Goal: Task Accomplishment & Management: Manage account settings

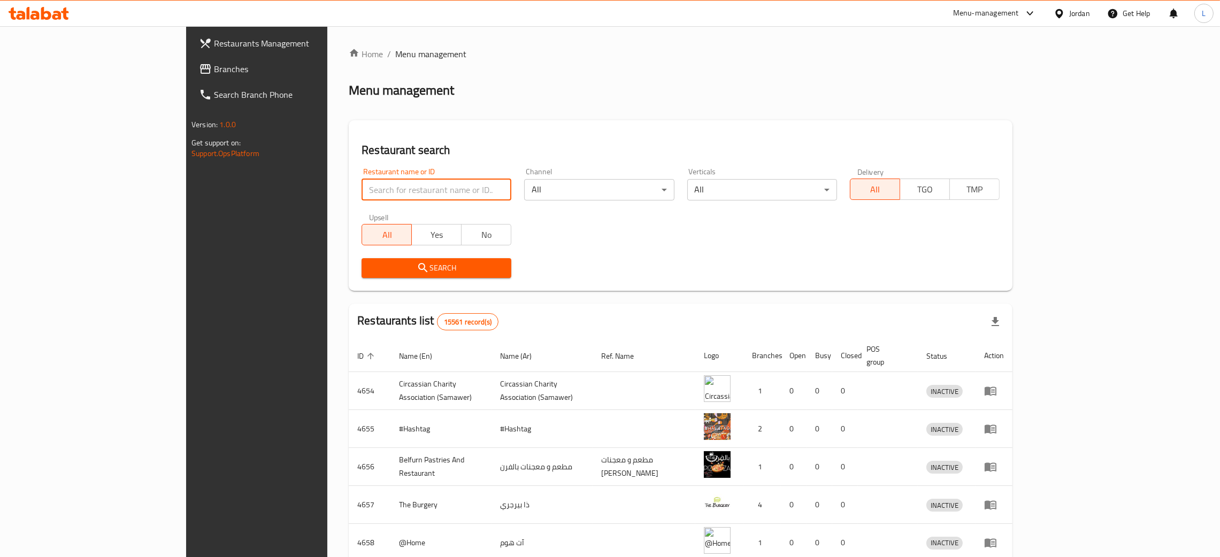
click at [375, 188] on input "search" at bounding box center [437, 189] width 150 height 21
type input "qaysar"
click button "Search" at bounding box center [437, 268] width 150 height 20
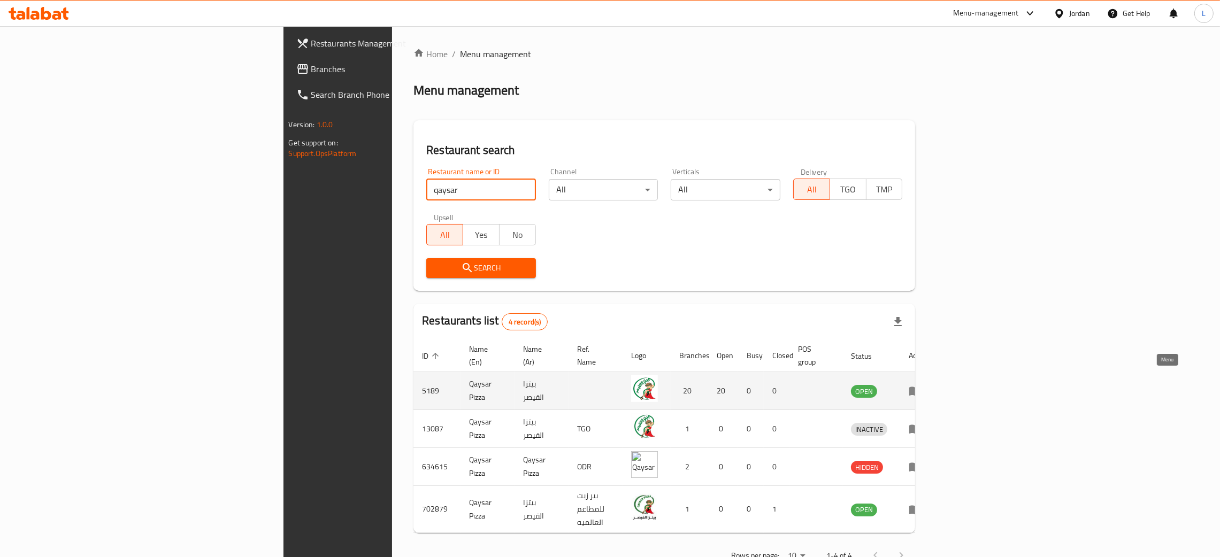
click at [922, 385] on icon "enhanced table" at bounding box center [915, 391] width 13 height 13
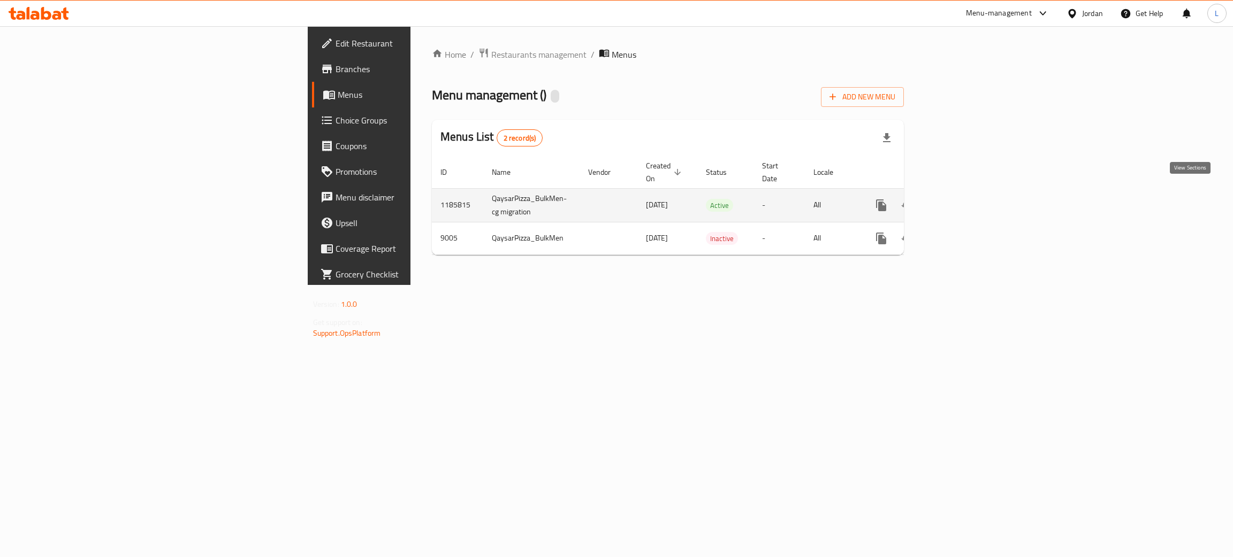
click at [971, 193] on link "enhanced table" at bounding box center [958, 206] width 26 height 26
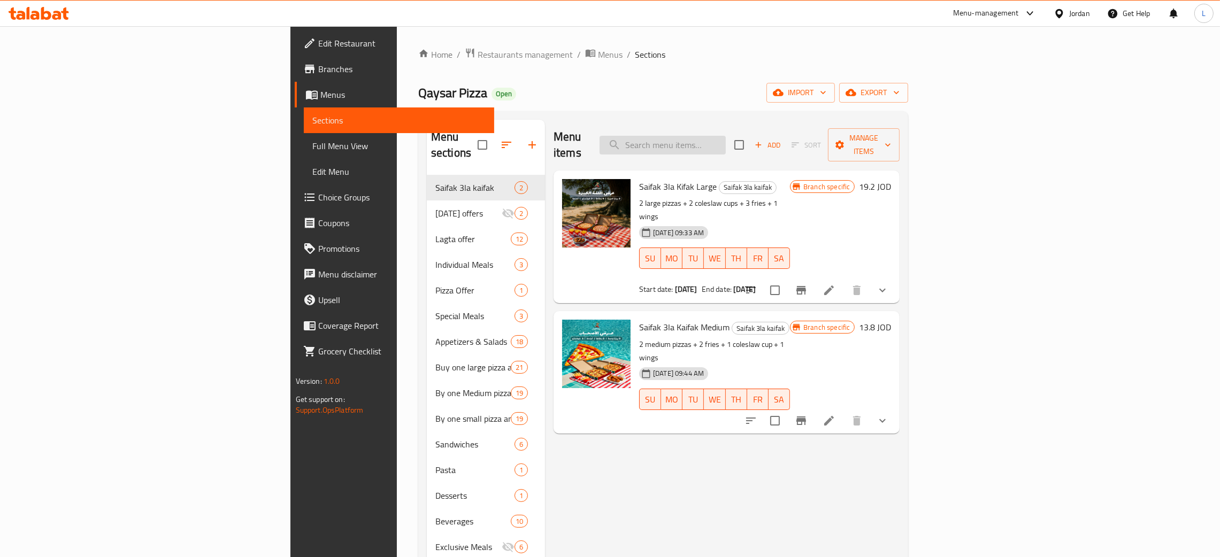
click at [726, 142] on input "search" at bounding box center [663, 145] width 126 height 19
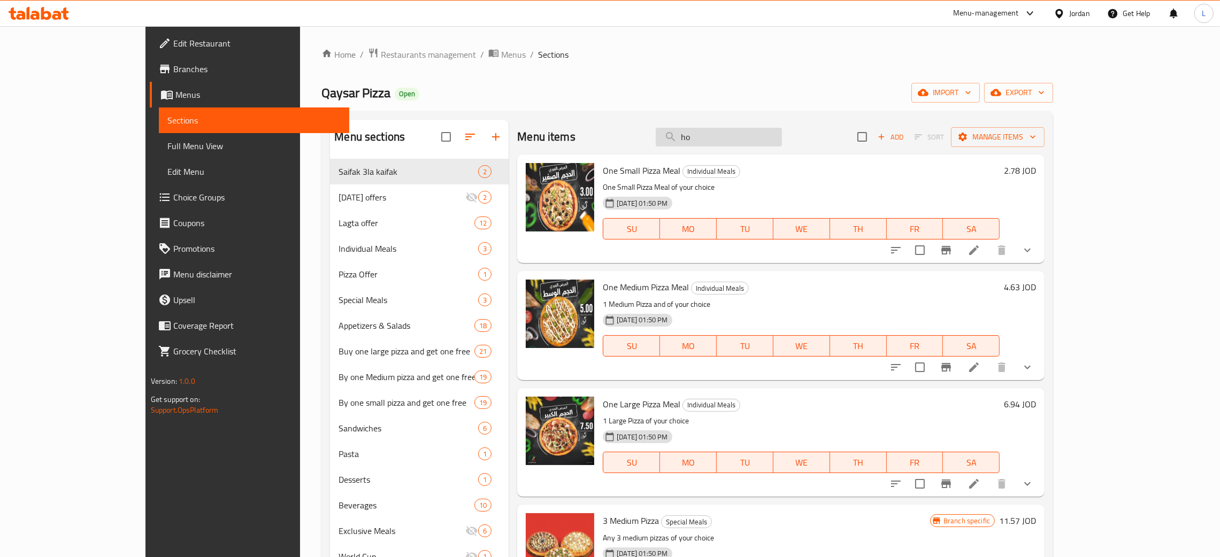
type input "h"
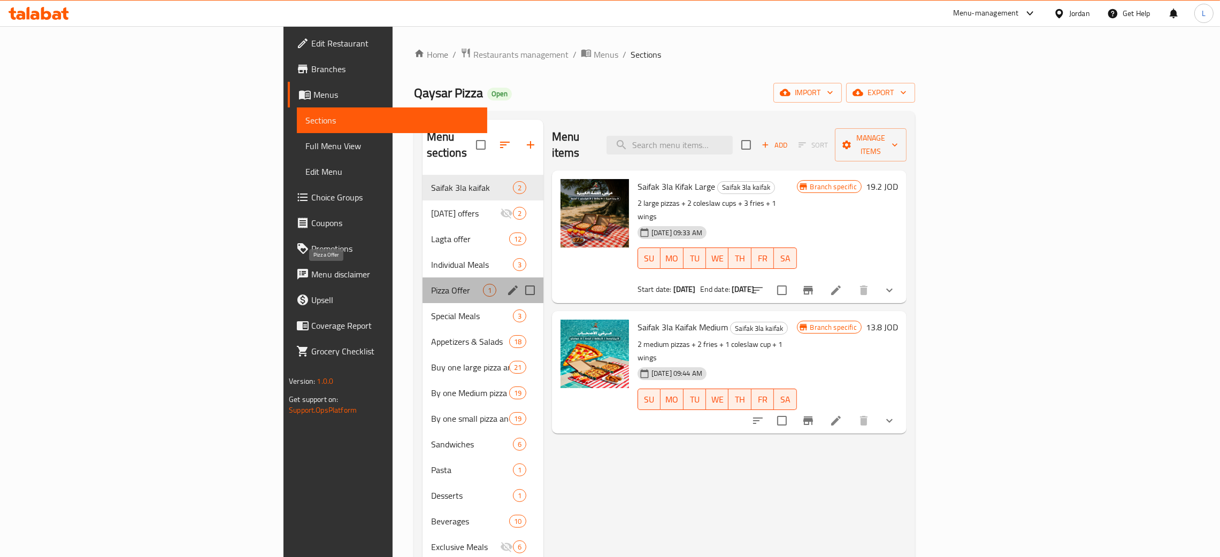
click at [431, 284] on span "Pizza Offer" at bounding box center [457, 290] width 52 height 13
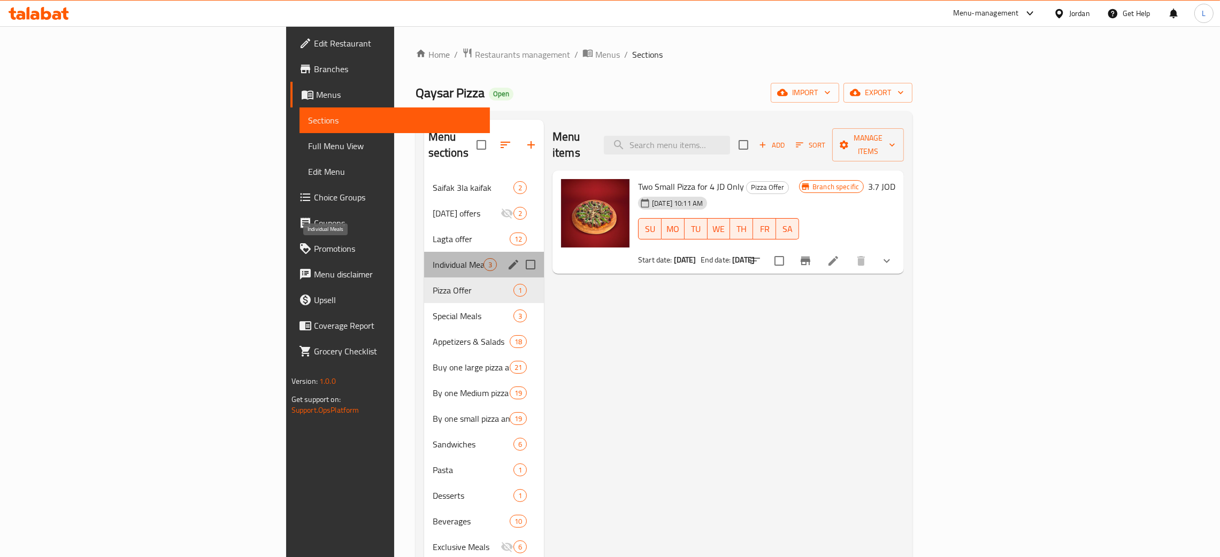
click at [433, 258] on span "Individual Meals" at bounding box center [458, 264] width 51 height 13
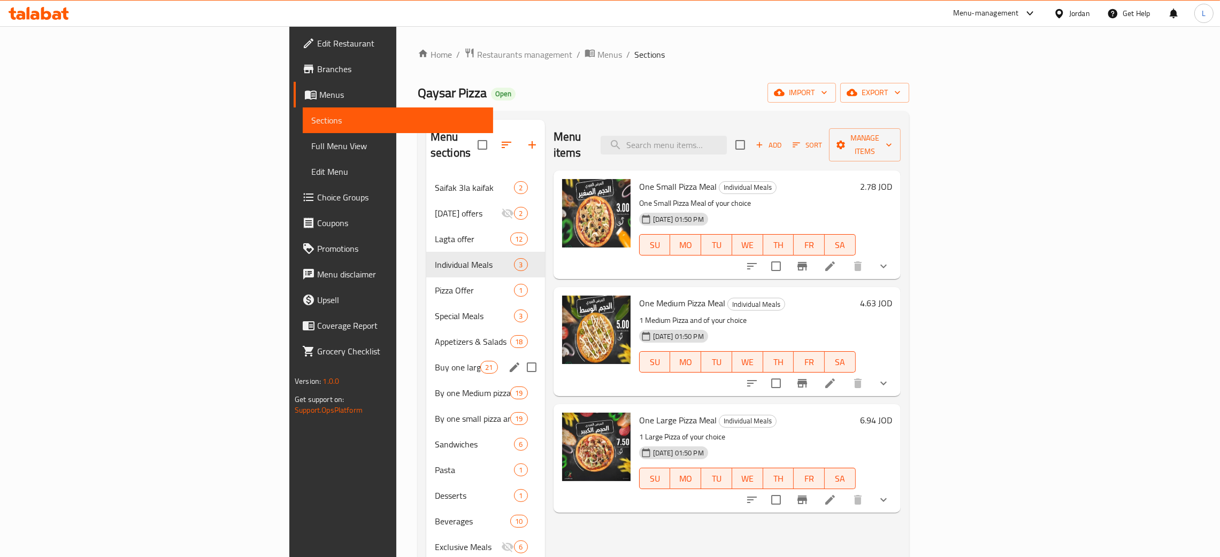
click at [426, 355] on div "Buy one large pizza and get one free 21" at bounding box center [485, 368] width 119 height 26
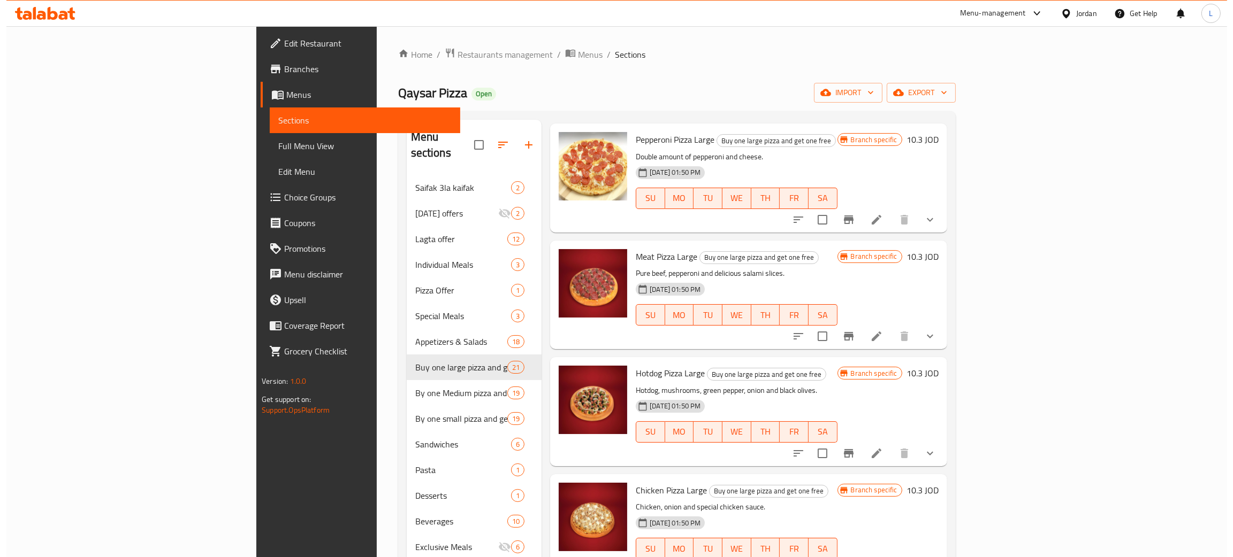
scroll to position [722, 0]
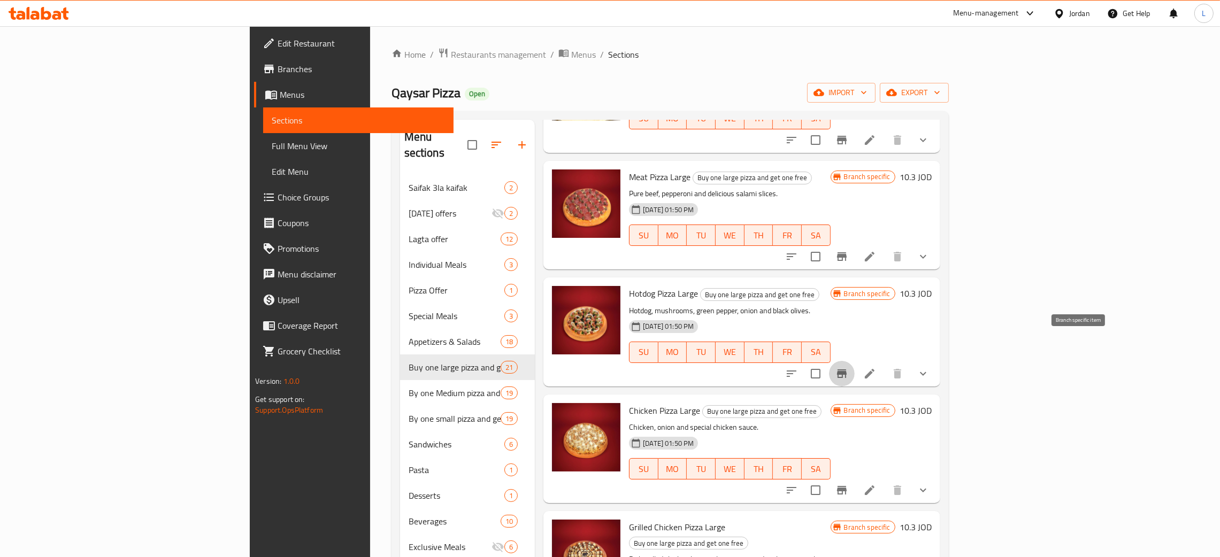
click at [847, 370] on icon "Branch-specific-item" at bounding box center [842, 374] width 10 height 9
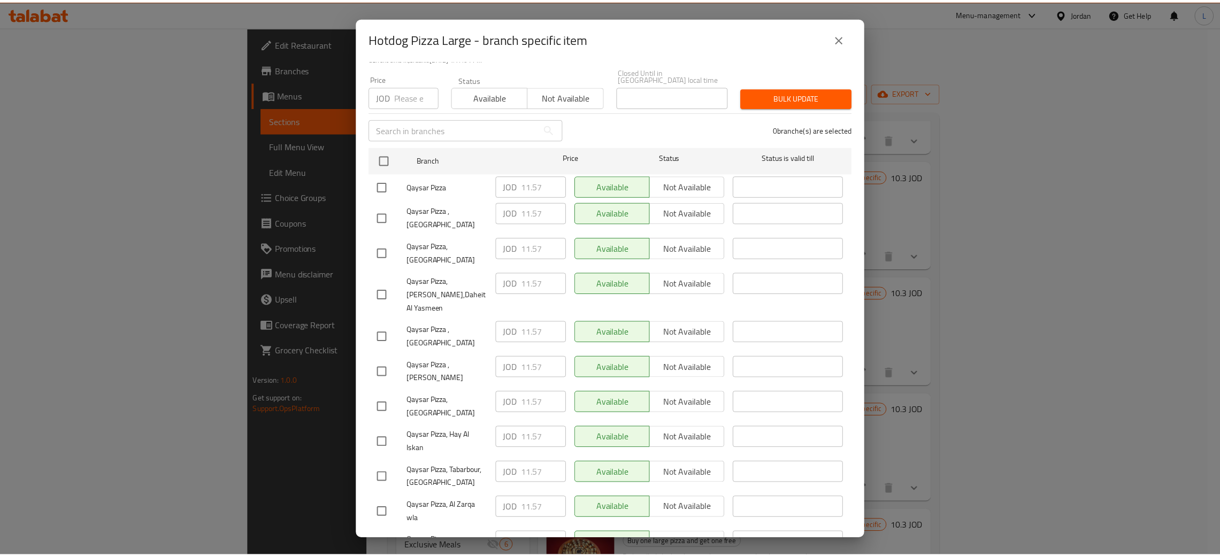
scroll to position [409, 0]
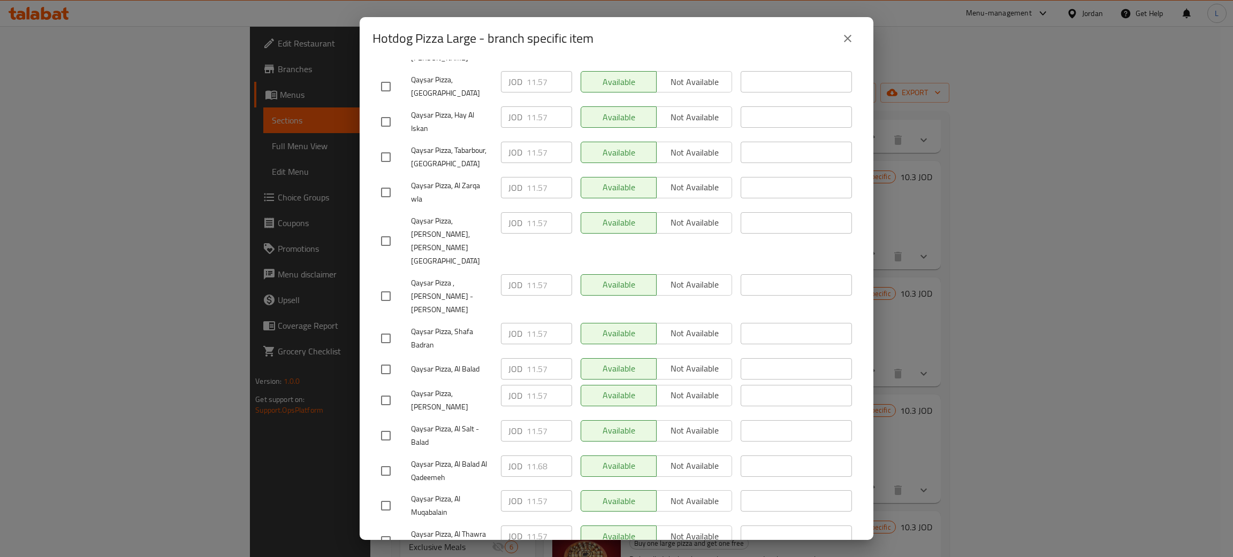
click at [842, 40] on icon "close" at bounding box center [847, 38] width 13 height 13
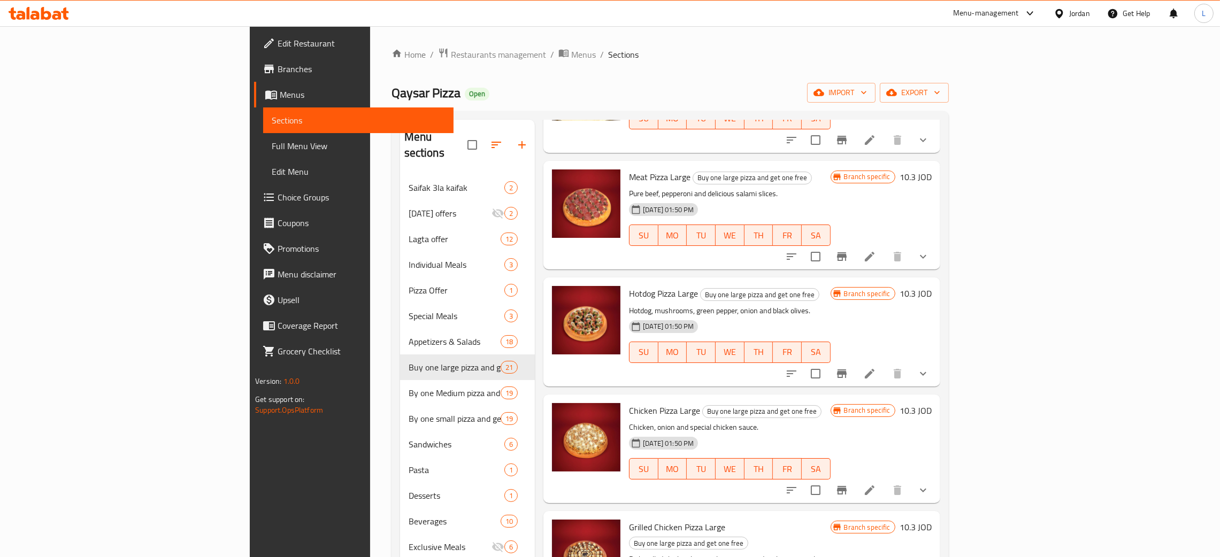
click at [28, 18] on icon at bounding box center [28, 13] width 3 height 12
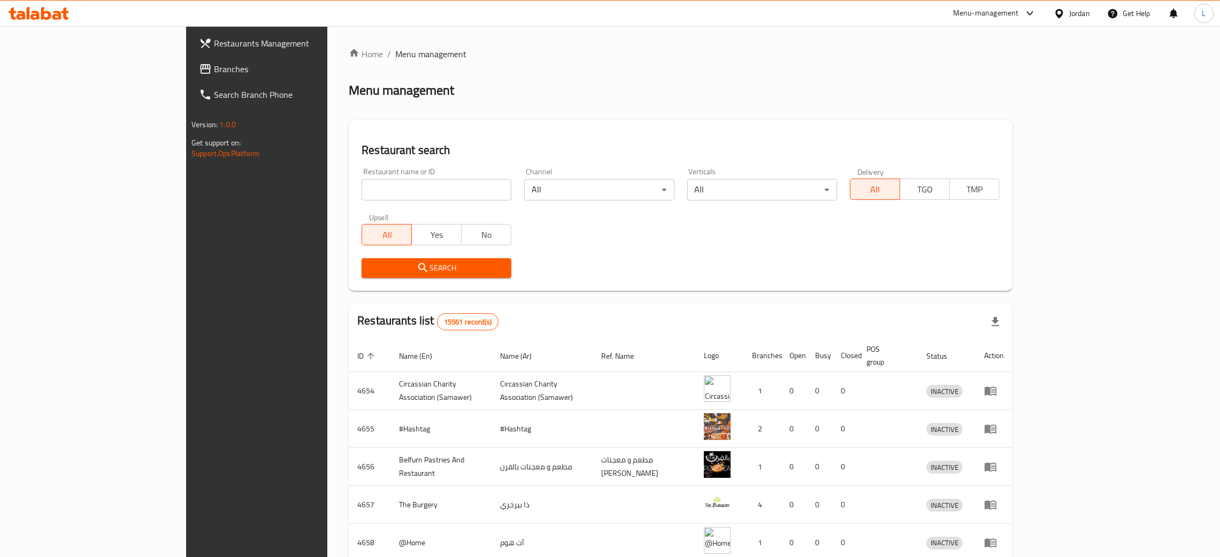
click at [362, 193] on input "search" at bounding box center [437, 189] width 150 height 21
type input "qaysar"
click button "Search" at bounding box center [437, 268] width 150 height 20
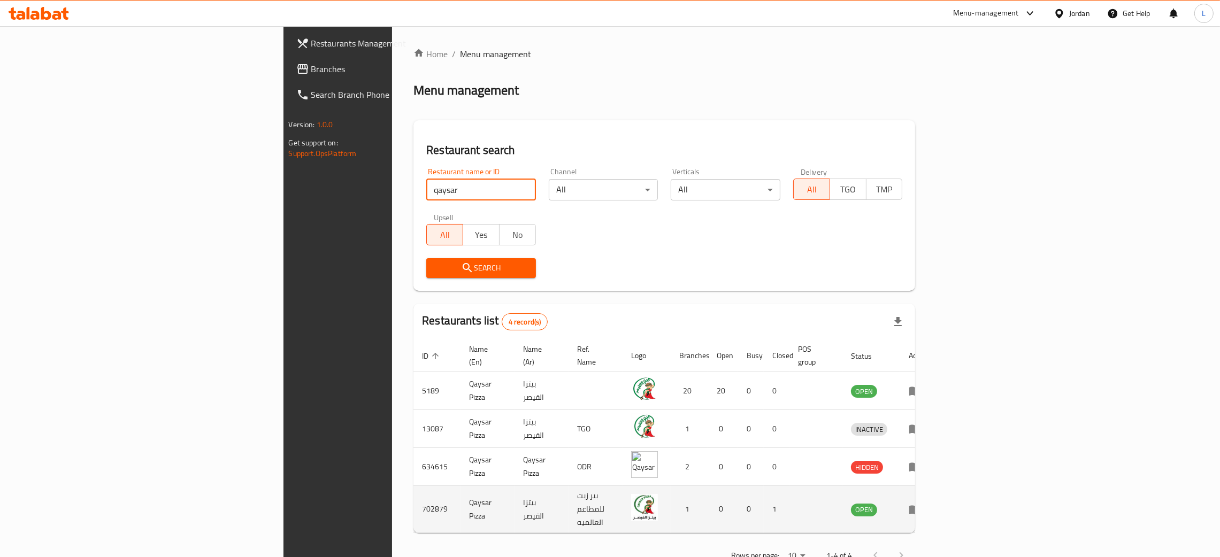
click at [922, 503] on icon "enhanced table" at bounding box center [915, 509] width 13 height 13
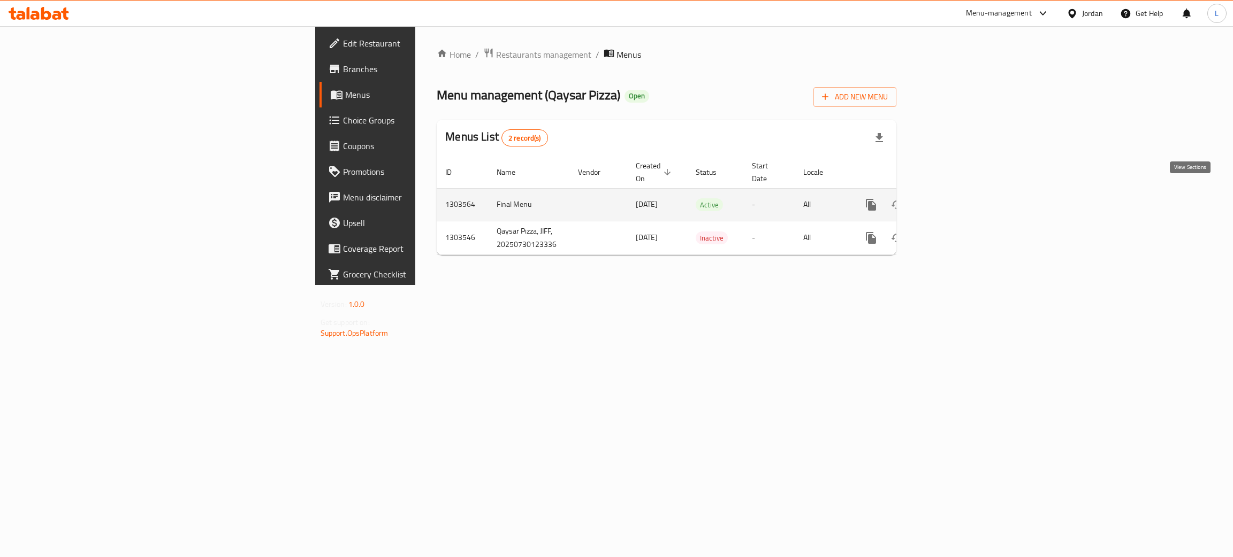
click at [954, 198] on icon "enhanced table" at bounding box center [948, 204] width 13 height 13
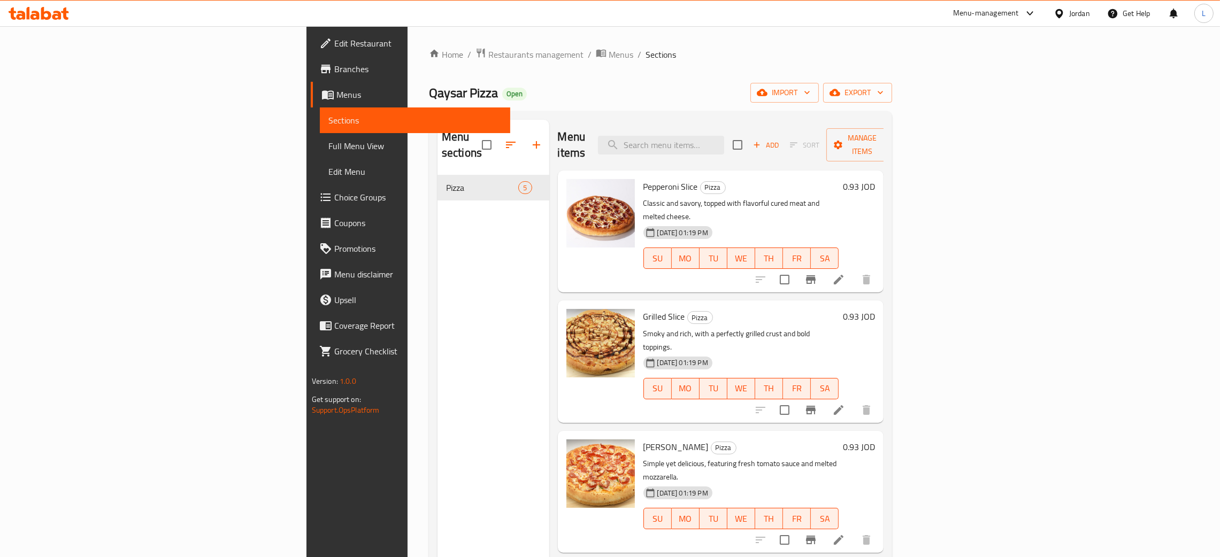
click at [52, 16] on icon at bounding box center [39, 13] width 60 height 13
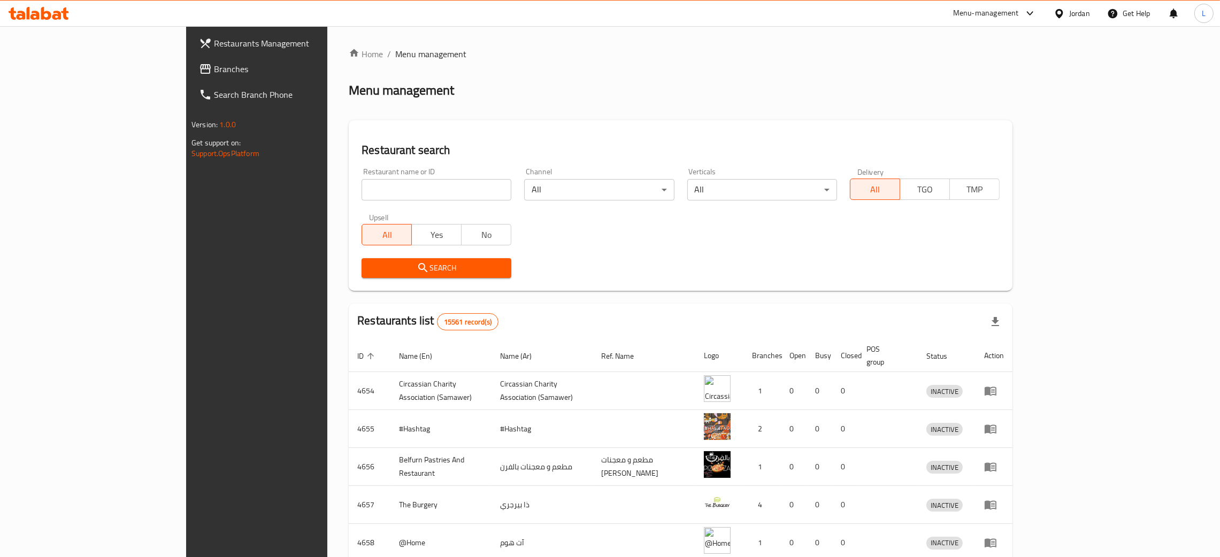
click at [362, 185] on input "search" at bounding box center [437, 189] width 150 height 21
type input "qaysar"
click button "Search" at bounding box center [437, 268] width 150 height 20
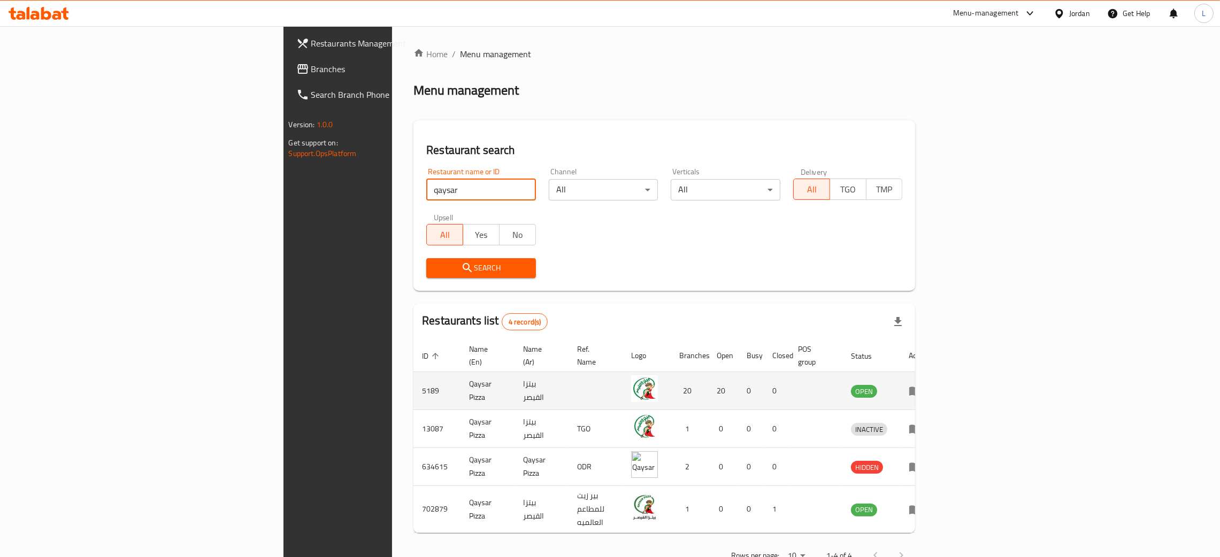
click at [937, 378] on td "enhanced table" at bounding box center [918, 391] width 37 height 38
click at [922, 385] on icon "enhanced table" at bounding box center [915, 391] width 13 height 13
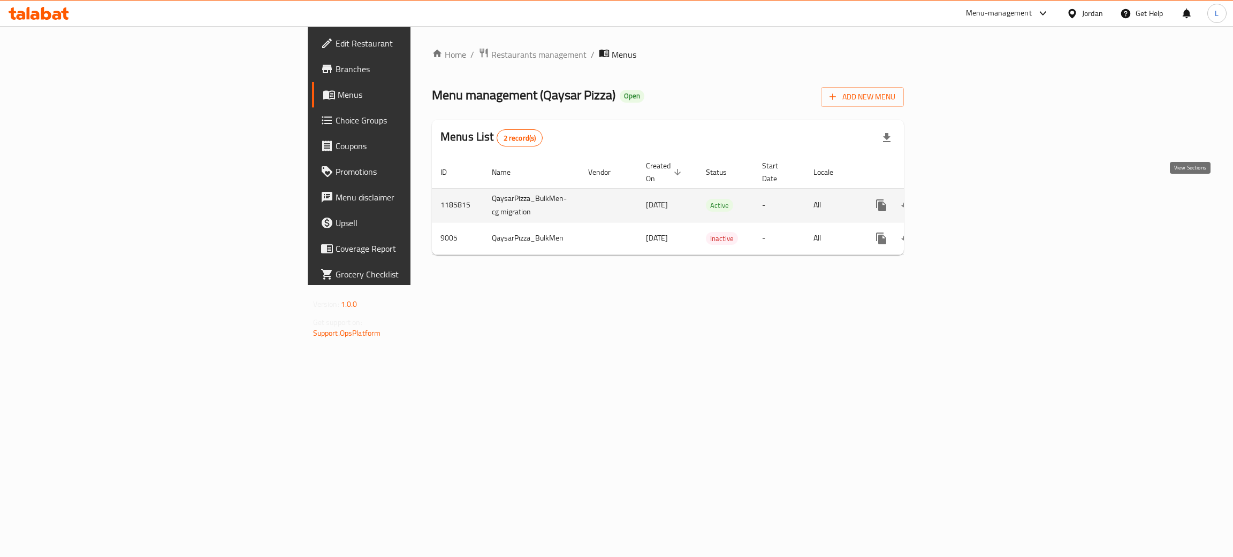
click at [971, 194] on link "enhanced table" at bounding box center [958, 206] width 26 height 26
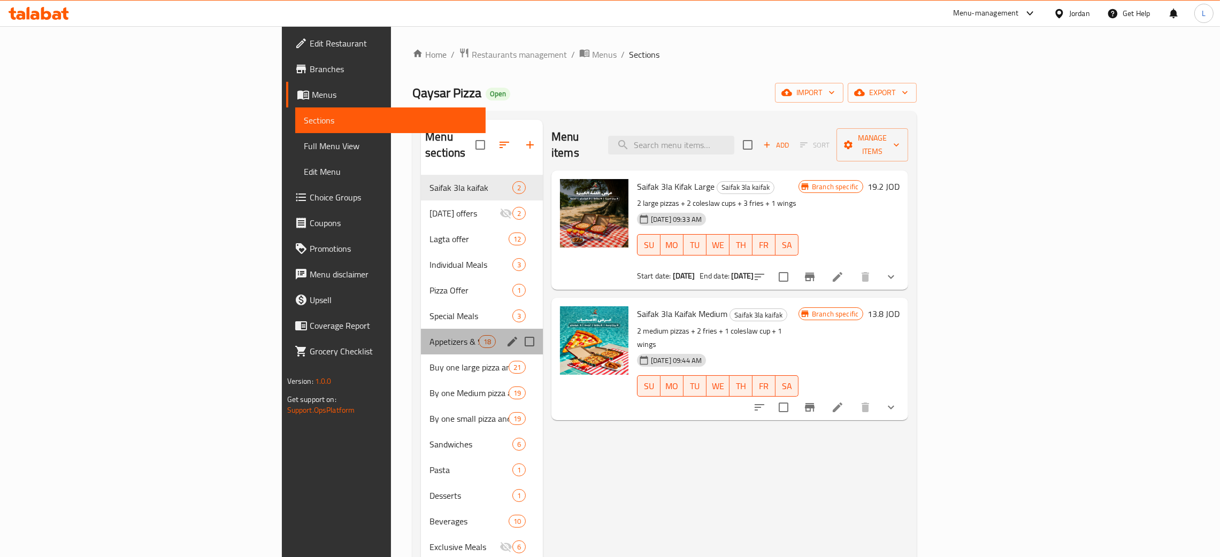
click at [421, 338] on div "Appetizers & Salads 18" at bounding box center [482, 342] width 122 height 26
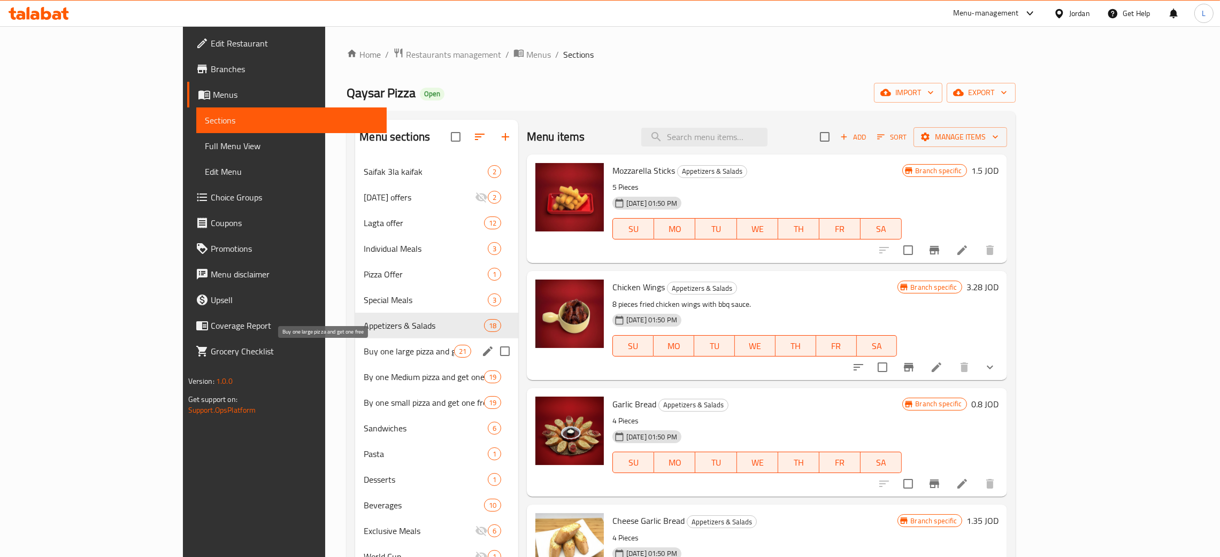
click at [364, 351] on span "Buy one large pizza and get one free" at bounding box center [409, 351] width 90 height 13
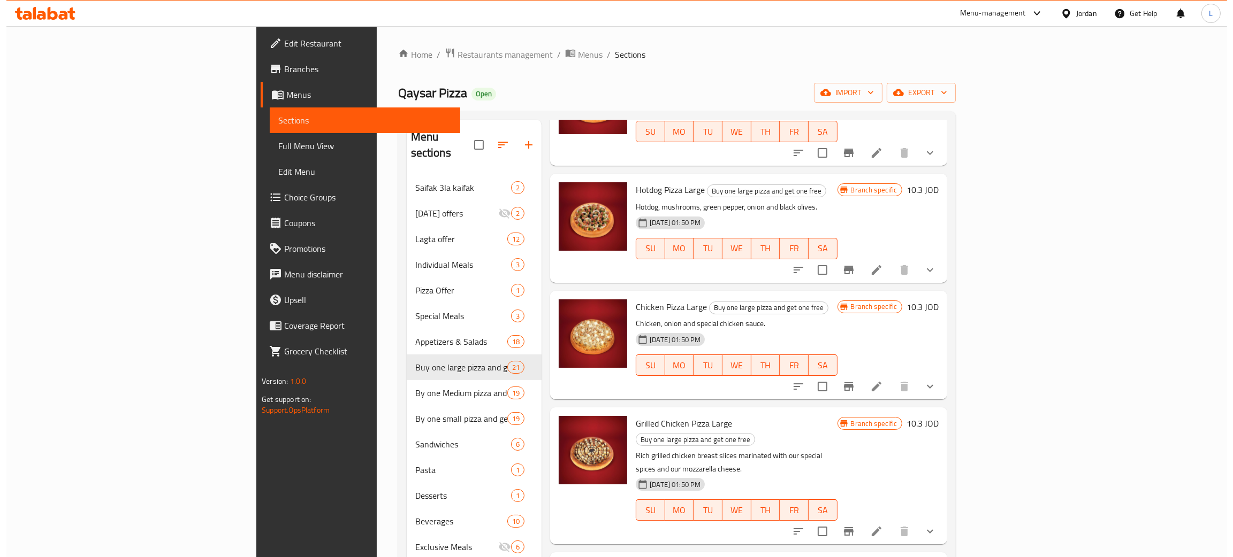
scroll to position [722, 0]
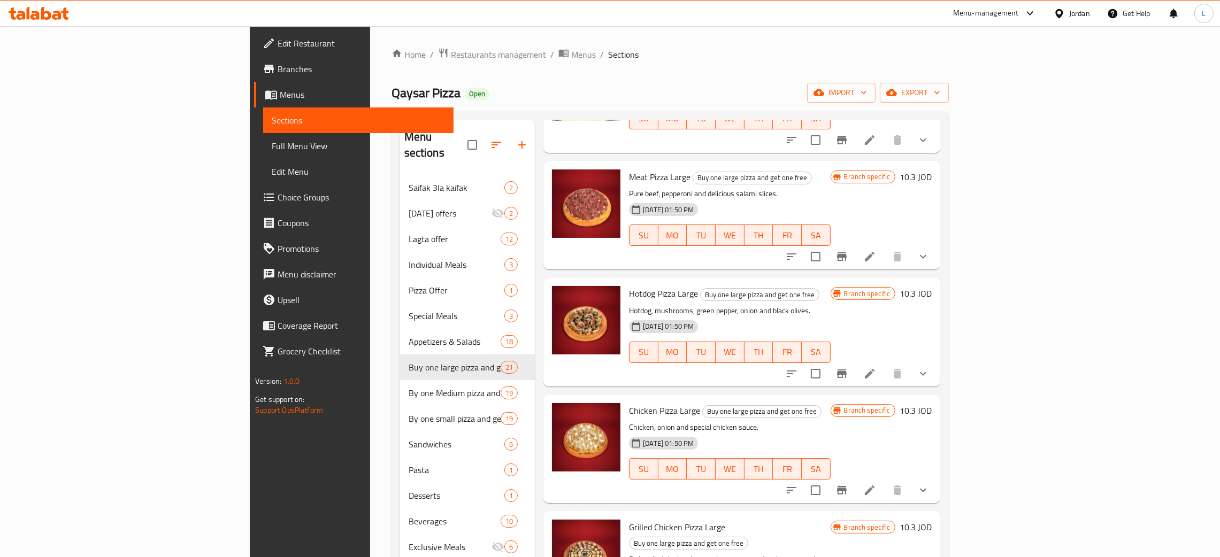
click at [855, 361] on button "Branch-specific-item" at bounding box center [842, 374] width 26 height 26
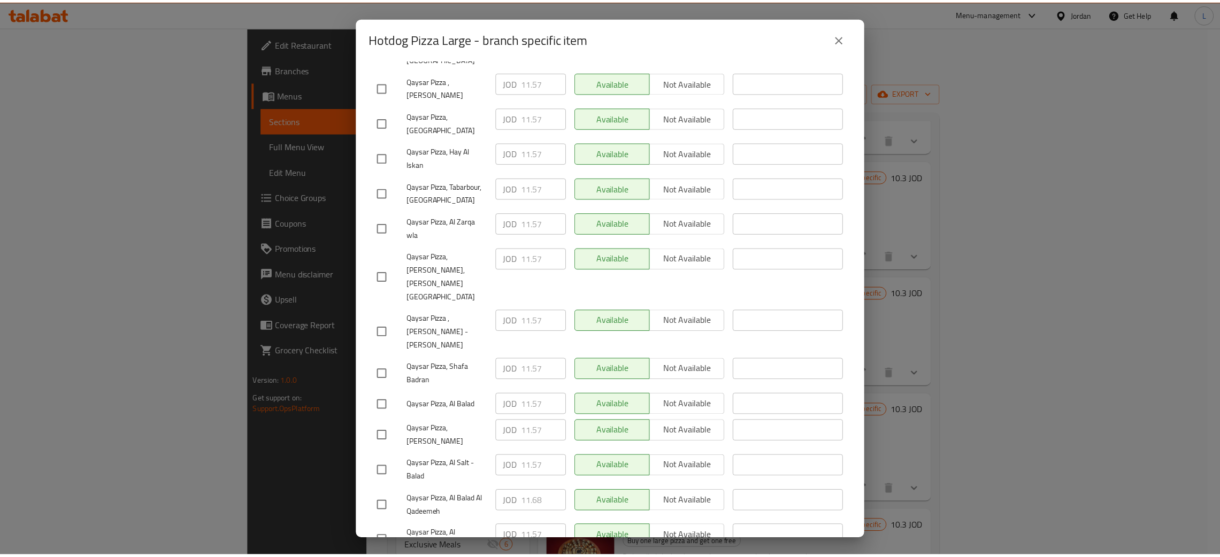
scroll to position [401, 0]
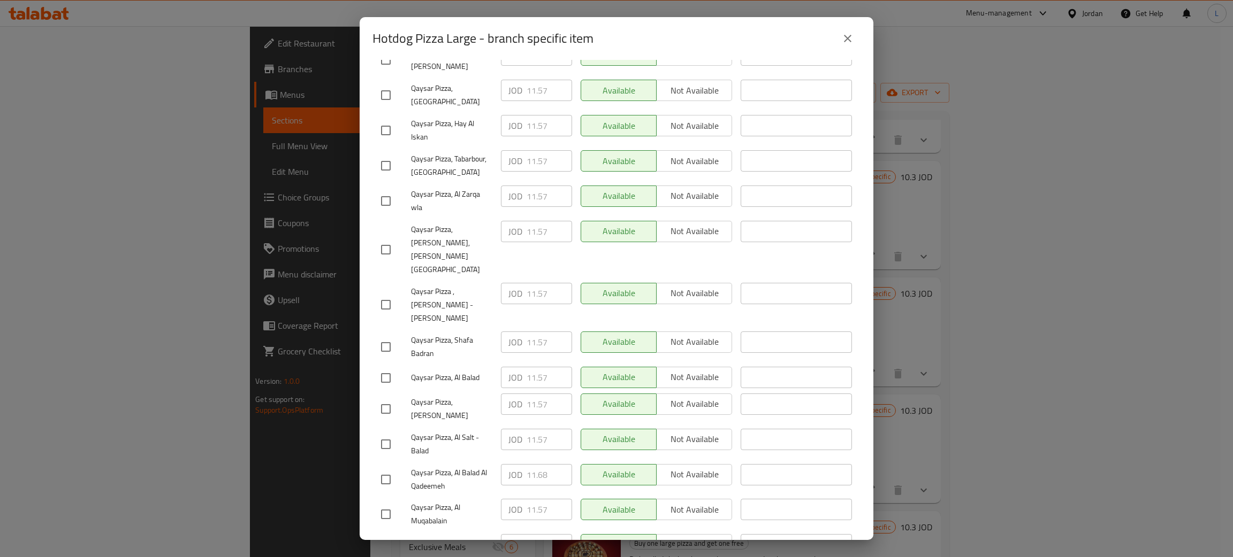
click at [391, 469] on input "checkbox" at bounding box center [385, 480] width 22 height 22
checkbox input "true"
click at [685, 467] on span "Not available" at bounding box center [694, 475] width 67 height 16
click at [425, 466] on span "Qaysar Pizza, Al Balad Al Qadeemeh" at bounding box center [451, 479] width 81 height 27
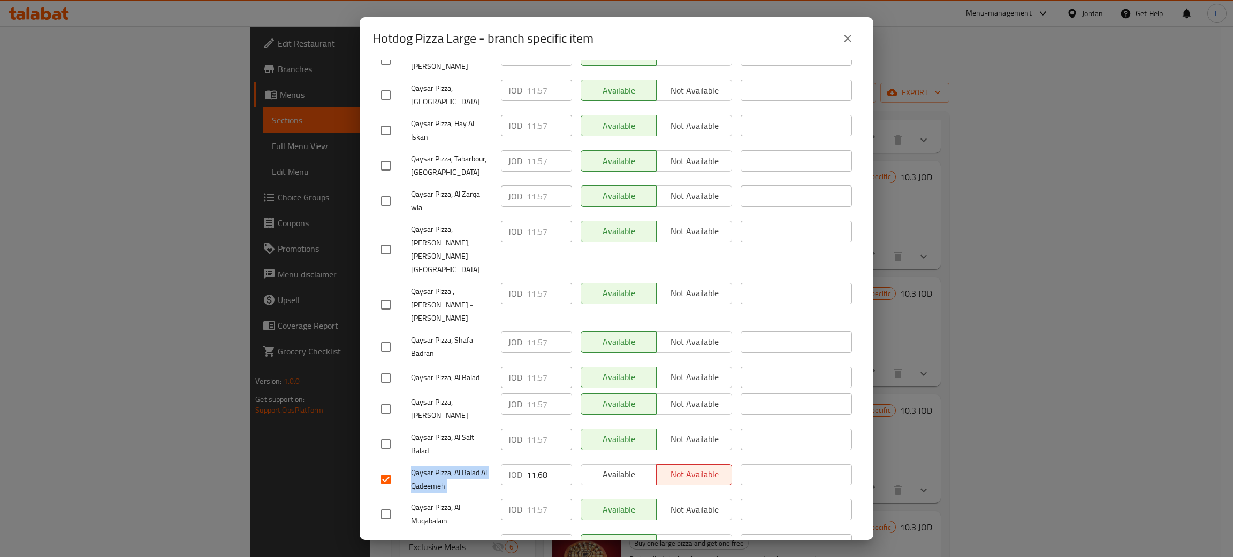
click at [425, 466] on span "Qaysar Pizza, Al Balad Al Qadeemeh" at bounding box center [451, 479] width 81 height 27
copy span "Qaysar Pizza, Al Balad Al Qadeemeh"
click at [250, 25] on div "Hotdog Pizza Large - branch specific item Hotdog Pizza Large Hotdog, mushrooms,…" at bounding box center [616, 278] width 1233 height 557
click at [73, 93] on div "Hotdog Pizza Large - branch specific item Hotdog Pizza Large Hotdog, mushrooms,…" at bounding box center [616, 278] width 1233 height 557
click at [55, 15] on div "Hotdog Pizza Large - branch specific item Hotdog Pizza Large Hotdog, mushrooms,…" at bounding box center [616, 278] width 1233 height 557
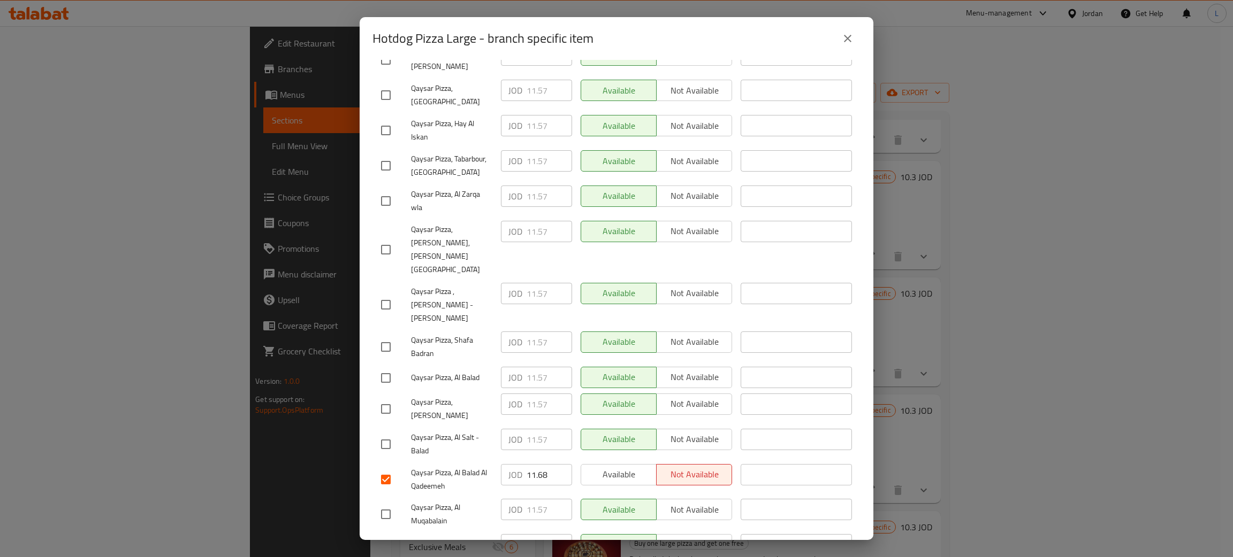
drag, startPoint x: 853, startPoint y: 42, endPoint x: 567, endPoint y: 39, distance: 286.8
click at [853, 41] on button "close" at bounding box center [848, 39] width 26 height 26
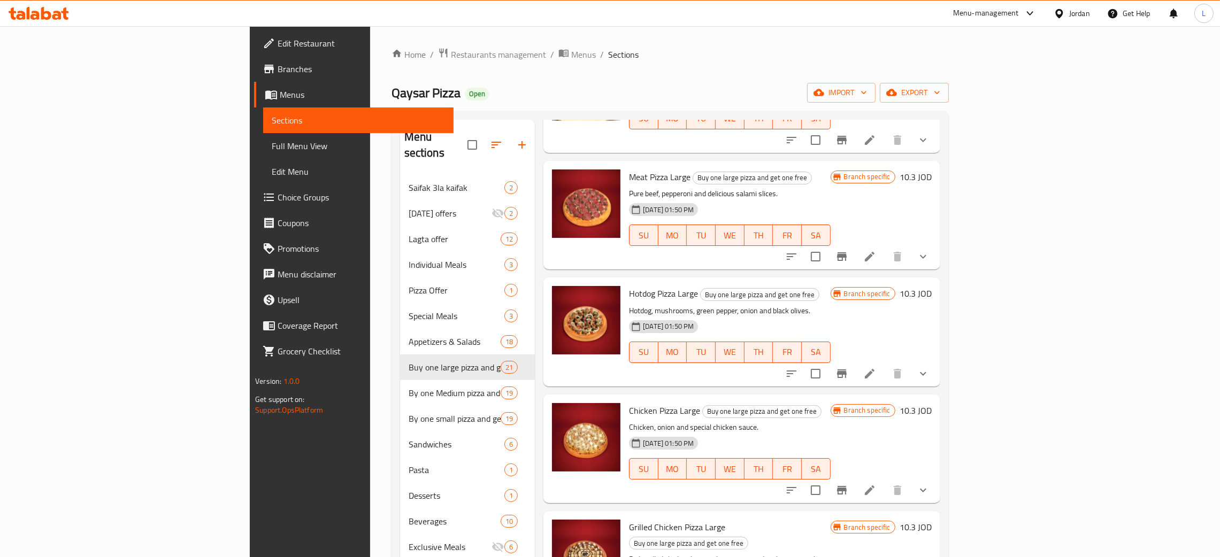
click at [278, 67] on span "Branches" at bounding box center [361, 69] width 167 height 13
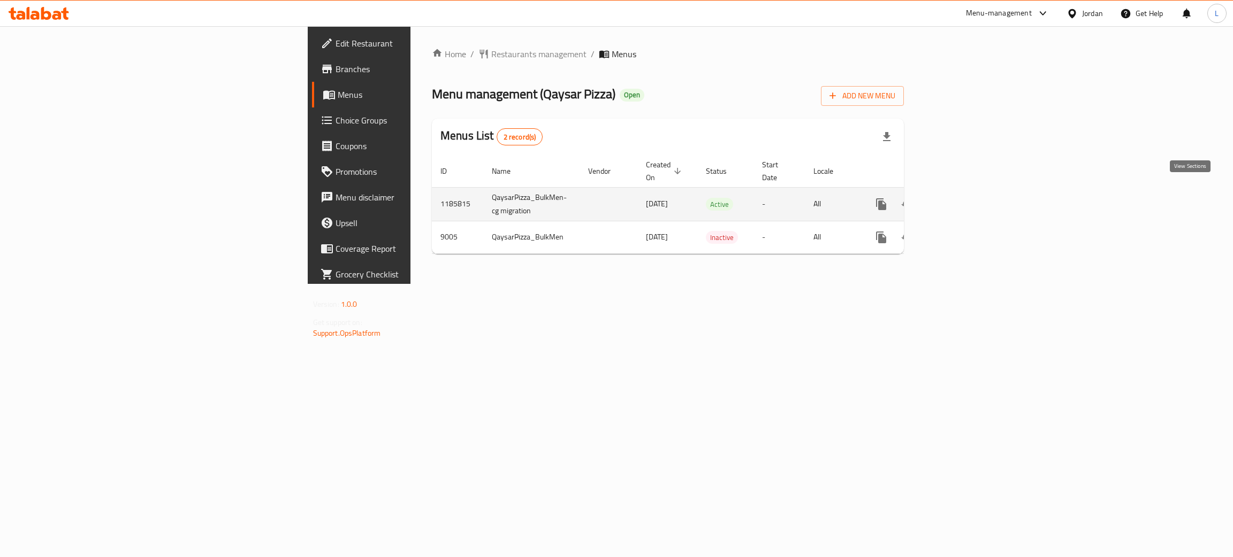
click at [971, 199] on link "enhanced table" at bounding box center [958, 205] width 26 height 26
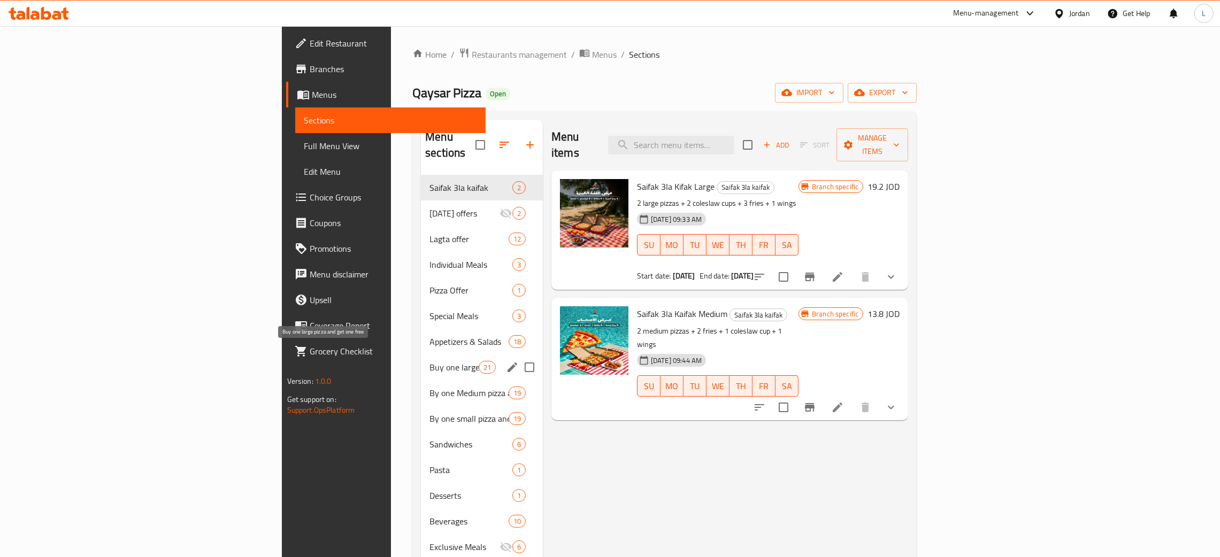
click at [430, 361] on span "Buy one large pizza and get one free" at bounding box center [454, 367] width 49 height 13
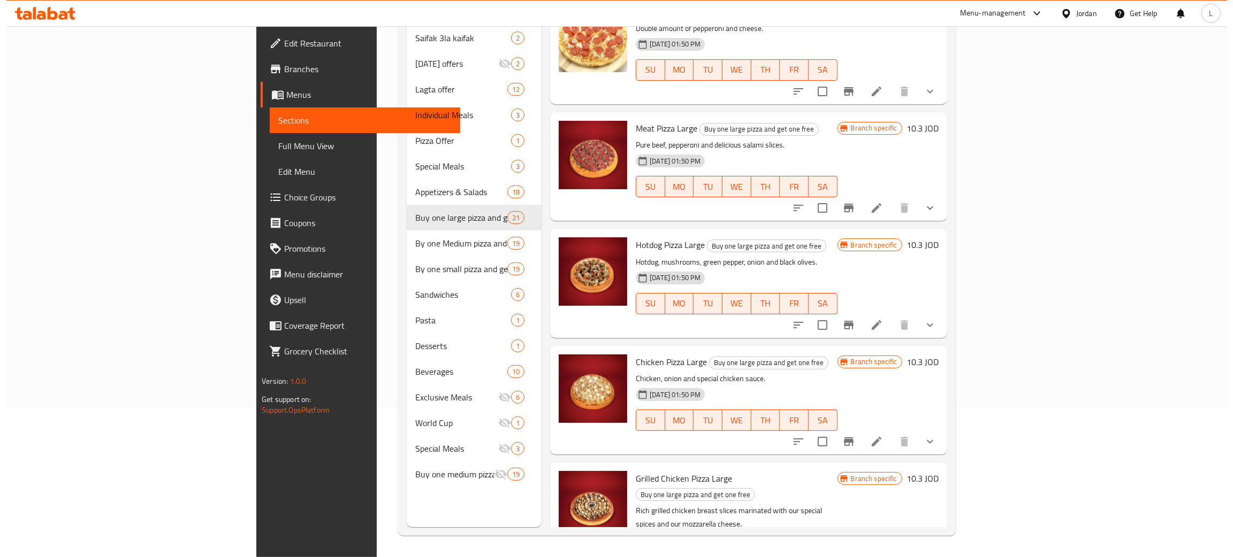
scroll to position [622, 0]
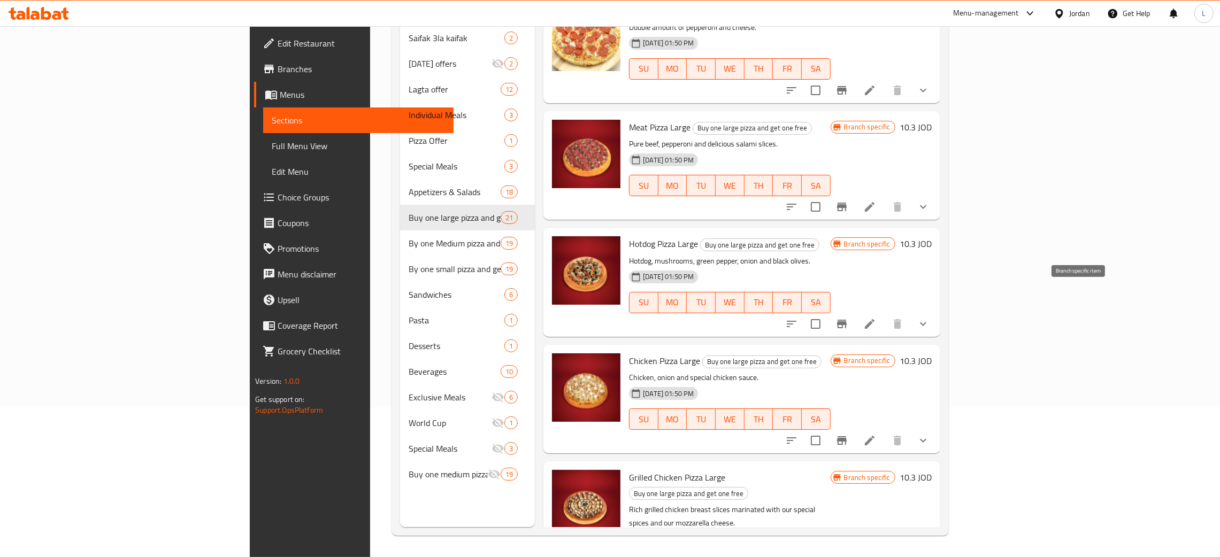
click at [848, 318] on icon "Branch-specific-item" at bounding box center [842, 324] width 13 height 13
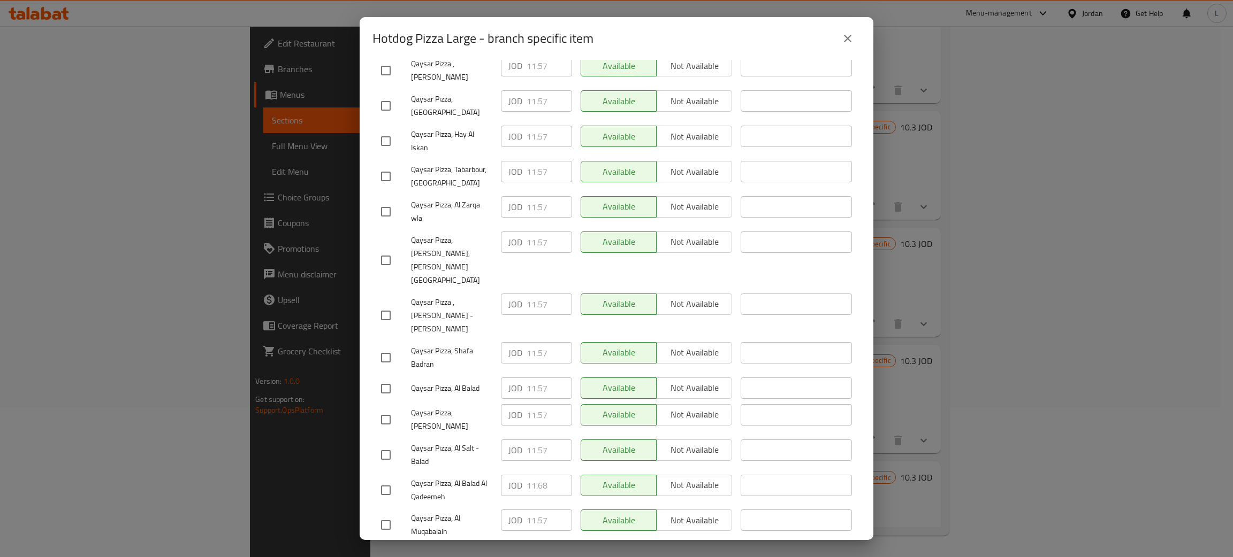
scroll to position [409, 0]
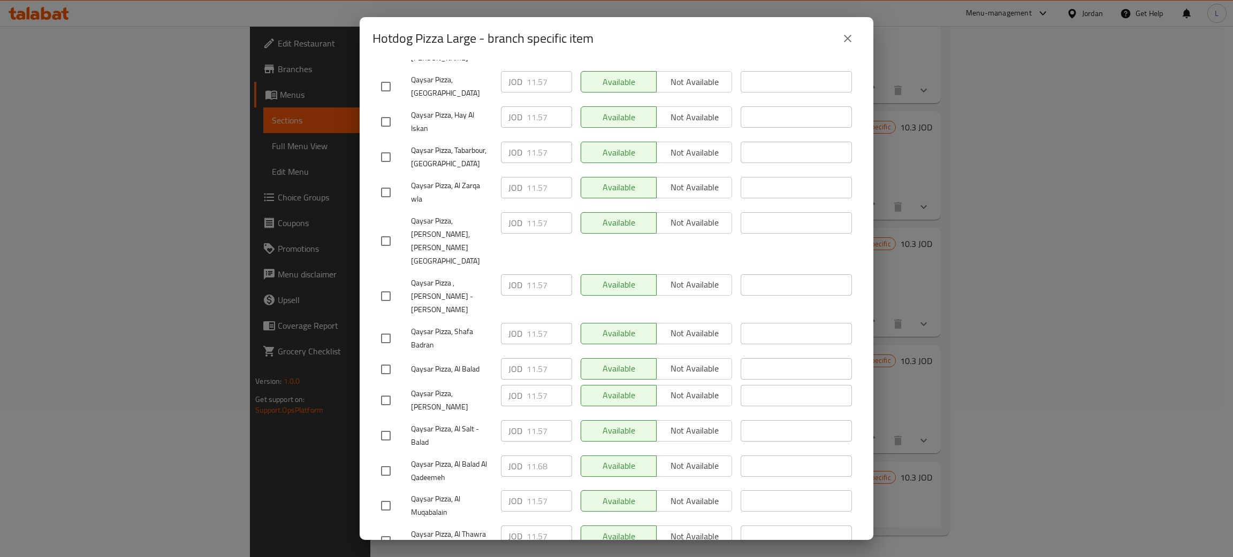
click at [385, 460] on input "checkbox" at bounding box center [385, 471] width 22 height 22
checkbox input "true"
click at [671, 458] on span "Not available" at bounding box center [694, 466] width 67 height 16
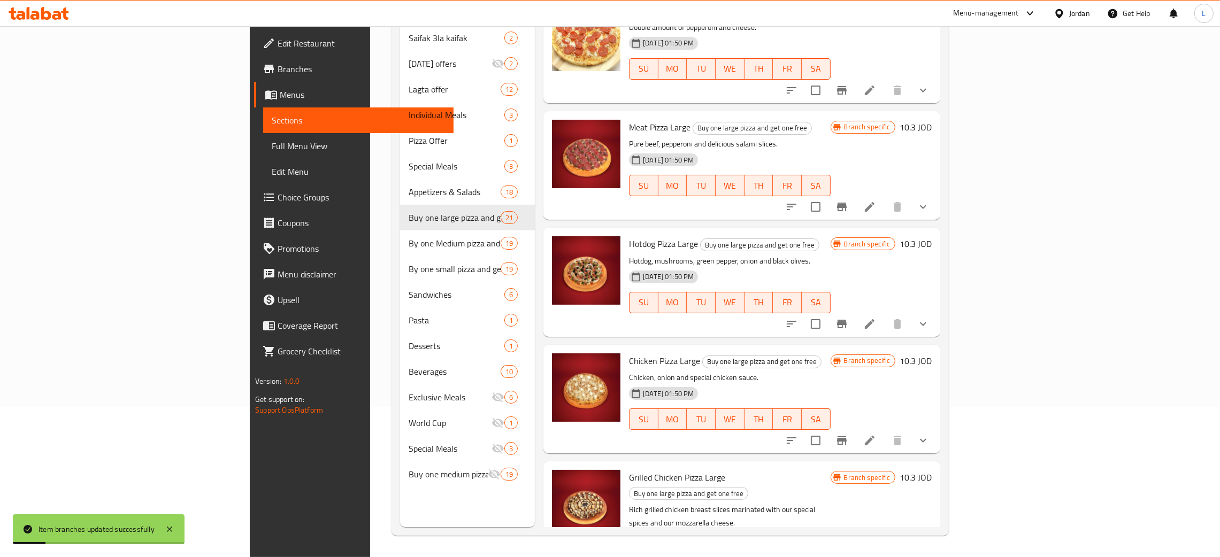
click at [855, 311] on button "Branch-specific-item" at bounding box center [842, 324] width 26 height 26
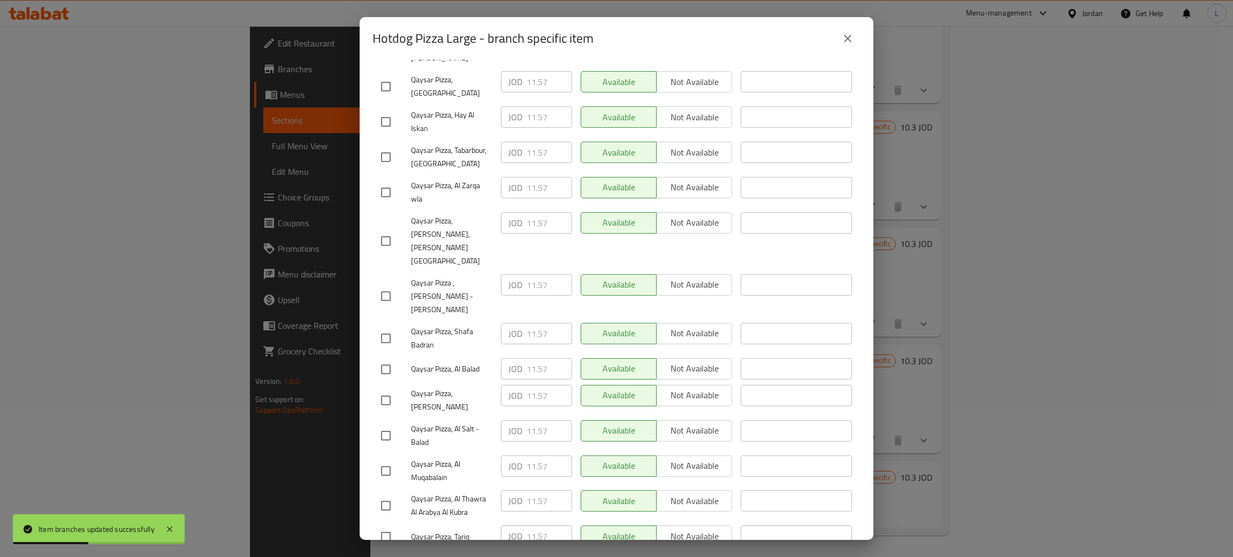
click at [846, 41] on icon "close" at bounding box center [847, 38] width 13 height 13
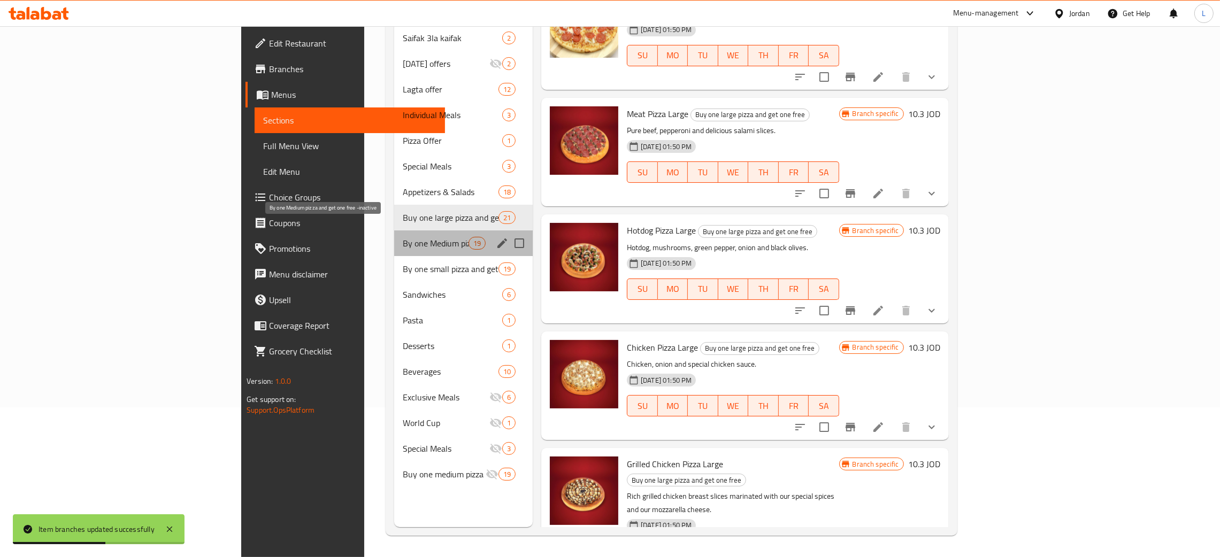
click at [403, 237] on span "By one Medium pizza and get one free -inactive" at bounding box center [436, 243] width 66 height 13
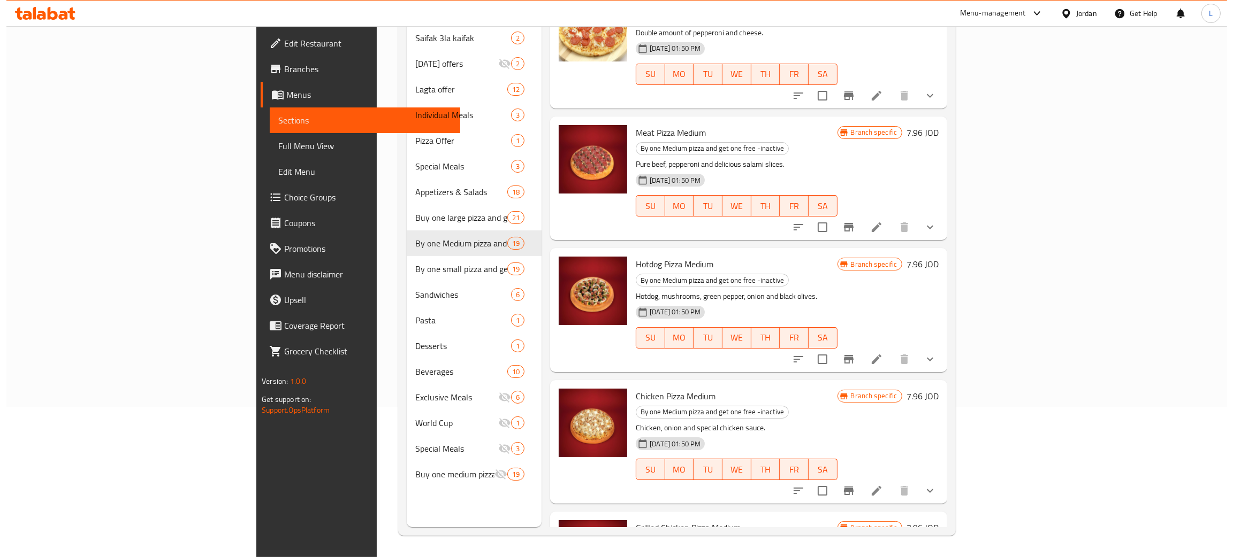
scroll to position [613, 0]
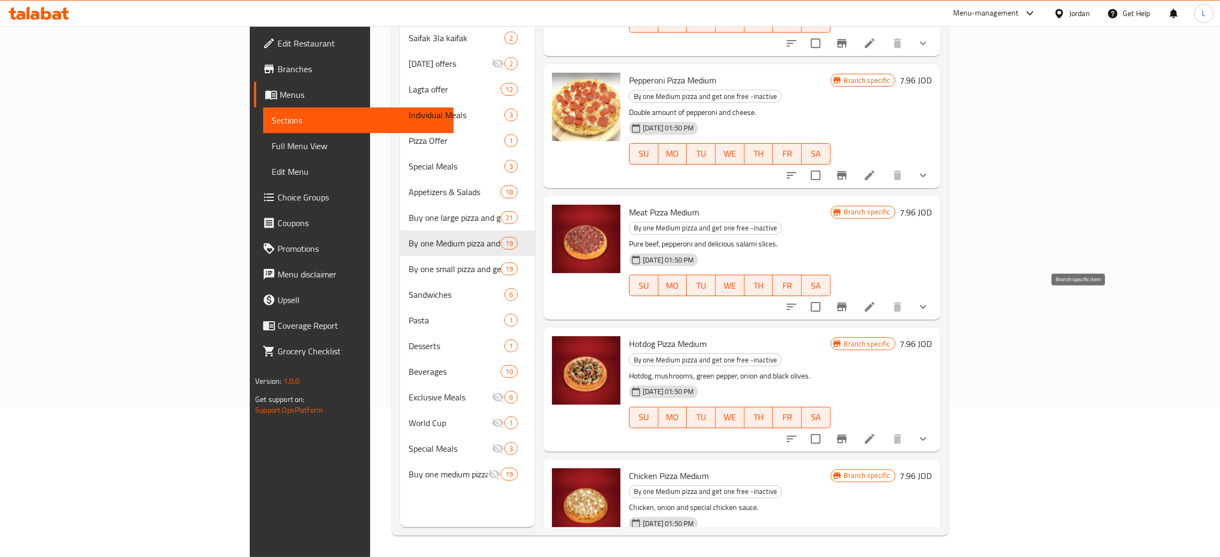
click at [848, 433] on icon "Branch-specific-item" at bounding box center [842, 439] width 13 height 13
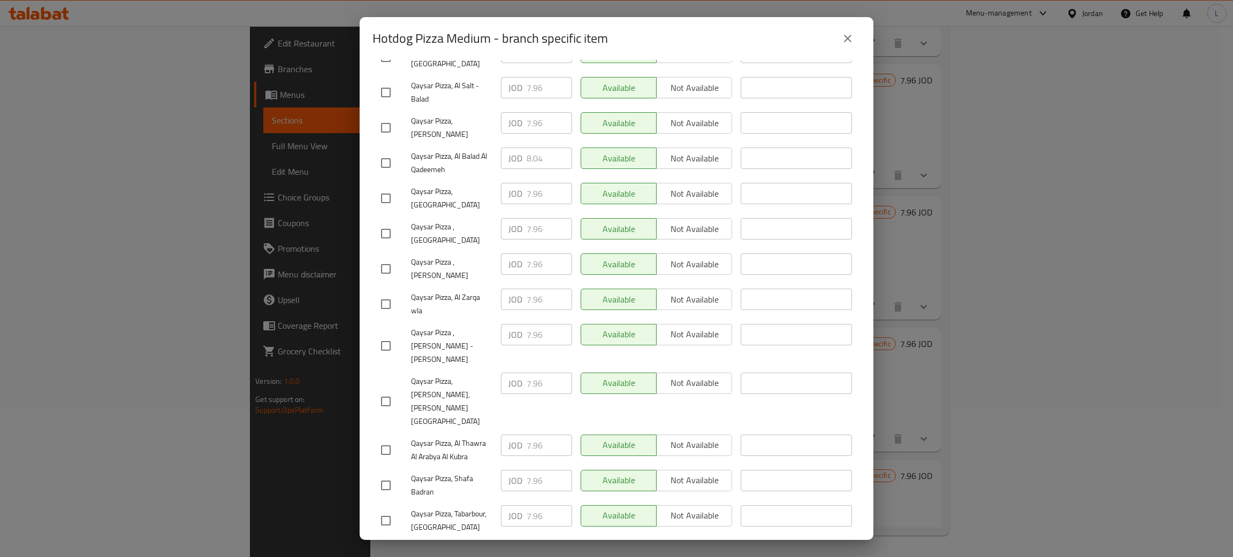
scroll to position [169, 0]
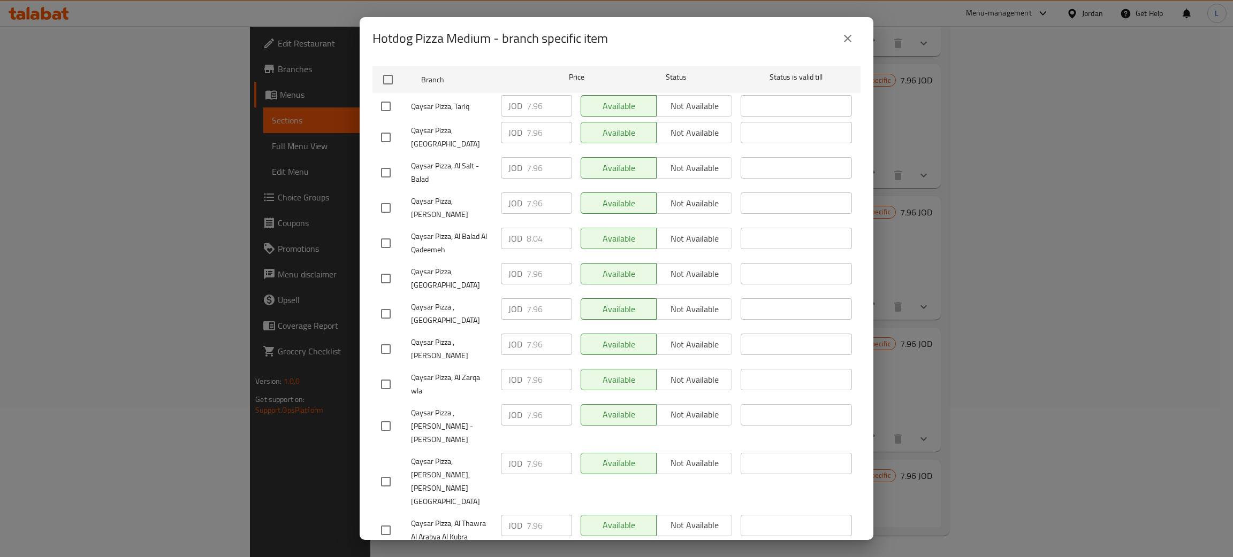
click at [384, 232] on input "checkbox" at bounding box center [385, 243] width 22 height 22
checkbox input "true"
click at [678, 231] on span "Not available" at bounding box center [694, 239] width 67 height 16
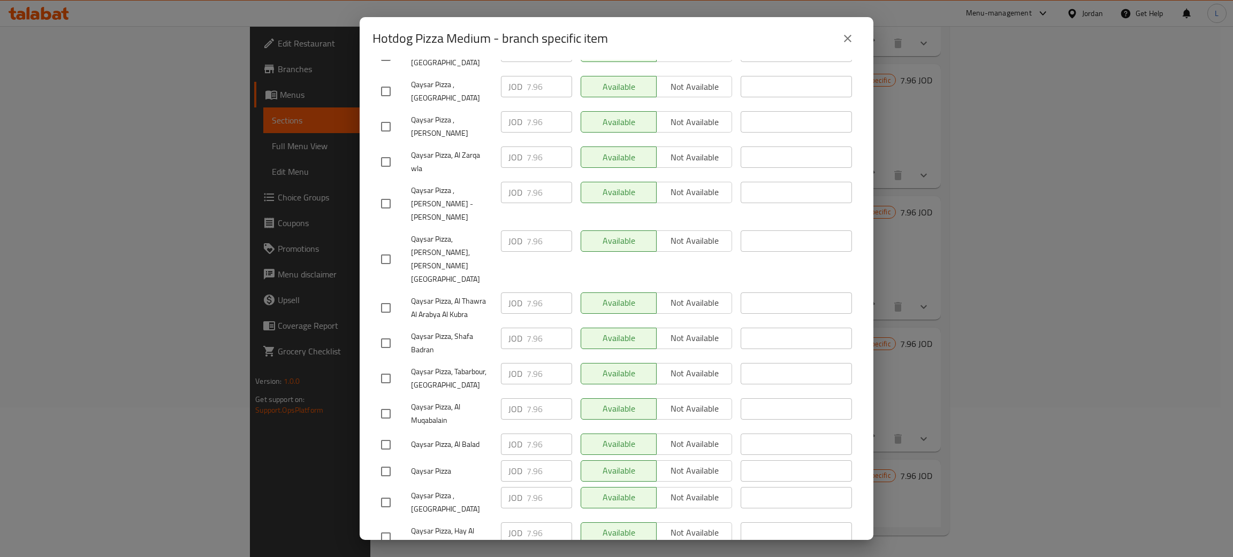
scroll to position [409, 0]
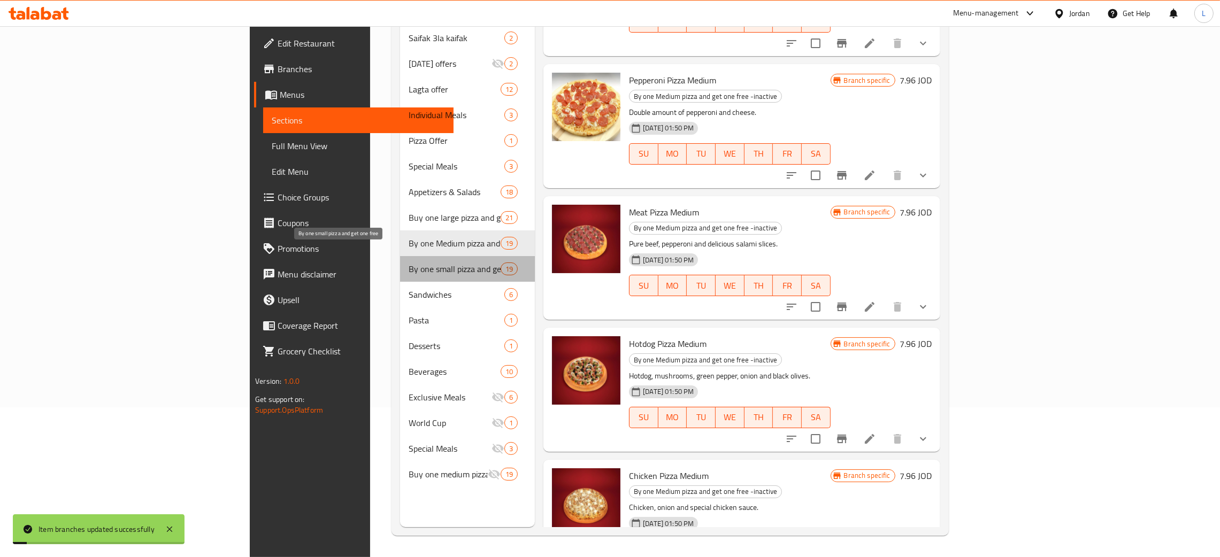
click at [409, 263] on span "By one small pizza and get one free" at bounding box center [455, 269] width 92 height 13
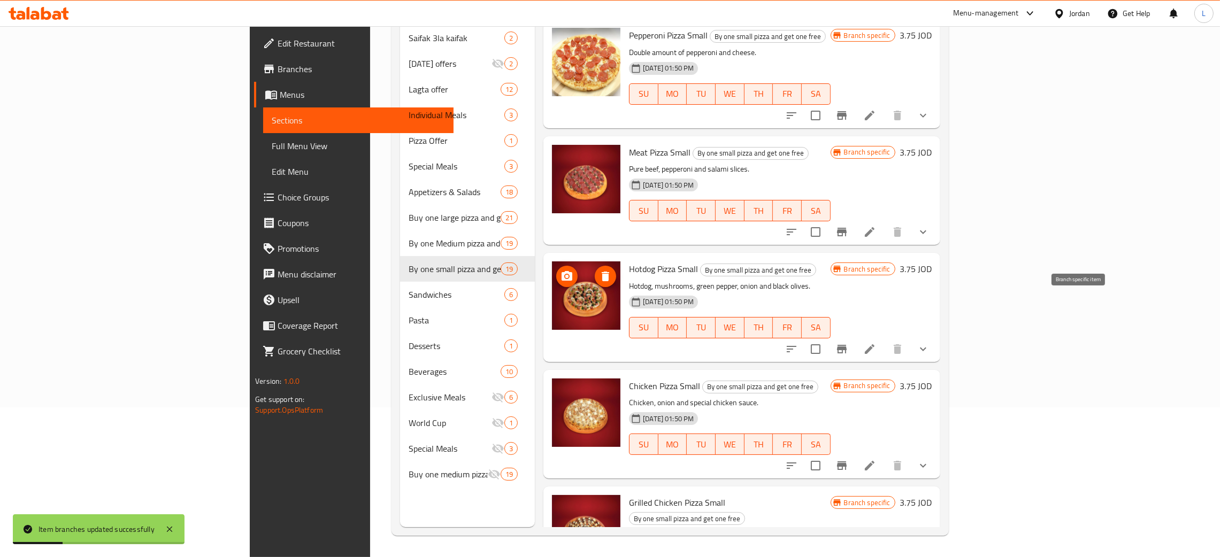
click at [847, 345] on icon "Branch-specific-item" at bounding box center [842, 349] width 10 height 9
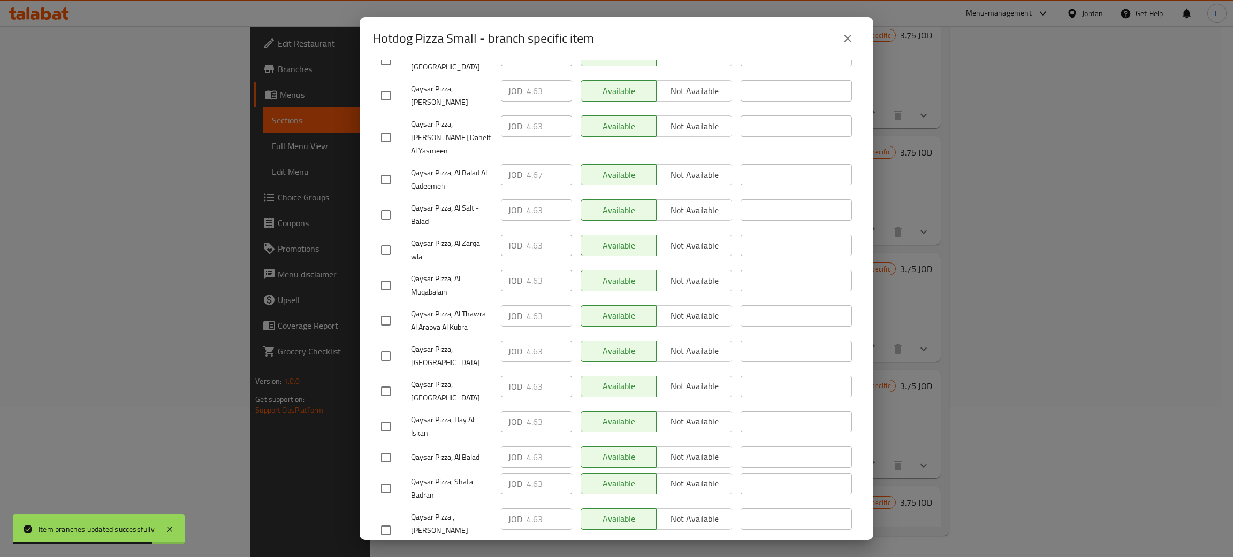
scroll to position [249, 0]
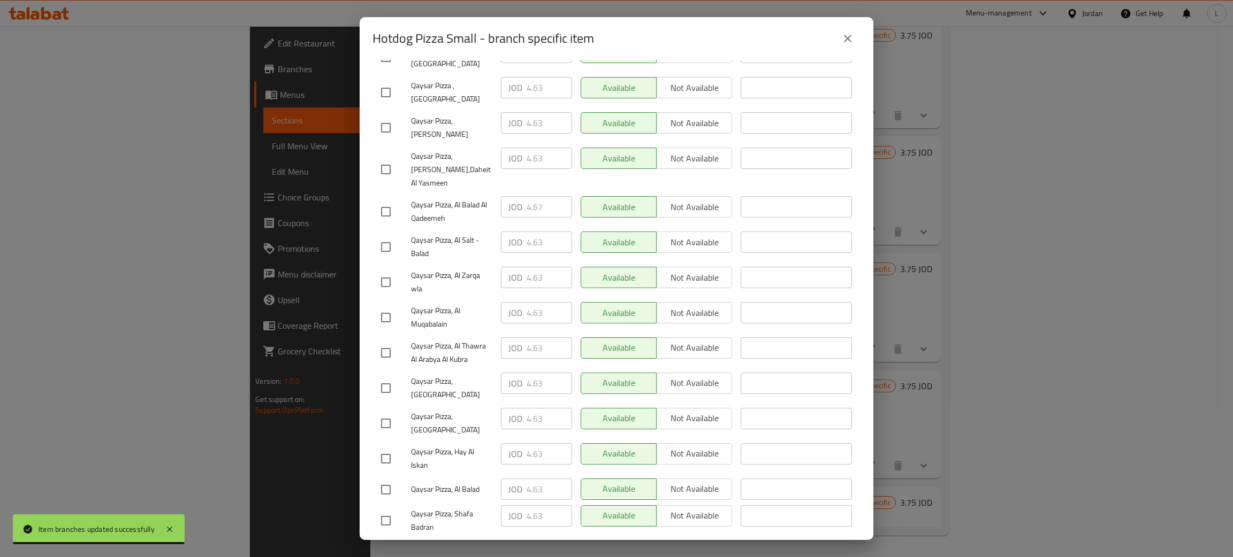
click at [388, 201] on input "checkbox" at bounding box center [385, 212] width 22 height 22
checkbox input "true"
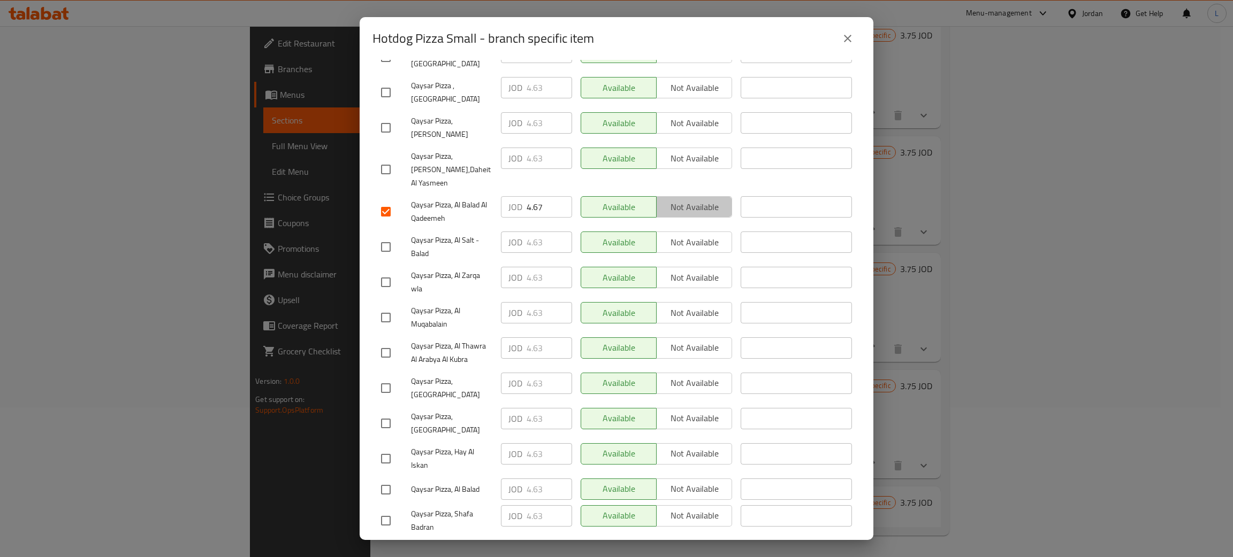
click at [692, 200] on span "Not available" at bounding box center [694, 208] width 67 height 16
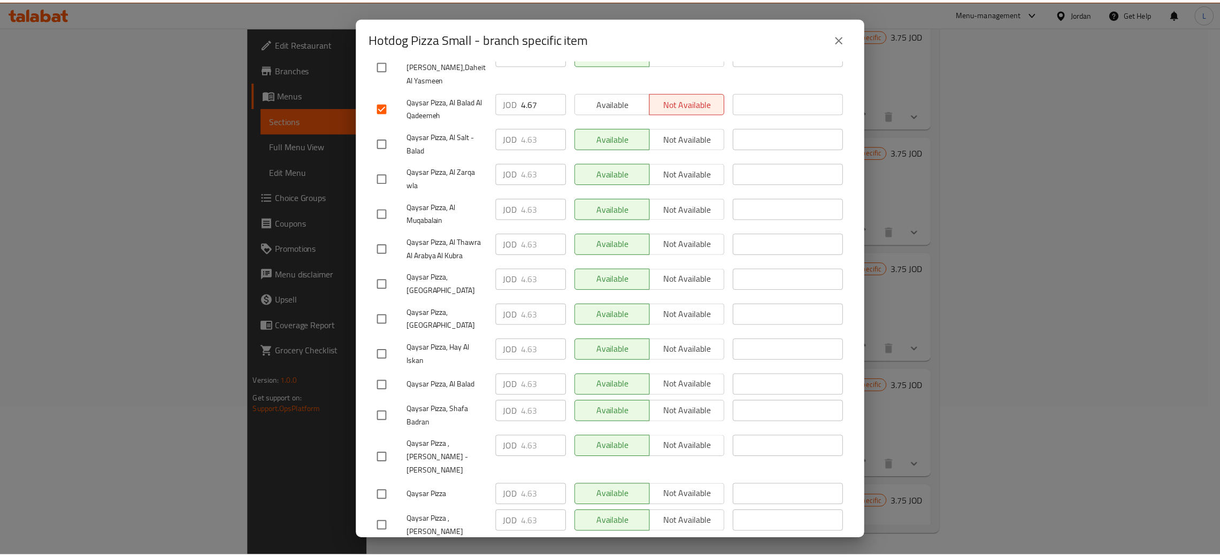
scroll to position [409, 0]
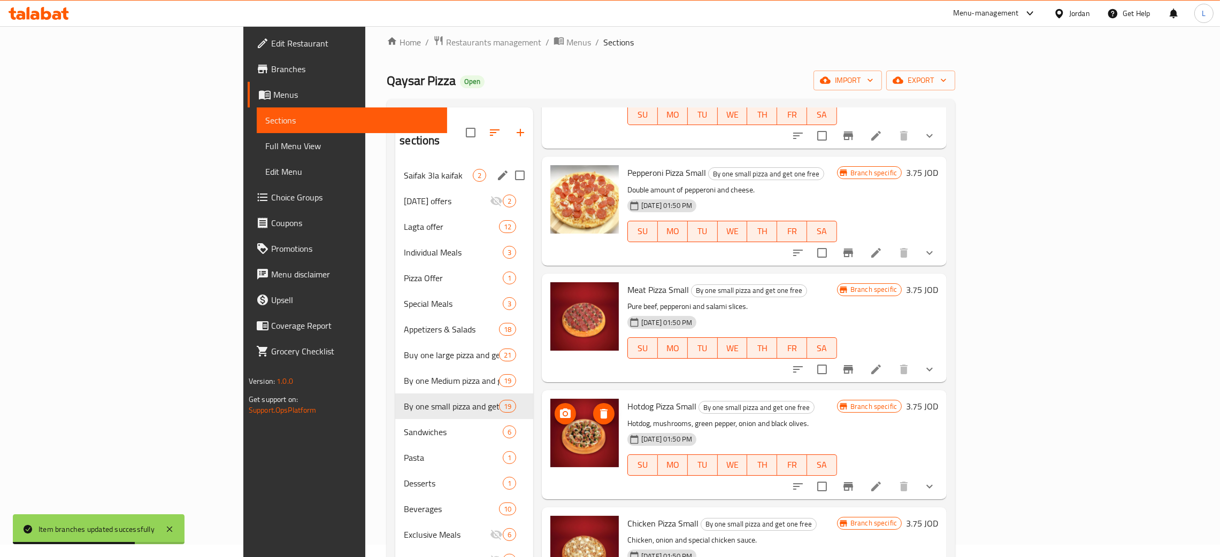
scroll to position [0, 0]
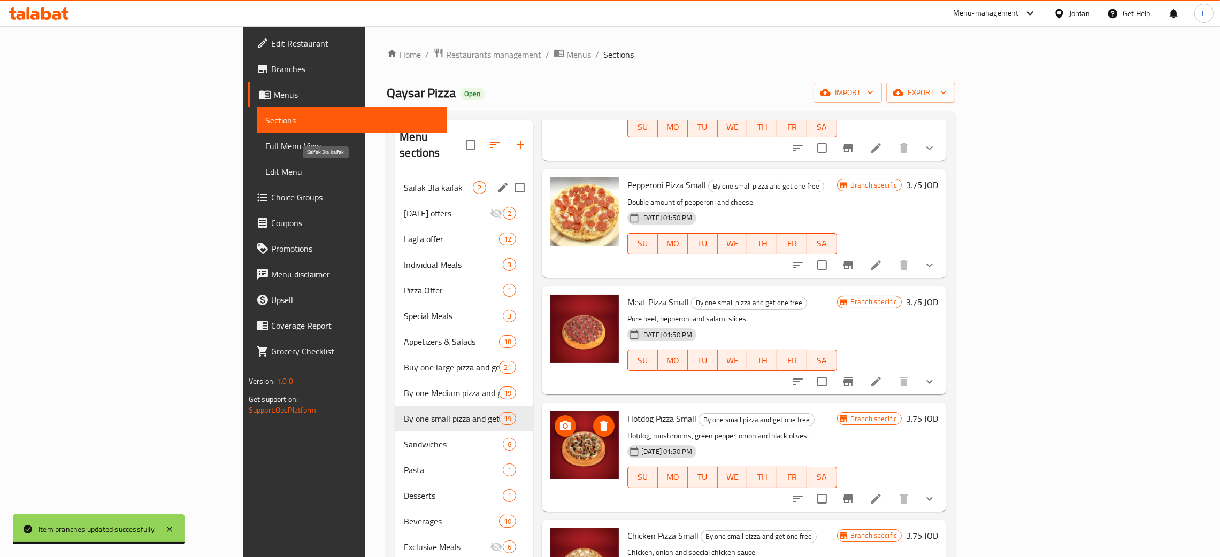
click at [404, 181] on span "Saifak 3la kaifak" at bounding box center [438, 187] width 69 height 13
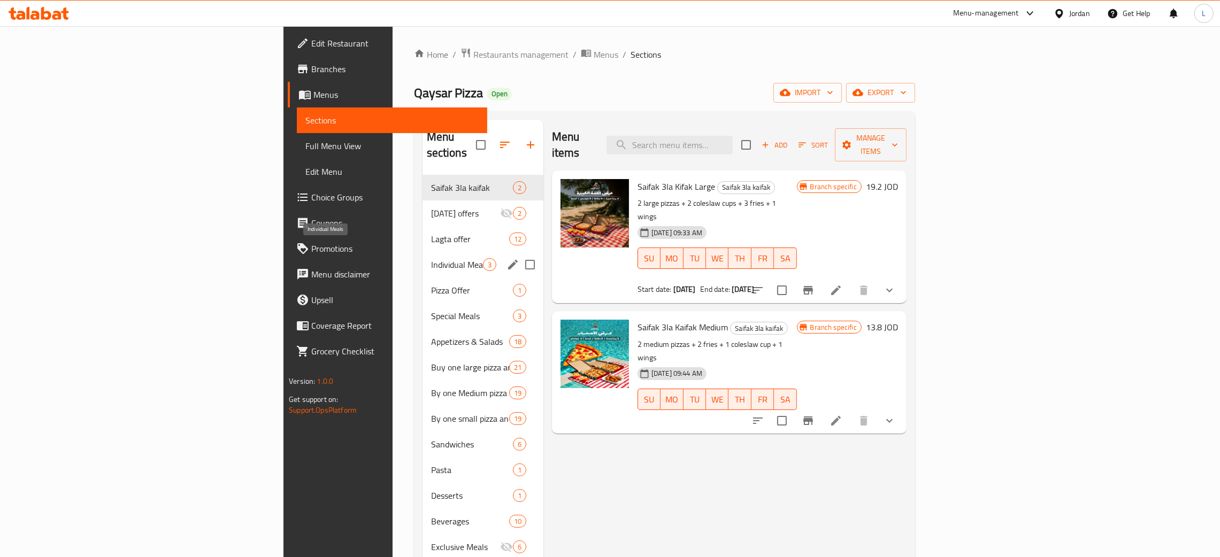
click at [431, 258] on span "Individual Meals" at bounding box center [457, 264] width 52 height 13
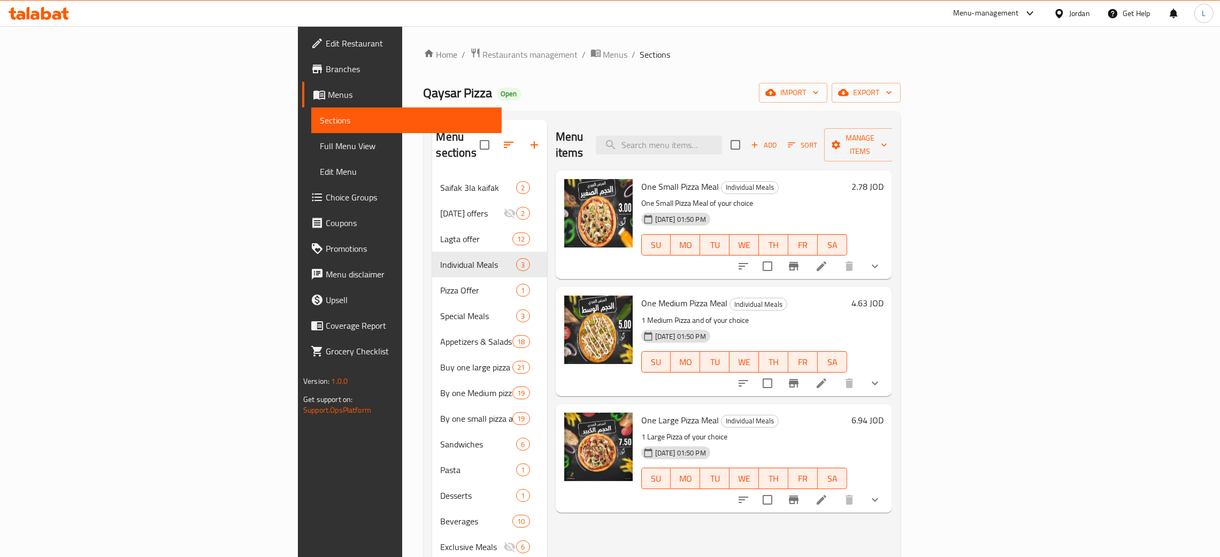
click at [837, 257] on li at bounding box center [822, 266] width 30 height 19
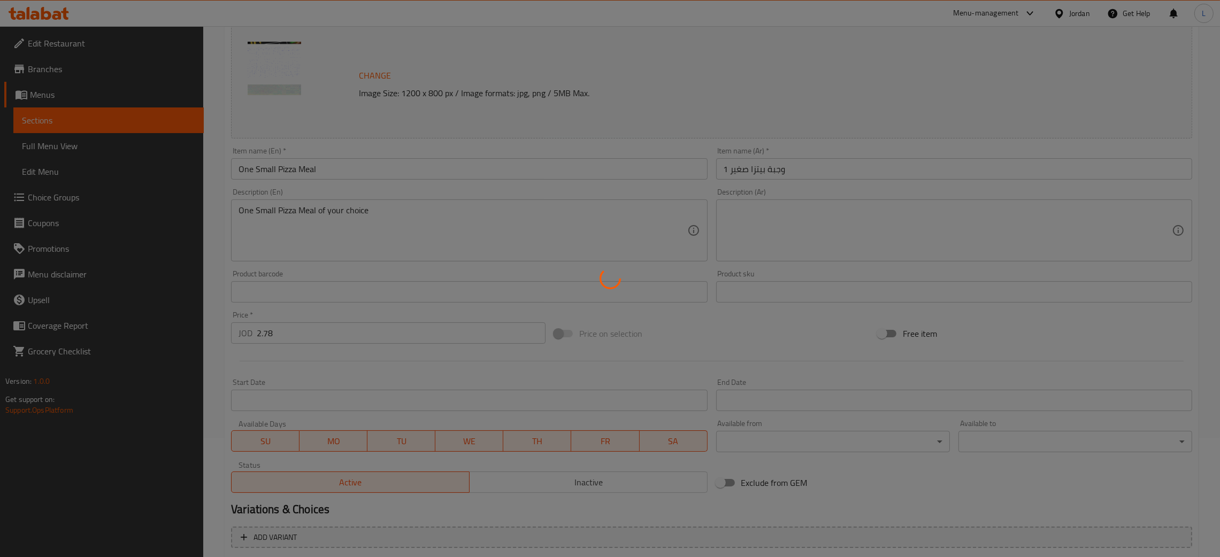
scroll to position [319, 0]
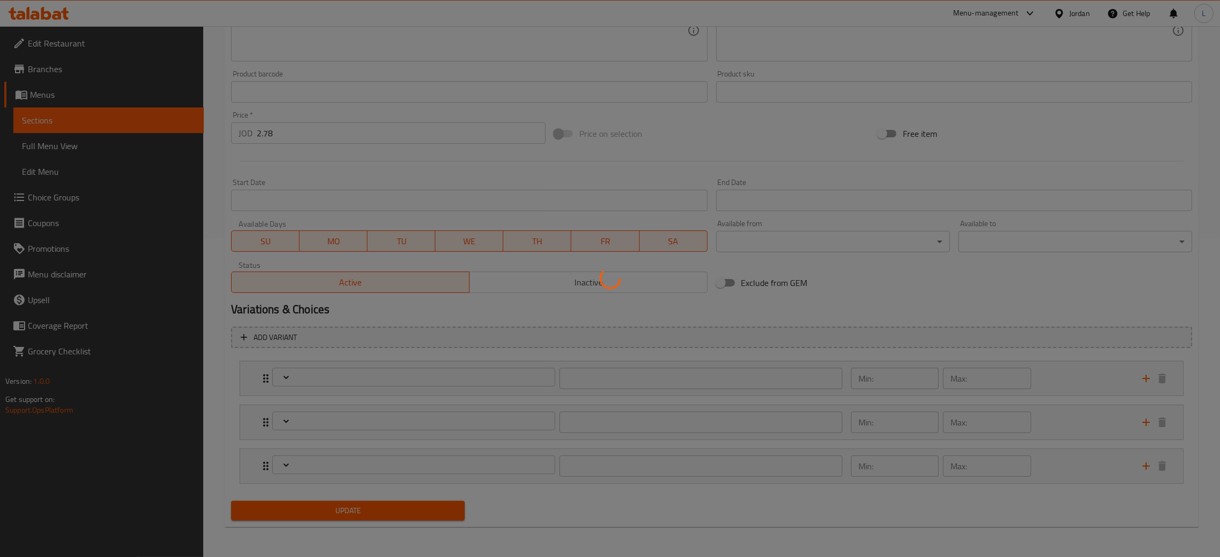
type input "اختيارك من نوع البيتزا 1"
type input "1"
type input "إختيارك من عجينة البيتزا :"
type input "1"
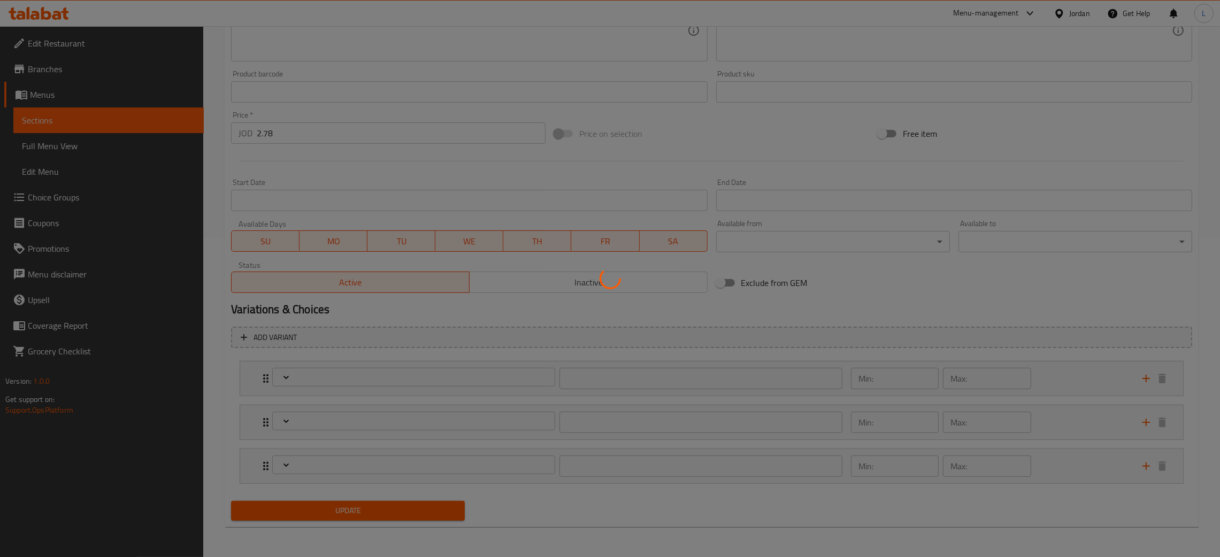
type input "1"
type input "إضافات البيتزا :"
type input "0"
type input "3"
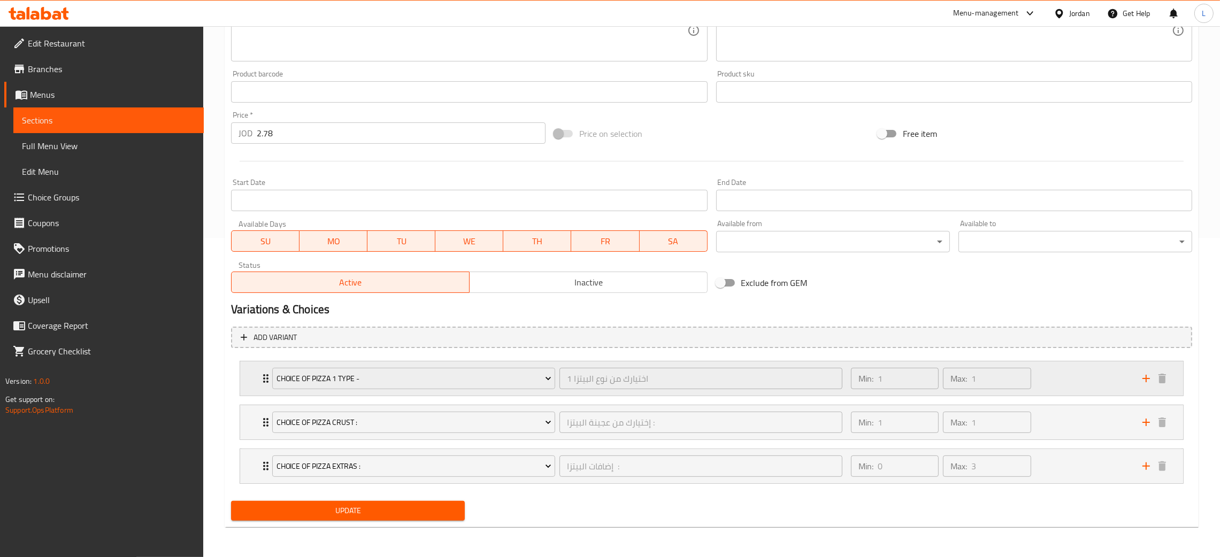
click at [252, 372] on div "Choice Of Pizza 1 Type - اختيارك من نوع البيتزا 1 ​ Min: 1 ​ Max: 1 ​" at bounding box center [711, 379] width 943 height 34
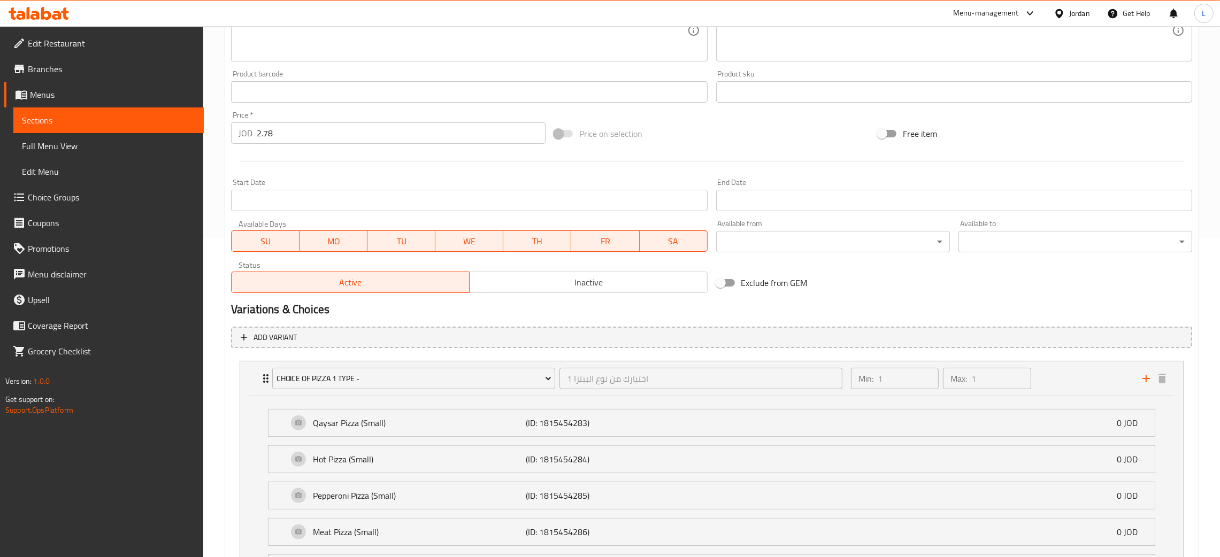
click at [70, 198] on span "Choice Groups" at bounding box center [111, 197] width 167 height 13
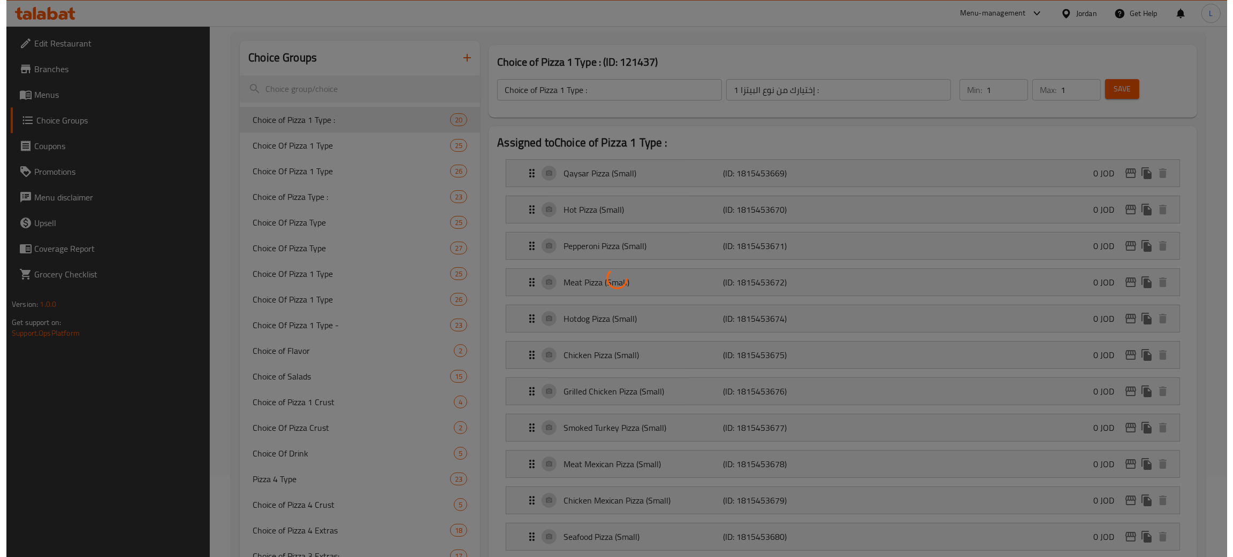
scroll to position [80, 0]
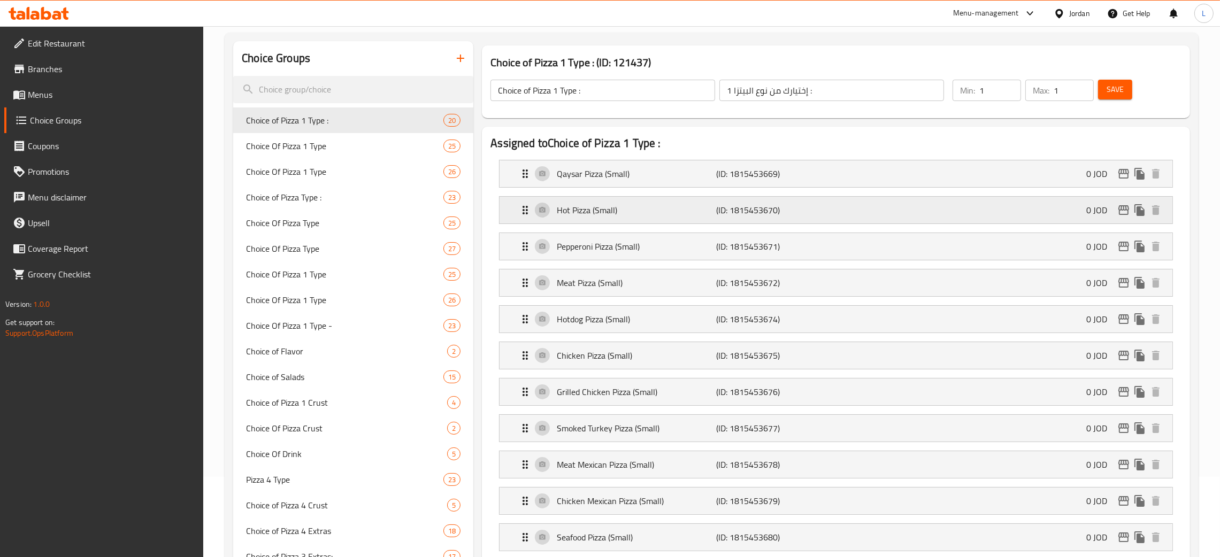
click at [1126, 213] on icon "edit" at bounding box center [1124, 210] width 13 height 13
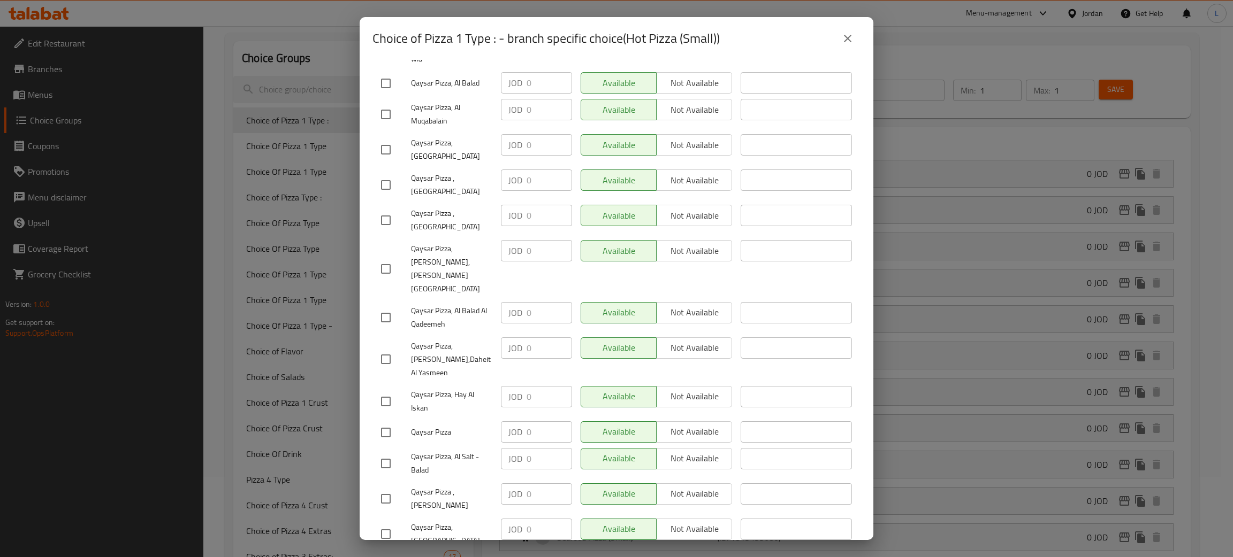
scroll to position [240, 0]
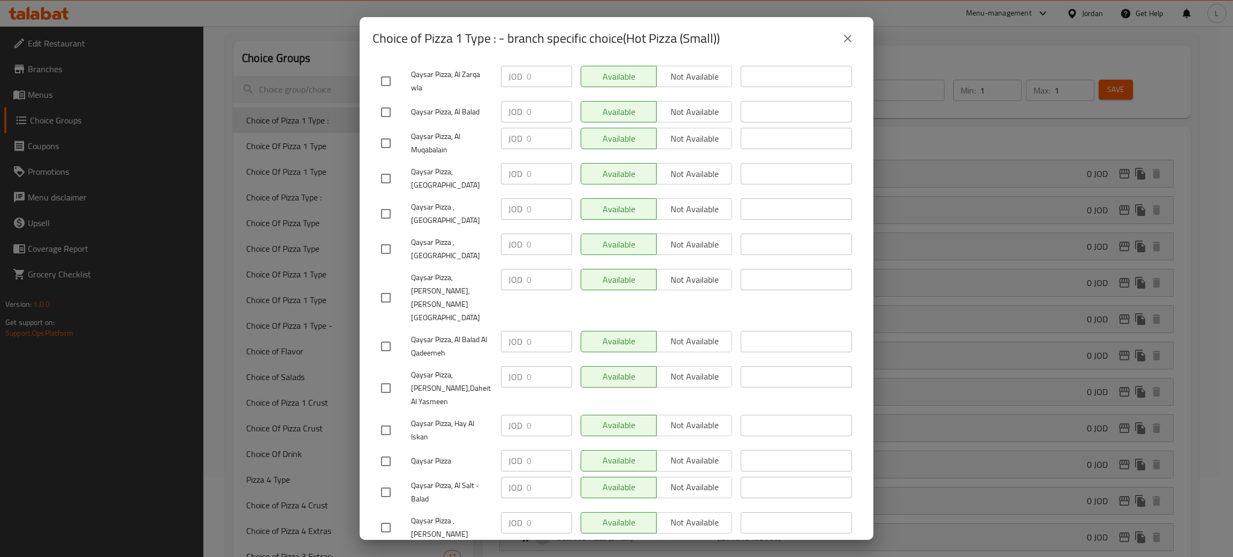
click at [387, 335] on input "checkbox" at bounding box center [385, 346] width 22 height 22
checkbox input "true"
click at [422, 333] on span "Qaysar Pizza, Al Balad Al Qadeemeh" at bounding box center [451, 346] width 81 height 27
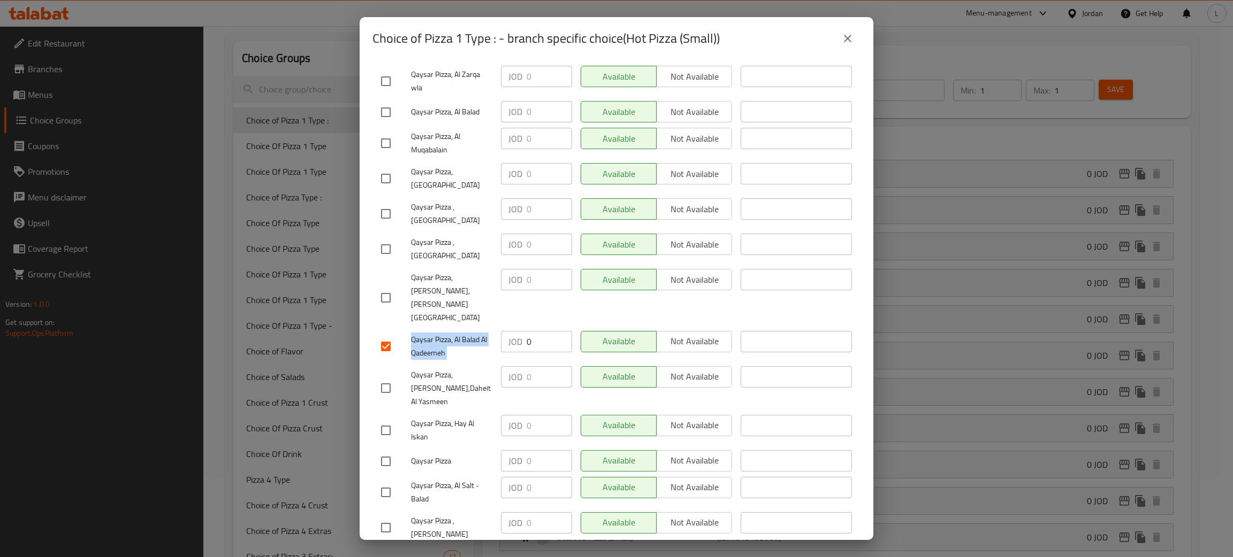
copy span "Qaysar Pizza, Al Balad Al Qadeemeh"
click at [686, 334] on span "Not available" at bounding box center [694, 342] width 67 height 16
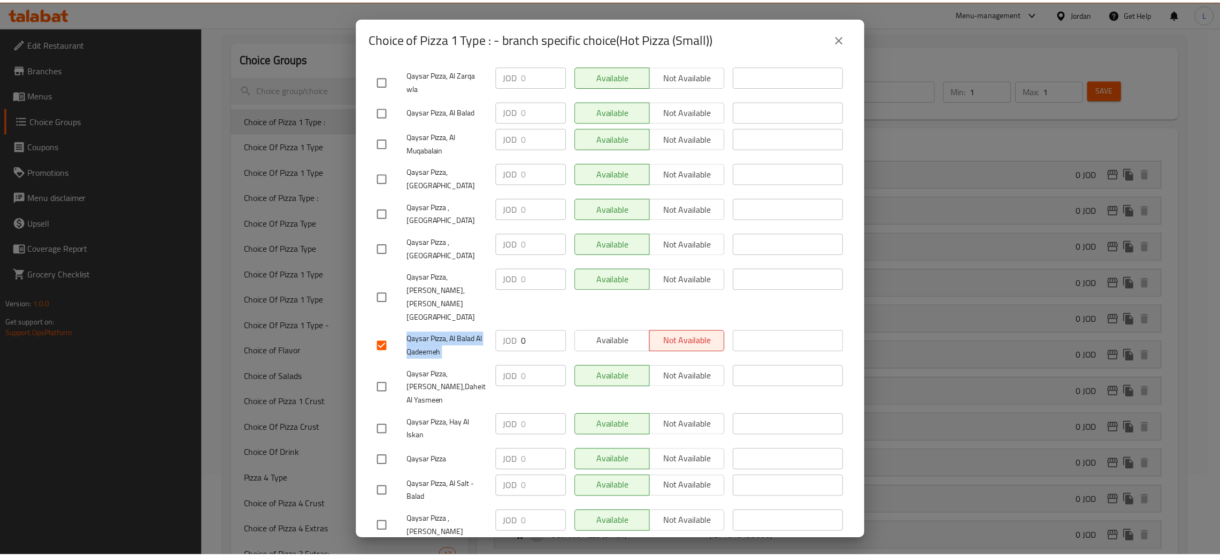
scroll to position [341, 0]
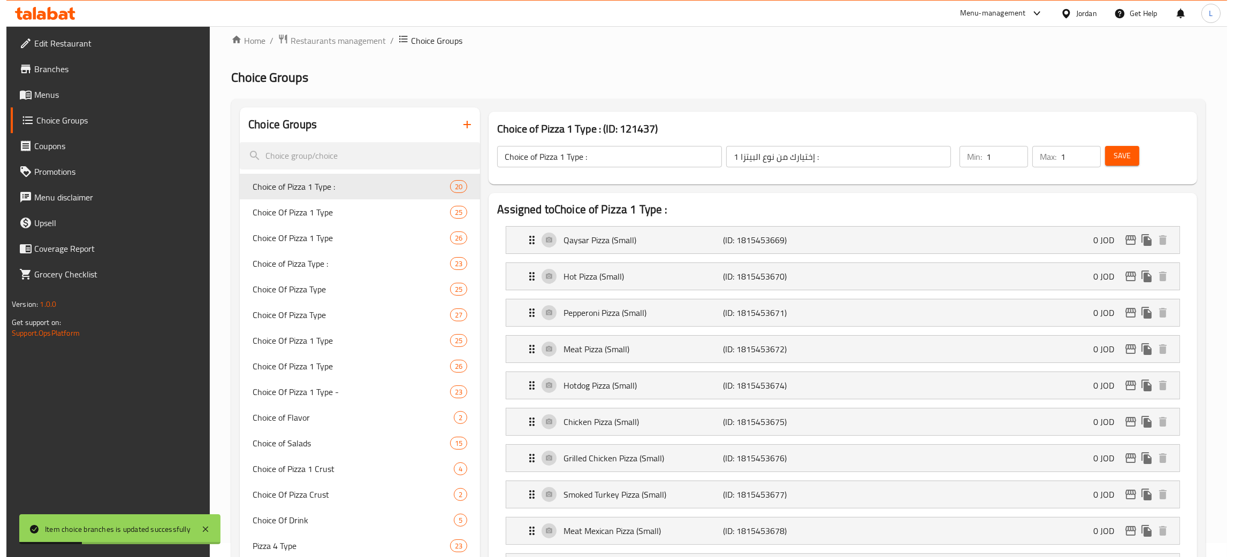
scroll to position [0, 0]
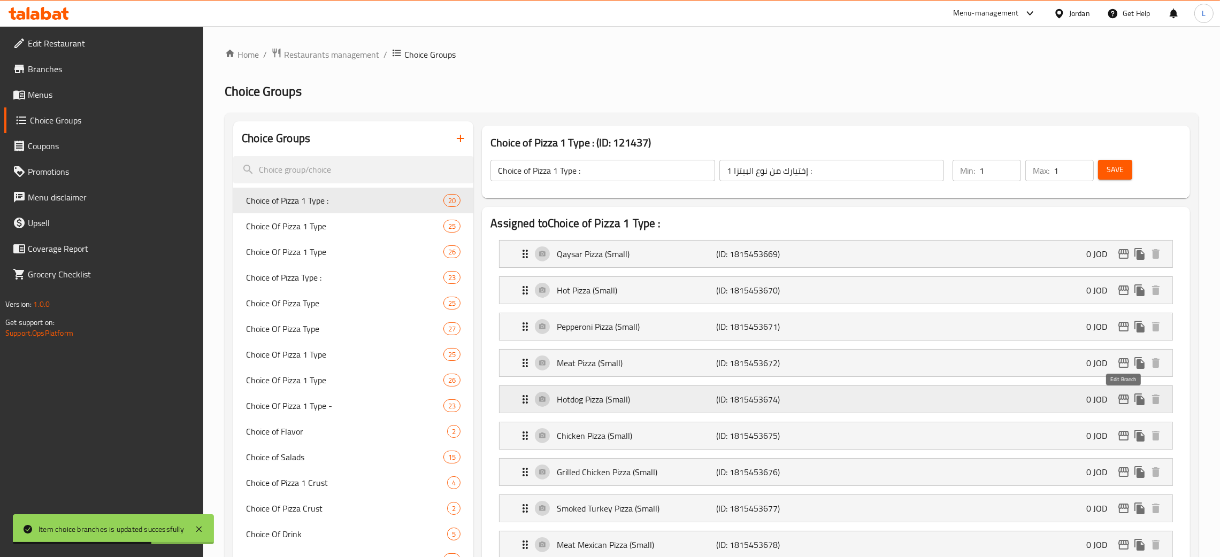
click at [1124, 399] on icon "edit" at bounding box center [1124, 400] width 11 height 10
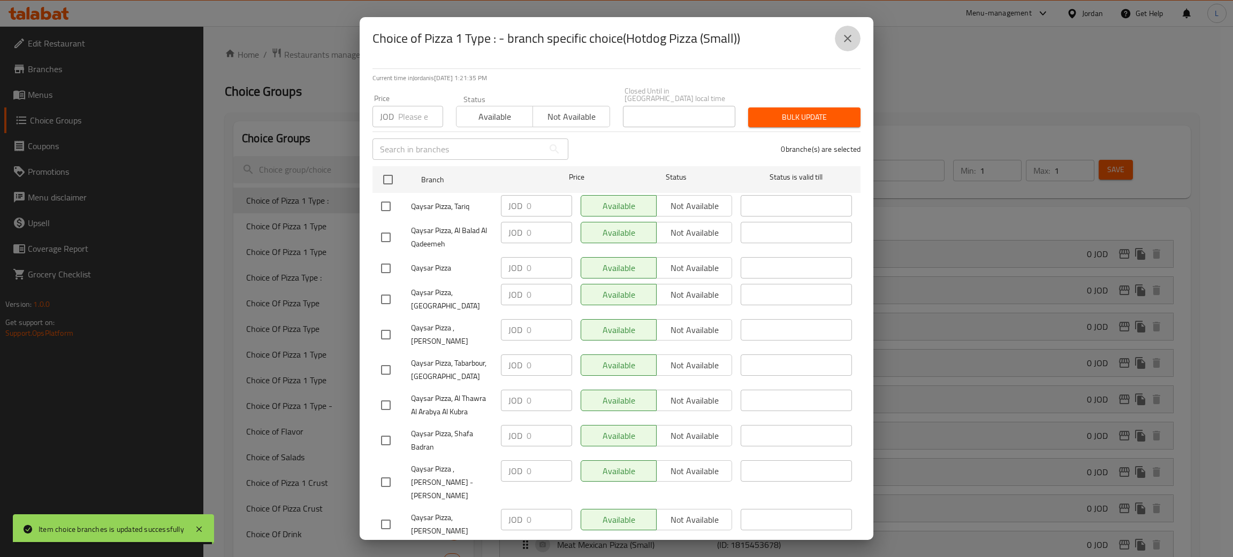
click at [845, 33] on icon "close" at bounding box center [847, 38] width 13 height 13
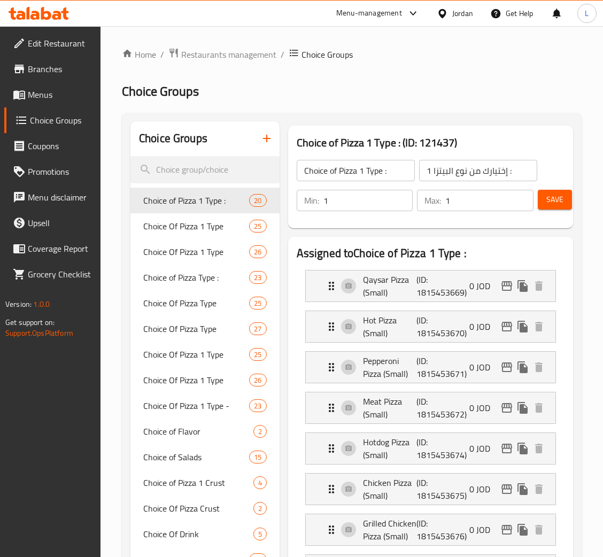
click at [34, 12] on icon at bounding box center [34, 15] width 9 height 9
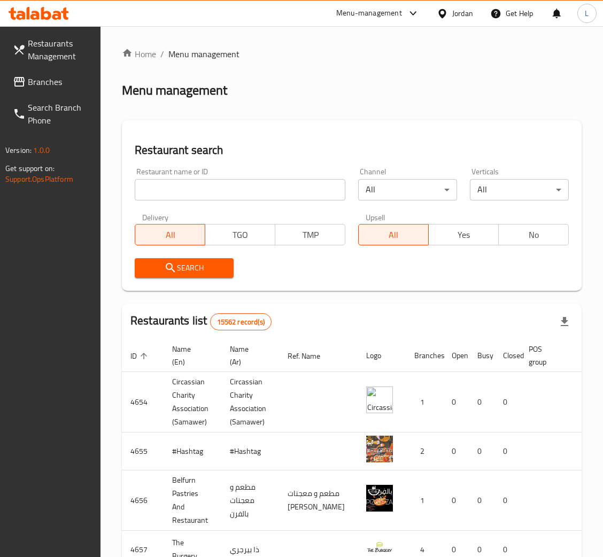
click at [62, 80] on span "Branches" at bounding box center [60, 81] width 64 height 13
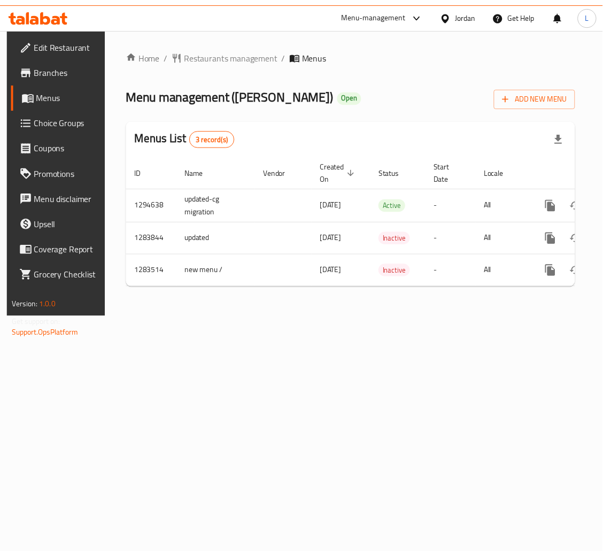
scroll to position [0, 60]
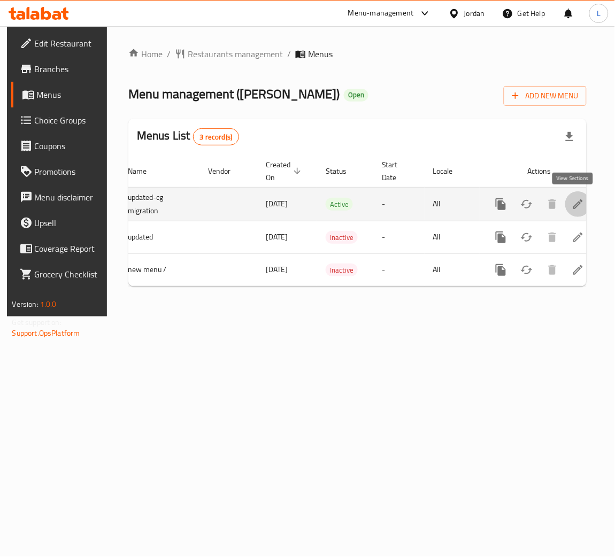
click at [572, 210] on icon "enhanced table" at bounding box center [578, 204] width 13 height 13
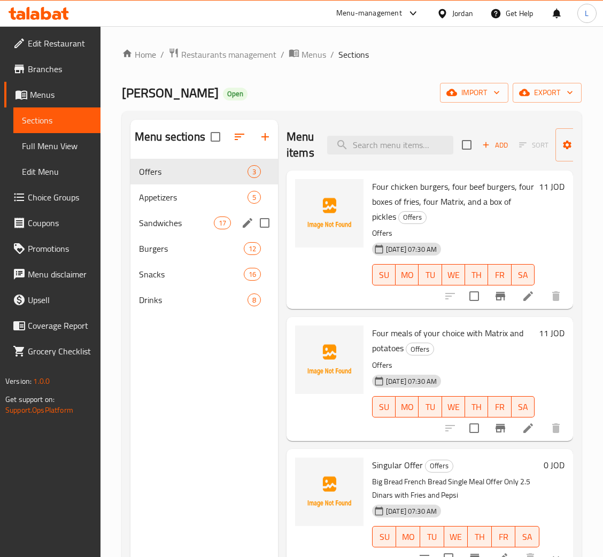
click at [181, 231] on div "Sandwiches 17" at bounding box center [205, 223] width 148 height 26
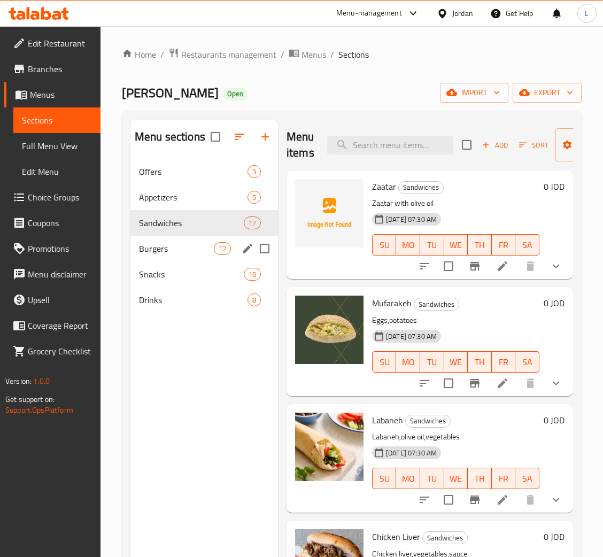
click at [159, 259] on div "Burgers 12" at bounding box center [205, 249] width 148 height 26
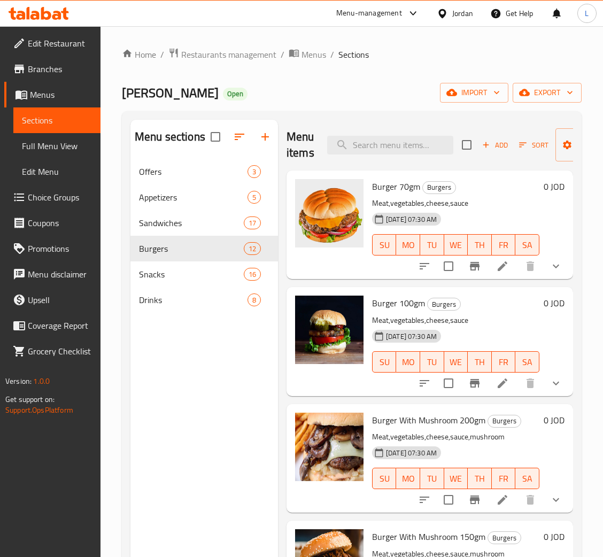
click at [550, 269] on icon "show more" at bounding box center [556, 266] width 13 height 13
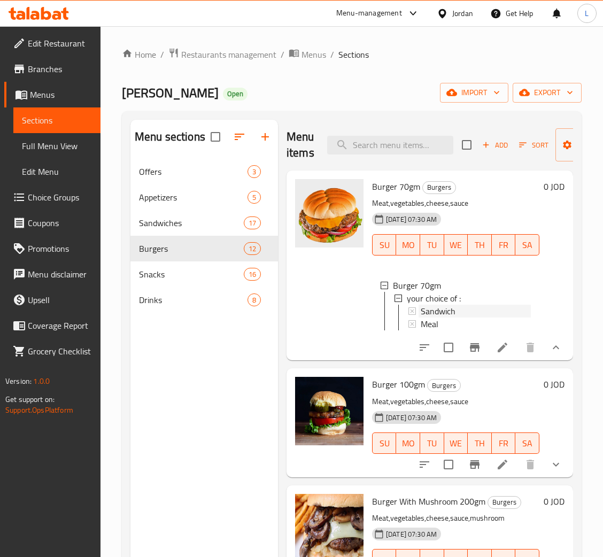
click at [458, 309] on div "Sandwich" at bounding box center [476, 311] width 110 height 13
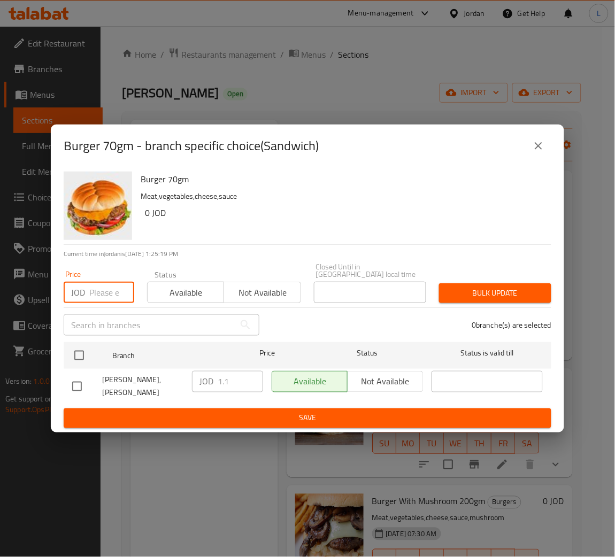
click at [105, 294] on input "number" at bounding box center [111, 292] width 45 height 21
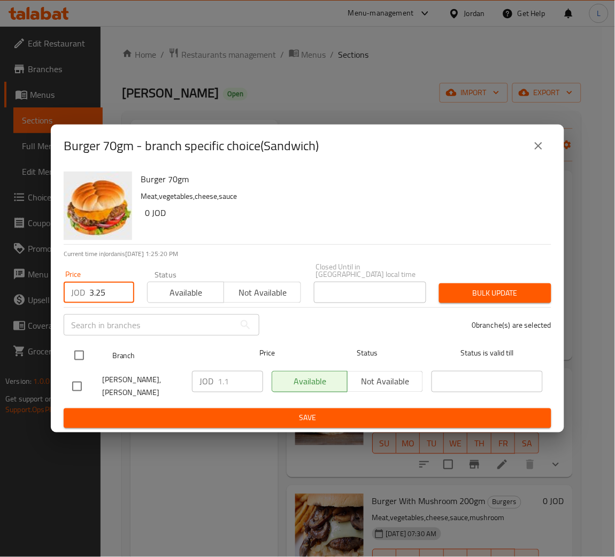
type input "3.25"
click at [77, 366] on input "checkbox" at bounding box center [79, 356] width 22 height 22
checkbox input "true"
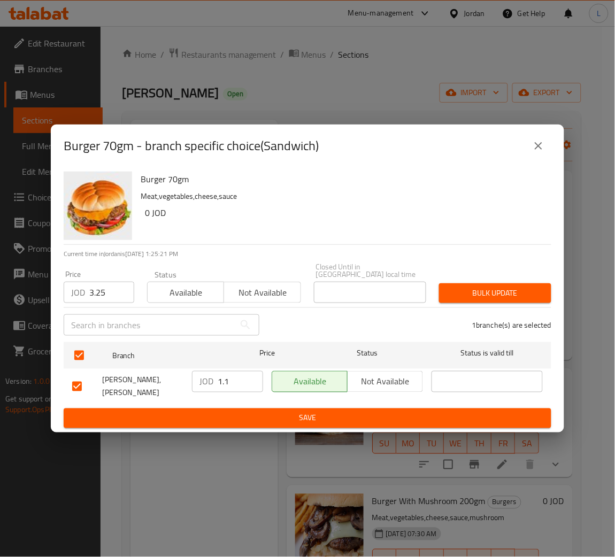
click at [502, 299] on span "Bulk update" at bounding box center [495, 293] width 95 height 13
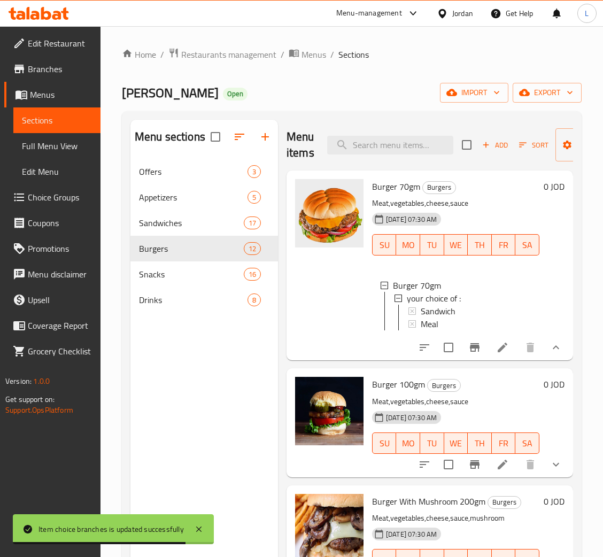
click at [450, 307] on span "Sandwich" at bounding box center [438, 311] width 35 height 13
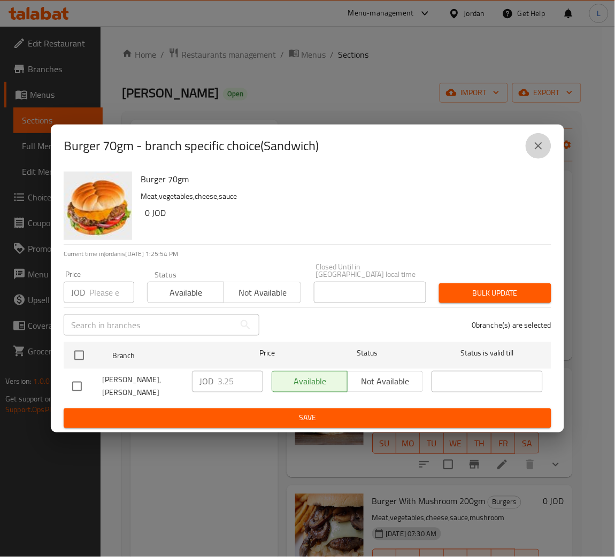
click at [540, 152] on icon "close" at bounding box center [538, 146] width 13 height 13
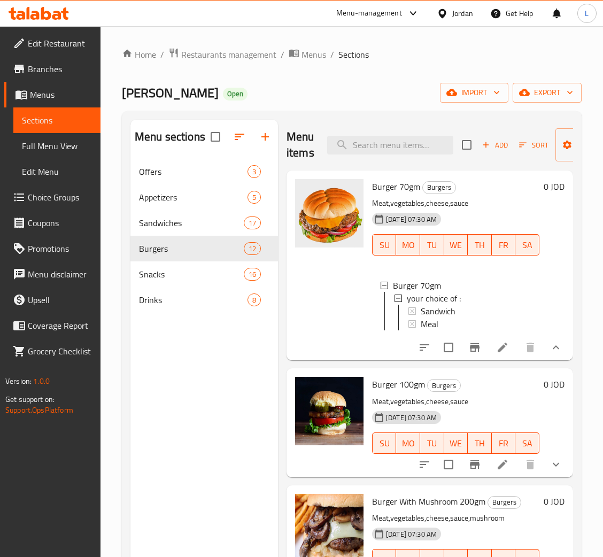
click at [448, 310] on span "Sandwich" at bounding box center [438, 311] width 35 height 13
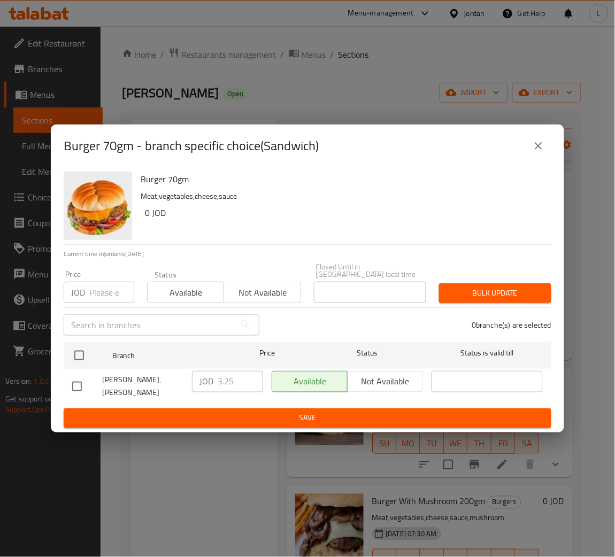
drag, startPoint x: 538, startPoint y: 154, endPoint x: 532, endPoint y: 159, distance: 8.0
click at [538, 150] on icon "close" at bounding box center [538, 145] width 7 height 7
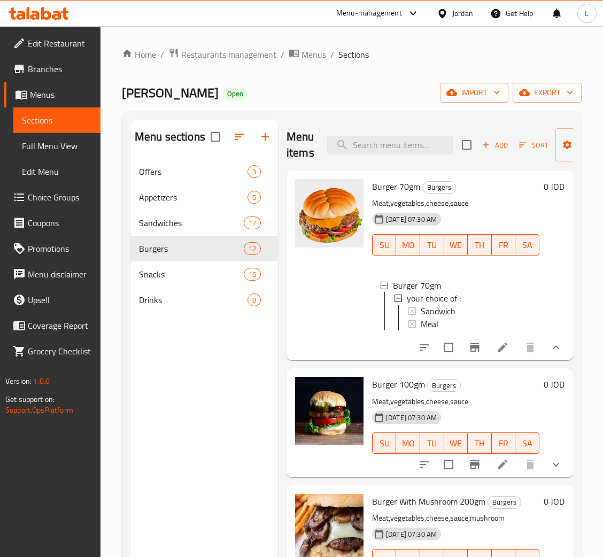
click at [457, 312] on div "Sandwich" at bounding box center [476, 311] width 110 height 13
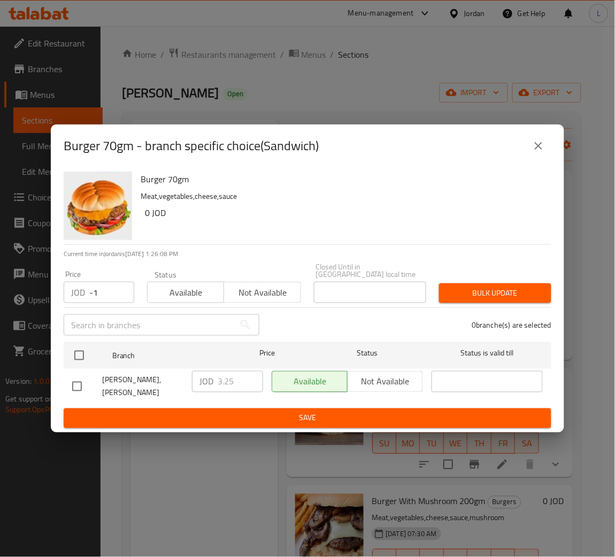
click at [118, 300] on input "-1" at bounding box center [111, 292] width 45 height 21
click at [109, 301] on input "-1" at bounding box center [111, 292] width 45 height 21
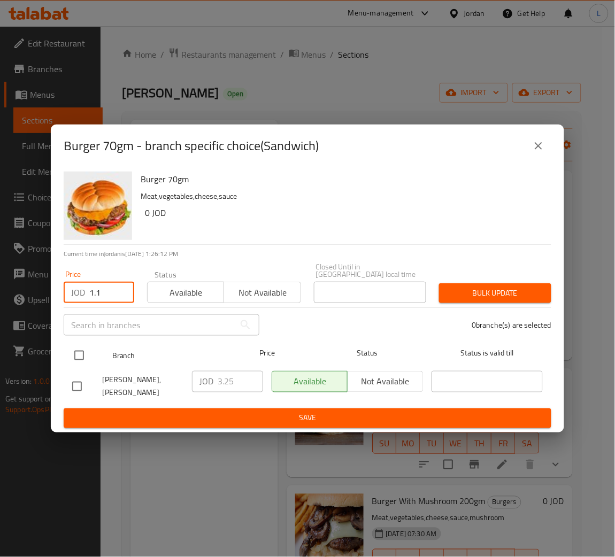
type input "1.1"
click at [74, 362] on input "checkbox" at bounding box center [79, 356] width 22 height 22
checkbox input "true"
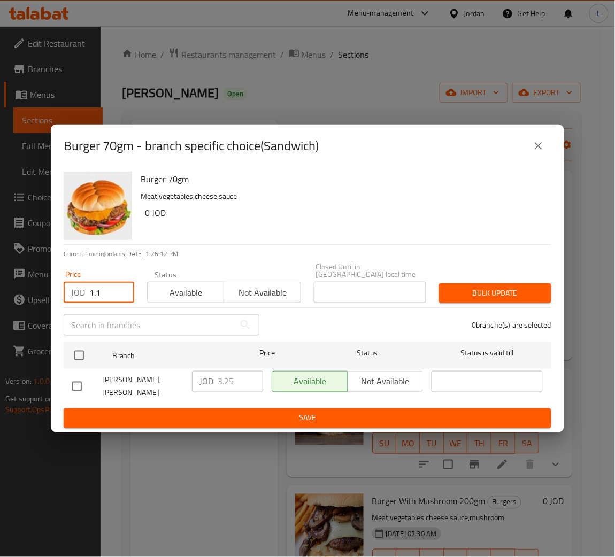
checkbox input "true"
click at [516, 294] on span "Bulk update" at bounding box center [495, 293] width 95 height 13
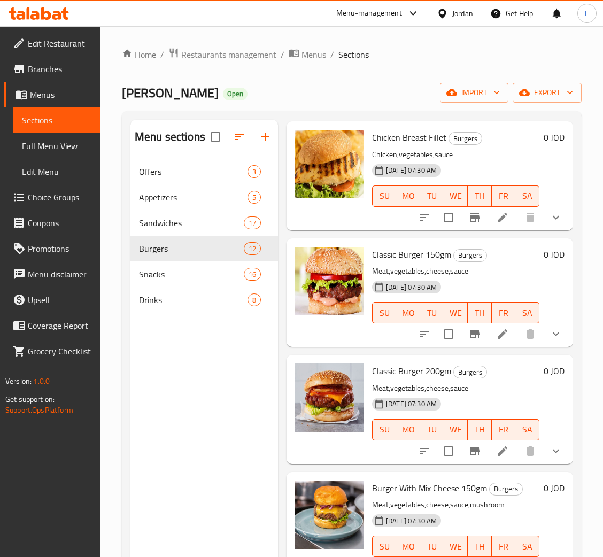
scroll to position [962, 0]
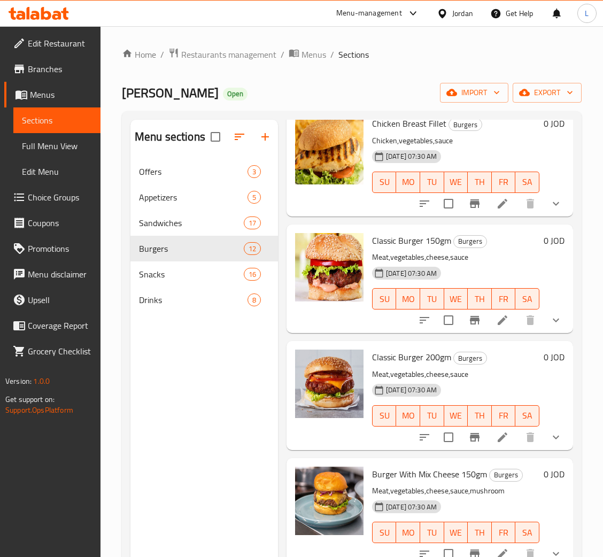
click at [544, 333] on button "show more" at bounding box center [557, 321] width 26 height 26
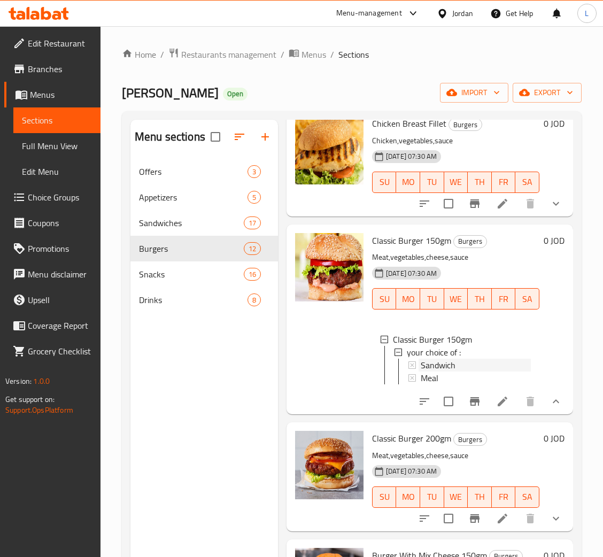
click at [419, 372] on div "Sandwich" at bounding box center [475, 365] width 112 height 13
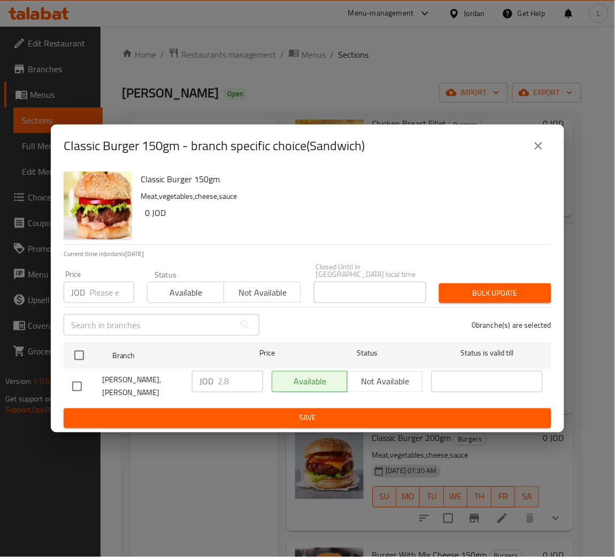
click at [101, 295] on input "number" at bounding box center [111, 292] width 45 height 21
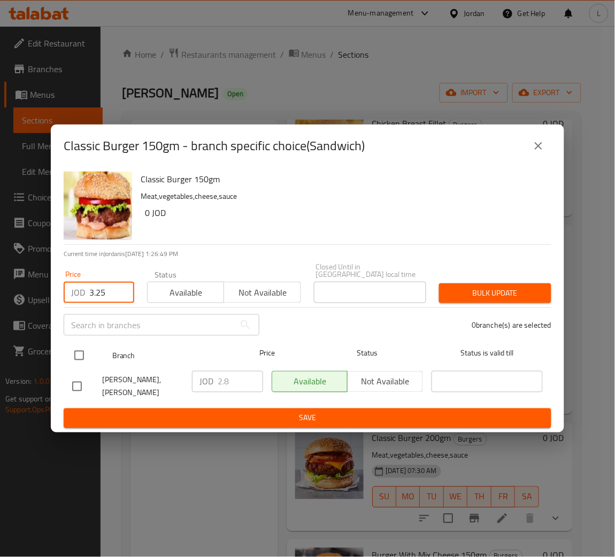
type input "3.25"
drag, startPoint x: 85, startPoint y: 356, endPoint x: 93, endPoint y: 365, distance: 12.5
click at [84, 356] on input "checkbox" at bounding box center [79, 356] width 22 height 22
checkbox input "true"
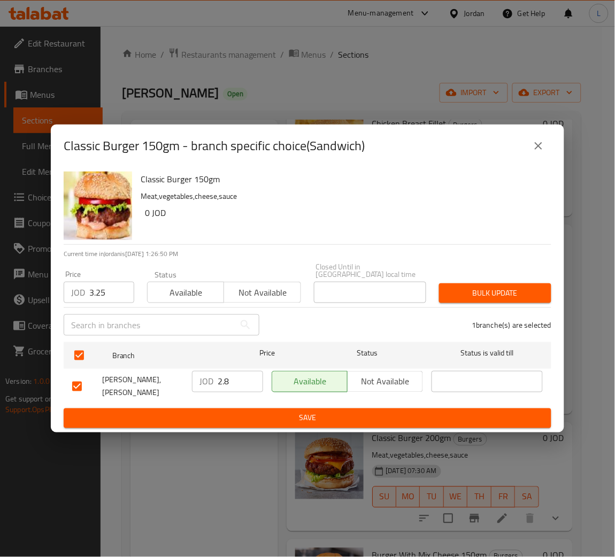
click at [489, 295] on span "Bulk update" at bounding box center [495, 293] width 95 height 13
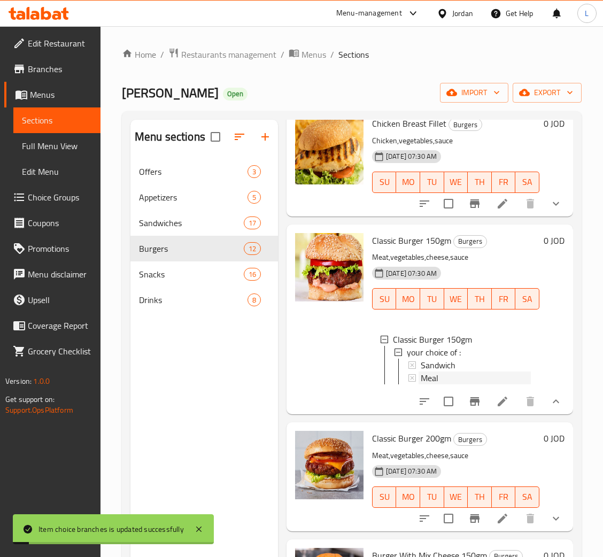
click at [463, 385] on div "Meal" at bounding box center [476, 378] width 110 height 13
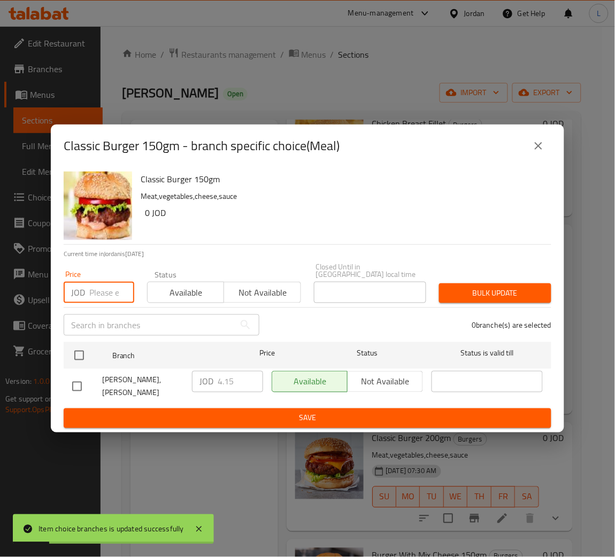
click at [97, 286] on input "number" at bounding box center [111, 292] width 45 height 21
type input "7"
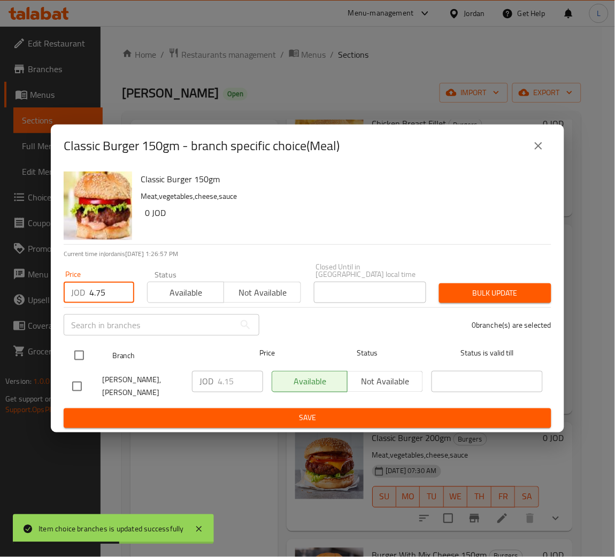
type input "4.75"
click at [84, 353] on input "checkbox" at bounding box center [79, 356] width 22 height 22
checkbox input "true"
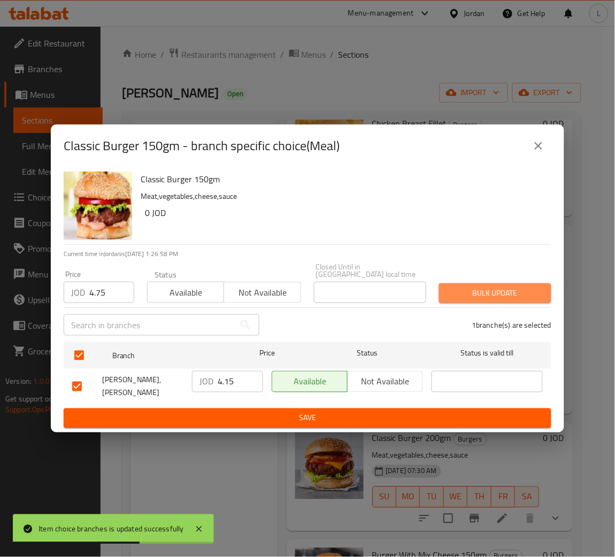
click at [456, 298] on span "Bulk update" at bounding box center [495, 293] width 95 height 13
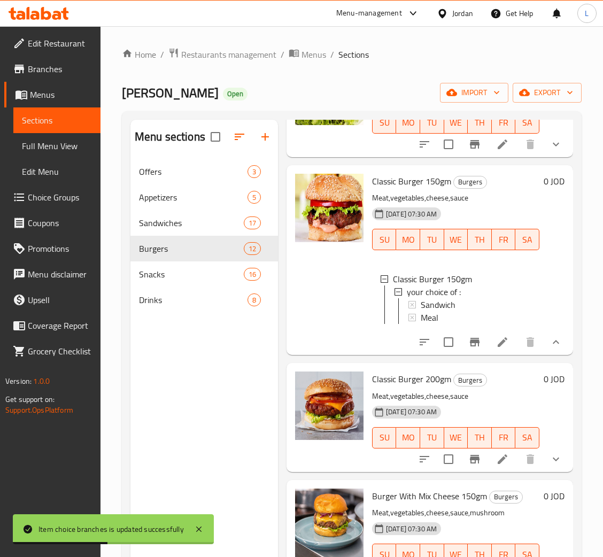
scroll to position [1085, 0]
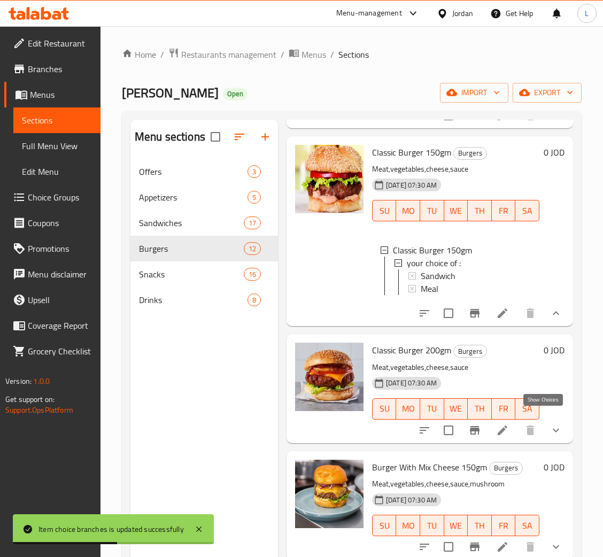
click at [550, 424] on icon "show more" at bounding box center [556, 430] width 13 height 13
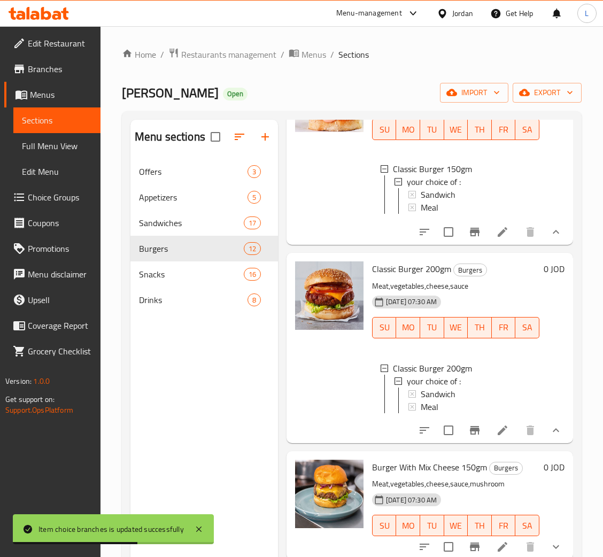
scroll to position [1166, 0]
click at [454, 388] on span "Sandwich" at bounding box center [438, 394] width 35 height 13
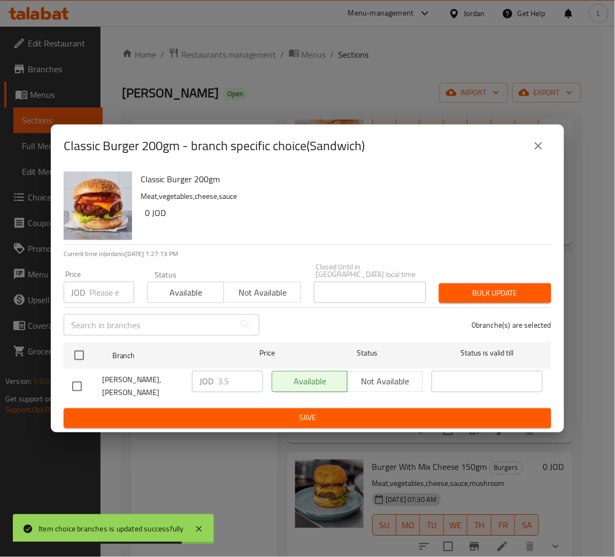
click at [105, 290] on input "number" at bounding box center [111, 292] width 45 height 21
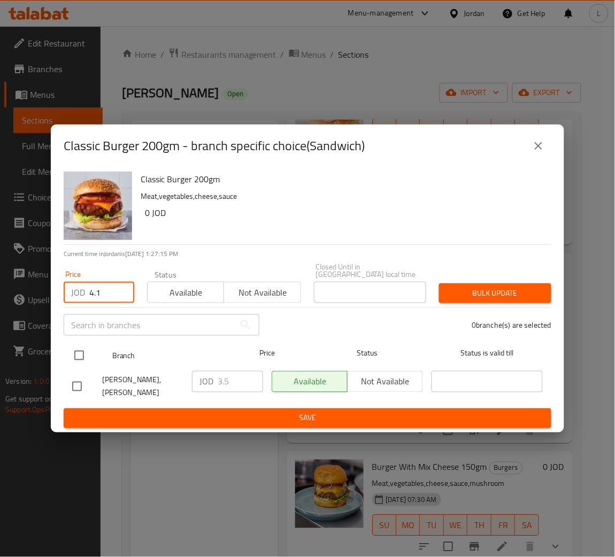
type input "4.1"
click at [73, 354] on input "checkbox" at bounding box center [79, 356] width 22 height 22
checkbox input "true"
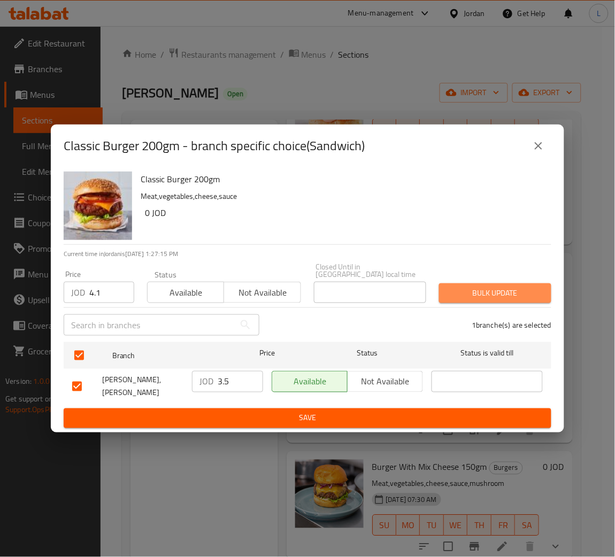
click at [501, 292] on span "Bulk update" at bounding box center [495, 293] width 95 height 13
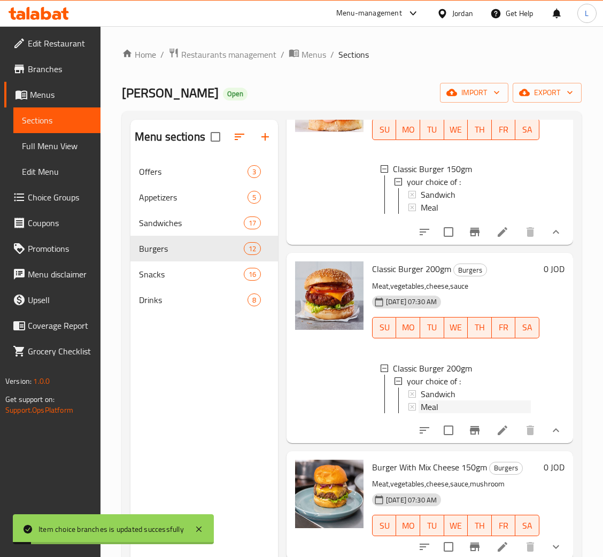
click at [425, 401] on span "Meal" at bounding box center [430, 407] width 18 height 13
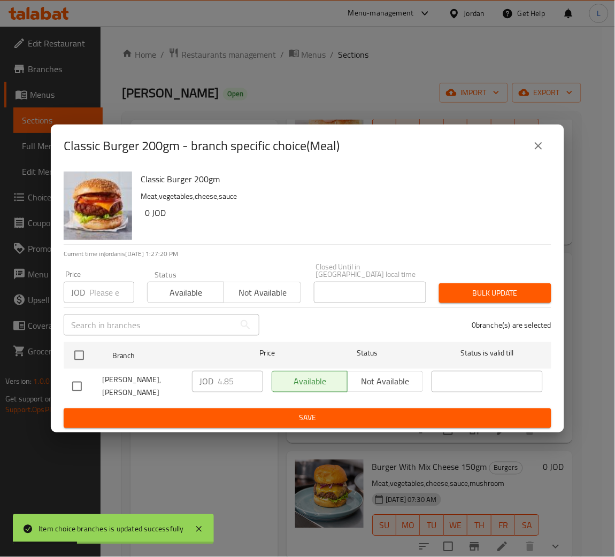
click at [99, 287] on input "number" at bounding box center [111, 292] width 45 height 21
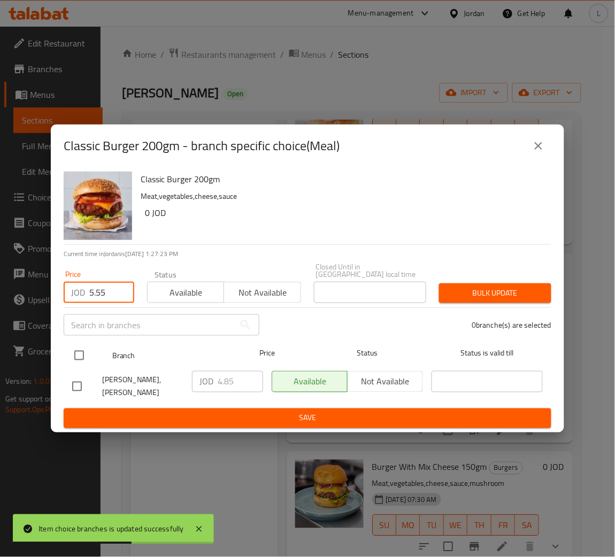
type input "5.55"
click at [72, 349] on input "checkbox" at bounding box center [79, 356] width 22 height 22
checkbox input "true"
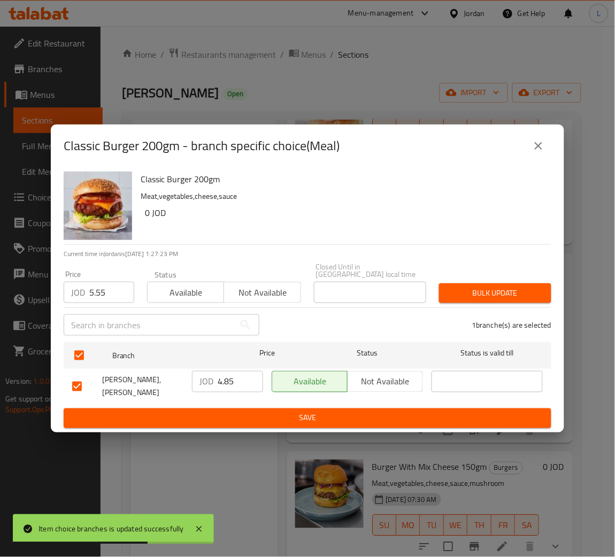
click at [473, 294] on span "Bulk update" at bounding box center [495, 293] width 95 height 13
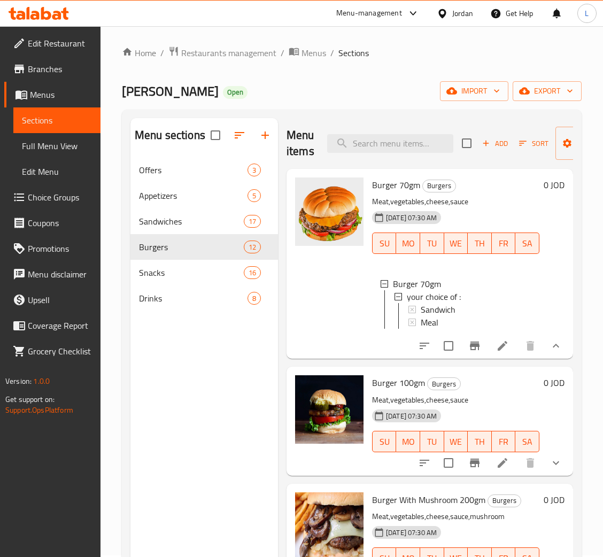
scroll to position [0, 0]
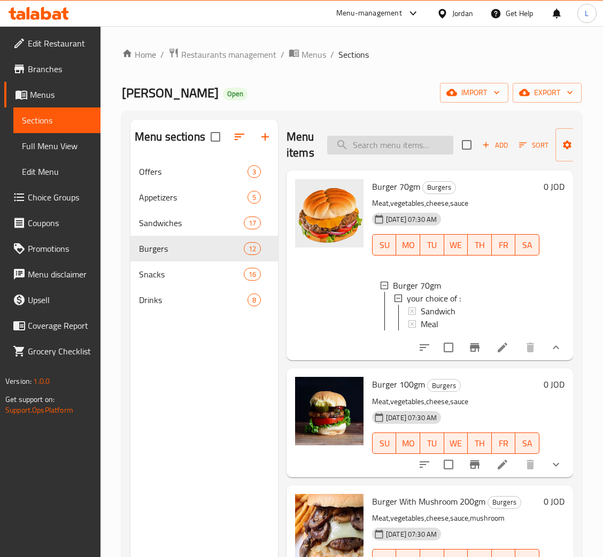
click at [377, 139] on input "search" at bounding box center [390, 145] width 126 height 19
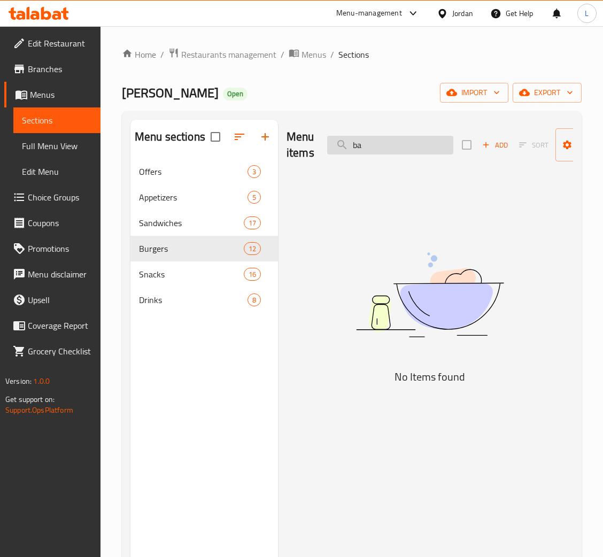
type input "b"
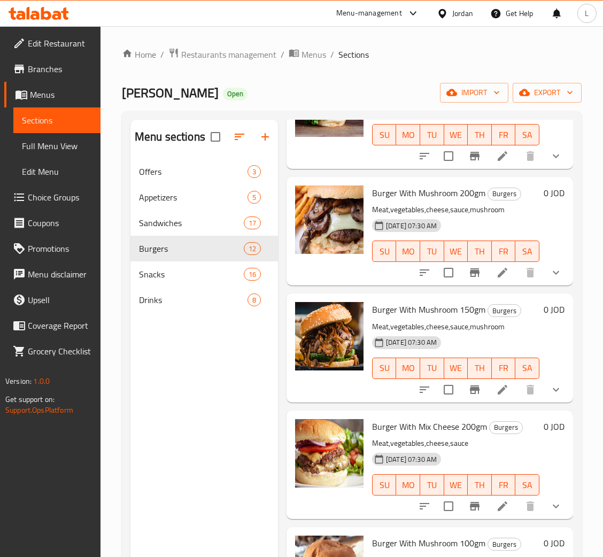
scroll to position [240, 0]
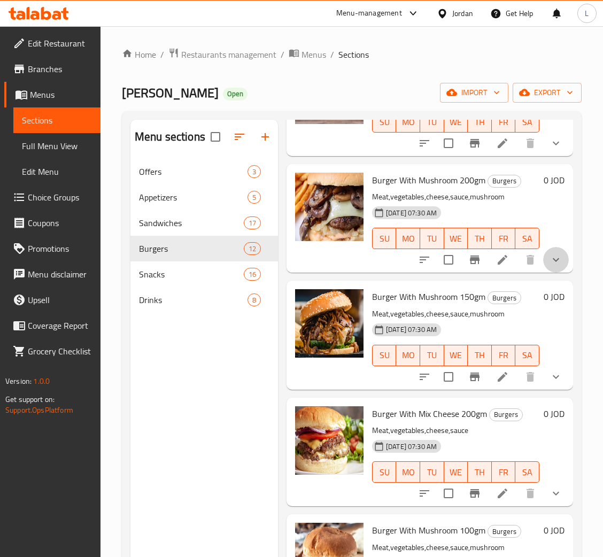
click at [544, 254] on button "show more" at bounding box center [557, 260] width 26 height 26
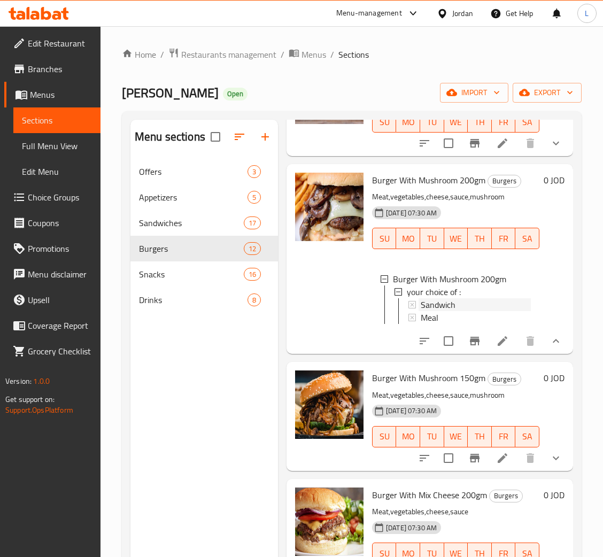
click at [445, 301] on span "Sandwich" at bounding box center [438, 305] width 35 height 13
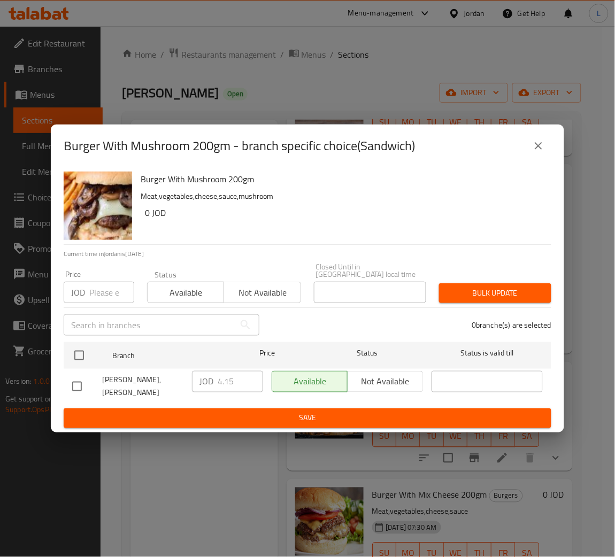
click at [102, 299] on input "number" at bounding box center [111, 292] width 45 height 21
click at [95, 294] on input ".05" at bounding box center [111, 292] width 45 height 21
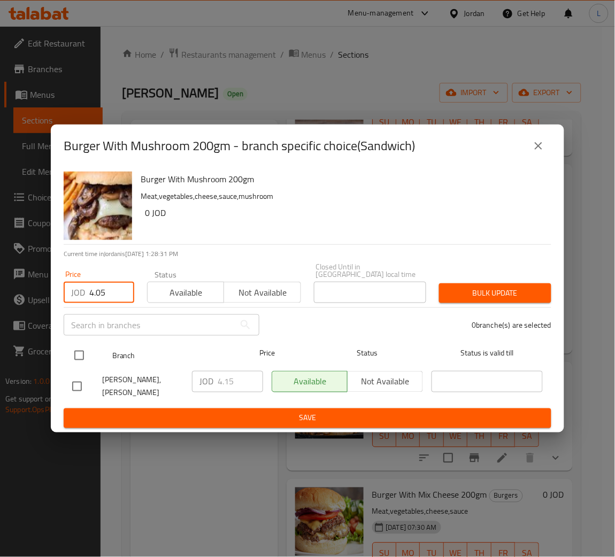
type input "4.05"
click at [84, 355] on input "checkbox" at bounding box center [79, 356] width 22 height 22
checkbox input "true"
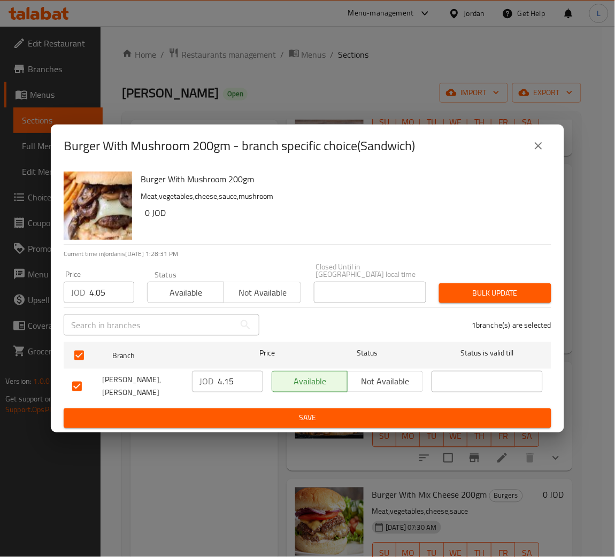
click at [463, 299] on span "Bulk update" at bounding box center [495, 293] width 95 height 13
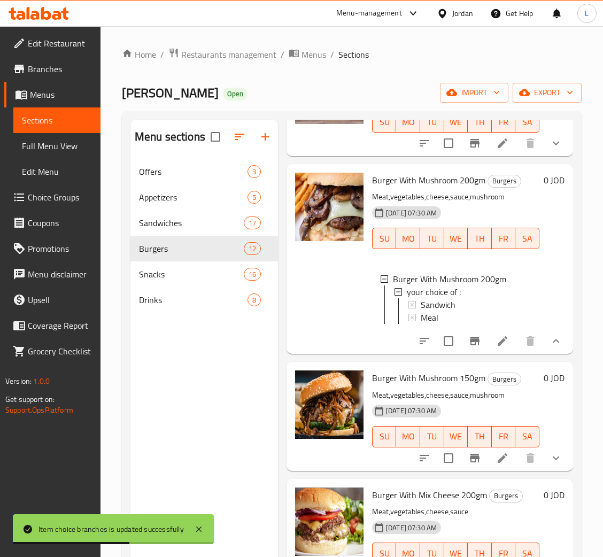
click at [463, 300] on div "Sandwich" at bounding box center [476, 305] width 110 height 13
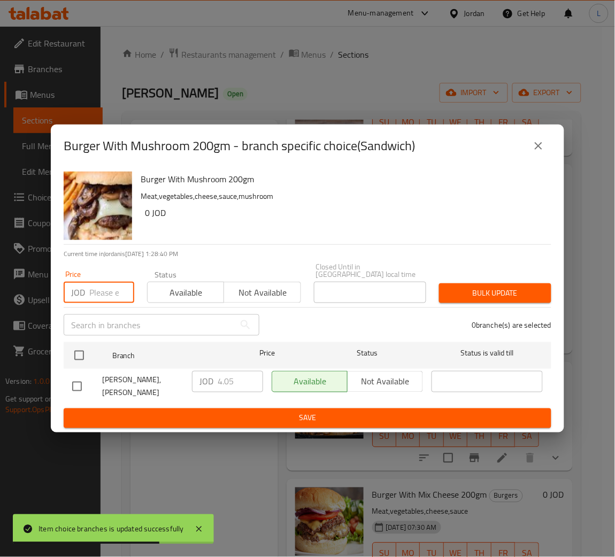
click at [108, 294] on input "number" at bounding box center [111, 292] width 45 height 21
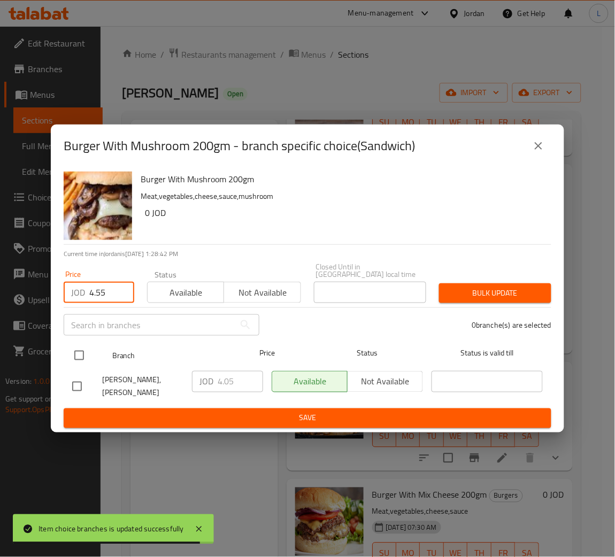
type input "4.55"
click at [71, 356] on input "checkbox" at bounding box center [79, 356] width 22 height 22
checkbox input "true"
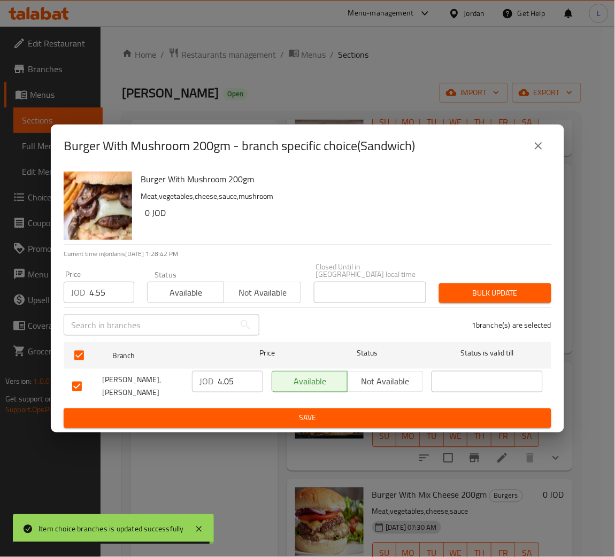
click at [467, 297] on span "Bulk update" at bounding box center [495, 293] width 95 height 13
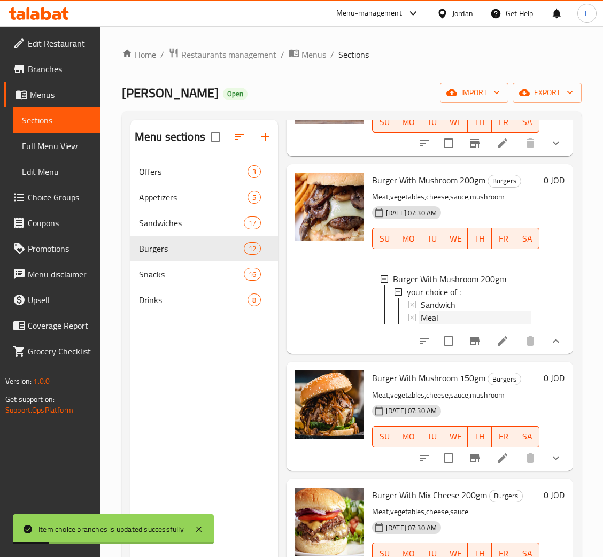
click at [455, 319] on div "Meal" at bounding box center [476, 317] width 110 height 13
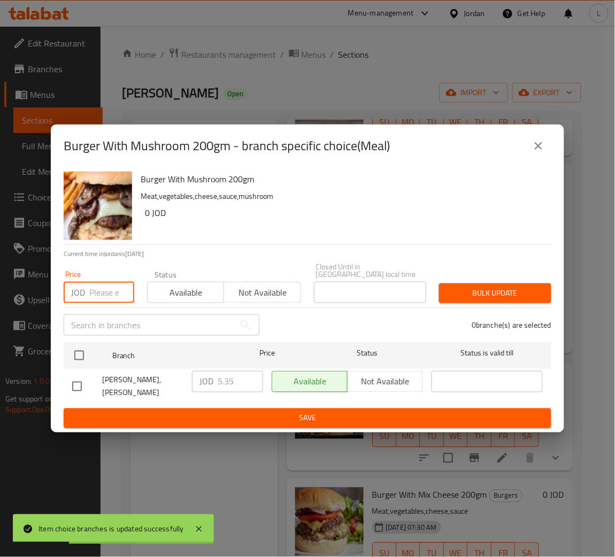
click at [101, 299] on input "number" at bounding box center [111, 292] width 45 height 21
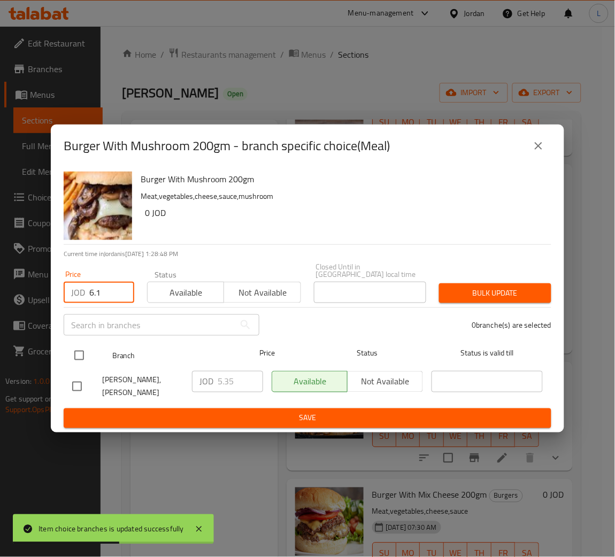
type input "6.1"
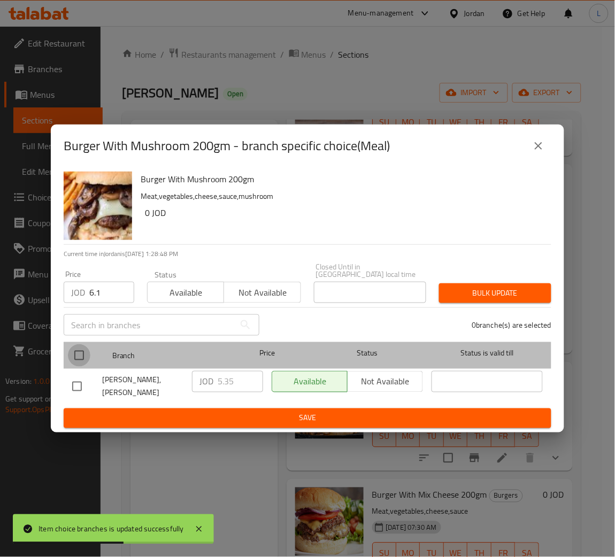
click at [80, 349] on input "checkbox" at bounding box center [79, 356] width 22 height 22
checkbox input "true"
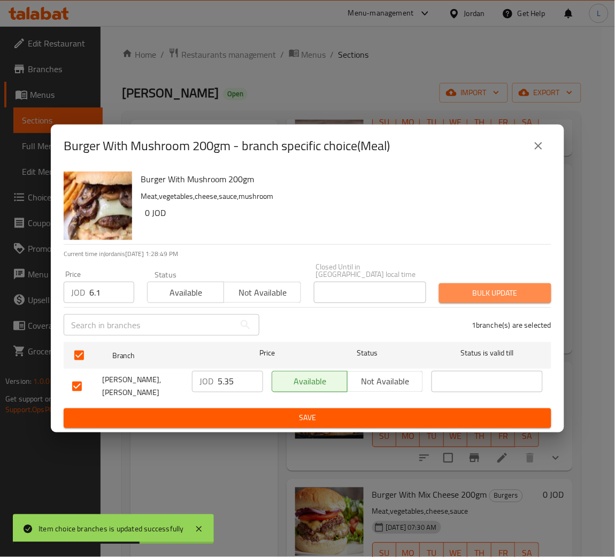
click at [498, 292] on span "Bulk update" at bounding box center [495, 293] width 95 height 13
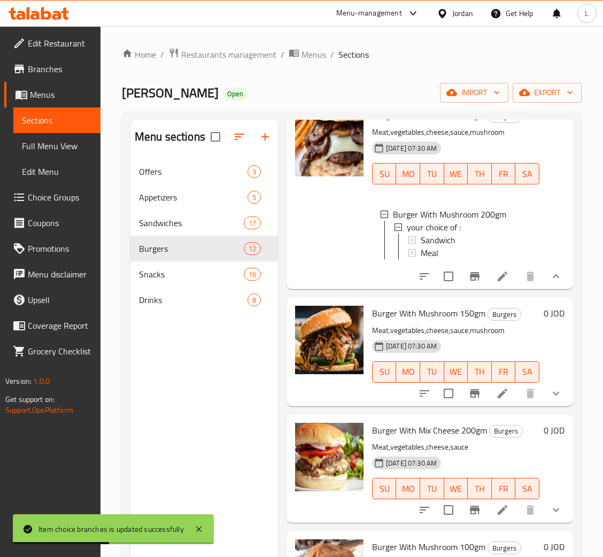
scroll to position [321, 0]
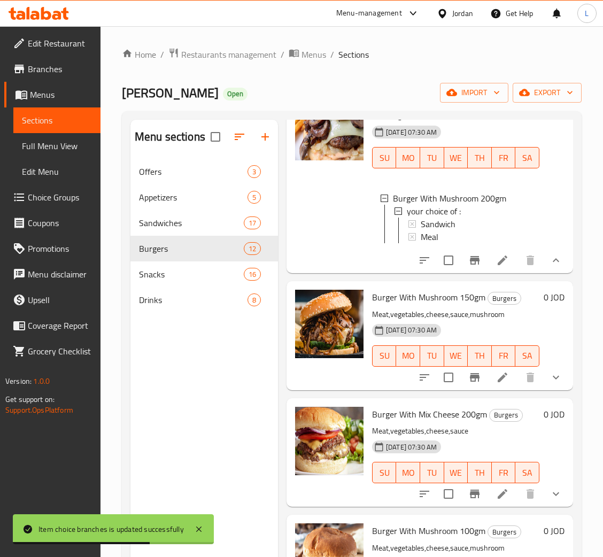
click at [544, 387] on button "show more" at bounding box center [557, 378] width 26 height 26
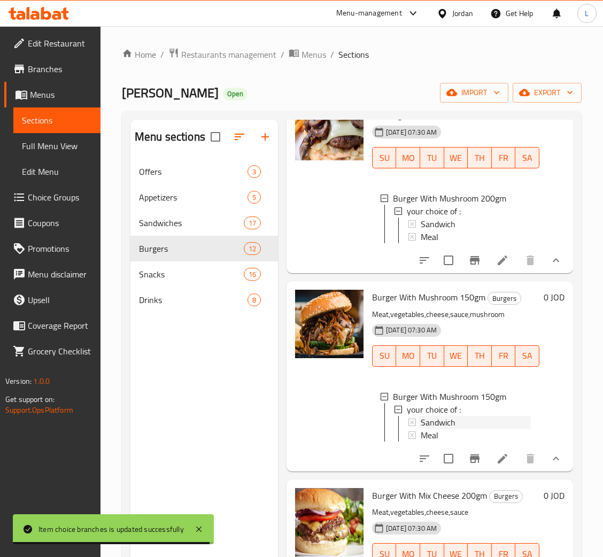
click at [456, 429] on div "Sandwich" at bounding box center [476, 422] width 110 height 13
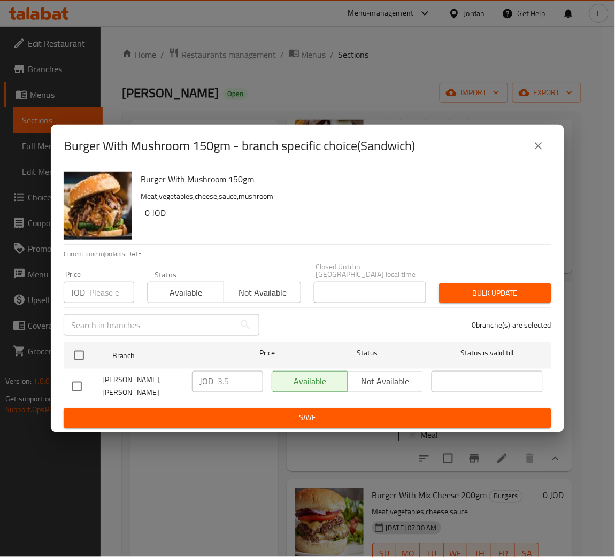
click at [104, 297] on input "number" at bounding box center [111, 292] width 45 height 21
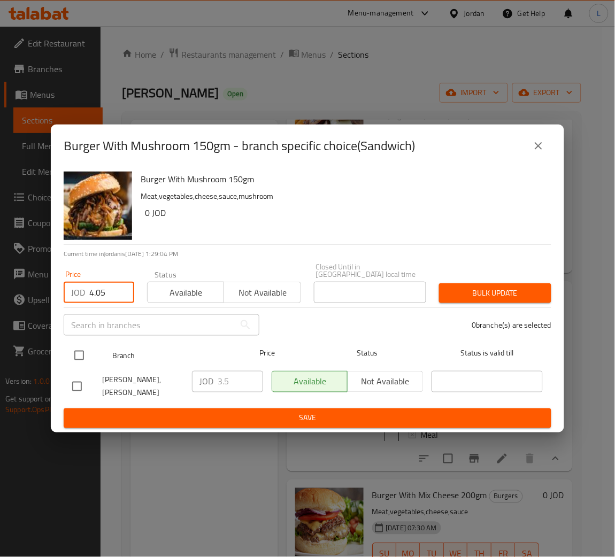
type input "4.05"
click at [84, 347] on input "checkbox" at bounding box center [79, 356] width 22 height 22
checkbox input "true"
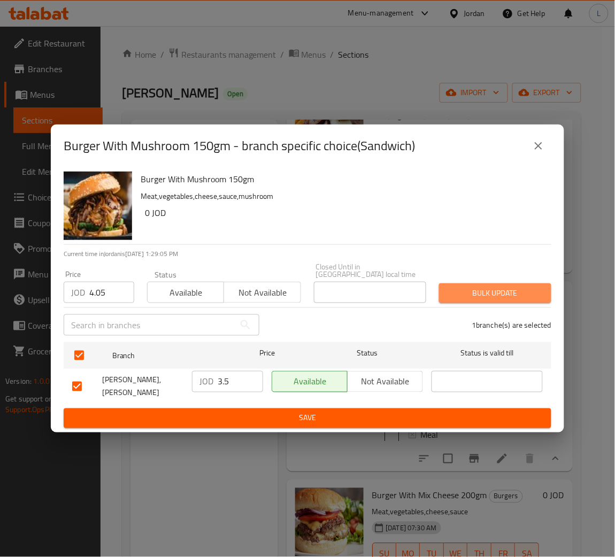
click at [527, 297] on span "Bulk update" at bounding box center [495, 293] width 95 height 13
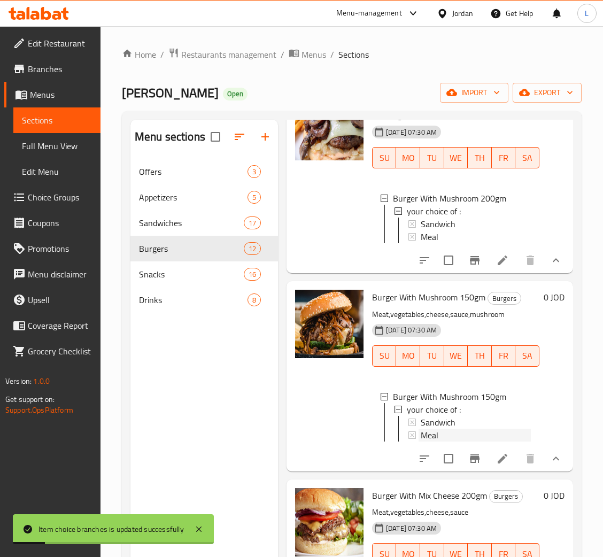
click at [457, 442] on div "Meal" at bounding box center [476, 435] width 110 height 13
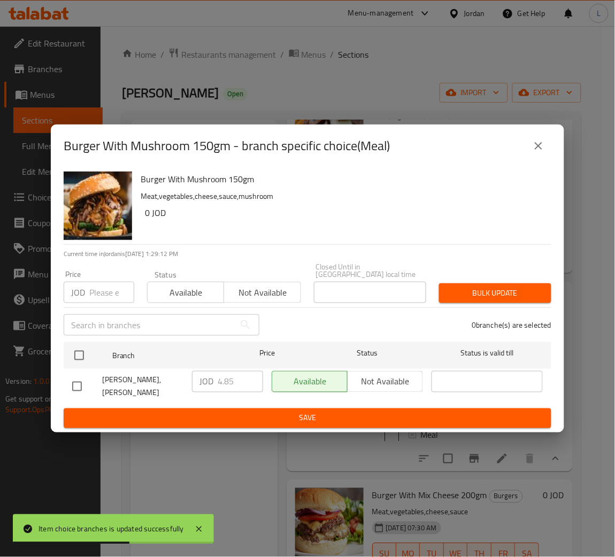
click at [104, 298] on input "number" at bounding box center [111, 292] width 45 height 21
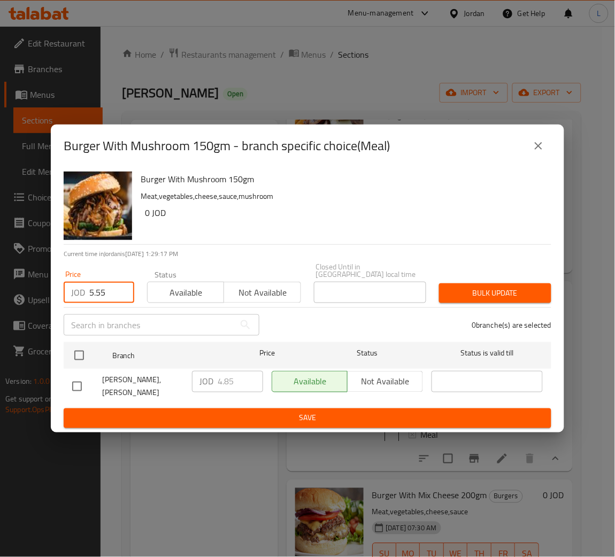
type input "5.55"
click at [63, 348] on div "Burger With Mushroom 150gm Meat,vegetables,cheese,sauce,mushroom 0 JOD Current …" at bounding box center [308, 299] width 514 height 265
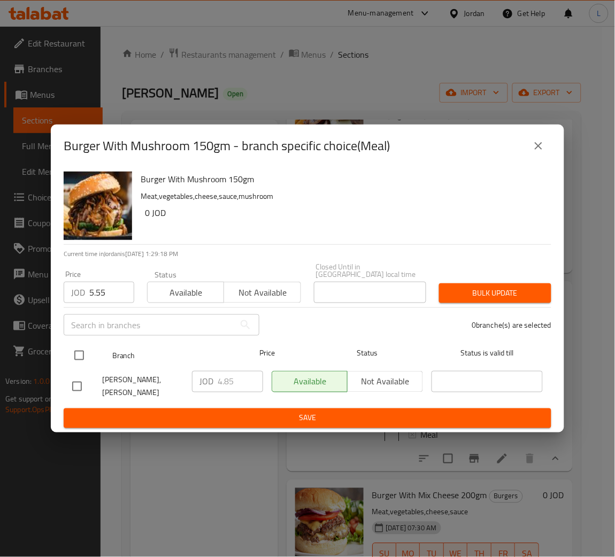
click at [75, 350] on input "checkbox" at bounding box center [79, 356] width 22 height 22
checkbox input "true"
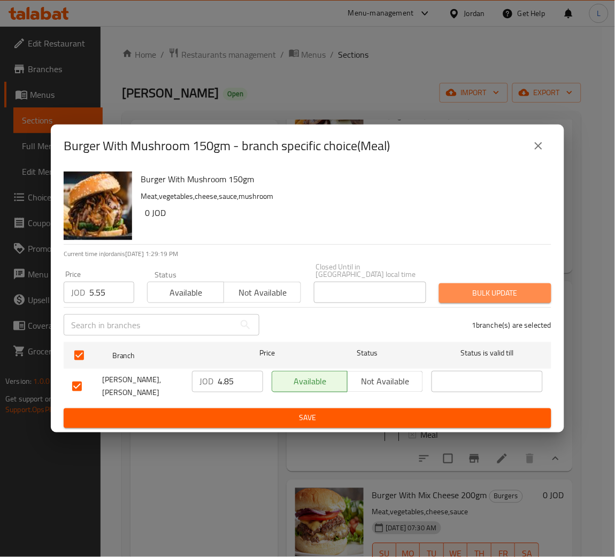
click at [521, 294] on span "Bulk update" at bounding box center [495, 293] width 95 height 13
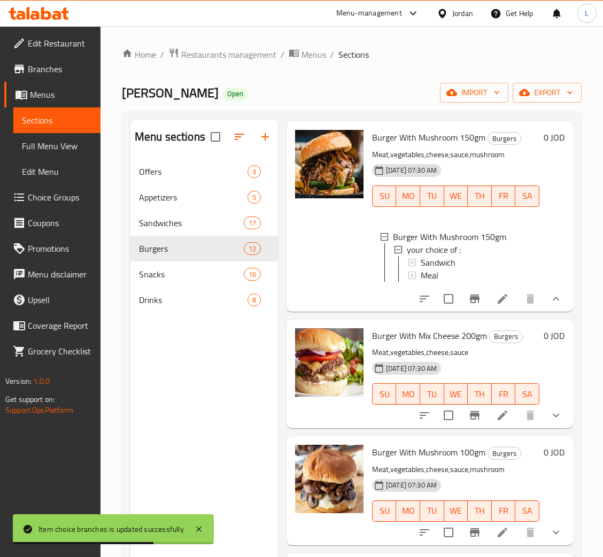
scroll to position [562, 0]
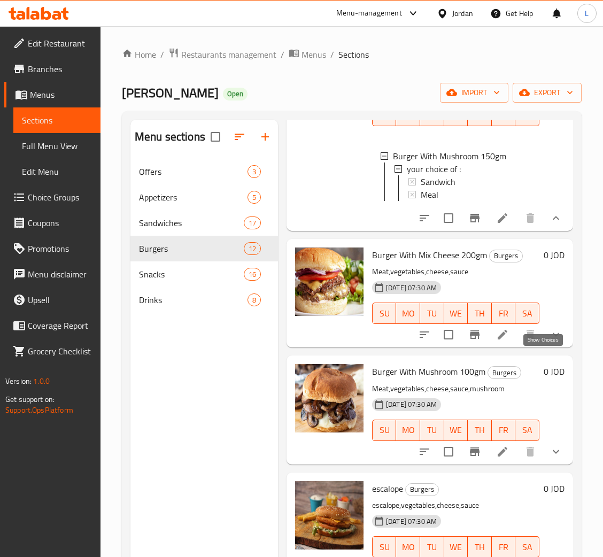
click at [550, 341] on icon "show more" at bounding box center [556, 334] width 13 height 13
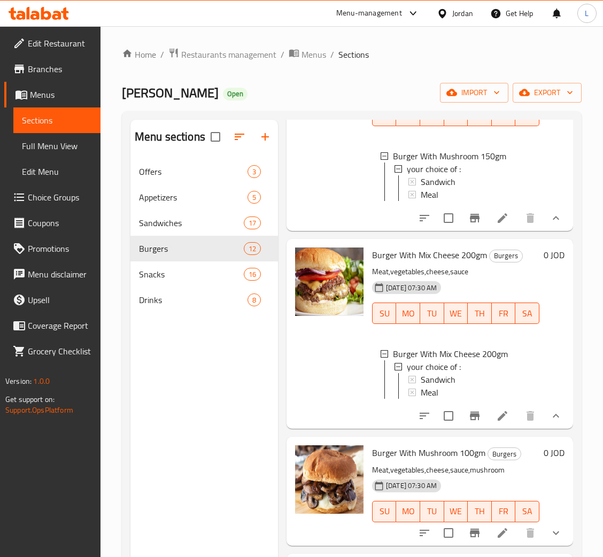
scroll to position [1, 0]
click at [473, 385] on div "Sandwich" at bounding box center [476, 378] width 110 height 13
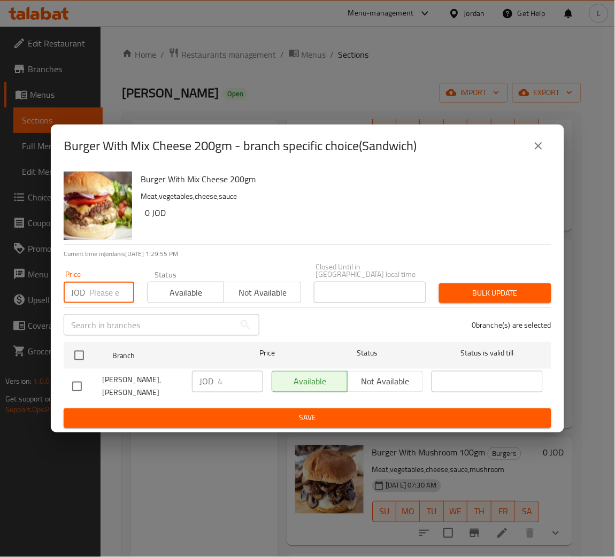
click at [97, 299] on input "number" at bounding box center [111, 292] width 45 height 21
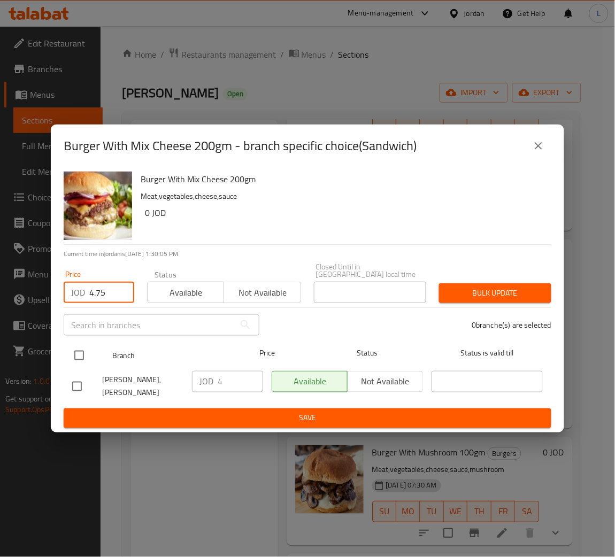
type input "4.75"
click at [78, 354] on input "checkbox" at bounding box center [79, 356] width 22 height 22
checkbox input "true"
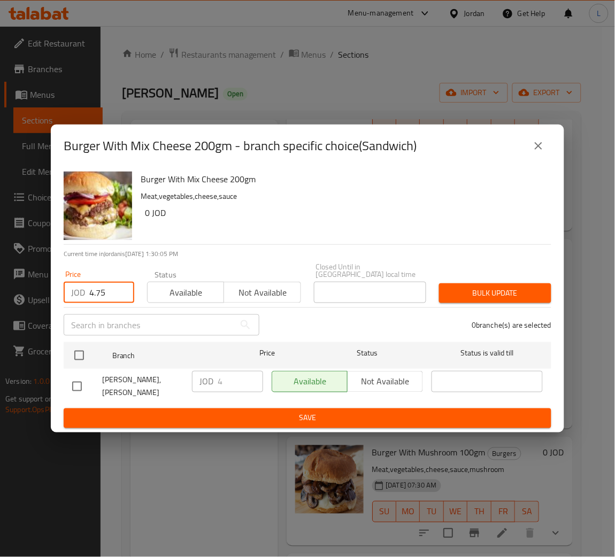
checkbox input "true"
click at [464, 291] on span "Bulk update" at bounding box center [495, 293] width 95 height 13
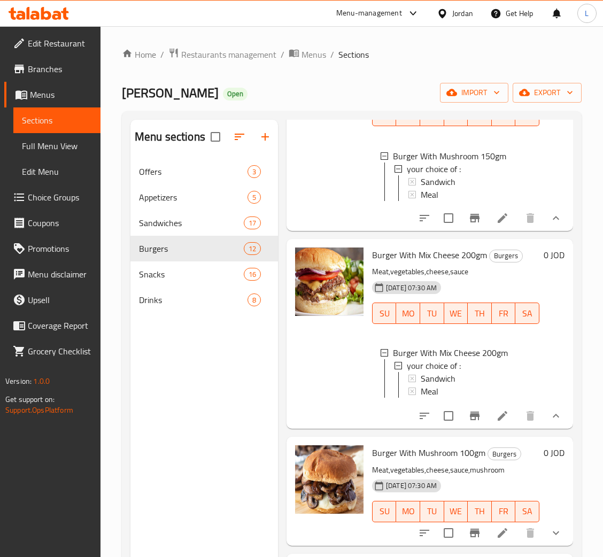
click at [463, 385] on div "Sandwich" at bounding box center [476, 378] width 110 height 13
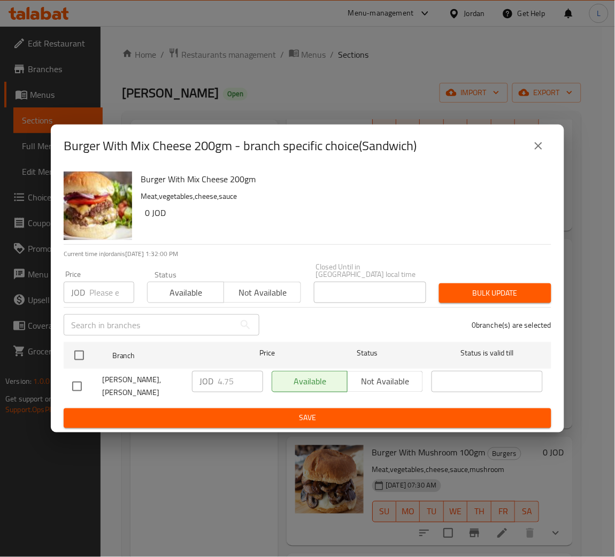
click at [537, 150] on icon "close" at bounding box center [538, 146] width 13 height 13
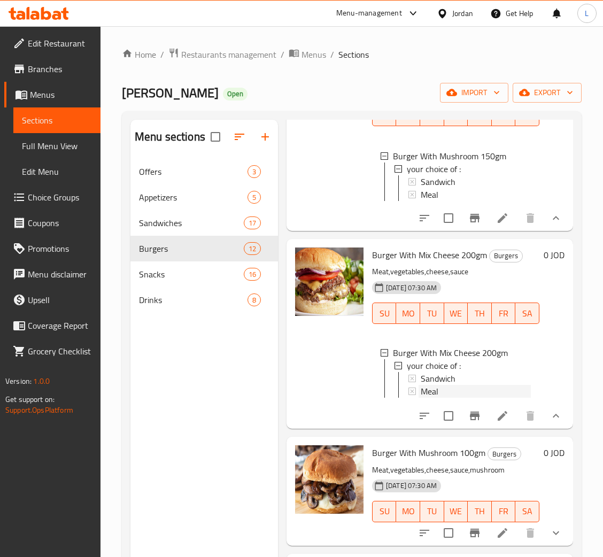
click at [447, 398] on div "Meal" at bounding box center [476, 391] width 110 height 13
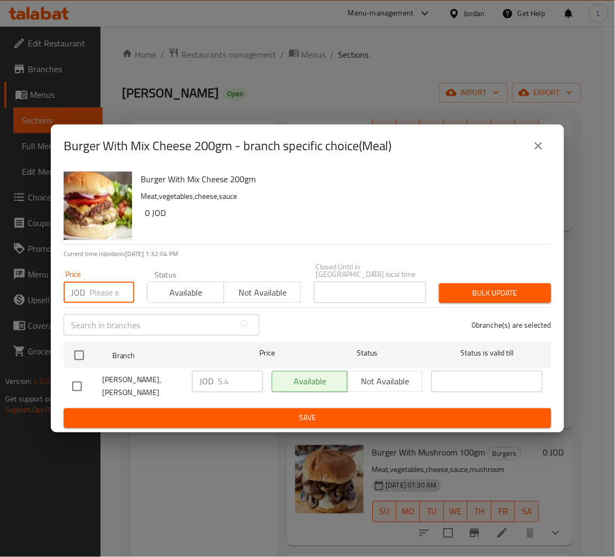
click at [111, 297] on input "number" at bounding box center [111, 292] width 45 height 21
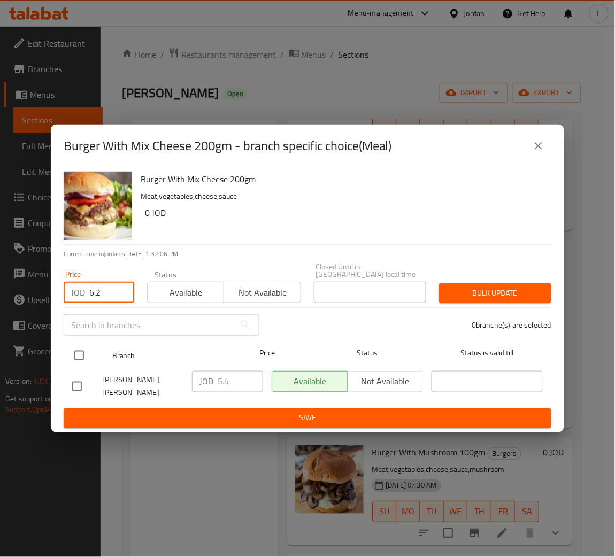
type input "6.2"
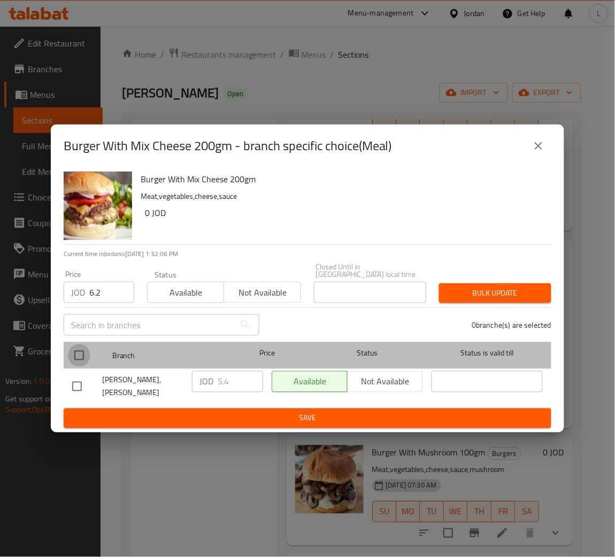
click at [78, 356] on input "checkbox" at bounding box center [79, 356] width 22 height 22
checkbox input "true"
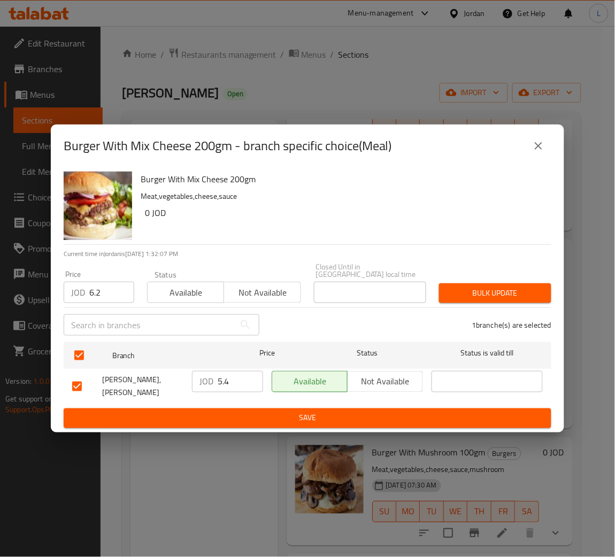
click at [515, 297] on span "Bulk update" at bounding box center [495, 293] width 95 height 13
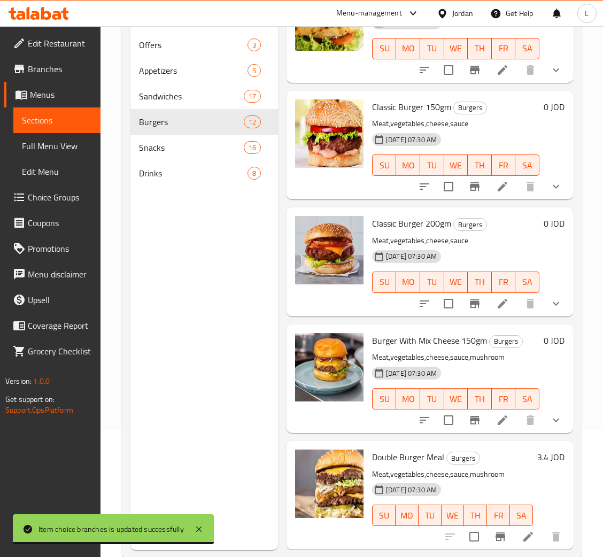
scroll to position [151, 0]
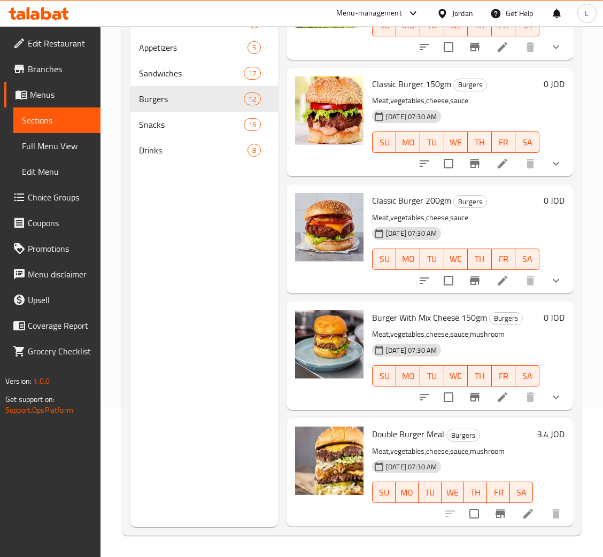
click at [550, 391] on icon "show more" at bounding box center [556, 397] width 13 height 13
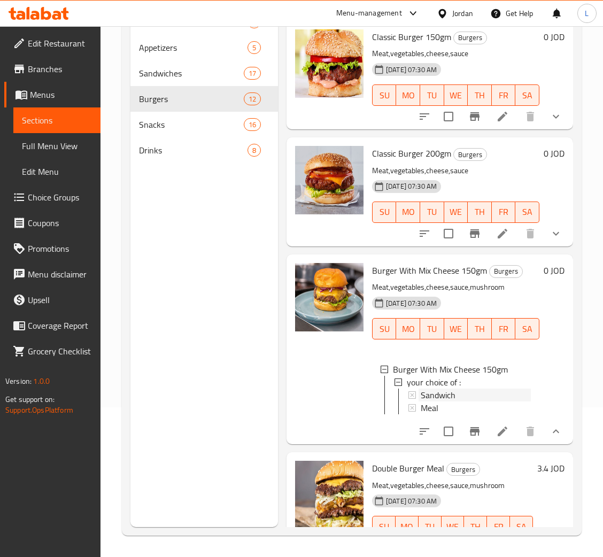
click at [473, 402] on div "Sandwich" at bounding box center [476, 395] width 110 height 13
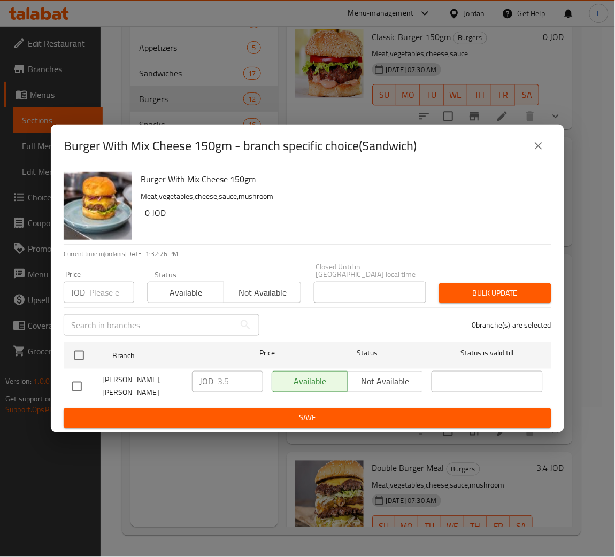
click at [94, 299] on input "number" at bounding box center [111, 292] width 45 height 21
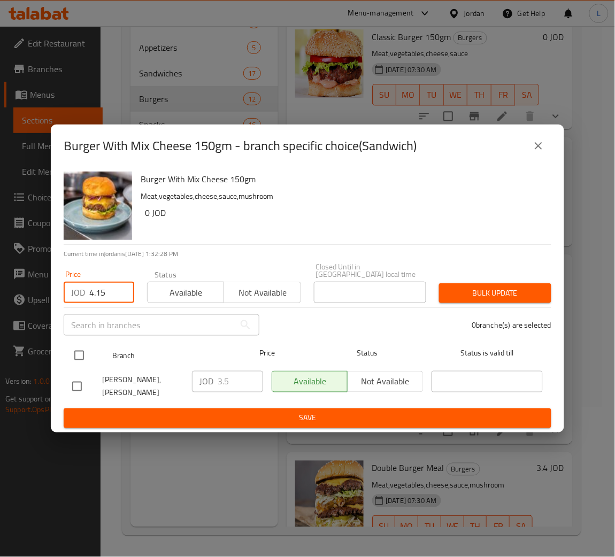
type input "4.15"
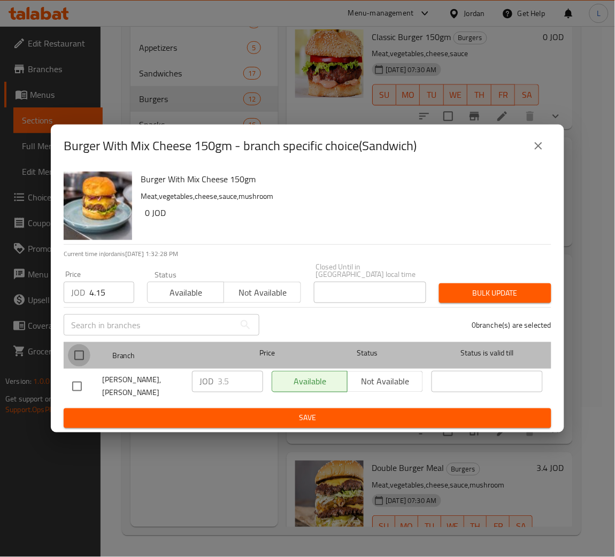
click at [72, 360] on input "checkbox" at bounding box center [79, 356] width 22 height 22
checkbox input "true"
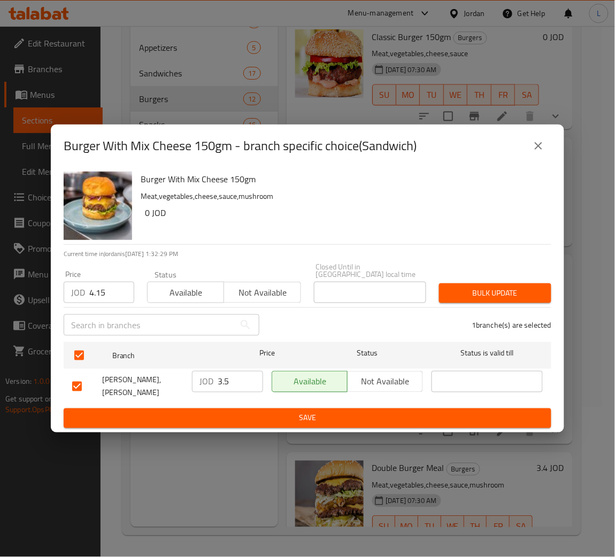
click at [471, 295] on span "Bulk update" at bounding box center [495, 293] width 95 height 13
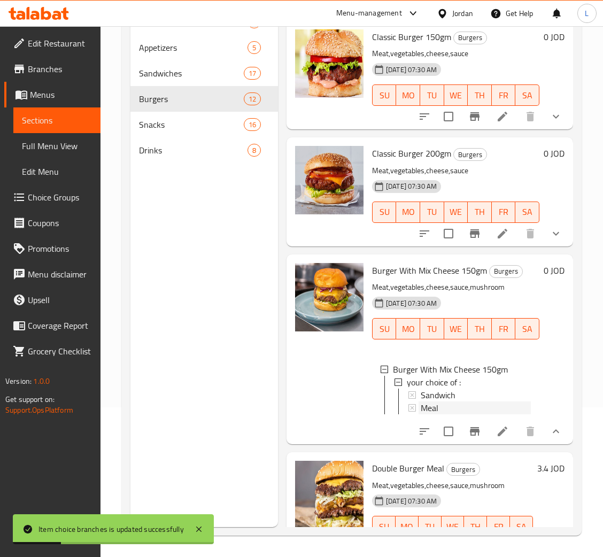
click at [445, 415] on div "Meal" at bounding box center [476, 408] width 110 height 13
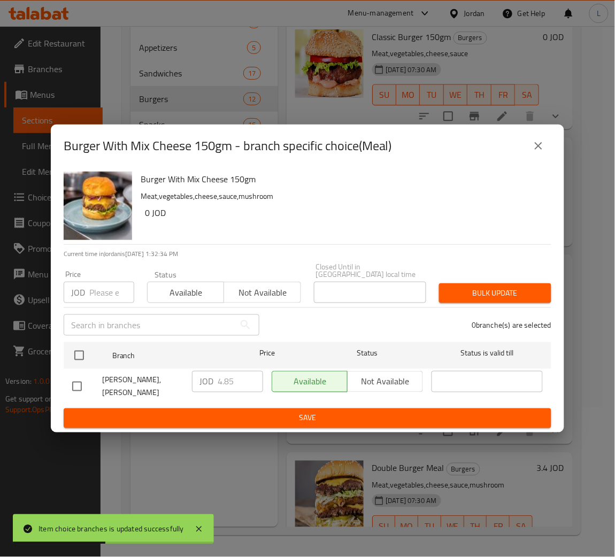
click at [109, 292] on input "number" at bounding box center [111, 292] width 45 height 21
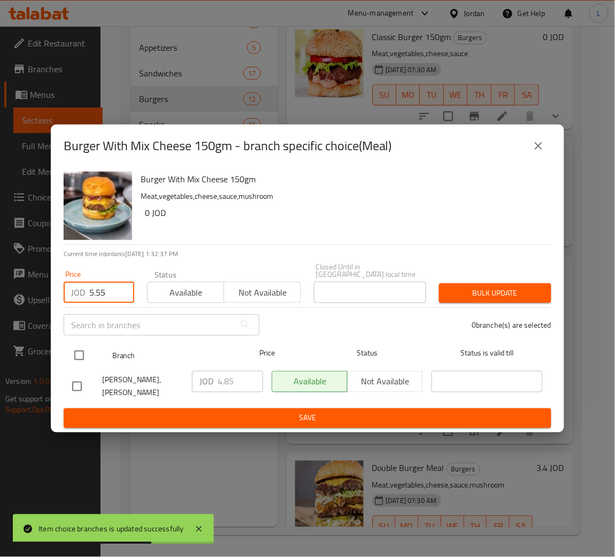
type input "5.55"
click at [87, 353] on input "checkbox" at bounding box center [79, 356] width 22 height 22
checkbox input "true"
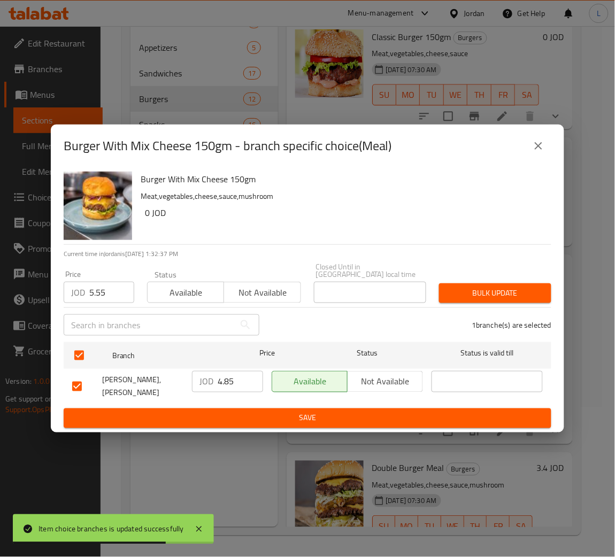
click at [496, 297] on span "Bulk update" at bounding box center [495, 293] width 95 height 13
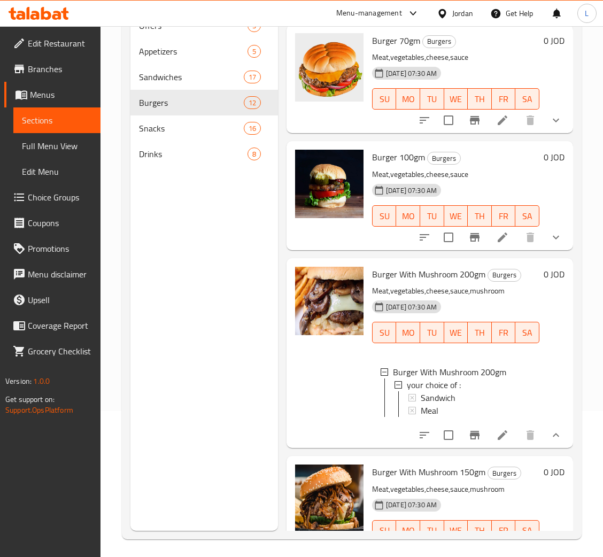
scroll to position [0, 0]
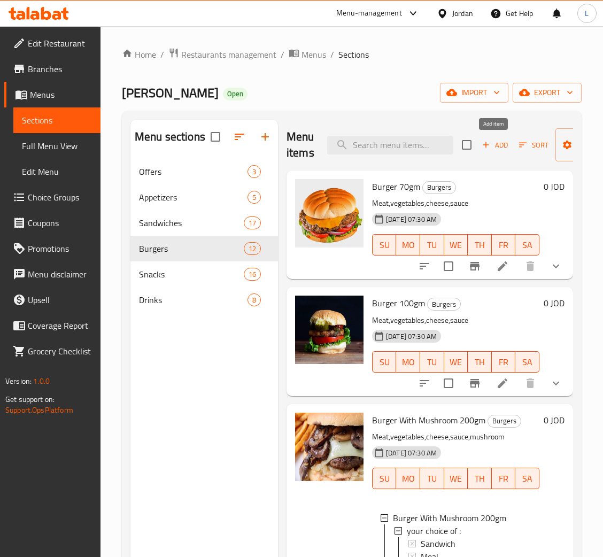
click at [492, 146] on span "Add" at bounding box center [495, 145] width 29 height 12
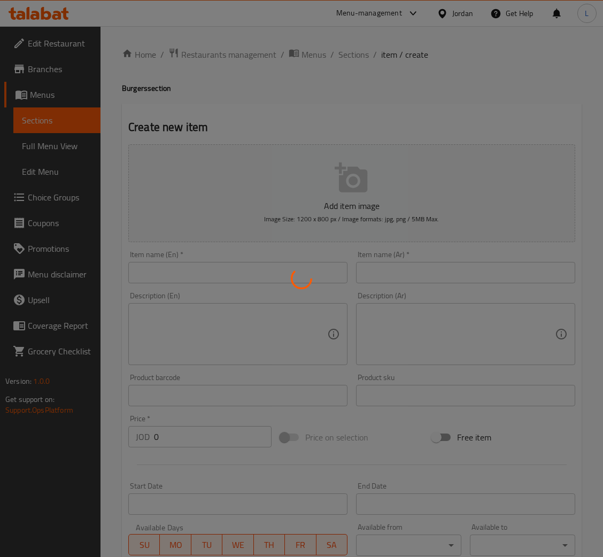
click at [300, 280] on icon at bounding box center [302, 279] width 30 height 30
click at [354, 57] on div at bounding box center [301, 278] width 603 height 557
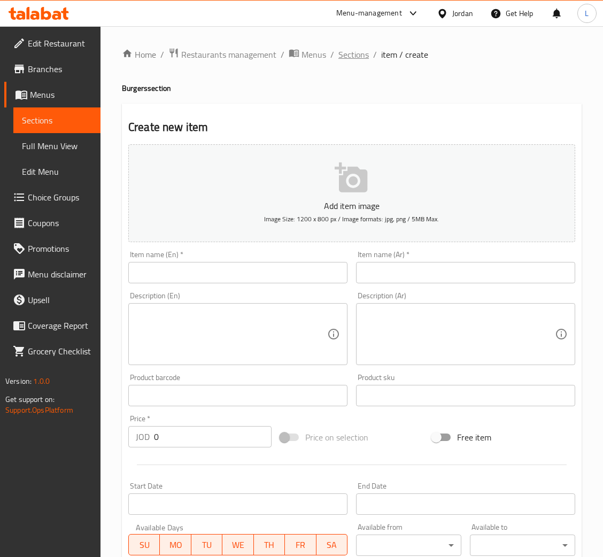
click at [345, 50] on span "Sections" at bounding box center [354, 54] width 30 height 13
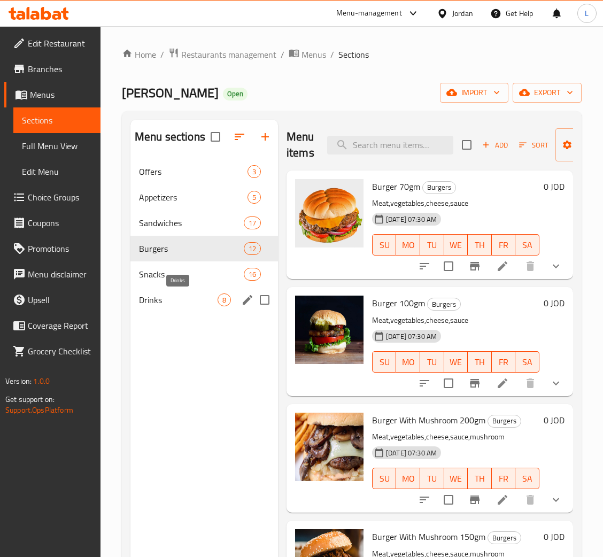
click at [175, 303] on span "Drinks" at bounding box center [178, 300] width 79 height 13
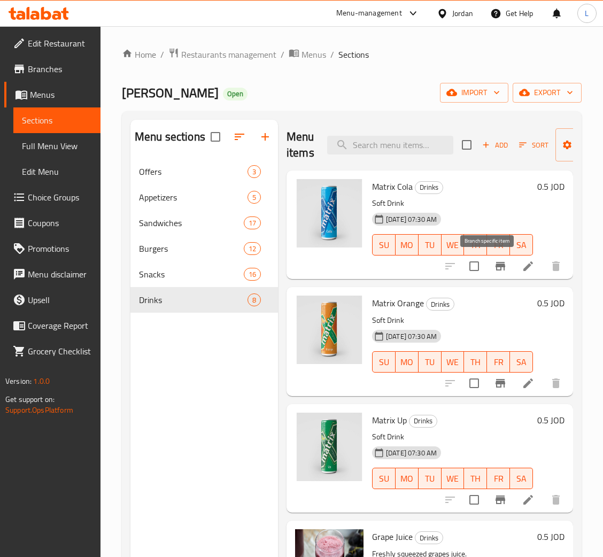
click at [496, 265] on icon "Branch-specific-item" at bounding box center [501, 266] width 10 height 9
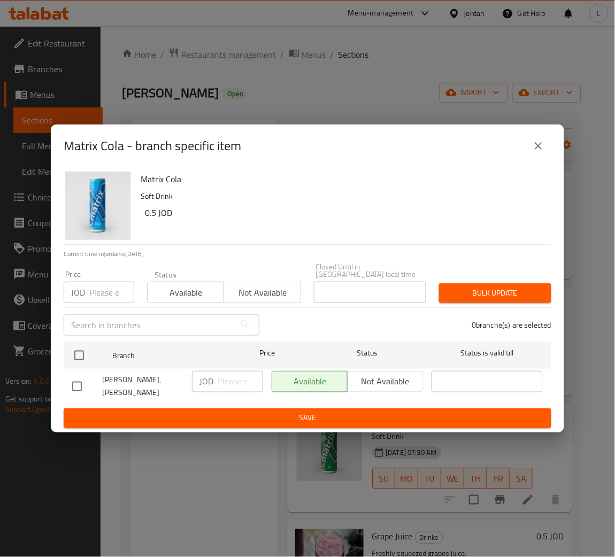
click at [110, 293] on input "number" at bounding box center [111, 292] width 45 height 21
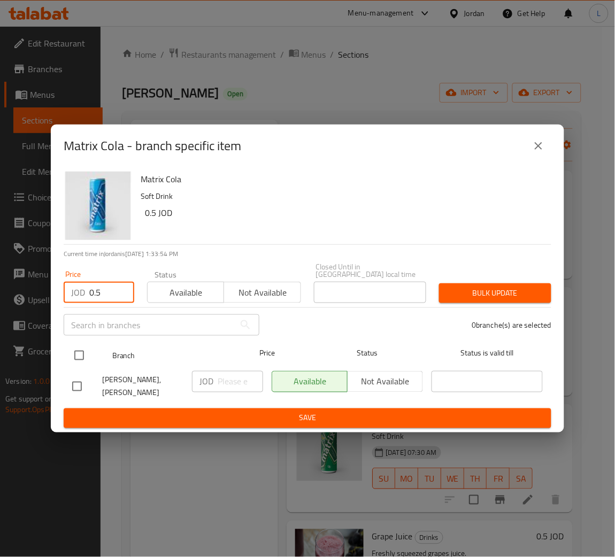
type input "0.5"
click at [81, 352] on input "checkbox" at bounding box center [79, 356] width 22 height 22
checkbox input "true"
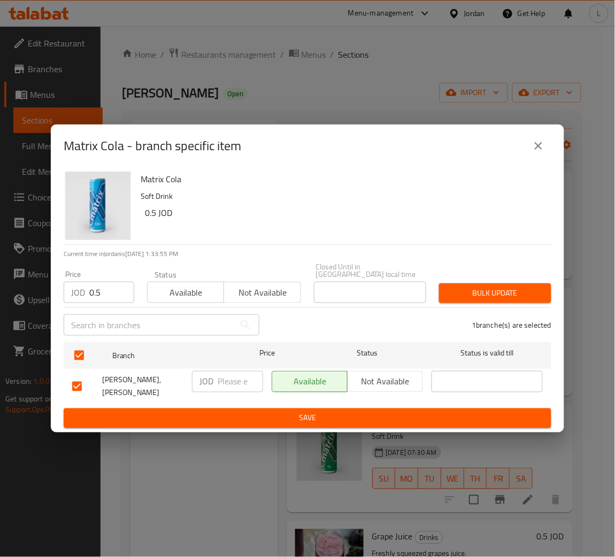
click at [492, 292] on span "Bulk update" at bounding box center [495, 293] width 95 height 13
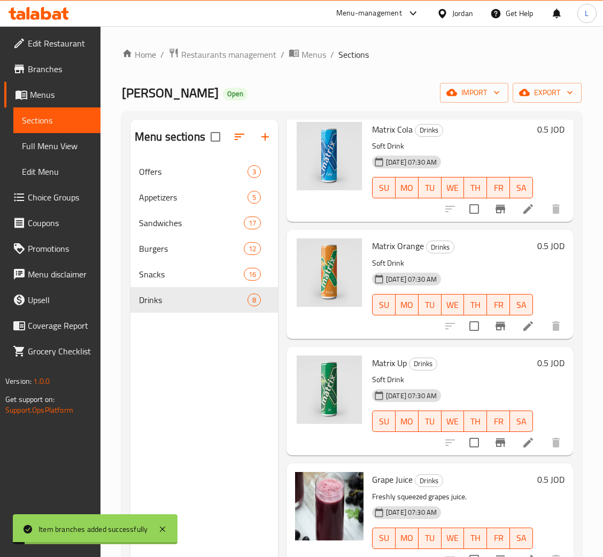
scroll to position [80, 0]
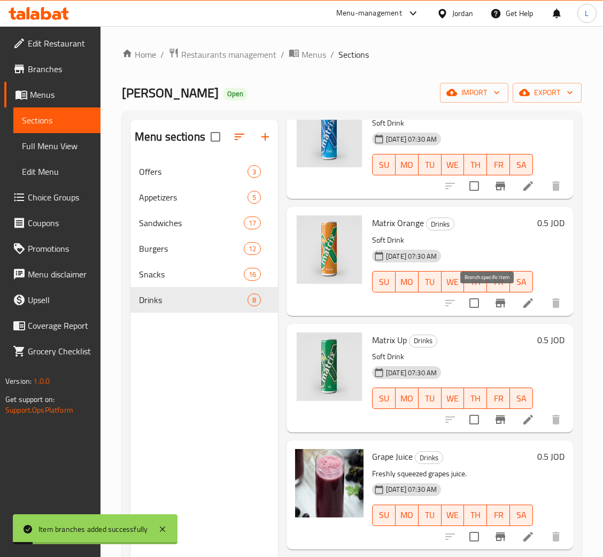
click at [496, 304] on icon "Branch-specific-item" at bounding box center [501, 303] width 10 height 9
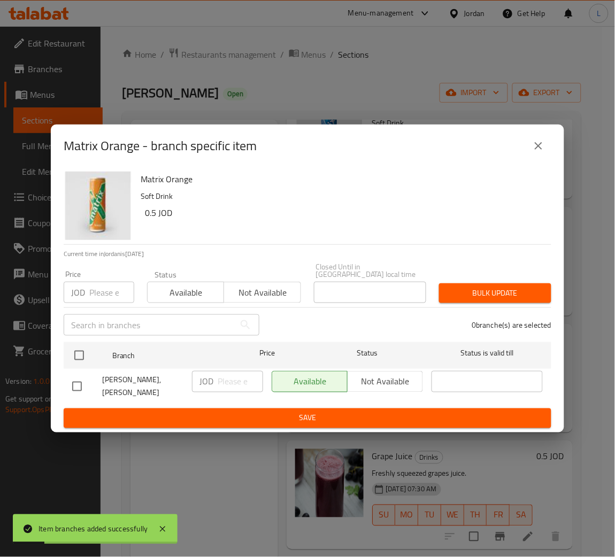
click at [102, 295] on input "number" at bounding box center [111, 292] width 45 height 21
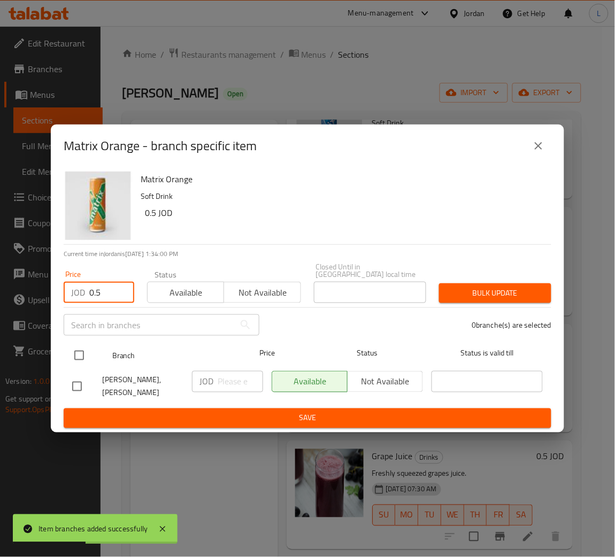
type input "0.5"
click at [81, 364] on input "checkbox" at bounding box center [79, 356] width 22 height 22
checkbox input "true"
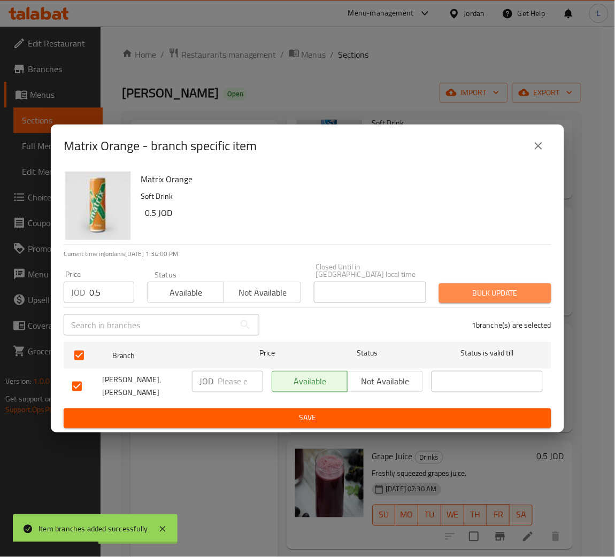
click at [489, 300] on span "Bulk update" at bounding box center [495, 293] width 95 height 13
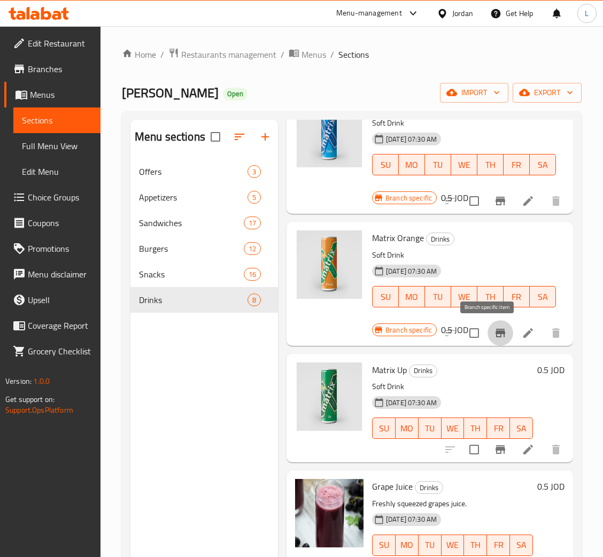
click at [494, 331] on icon "Branch-specific-item" at bounding box center [500, 333] width 13 height 13
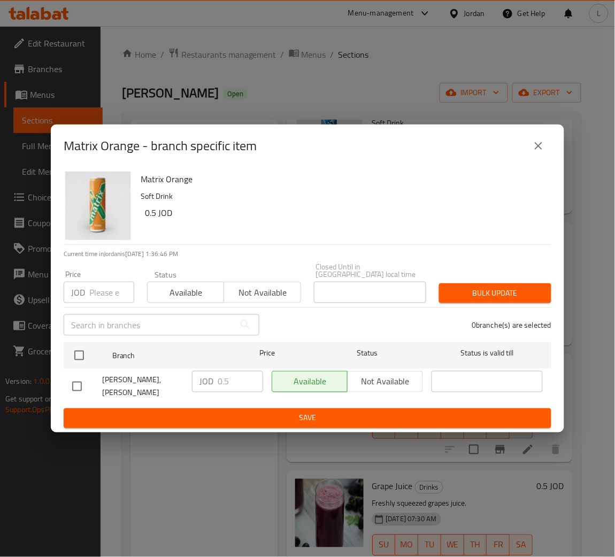
click at [538, 152] on icon "close" at bounding box center [538, 146] width 13 height 13
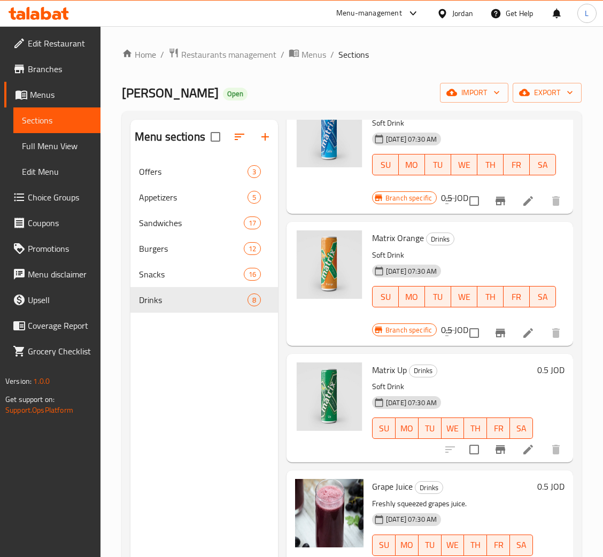
scroll to position [160, 0]
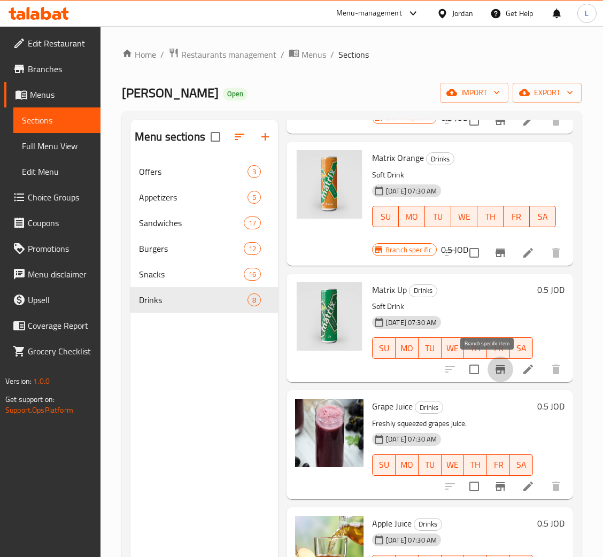
click at [494, 368] on icon "Branch-specific-item" at bounding box center [500, 369] width 13 height 13
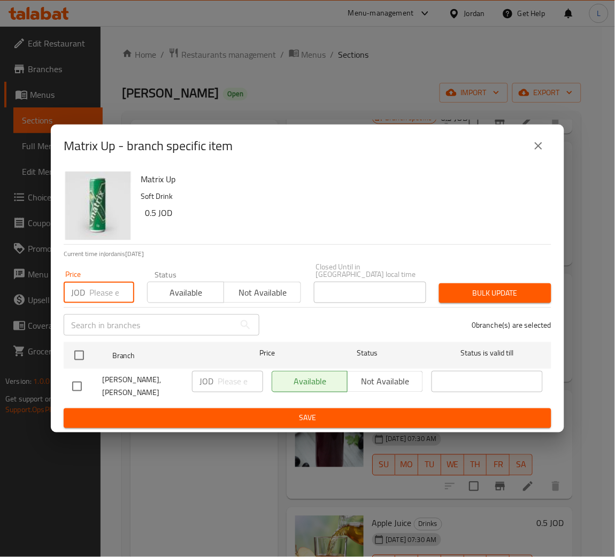
click at [98, 288] on input "number" at bounding box center [111, 292] width 45 height 21
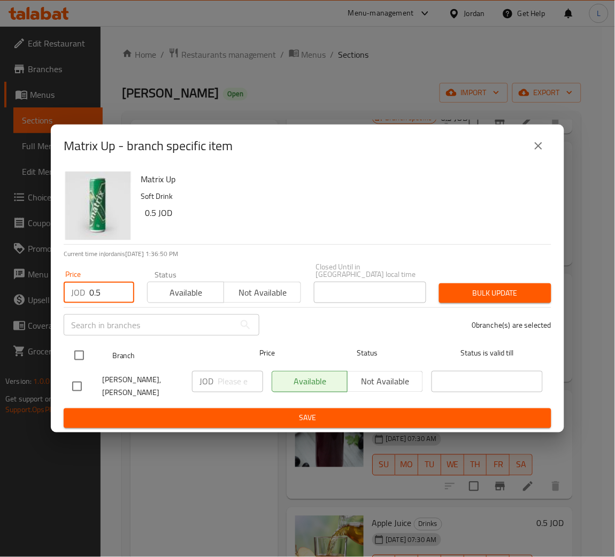
type input "0.5"
click at [83, 356] on input "checkbox" at bounding box center [79, 356] width 22 height 22
checkbox input "true"
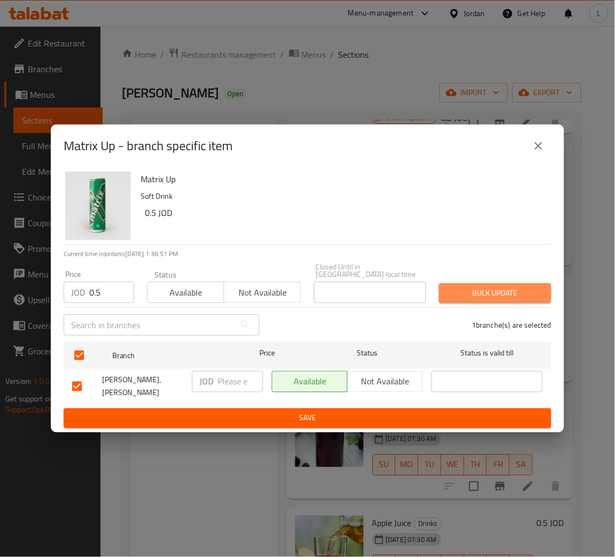
click at [523, 292] on span "Bulk update" at bounding box center [495, 293] width 95 height 13
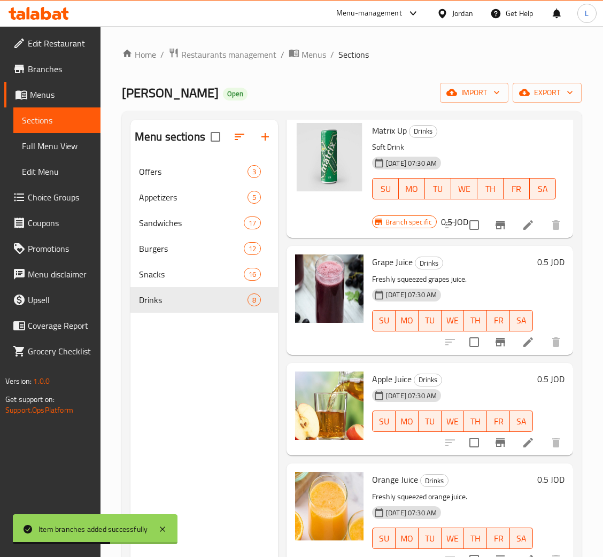
scroll to position [321, 0]
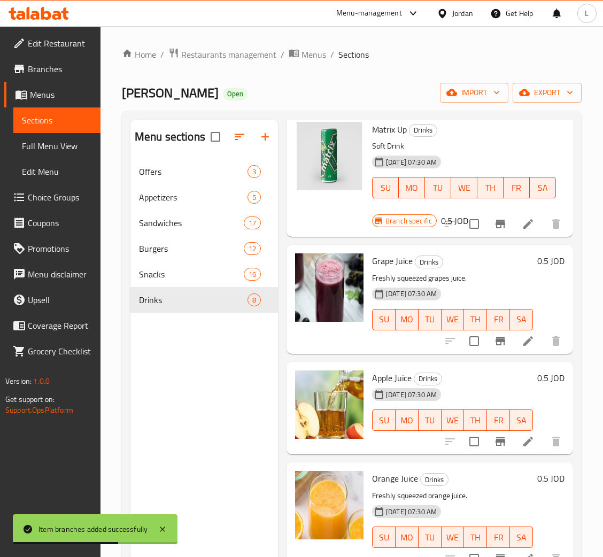
click at [494, 347] on icon "Branch-specific-item" at bounding box center [500, 341] width 13 height 13
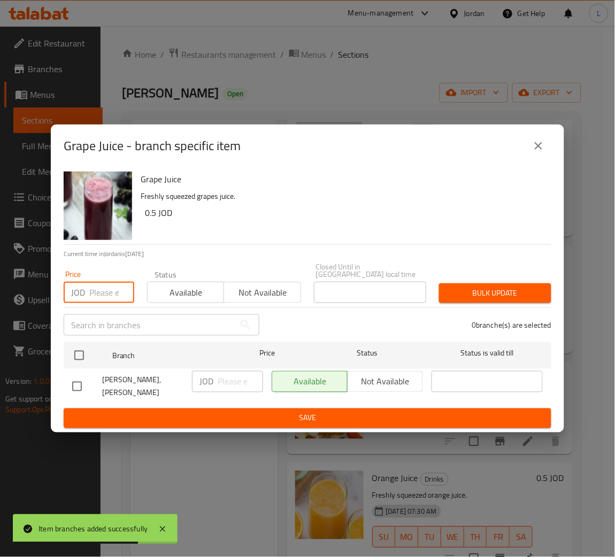
click at [91, 292] on input "number" at bounding box center [111, 292] width 45 height 21
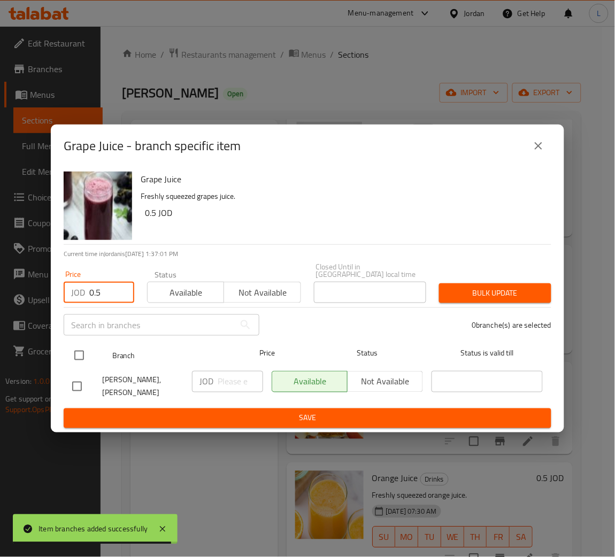
type input "0.5"
click at [90, 353] on input "checkbox" at bounding box center [79, 356] width 22 height 22
checkbox input "true"
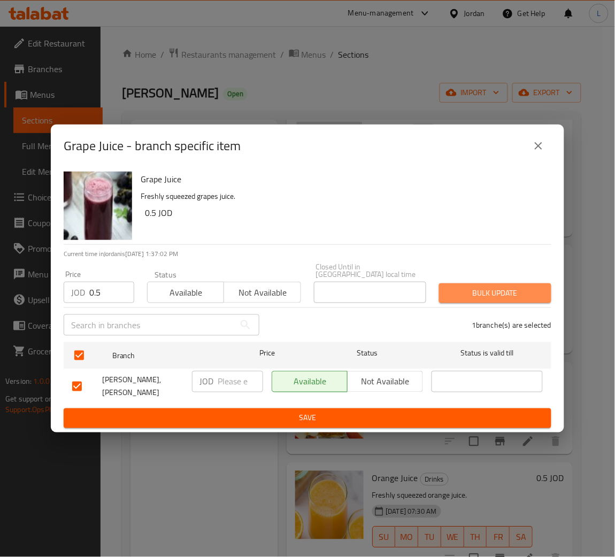
click at [464, 298] on span "Bulk update" at bounding box center [495, 293] width 95 height 13
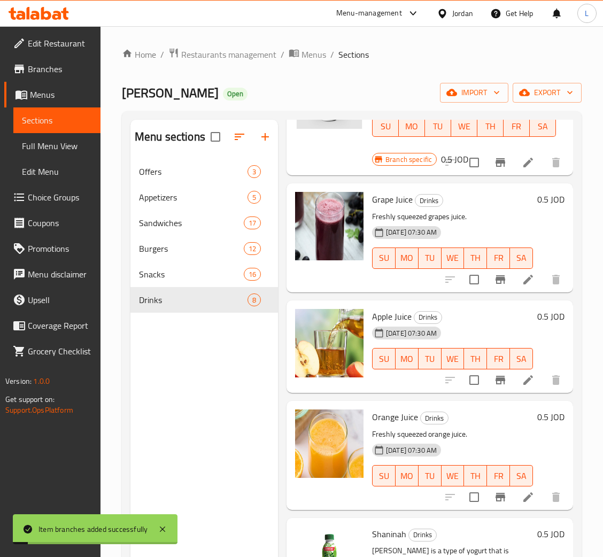
scroll to position [481, 0]
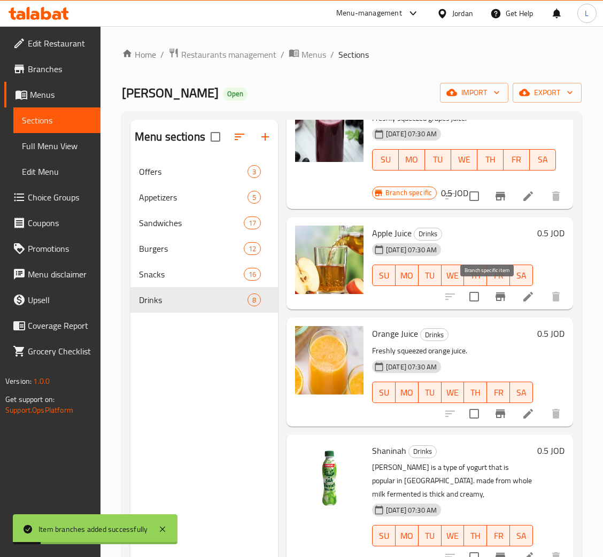
click at [488, 305] on button "Branch-specific-item" at bounding box center [501, 297] width 26 height 26
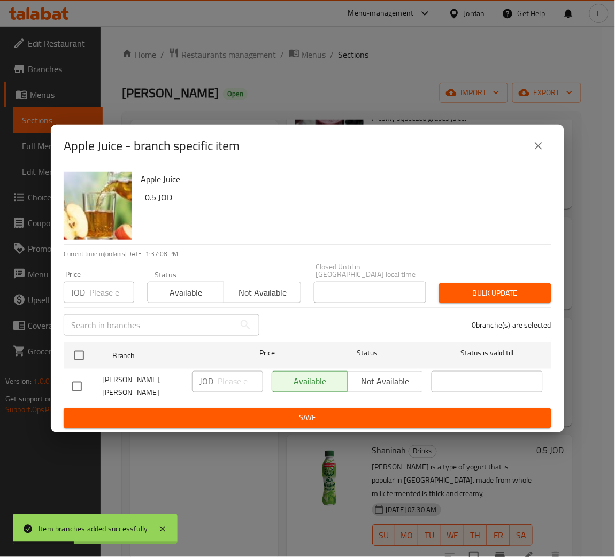
click at [86, 299] on div "JOD Price" at bounding box center [99, 292] width 71 height 21
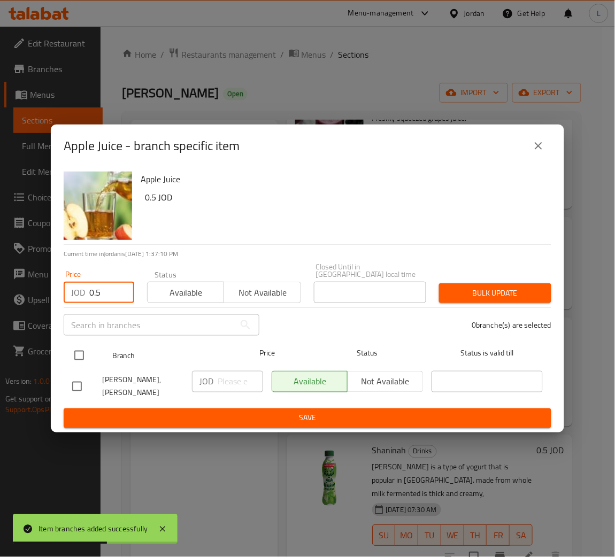
type input "0.5"
click at [81, 360] on input "checkbox" at bounding box center [79, 356] width 22 height 22
checkbox input "true"
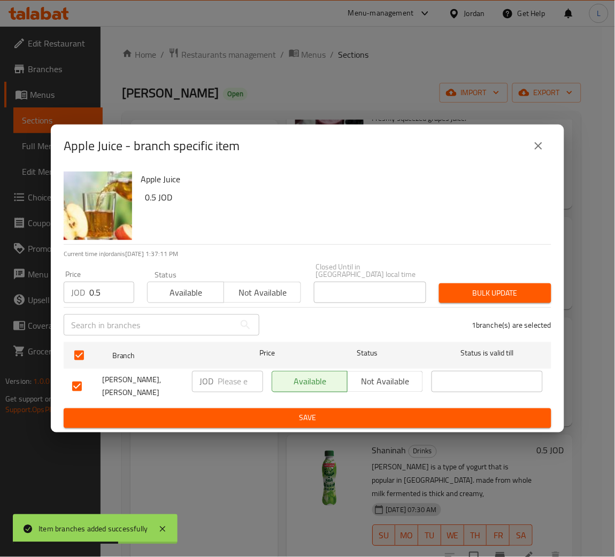
click at [537, 297] on span "Bulk update" at bounding box center [495, 293] width 95 height 13
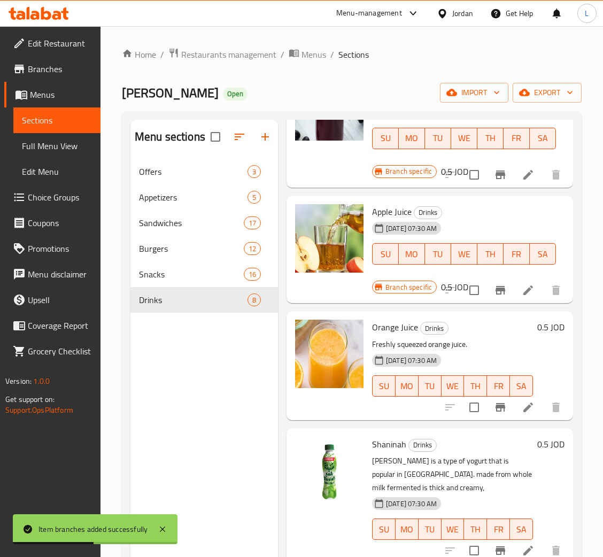
scroll to position [517, 0]
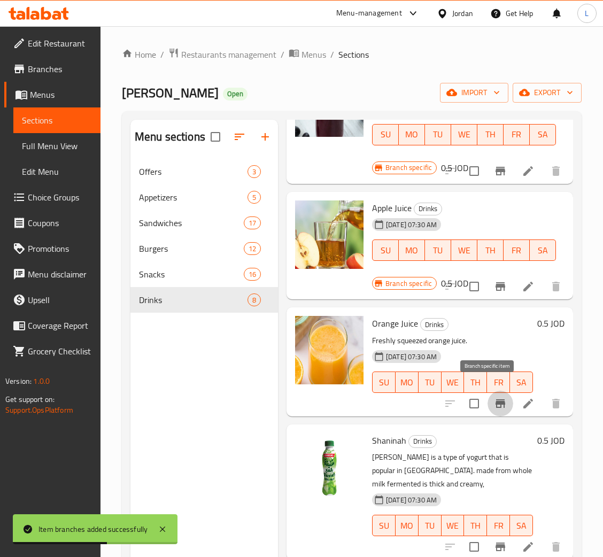
click at [494, 397] on icon "Branch-specific-item" at bounding box center [500, 403] width 13 height 13
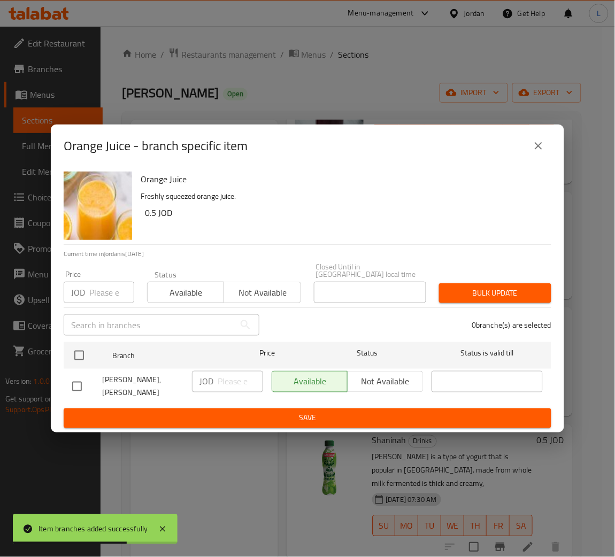
click at [96, 288] on input "number" at bounding box center [111, 292] width 45 height 21
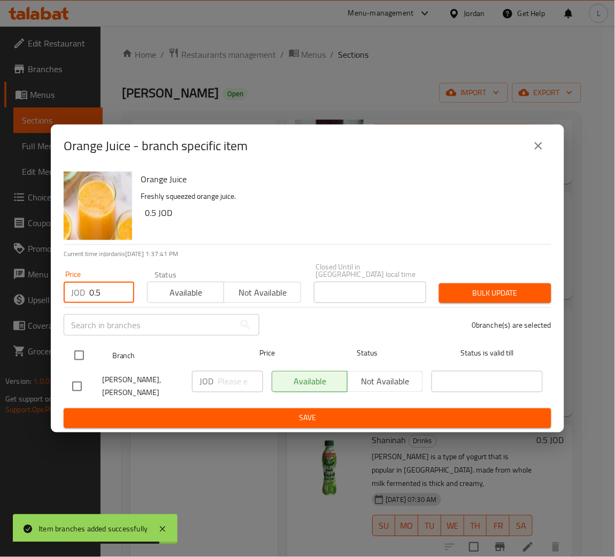
type input "0.5"
click at [79, 357] on input "checkbox" at bounding box center [79, 356] width 22 height 22
checkbox input "true"
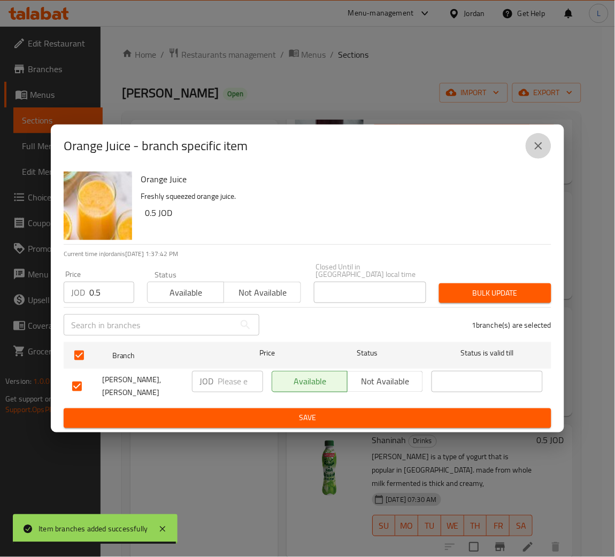
click at [540, 159] on button "close" at bounding box center [539, 146] width 26 height 26
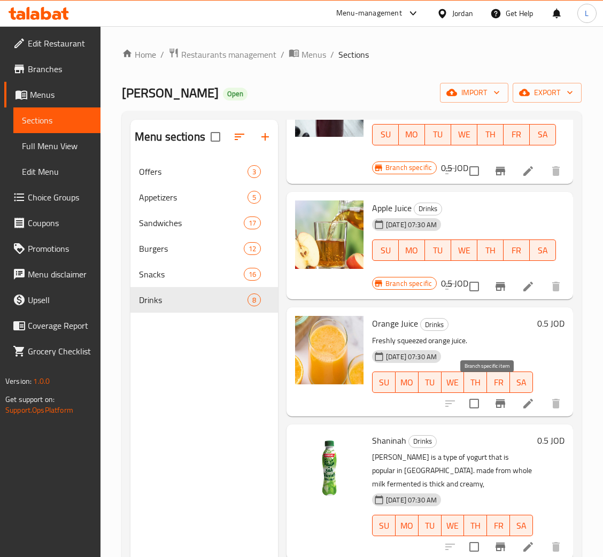
click at [496, 400] on icon "Branch-specific-item" at bounding box center [501, 404] width 10 height 9
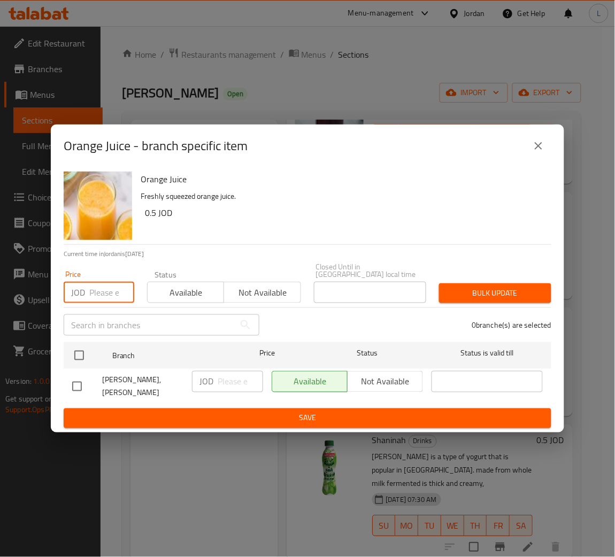
click at [97, 292] on input "number" at bounding box center [111, 292] width 45 height 21
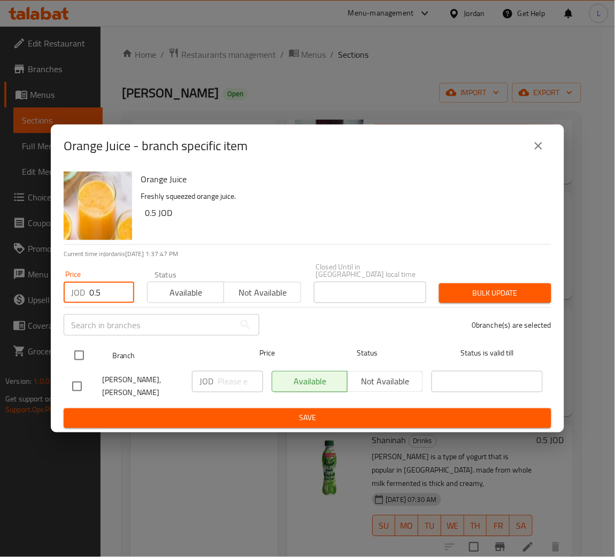
type input "0.5"
click at [70, 367] on input "checkbox" at bounding box center [79, 356] width 22 height 22
checkbox input "true"
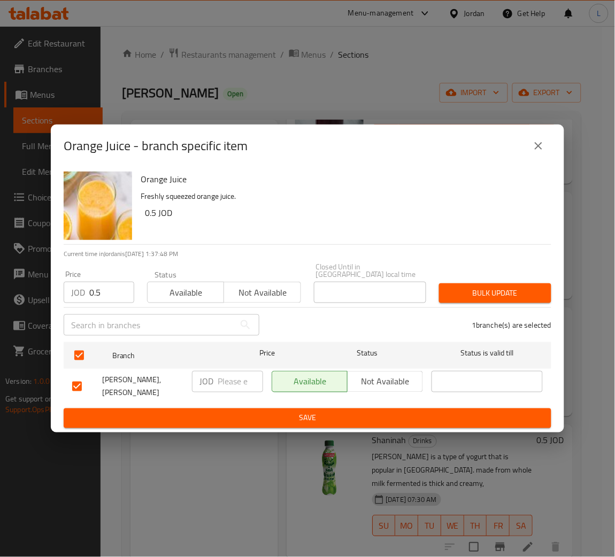
click at [461, 287] on span "Bulk update" at bounding box center [495, 293] width 95 height 13
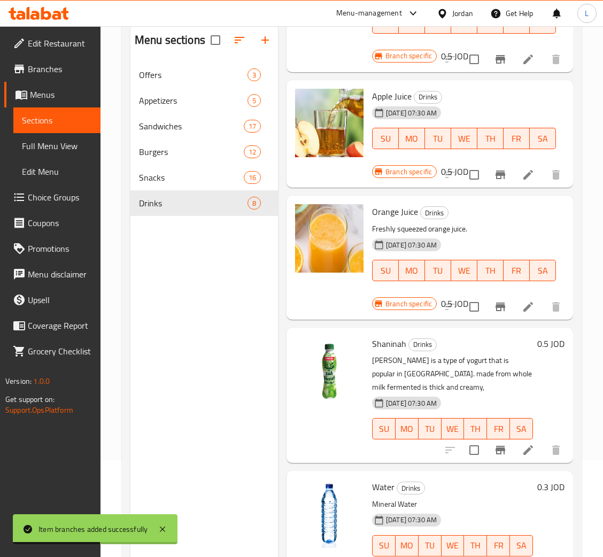
scroll to position [151, 0]
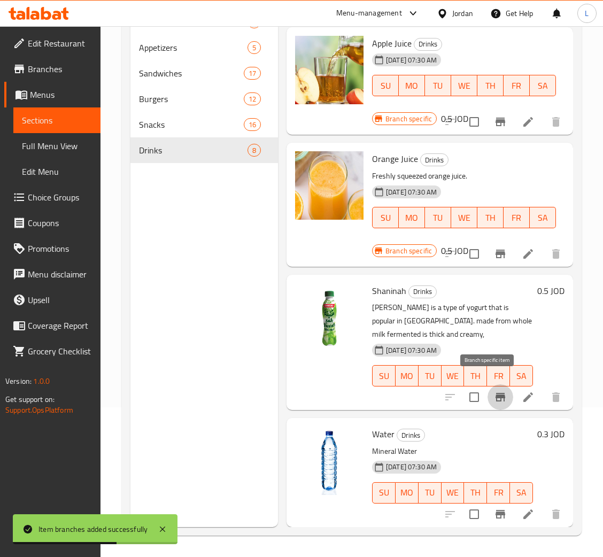
click at [488, 391] on button "Branch-specific-item" at bounding box center [501, 398] width 26 height 26
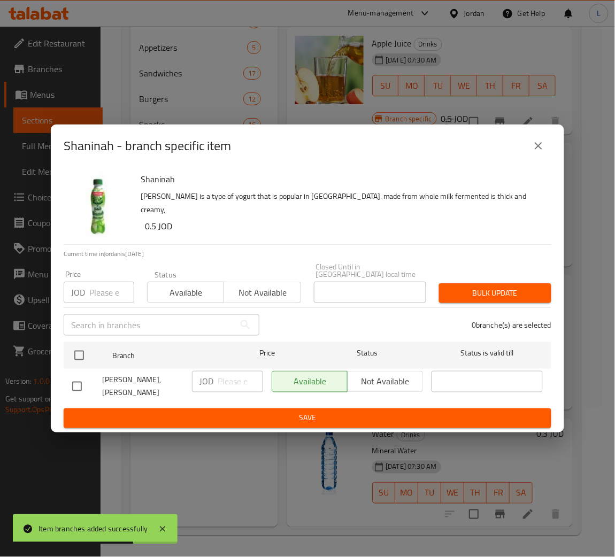
click at [94, 293] on input "number" at bounding box center [111, 292] width 45 height 21
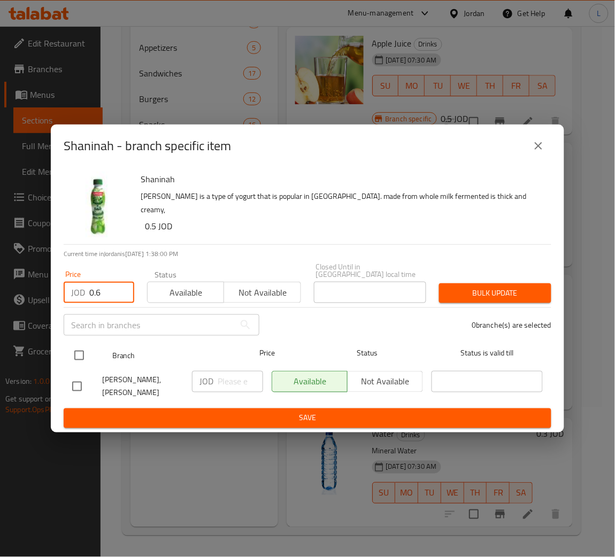
type input "0.6"
click at [83, 352] on input "checkbox" at bounding box center [79, 356] width 22 height 22
checkbox input "true"
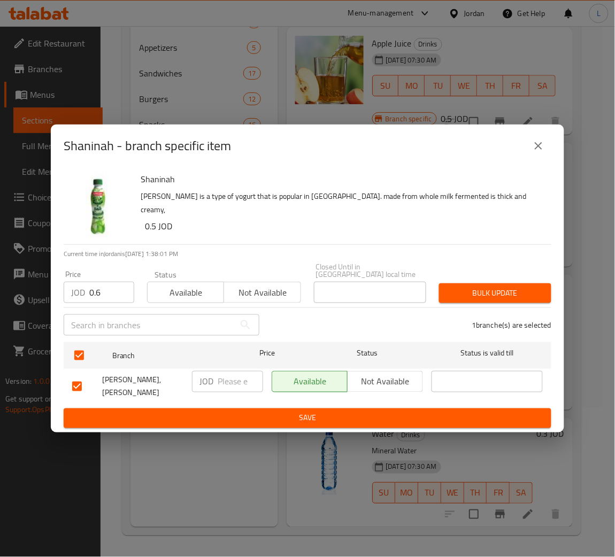
click at [494, 292] on span "Bulk update" at bounding box center [495, 293] width 95 height 13
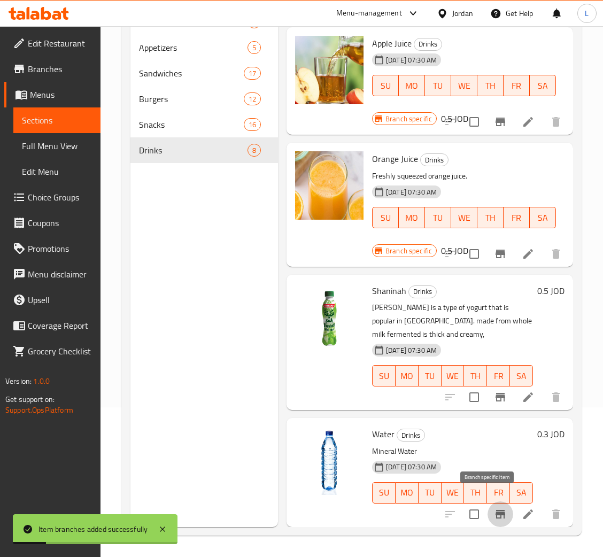
click at [488, 505] on button "Branch-specific-item" at bounding box center [501, 515] width 26 height 26
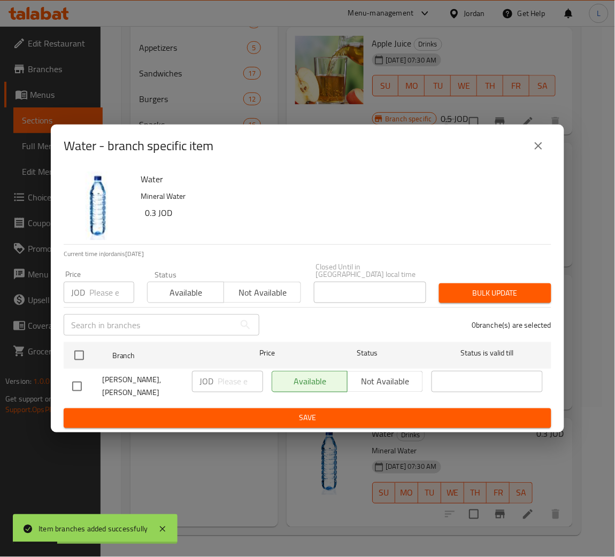
click at [94, 297] on input "number" at bounding box center [111, 292] width 45 height 21
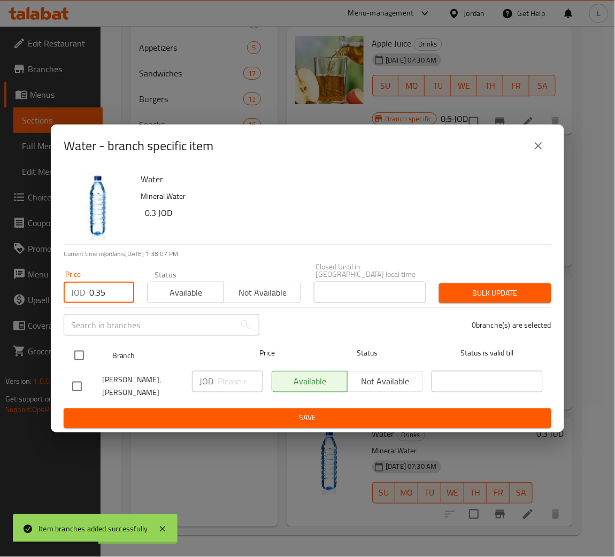
type input "0.35"
click at [85, 352] on input "checkbox" at bounding box center [79, 356] width 22 height 22
checkbox input "true"
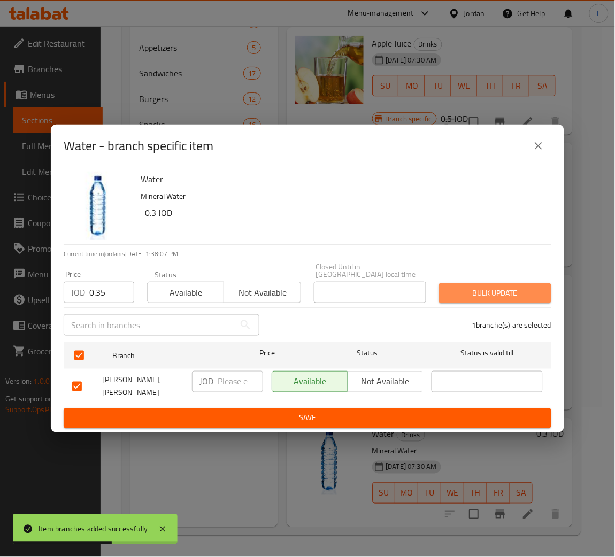
click at [473, 299] on span "Bulk update" at bounding box center [495, 293] width 95 height 13
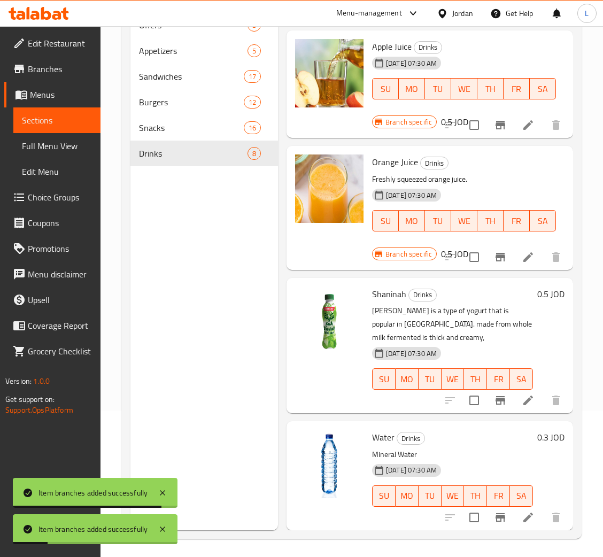
scroll to position [71, 0]
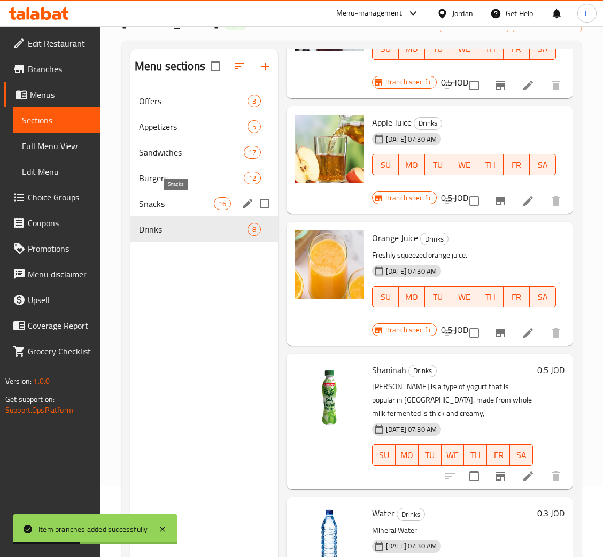
click at [179, 205] on span "Snacks" at bounding box center [176, 203] width 75 height 13
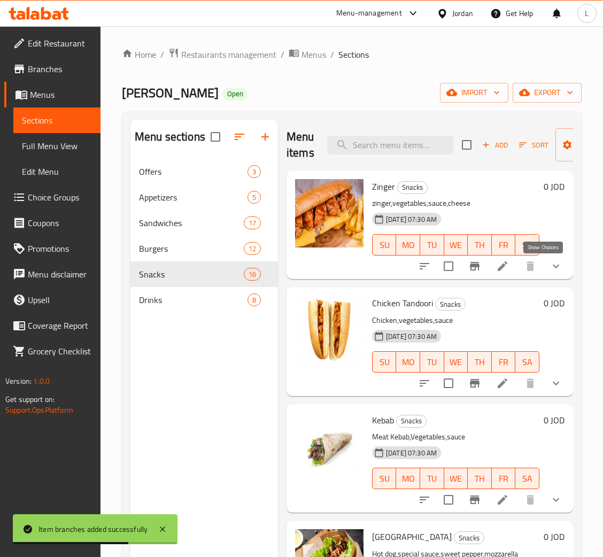
click at [550, 269] on icon "show more" at bounding box center [556, 266] width 13 height 13
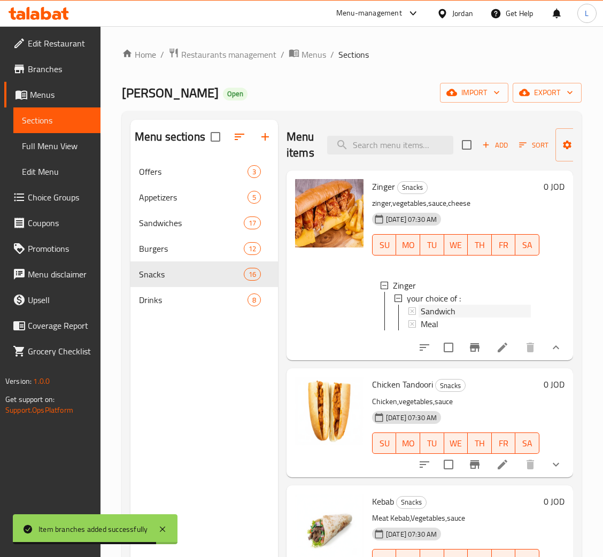
click at [456, 310] on div "Sandwich" at bounding box center [476, 311] width 110 height 13
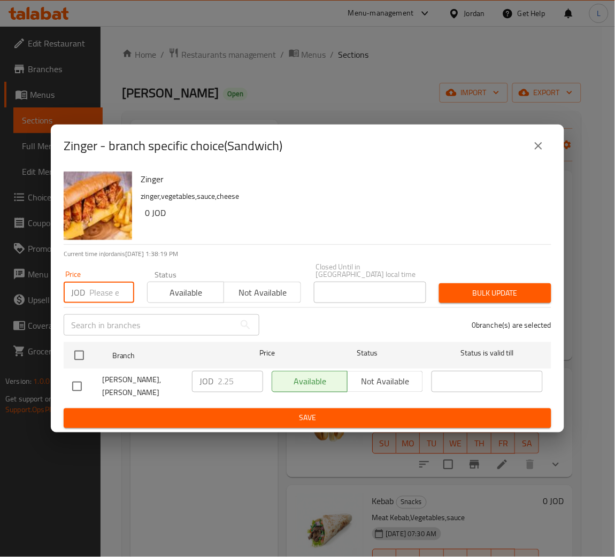
click at [102, 294] on input "number" at bounding box center [111, 292] width 45 height 21
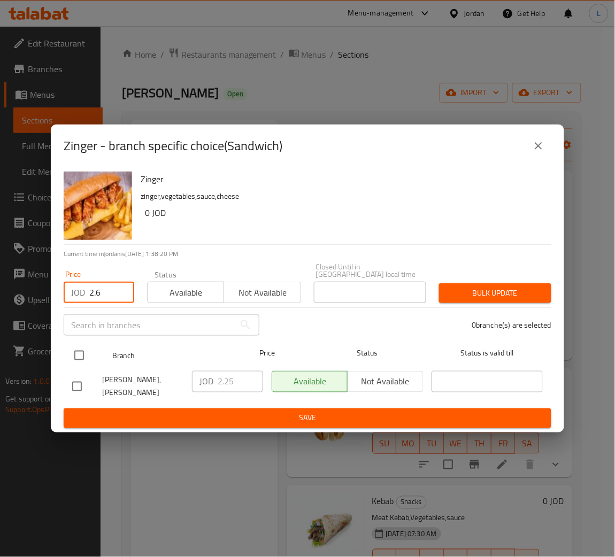
type input "2.6"
click at [85, 358] on input "checkbox" at bounding box center [79, 356] width 22 height 22
checkbox input "true"
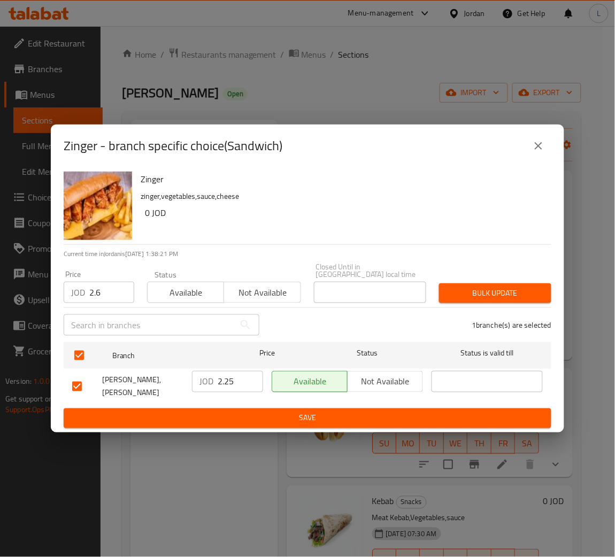
click at [485, 294] on span "Bulk update" at bounding box center [495, 293] width 95 height 13
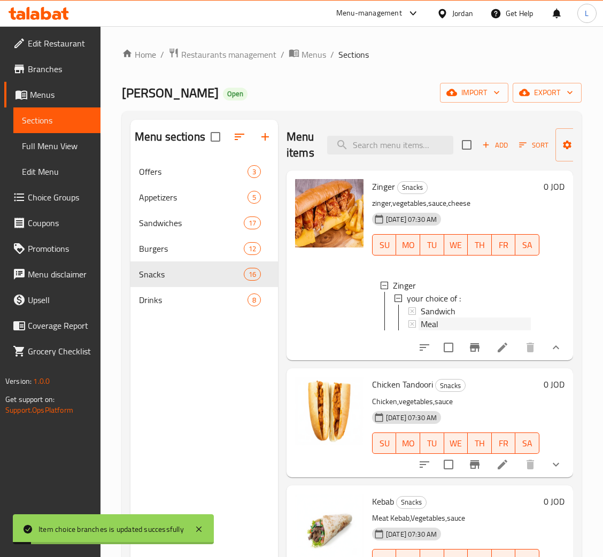
click at [439, 326] on div "Meal" at bounding box center [476, 324] width 110 height 13
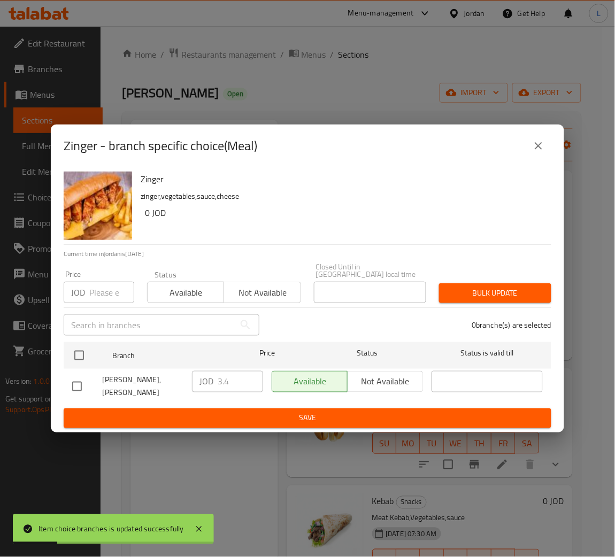
click at [91, 297] on input "number" at bounding box center [111, 292] width 45 height 21
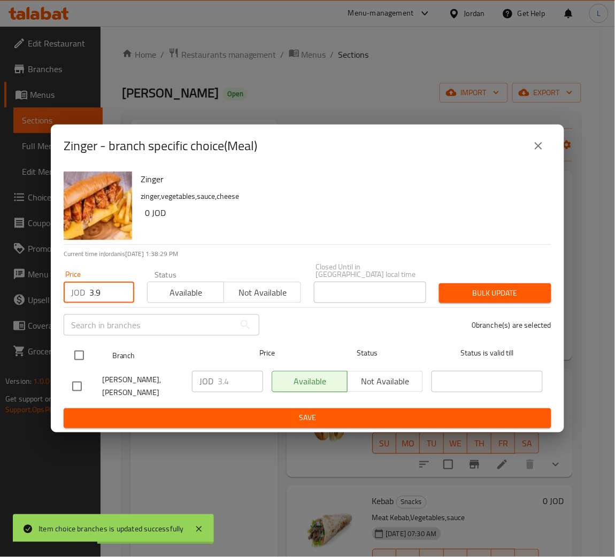
type input "3.9"
click at [80, 345] on div at bounding box center [88, 355] width 40 height 31
click at [79, 350] on input "checkbox" at bounding box center [79, 356] width 22 height 22
checkbox input "true"
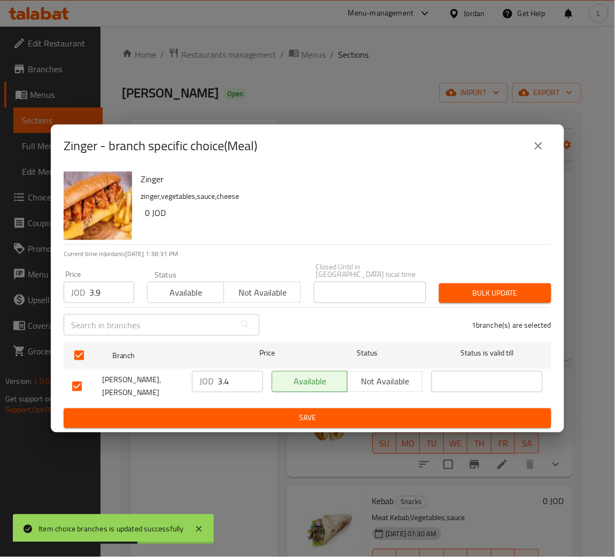
click at [478, 296] on span "Bulk update" at bounding box center [495, 293] width 95 height 13
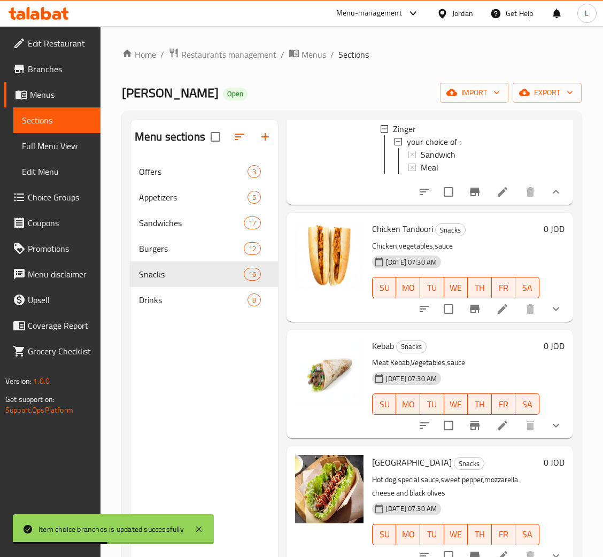
scroll to position [160, 0]
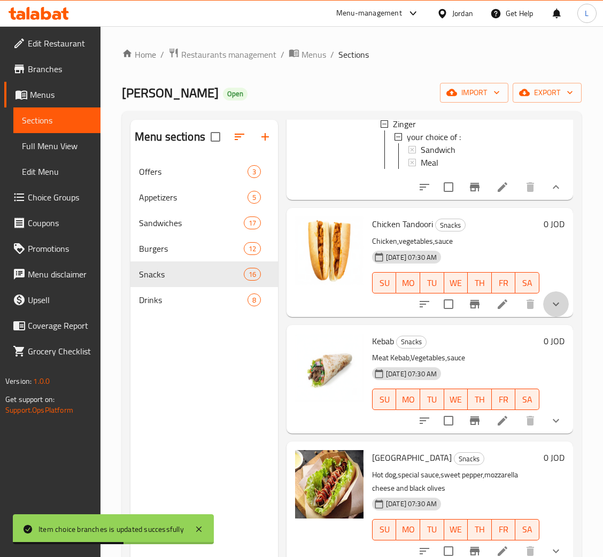
click at [544, 317] on button "show more" at bounding box center [557, 305] width 26 height 26
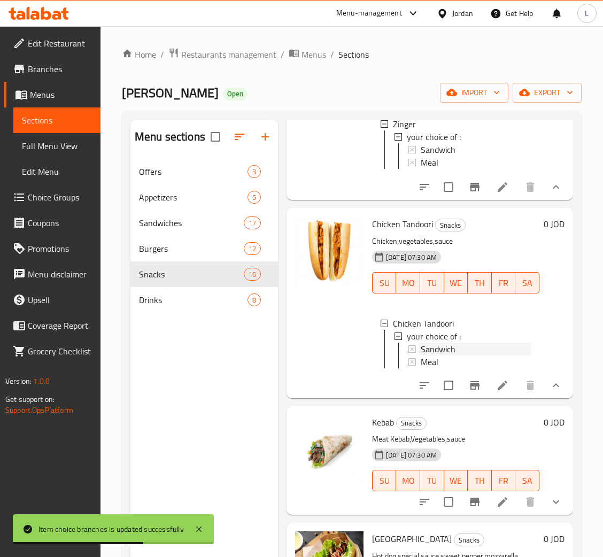
click at [451, 356] on span "Sandwich" at bounding box center [438, 349] width 35 height 13
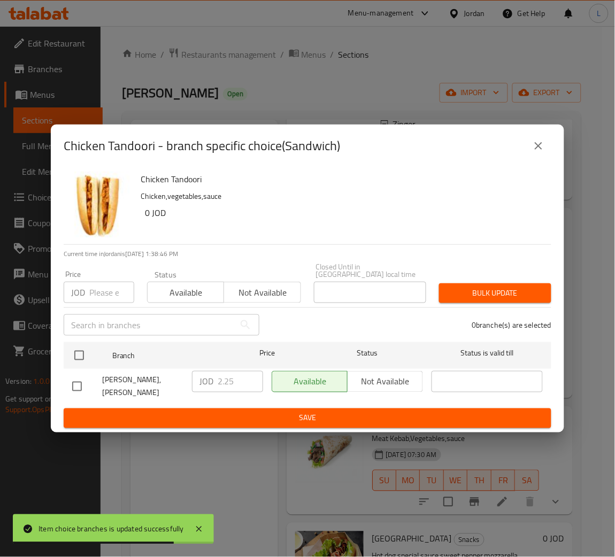
click at [110, 296] on input "number" at bounding box center [111, 292] width 45 height 21
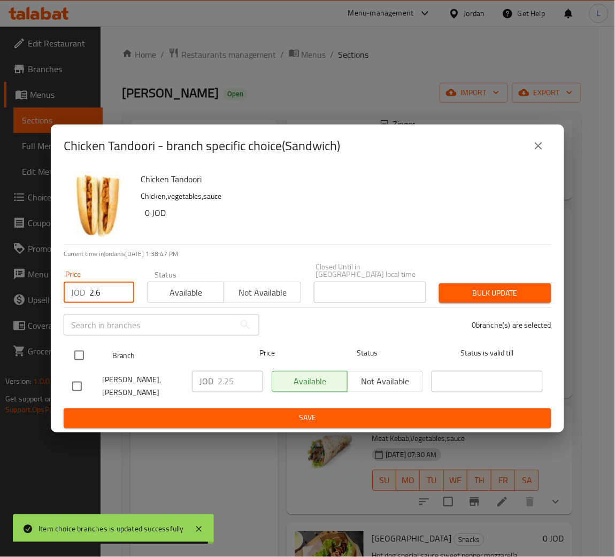
type input "2.6"
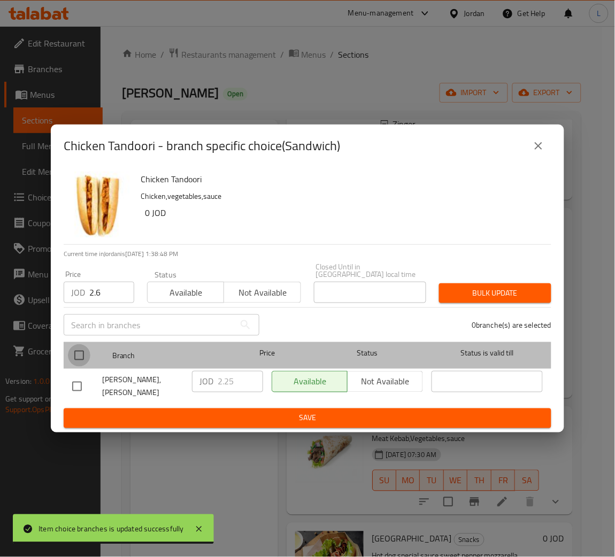
click at [75, 349] on input "checkbox" at bounding box center [79, 356] width 22 height 22
checkbox input "true"
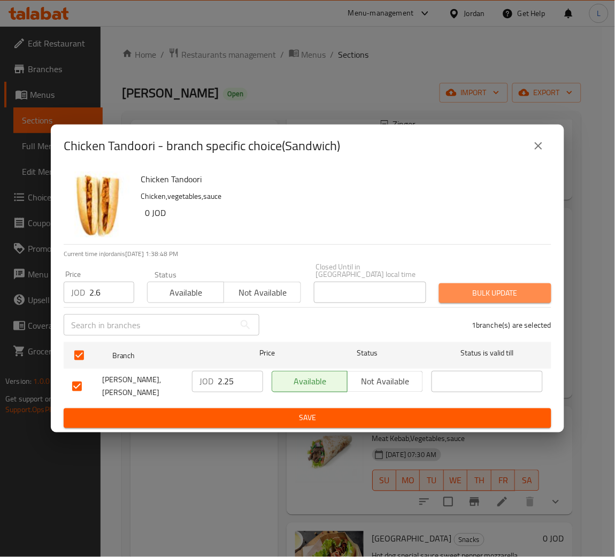
click at [521, 301] on button "Bulk update" at bounding box center [495, 294] width 112 height 20
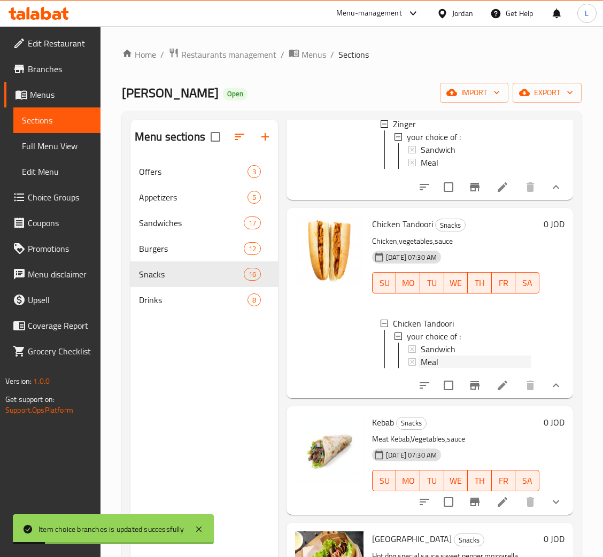
click at [458, 369] on div "Meal" at bounding box center [476, 362] width 110 height 13
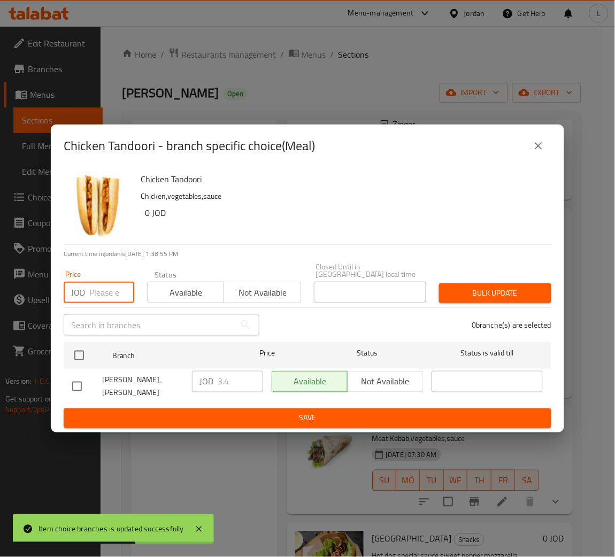
click at [102, 296] on input "number" at bounding box center [111, 292] width 45 height 21
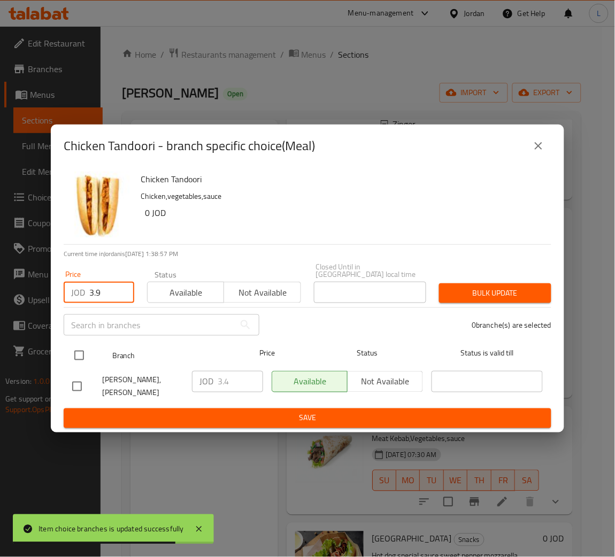
type input "3.9"
click at [82, 362] on input "checkbox" at bounding box center [79, 356] width 22 height 22
checkbox input "true"
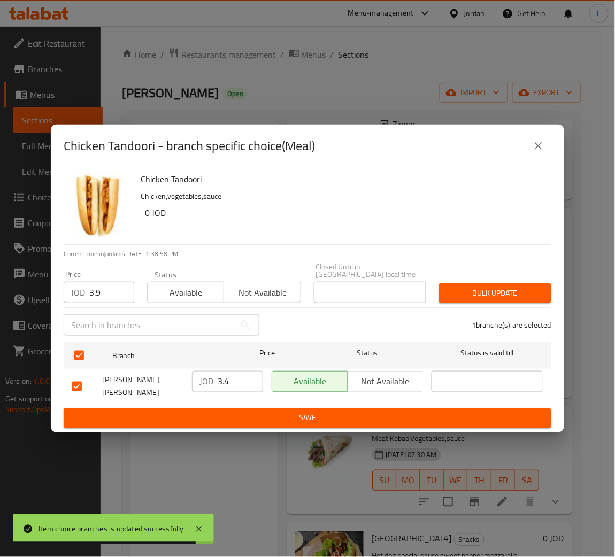
click at [484, 297] on span "Bulk update" at bounding box center [495, 293] width 95 height 13
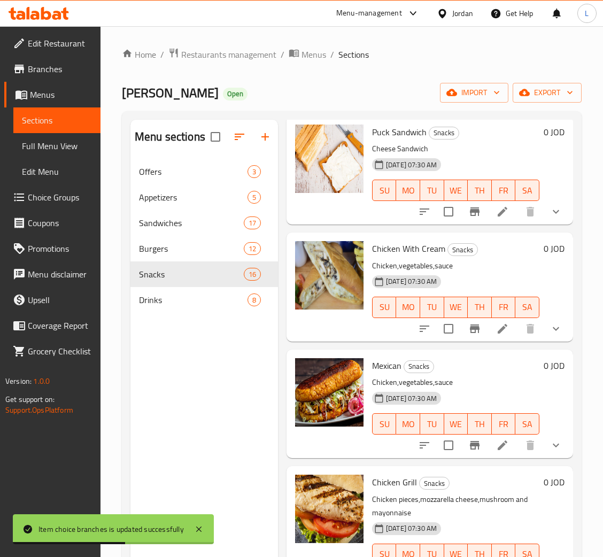
scroll to position [882, 0]
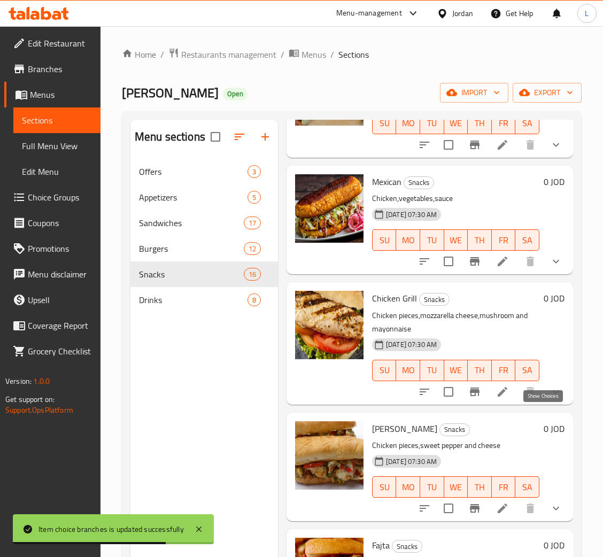
click at [550, 399] on icon "show more" at bounding box center [556, 392] width 13 height 13
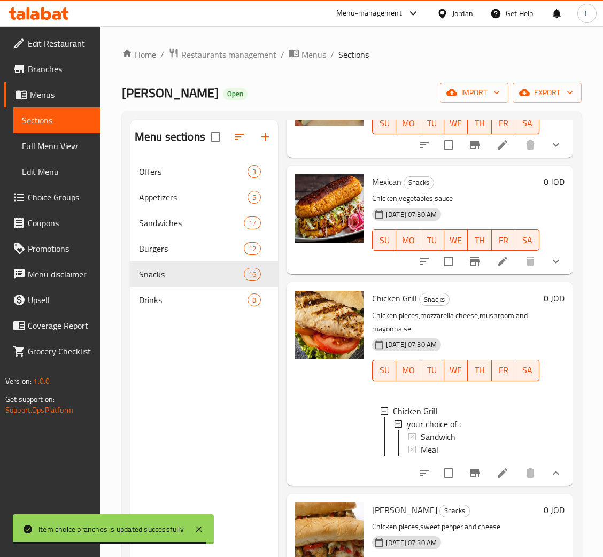
scroll to position [1, 0]
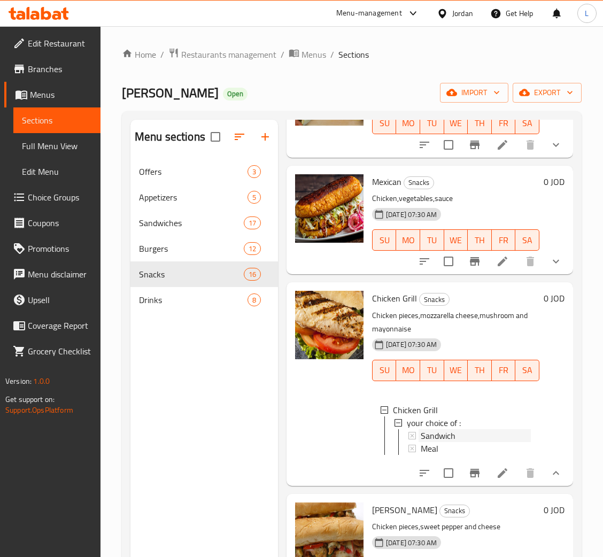
click at [450, 442] on span "Sandwich" at bounding box center [438, 436] width 35 height 13
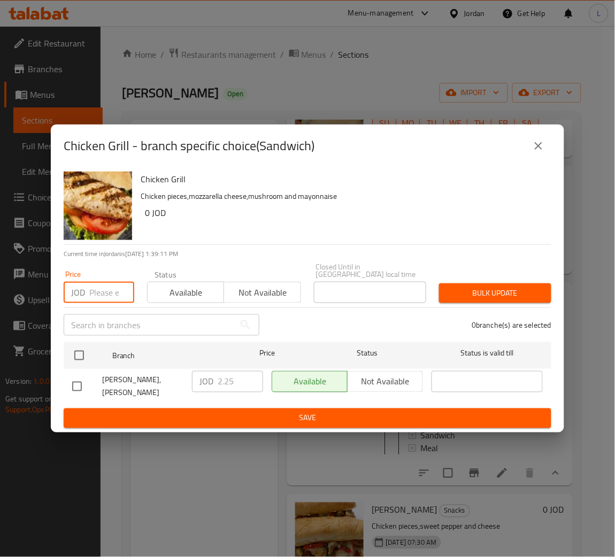
click at [106, 292] on input "number" at bounding box center [111, 292] width 45 height 21
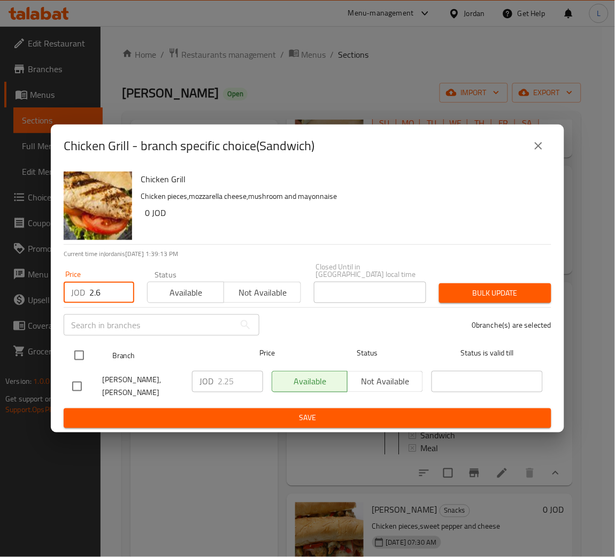
type input "2.6"
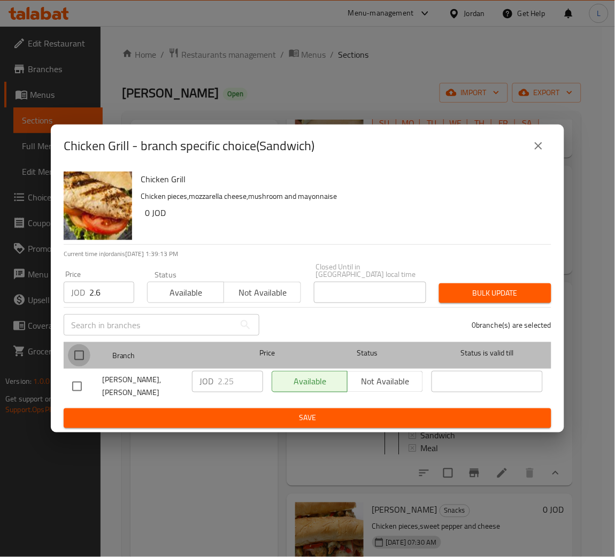
click at [70, 351] on input "checkbox" at bounding box center [79, 356] width 22 height 22
checkbox input "true"
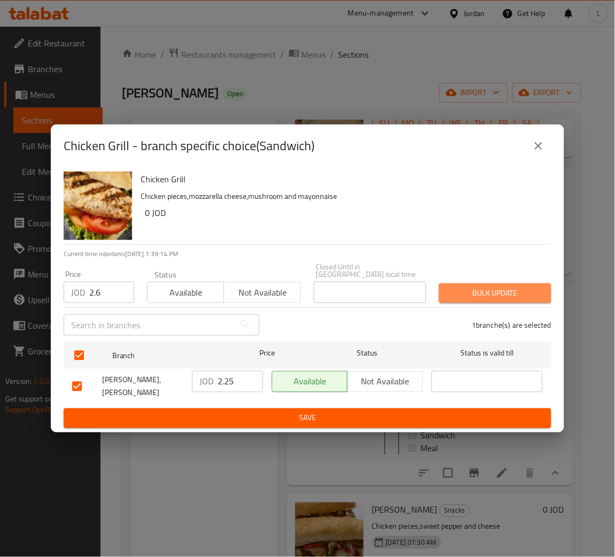
click at [502, 295] on span "Bulk update" at bounding box center [495, 293] width 95 height 13
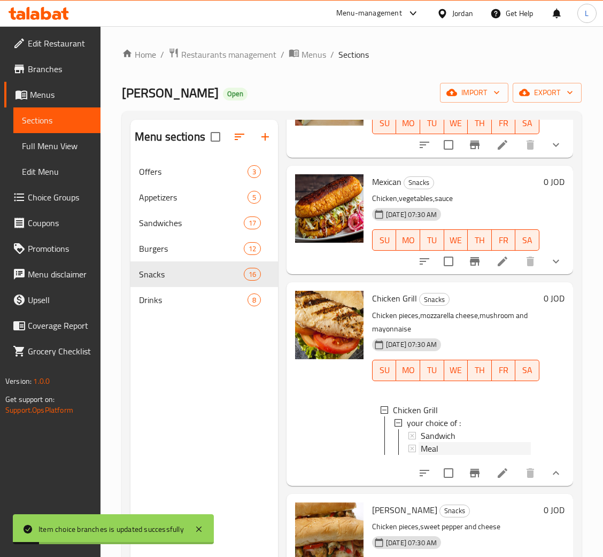
click at [424, 455] on span "Meal" at bounding box center [430, 448] width 18 height 13
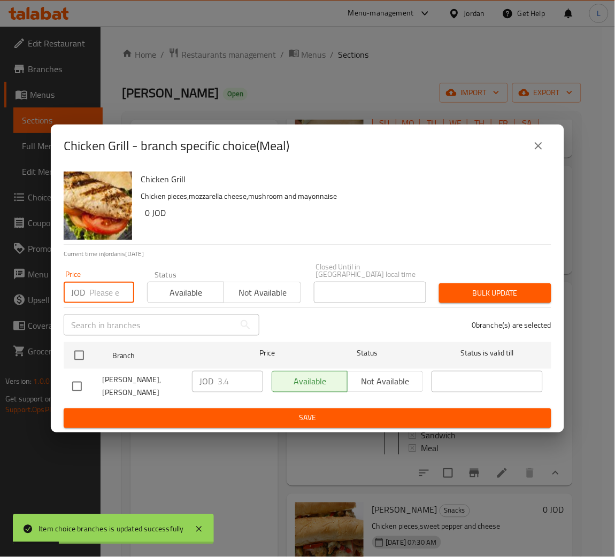
click at [103, 294] on input "number" at bounding box center [111, 292] width 45 height 21
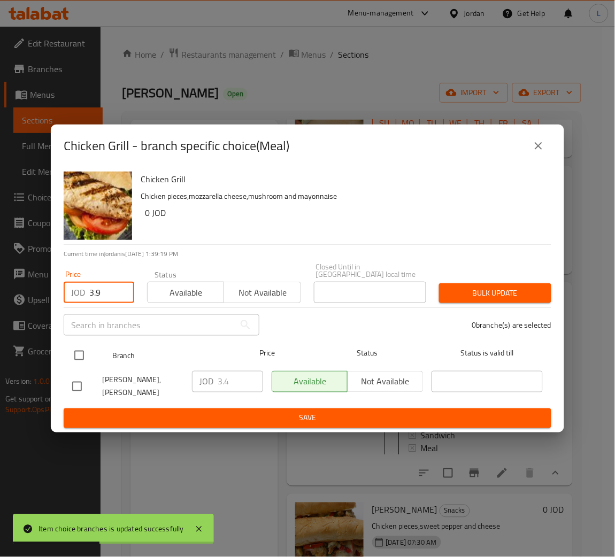
type input "3.9"
click at [89, 359] on input "checkbox" at bounding box center [79, 356] width 22 height 22
checkbox input "true"
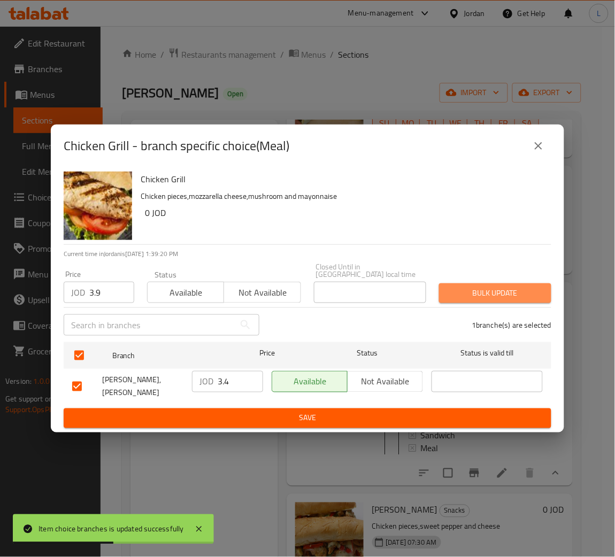
click at [524, 287] on span "Bulk update" at bounding box center [495, 293] width 95 height 13
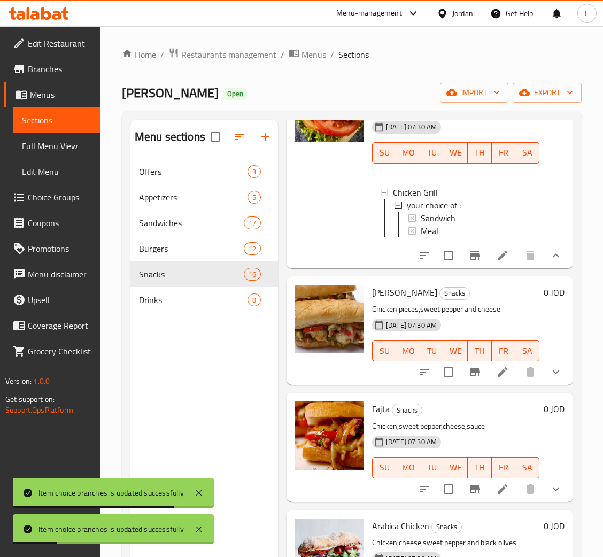
scroll to position [1204, 0]
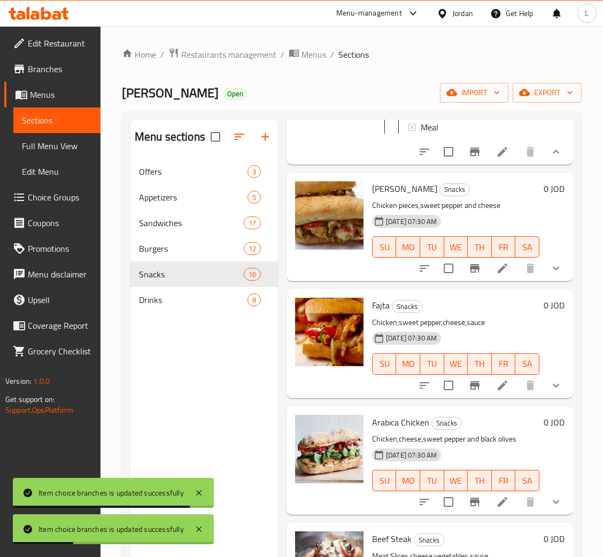
click at [550, 275] on icon "show more" at bounding box center [556, 268] width 13 height 13
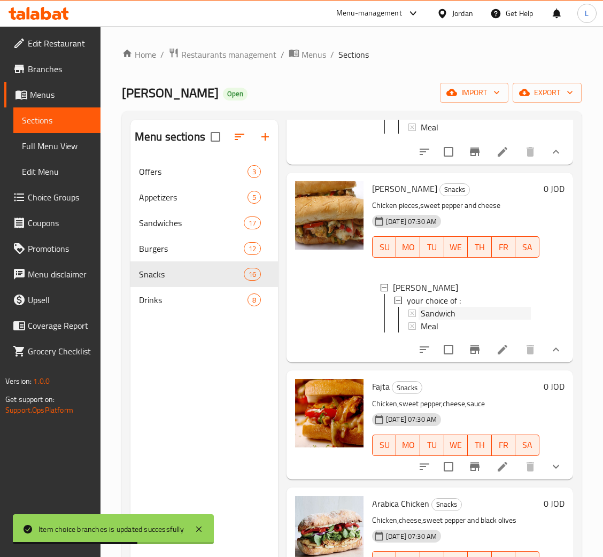
click at [460, 320] on div "Sandwich" at bounding box center [476, 313] width 110 height 13
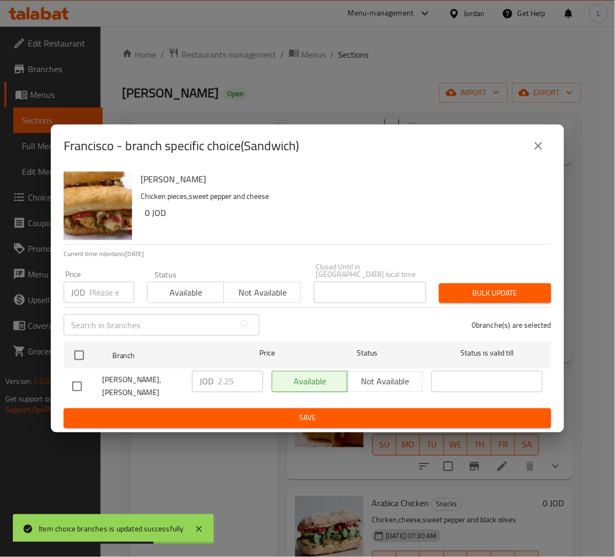
click at [96, 292] on input "number" at bounding box center [111, 292] width 45 height 21
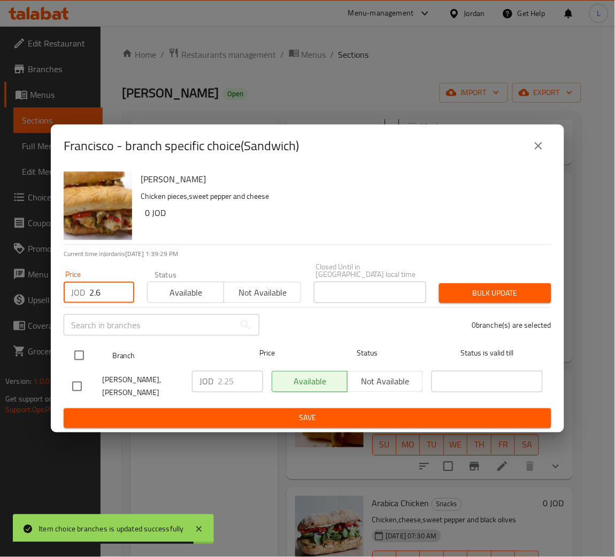
type input "2.6"
click at [79, 351] on input "checkbox" at bounding box center [79, 356] width 22 height 22
checkbox input "true"
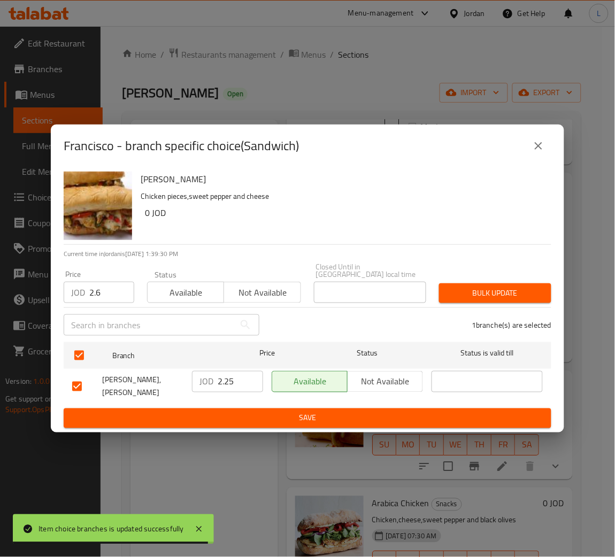
click at [468, 293] on span "Bulk update" at bounding box center [495, 293] width 95 height 13
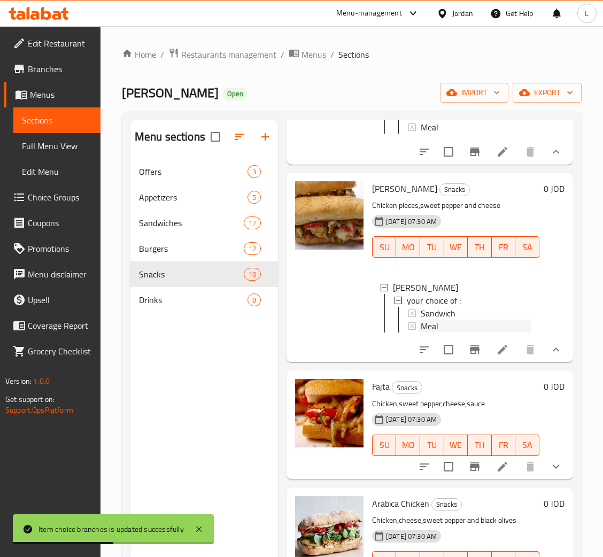
click at [454, 333] on div "Meal" at bounding box center [476, 326] width 110 height 13
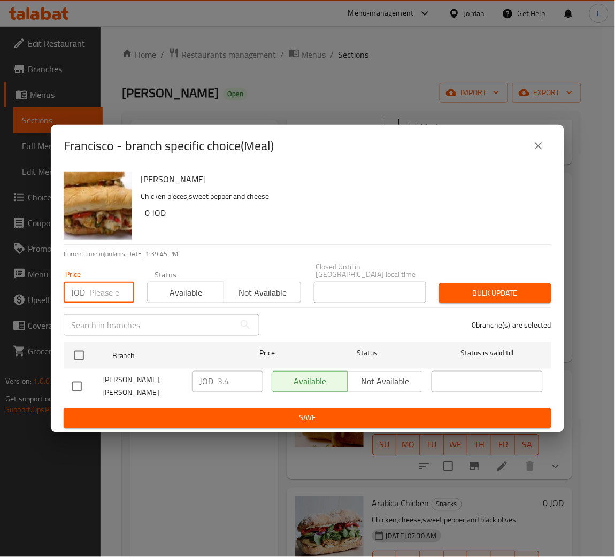
click at [108, 292] on input "number" at bounding box center [111, 292] width 45 height 21
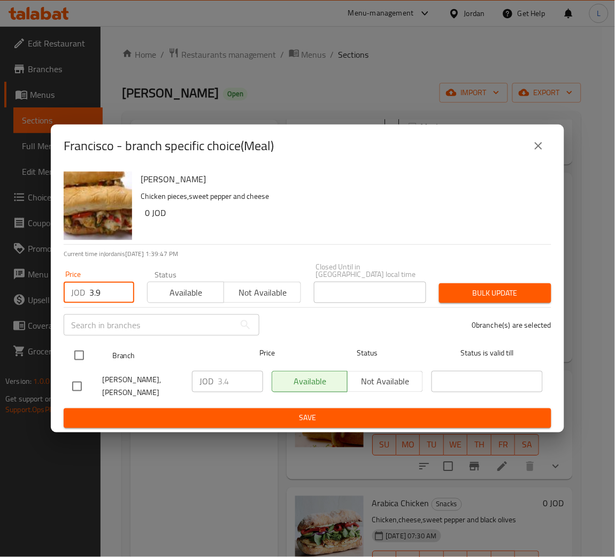
type input "3.9"
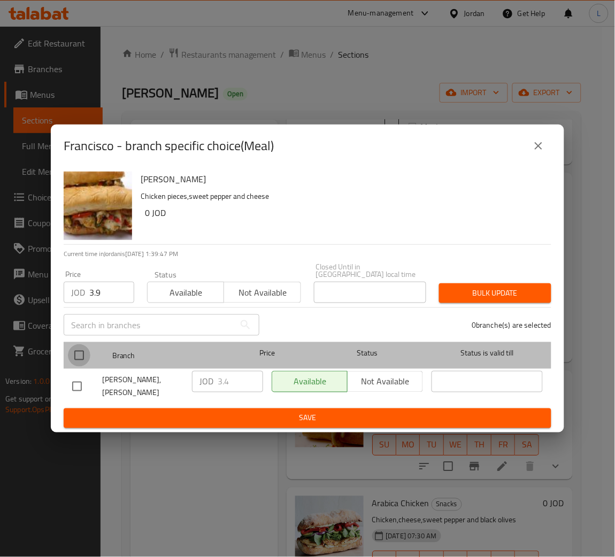
click at [87, 355] on input "checkbox" at bounding box center [79, 356] width 22 height 22
checkbox input "true"
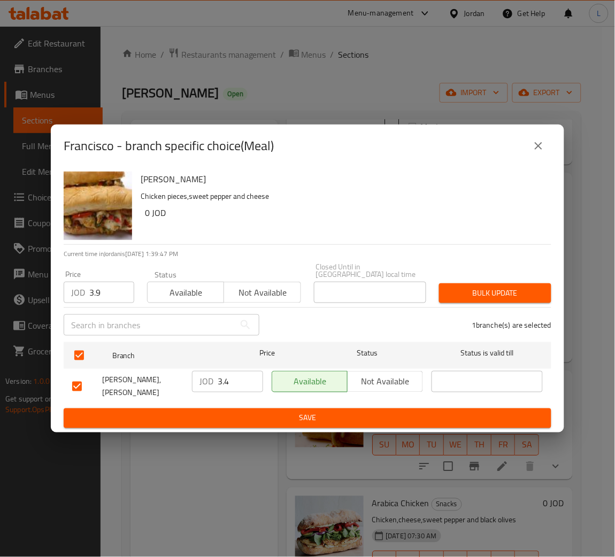
click at [483, 285] on button "Bulk update" at bounding box center [495, 294] width 112 height 20
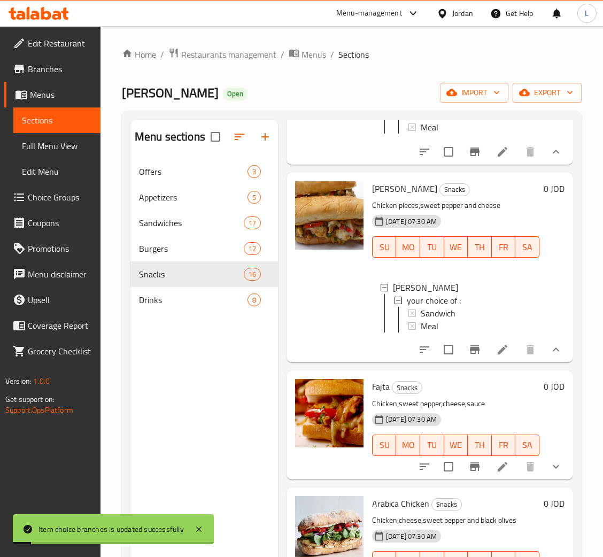
scroll to position [1364, 0]
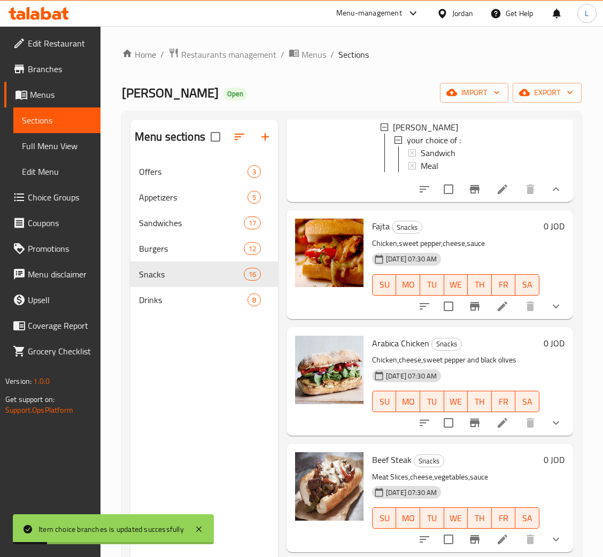
click at [550, 313] on icon "show more" at bounding box center [556, 306] width 13 height 13
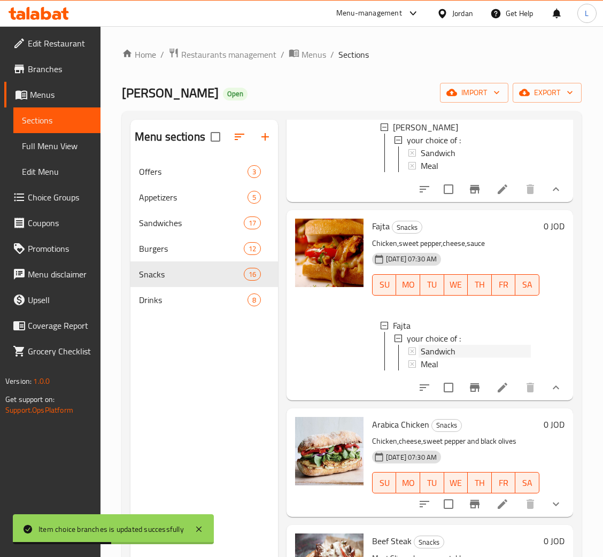
click at [453, 358] on span "Sandwich" at bounding box center [438, 351] width 35 height 13
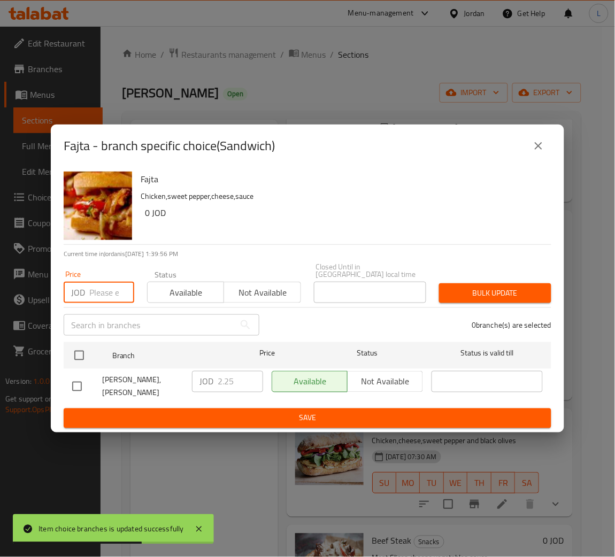
click at [108, 296] on input "number" at bounding box center [111, 292] width 45 height 21
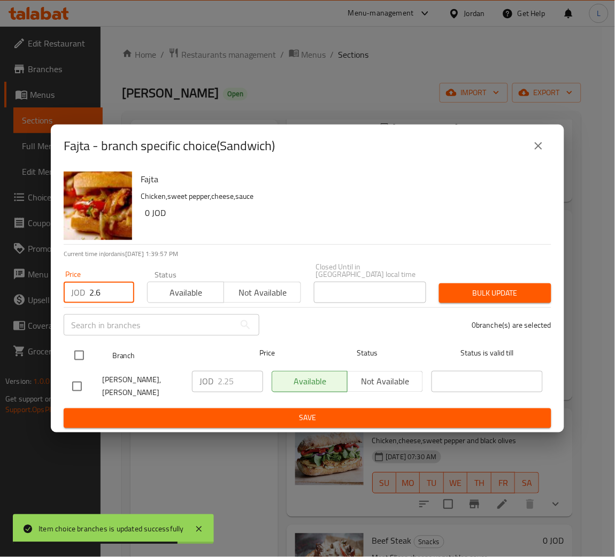
type input "2.6"
click at [83, 356] on input "checkbox" at bounding box center [79, 356] width 22 height 22
checkbox input "true"
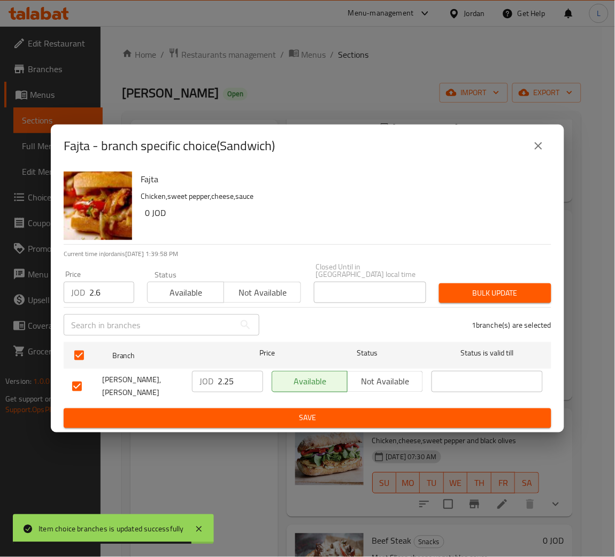
click at [464, 303] on button "Bulk update" at bounding box center [495, 294] width 112 height 20
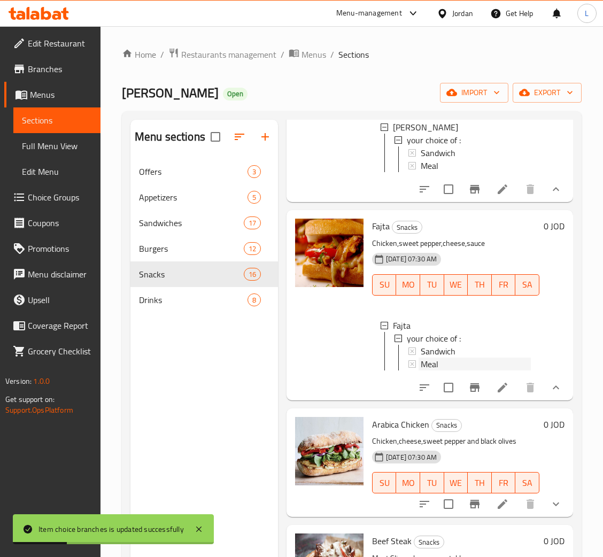
click at [454, 371] on div "Meal" at bounding box center [476, 364] width 110 height 13
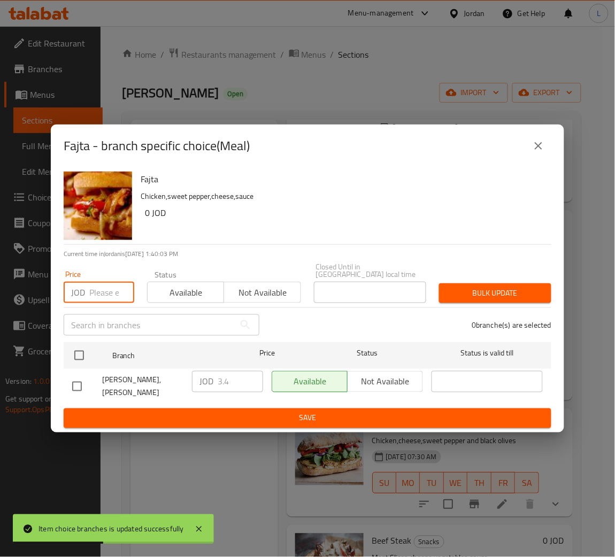
click at [109, 294] on input "number" at bounding box center [111, 292] width 45 height 21
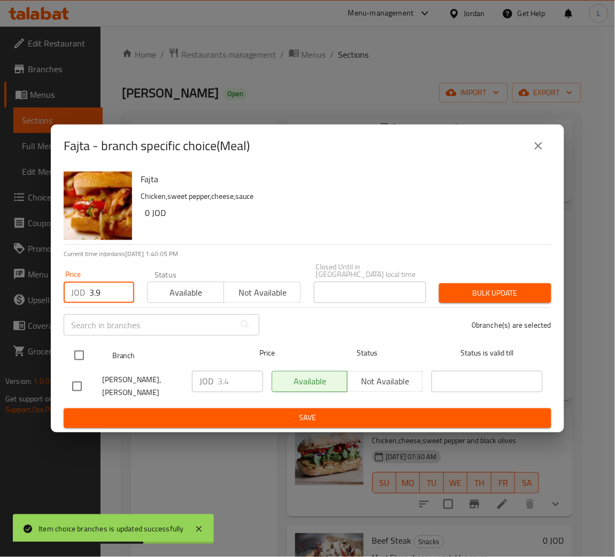
type input "3.9"
click at [80, 365] on input "checkbox" at bounding box center [79, 356] width 22 height 22
checkbox input "true"
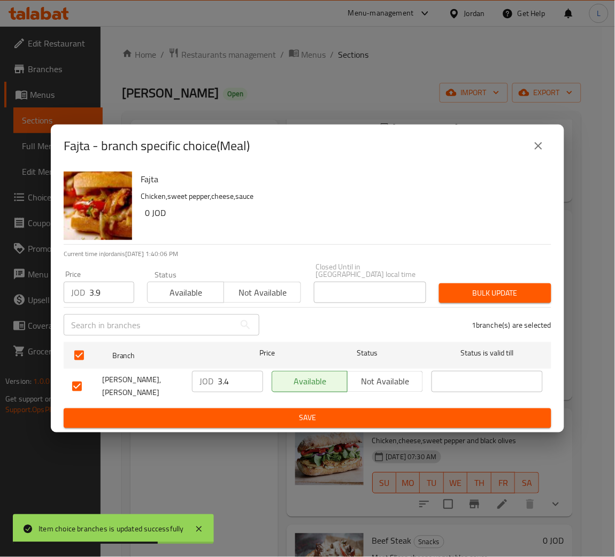
click at [503, 292] on span "Bulk update" at bounding box center [495, 293] width 95 height 13
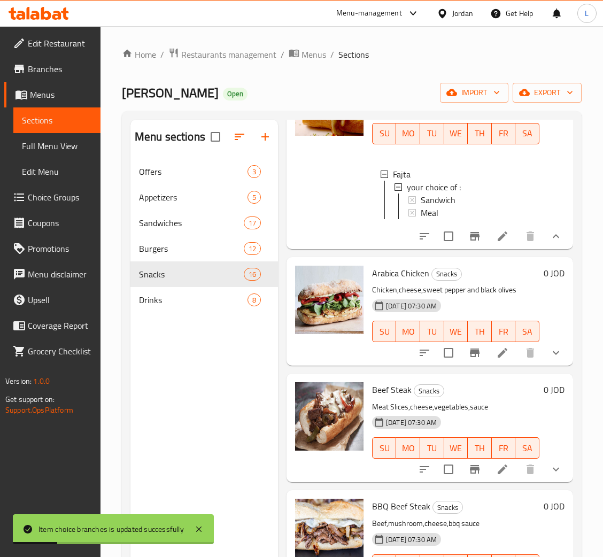
scroll to position [1524, 0]
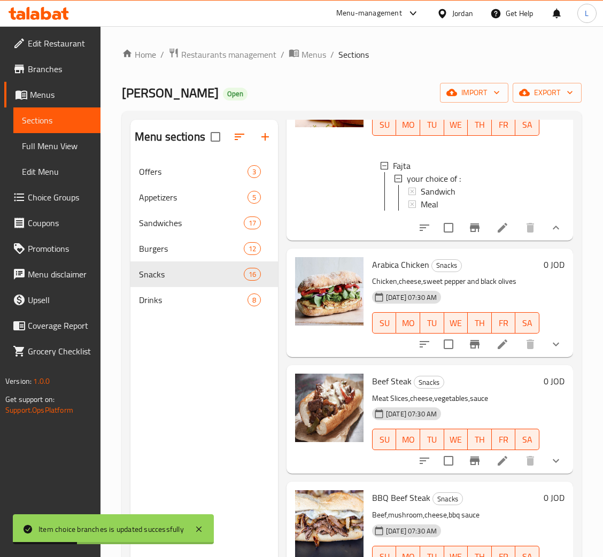
click at [556, 357] on button "show more" at bounding box center [557, 345] width 26 height 26
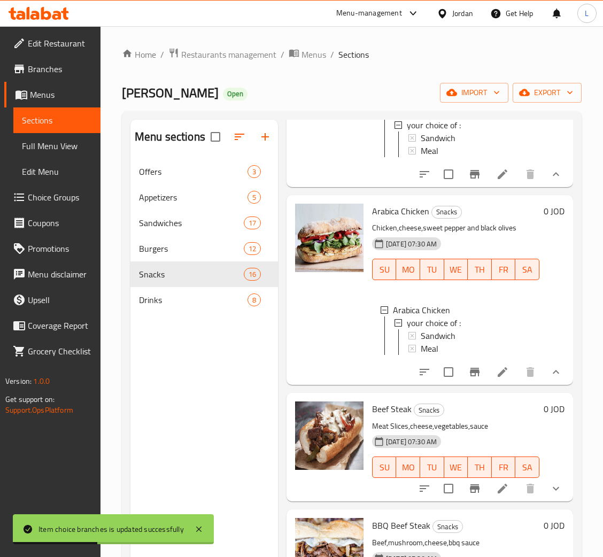
scroll to position [1604, 0]
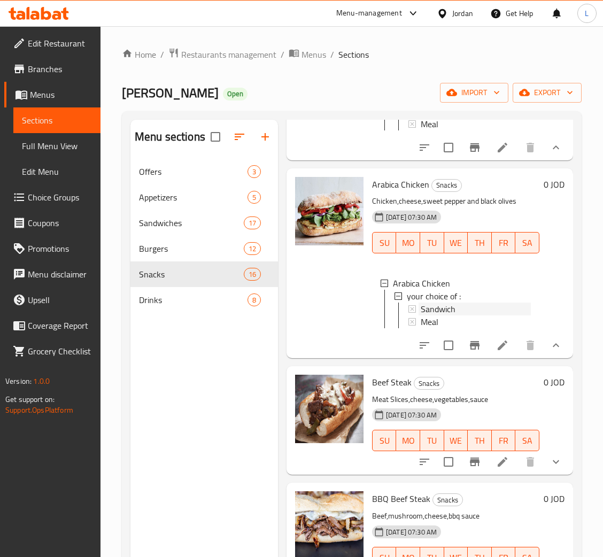
click at [450, 316] on span "Sandwich" at bounding box center [438, 309] width 35 height 13
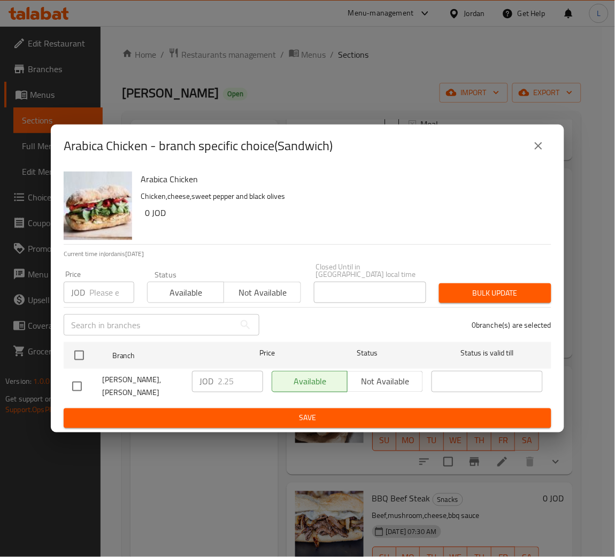
click at [98, 296] on input "number" at bounding box center [111, 292] width 45 height 21
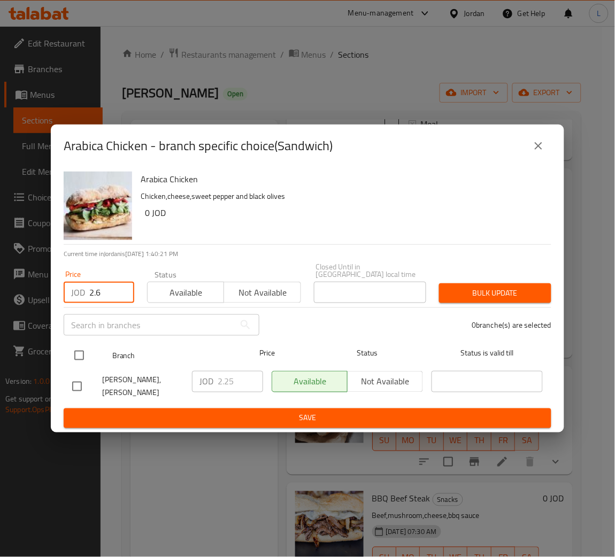
type input "2.6"
click at [81, 364] on input "checkbox" at bounding box center [79, 356] width 22 height 22
checkbox input "true"
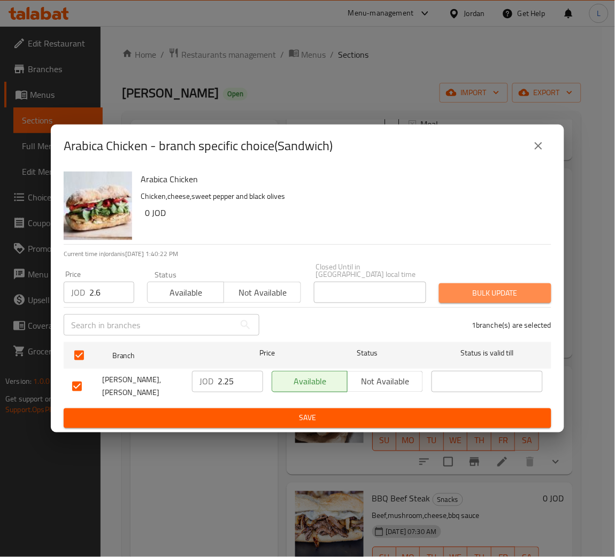
click at [519, 300] on span "Bulk update" at bounding box center [495, 293] width 95 height 13
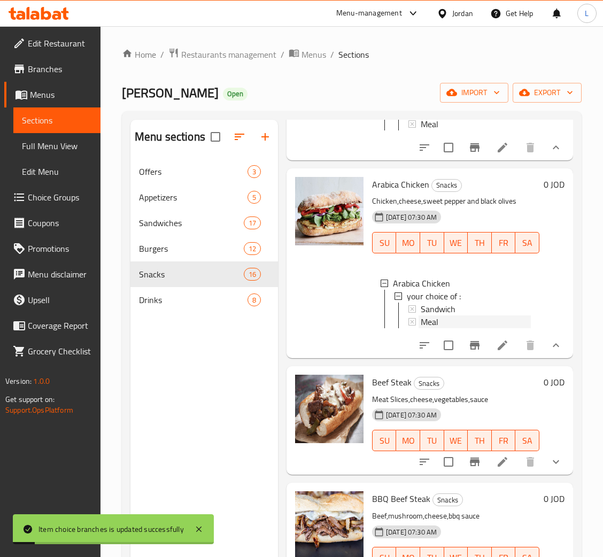
click at [448, 328] on div "Meal" at bounding box center [476, 322] width 110 height 13
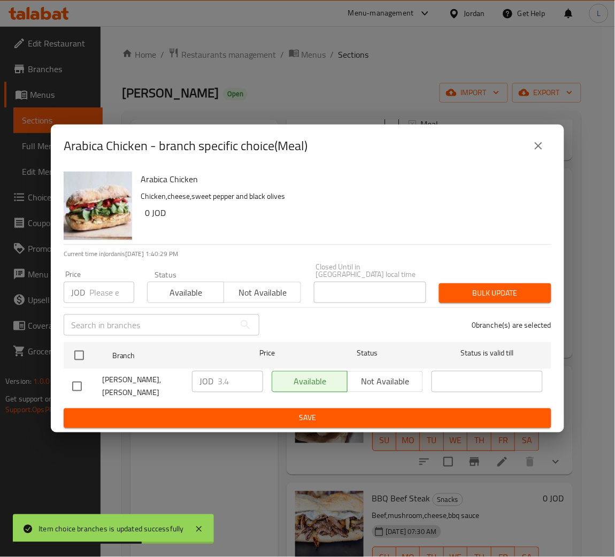
click at [98, 292] on input "number" at bounding box center [111, 292] width 45 height 21
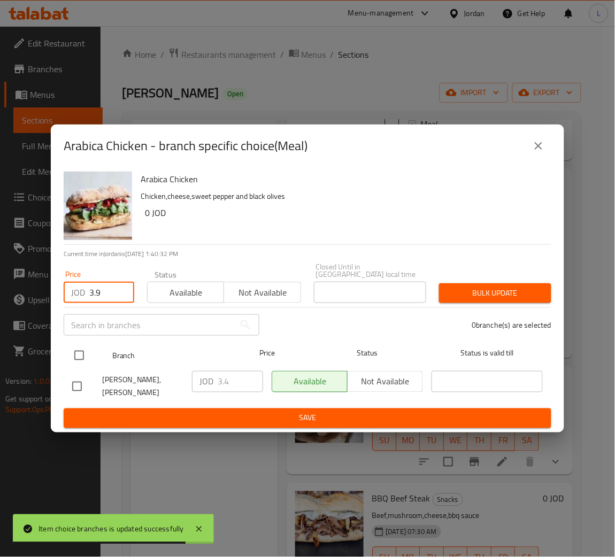
type input "3.9"
click at [82, 355] on input "checkbox" at bounding box center [79, 356] width 22 height 22
checkbox input "true"
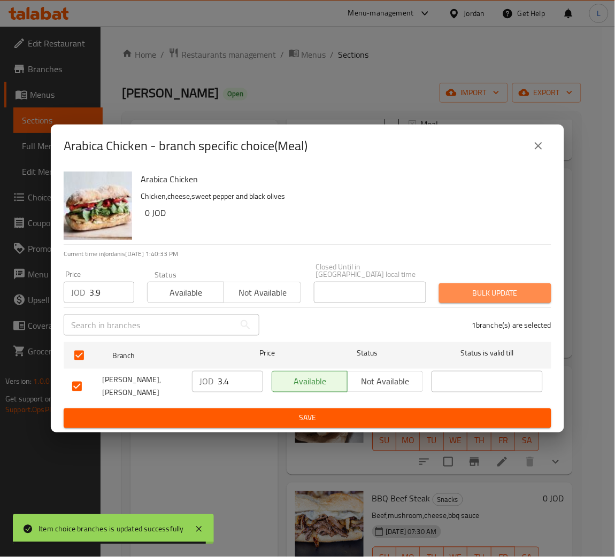
click at [529, 291] on span "Bulk update" at bounding box center [495, 293] width 95 height 13
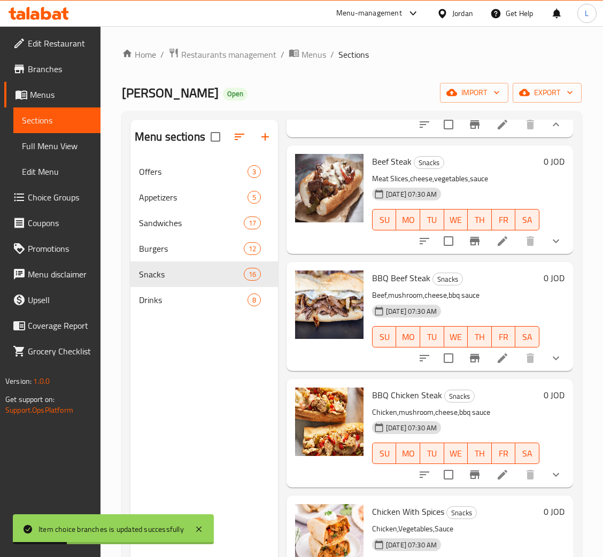
scroll to position [1845, 0]
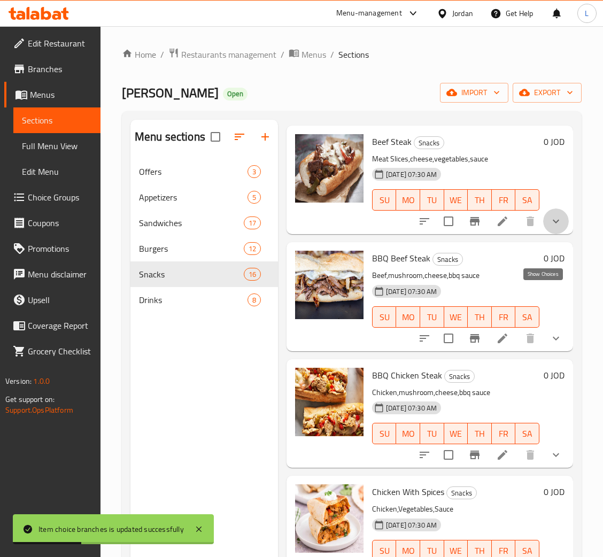
click at [550, 228] on icon "show more" at bounding box center [556, 221] width 13 height 13
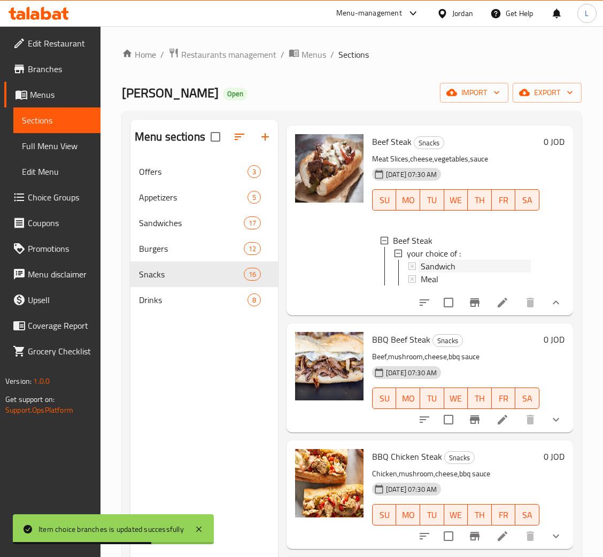
click at [427, 273] on span "Sandwich" at bounding box center [438, 266] width 35 height 13
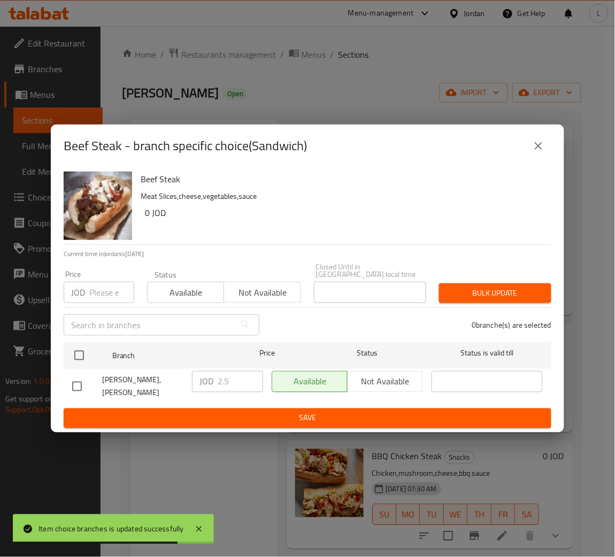
click at [103, 296] on input "number" at bounding box center [111, 292] width 45 height 21
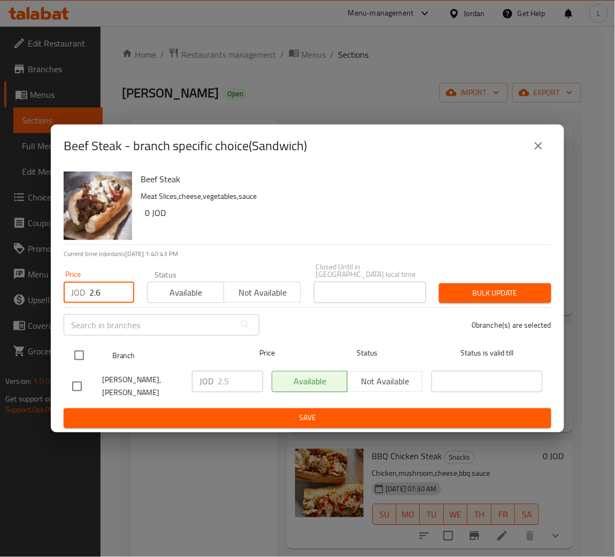
type input "2.6"
drag, startPoint x: 80, startPoint y: 347, endPoint x: 100, endPoint y: 351, distance: 20.9
click at [79, 347] on input "checkbox" at bounding box center [79, 356] width 22 height 22
checkbox input "true"
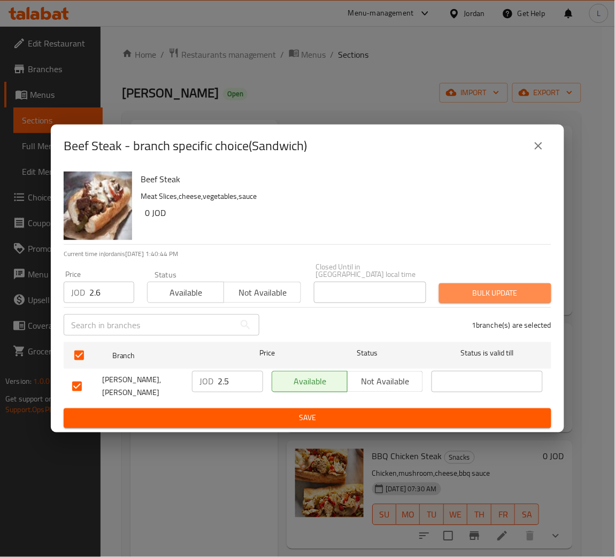
click at [511, 296] on span "Bulk update" at bounding box center [495, 293] width 95 height 13
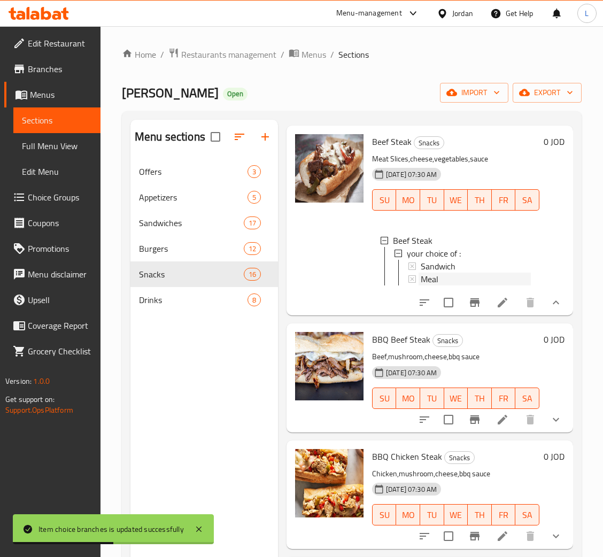
click at [454, 286] on div "Meal" at bounding box center [476, 279] width 110 height 13
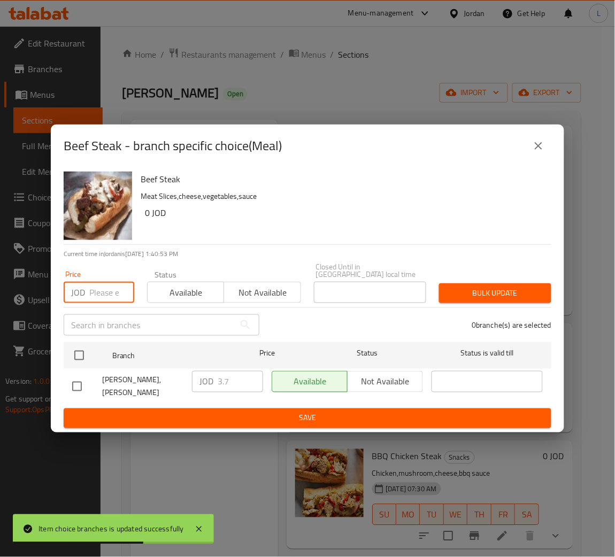
click at [100, 290] on input "number" at bounding box center [111, 292] width 45 height 21
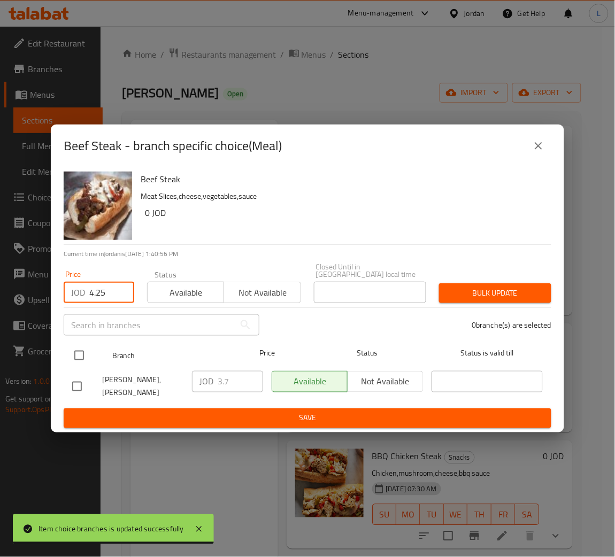
type input "4.25"
click at [76, 355] on input "checkbox" at bounding box center [79, 356] width 22 height 22
checkbox input "true"
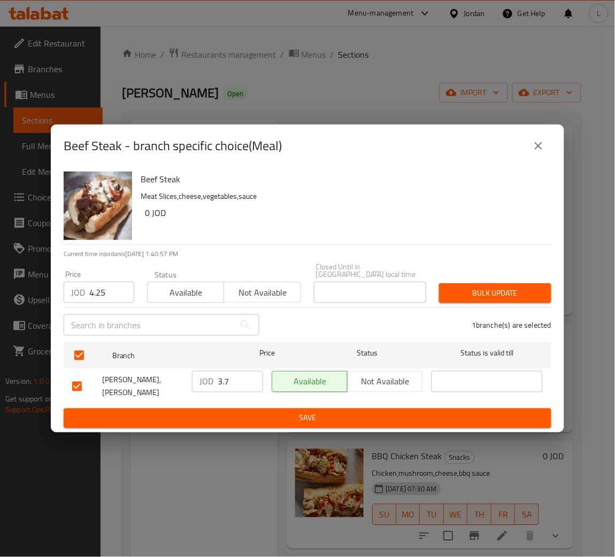
click at [458, 290] on span "Bulk update" at bounding box center [495, 293] width 95 height 13
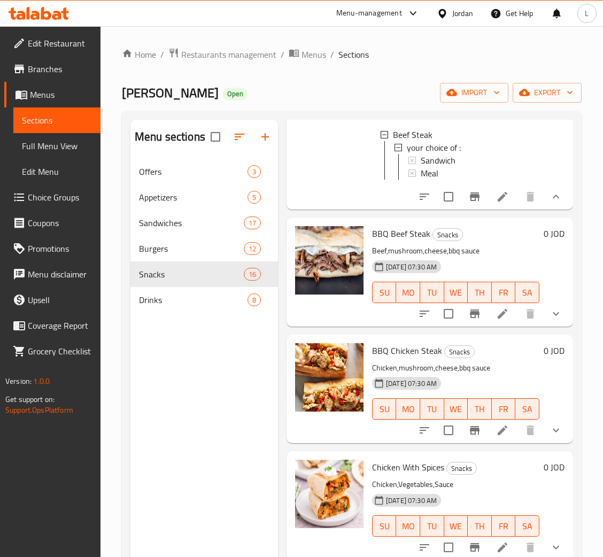
scroll to position [2047, 0]
drag, startPoint x: 551, startPoint y: 300, endPoint x: 541, endPoint y: 305, distance: 10.8
click at [551, 301] on button "show more" at bounding box center [557, 314] width 26 height 26
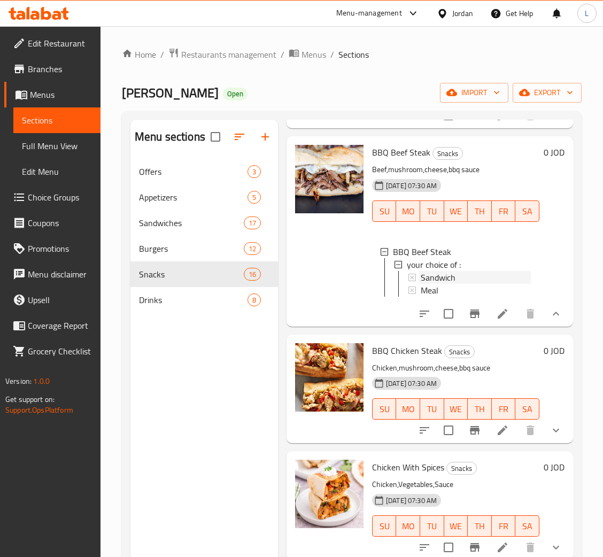
click at [469, 284] on div "Sandwich" at bounding box center [476, 277] width 110 height 13
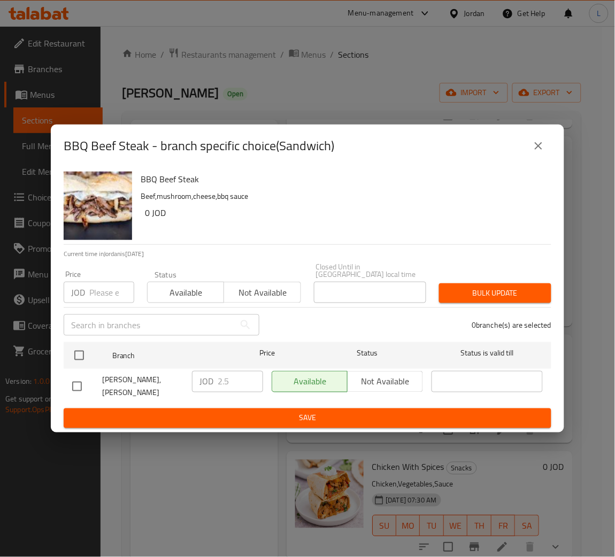
click at [95, 296] on input "number" at bounding box center [111, 292] width 45 height 21
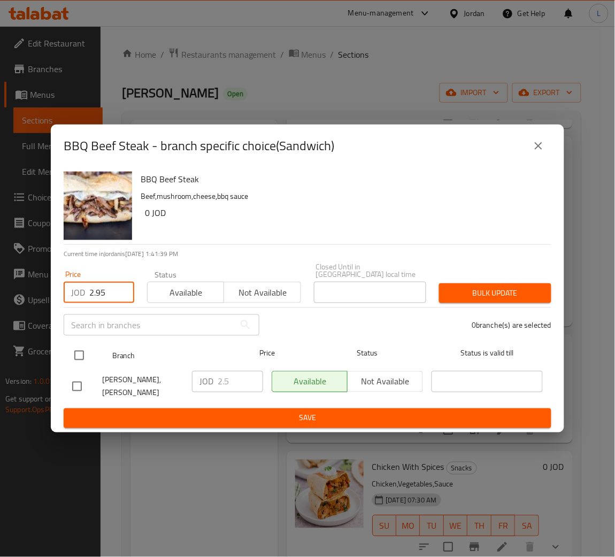
type input "2.95"
click at [79, 349] on input "checkbox" at bounding box center [79, 356] width 22 height 22
checkbox input "true"
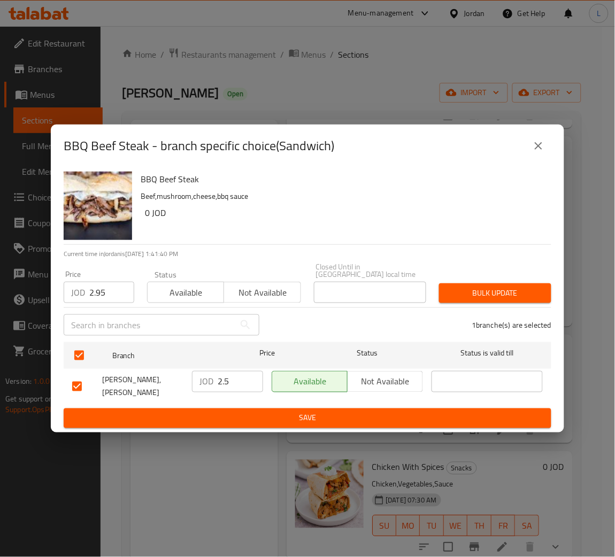
click at [527, 294] on span "Bulk update" at bounding box center [495, 293] width 95 height 13
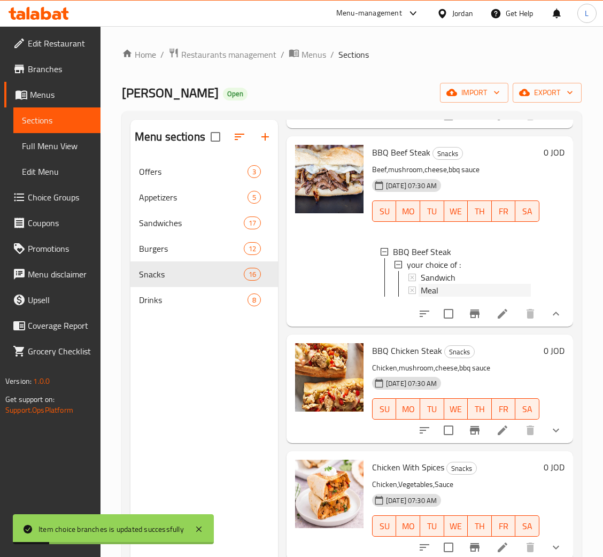
click at [437, 297] on span "Meal" at bounding box center [430, 290] width 18 height 13
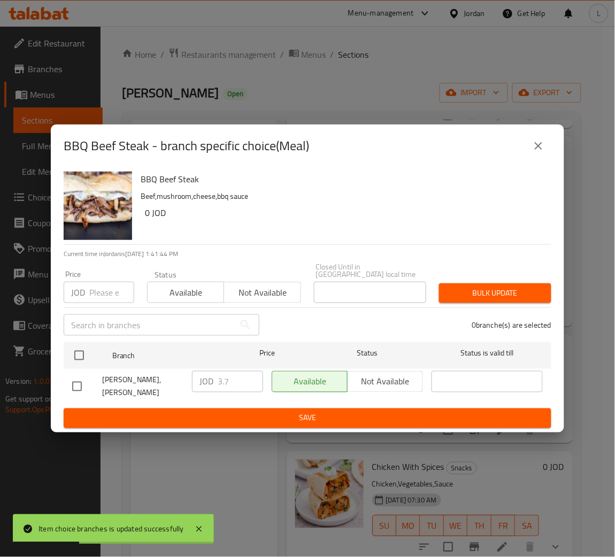
click at [90, 297] on input "number" at bounding box center [111, 292] width 45 height 21
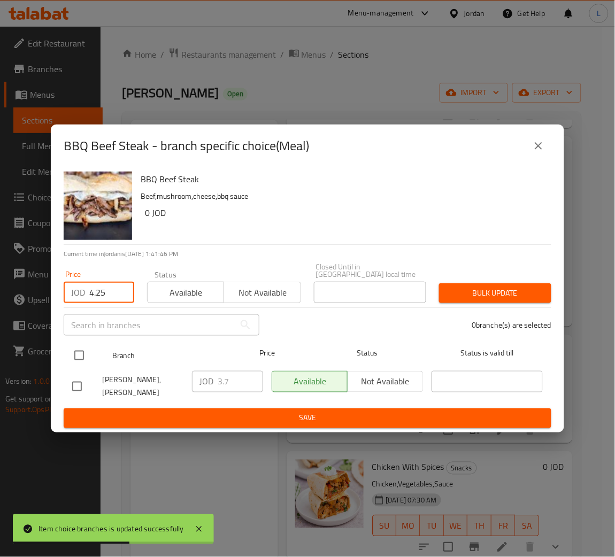
type input "4.25"
click at [83, 361] on input "checkbox" at bounding box center [79, 356] width 22 height 22
checkbox input "true"
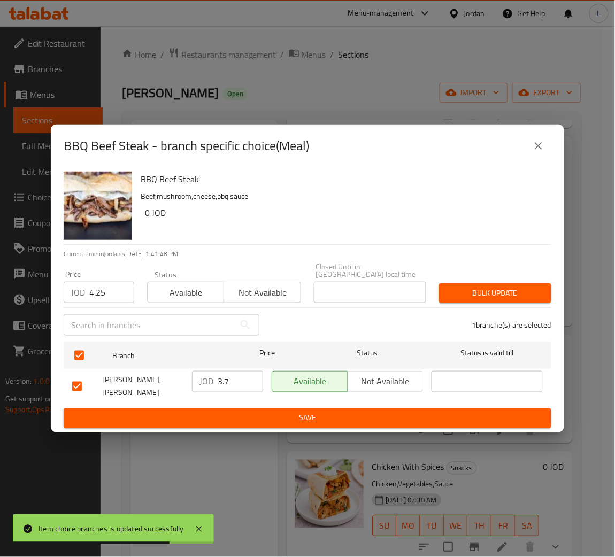
click at [511, 295] on span "Bulk update" at bounding box center [495, 293] width 95 height 13
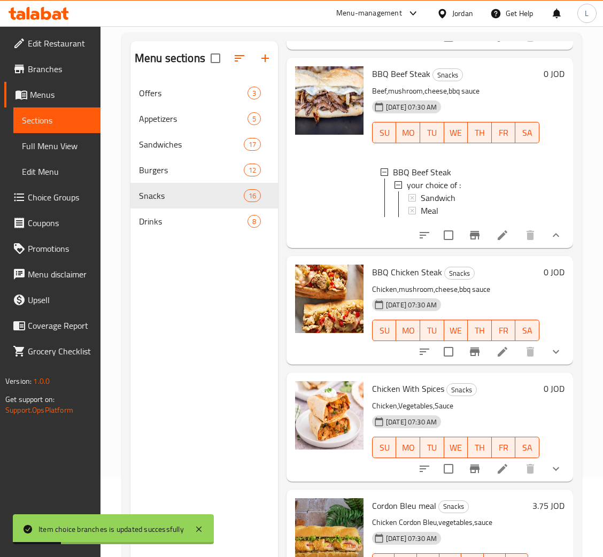
scroll to position [80, 0]
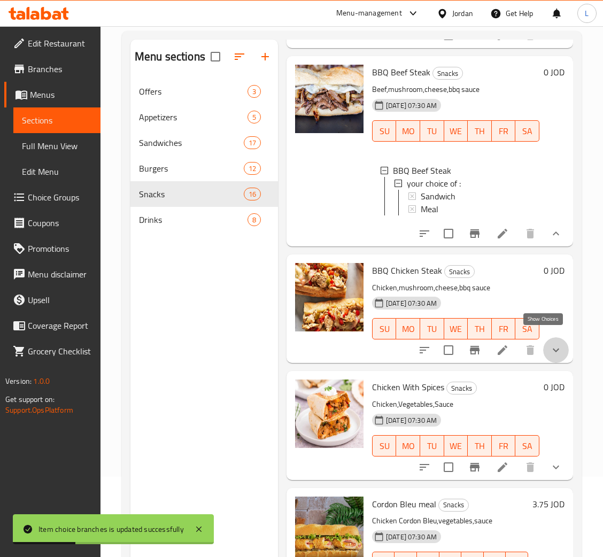
click at [550, 345] on icon "show more" at bounding box center [556, 350] width 13 height 13
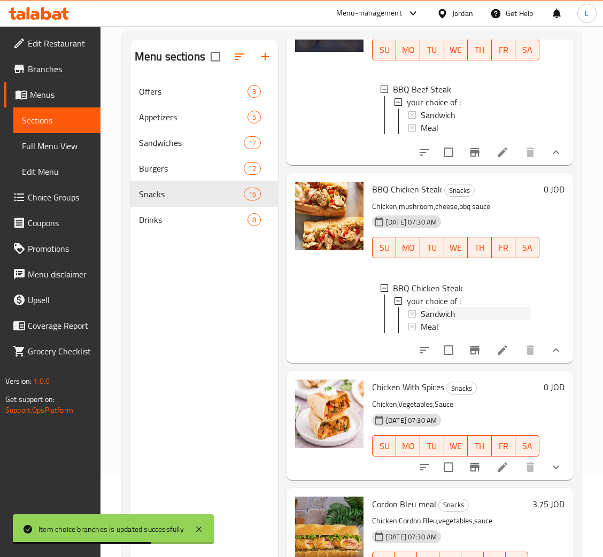
click at [462, 320] on div "Sandwich" at bounding box center [476, 314] width 110 height 13
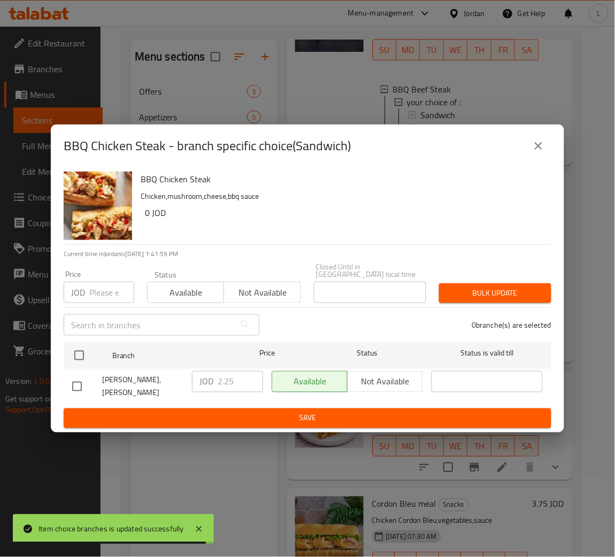
click at [102, 295] on input "number" at bounding box center [111, 292] width 45 height 21
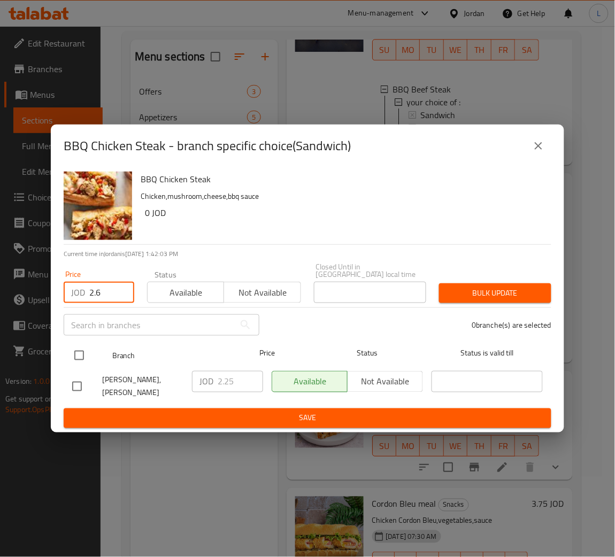
type input "2.6"
drag, startPoint x: 74, startPoint y: 356, endPoint x: 73, endPoint y: 361, distance: 5.5
click at [74, 356] on input "checkbox" at bounding box center [79, 356] width 22 height 22
checkbox input "true"
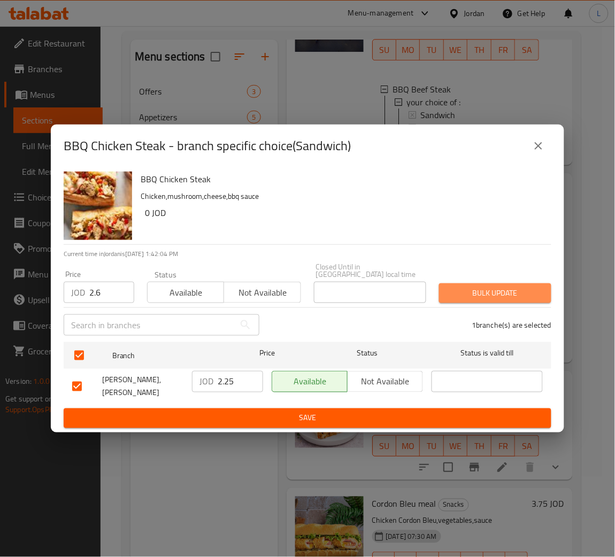
click at [529, 295] on span "Bulk update" at bounding box center [495, 293] width 95 height 13
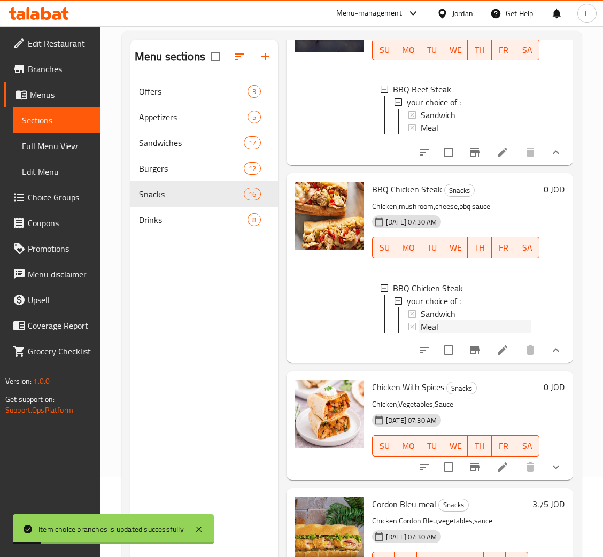
click at [466, 333] on div "Meal" at bounding box center [476, 326] width 110 height 13
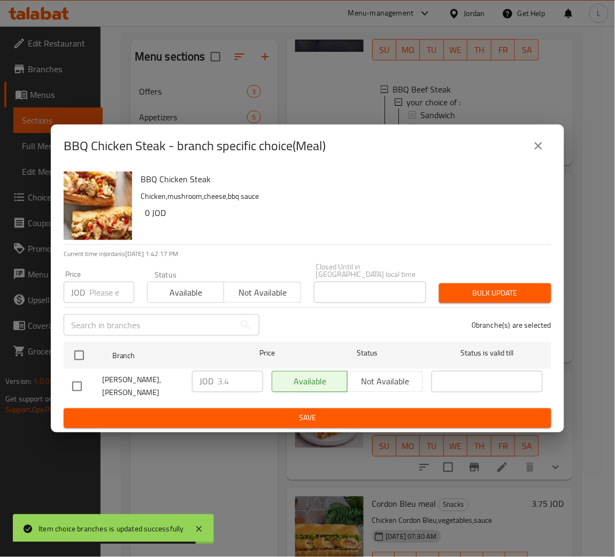
click at [103, 294] on input "number" at bounding box center [111, 292] width 45 height 21
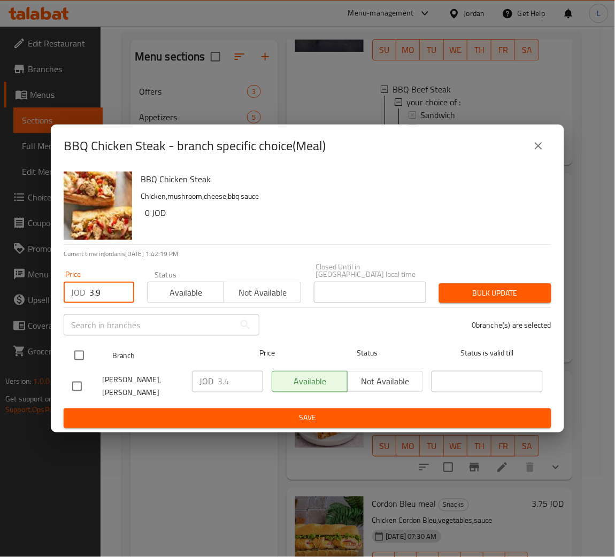
type input "3.9"
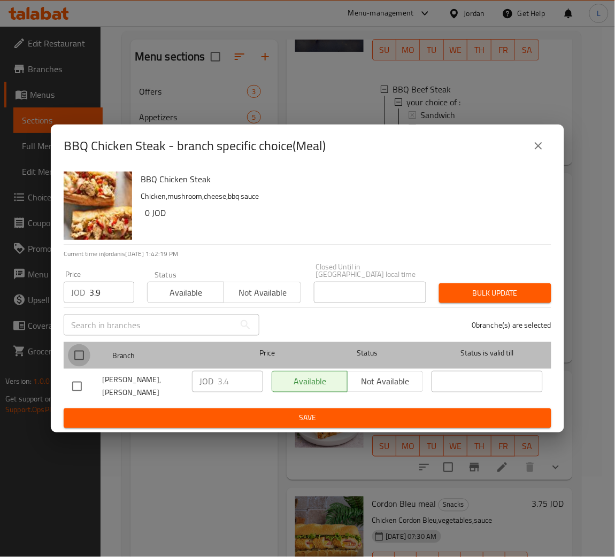
click at [86, 351] on input "checkbox" at bounding box center [79, 356] width 22 height 22
checkbox input "true"
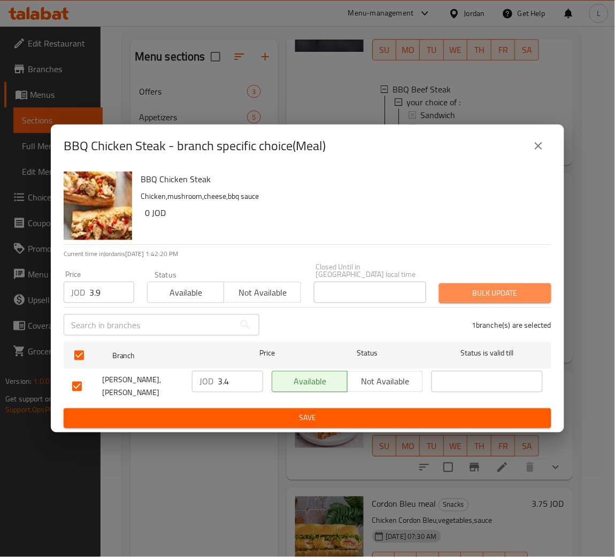
click at [469, 298] on span "Bulk update" at bounding box center [495, 293] width 95 height 13
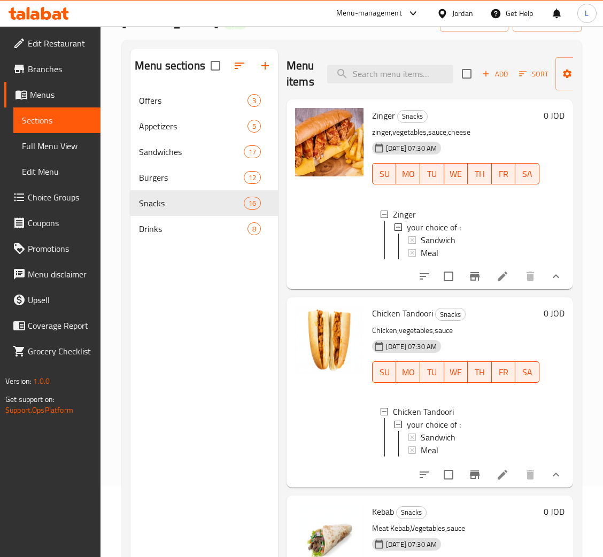
scroll to position [0, 0]
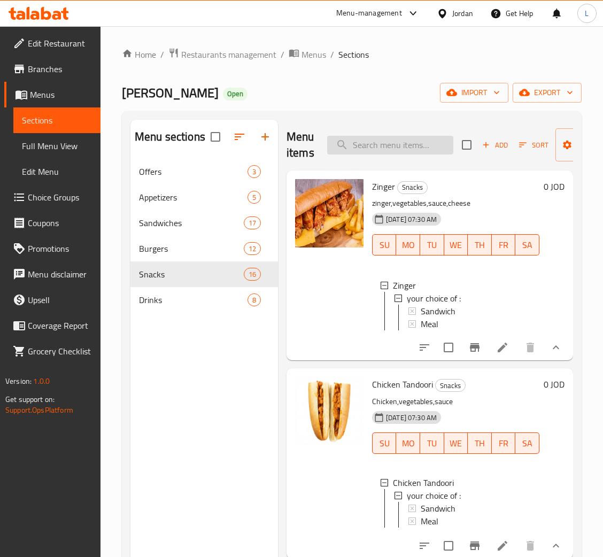
click at [402, 147] on input "search" at bounding box center [390, 145] width 126 height 19
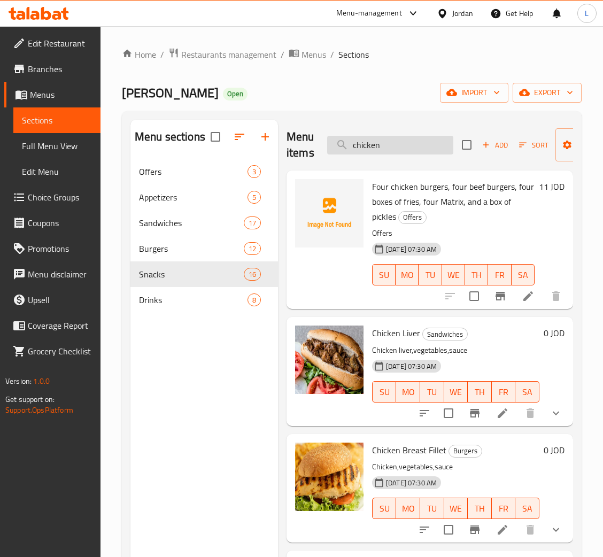
click at [401, 146] on input "chicken" at bounding box center [390, 145] width 126 height 19
type input "herbs"
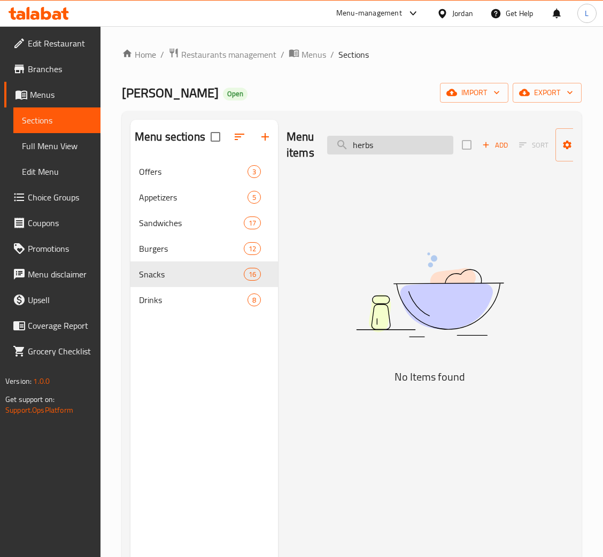
click at [401, 146] on input "herbs" at bounding box center [390, 145] width 126 height 19
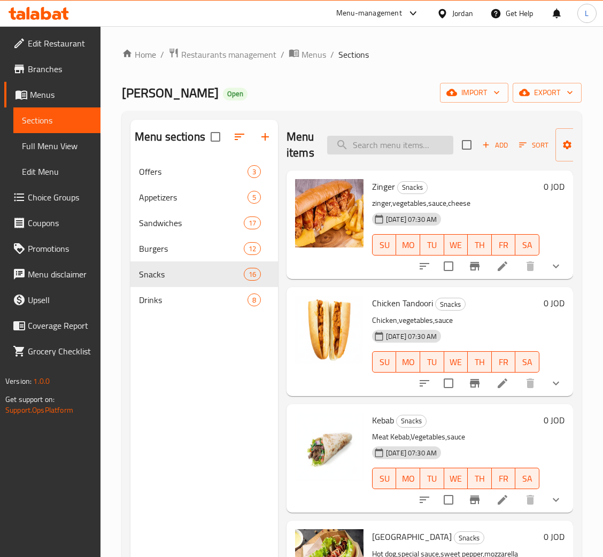
click at [407, 150] on input "search" at bounding box center [390, 145] width 126 height 19
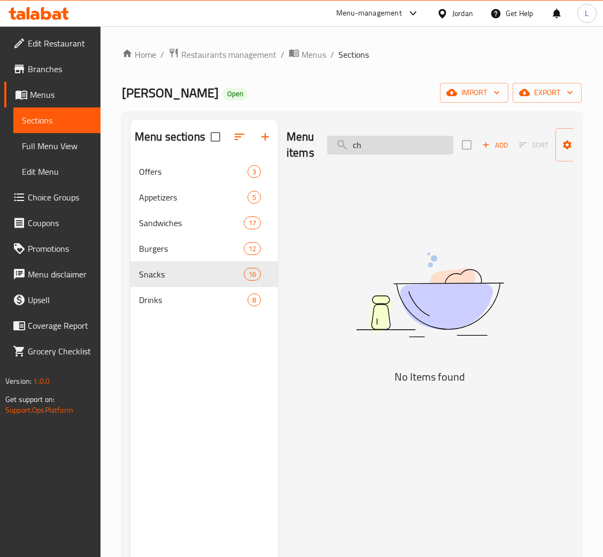
type input "c"
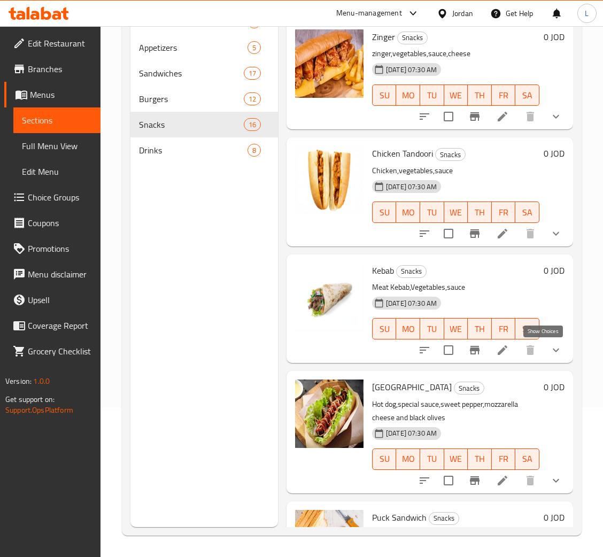
click at [550, 351] on icon "show more" at bounding box center [556, 350] width 13 height 13
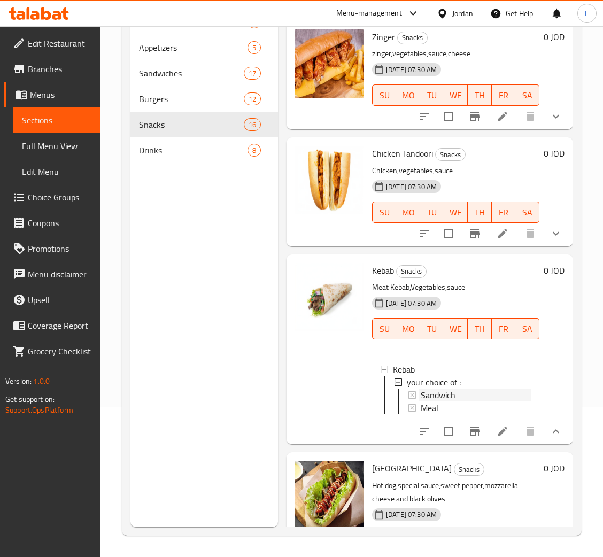
click at [454, 395] on span "Sandwich" at bounding box center [438, 395] width 35 height 13
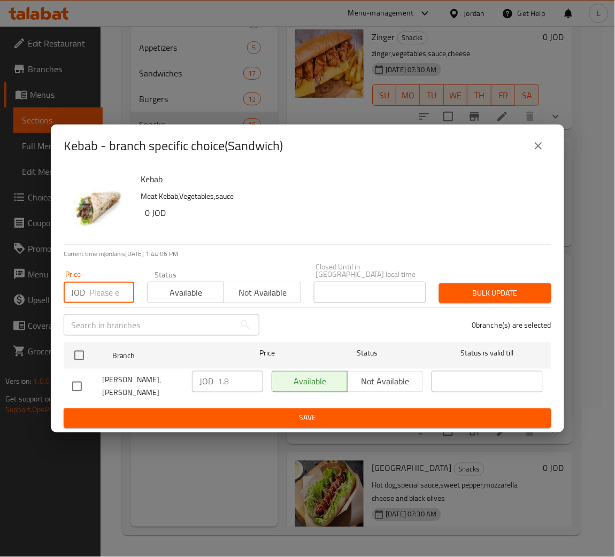
click at [101, 292] on input "number" at bounding box center [111, 292] width 45 height 21
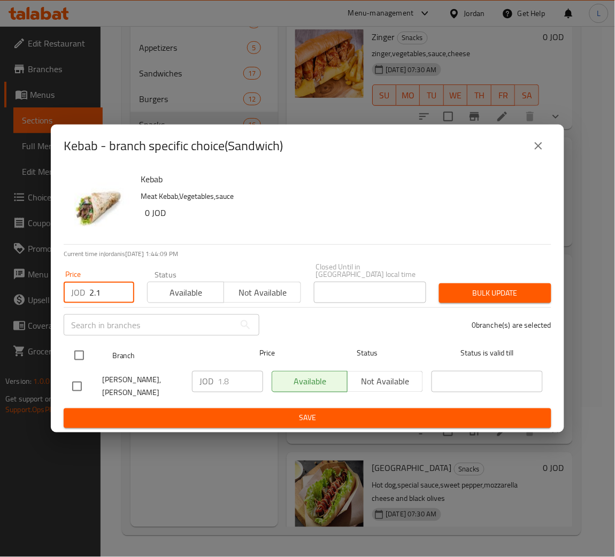
type input "2.1"
click at [72, 350] on input "checkbox" at bounding box center [79, 356] width 22 height 22
checkbox input "true"
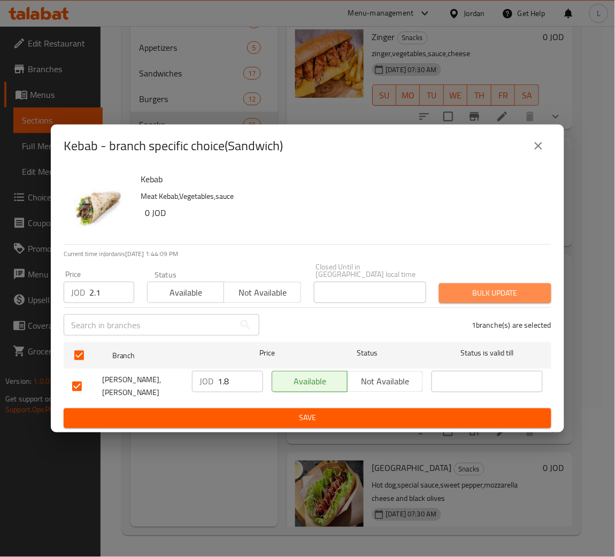
click at [468, 299] on span "Bulk update" at bounding box center [495, 293] width 95 height 13
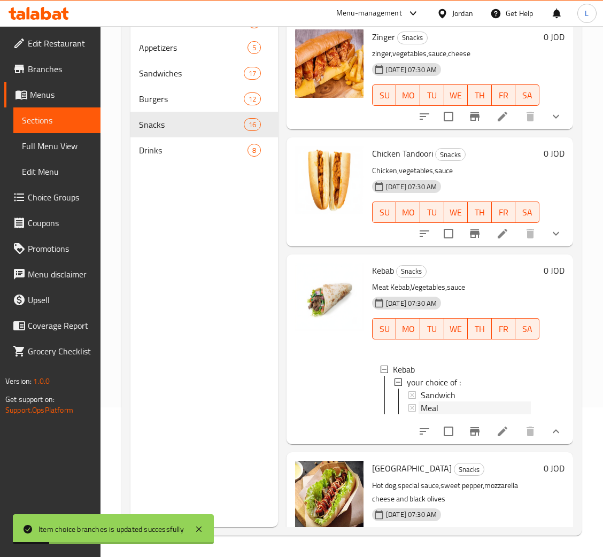
click at [433, 409] on span "Meal" at bounding box center [430, 408] width 18 height 13
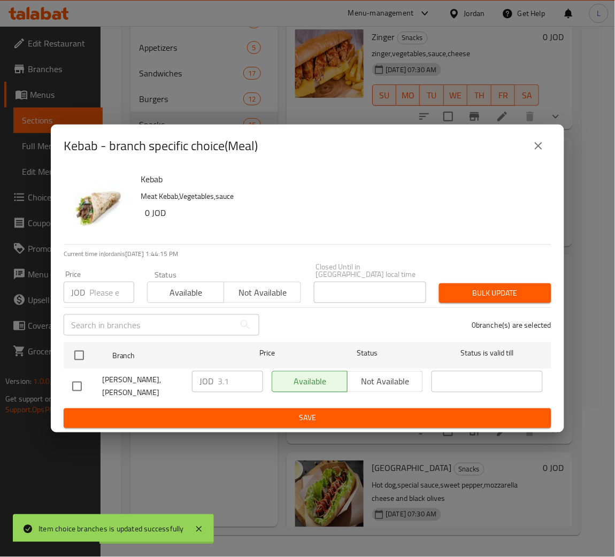
click at [92, 291] on input "number" at bounding box center [111, 292] width 45 height 21
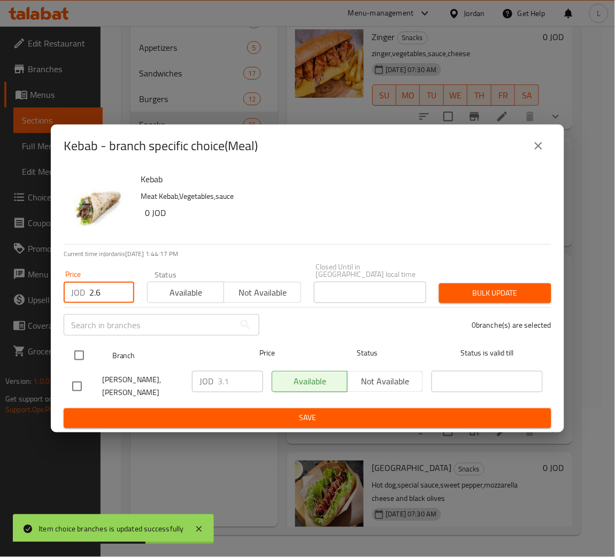
type input "2.6"
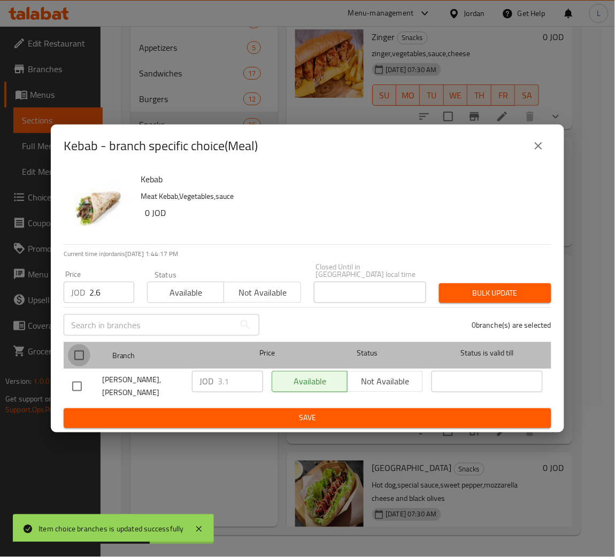
click at [85, 354] on input "checkbox" at bounding box center [79, 356] width 22 height 22
checkbox input "true"
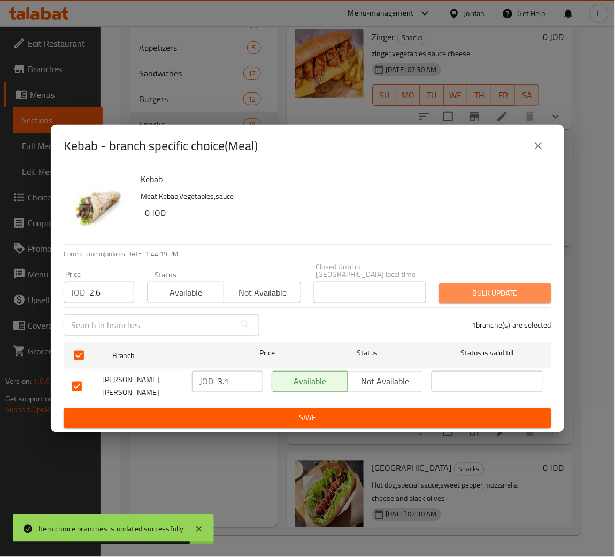
click at [473, 302] on button "Bulk update" at bounding box center [495, 294] width 112 height 20
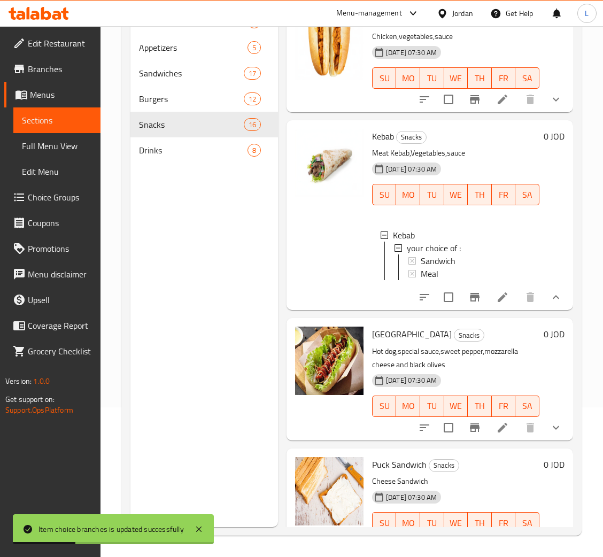
scroll to position [160, 0]
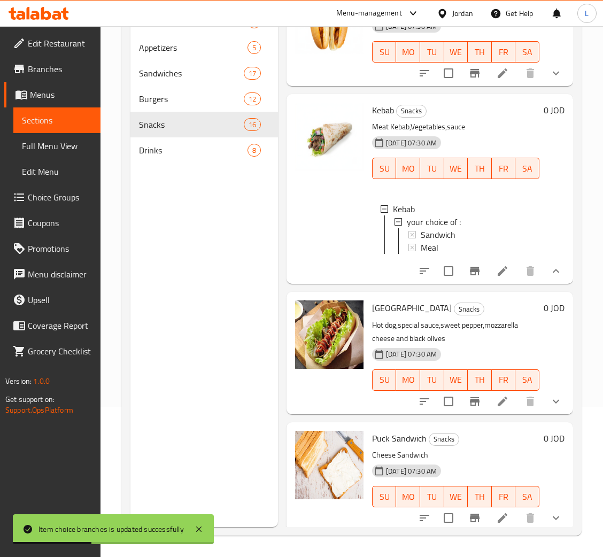
click at [544, 404] on button "show more" at bounding box center [557, 402] width 26 height 26
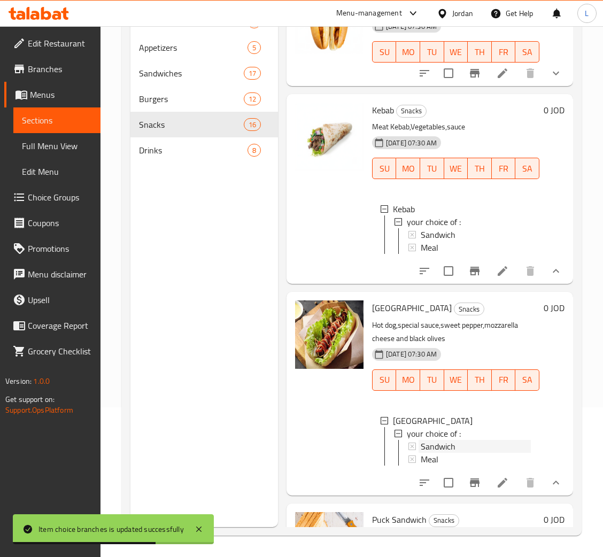
click at [437, 453] on span "Sandwich" at bounding box center [438, 446] width 35 height 13
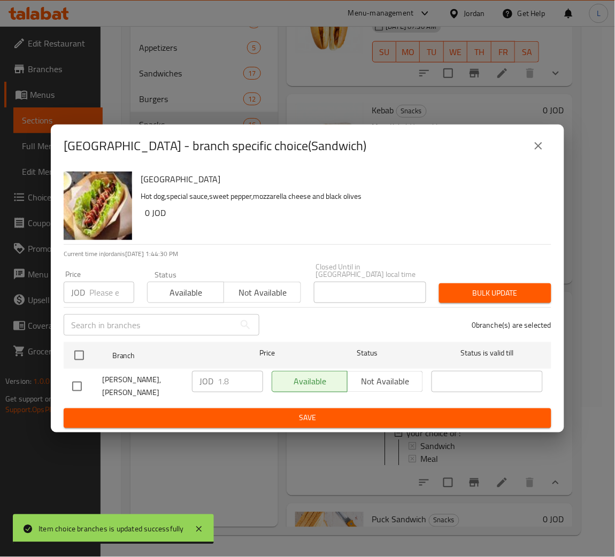
click at [93, 288] on input "number" at bounding box center [111, 292] width 45 height 21
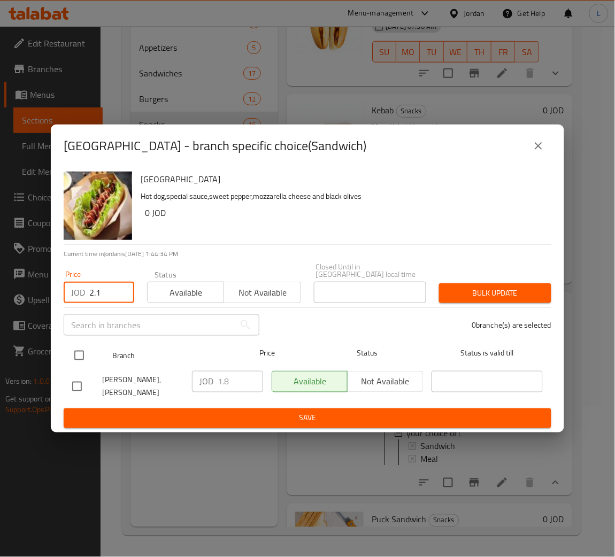
type input "2.1"
click at [79, 351] on input "checkbox" at bounding box center [79, 356] width 22 height 22
checkbox input "true"
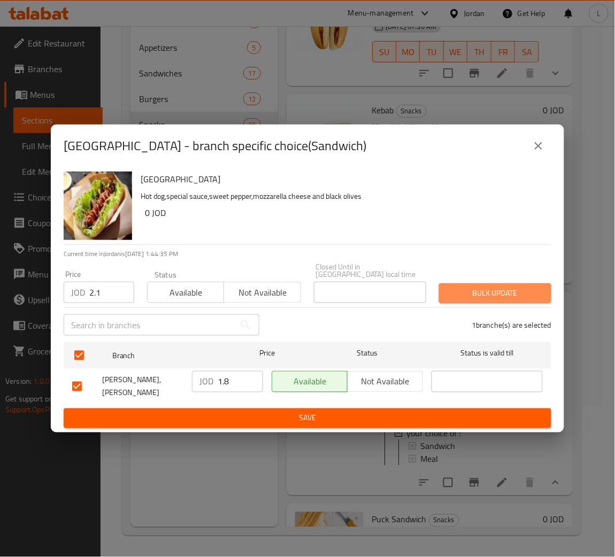
click at [490, 301] on button "Bulk update" at bounding box center [495, 294] width 112 height 20
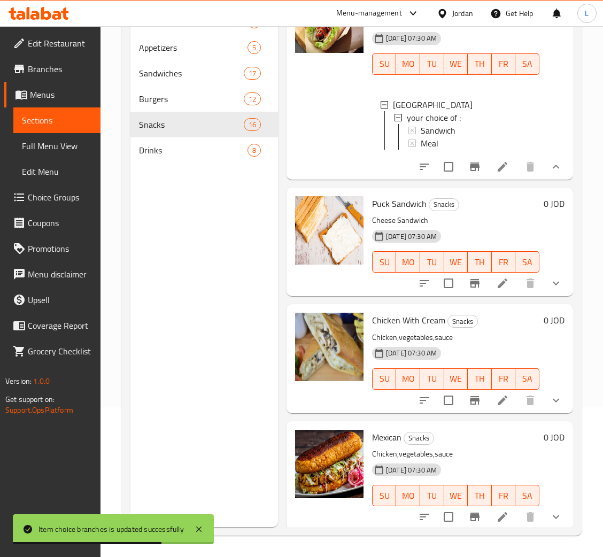
scroll to position [481, 0]
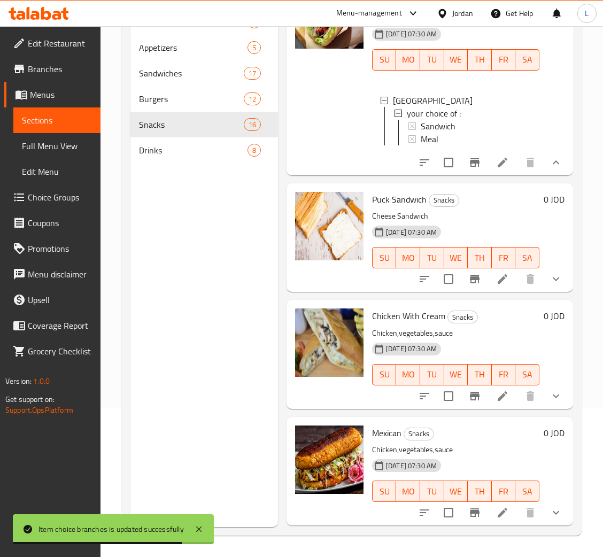
click at [544, 292] on button "show more" at bounding box center [557, 279] width 26 height 26
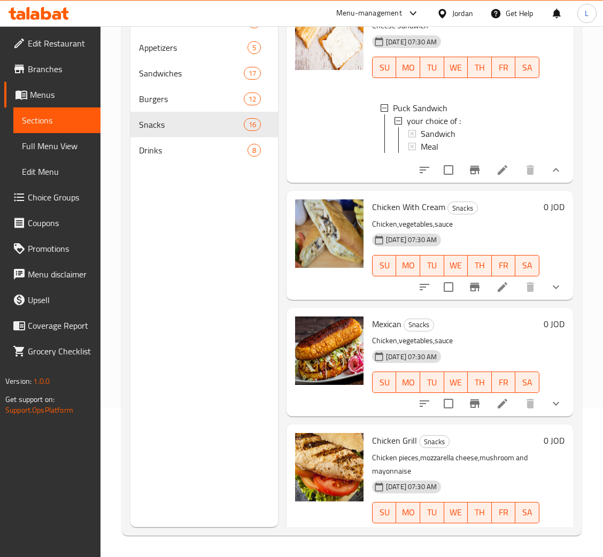
scroll to position [642, 0]
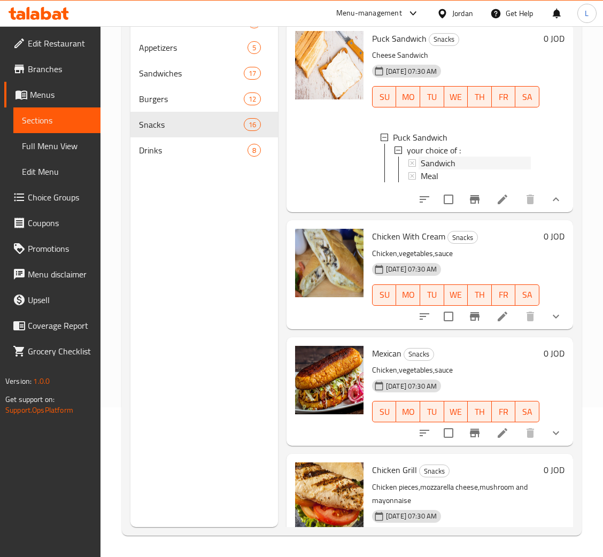
click at [464, 170] on div "Sandwich" at bounding box center [476, 163] width 110 height 13
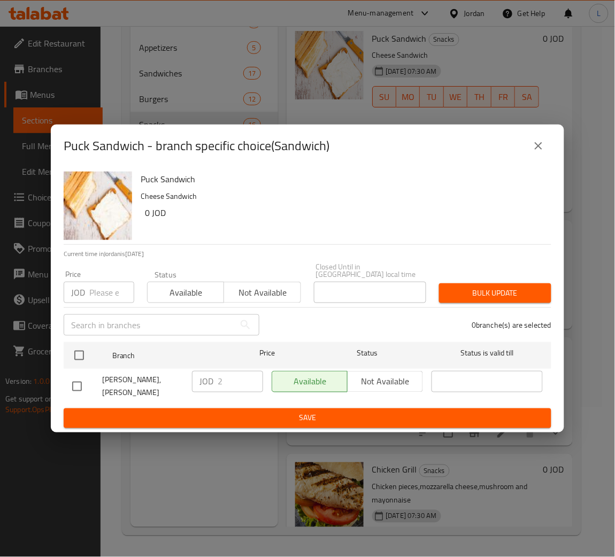
click at [94, 292] on input "number" at bounding box center [111, 292] width 45 height 21
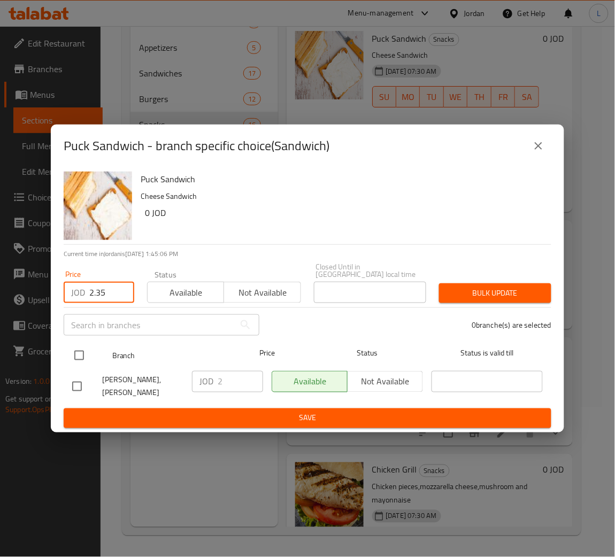
type input "2.35"
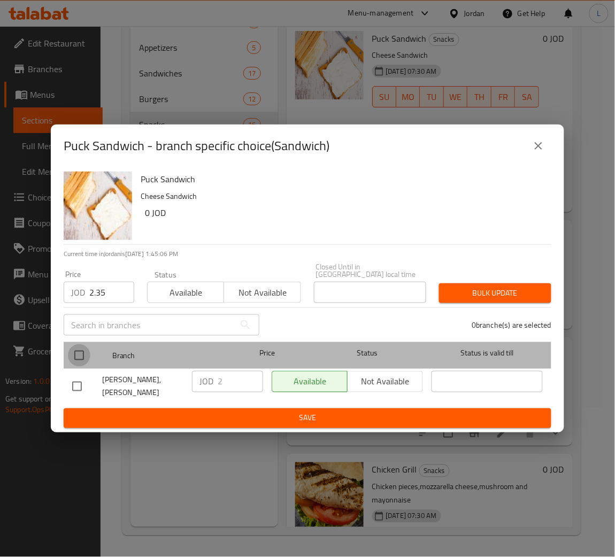
drag, startPoint x: 68, startPoint y: 356, endPoint x: 114, endPoint y: 371, distance: 48.4
click at [70, 356] on input "checkbox" at bounding box center [79, 356] width 22 height 22
checkbox input "true"
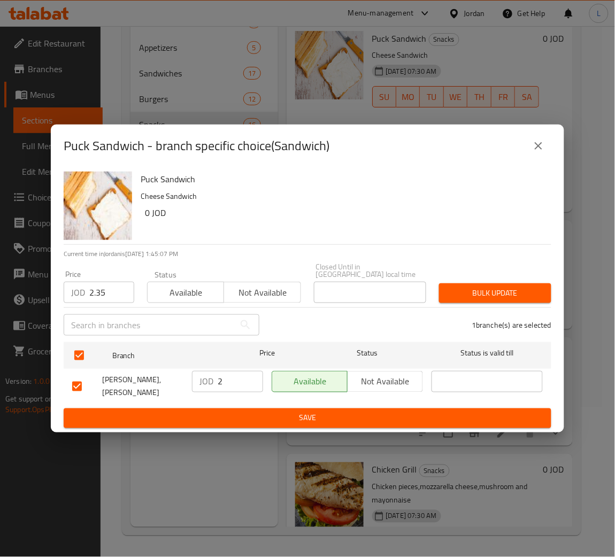
click at [465, 291] on span "Bulk update" at bounding box center [495, 293] width 95 height 13
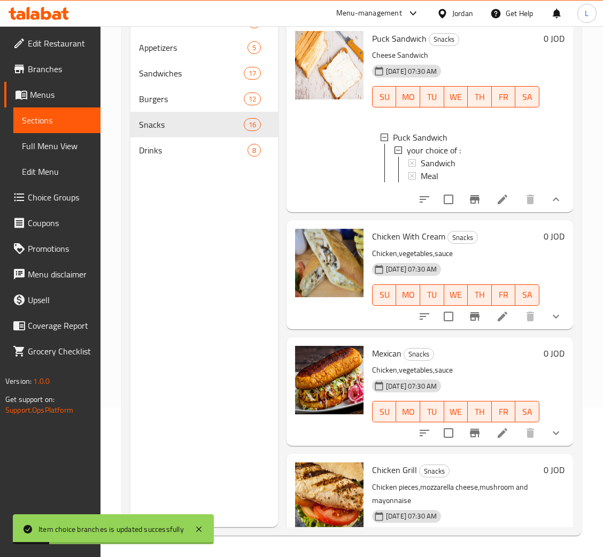
click at [456, 170] on div "Sandwich" at bounding box center [476, 163] width 110 height 13
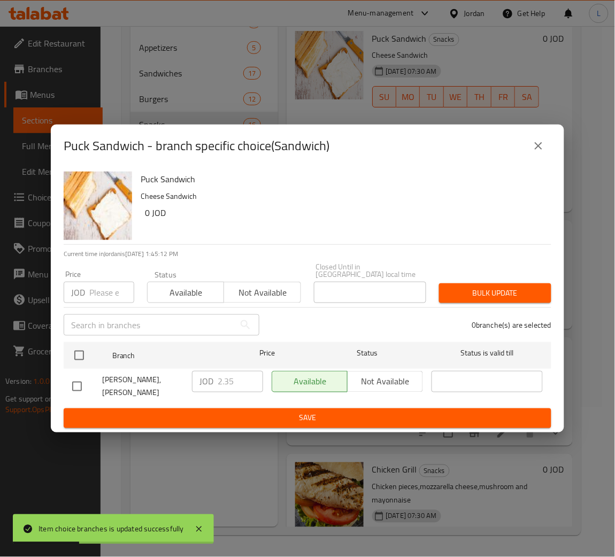
click at [94, 295] on input "number" at bounding box center [111, 292] width 45 height 21
click at [533, 152] on icon "close" at bounding box center [538, 146] width 13 height 13
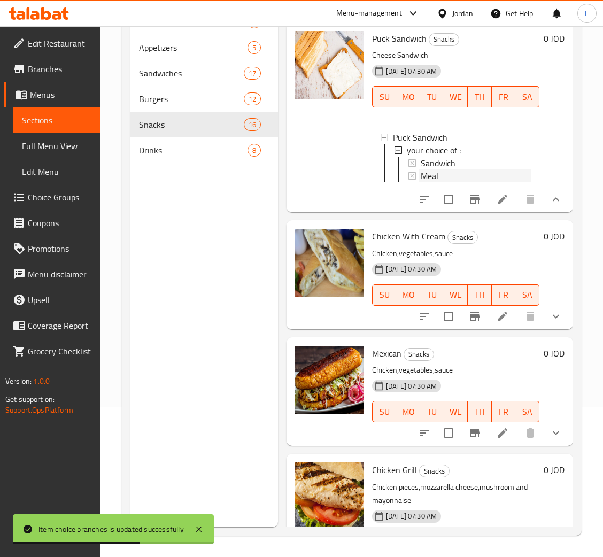
click at [454, 182] on div "Meal" at bounding box center [476, 176] width 110 height 13
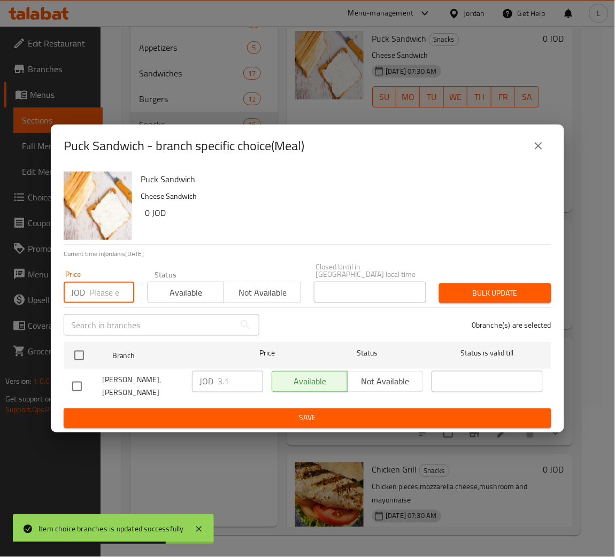
click at [102, 287] on input "number" at bounding box center [111, 292] width 45 height 21
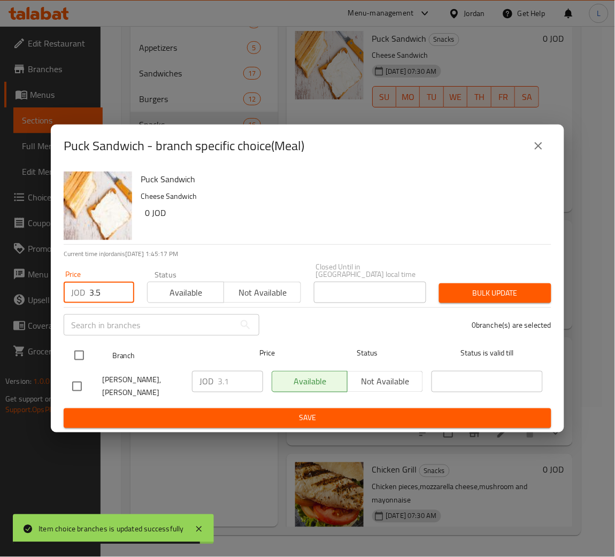
type input "3.5"
click at [82, 361] on input "checkbox" at bounding box center [79, 356] width 22 height 22
checkbox input "true"
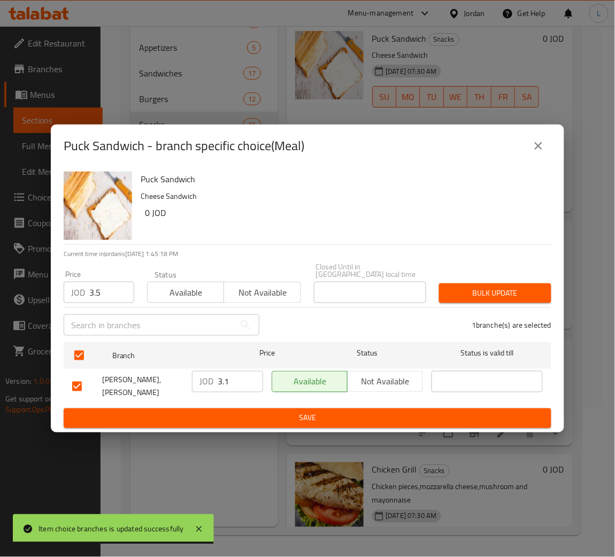
click at [538, 292] on span "Bulk update" at bounding box center [495, 293] width 95 height 13
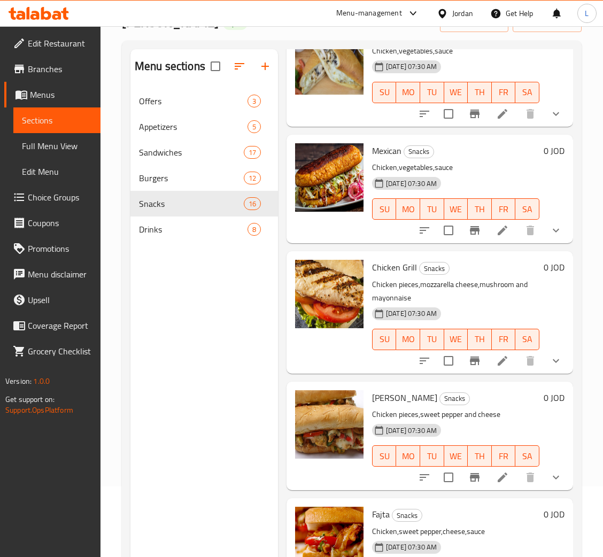
scroll to position [962, 0]
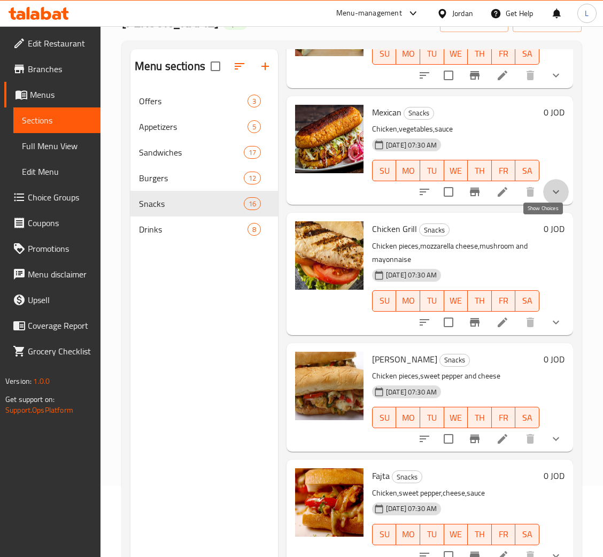
click at [550, 198] on icon "show more" at bounding box center [556, 192] width 13 height 13
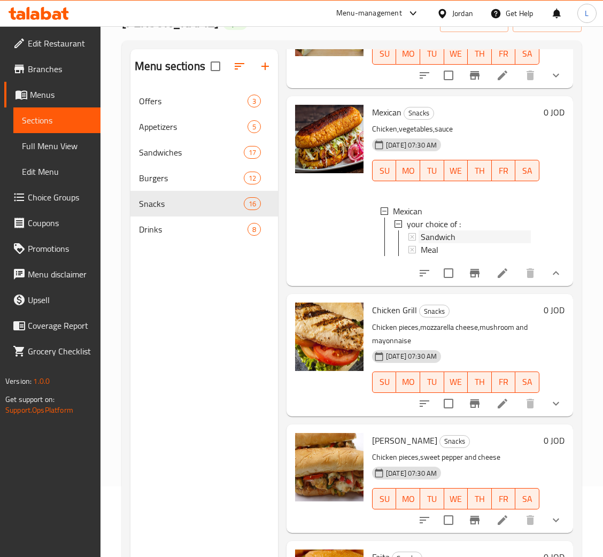
click at [471, 243] on div "Sandwich" at bounding box center [476, 237] width 110 height 13
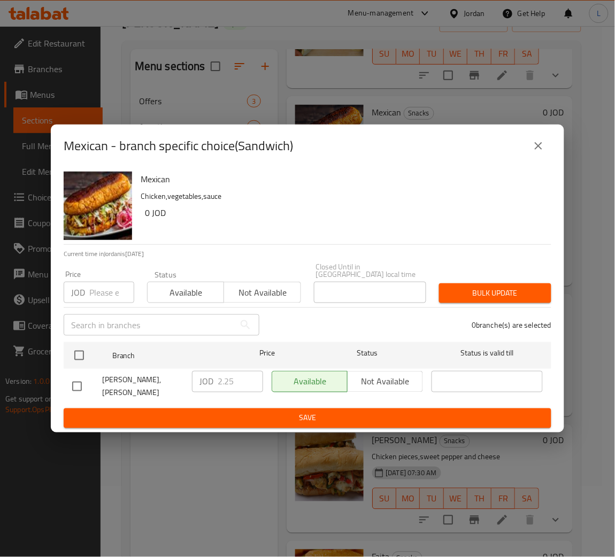
click at [105, 300] on input "number" at bounding box center [111, 292] width 45 height 21
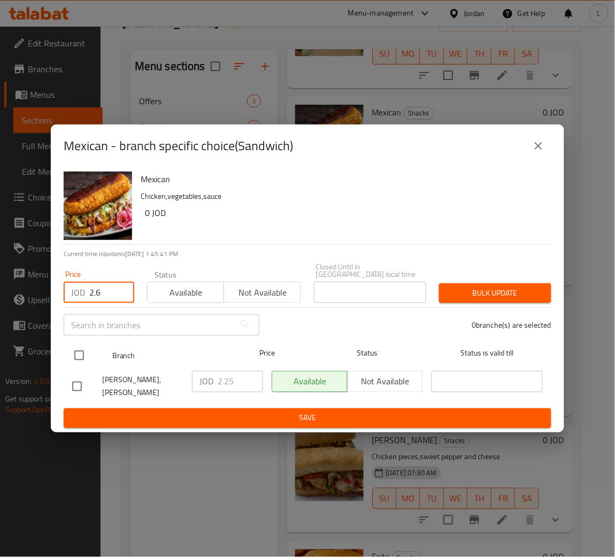
type input "2.6"
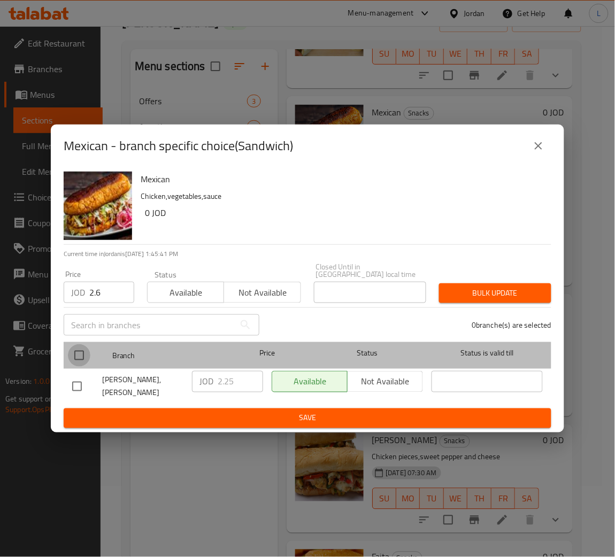
click at [80, 353] on input "checkbox" at bounding box center [79, 356] width 22 height 22
checkbox input "true"
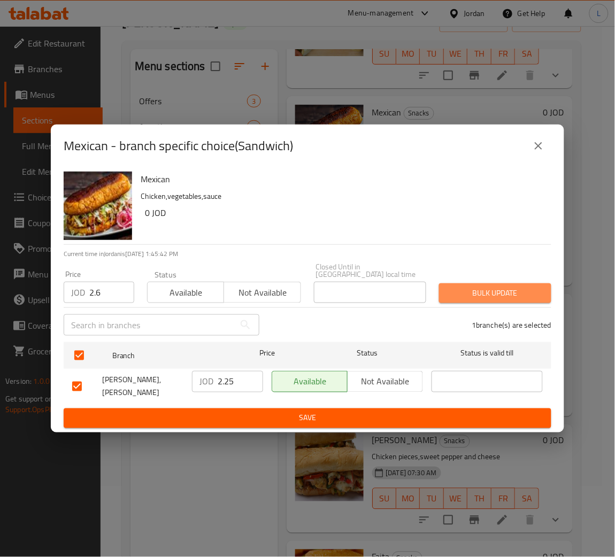
click at [471, 297] on span "Bulk update" at bounding box center [495, 293] width 95 height 13
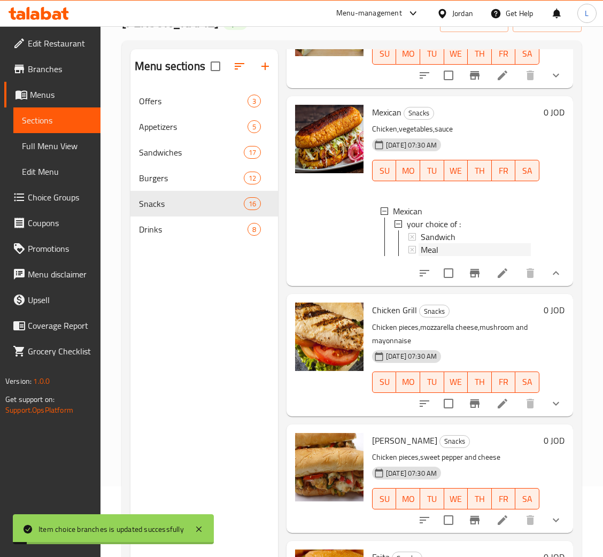
click at [433, 256] on span "Meal" at bounding box center [430, 249] width 18 height 13
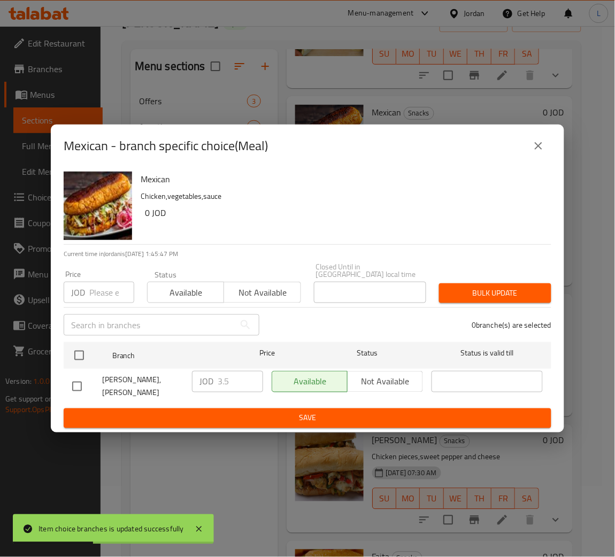
click at [116, 294] on input "number" at bounding box center [111, 292] width 45 height 21
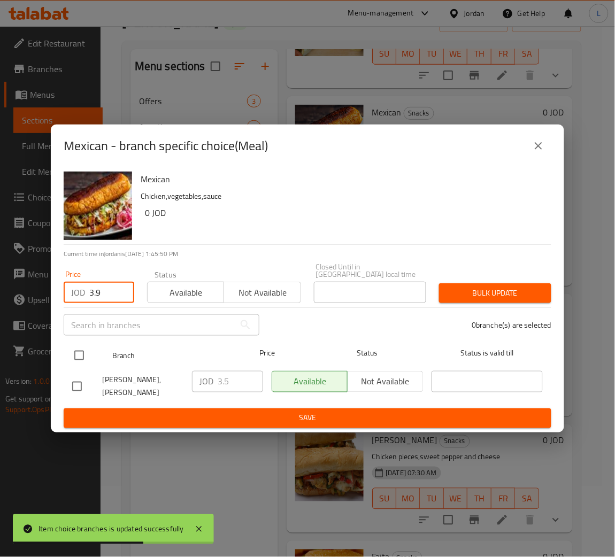
type input "3.9"
click at [76, 349] on input "checkbox" at bounding box center [79, 356] width 22 height 22
checkbox input "true"
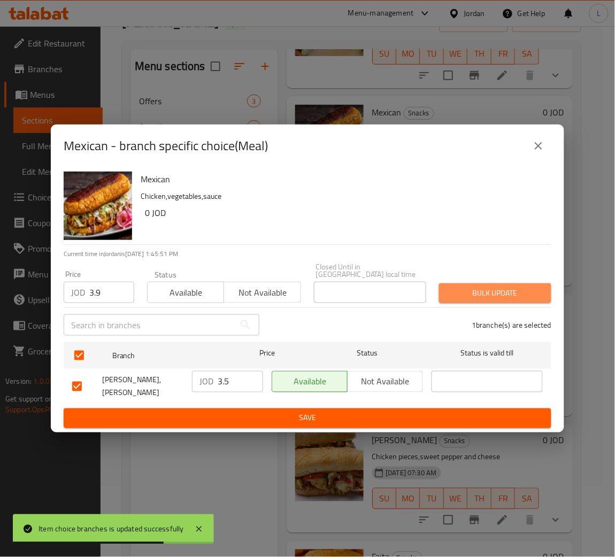
click at [544, 296] on button "Bulk update" at bounding box center [495, 294] width 112 height 20
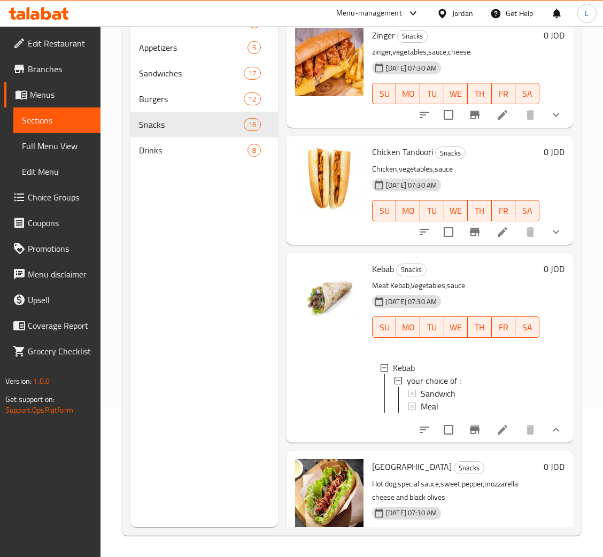
scroll to position [0, 0]
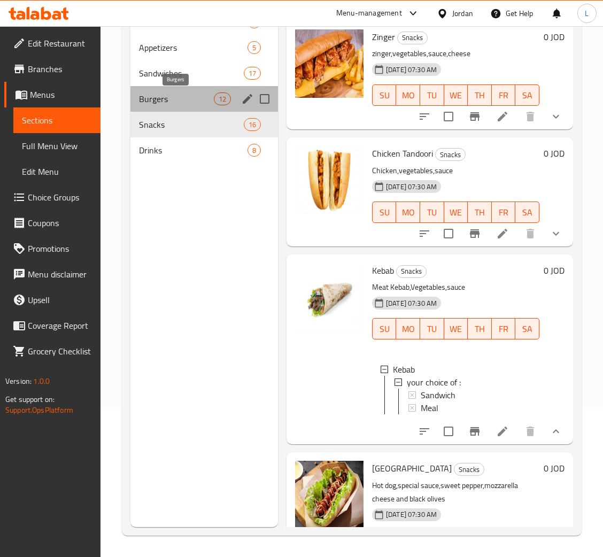
click at [185, 101] on span "Burgers" at bounding box center [176, 99] width 75 height 13
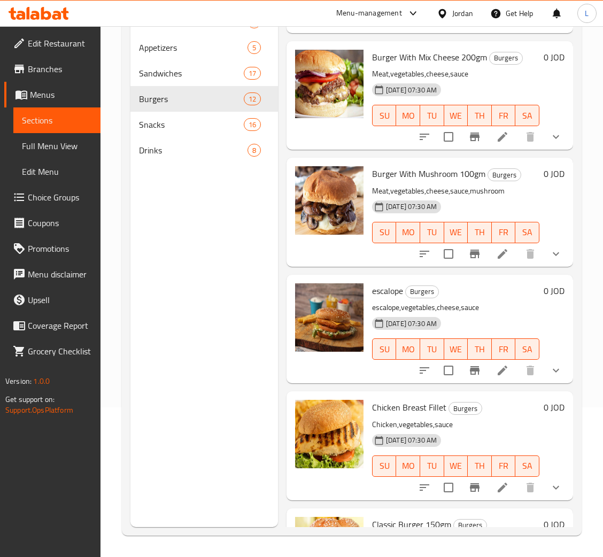
scroll to position [562, 0]
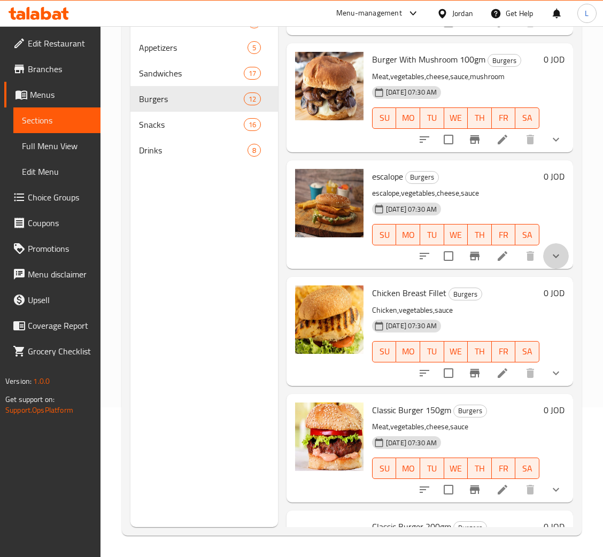
click at [546, 248] on button "show more" at bounding box center [557, 256] width 26 height 26
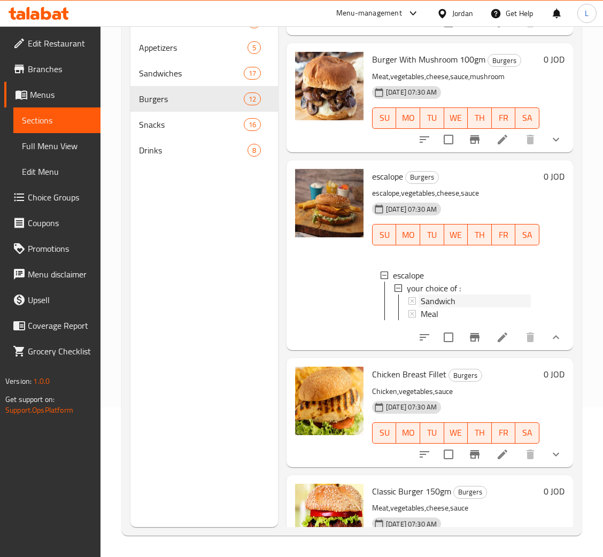
click at [462, 300] on div "Sandwich" at bounding box center [476, 301] width 110 height 13
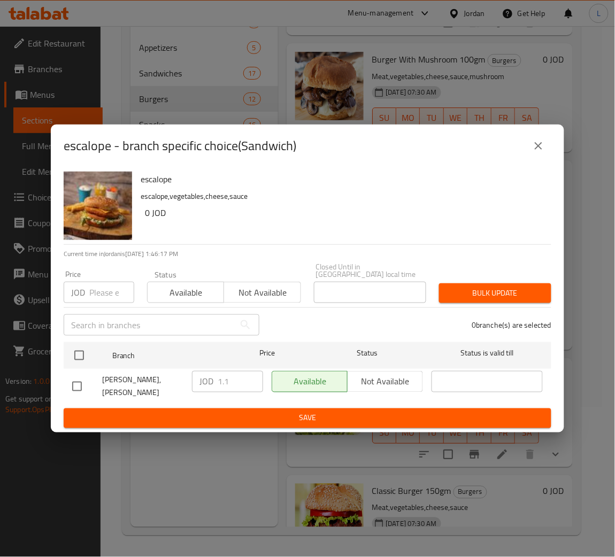
click at [97, 287] on input "number" at bounding box center [111, 292] width 45 height 21
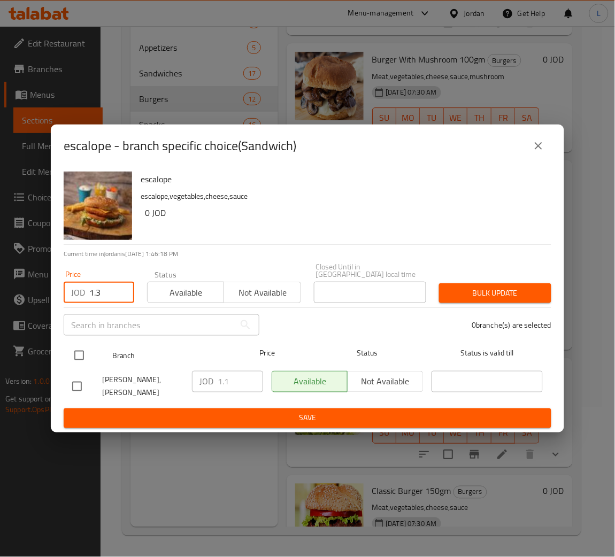
type input "1.3"
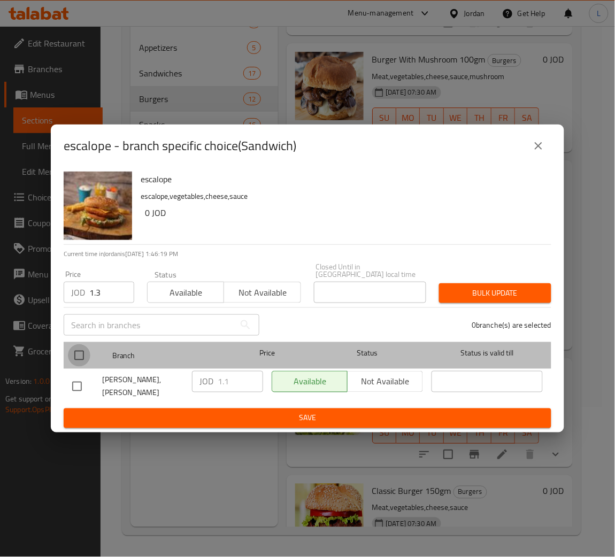
click at [75, 356] on input "checkbox" at bounding box center [79, 356] width 22 height 22
checkbox input "true"
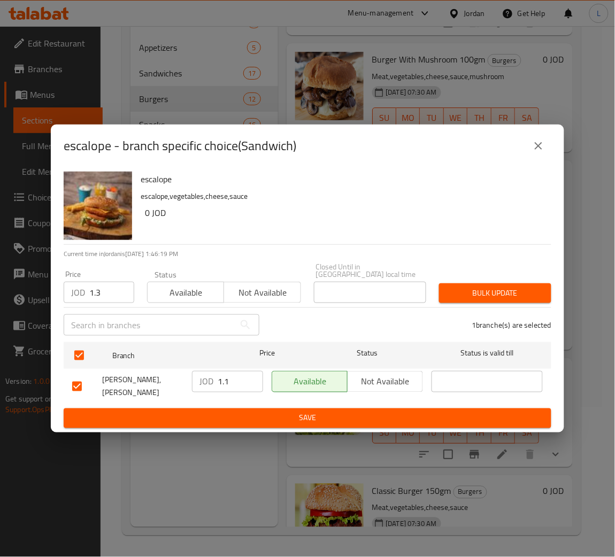
click at [511, 290] on span "Bulk update" at bounding box center [495, 293] width 95 height 13
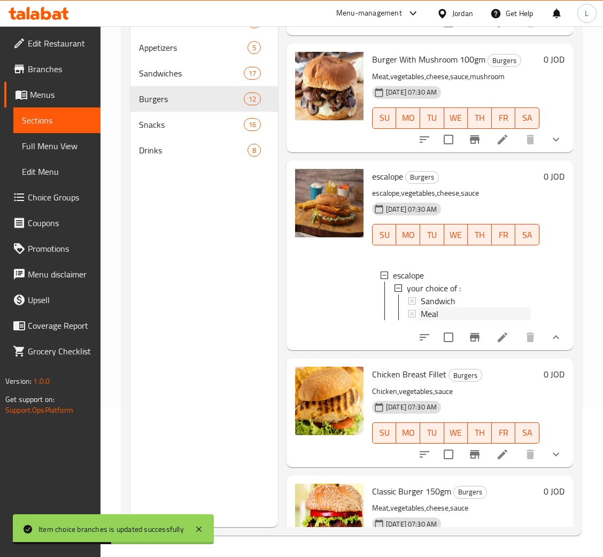
click at [426, 314] on span "Meal" at bounding box center [430, 314] width 18 height 13
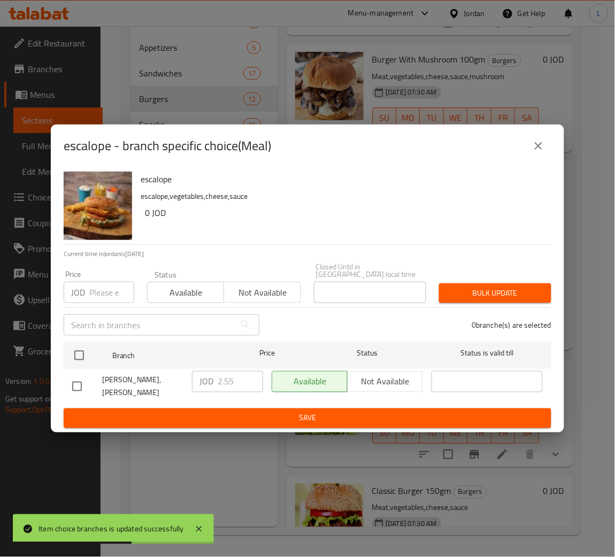
click at [107, 292] on input "number" at bounding box center [111, 292] width 45 height 21
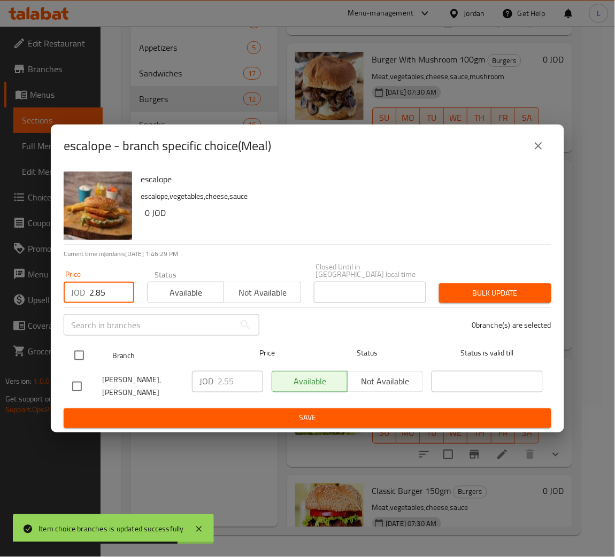
type input "2.85"
click at [78, 349] on input "checkbox" at bounding box center [79, 356] width 22 height 22
checkbox input "true"
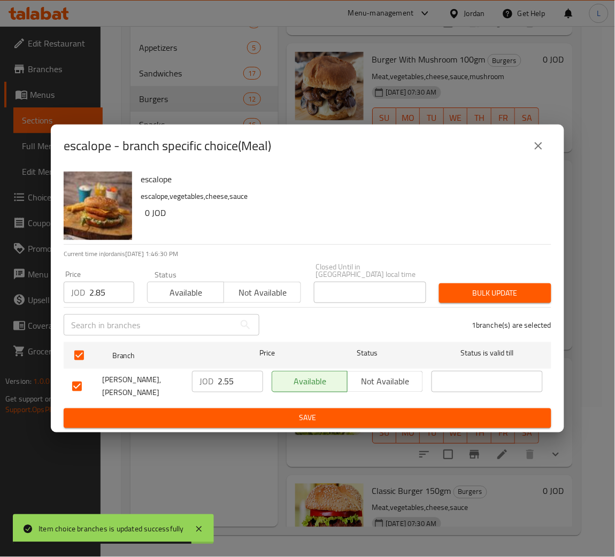
click at [470, 294] on span "Bulk update" at bounding box center [495, 293] width 95 height 13
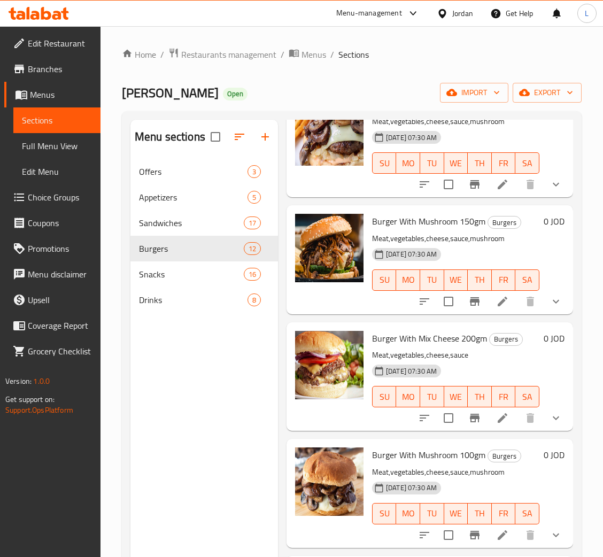
scroll to position [401, 0]
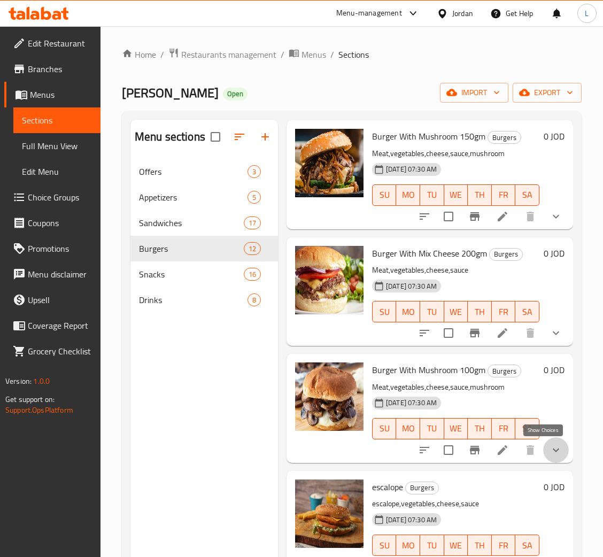
click at [550, 448] on icon "show more" at bounding box center [556, 450] width 13 height 13
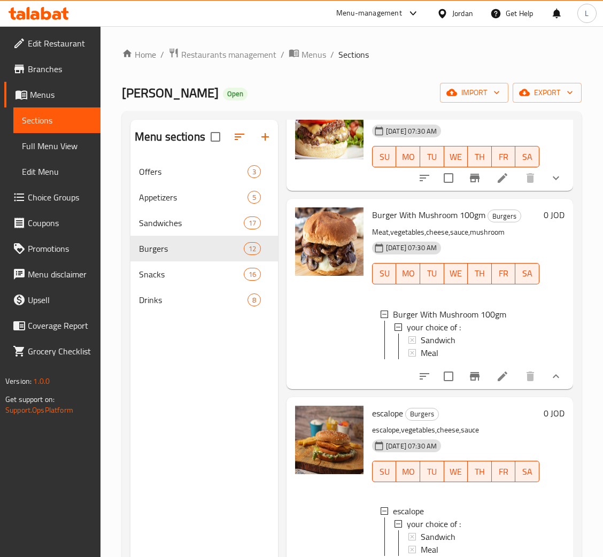
scroll to position [562, 0]
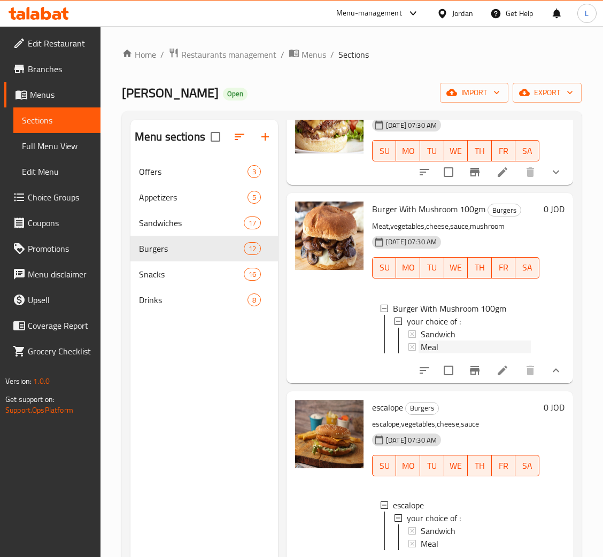
click at [446, 348] on div "Meal" at bounding box center [476, 347] width 110 height 13
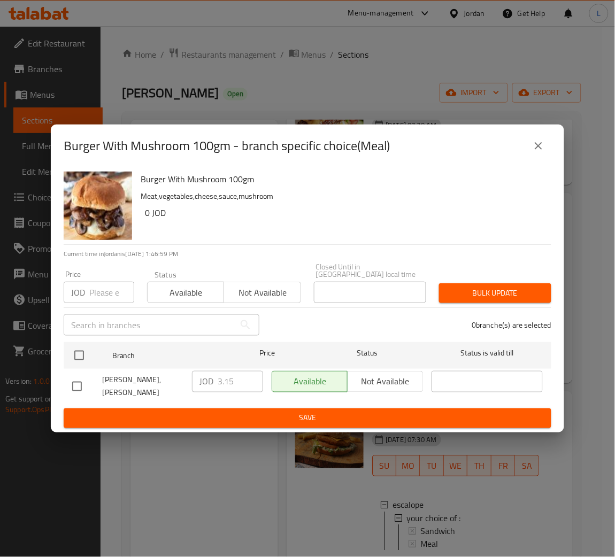
click at [550, 154] on button "close" at bounding box center [539, 146] width 26 height 26
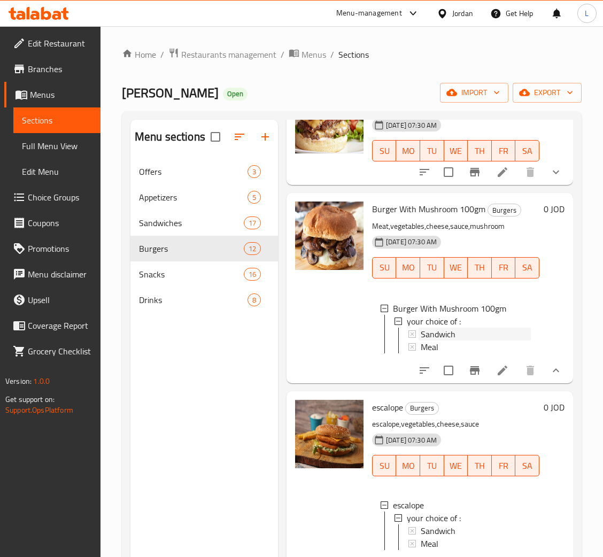
click at [480, 333] on div "Sandwich" at bounding box center [476, 334] width 110 height 13
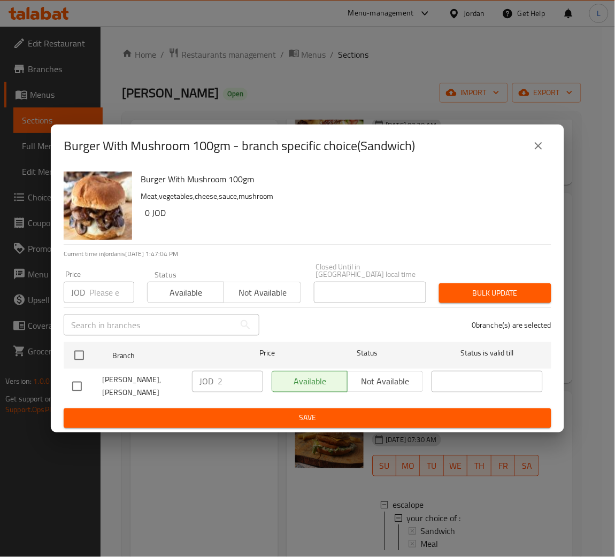
click at [97, 290] on input "number" at bounding box center [111, 292] width 45 height 21
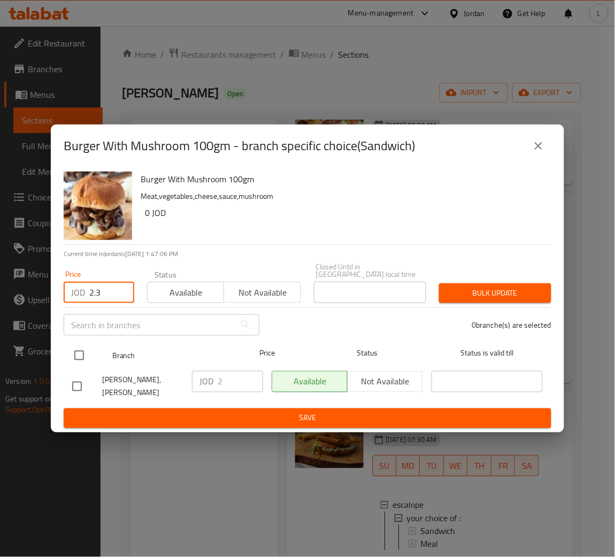
type input "2.3"
click at [81, 359] on input "checkbox" at bounding box center [79, 356] width 22 height 22
checkbox input "true"
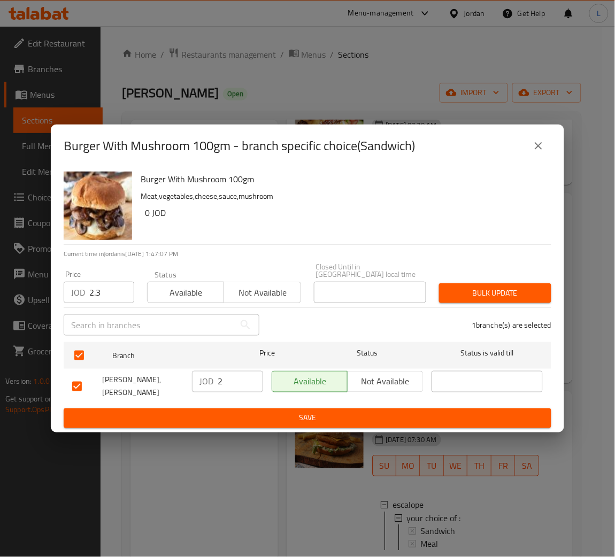
click at [471, 291] on span "Bulk update" at bounding box center [495, 293] width 95 height 13
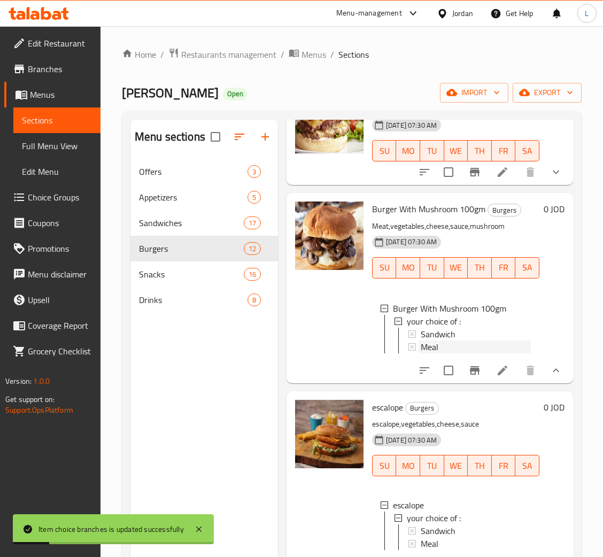
click at [446, 349] on div "Meal" at bounding box center [476, 347] width 110 height 13
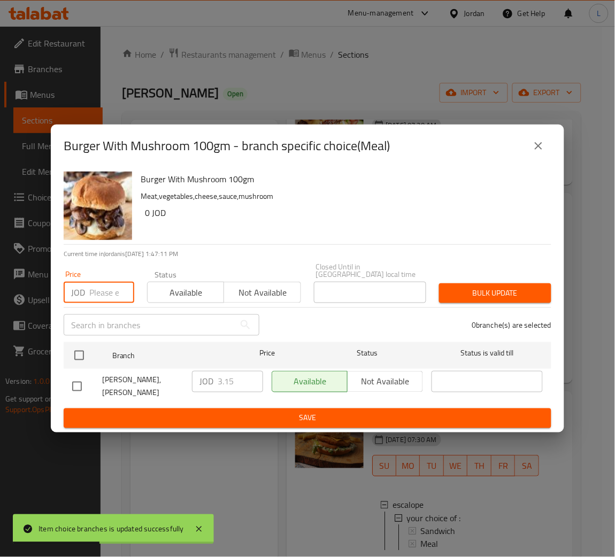
click at [102, 293] on input "number" at bounding box center [111, 292] width 45 height 21
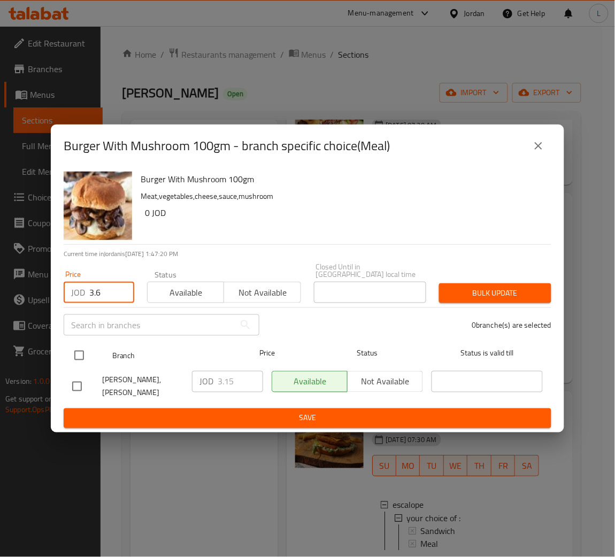
type input "3.6"
drag, startPoint x: 79, startPoint y: 350, endPoint x: 148, endPoint y: 350, distance: 69.0
click at [79, 351] on input "checkbox" at bounding box center [79, 356] width 22 height 22
checkbox input "true"
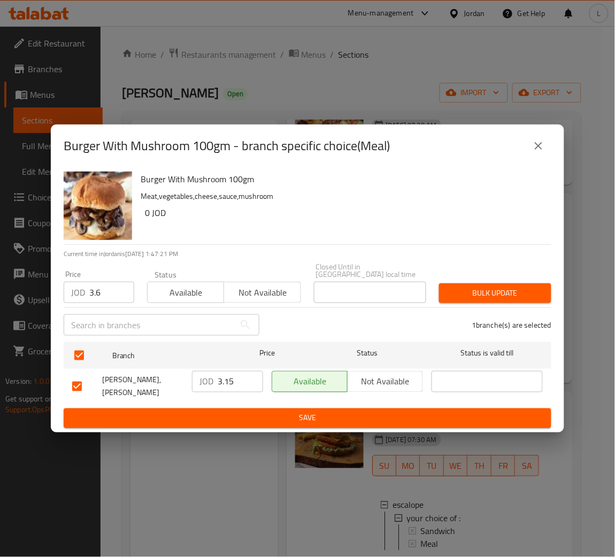
click at [456, 287] on button "Bulk update" at bounding box center [495, 294] width 112 height 20
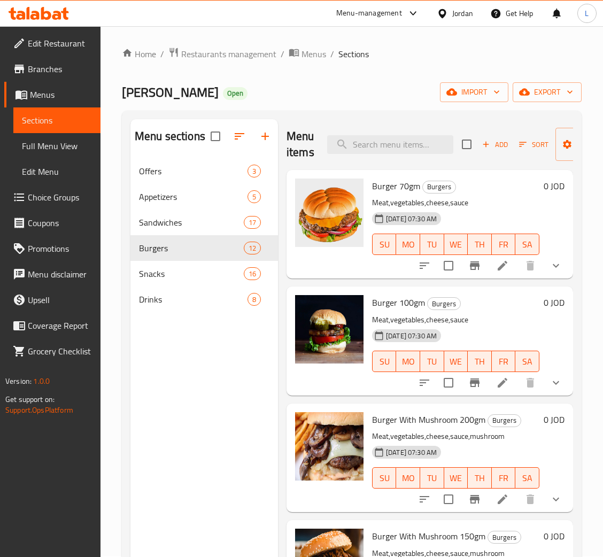
scroll to position [0, 0]
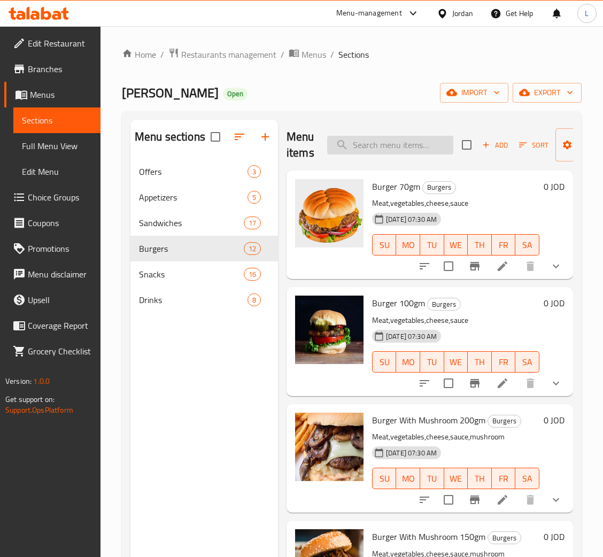
click at [413, 154] on input "search" at bounding box center [390, 145] width 126 height 19
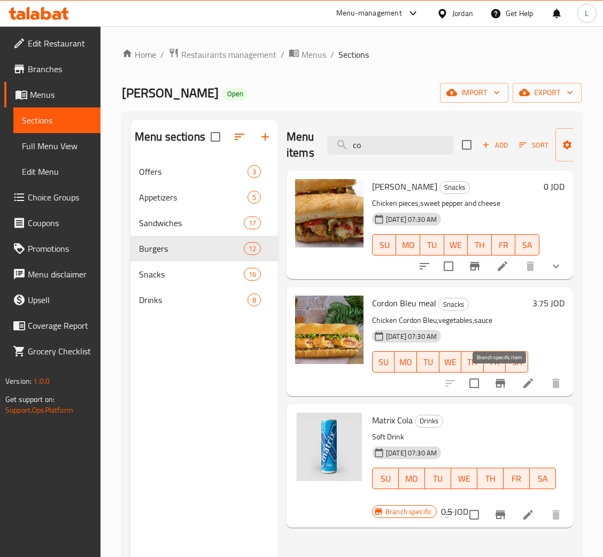
type input "co"
click at [499, 382] on icon "Branch-specific-item" at bounding box center [501, 383] width 10 height 9
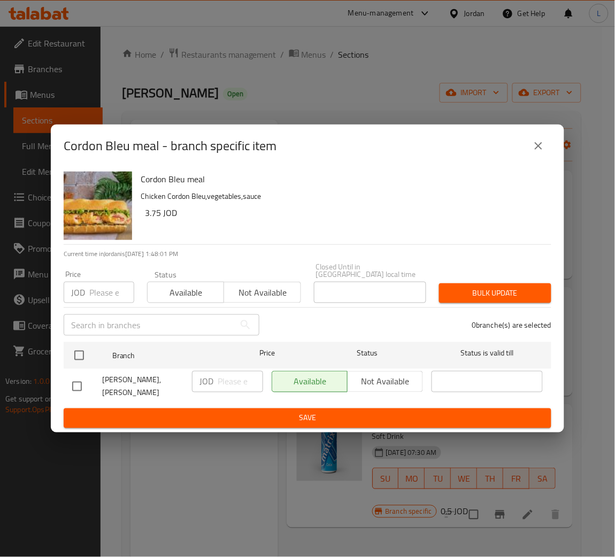
click at [98, 299] on input "number" at bounding box center [111, 292] width 45 height 21
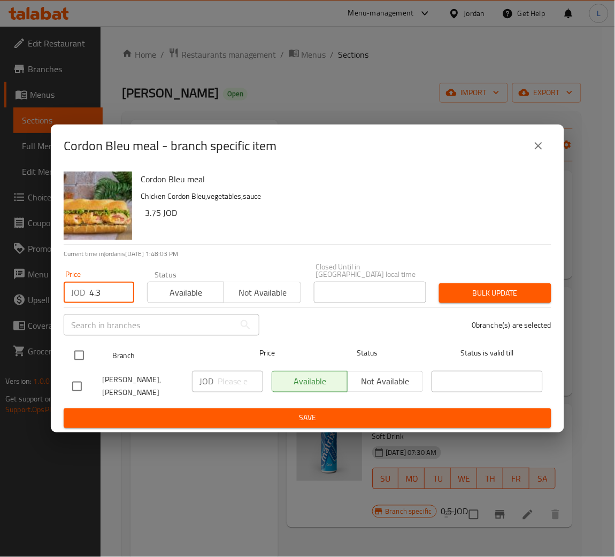
type input "4.3"
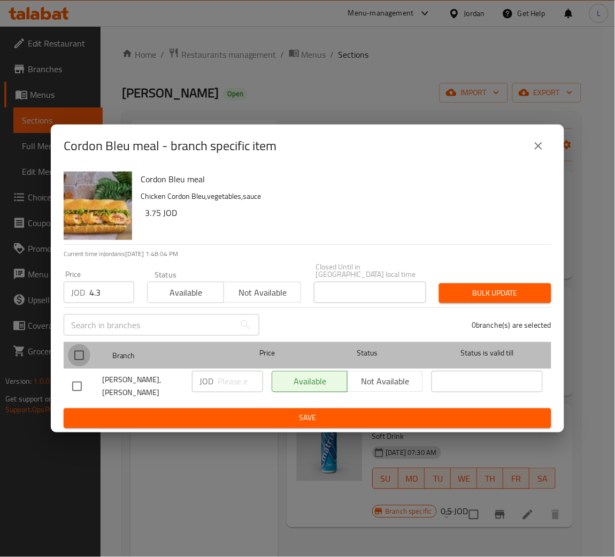
click at [78, 353] on input "checkbox" at bounding box center [79, 356] width 22 height 22
checkbox input "true"
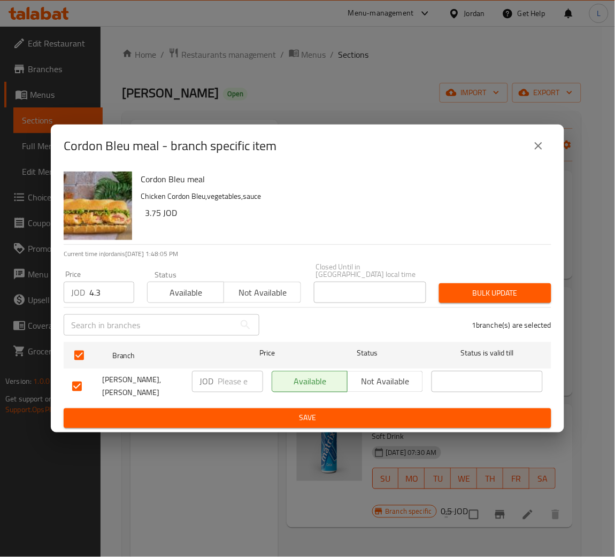
click at [505, 290] on span "Bulk update" at bounding box center [495, 293] width 95 height 13
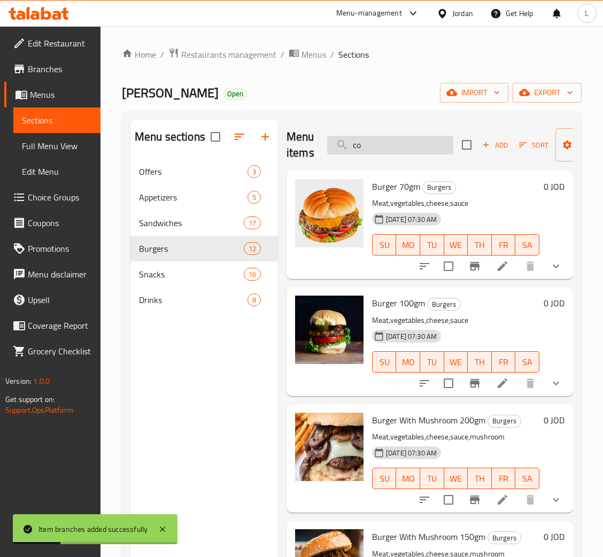
click at [381, 154] on input "co" at bounding box center [390, 145] width 126 height 19
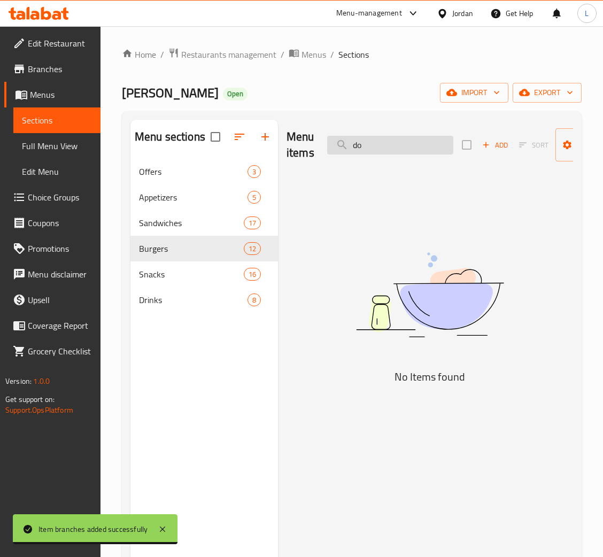
type input "d"
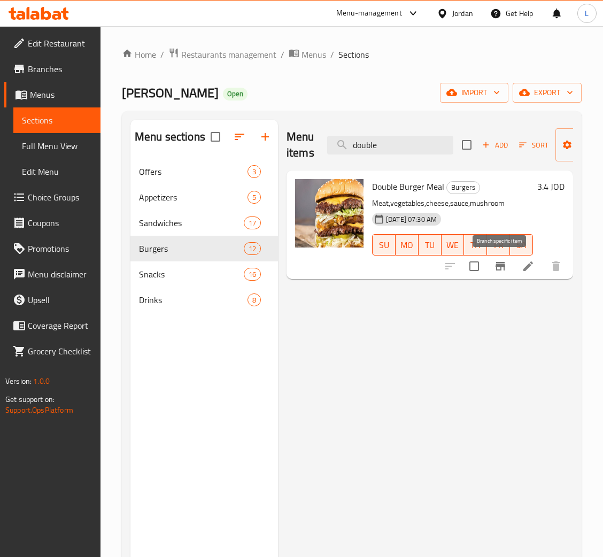
type input "double"
click at [503, 271] on icon "Branch-specific-item" at bounding box center [501, 266] width 10 height 9
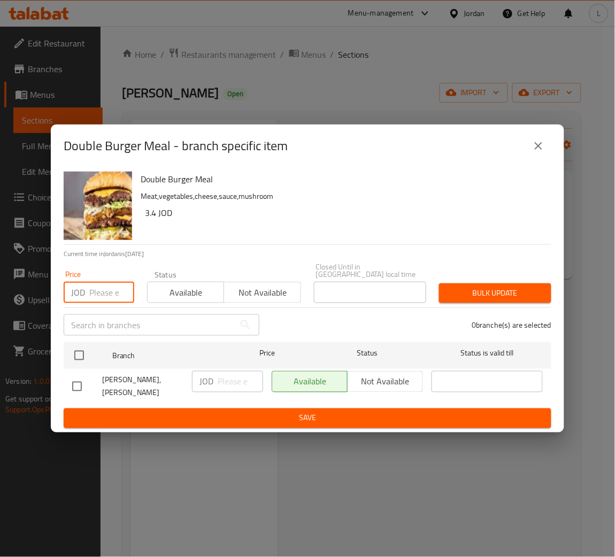
click at [102, 300] on input "number" at bounding box center [111, 292] width 45 height 21
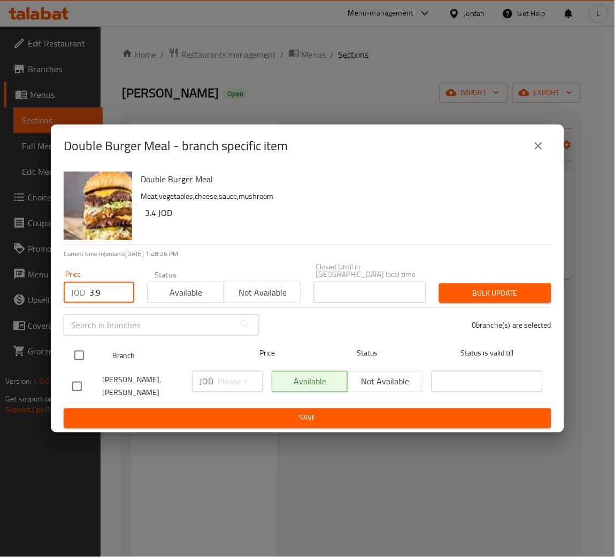
type input "3.9"
click at [77, 355] on input "checkbox" at bounding box center [79, 356] width 22 height 22
checkbox input "true"
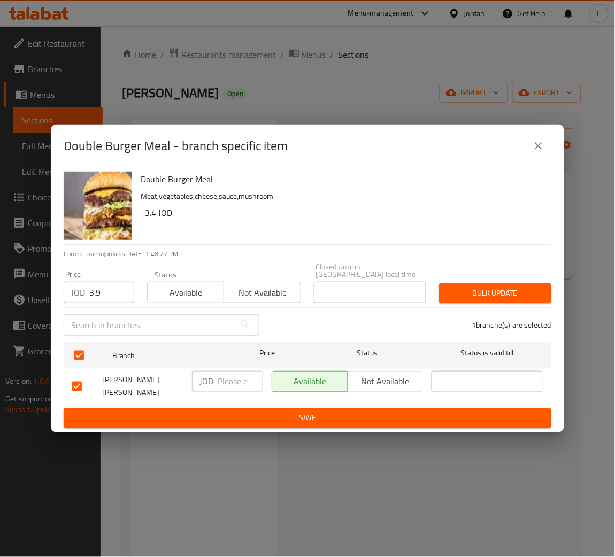
click at [467, 292] on span "Bulk update" at bounding box center [495, 293] width 95 height 13
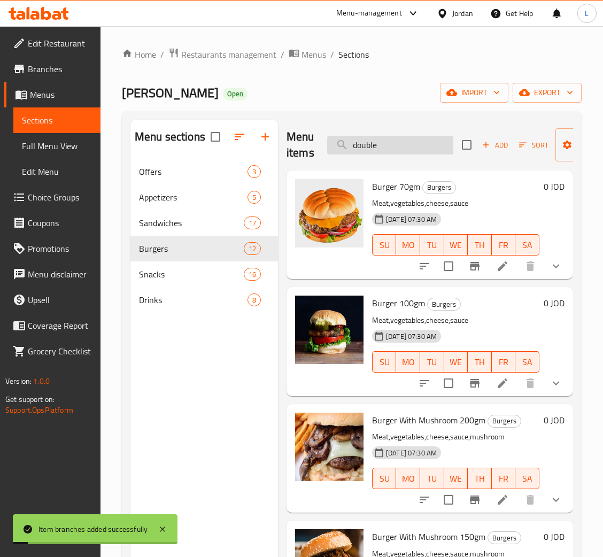
click at [374, 144] on input "double" at bounding box center [390, 145] width 126 height 19
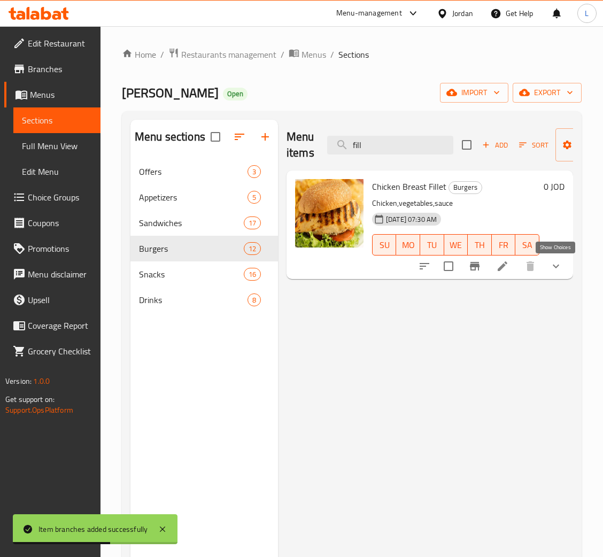
type input "fill"
click at [554, 263] on icon "show more" at bounding box center [556, 266] width 13 height 13
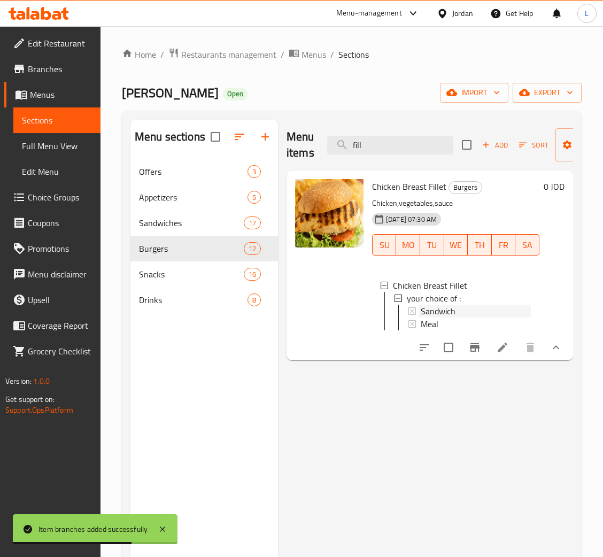
click at [476, 307] on div "Sandwich" at bounding box center [476, 311] width 110 height 13
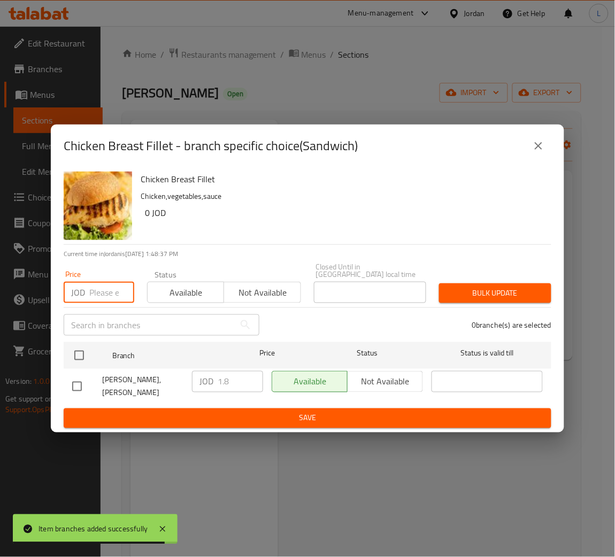
click at [100, 294] on input "number" at bounding box center [111, 292] width 45 height 21
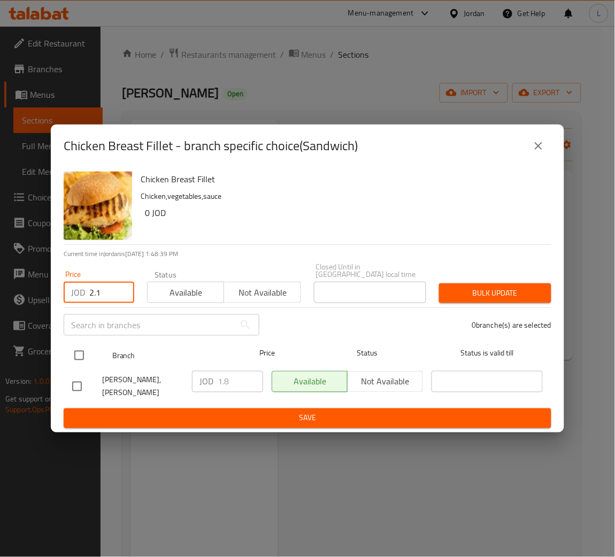
type input "2.1"
click at [71, 349] on input "checkbox" at bounding box center [79, 356] width 22 height 22
checkbox input "true"
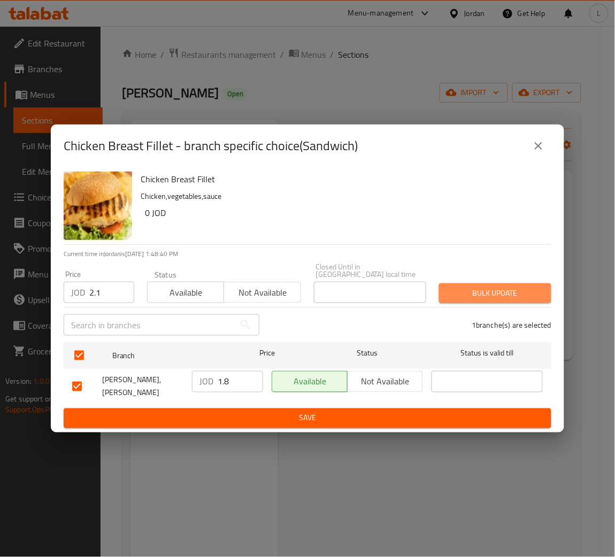
click at [469, 298] on span "Bulk update" at bounding box center [495, 293] width 95 height 13
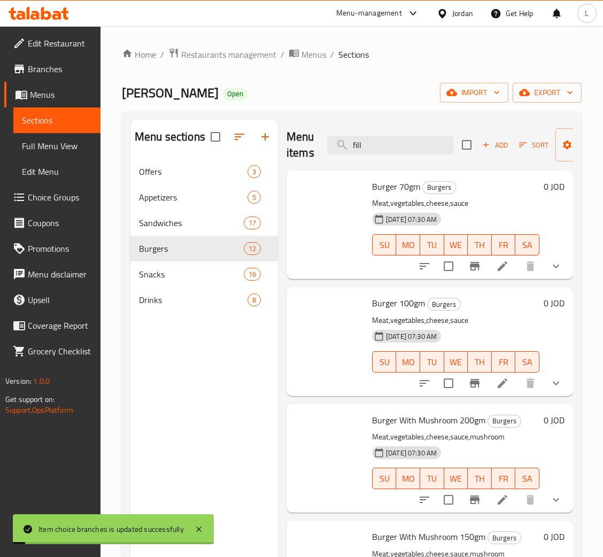
click at [428, 323] on p "Meat,vegetables,cheese,sauce" at bounding box center [455, 320] width 167 height 13
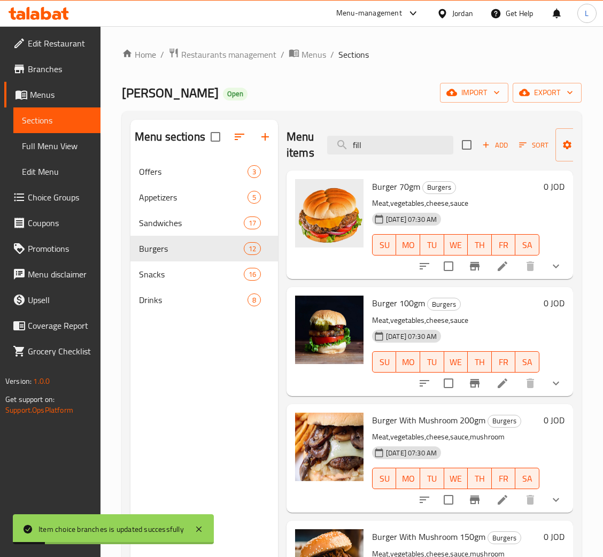
click at [392, 158] on div "Menu items fill Add Sort Manage items" at bounding box center [430, 145] width 287 height 51
click at [392, 149] on input "fill" at bounding box center [390, 145] width 126 height 19
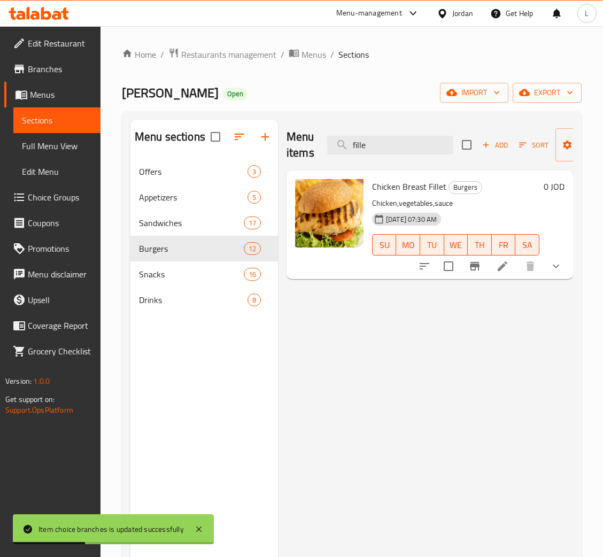
type input "fille"
click at [551, 276] on button "show more" at bounding box center [557, 267] width 26 height 26
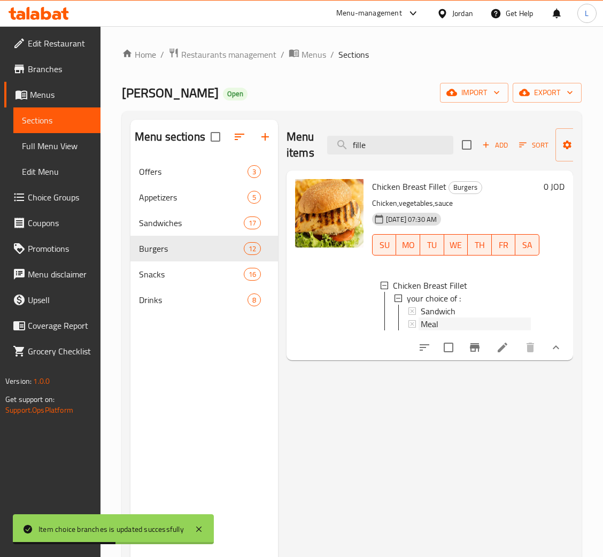
click at [425, 318] on span "Meal" at bounding box center [430, 324] width 18 height 13
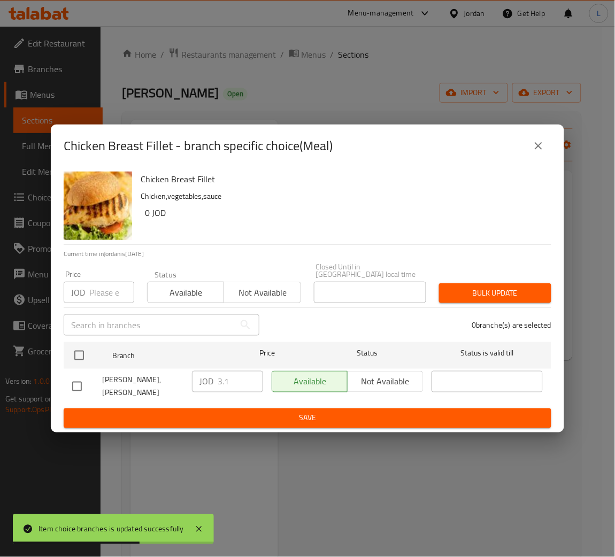
click at [91, 290] on input "number" at bounding box center [111, 292] width 45 height 21
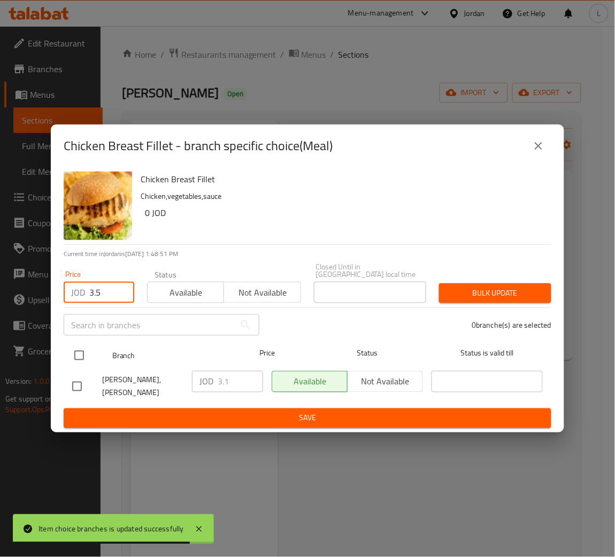
type input "3.5"
click at [75, 353] on input "checkbox" at bounding box center [79, 356] width 22 height 22
checkbox input "true"
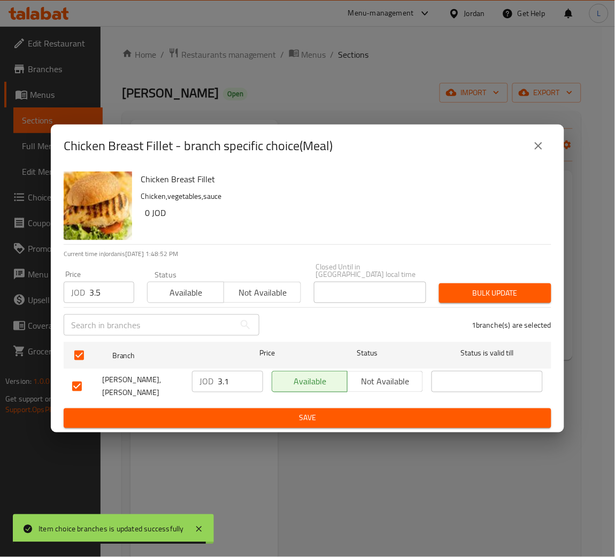
click at [469, 296] on span "Bulk update" at bounding box center [495, 293] width 95 height 13
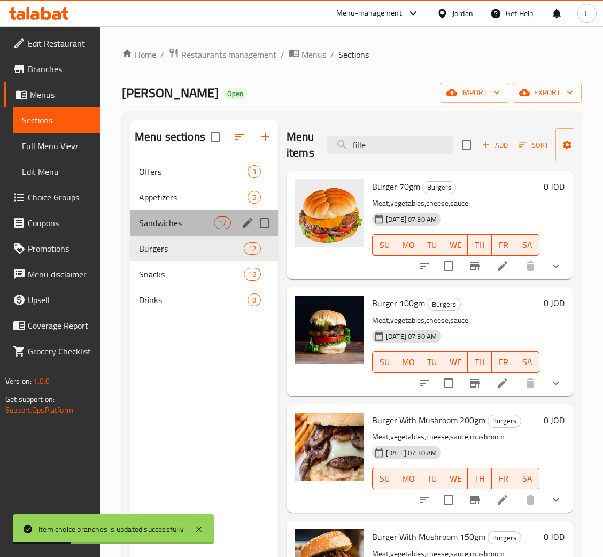
click at [164, 214] on div "Sandwiches 17" at bounding box center [205, 223] width 148 height 26
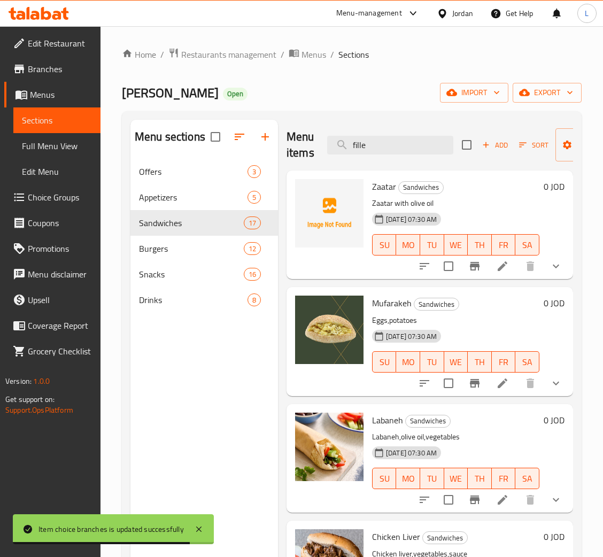
click at [544, 271] on button "show more" at bounding box center [557, 267] width 26 height 26
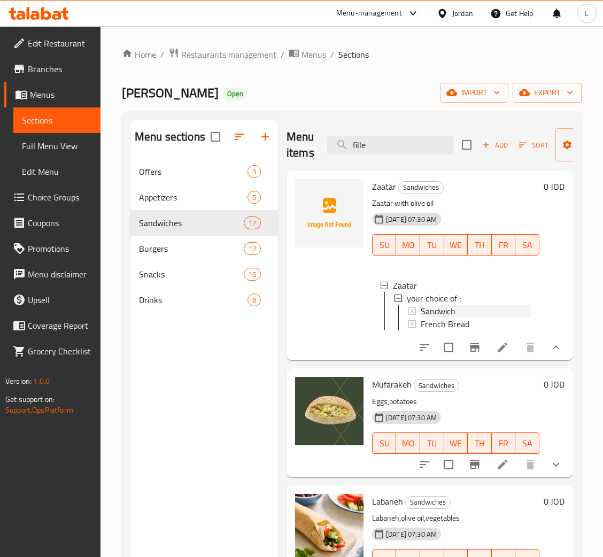
click at [468, 311] on div "Sandwich" at bounding box center [476, 311] width 110 height 13
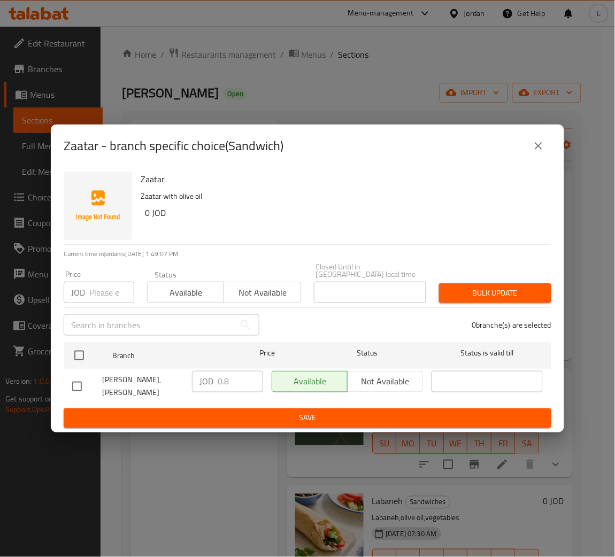
click at [101, 298] on input "number" at bounding box center [111, 292] width 45 height 21
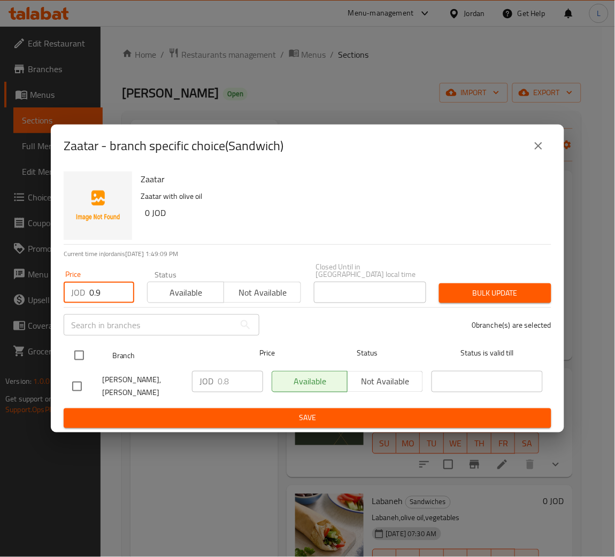
type input "0.9"
click at [79, 356] on input "checkbox" at bounding box center [79, 356] width 22 height 22
checkbox input "true"
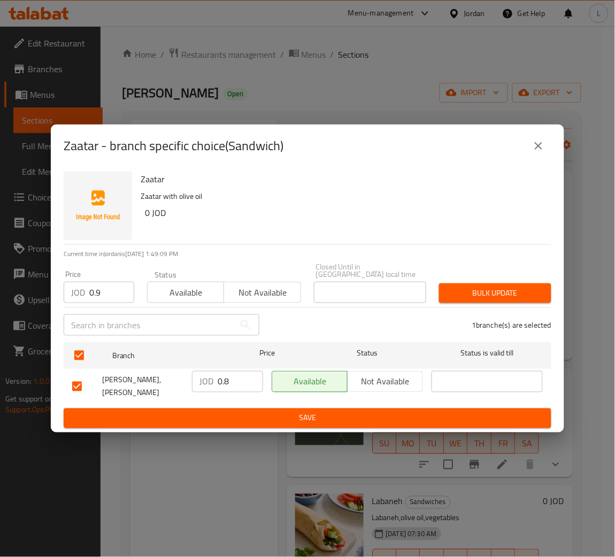
click at [464, 290] on span "Bulk update" at bounding box center [495, 293] width 95 height 13
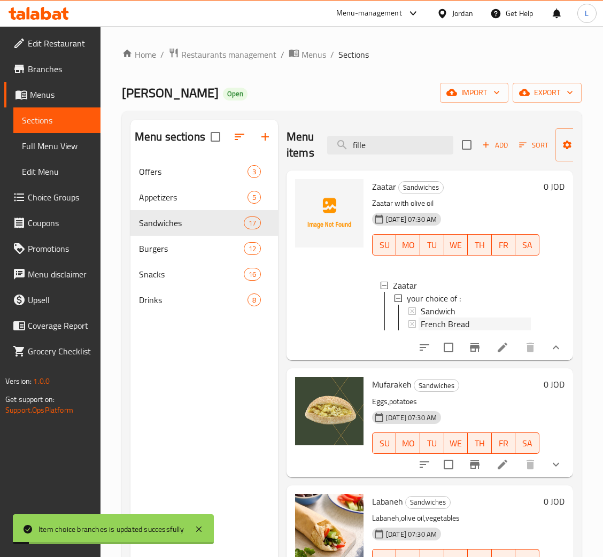
click at [431, 326] on span "French Bread" at bounding box center [445, 324] width 49 height 13
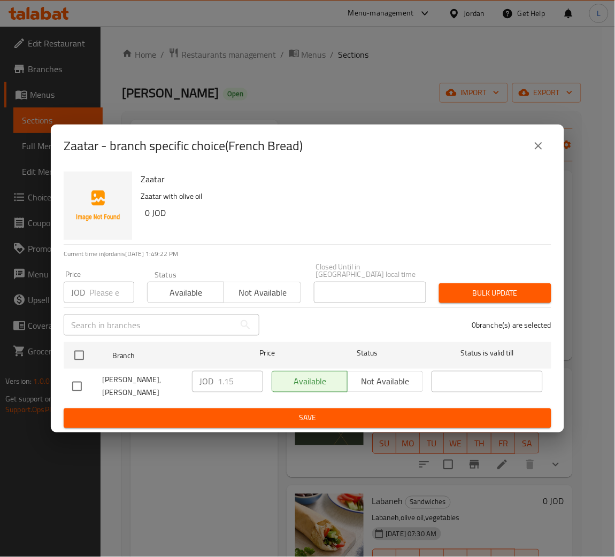
click at [93, 213] on img "button" at bounding box center [98, 206] width 68 height 68
click at [98, 289] on input "number" at bounding box center [111, 292] width 45 height 21
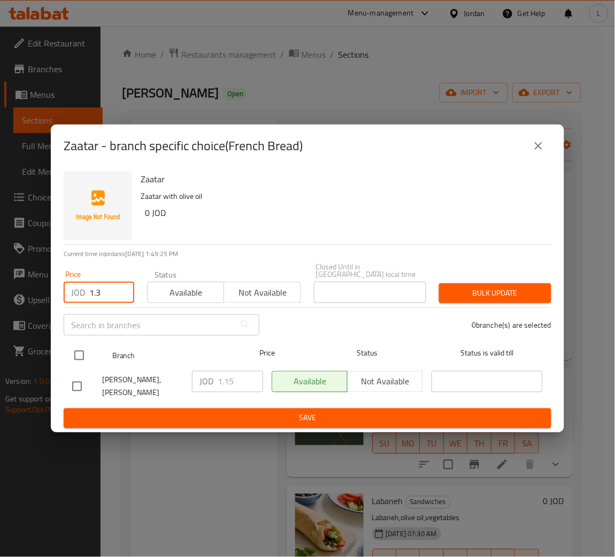
type input "1.3"
click at [79, 363] on input "checkbox" at bounding box center [79, 356] width 22 height 22
checkbox input "true"
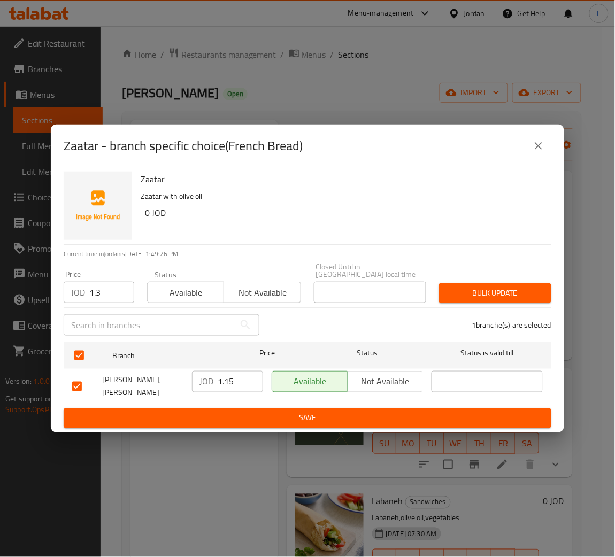
click at [519, 295] on span "Bulk update" at bounding box center [495, 293] width 95 height 13
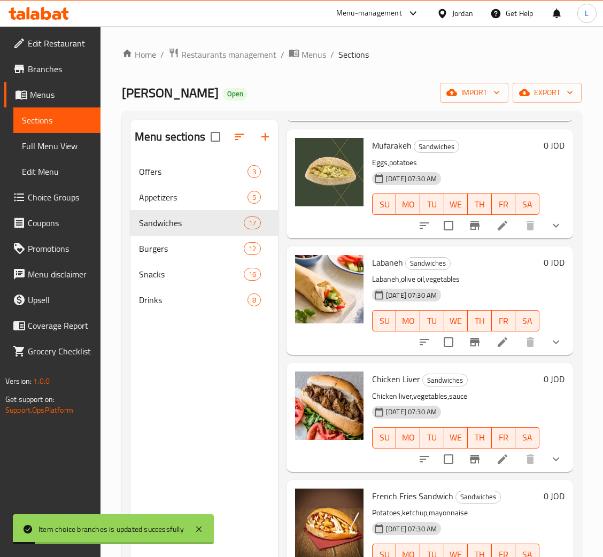
scroll to position [240, 0]
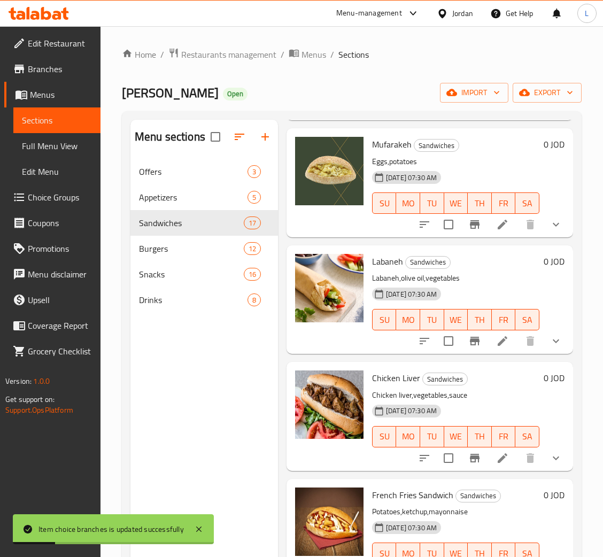
click at [547, 354] on button "show more" at bounding box center [557, 341] width 26 height 26
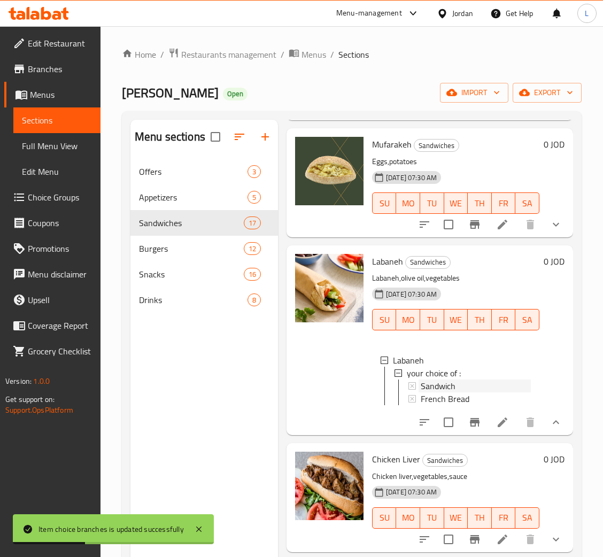
click at [461, 393] on div "Sandwich" at bounding box center [476, 386] width 110 height 13
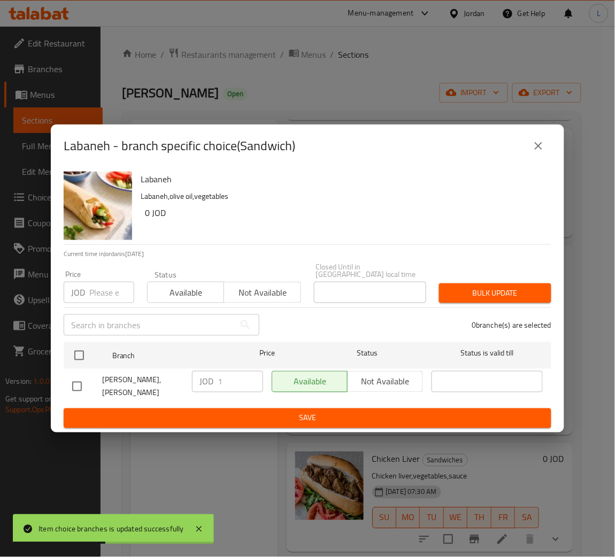
click at [109, 290] on input "number" at bounding box center [111, 292] width 45 height 21
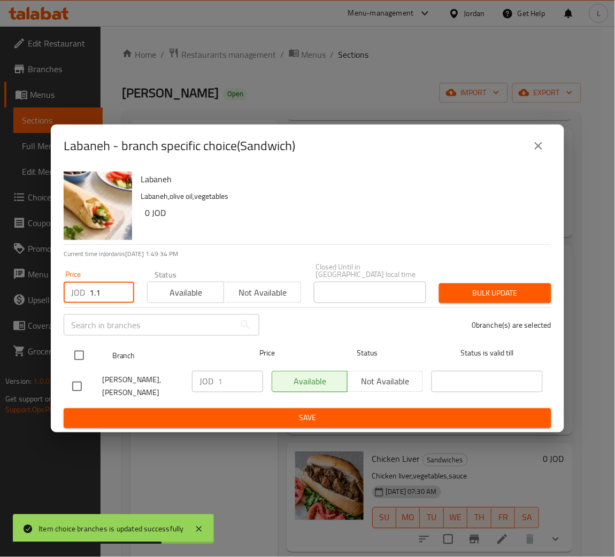
type input "1.1"
click at [86, 354] on input "checkbox" at bounding box center [79, 356] width 22 height 22
checkbox input "true"
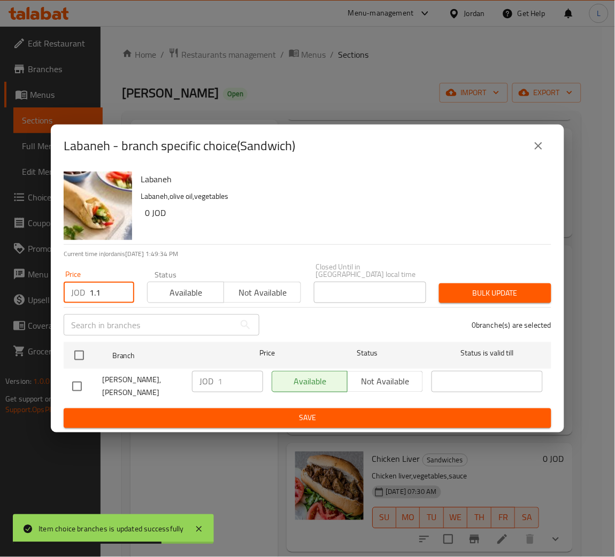
checkbox input "true"
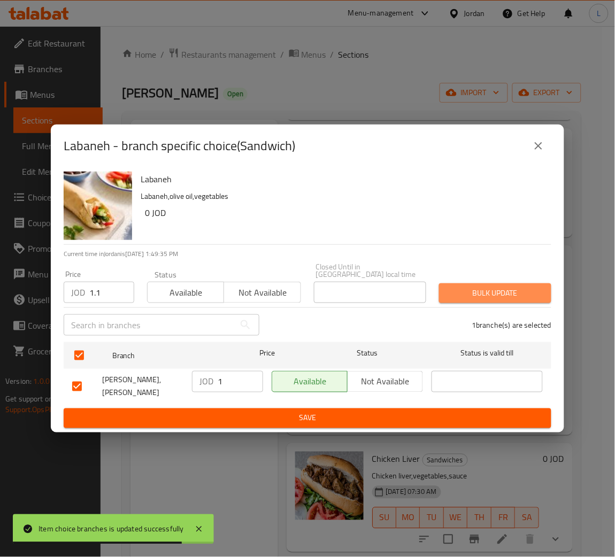
click at [445, 293] on button "Bulk update" at bounding box center [495, 294] width 112 height 20
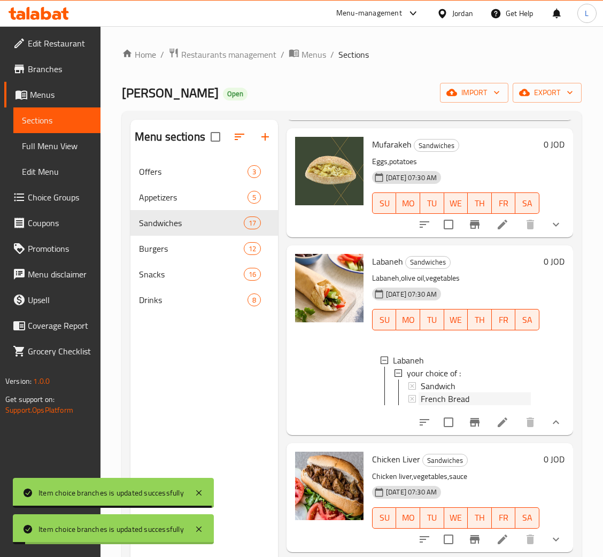
click at [449, 406] on span "French Bread" at bounding box center [445, 399] width 49 height 13
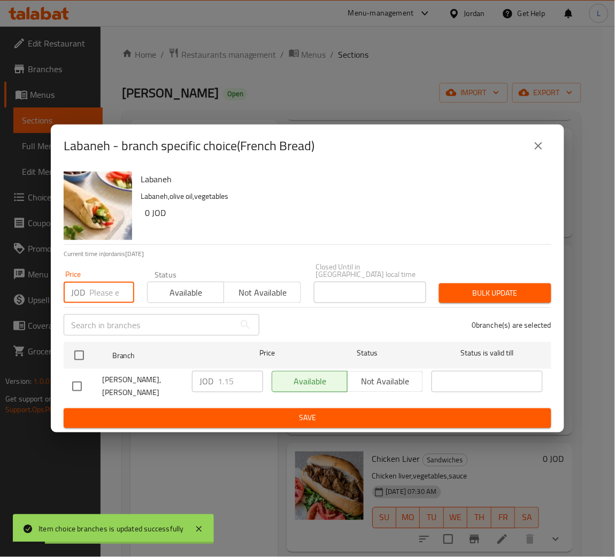
click at [113, 297] on input "number" at bounding box center [111, 292] width 45 height 21
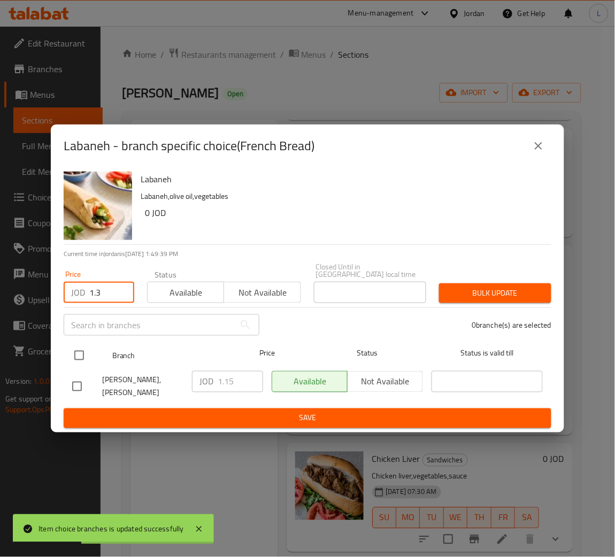
type input "1.3"
click at [77, 352] on input "checkbox" at bounding box center [79, 356] width 22 height 22
checkbox input "true"
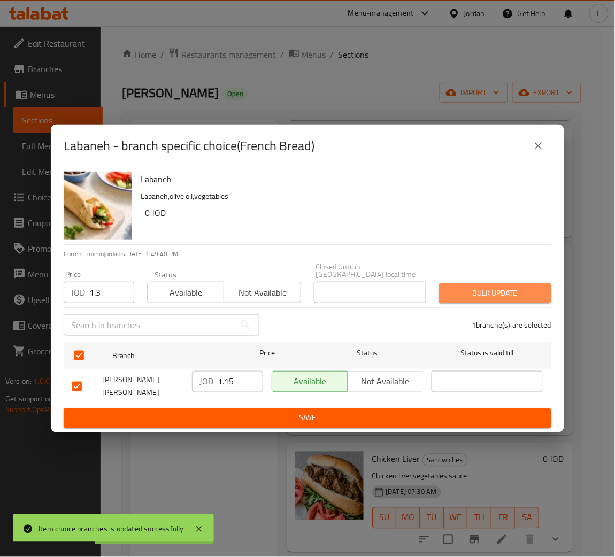
click at [478, 290] on span "Bulk update" at bounding box center [495, 293] width 95 height 13
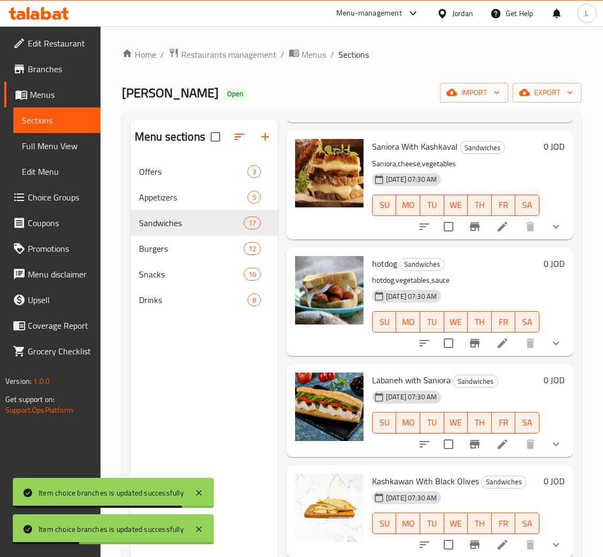
scroll to position [1043, 0]
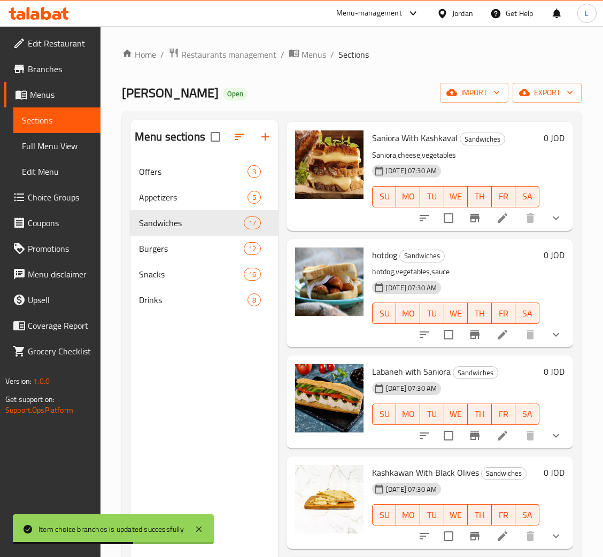
click at [550, 442] on icon "show more" at bounding box center [556, 436] width 13 height 13
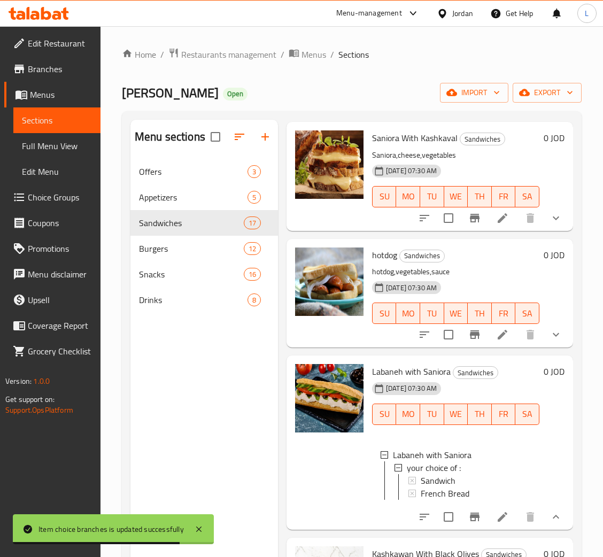
scroll to position [1204, 0]
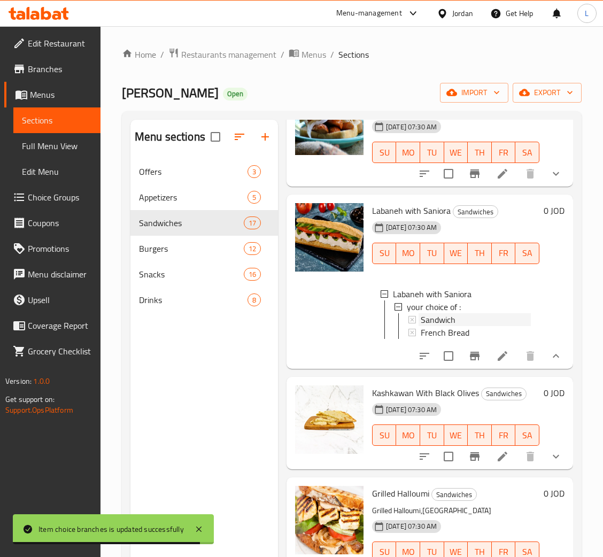
click at [439, 326] on span "Sandwich" at bounding box center [438, 319] width 35 height 13
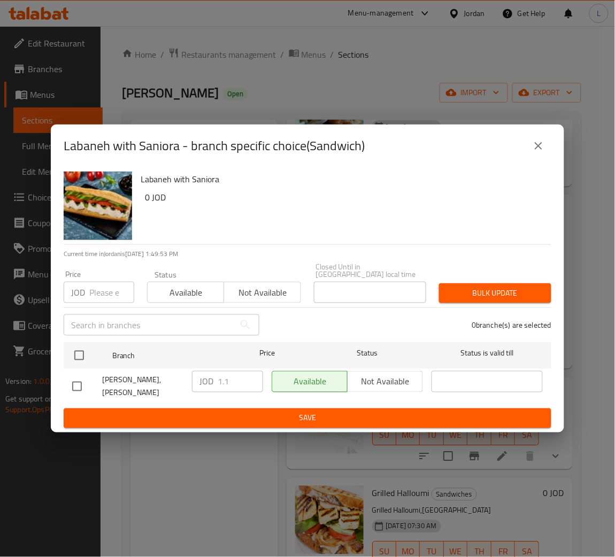
click at [96, 299] on input "number" at bounding box center [111, 292] width 45 height 21
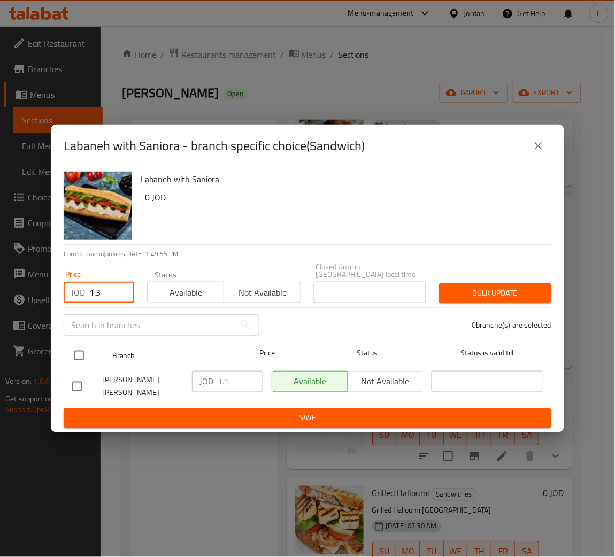
type input "1.3"
click at [82, 355] on input "checkbox" at bounding box center [79, 356] width 22 height 22
checkbox input "true"
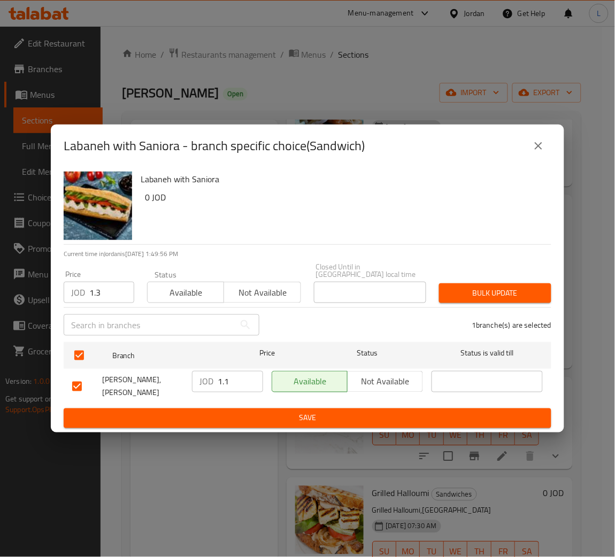
click at [503, 291] on span "Bulk update" at bounding box center [495, 293] width 95 height 13
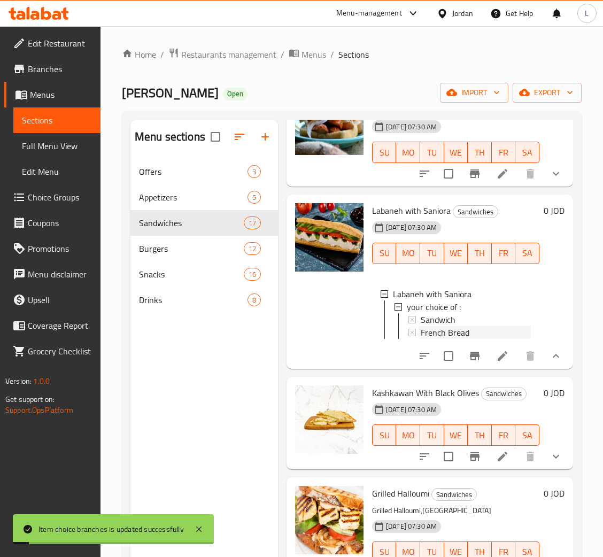
click at [434, 339] on span "French Bread" at bounding box center [445, 332] width 49 height 13
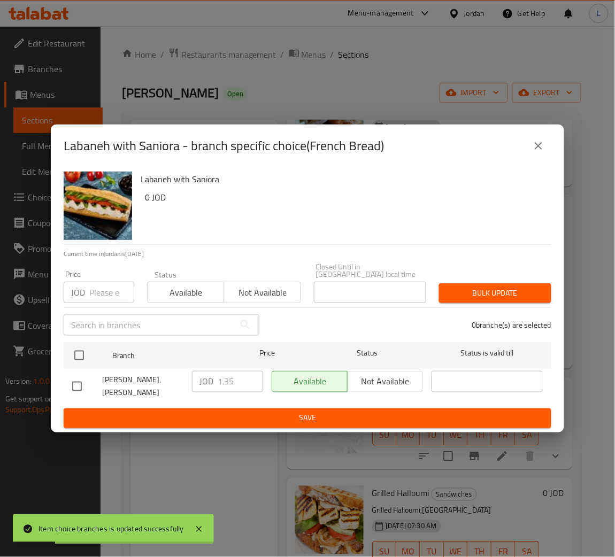
click at [102, 290] on input "number" at bounding box center [111, 292] width 45 height 21
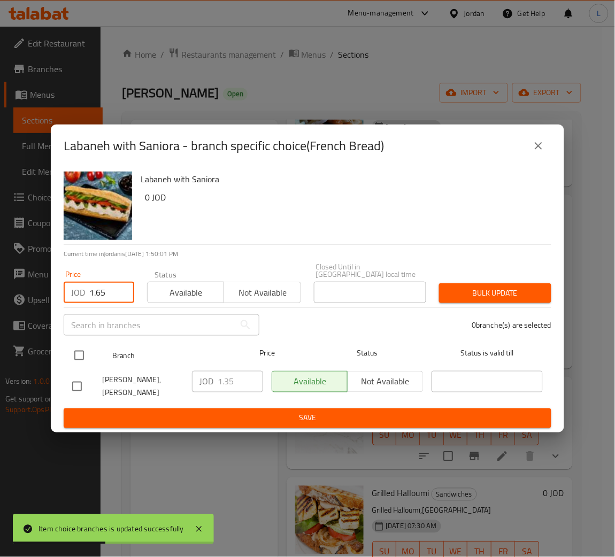
type input "1.65"
click at [78, 349] on input "checkbox" at bounding box center [79, 356] width 22 height 22
checkbox input "true"
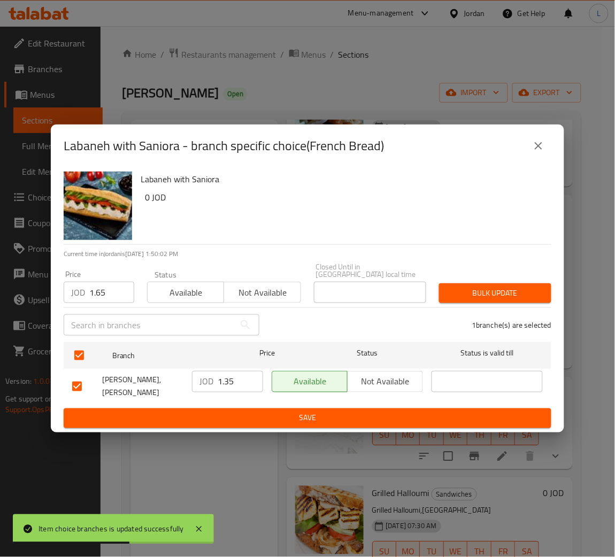
click at [456, 302] on button "Bulk update" at bounding box center [495, 294] width 112 height 20
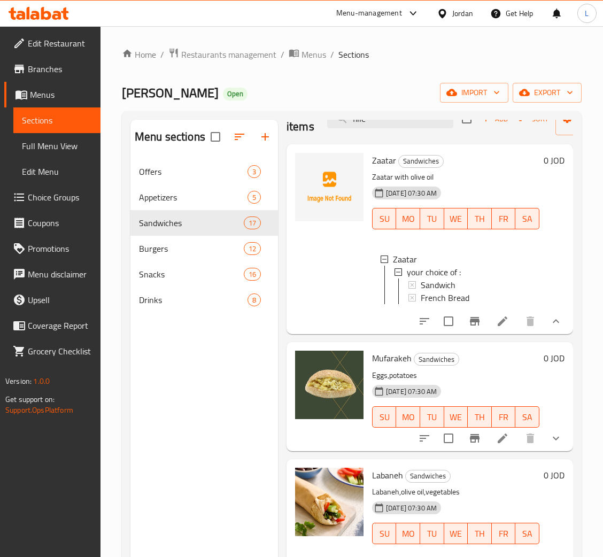
scroll to position [0, 0]
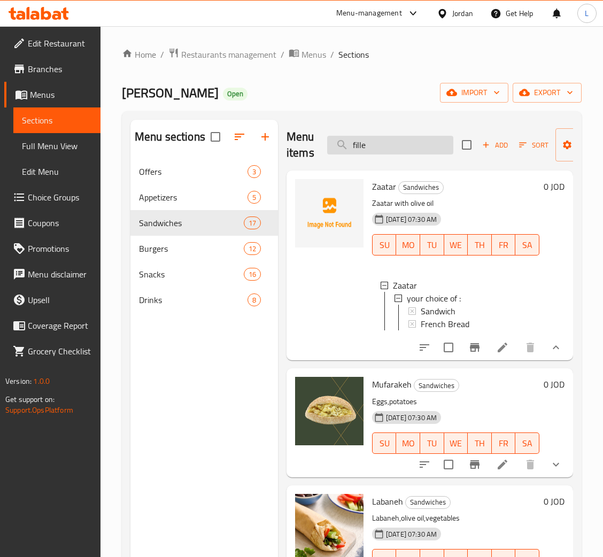
click at [376, 148] on input "fille" at bounding box center [390, 145] width 126 height 19
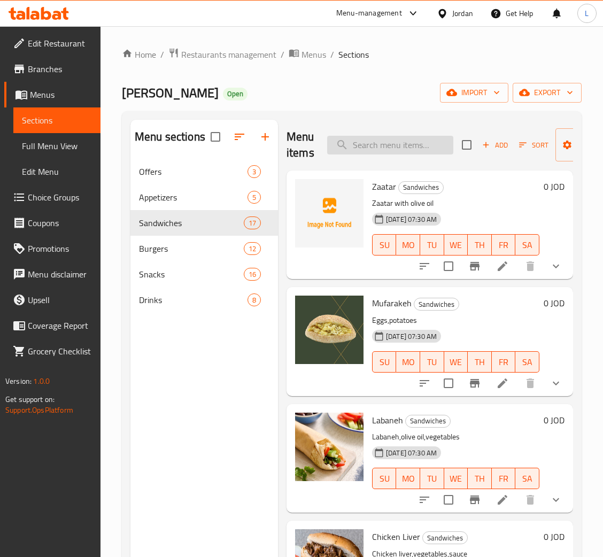
click at [403, 147] on input "search" at bounding box center [390, 145] width 126 height 19
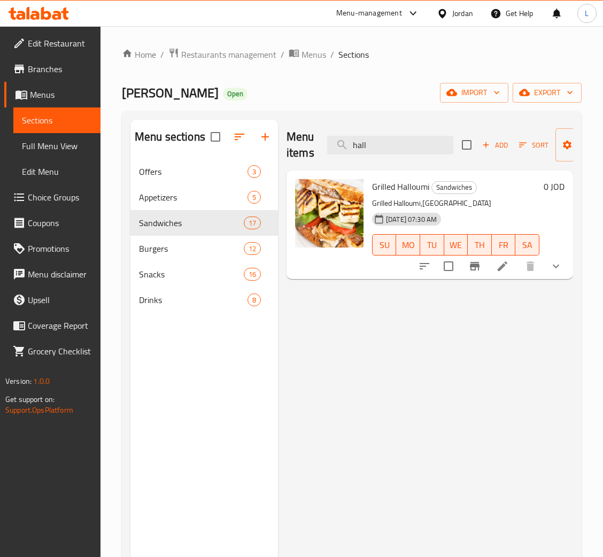
click at [376, 133] on div "Menu items hall Add Sort Manage items" at bounding box center [430, 145] width 287 height 51
click at [375, 140] on input "hall" at bounding box center [390, 145] width 126 height 19
click at [375, 141] on input "hall" at bounding box center [390, 145] width 126 height 19
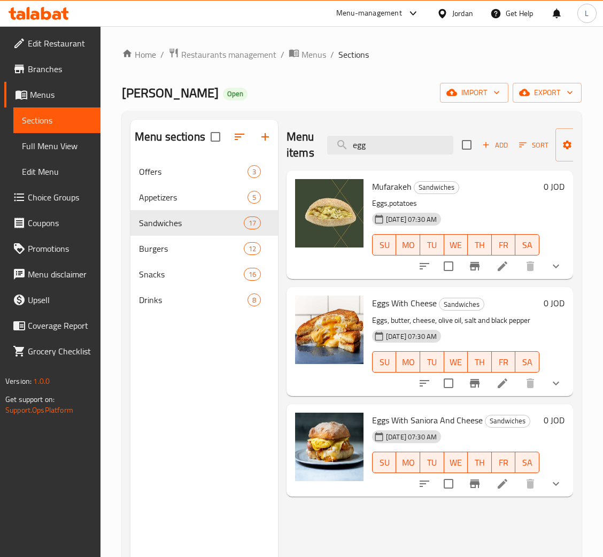
click at [550, 386] on icon "show more" at bounding box center [556, 383] width 13 height 13
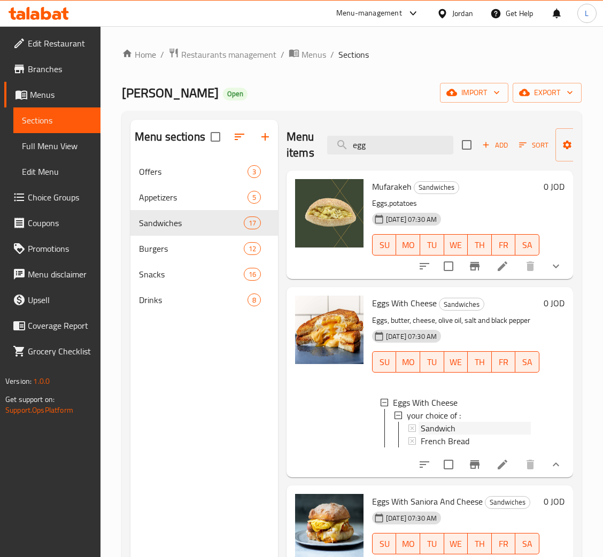
click at [471, 425] on div "Sandwich" at bounding box center [476, 428] width 110 height 13
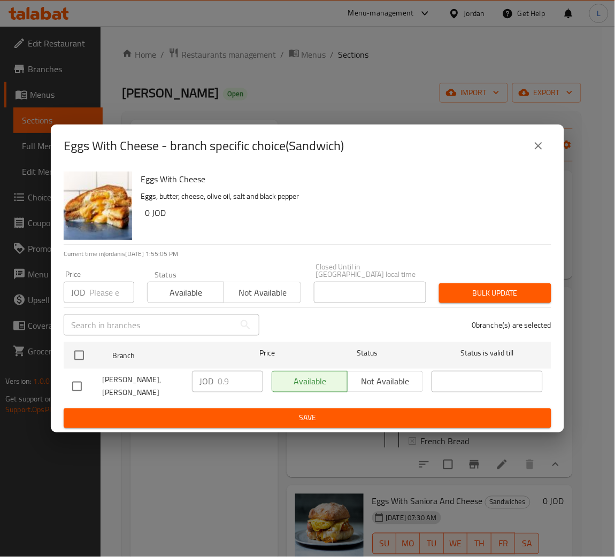
click at [102, 296] on input "number" at bounding box center [111, 292] width 45 height 21
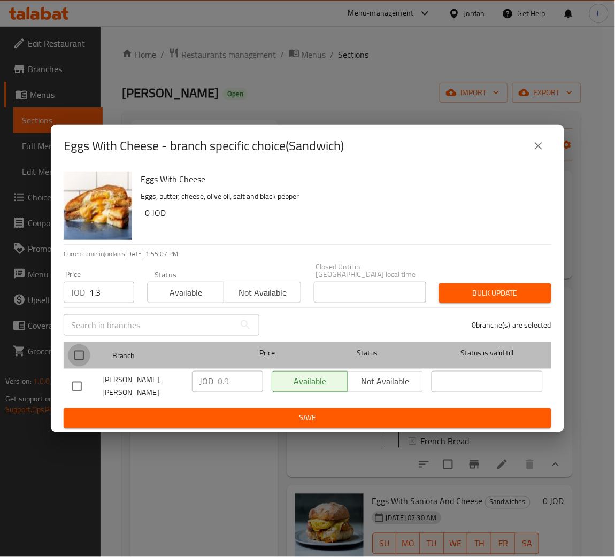
click at [83, 361] on input "checkbox" at bounding box center [79, 356] width 22 height 22
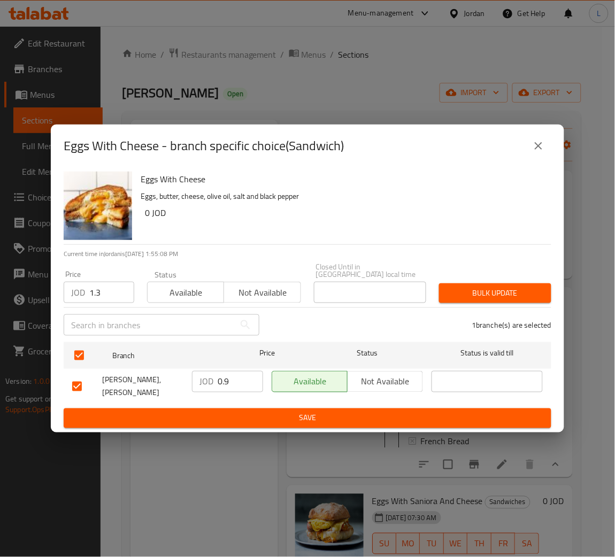
click at [488, 295] on span "Bulk update" at bounding box center [495, 293] width 95 height 13
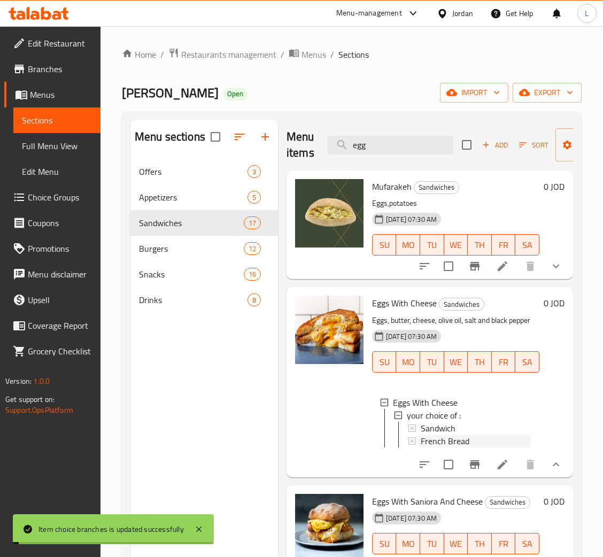
click at [466, 442] on span "French Bread" at bounding box center [445, 441] width 49 height 13
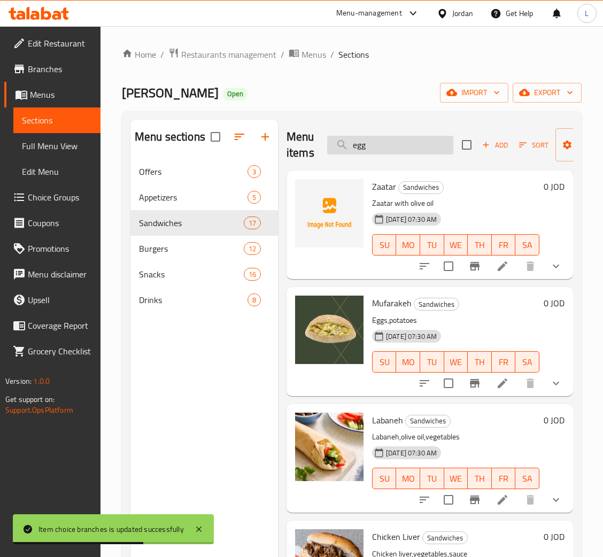
click at [404, 150] on input "egg" at bounding box center [390, 145] width 126 height 19
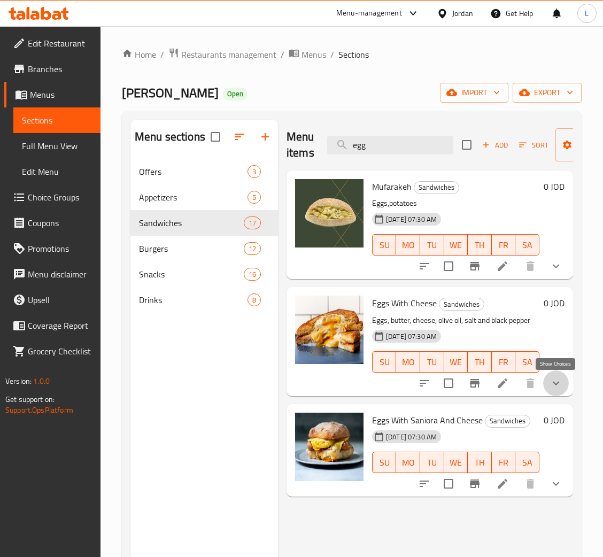
click at [556, 380] on icon "show more" at bounding box center [556, 383] width 13 height 13
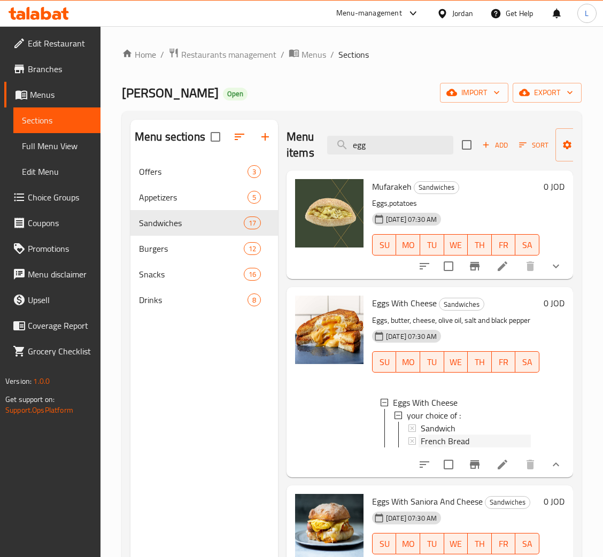
click at [446, 443] on span "French Bread" at bounding box center [445, 441] width 49 height 13
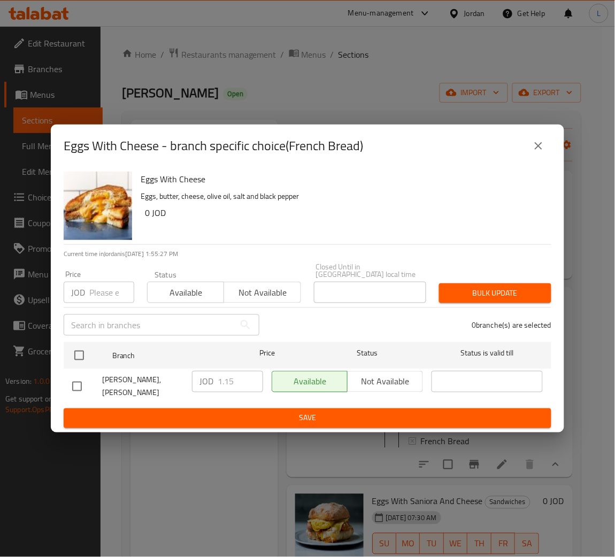
click at [95, 307] on div "Price JOD Price" at bounding box center [98, 286] width 83 height 45
click at [95, 295] on input "number" at bounding box center [111, 292] width 45 height 21
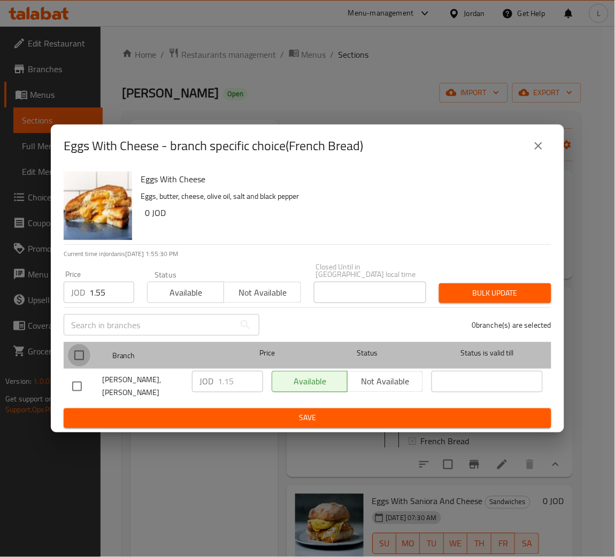
click at [88, 356] on input "checkbox" at bounding box center [79, 356] width 22 height 22
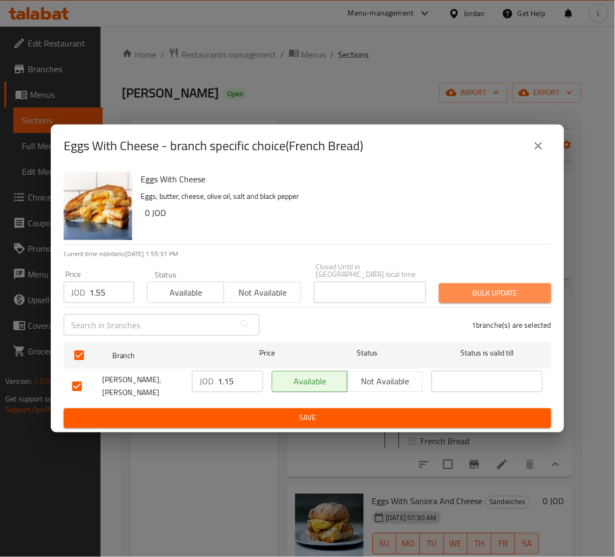
click at [474, 301] on button "Bulk update" at bounding box center [495, 294] width 112 height 20
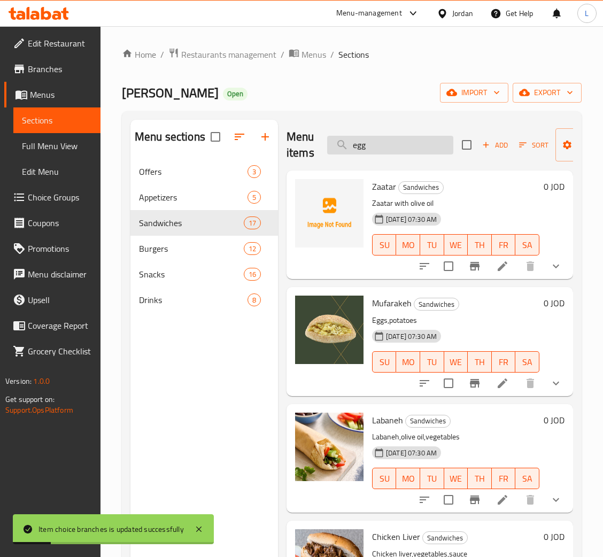
click at [424, 150] on input "egg" at bounding box center [390, 145] width 126 height 19
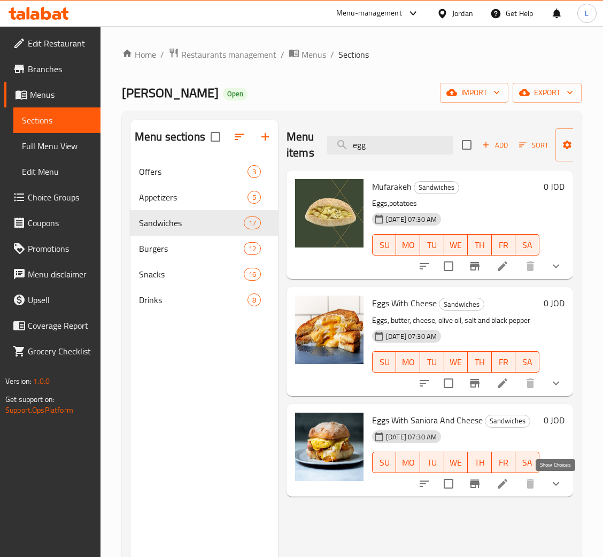
click at [551, 488] on icon "show more" at bounding box center [556, 484] width 13 height 13
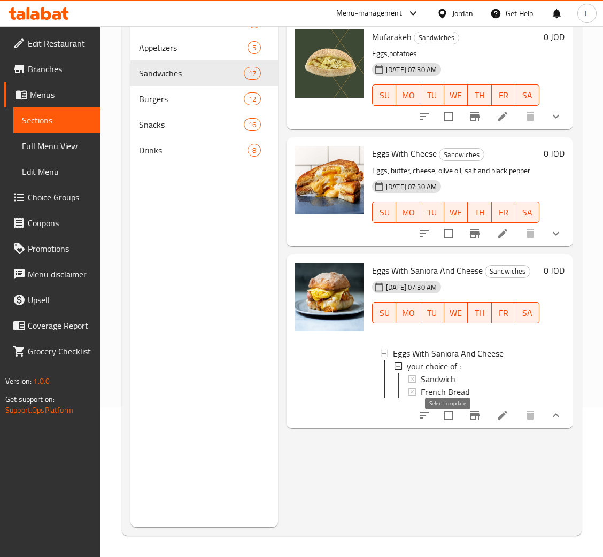
scroll to position [151, 0]
click at [449, 377] on span "Sandwich" at bounding box center [438, 379] width 35 height 13
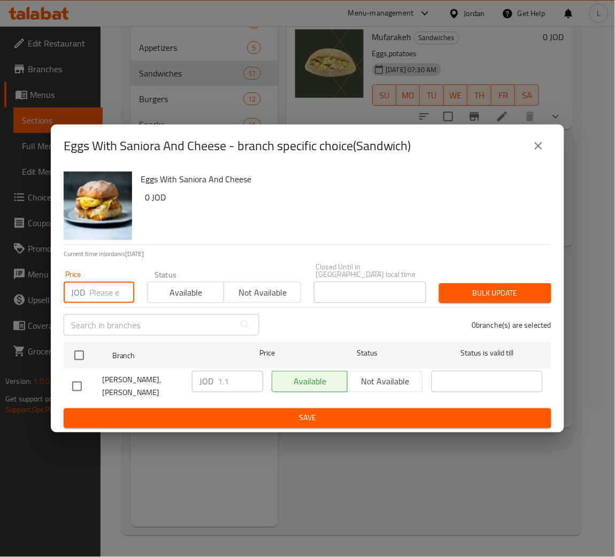
click at [102, 295] on input "number" at bounding box center [111, 292] width 45 height 21
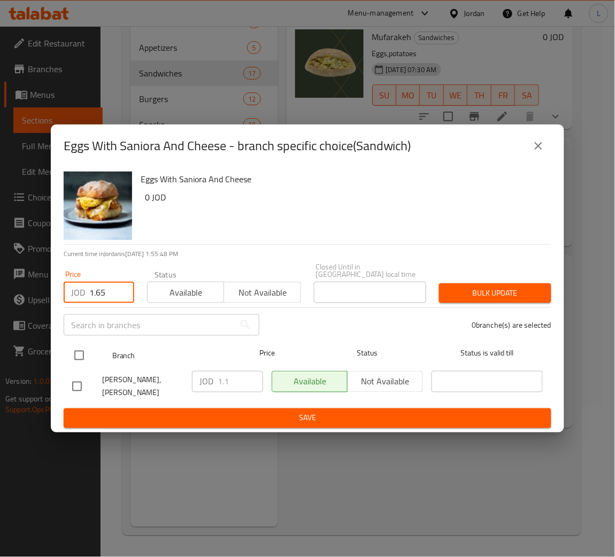
drag, startPoint x: 85, startPoint y: 355, endPoint x: 115, endPoint y: 345, distance: 31.8
click at [85, 355] on input "checkbox" at bounding box center [79, 356] width 22 height 22
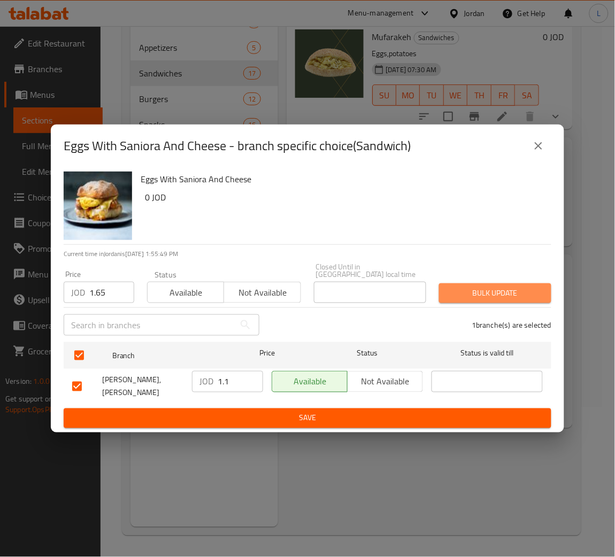
click at [502, 286] on button "Bulk update" at bounding box center [495, 294] width 112 height 20
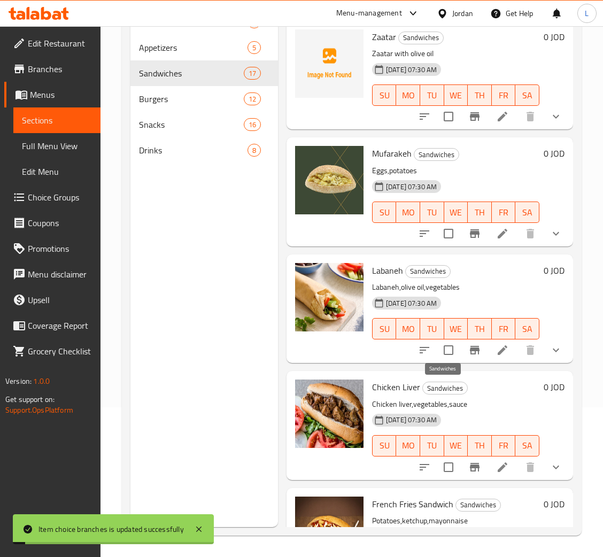
drag, startPoint x: 462, startPoint y: 394, endPoint x: 466, endPoint y: 388, distance: 7.7
click at [464, 388] on span "Sandwiches" at bounding box center [445, 389] width 44 height 12
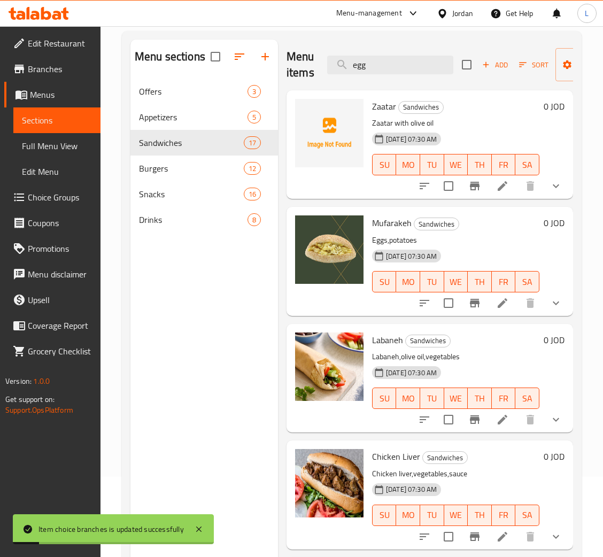
scroll to position [0, 0]
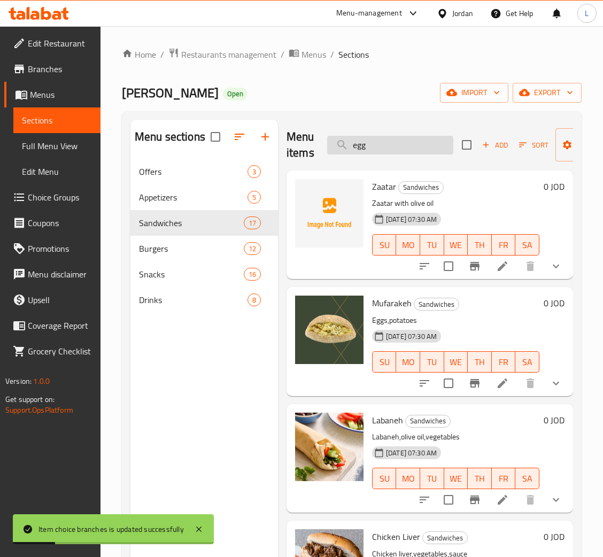
click at [380, 137] on input "egg" at bounding box center [390, 145] width 126 height 19
click at [380, 140] on input "egg" at bounding box center [390, 145] width 126 height 19
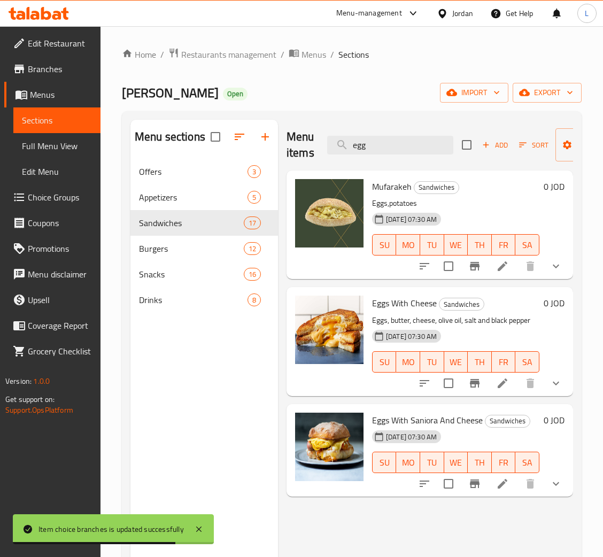
click at [548, 493] on button "show more" at bounding box center [557, 484] width 26 height 26
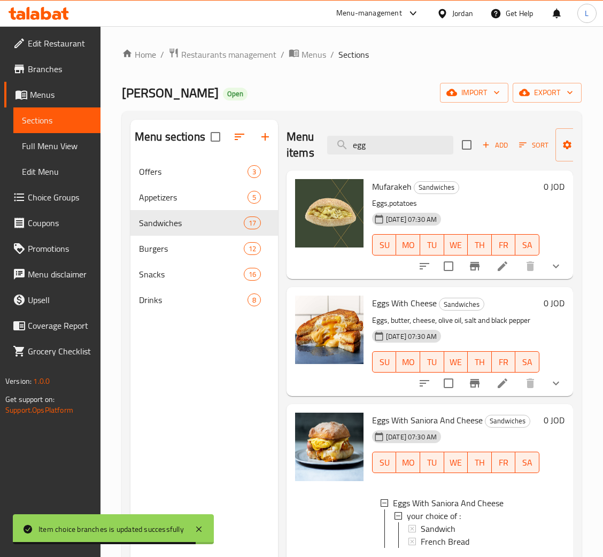
scroll to position [1, 0]
click at [472, 536] on div "French Bread" at bounding box center [476, 540] width 110 height 13
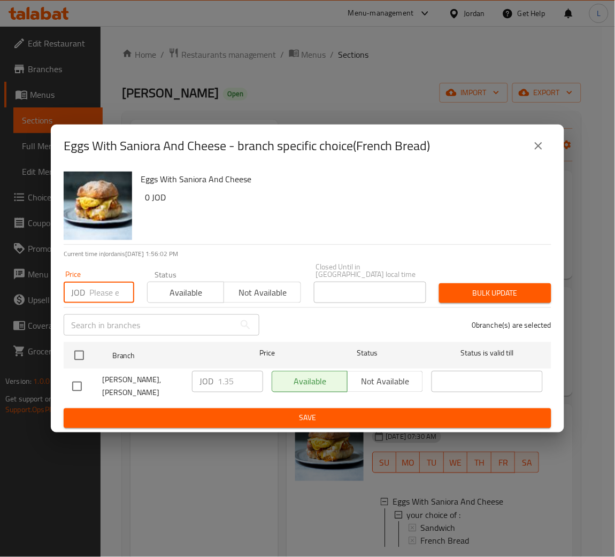
click at [98, 297] on input "number" at bounding box center [111, 292] width 45 height 21
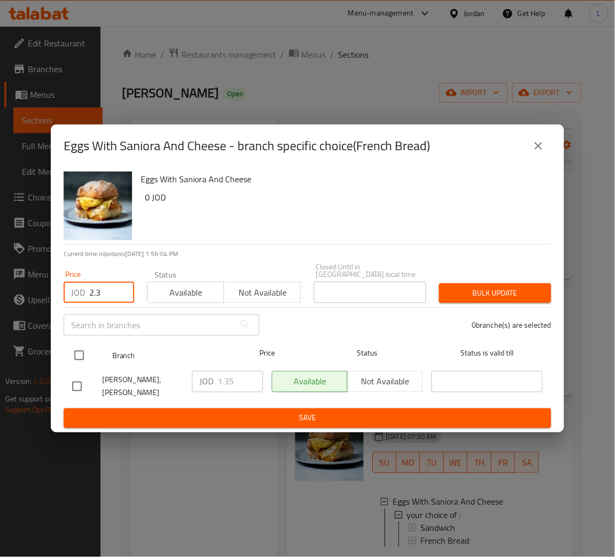
click at [75, 355] on input "checkbox" at bounding box center [79, 356] width 22 height 22
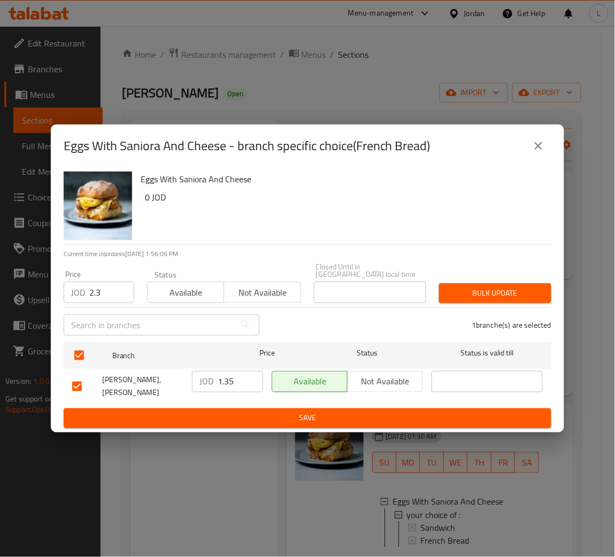
click at [487, 297] on span "Bulk update" at bounding box center [495, 293] width 95 height 13
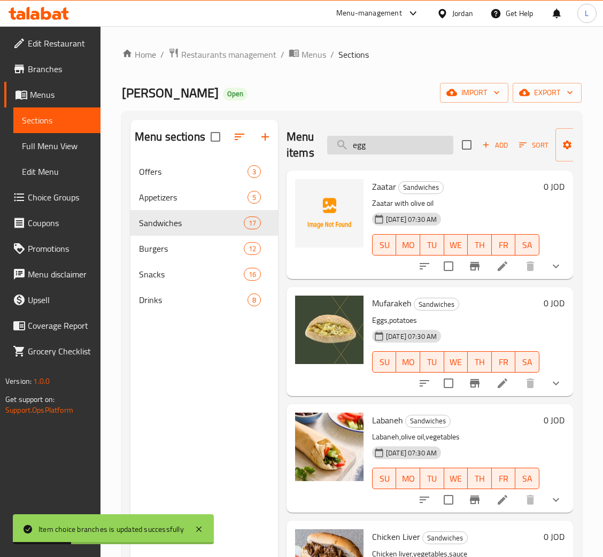
click at [381, 153] on input "egg" at bounding box center [390, 145] width 126 height 19
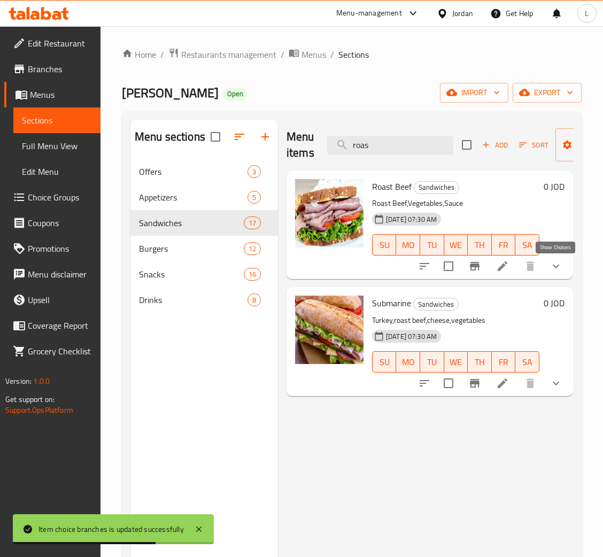
click at [551, 264] on icon "show more" at bounding box center [556, 266] width 13 height 13
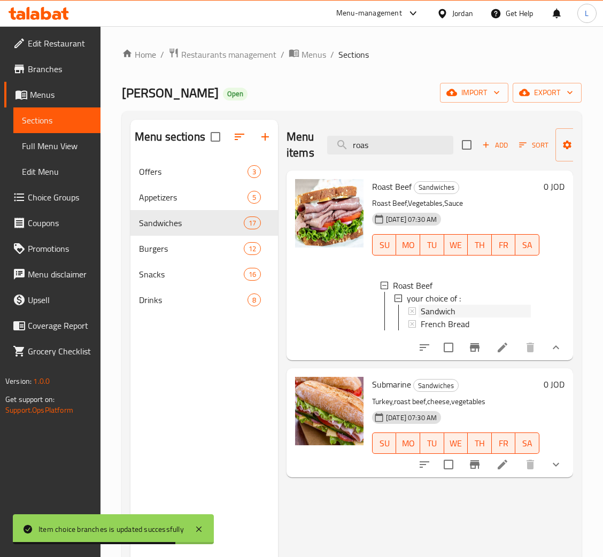
click at [492, 308] on div "Sandwich" at bounding box center [476, 311] width 110 height 13
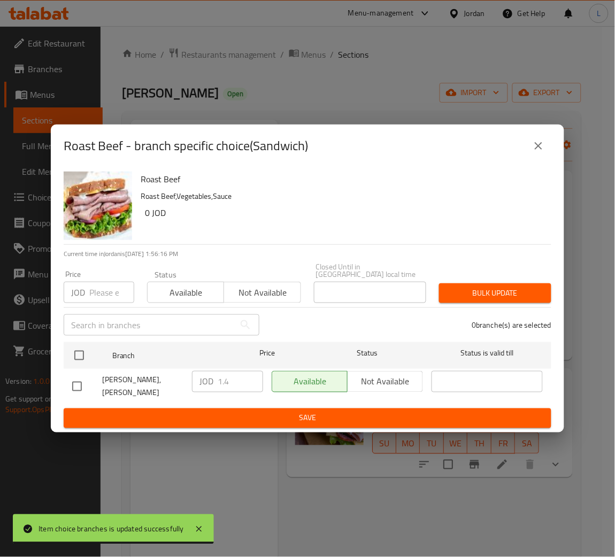
click at [101, 301] on input "number" at bounding box center [111, 292] width 45 height 21
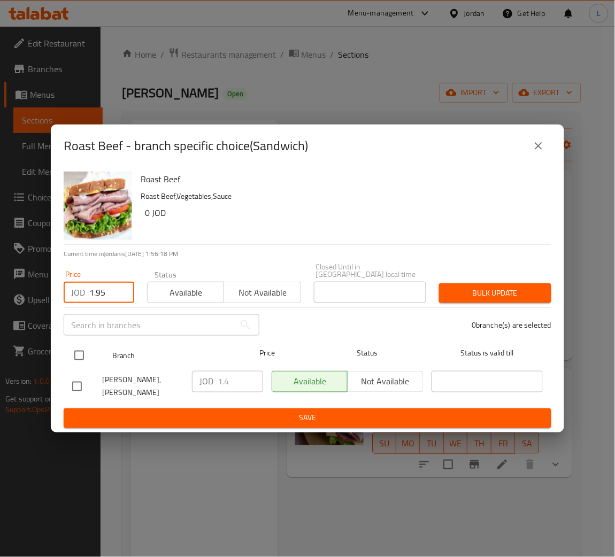
click at [84, 353] on input "checkbox" at bounding box center [79, 356] width 22 height 22
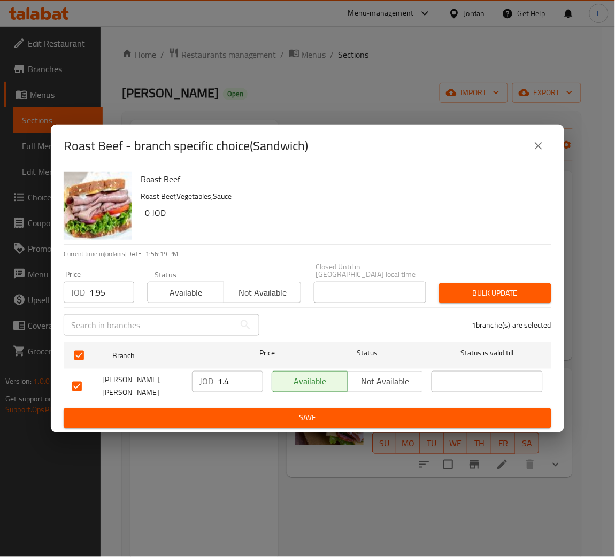
click at [480, 300] on span "Bulk update" at bounding box center [495, 293] width 95 height 13
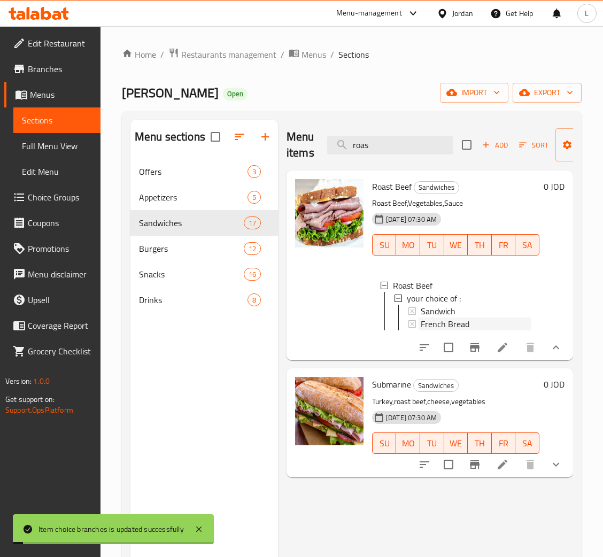
click at [426, 327] on span "French Bread" at bounding box center [445, 324] width 49 height 13
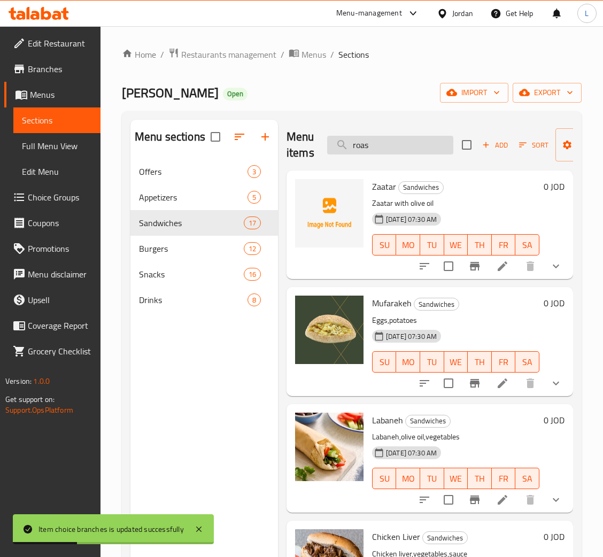
click at [361, 151] on input "roas" at bounding box center [390, 145] width 126 height 19
click at [389, 150] on input "roas" at bounding box center [390, 145] width 126 height 19
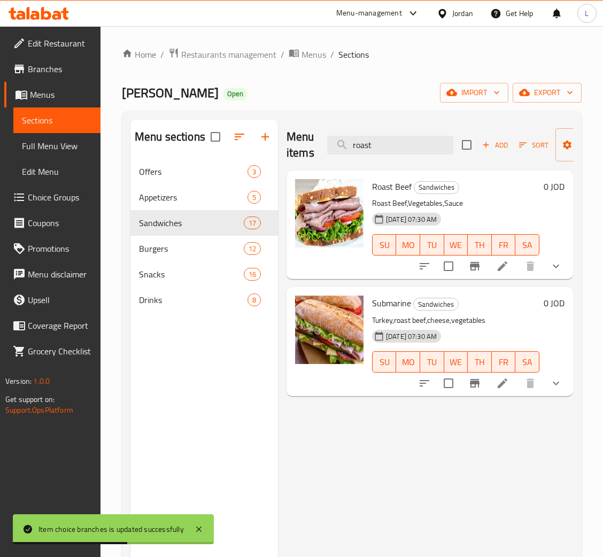
click at [560, 268] on icon "show more" at bounding box center [556, 266] width 13 height 13
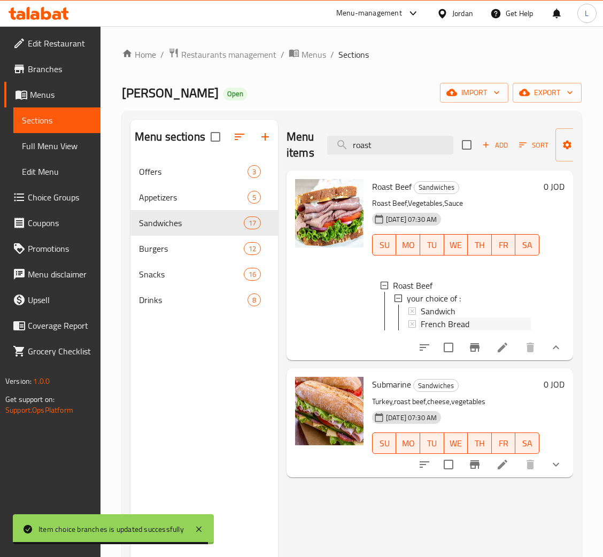
click at [430, 326] on span "French Bread" at bounding box center [445, 324] width 49 height 13
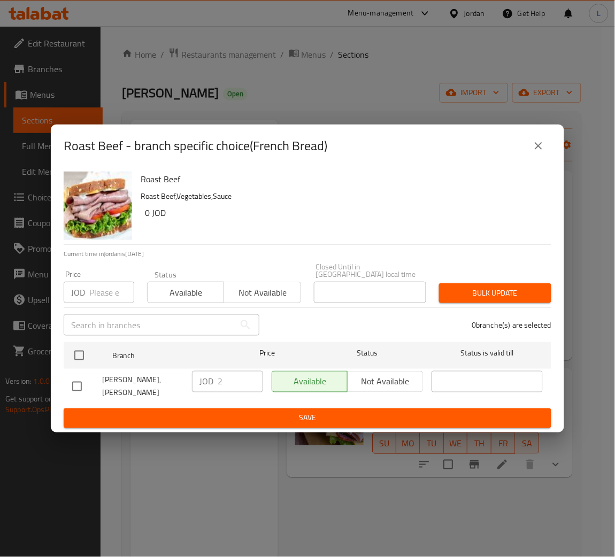
click at [104, 294] on input "number" at bounding box center [111, 292] width 45 height 21
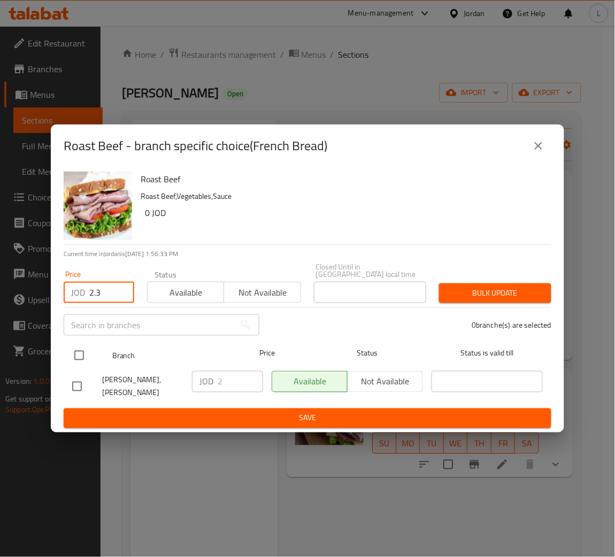
drag, startPoint x: 85, startPoint y: 349, endPoint x: 194, endPoint y: 351, distance: 108.6
click at [86, 349] on input "checkbox" at bounding box center [79, 356] width 22 height 22
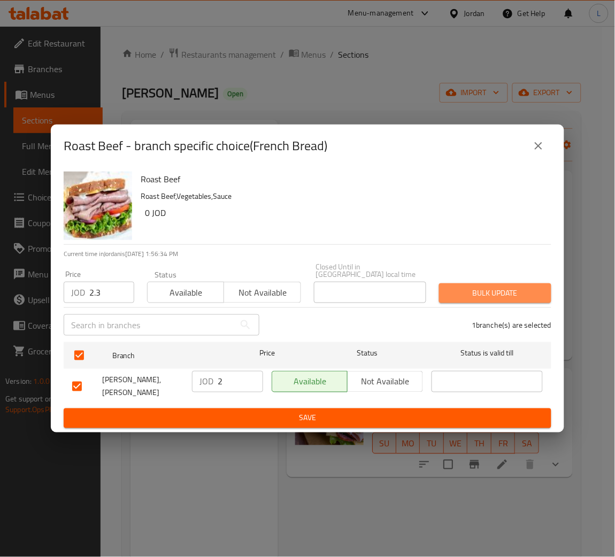
click at [519, 294] on span "Bulk update" at bounding box center [495, 293] width 95 height 13
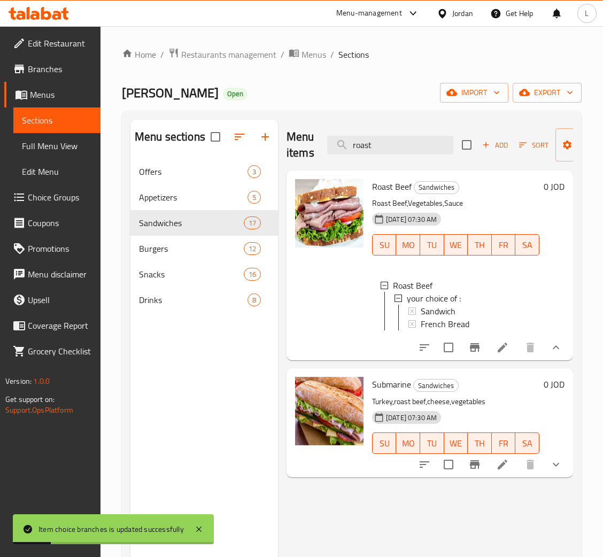
click at [553, 471] on icon "show more" at bounding box center [556, 464] width 13 height 13
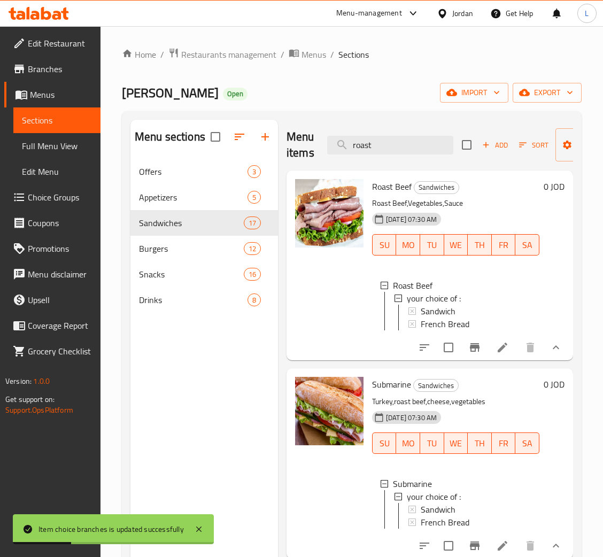
scroll to position [80, 0]
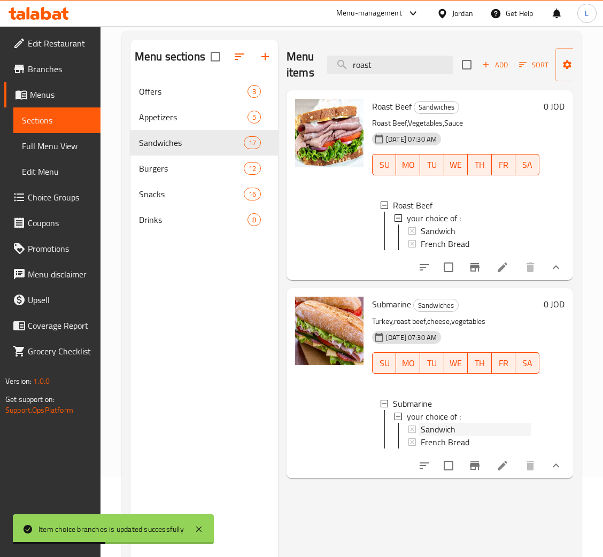
click at [471, 436] on div "Sandwich" at bounding box center [476, 429] width 110 height 13
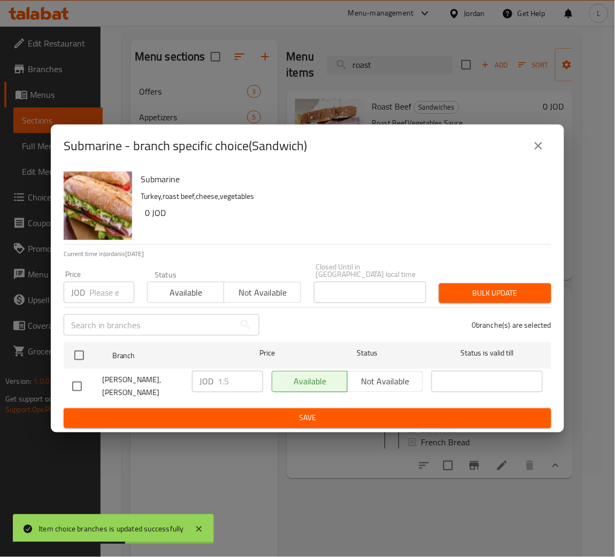
click at [104, 297] on input "number" at bounding box center [111, 292] width 45 height 21
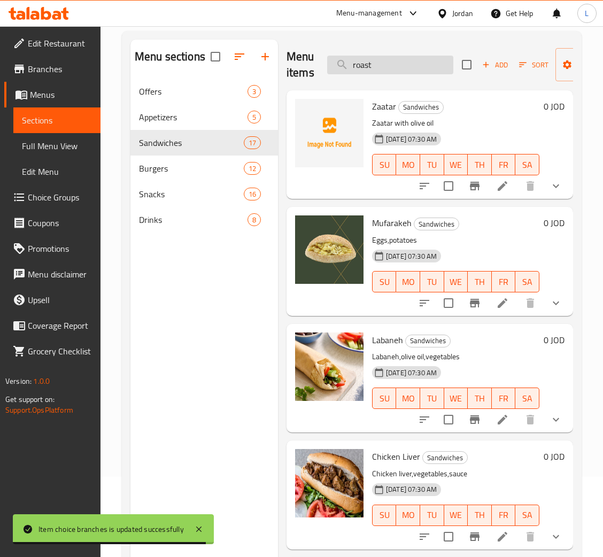
click at [411, 64] on input "roast" at bounding box center [390, 65] width 126 height 19
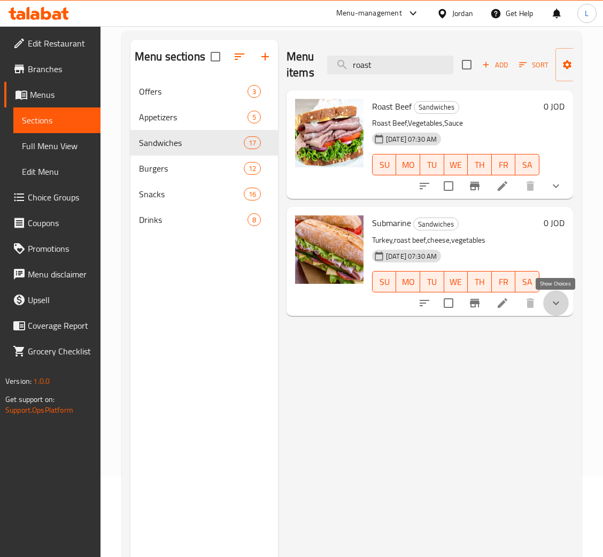
click at [560, 307] on icon "show more" at bounding box center [556, 303] width 13 height 13
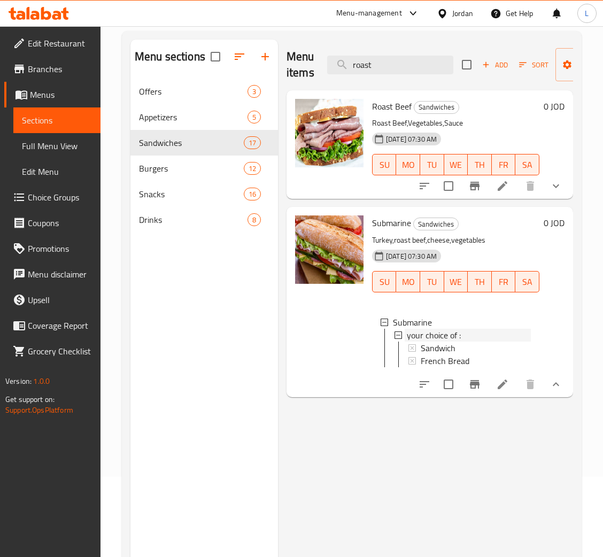
click at [487, 340] on div "your choice of :" at bounding box center [469, 335] width 124 height 13
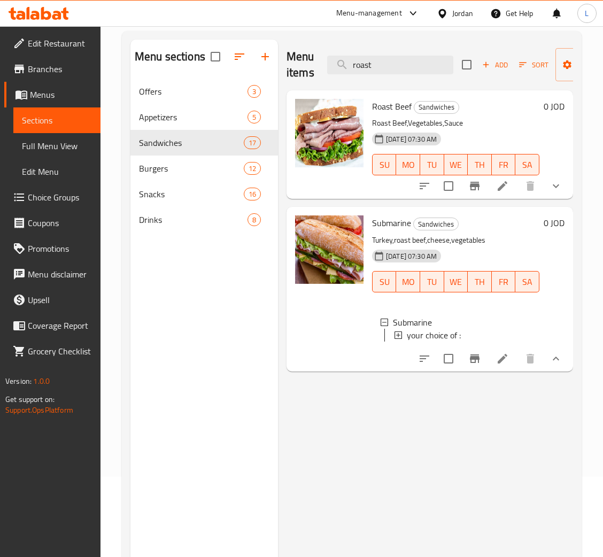
click at [487, 338] on div "your choice of :" at bounding box center [469, 335] width 124 height 13
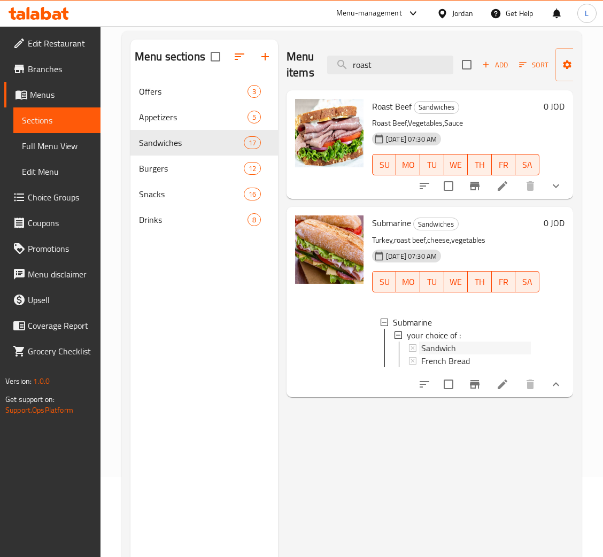
click at [463, 347] on div "Sandwich" at bounding box center [477, 348] width 110 height 13
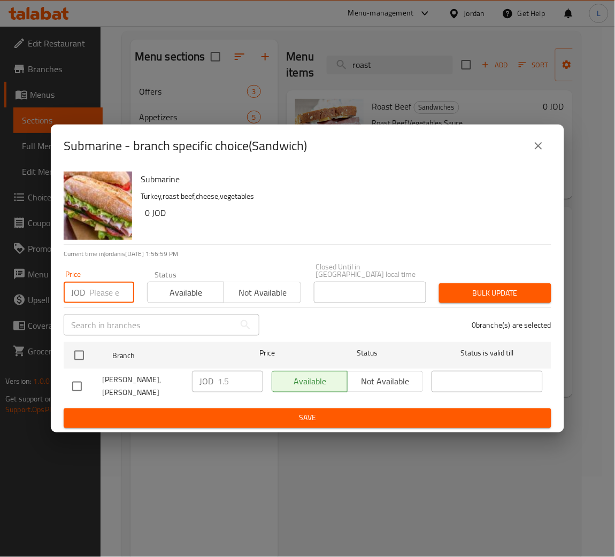
click at [104, 289] on input "number" at bounding box center [111, 292] width 45 height 21
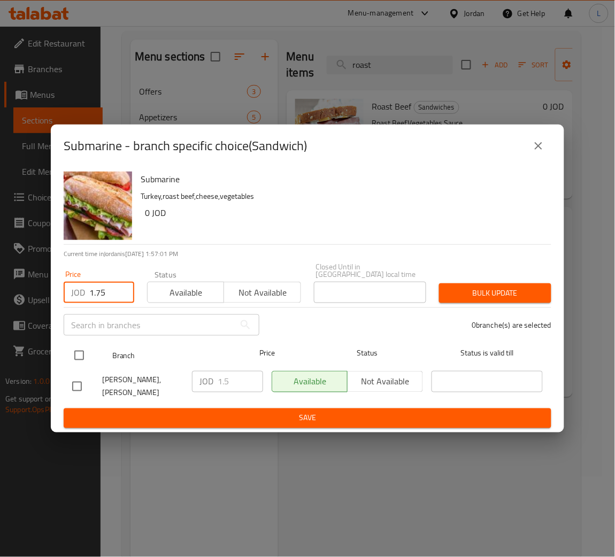
click at [74, 349] on input "checkbox" at bounding box center [79, 356] width 22 height 22
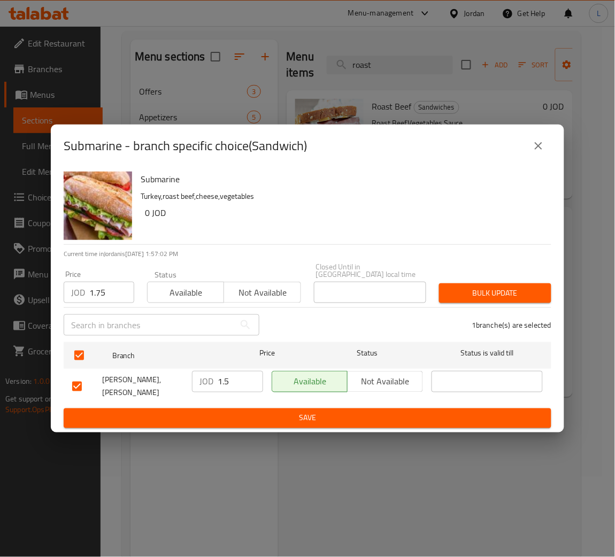
click at [448, 301] on button "Bulk update" at bounding box center [495, 294] width 112 height 20
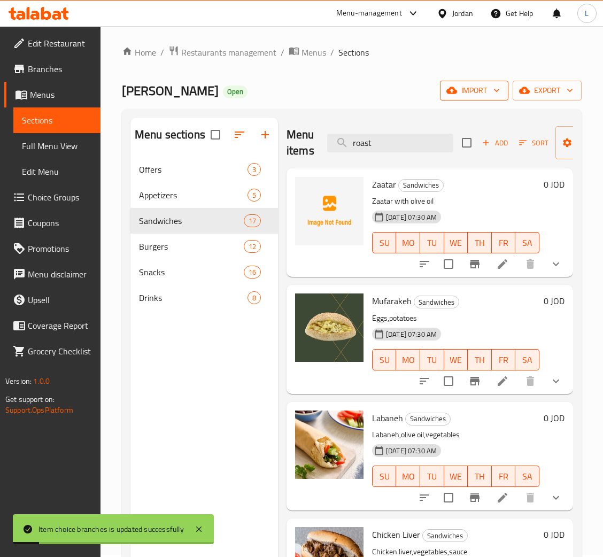
scroll to position [0, 0]
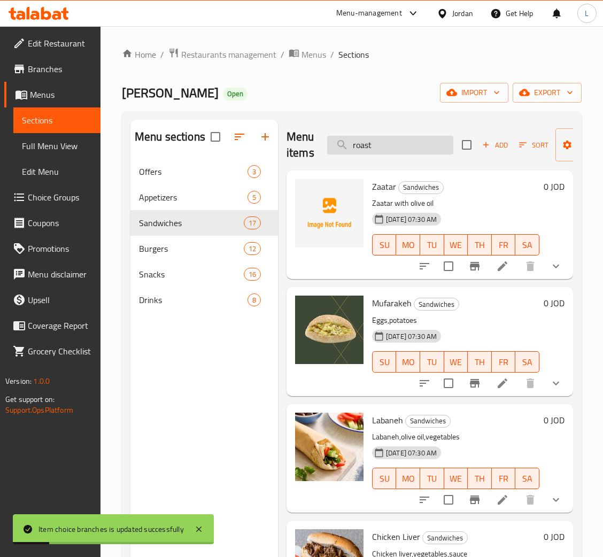
click at [421, 141] on input "roast" at bounding box center [390, 145] width 126 height 19
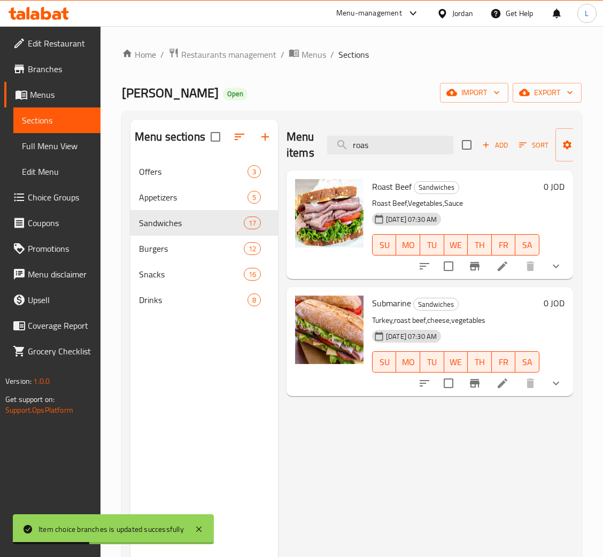
click at [560, 378] on icon "show more" at bounding box center [556, 383] width 13 height 13
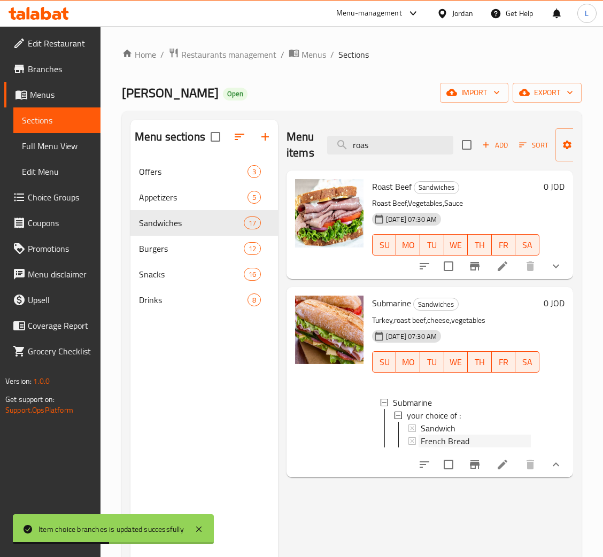
click at [440, 441] on span "French Bread" at bounding box center [445, 441] width 49 height 13
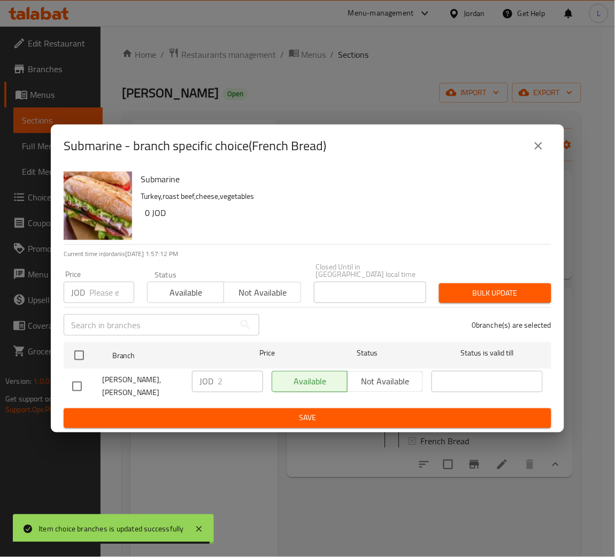
click at [103, 296] on input "number" at bounding box center [111, 292] width 45 height 21
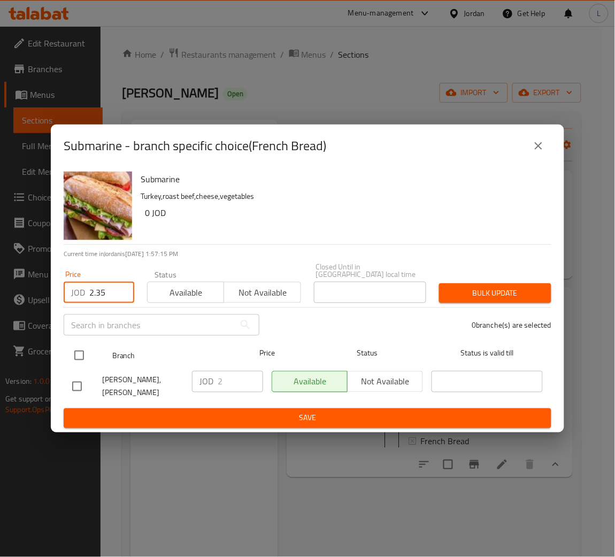
click at [83, 353] on input "checkbox" at bounding box center [79, 356] width 22 height 22
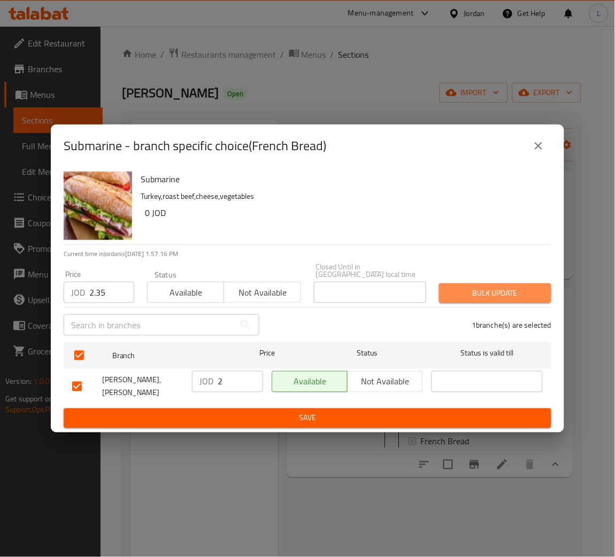
click at [487, 288] on span "Bulk update" at bounding box center [495, 293] width 95 height 13
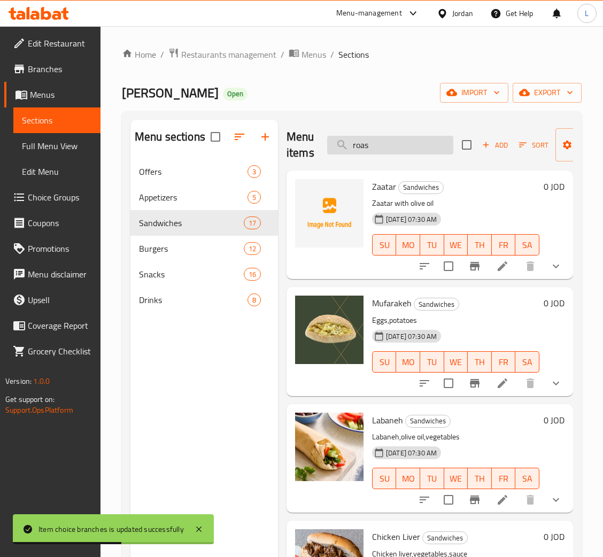
click at [377, 148] on input "roas" at bounding box center [390, 145] width 126 height 19
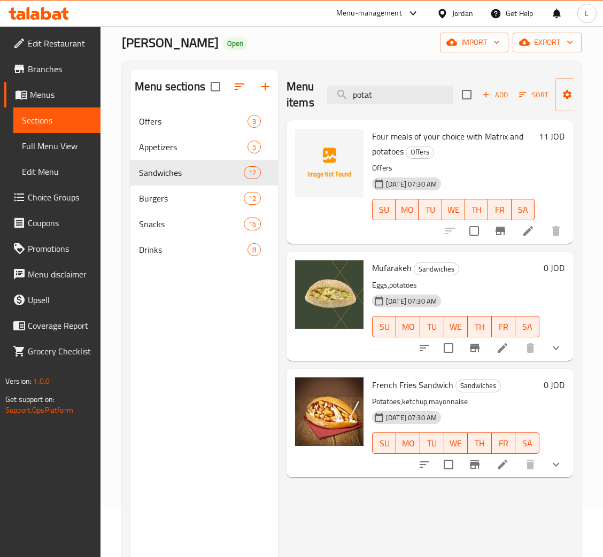
scroll to position [80, 0]
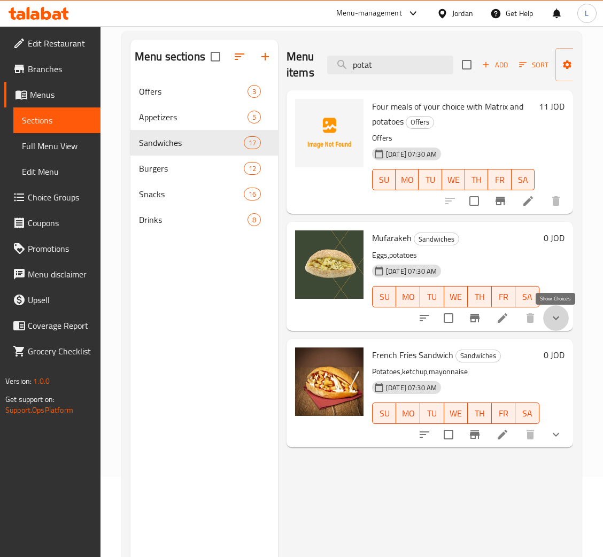
click at [556, 317] on icon "show more" at bounding box center [556, 318] width 13 height 13
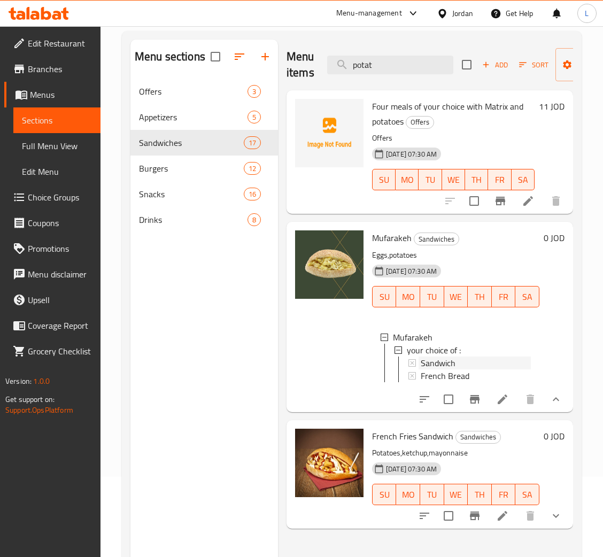
click at [470, 364] on div "Sandwich" at bounding box center [476, 363] width 110 height 13
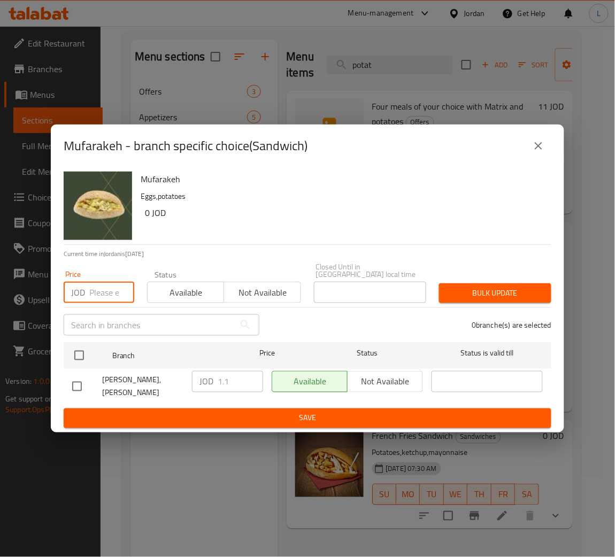
click at [99, 297] on input "number" at bounding box center [111, 292] width 45 height 21
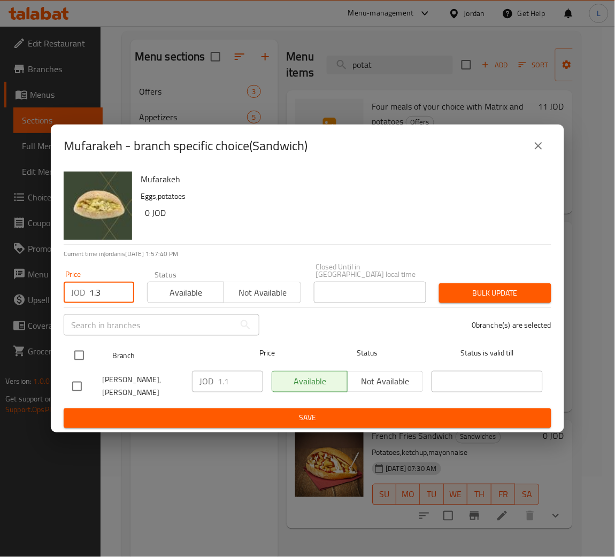
click at [73, 358] on input "checkbox" at bounding box center [79, 356] width 22 height 22
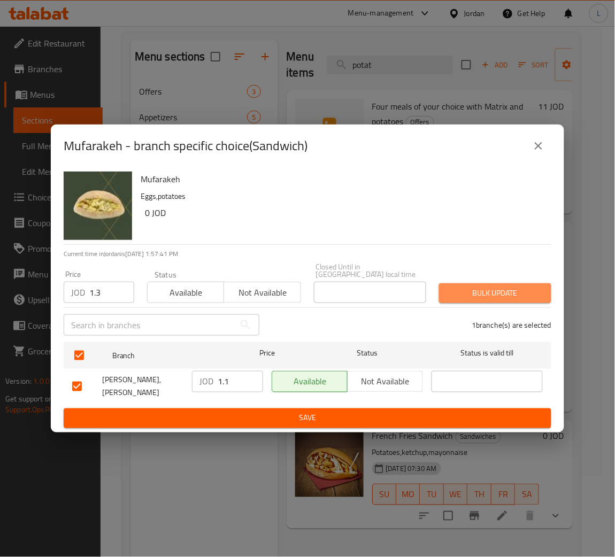
click at [492, 291] on span "Bulk update" at bounding box center [495, 293] width 95 height 13
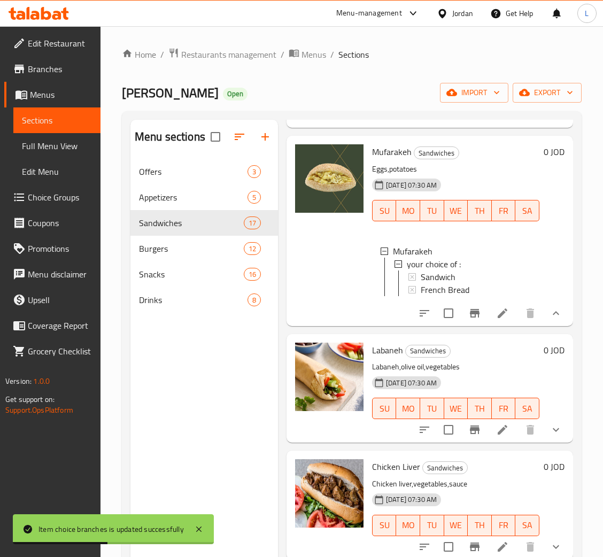
scroll to position [160, 0]
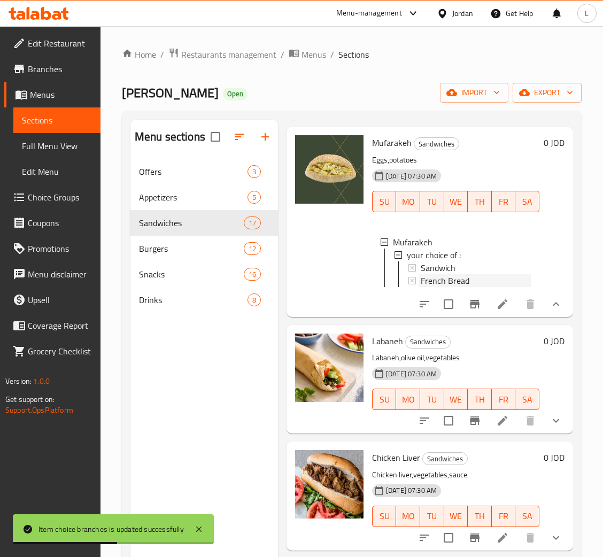
click at [454, 282] on span "French Bread" at bounding box center [445, 280] width 49 height 13
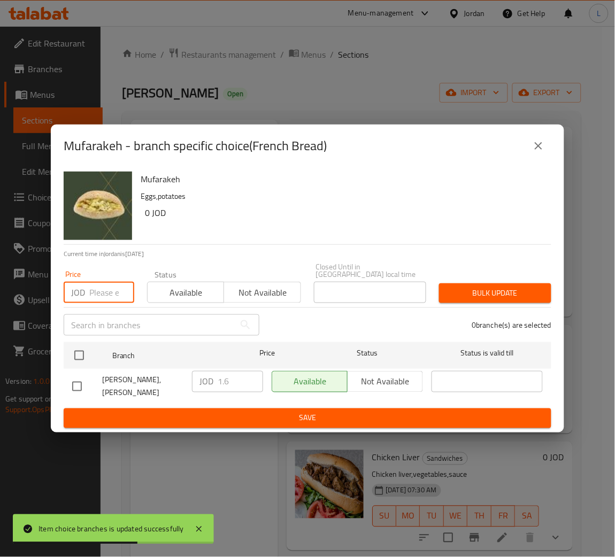
drag, startPoint x: 98, startPoint y: 292, endPoint x: 169, endPoint y: 336, distance: 83.4
click at [98, 293] on input "number" at bounding box center [111, 292] width 45 height 21
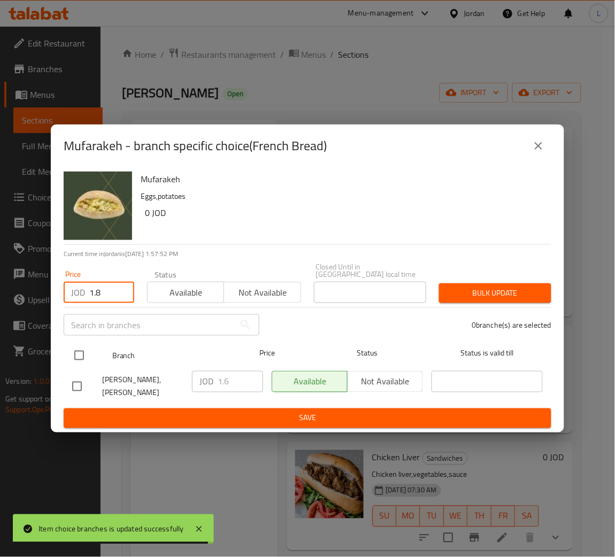
click at [70, 342] on div at bounding box center [88, 355] width 40 height 31
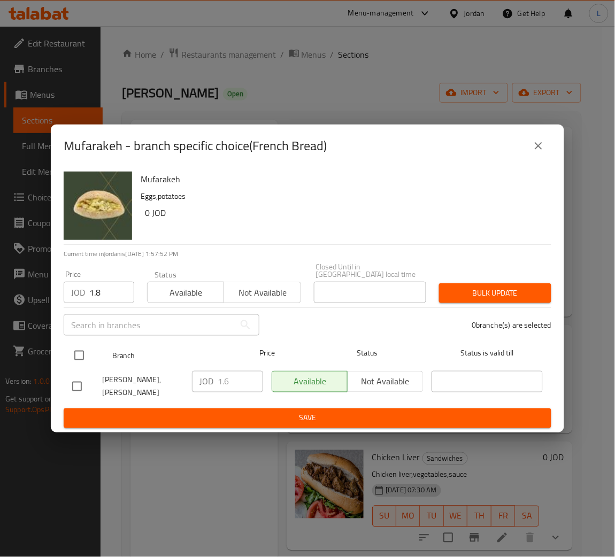
click at [72, 351] on input "checkbox" at bounding box center [79, 356] width 22 height 22
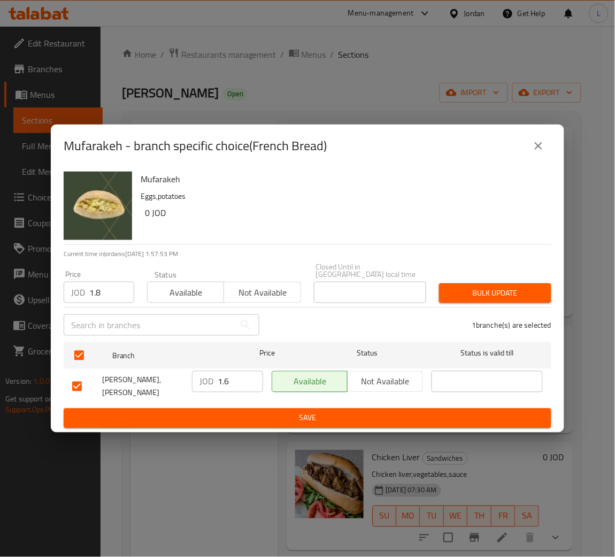
click at [489, 295] on span "Bulk update" at bounding box center [495, 293] width 95 height 13
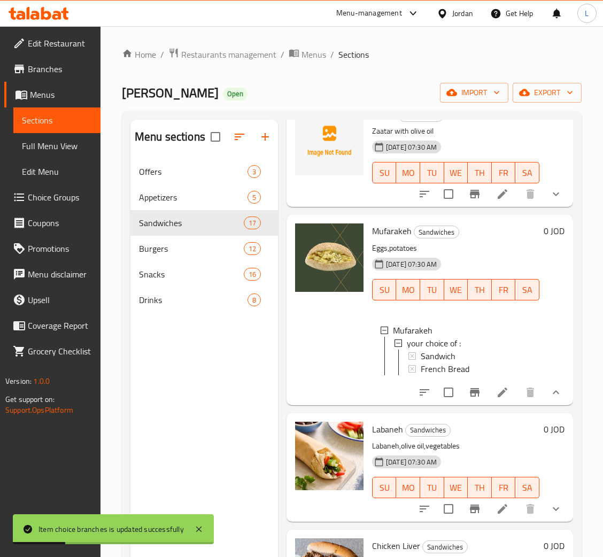
scroll to position [0, 0]
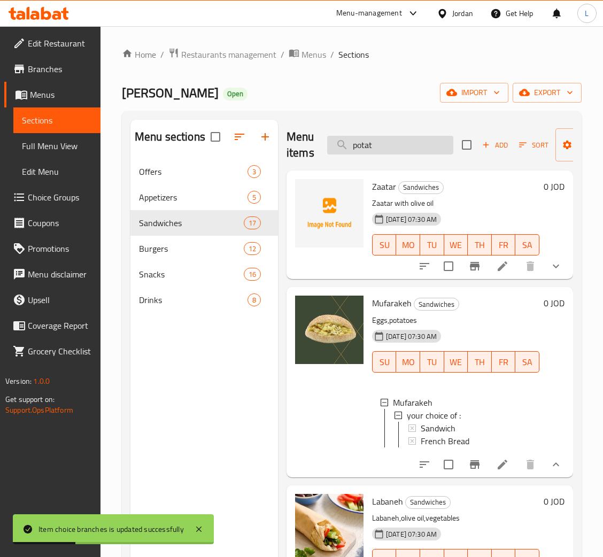
click at [387, 146] on input "potat" at bounding box center [390, 145] width 126 height 19
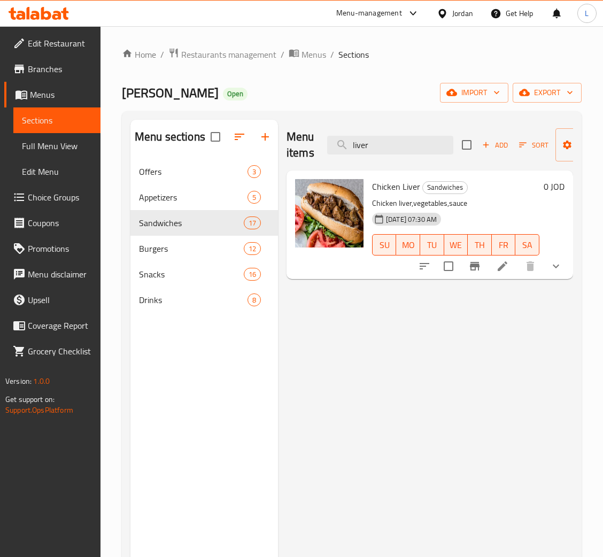
click at [553, 266] on icon "show more" at bounding box center [556, 267] width 6 height 4
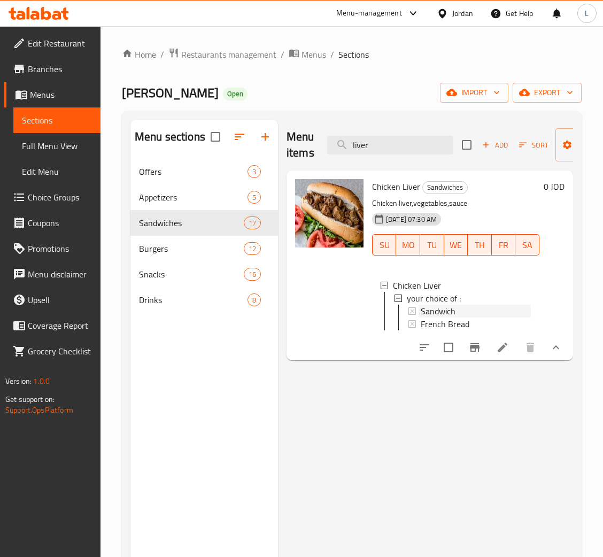
click at [448, 313] on span "Sandwich" at bounding box center [438, 311] width 35 height 13
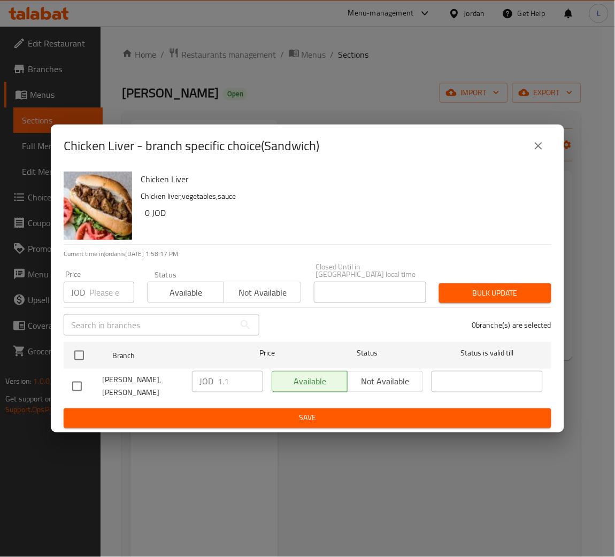
click at [115, 291] on input "number" at bounding box center [111, 292] width 45 height 21
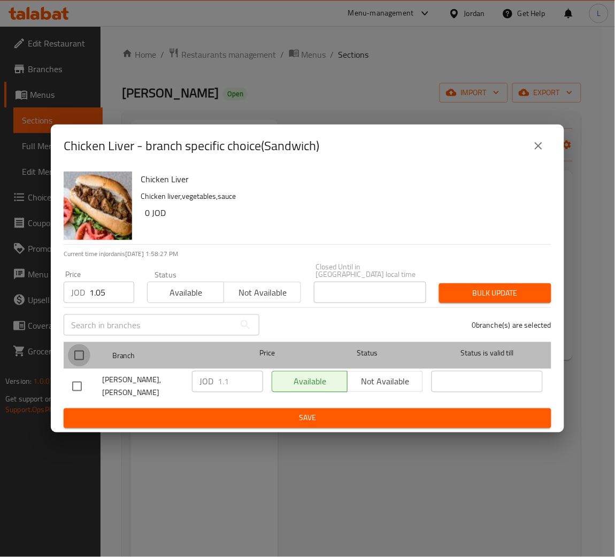
click at [82, 353] on input "checkbox" at bounding box center [79, 356] width 22 height 22
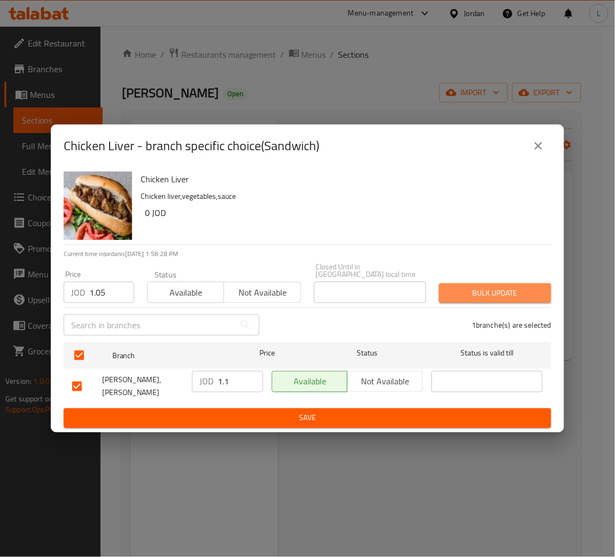
click at [506, 285] on button "Bulk update" at bounding box center [495, 294] width 112 height 20
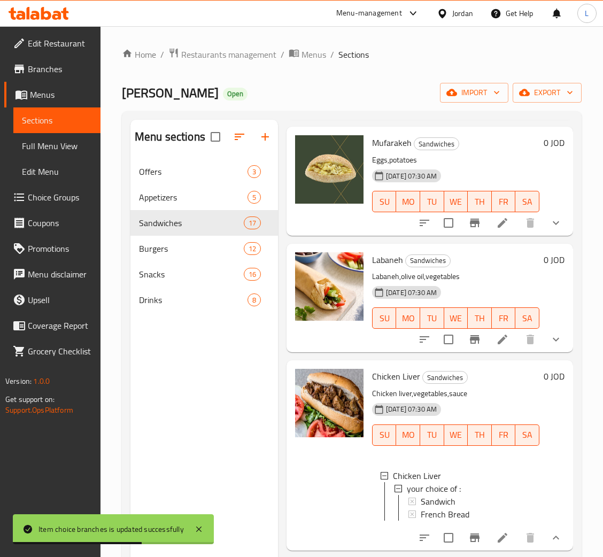
scroll to position [1, 0]
click at [481, 510] on div "French Bread" at bounding box center [476, 513] width 110 height 13
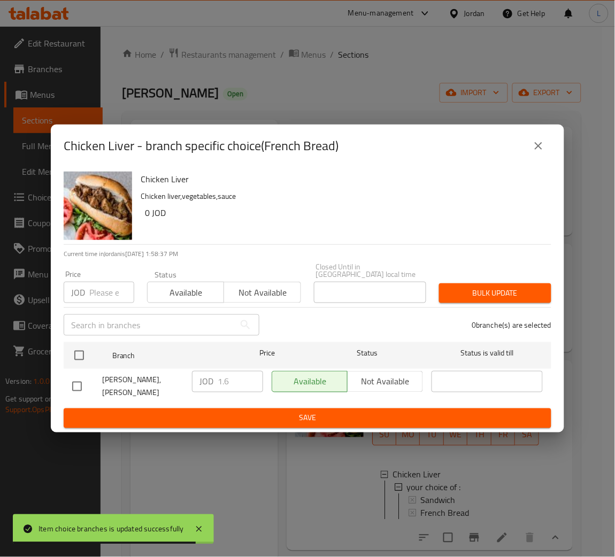
click at [104, 300] on input "number" at bounding box center [111, 292] width 45 height 21
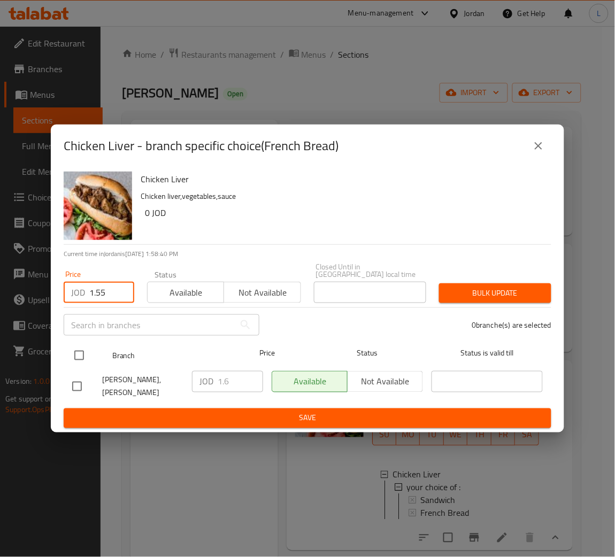
click at [75, 355] on input "checkbox" at bounding box center [79, 356] width 22 height 22
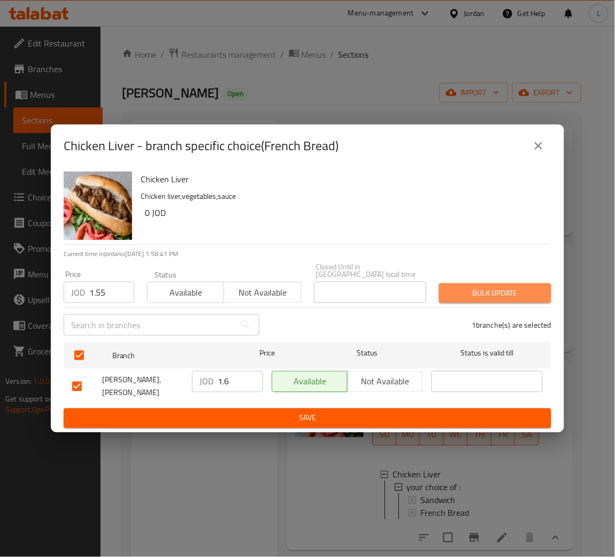
click at [468, 292] on span "Bulk update" at bounding box center [495, 293] width 95 height 13
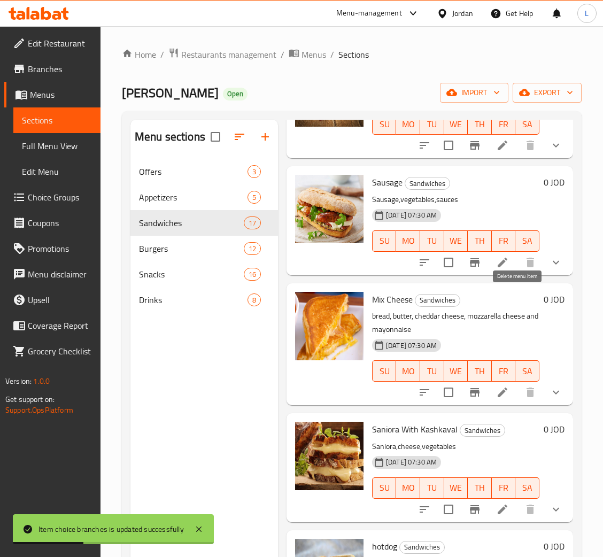
scroll to position [642, 0]
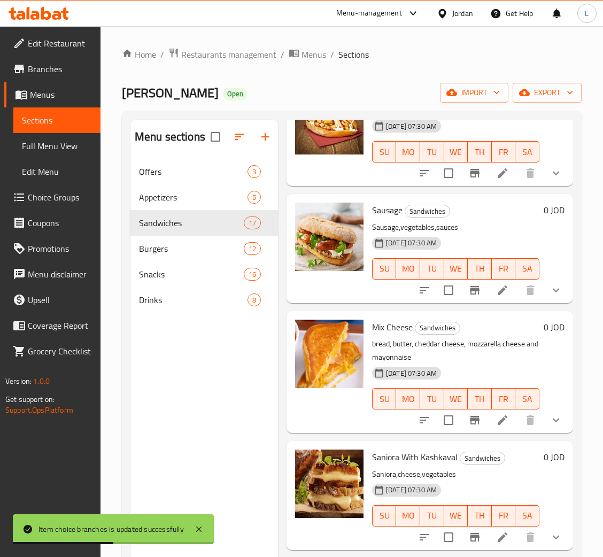
click at [503, 298] on li at bounding box center [503, 290] width 30 height 19
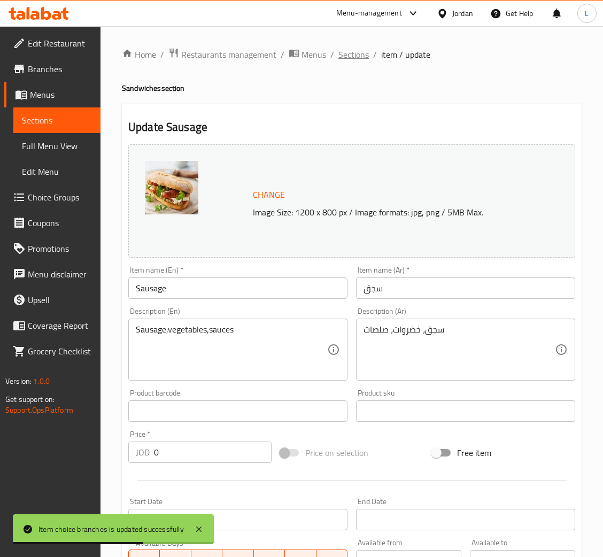
click at [358, 60] on span "Sections" at bounding box center [354, 54] width 30 height 13
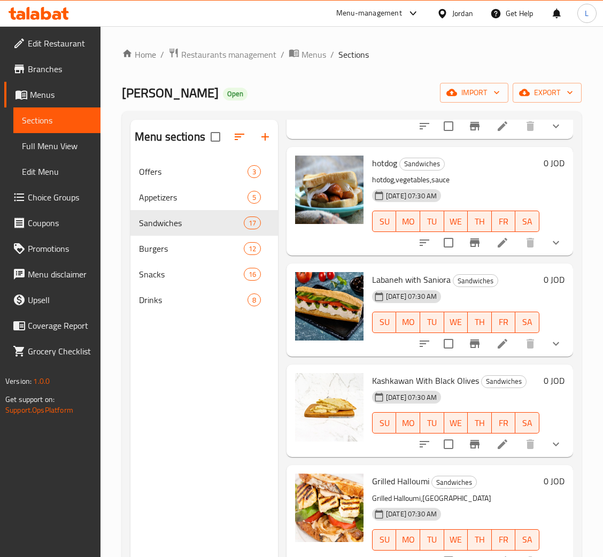
scroll to position [882, 0]
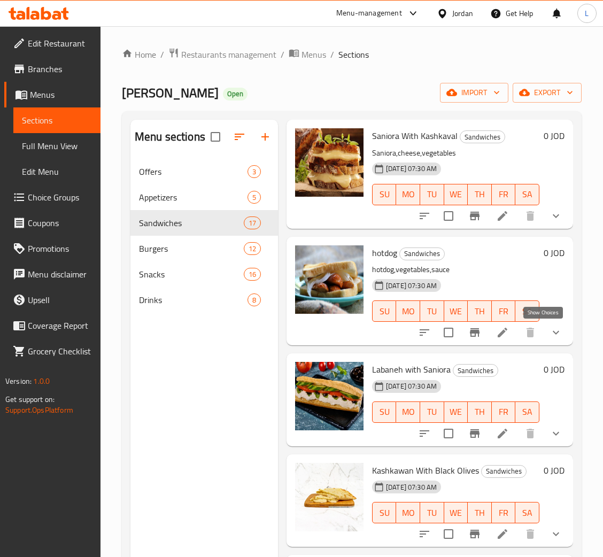
click at [550, 330] on icon "show more" at bounding box center [556, 332] width 13 height 13
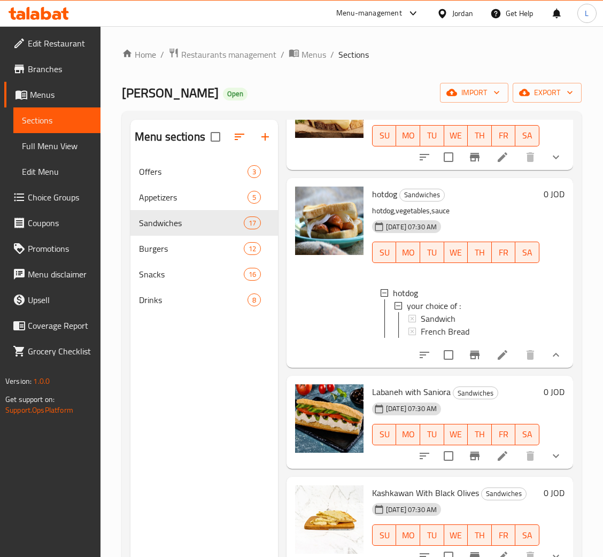
scroll to position [1043, 0]
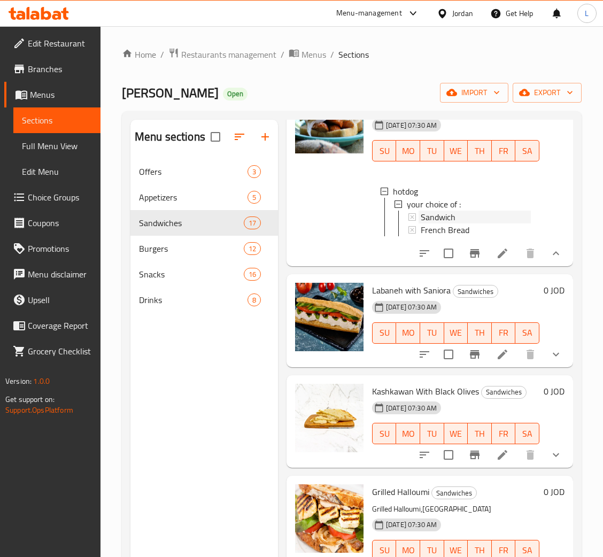
click at [460, 219] on div "Sandwich" at bounding box center [476, 217] width 110 height 13
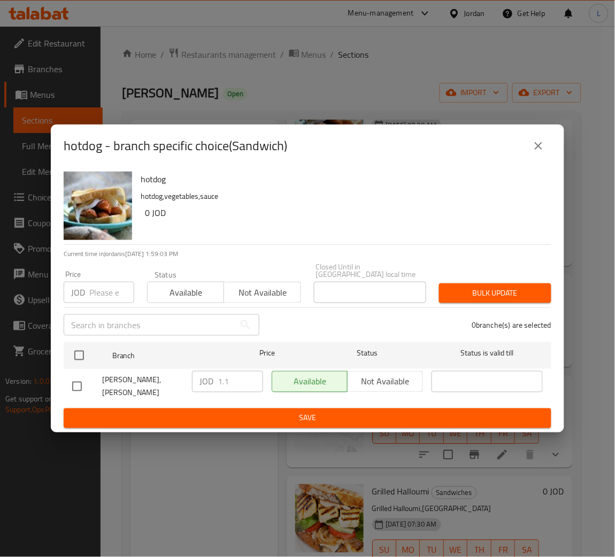
click at [547, 149] on button "close" at bounding box center [539, 146] width 26 height 26
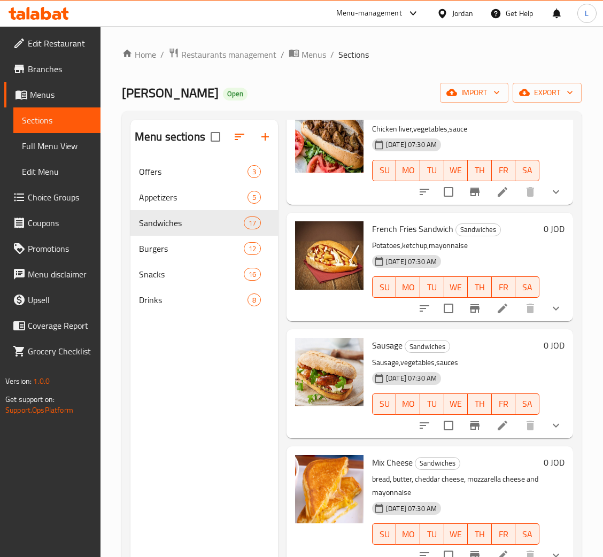
scroll to position [481, 0]
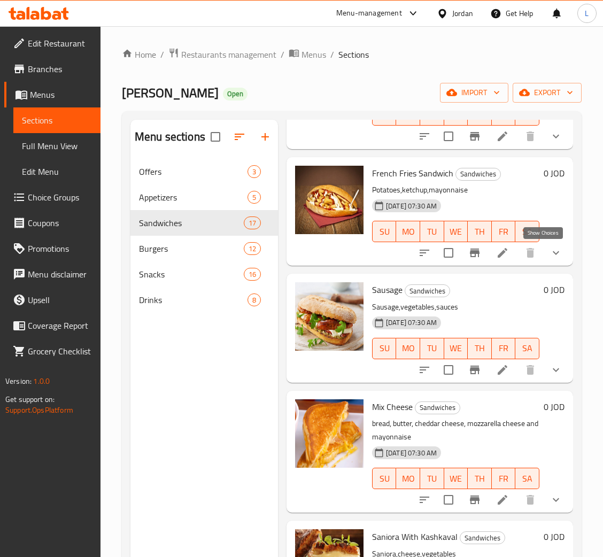
click at [550, 249] on icon "show more" at bounding box center [556, 253] width 13 height 13
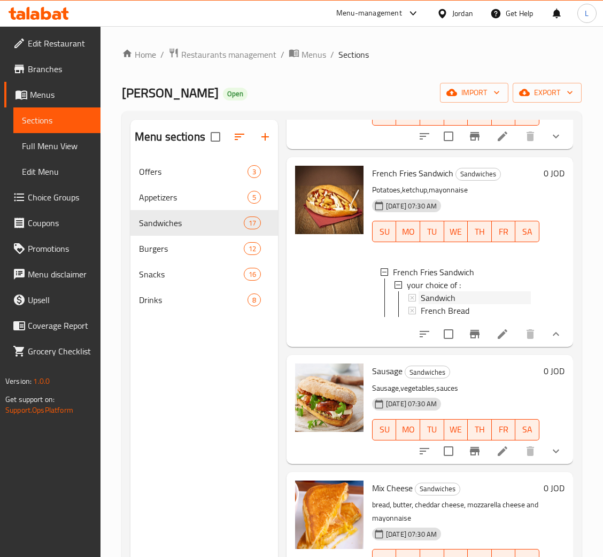
click at [480, 292] on div "Sandwich" at bounding box center [476, 298] width 110 height 13
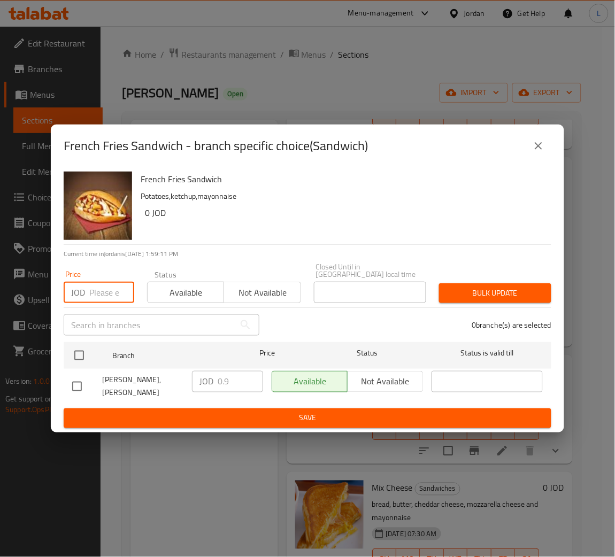
click at [106, 293] on input "number" at bounding box center [111, 292] width 45 height 21
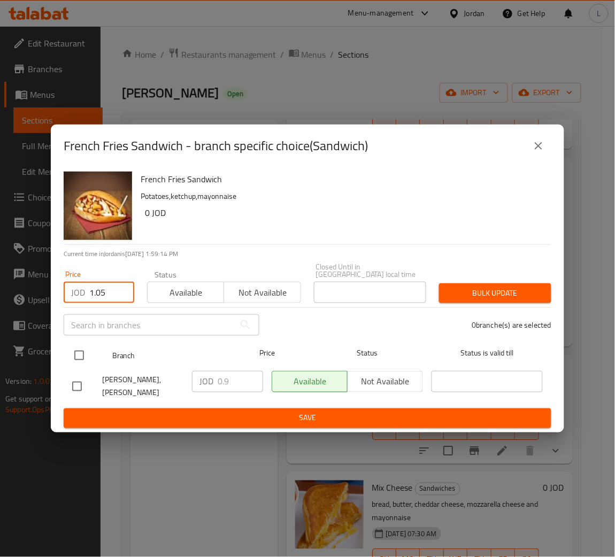
click at [78, 356] on input "checkbox" at bounding box center [79, 356] width 22 height 22
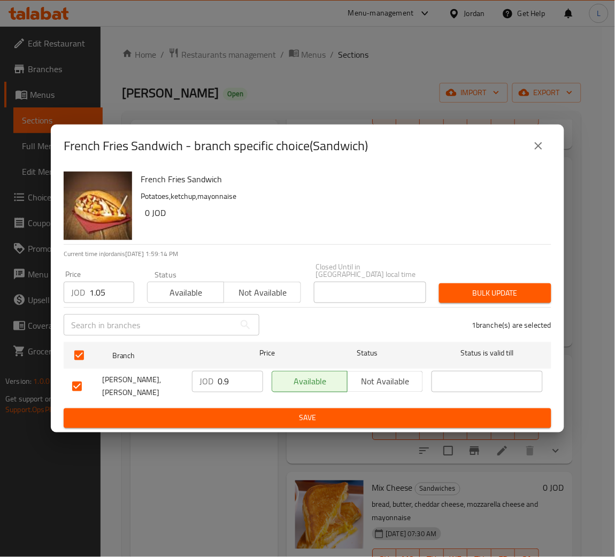
click at [497, 294] on span "Bulk update" at bounding box center [495, 293] width 95 height 13
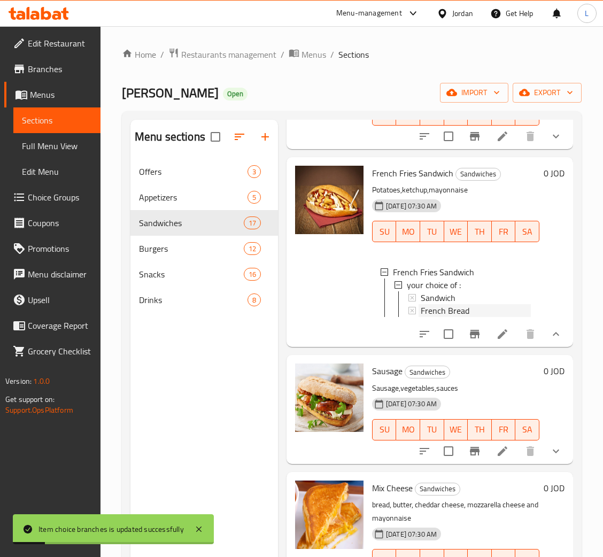
click at [448, 317] on span "French Bread" at bounding box center [445, 310] width 49 height 13
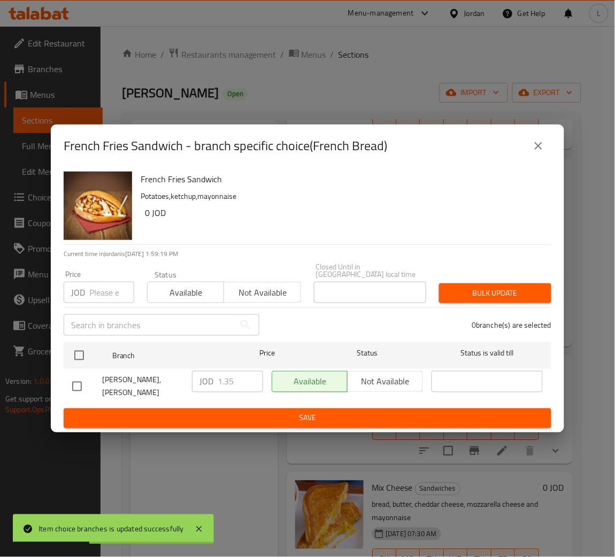
click at [91, 288] on input "number" at bounding box center [111, 292] width 45 height 21
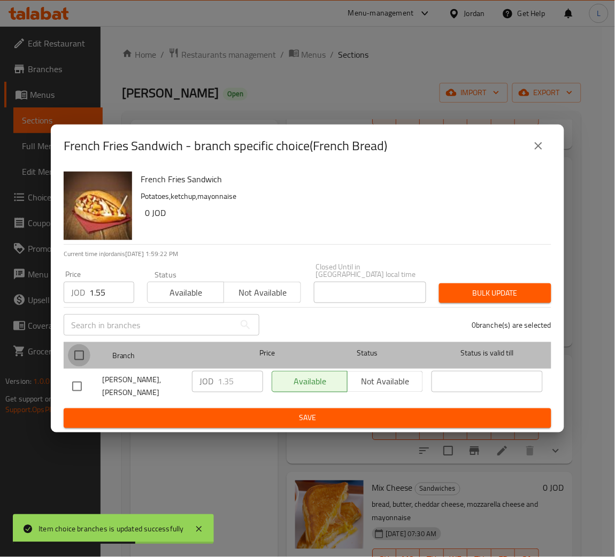
click at [86, 352] on input "checkbox" at bounding box center [79, 356] width 22 height 22
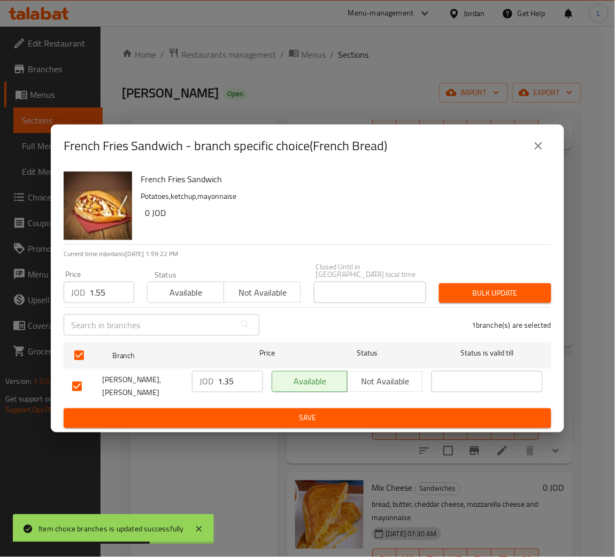
click at [529, 294] on span "Bulk update" at bounding box center [495, 293] width 95 height 13
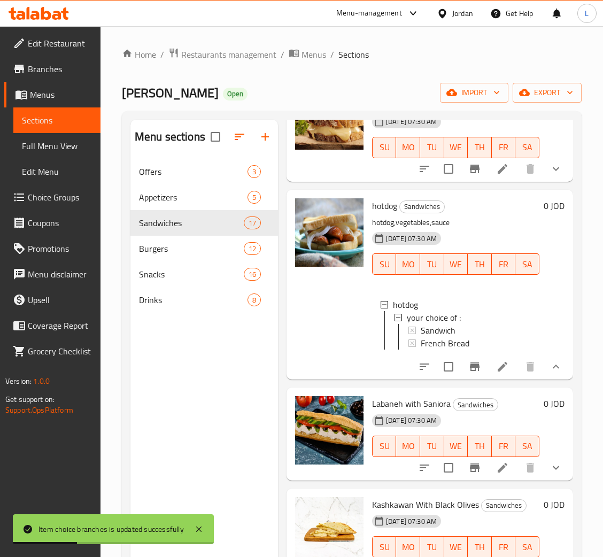
scroll to position [1043, 0]
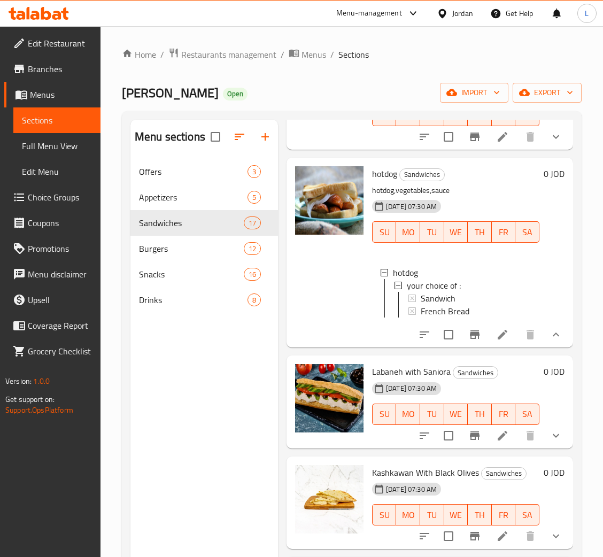
click at [463, 305] on div "Sandwich" at bounding box center [476, 298] width 110 height 13
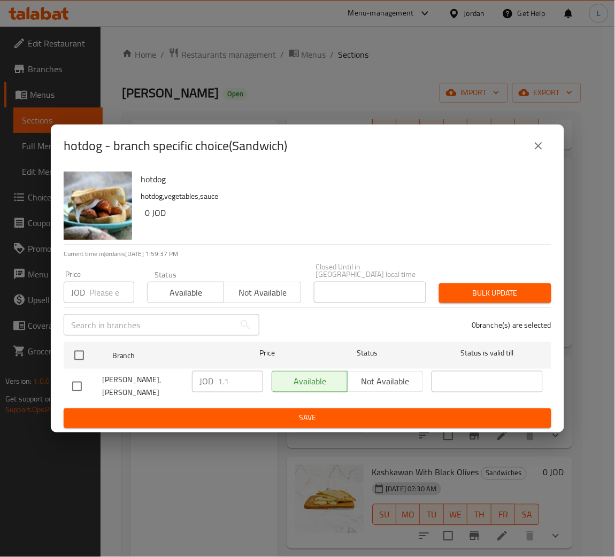
click at [104, 285] on input "number" at bounding box center [111, 292] width 45 height 21
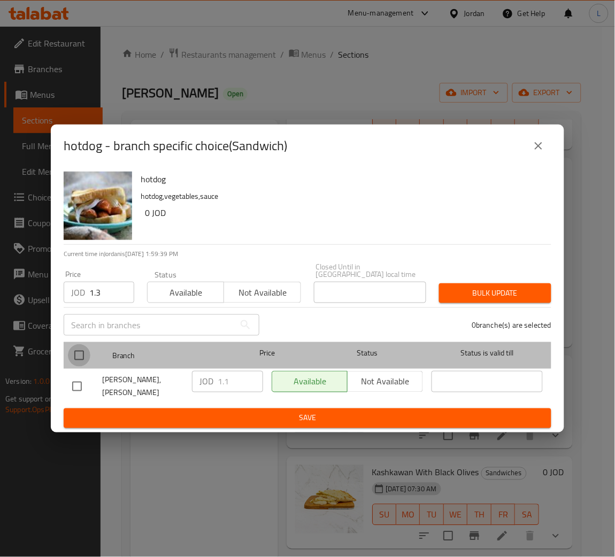
click at [85, 355] on input "checkbox" at bounding box center [79, 356] width 22 height 22
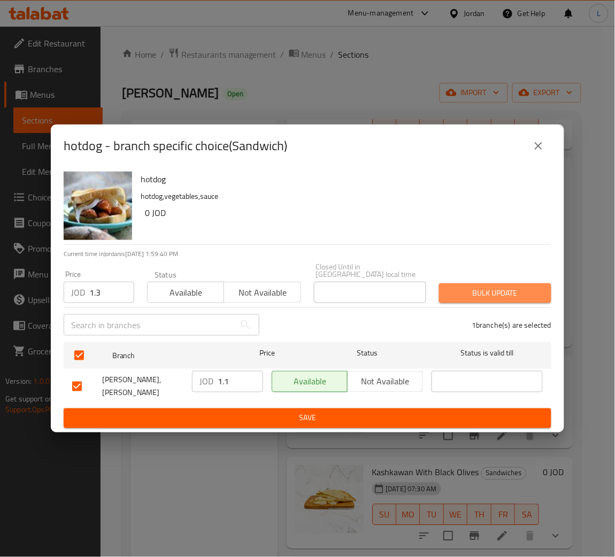
click at [499, 297] on span "Bulk update" at bounding box center [495, 293] width 95 height 13
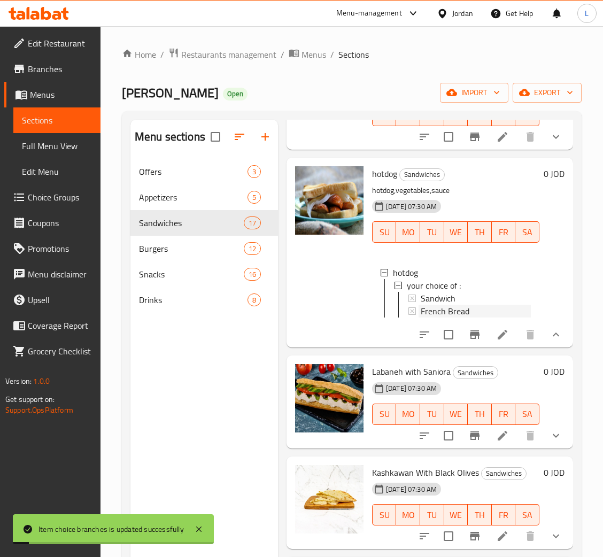
click at [434, 318] on span "French Bread" at bounding box center [445, 311] width 49 height 13
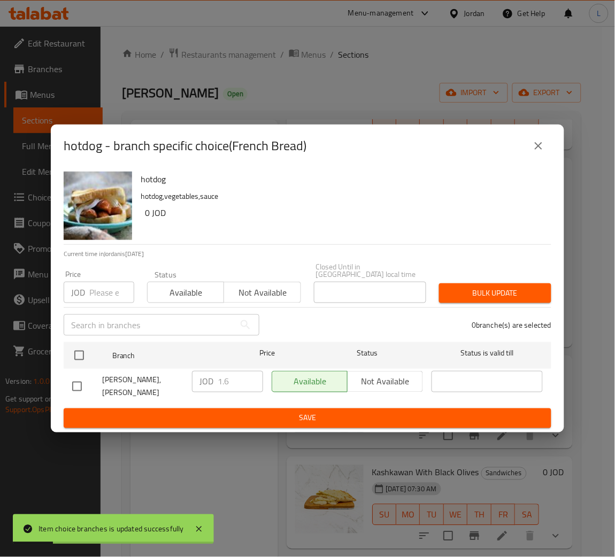
click at [108, 297] on input "number" at bounding box center [111, 292] width 45 height 21
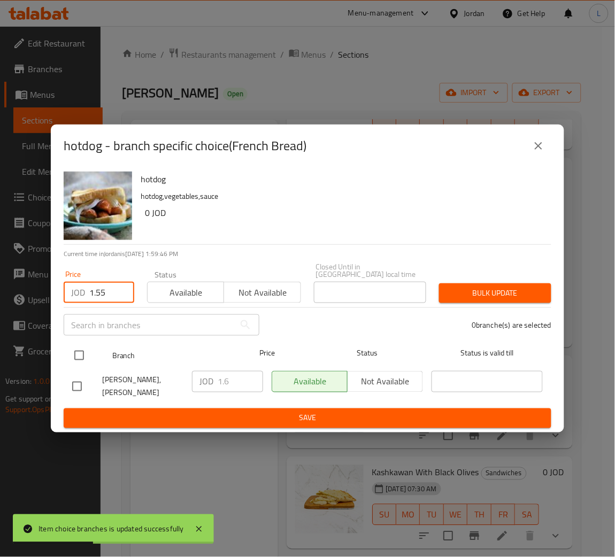
click at [73, 356] on input "checkbox" at bounding box center [79, 356] width 22 height 22
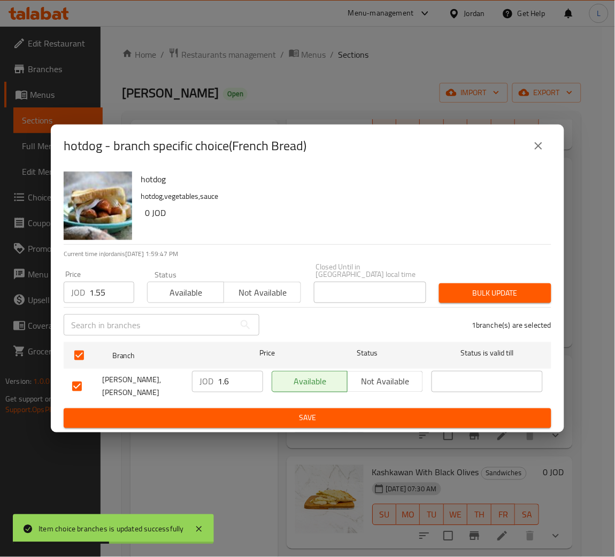
click at [490, 294] on span "Bulk update" at bounding box center [495, 293] width 95 height 13
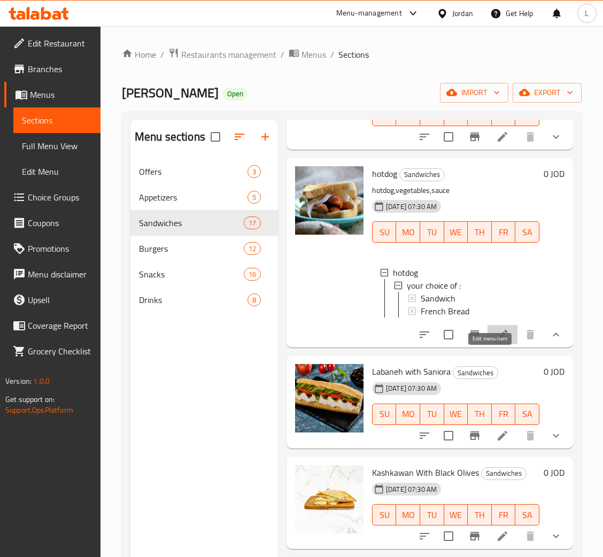
click at [498, 340] on icon at bounding box center [503, 335] width 10 height 10
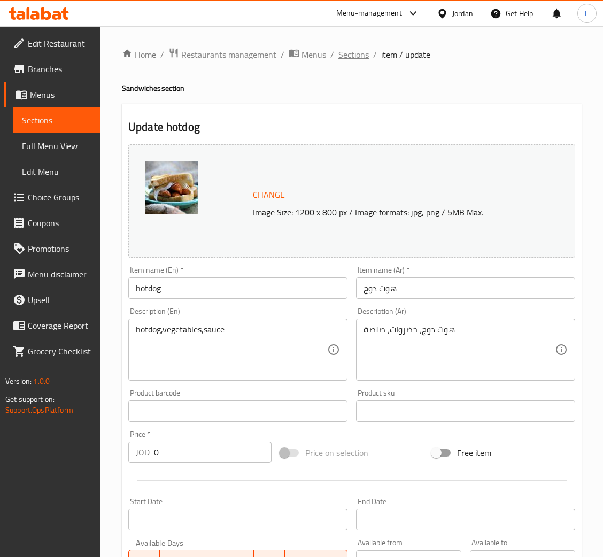
click at [351, 53] on span "Sections" at bounding box center [354, 54] width 30 height 13
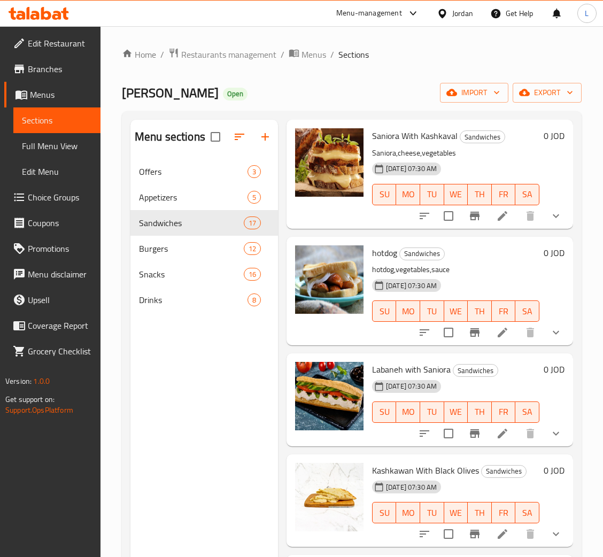
scroll to position [962, 0]
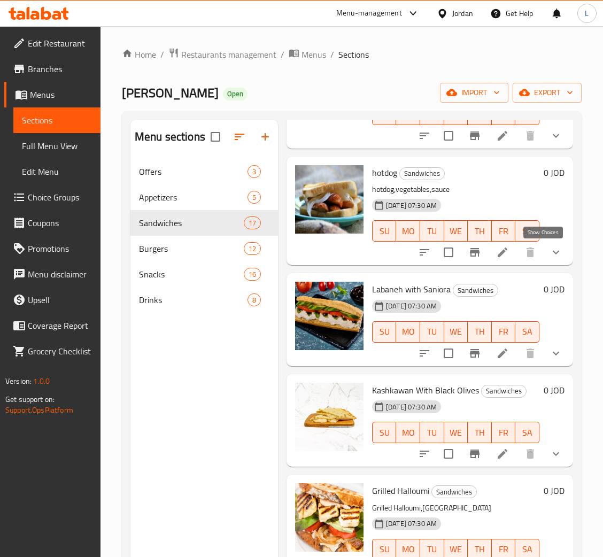
click at [550, 249] on icon "show more" at bounding box center [556, 252] width 13 height 13
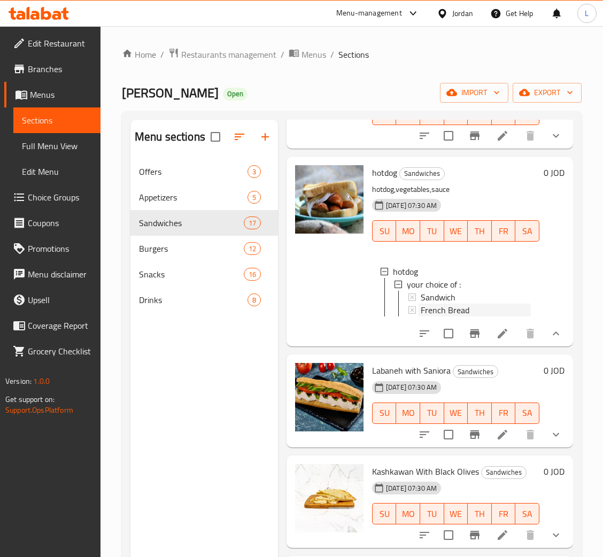
click at [470, 309] on div "French Bread" at bounding box center [476, 310] width 110 height 13
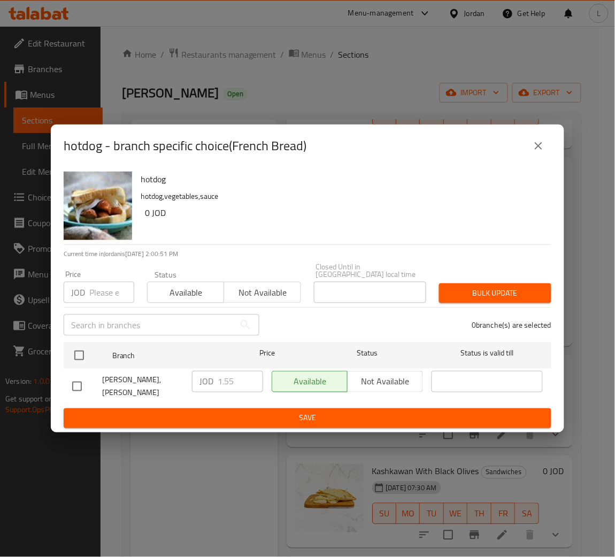
click at [537, 150] on icon "close" at bounding box center [538, 145] width 7 height 7
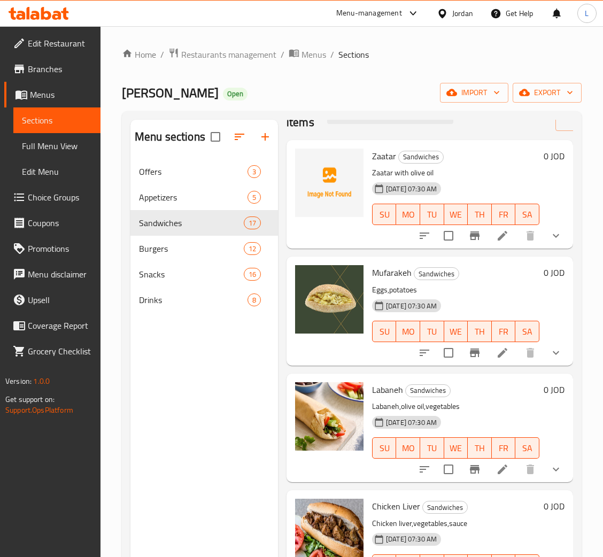
scroll to position [0, 0]
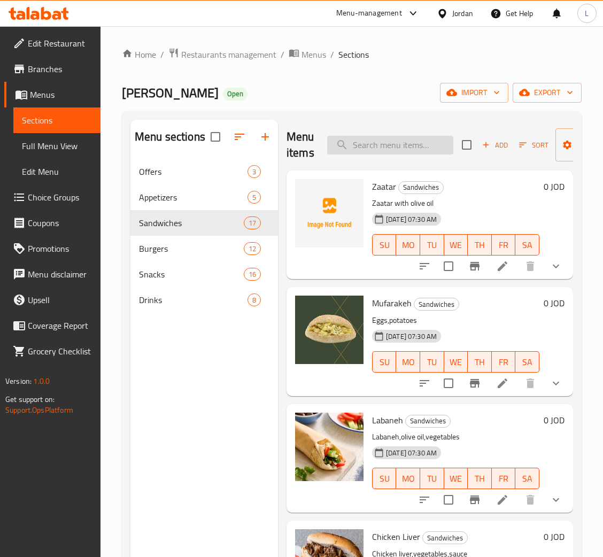
click at [381, 140] on input "search" at bounding box center [390, 145] width 126 height 19
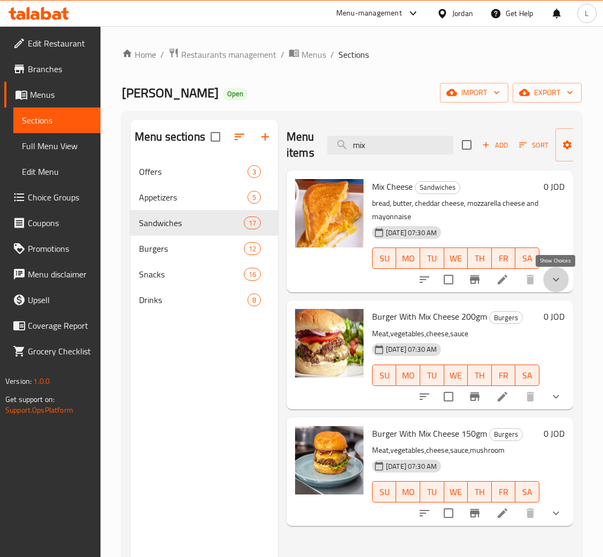
click at [550, 280] on icon "show more" at bounding box center [556, 279] width 13 height 13
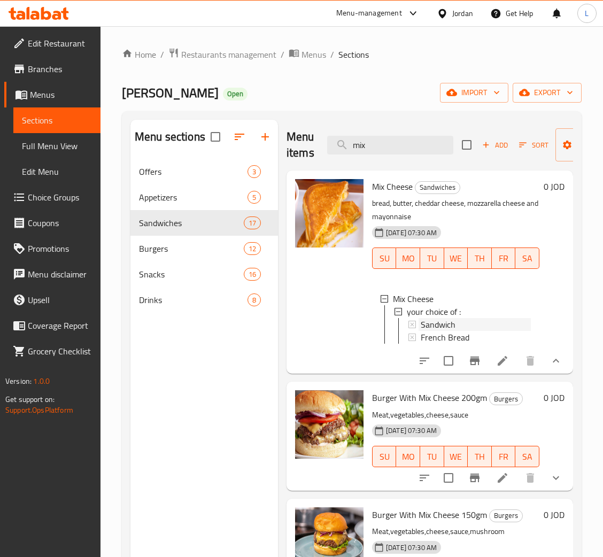
click at [460, 329] on div "Sandwich" at bounding box center [476, 324] width 110 height 13
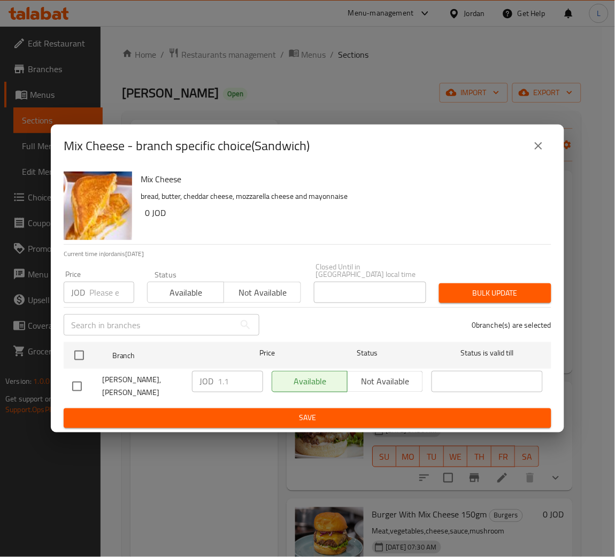
click at [111, 298] on input "number" at bounding box center [111, 292] width 45 height 21
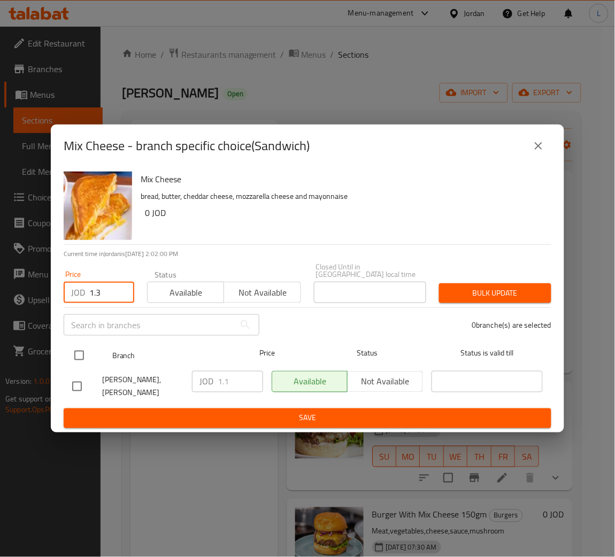
click at [82, 349] on input "checkbox" at bounding box center [79, 356] width 22 height 22
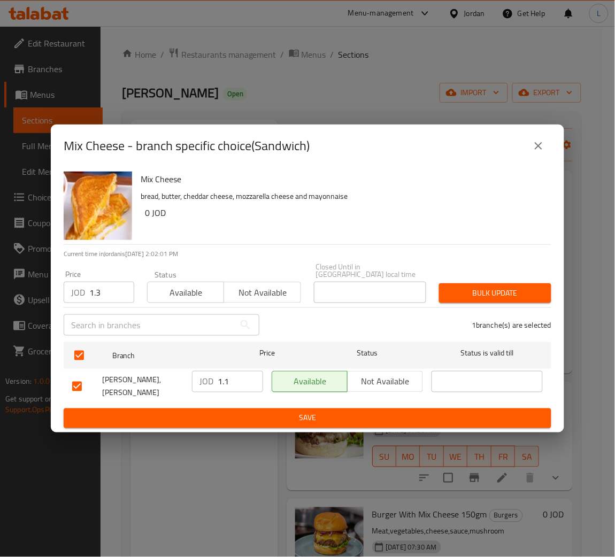
click at [495, 300] on span "Bulk update" at bounding box center [495, 293] width 95 height 13
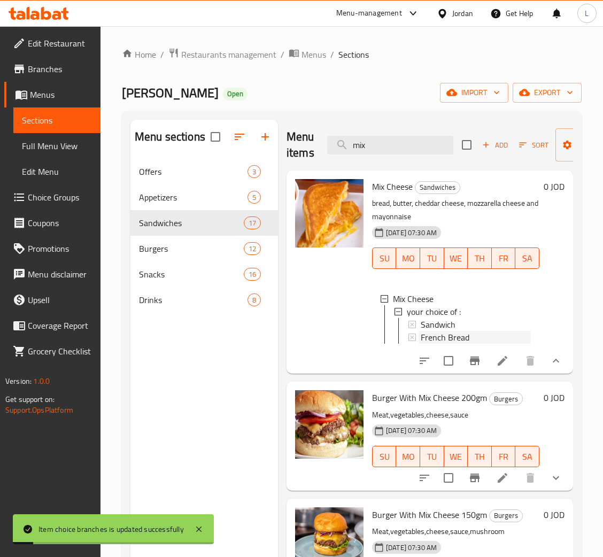
click at [448, 334] on span "French Bread" at bounding box center [445, 337] width 49 height 13
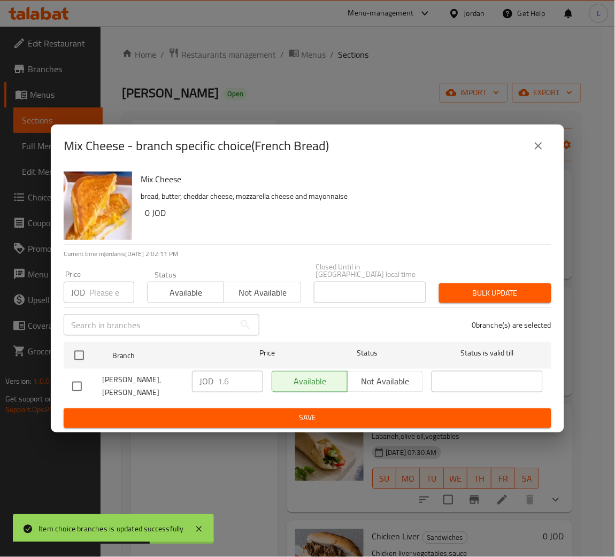
click at [101, 287] on input "number" at bounding box center [111, 292] width 45 height 21
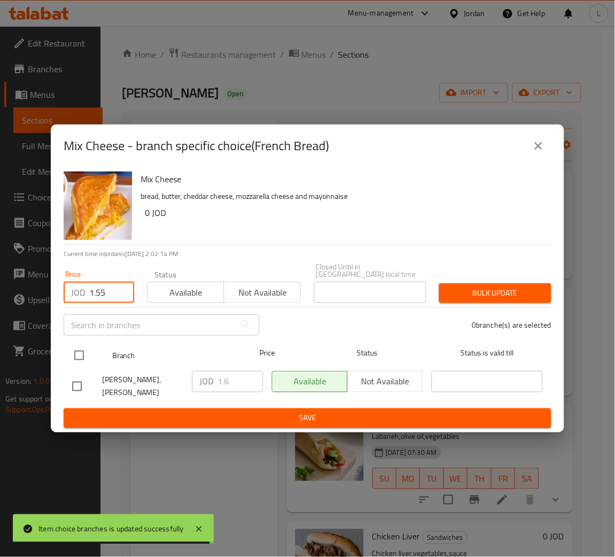
click at [69, 362] on input "checkbox" at bounding box center [79, 356] width 22 height 22
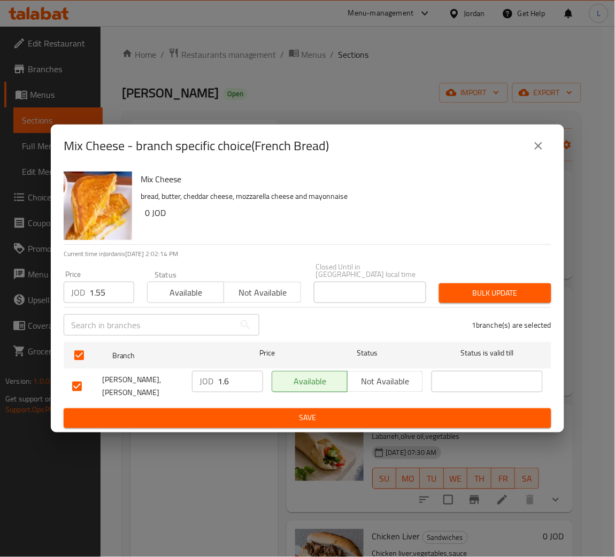
click at [464, 298] on span "Bulk update" at bounding box center [495, 293] width 95 height 13
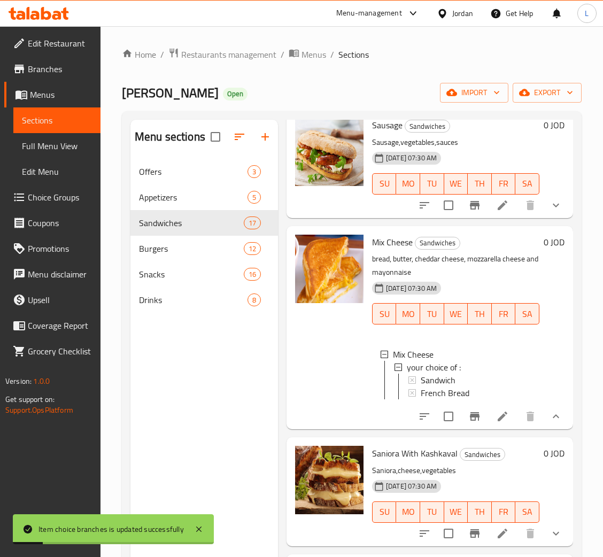
scroll to position [726, 0]
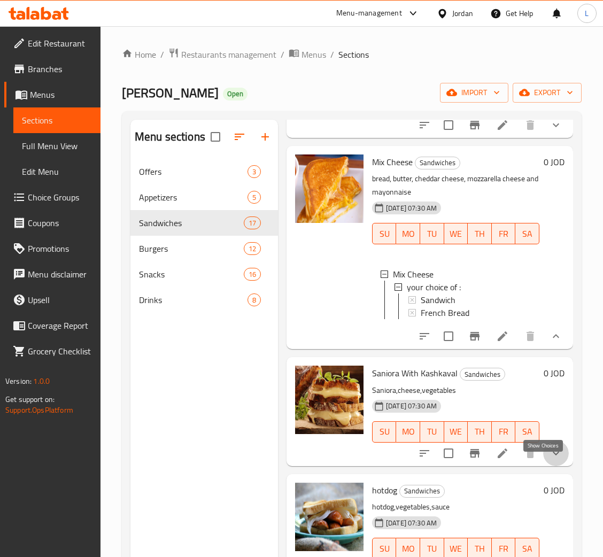
click at [550, 460] on icon "show more" at bounding box center [556, 453] width 13 height 13
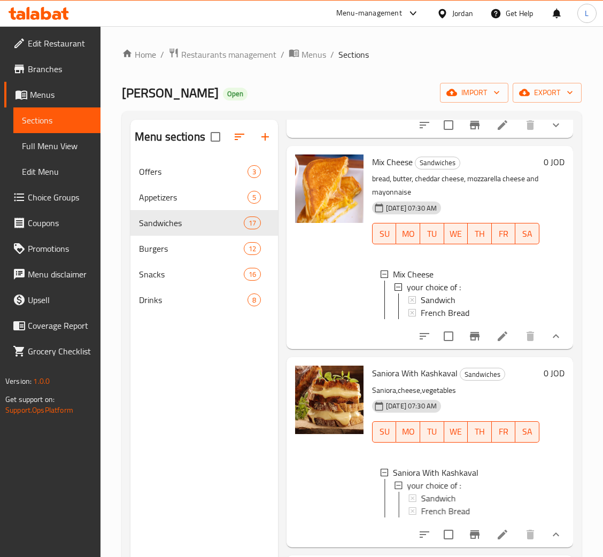
scroll to position [806, 0]
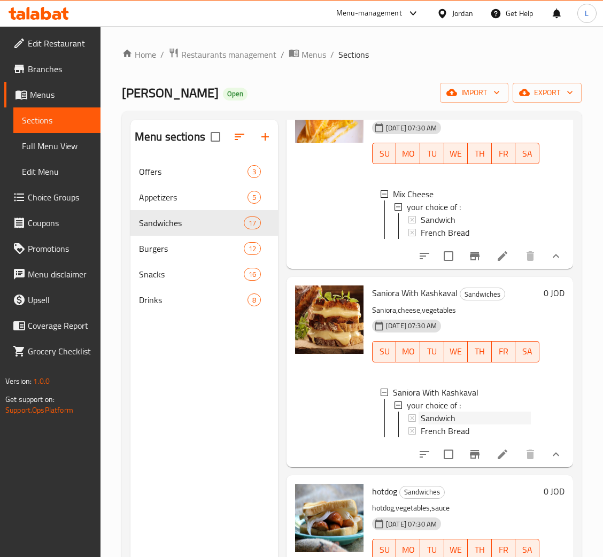
click at [430, 425] on span "Sandwich" at bounding box center [438, 418] width 35 height 13
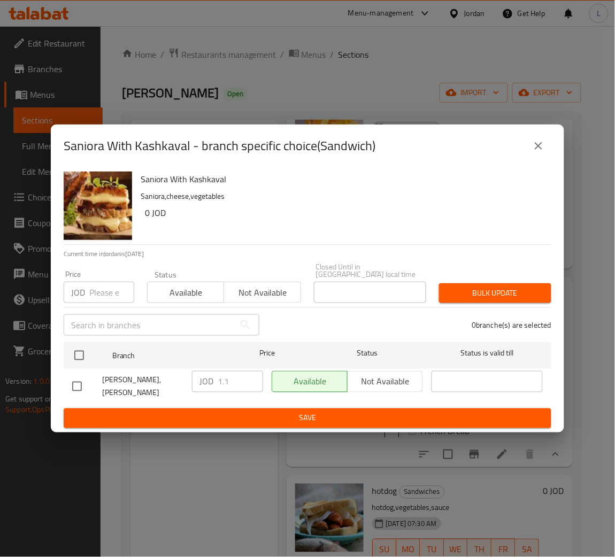
click at [95, 290] on input "number" at bounding box center [111, 292] width 45 height 21
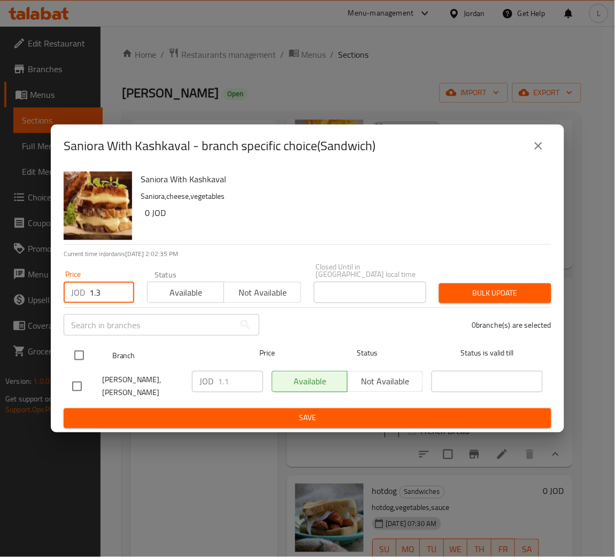
click at [85, 358] on input "checkbox" at bounding box center [79, 356] width 22 height 22
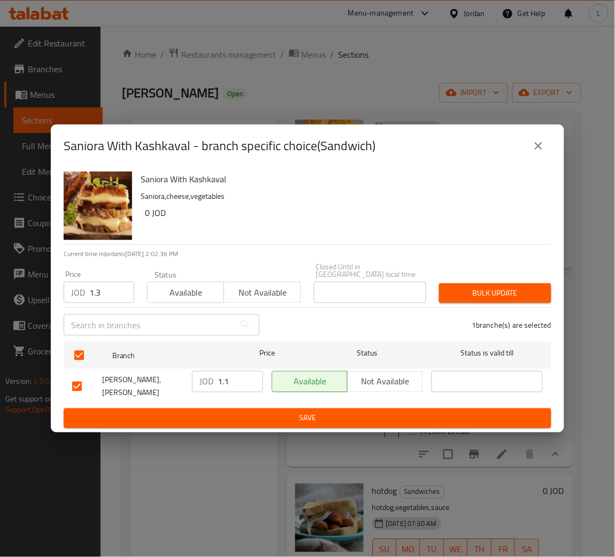
click at [463, 294] on span "Bulk update" at bounding box center [495, 293] width 95 height 13
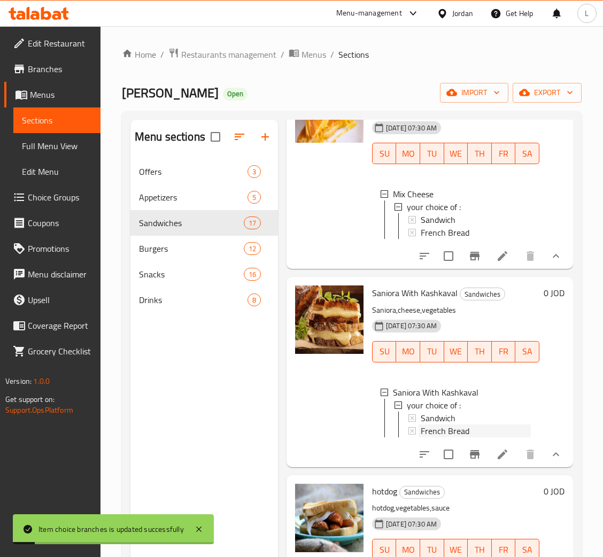
click at [485, 438] on div "French Bread" at bounding box center [476, 431] width 110 height 13
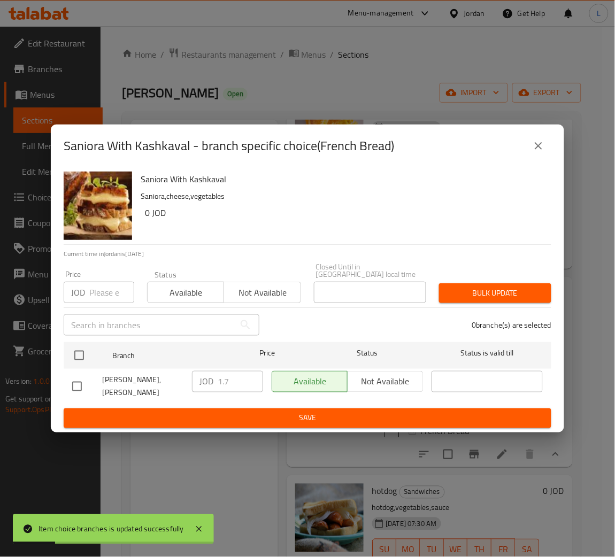
click at [101, 293] on input "number" at bounding box center [111, 292] width 45 height 21
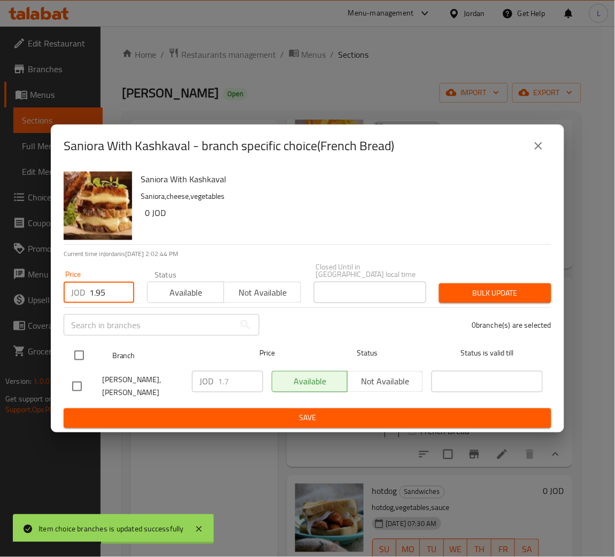
click at [85, 358] on input "checkbox" at bounding box center [79, 356] width 22 height 22
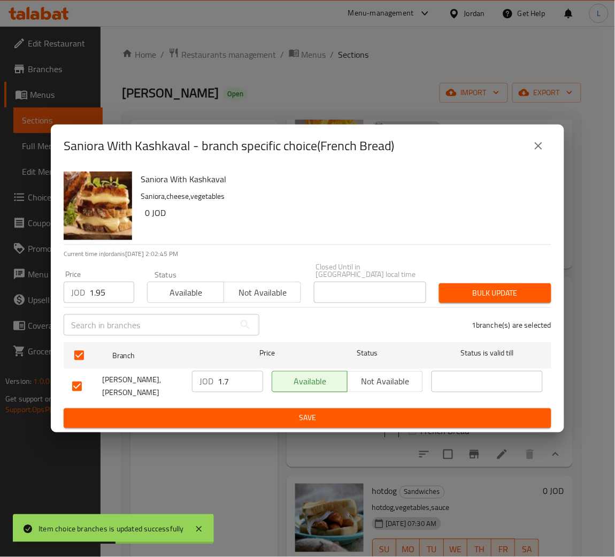
click at [517, 290] on span "Bulk update" at bounding box center [495, 293] width 95 height 13
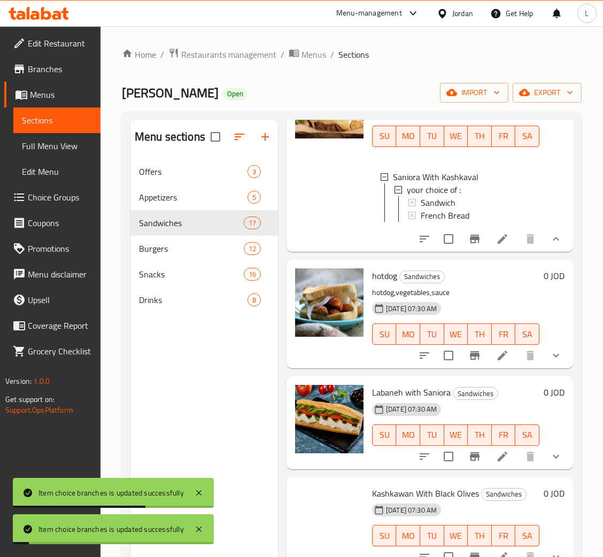
scroll to position [1047, 0]
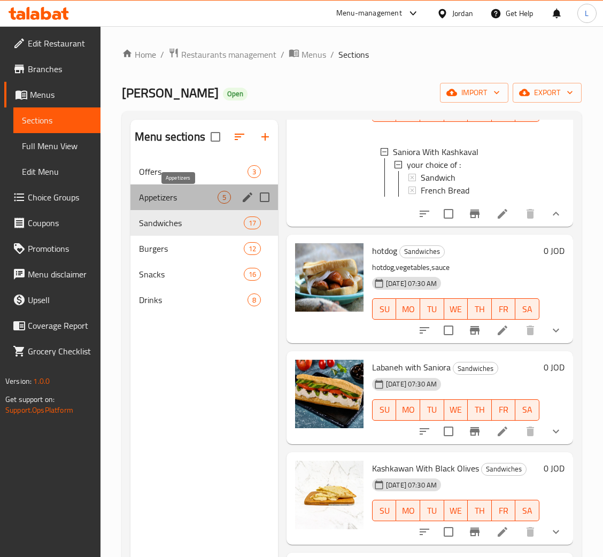
click at [169, 201] on span "Appetizers" at bounding box center [178, 197] width 79 height 13
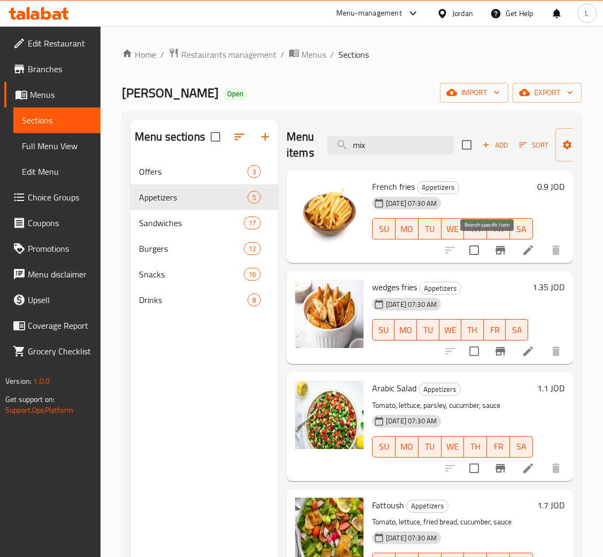
click at [490, 259] on button "Branch-specific-item" at bounding box center [501, 251] width 26 height 26
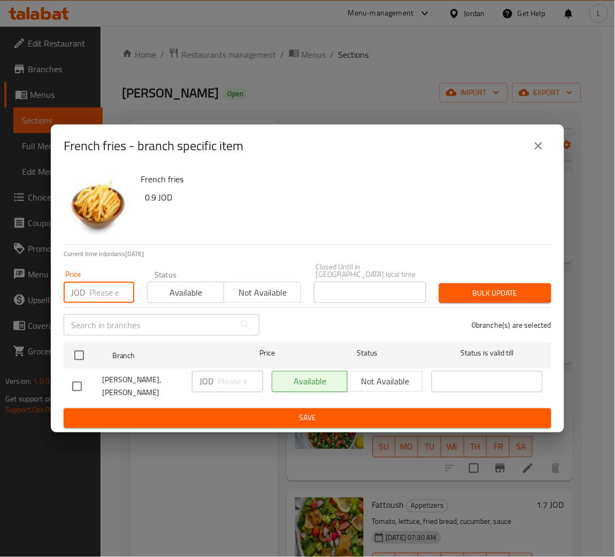
click at [109, 292] on input "number" at bounding box center [111, 292] width 45 height 21
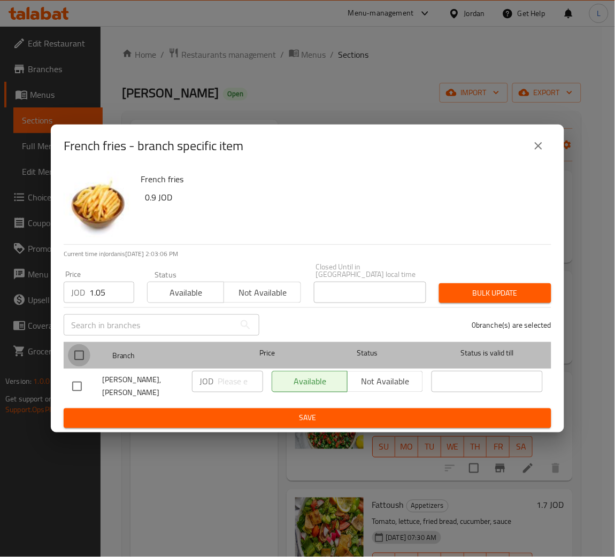
click at [76, 352] on input "checkbox" at bounding box center [79, 356] width 22 height 22
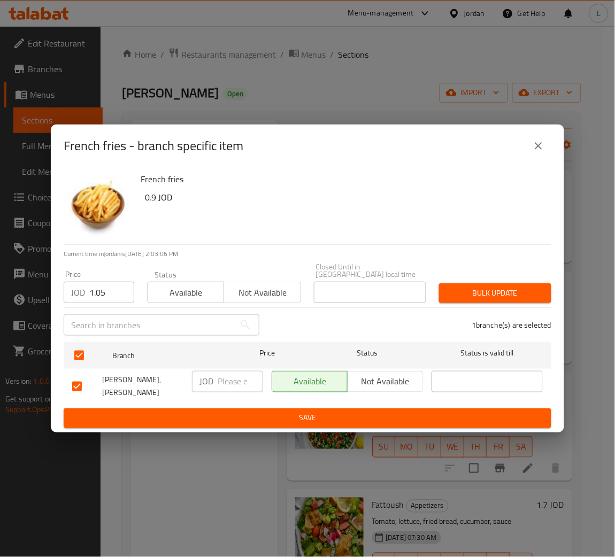
click at [477, 304] on div "Bulk update" at bounding box center [495, 293] width 125 height 33
click at [496, 285] on button "Bulk update" at bounding box center [495, 294] width 112 height 20
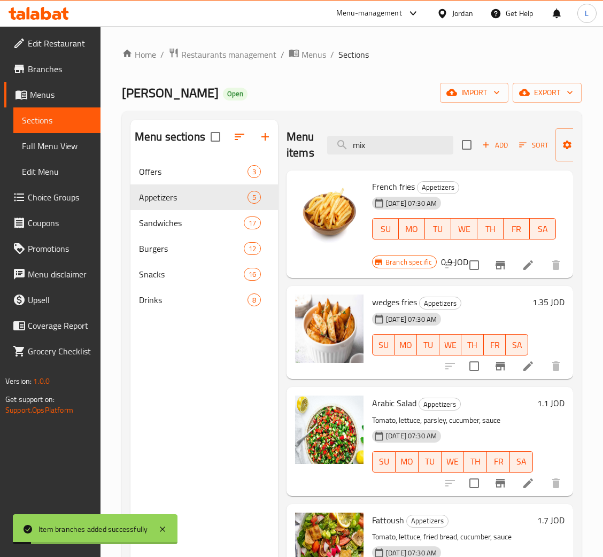
click at [488, 356] on button "Branch-specific-item" at bounding box center [501, 367] width 26 height 26
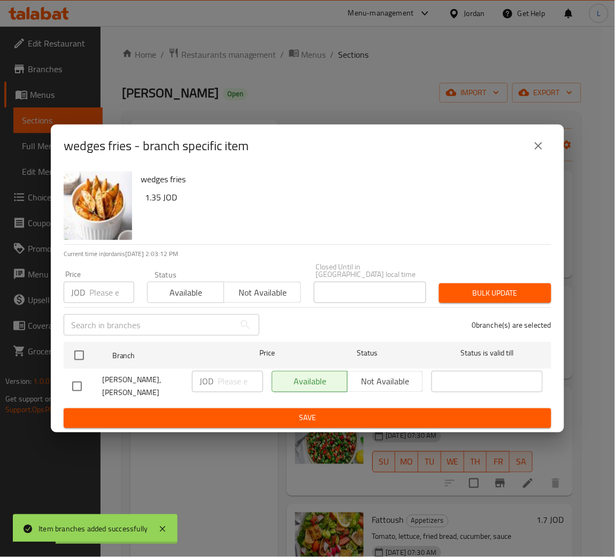
click at [102, 299] on input "number" at bounding box center [111, 292] width 45 height 21
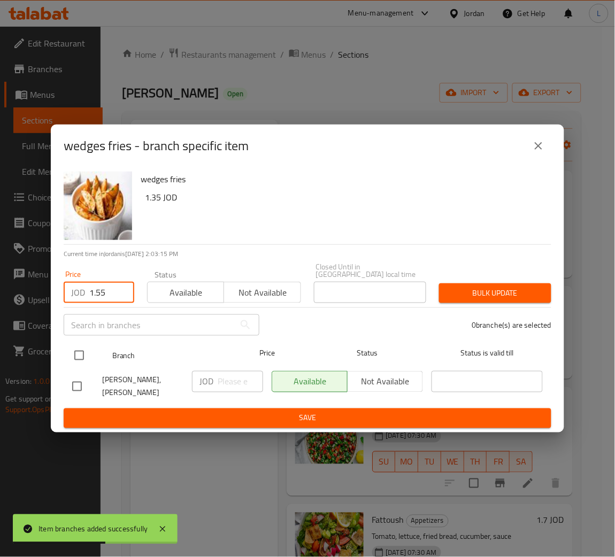
click at [82, 356] on input "checkbox" at bounding box center [79, 356] width 22 height 22
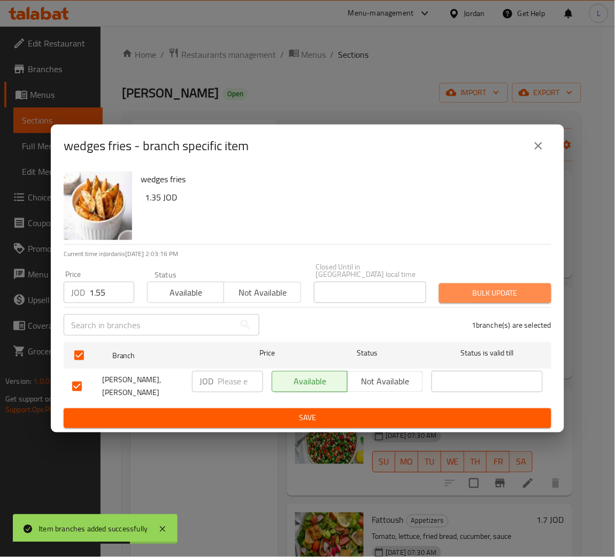
click at [471, 298] on span "Bulk update" at bounding box center [495, 293] width 95 height 13
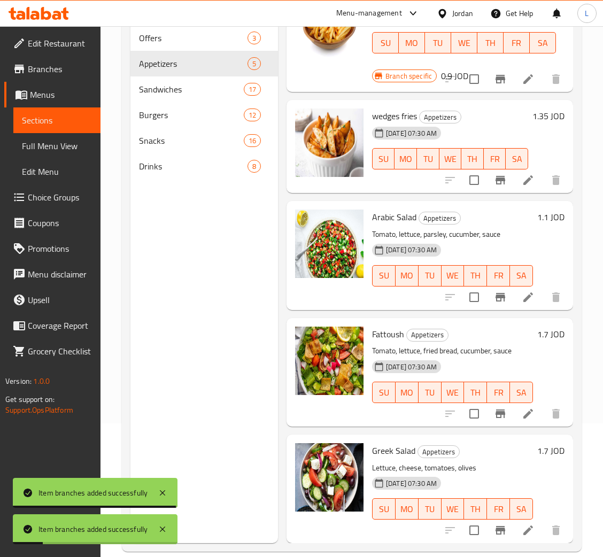
scroll to position [151, 0]
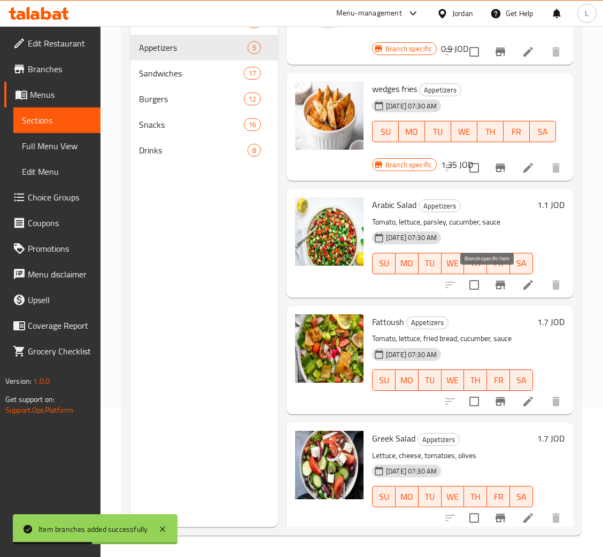
click at [496, 281] on icon "Branch-specific-item" at bounding box center [501, 285] width 10 height 9
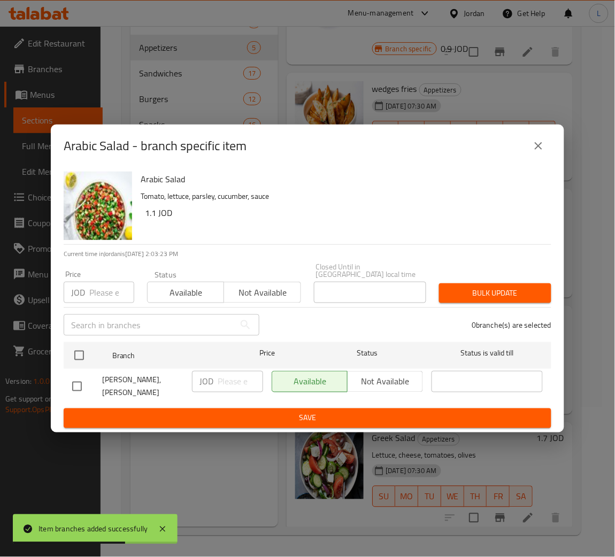
click at [108, 298] on input "number" at bounding box center [111, 292] width 45 height 21
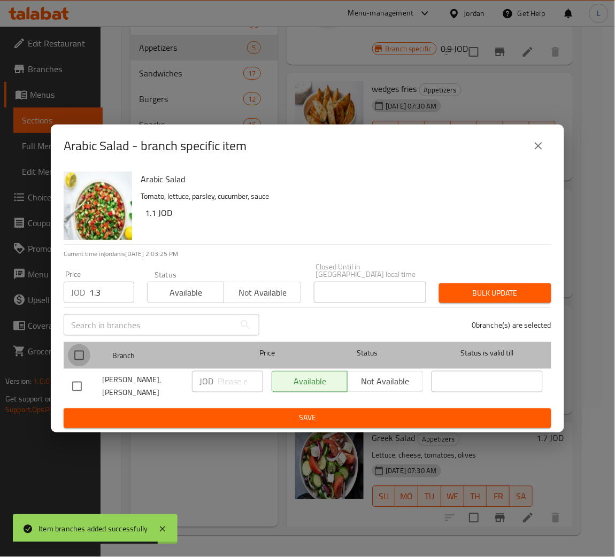
click at [77, 357] on input "checkbox" at bounding box center [79, 356] width 22 height 22
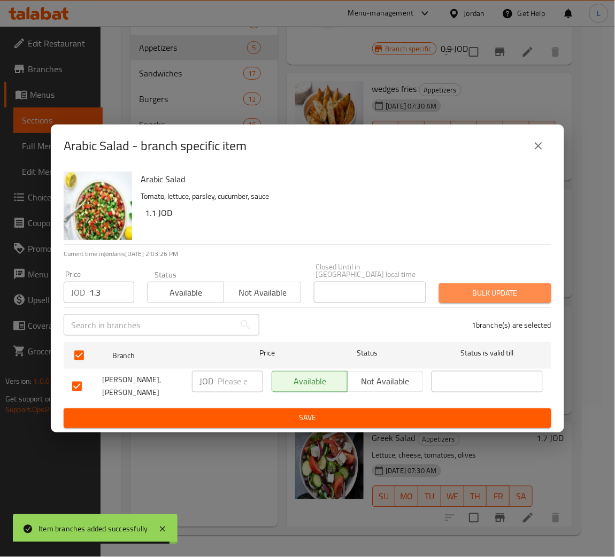
click at [471, 294] on span "Bulk update" at bounding box center [495, 293] width 95 height 13
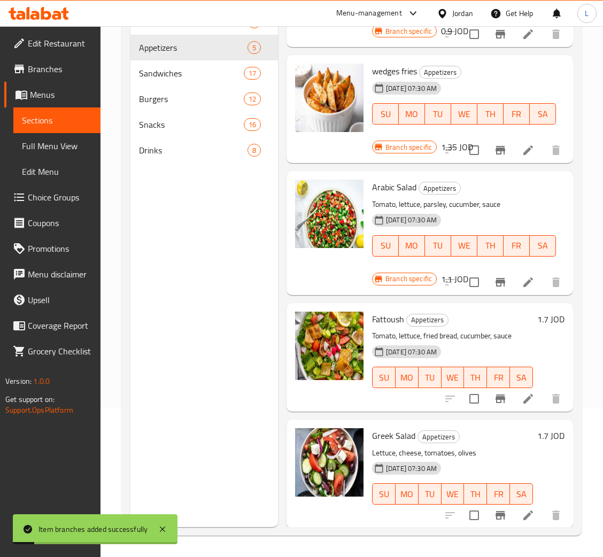
scroll to position [94, 0]
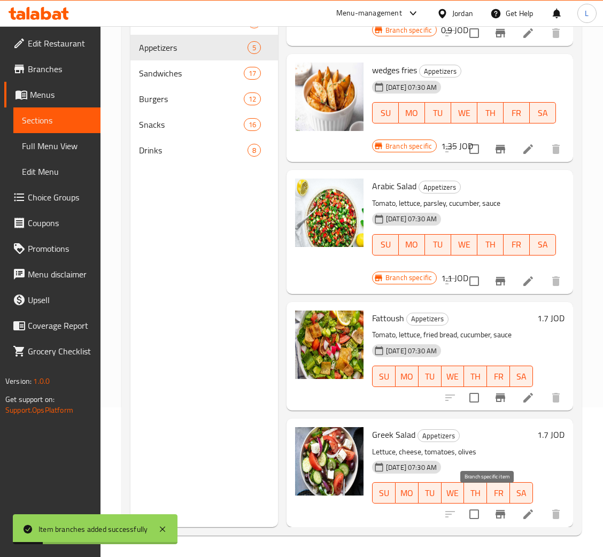
click at [496, 510] on icon "Branch-specific-item" at bounding box center [501, 514] width 10 height 9
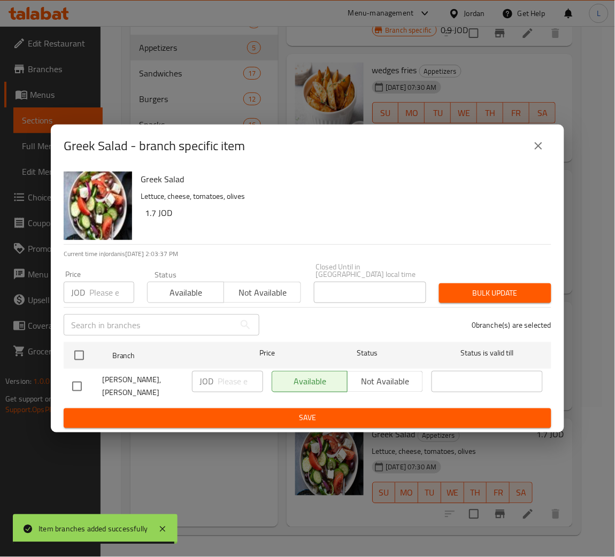
click at [99, 297] on input "number" at bounding box center [111, 292] width 45 height 21
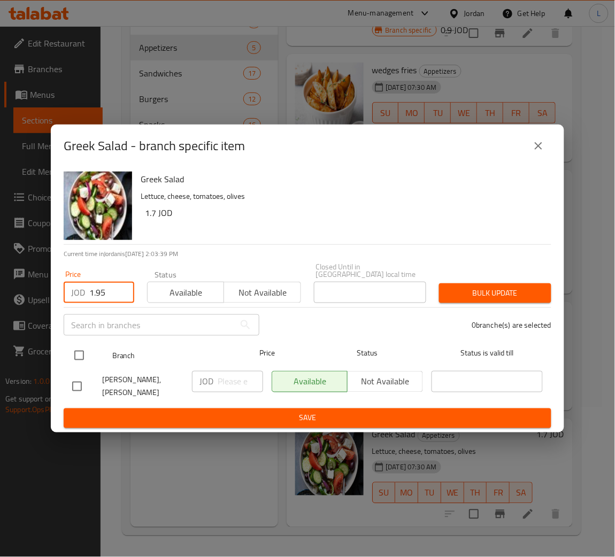
click at [78, 343] on div at bounding box center [88, 355] width 40 height 31
click at [71, 356] on input "checkbox" at bounding box center [79, 356] width 22 height 22
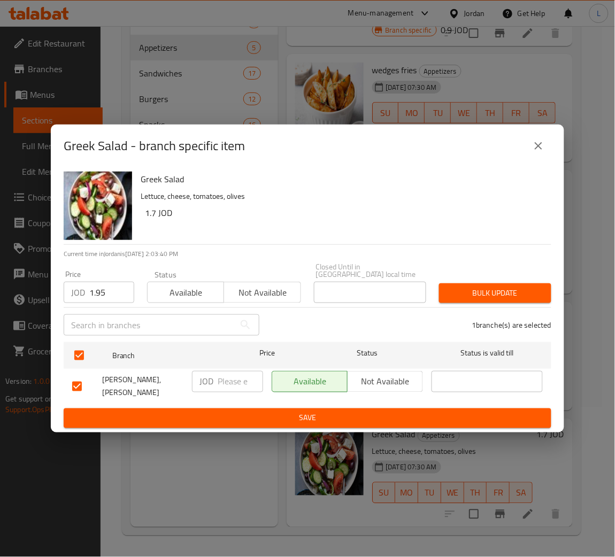
click at [482, 292] on span "Bulk update" at bounding box center [495, 293] width 95 height 13
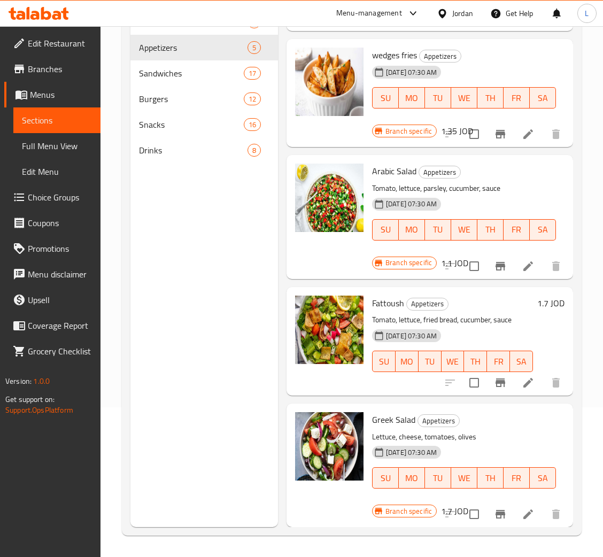
scroll to position [21, 0]
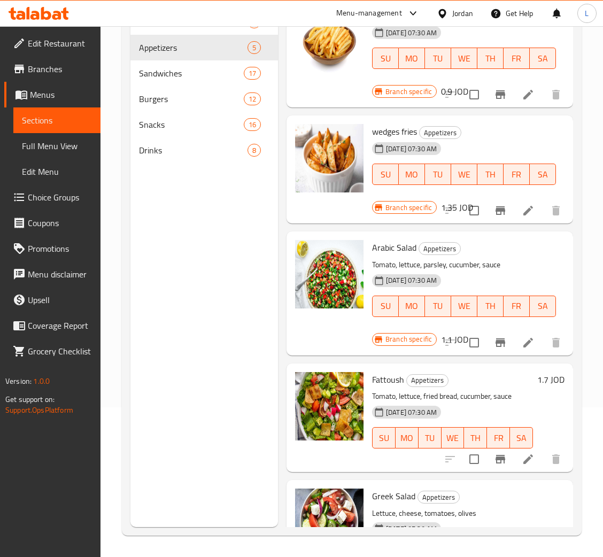
click at [34, 12] on icon at bounding box center [34, 15] width 9 height 9
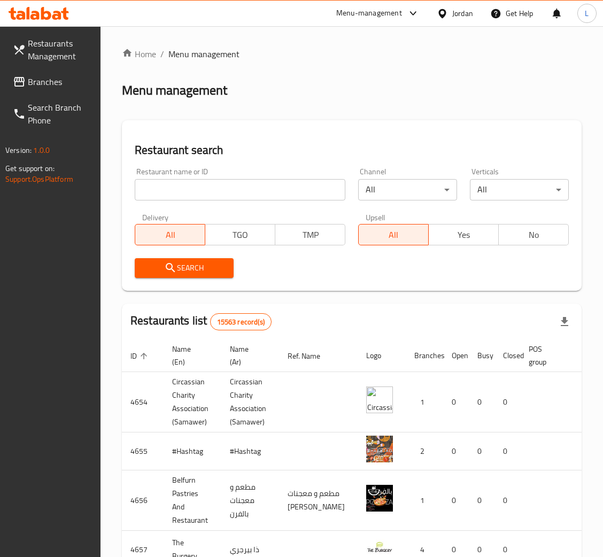
click at [210, 194] on input "search" at bounding box center [240, 189] width 211 height 21
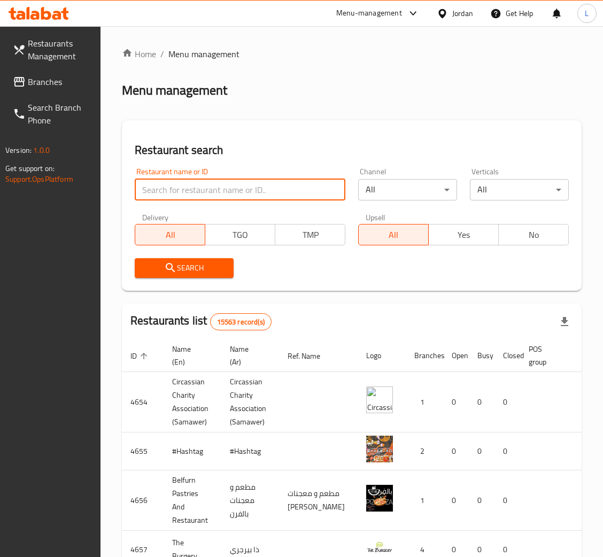
paste input "WAC"
type input "WAC"
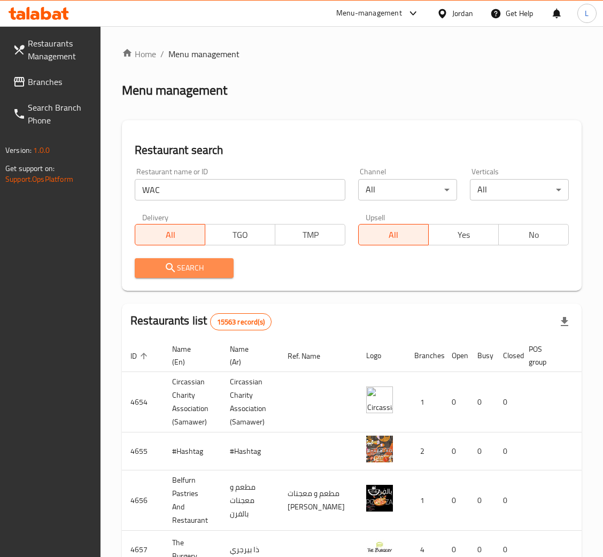
click at [173, 262] on icon "submit" at bounding box center [170, 268] width 13 height 13
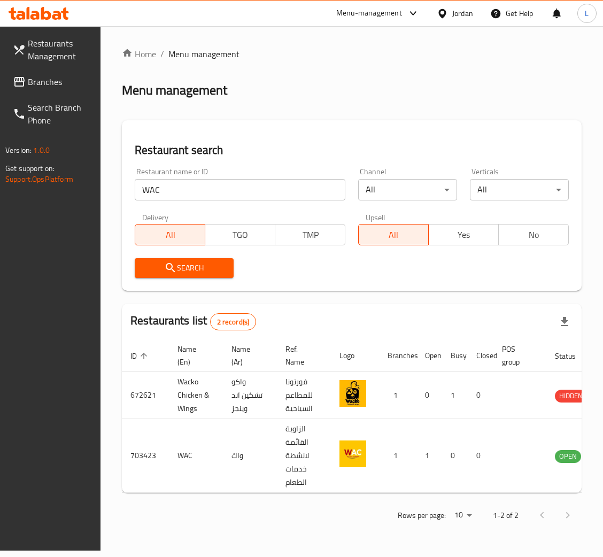
scroll to position [0, 57]
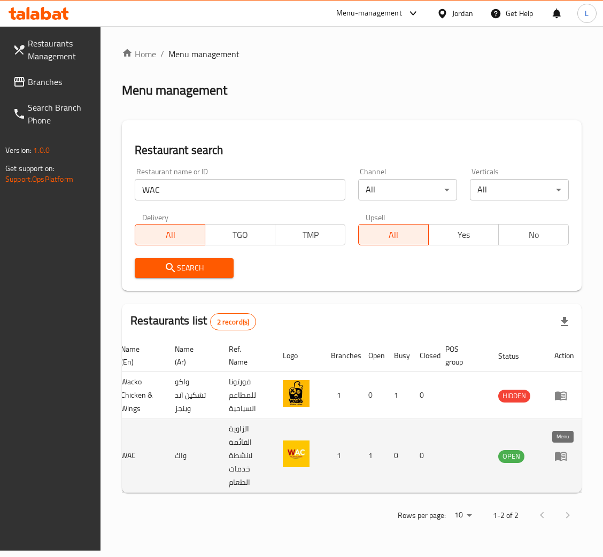
click at [567, 452] on icon "enhanced table" at bounding box center [561, 456] width 13 height 13
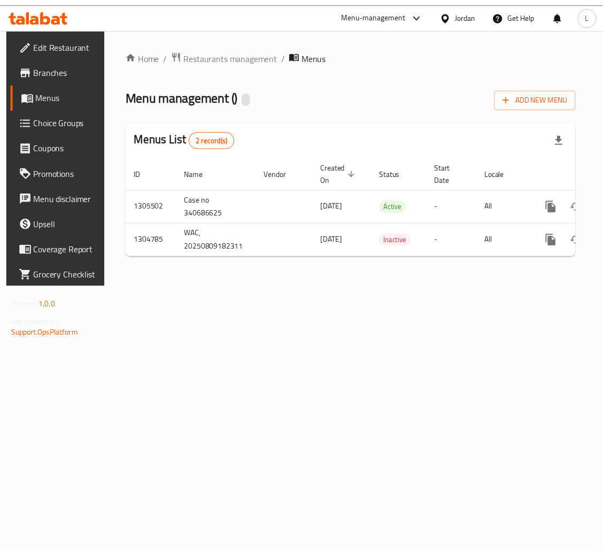
scroll to position [0, 60]
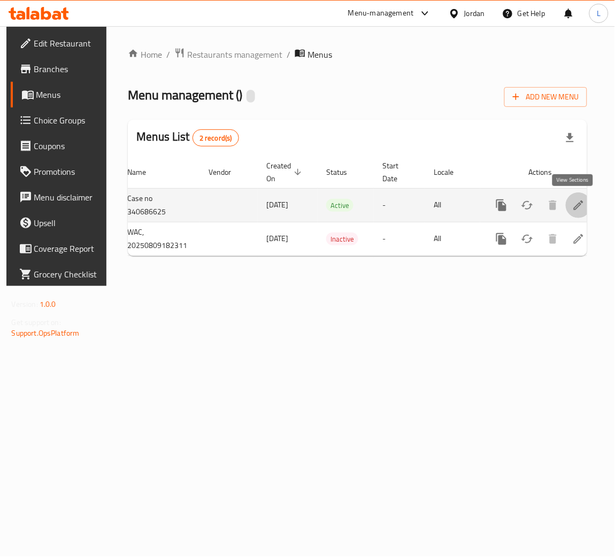
click at [578, 208] on icon "enhanced table" at bounding box center [578, 205] width 13 height 13
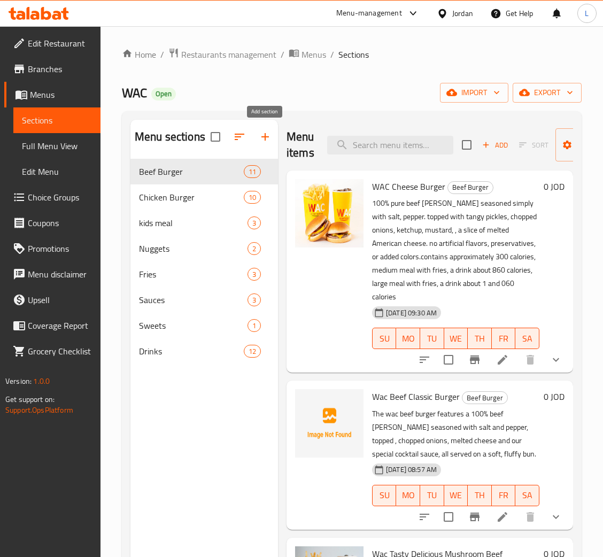
click at [259, 135] on icon "button" at bounding box center [265, 137] width 13 height 13
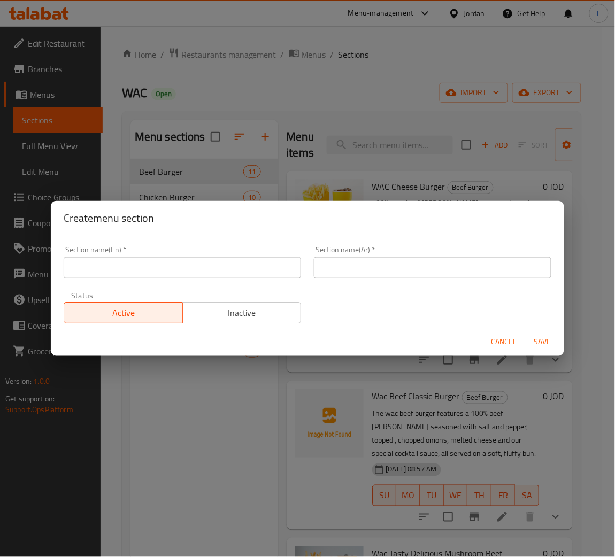
click at [181, 271] on input "text" at bounding box center [183, 267] width 238 height 21
click at [177, 270] on input "Salads" at bounding box center [183, 267] width 238 height 21
type input "Salads"
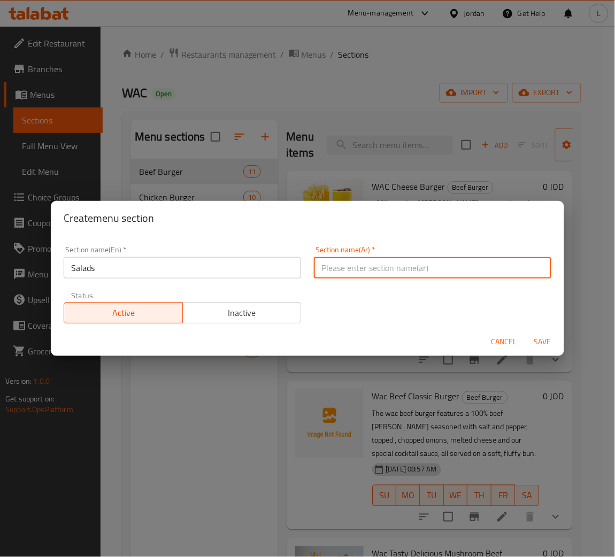
drag, startPoint x: 338, startPoint y: 265, endPoint x: 357, endPoint y: 276, distance: 22.3
click at [338, 265] on input "text" at bounding box center [433, 267] width 238 height 21
paste input "السلطات"
type input "السلطات"
click at [525, 338] on div "Cancel Save" at bounding box center [308, 342] width 514 height 28
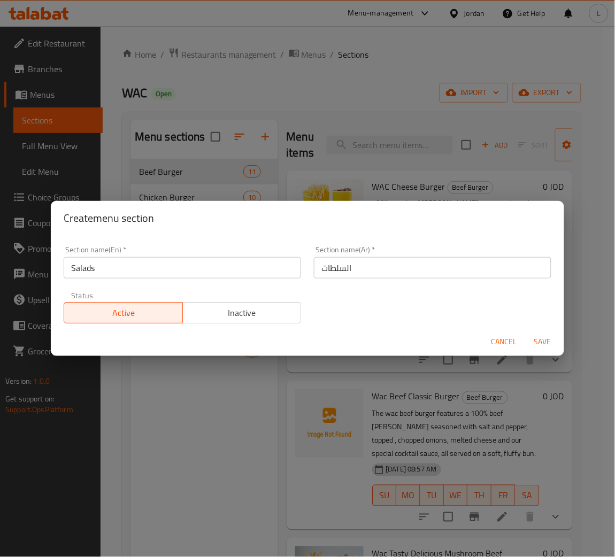
click at [530, 336] on button "Save" at bounding box center [543, 342] width 34 height 20
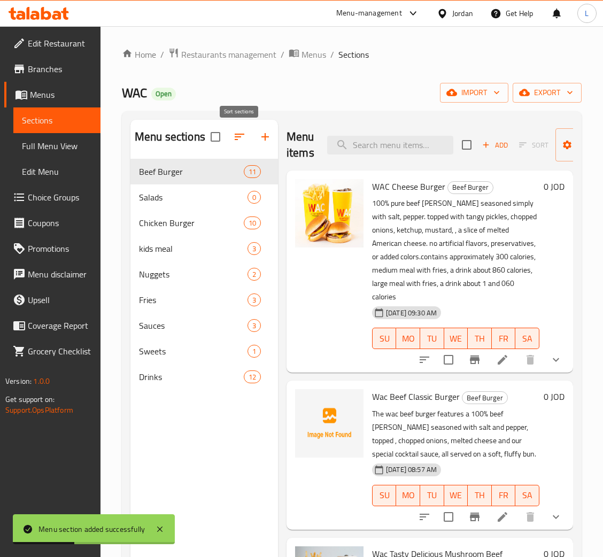
click at [230, 140] on button "button" at bounding box center [240, 137] width 26 height 26
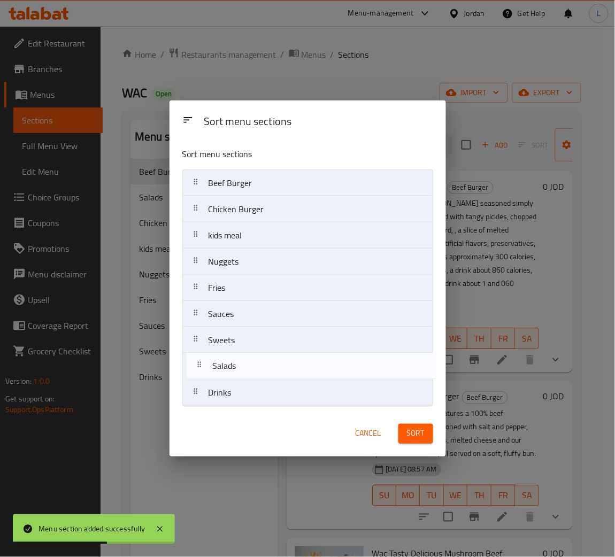
drag, startPoint x: 262, startPoint y: 214, endPoint x: 265, endPoint y: 374, distance: 160.5
click at [265, 374] on nav "Beef Burger Salads Chicken Burger kids meal Nuggets Fries Sauces Sweets Drinks" at bounding box center [307, 288] width 251 height 237
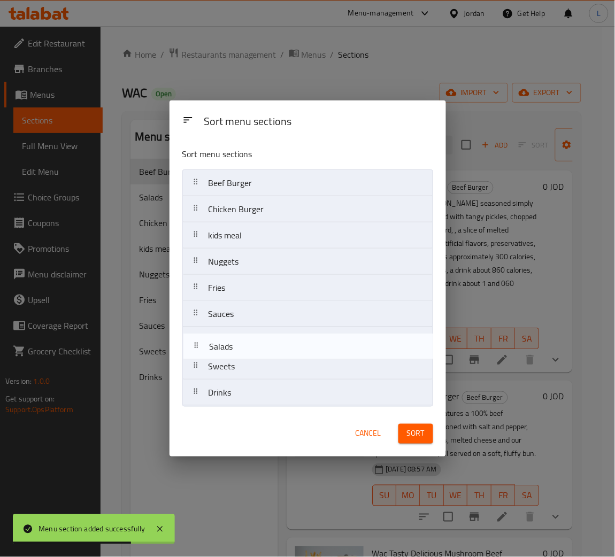
drag, startPoint x: 284, startPoint y: 363, endPoint x: 284, endPoint y: 339, distance: 24.1
click at [284, 339] on nav "Beef Burger Chicken Burger kids meal Nuggets Fries Sauces Sweets Salads Drinks" at bounding box center [307, 288] width 251 height 237
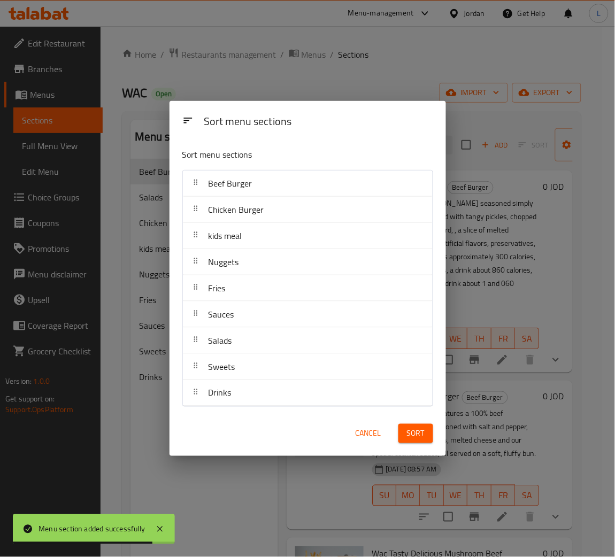
click at [410, 434] on span "Sort" at bounding box center [416, 433] width 18 height 13
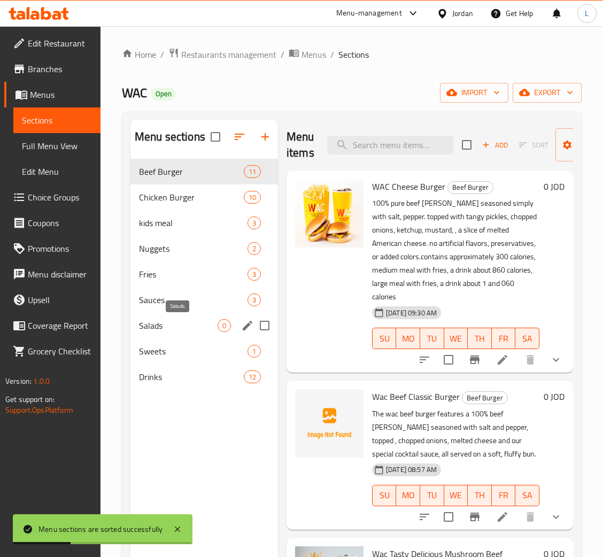
click at [173, 324] on span "Salads" at bounding box center [178, 325] width 79 height 13
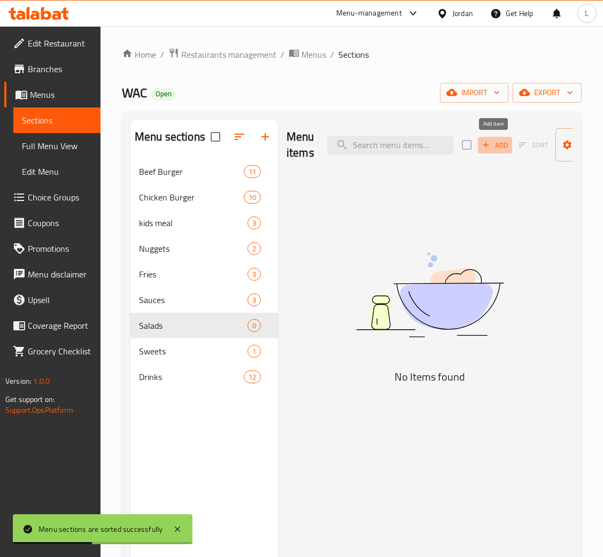
click at [493, 149] on span "Add" at bounding box center [495, 145] width 29 height 12
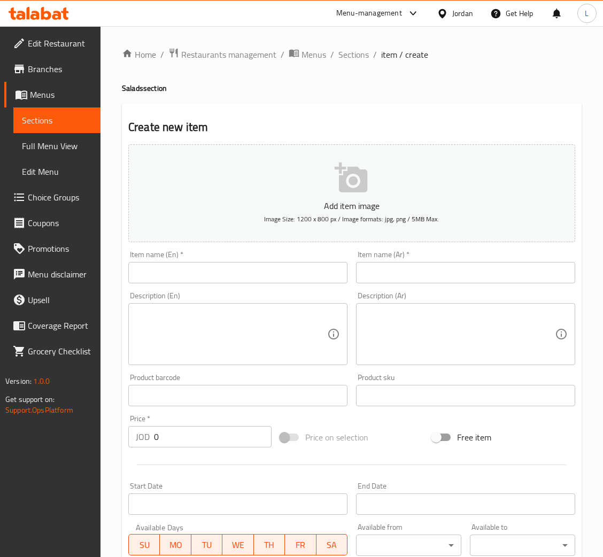
drag, startPoint x: 331, startPoint y: 275, endPoint x: 377, endPoint y: 279, distance: 46.2
click at [330, 275] on input "text" at bounding box center [237, 272] width 219 height 21
paste input "The WAC Caesar Salad"
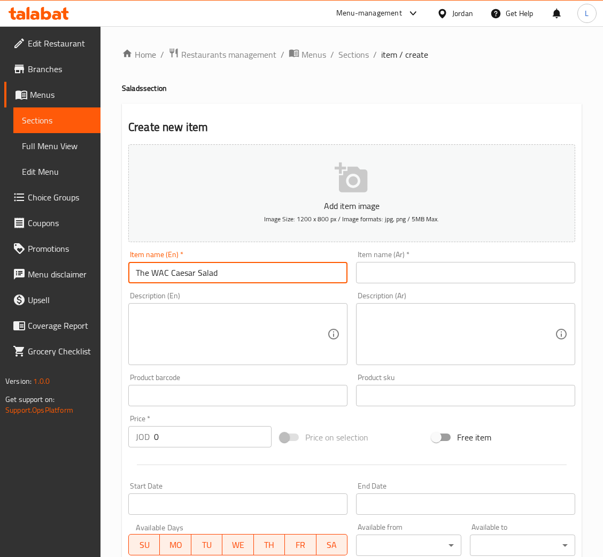
type input "The WAC Caesar Salad"
click at [452, 276] on input "text" at bounding box center [465, 272] width 219 height 21
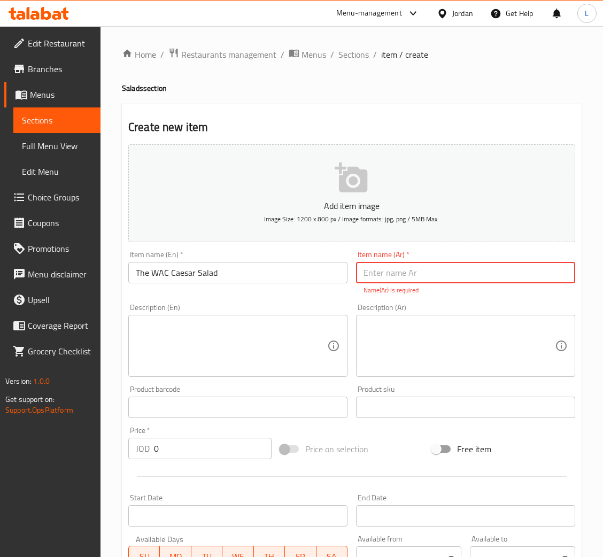
paste input "سلطة سيزر WAC"
type input "سلطة سيزر من واك"
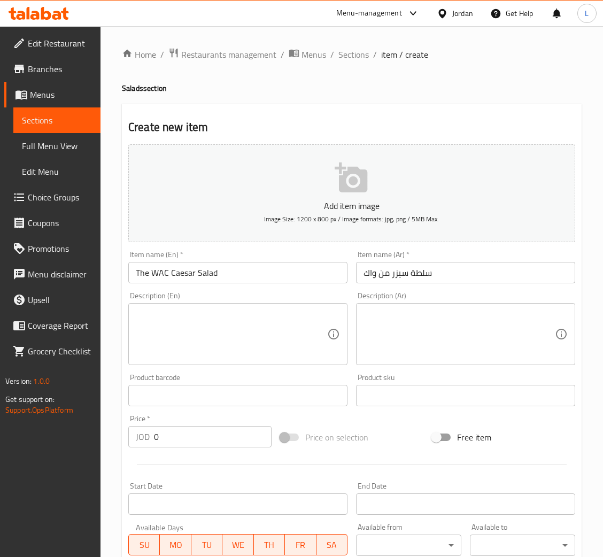
click at [177, 327] on textarea at bounding box center [232, 334] width 192 height 51
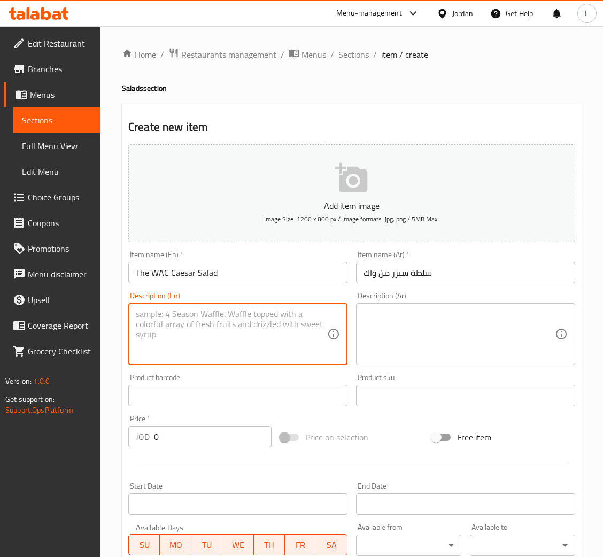
paste textarea "features crisp lettuce, tender grilled chicken, crunchy croutons, and our signa…"
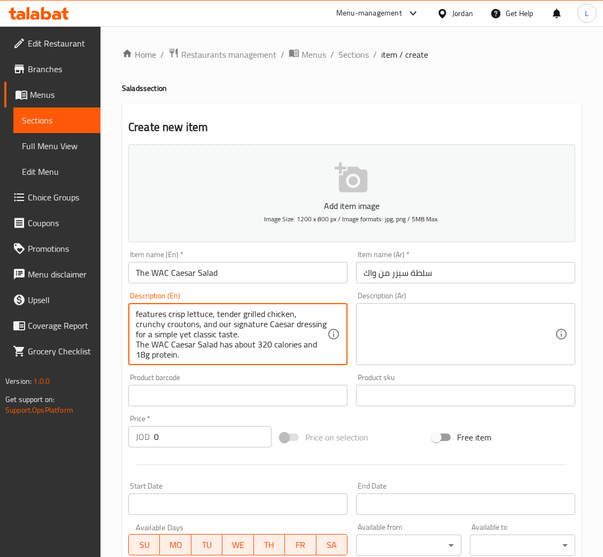
scroll to position [2, 0]
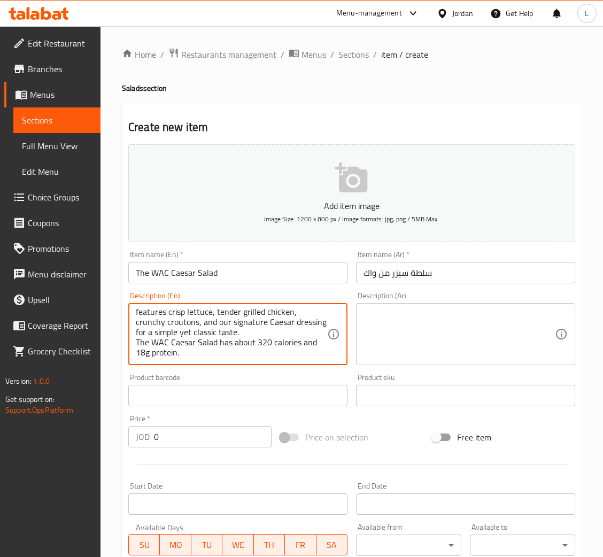
type textarea "features crisp lettuce, tender grilled chicken, crunchy croutons, and our signa…"
click at [422, 333] on textarea at bounding box center [460, 334] width 192 height 51
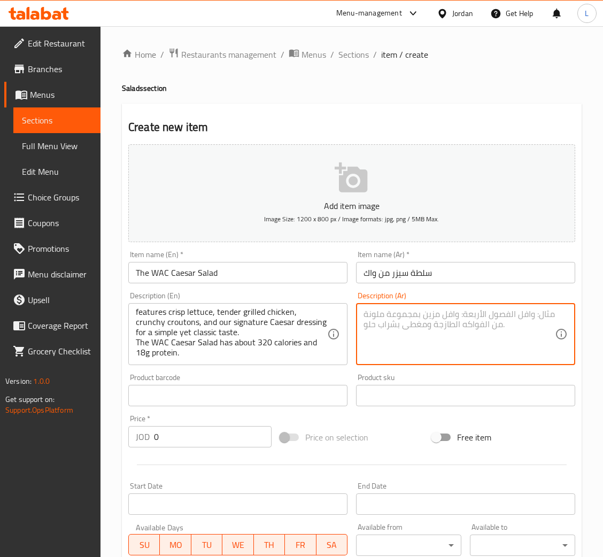
click at [437, 325] on textarea at bounding box center [460, 334] width 192 height 51
paste textarea "بتتكون من خس مقرمش، دجاج طري مشوي، خبز مقرمش وصوص السيزر المميز، لطعم كلاسيكي و…"
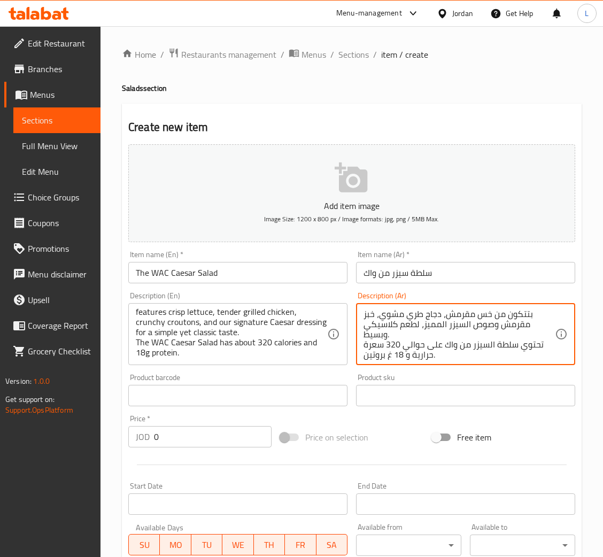
scroll to position [10, 0]
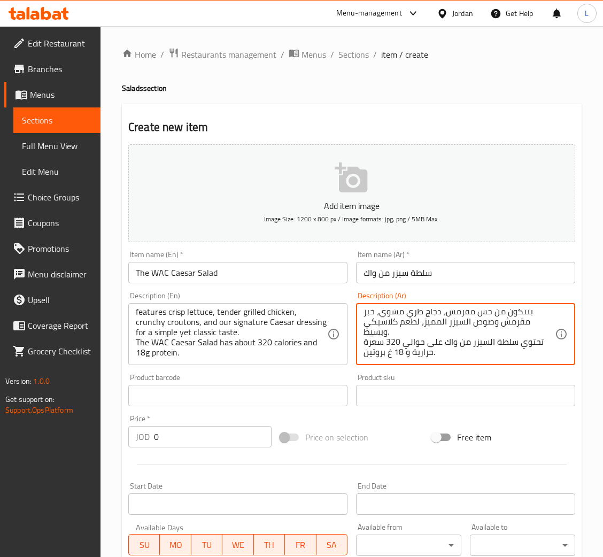
type textarea "بتتكون من خس مقرمش، دجاج طري مشوي، خبز مقرمش وصوص السيزر المميز، لطعم كلاسيكي و…"
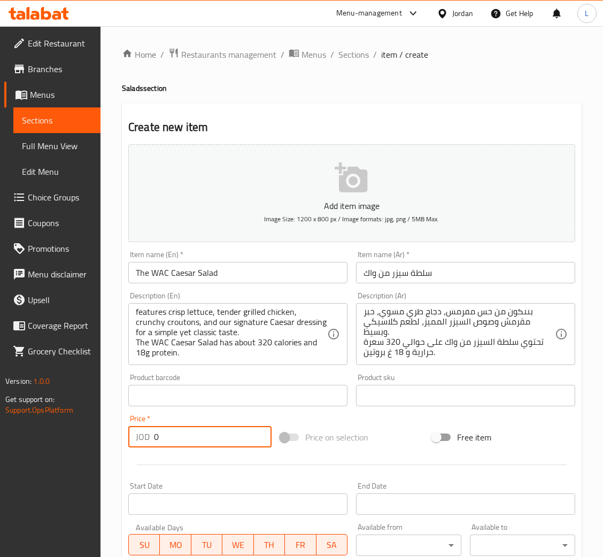
click at [223, 436] on input "0" at bounding box center [213, 436] width 118 height 21
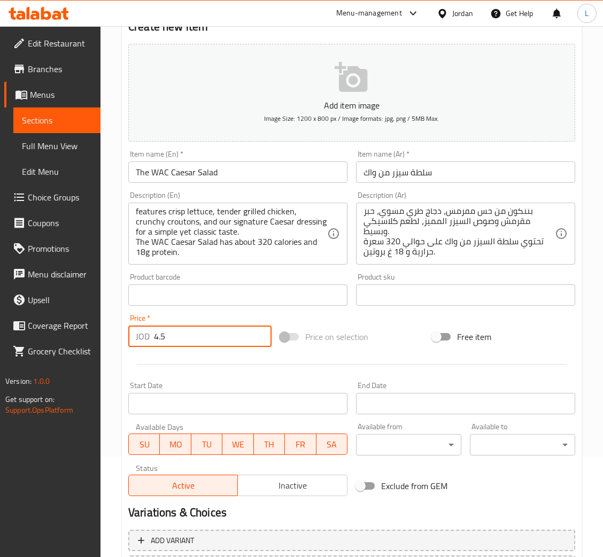
scroll to position [196, 0]
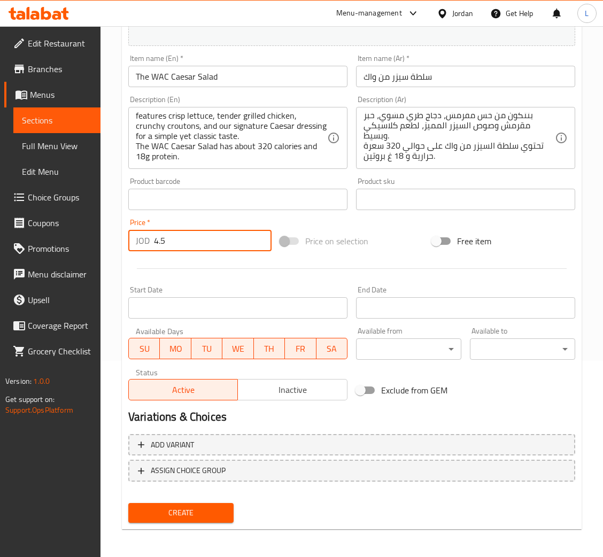
type input "4.5"
click at [195, 515] on span "Create" at bounding box center [181, 513] width 88 height 13
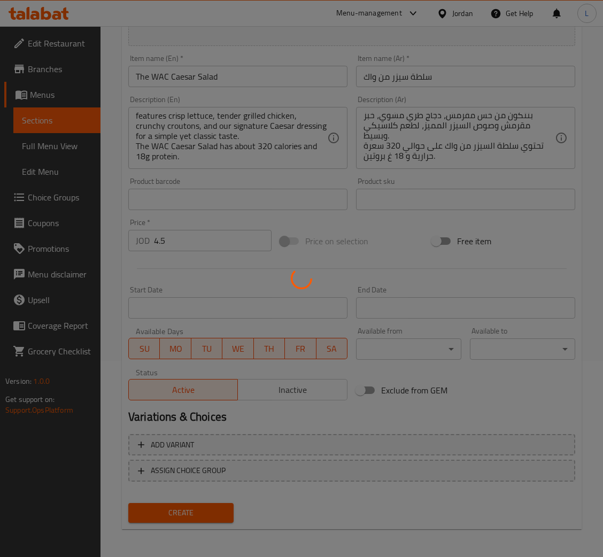
type input "0"
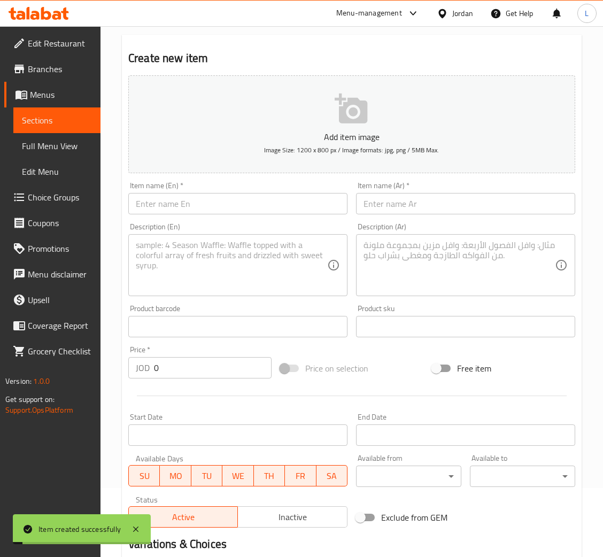
scroll to position [0, 0]
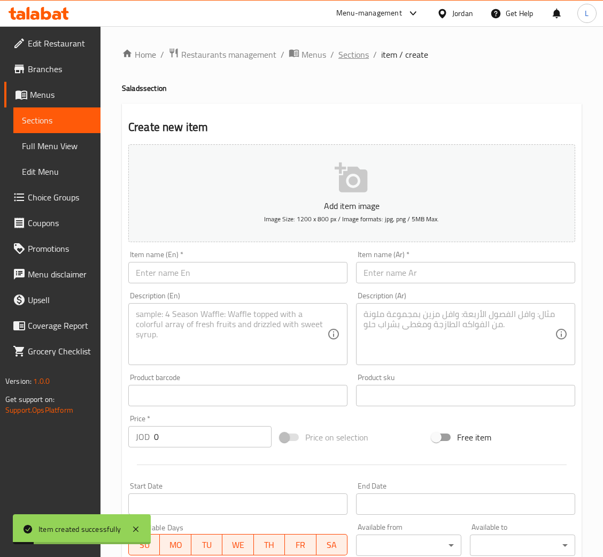
click at [357, 49] on span "Sections" at bounding box center [354, 54] width 30 height 13
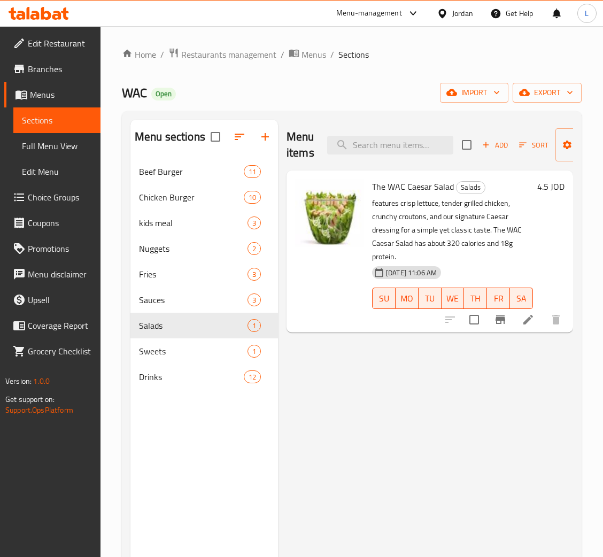
click at [33, 16] on icon at bounding box center [34, 15] width 9 height 9
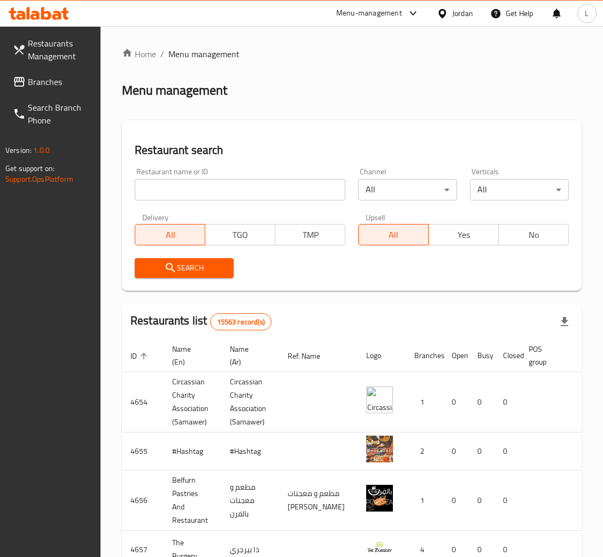
drag, startPoint x: 50, startPoint y: 82, endPoint x: 53, endPoint y: 87, distance: 5.7
click at [50, 82] on span "Branches" at bounding box center [60, 81] width 64 height 13
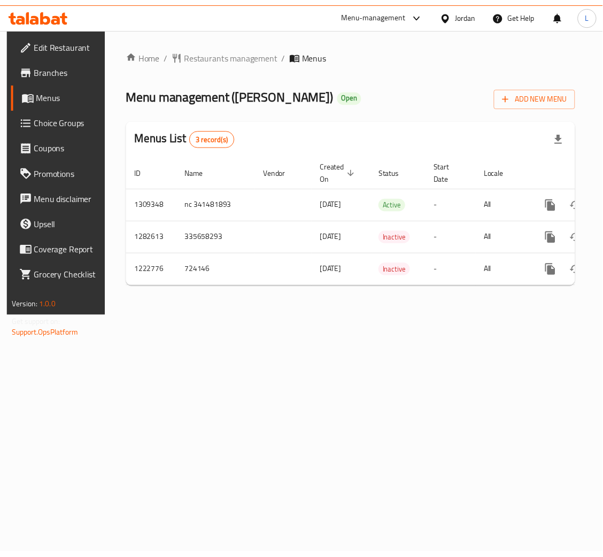
scroll to position [0, 60]
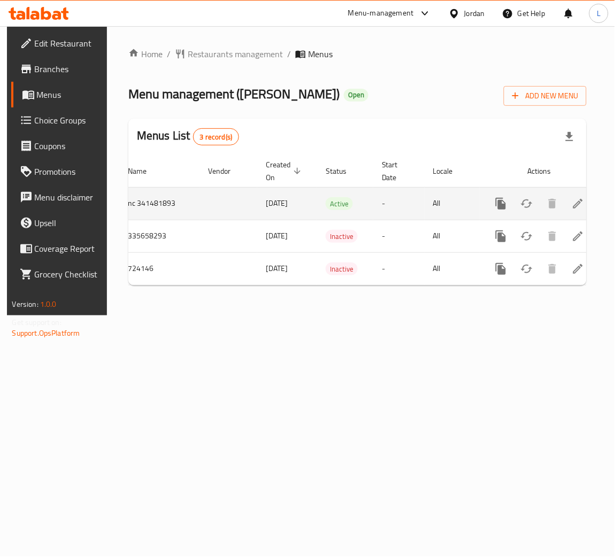
click at [582, 201] on link "enhanced table" at bounding box center [578, 204] width 26 height 26
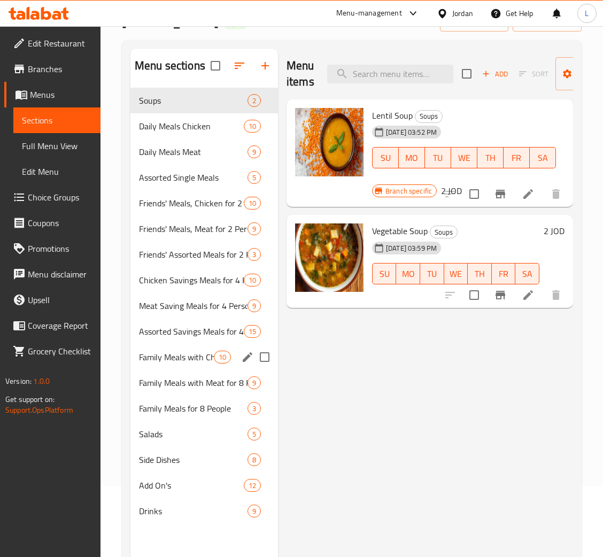
scroll to position [71, 0]
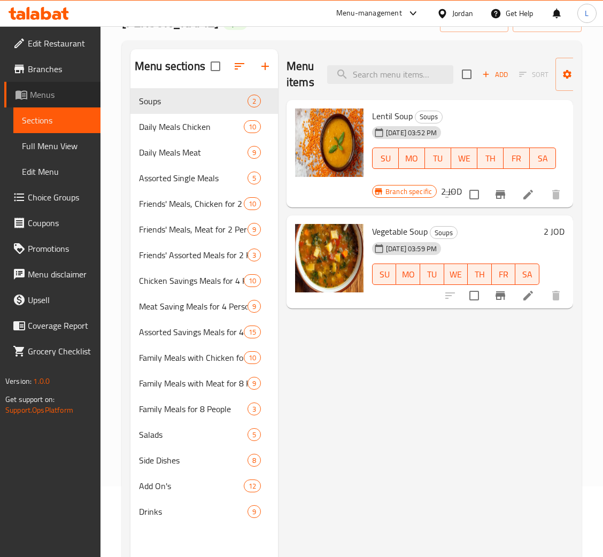
drag, startPoint x: 56, startPoint y: 97, endPoint x: 57, endPoint y: 109, distance: 11.3
click at [56, 97] on span "Menus" at bounding box center [61, 94] width 62 height 13
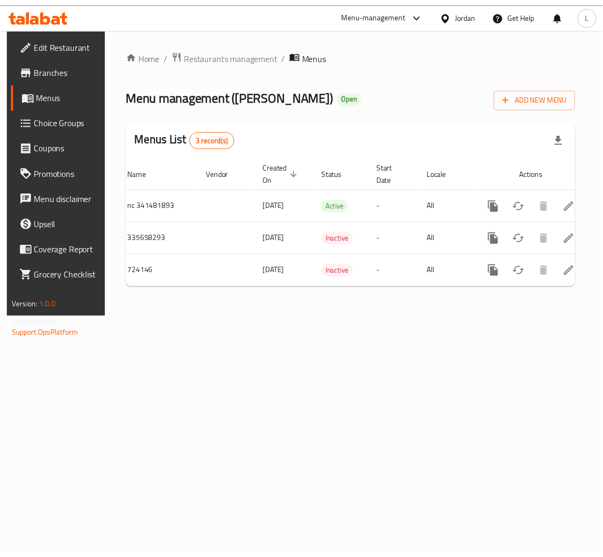
scroll to position [0, 60]
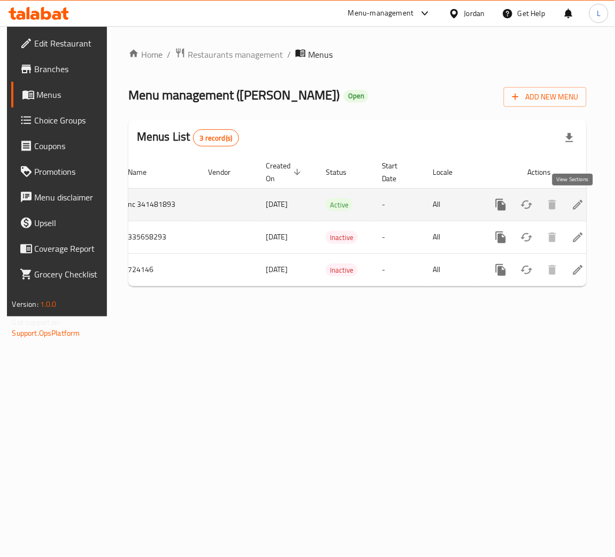
click at [572, 202] on icon "enhanced table" at bounding box center [578, 204] width 13 height 13
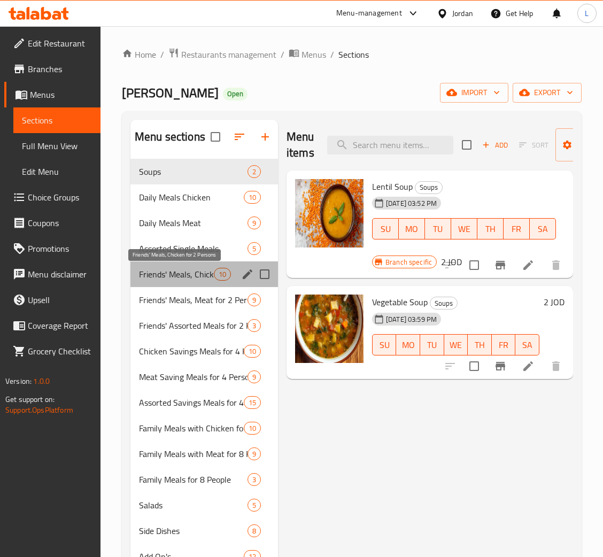
click at [205, 272] on span "Friends' Meals, Chicken for 2 Persons" at bounding box center [176, 274] width 75 height 13
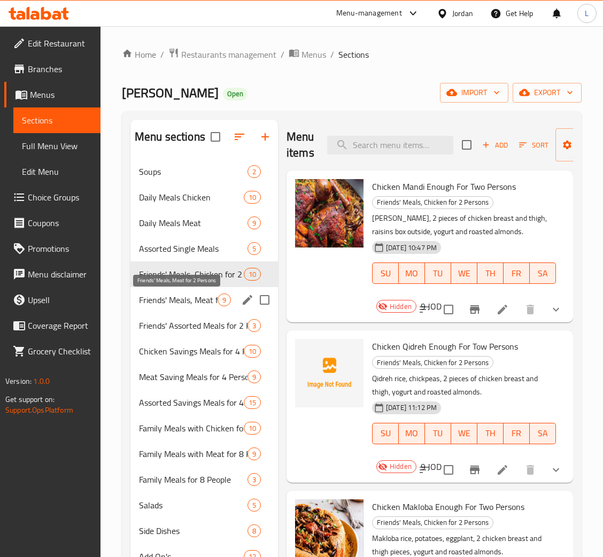
click at [195, 302] on span "Friends' Meals, Meat for 2 Persons" at bounding box center [178, 300] width 79 height 13
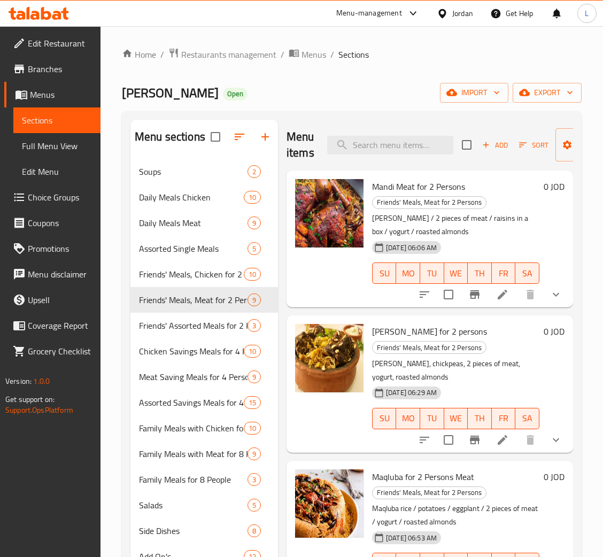
click at [51, 15] on icon at bounding box center [39, 13] width 60 height 13
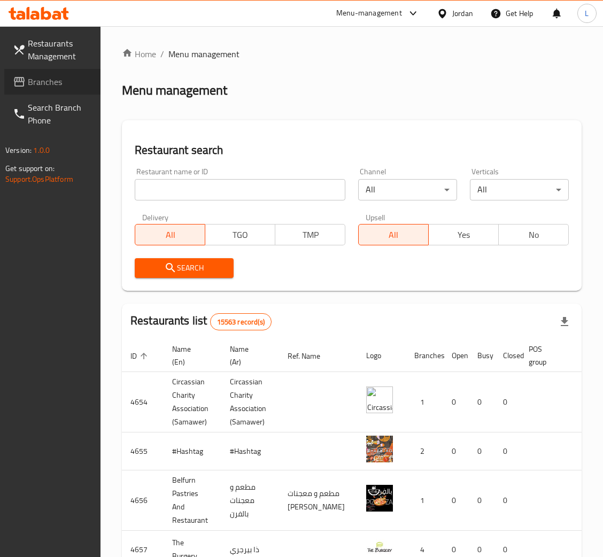
click at [51, 83] on span "Branches" at bounding box center [60, 81] width 64 height 13
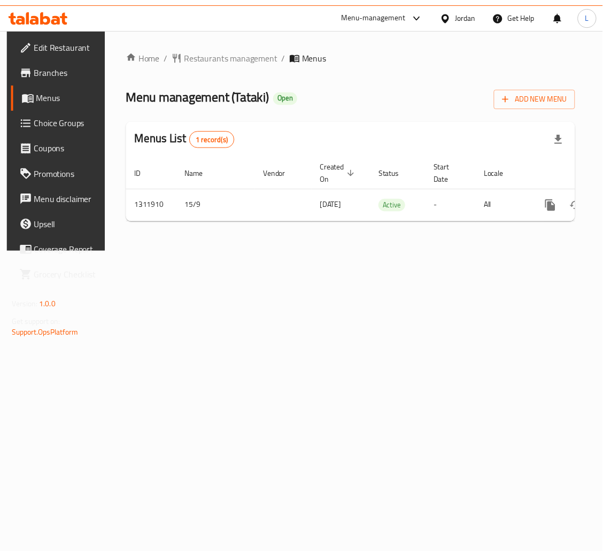
scroll to position [0, 60]
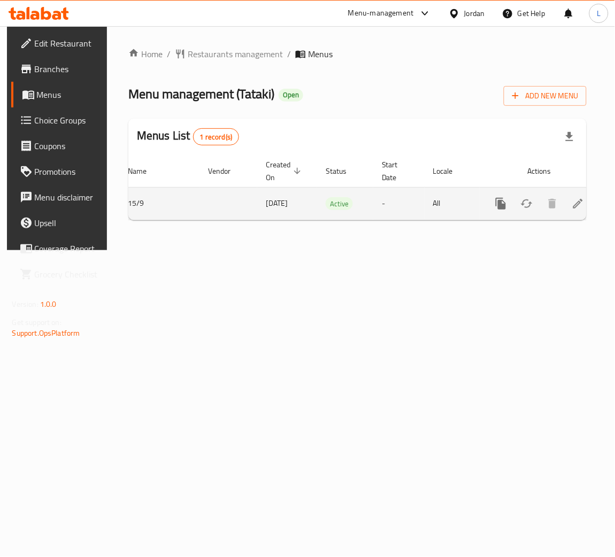
click at [574, 204] on icon "enhanced table" at bounding box center [578, 204] width 10 height 10
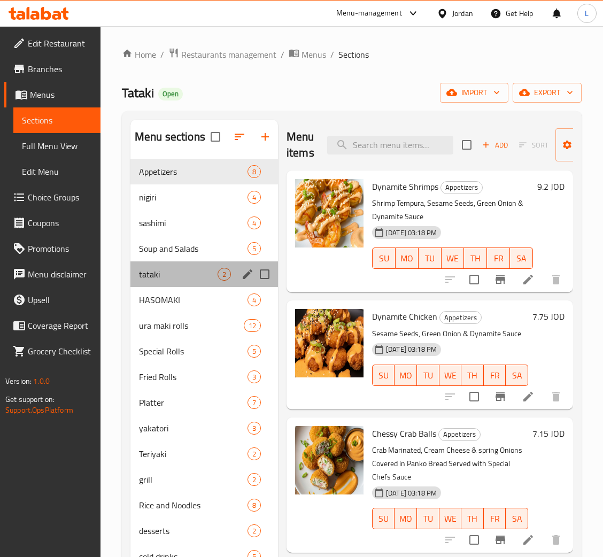
click at [178, 282] on div "tataki 2" at bounding box center [205, 275] width 148 height 26
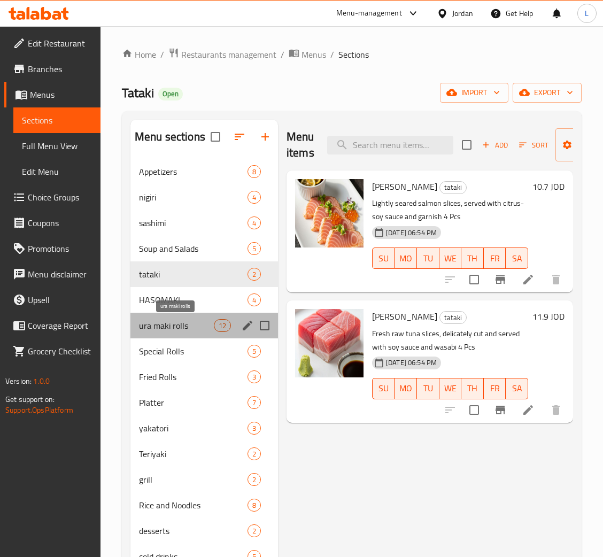
click at [180, 330] on span "ura maki rolls" at bounding box center [176, 325] width 75 height 13
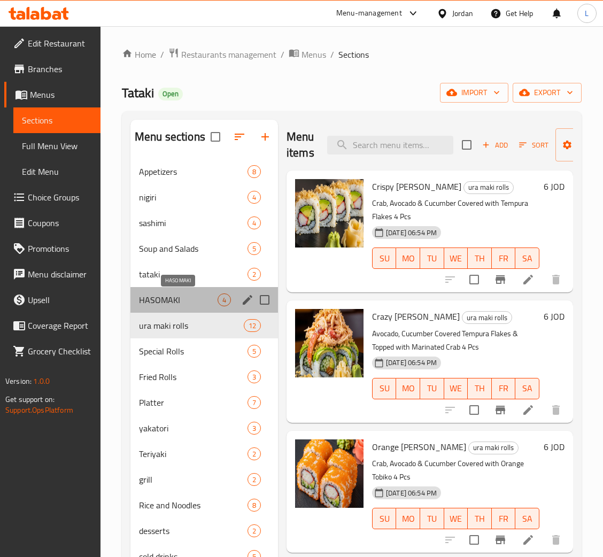
click at [185, 301] on span "HASOMAKI" at bounding box center [178, 300] width 79 height 13
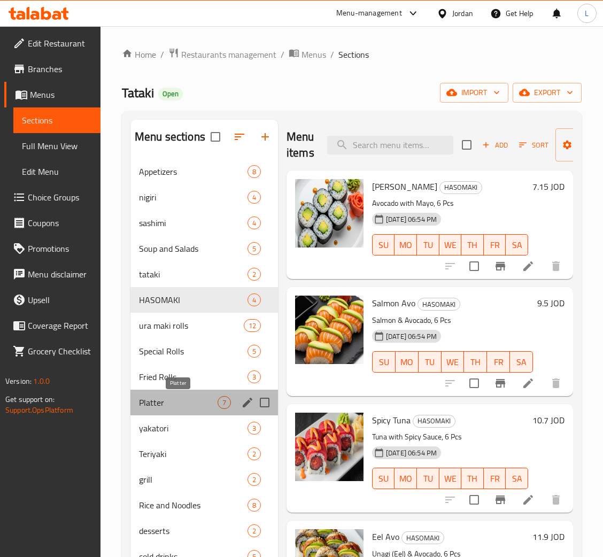
click at [176, 398] on span "Platter" at bounding box center [178, 402] width 79 height 13
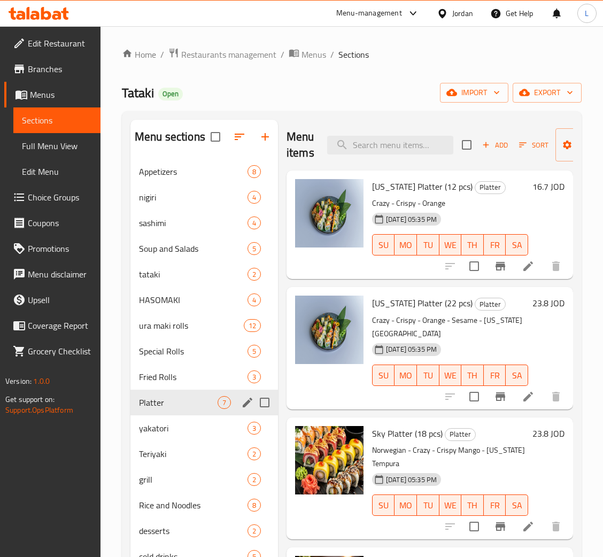
scroll to position [80, 0]
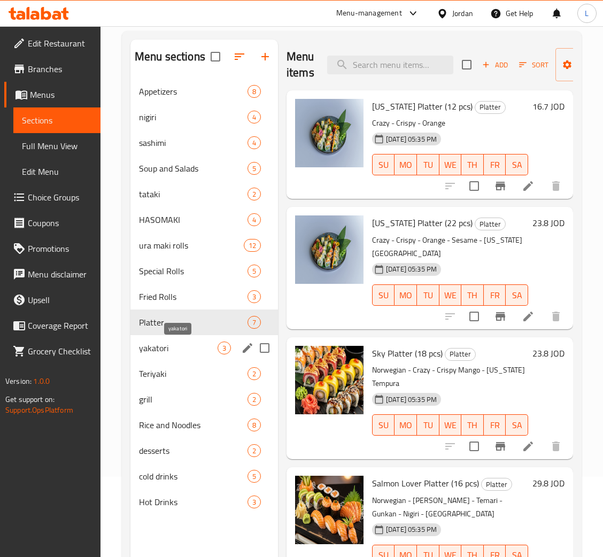
click at [175, 349] on span "yakatori" at bounding box center [178, 348] width 79 height 13
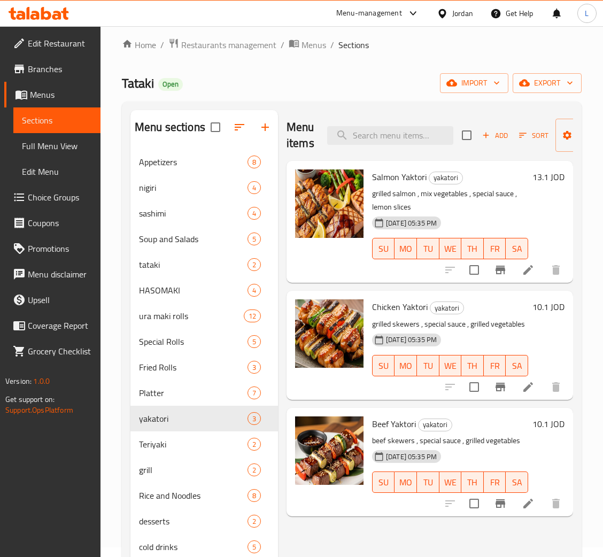
scroll to position [80, 0]
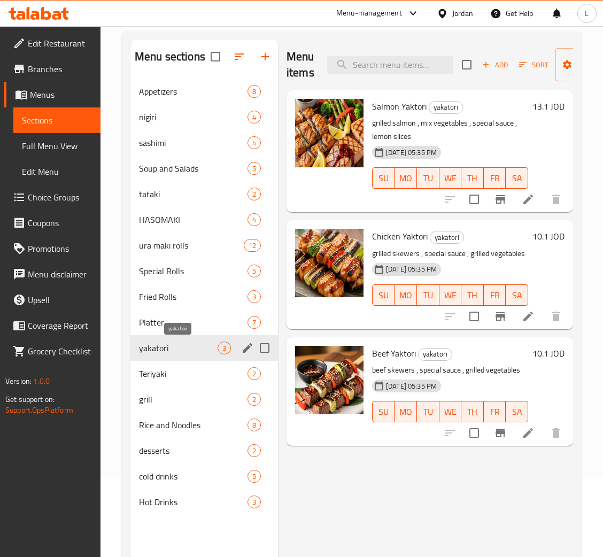
click at [179, 355] on span "yakatori" at bounding box center [178, 348] width 79 height 13
click at [178, 376] on span "Teriyaki" at bounding box center [178, 374] width 79 height 13
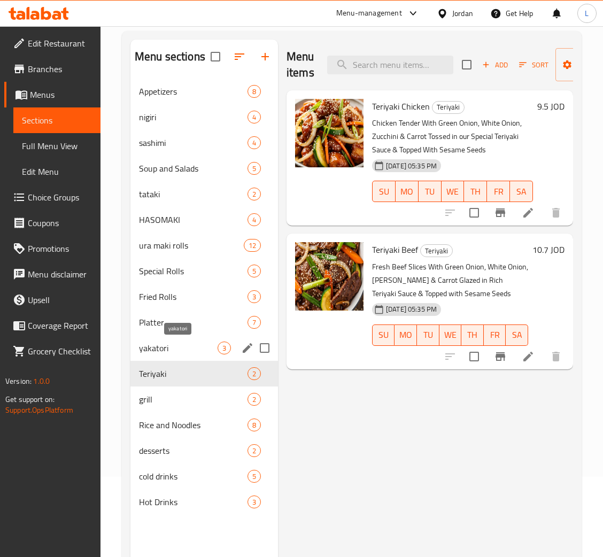
click at [188, 347] on span "yakatori" at bounding box center [178, 348] width 79 height 13
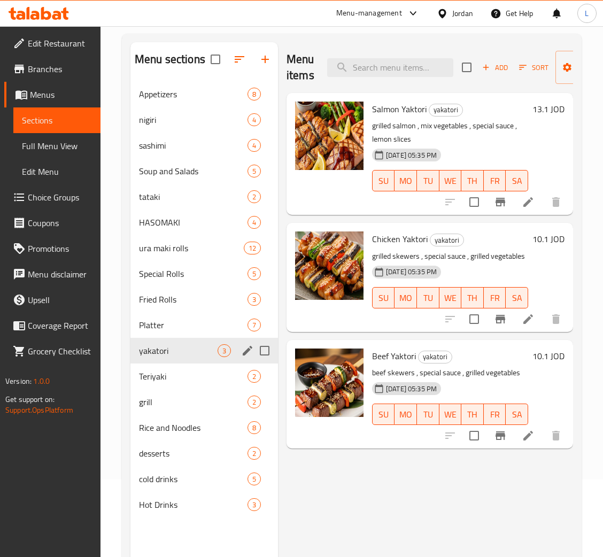
scroll to position [80, 0]
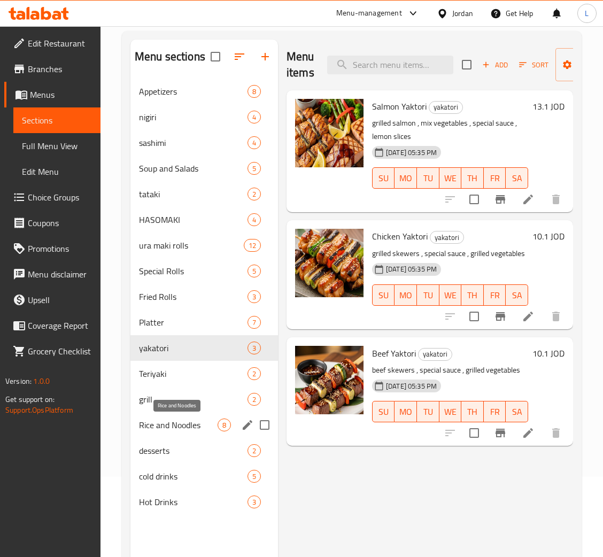
drag, startPoint x: 181, startPoint y: 420, endPoint x: 182, endPoint y: 404, distance: 15.5
click at [181, 419] on span "Rice and Noodles" at bounding box center [178, 425] width 79 height 13
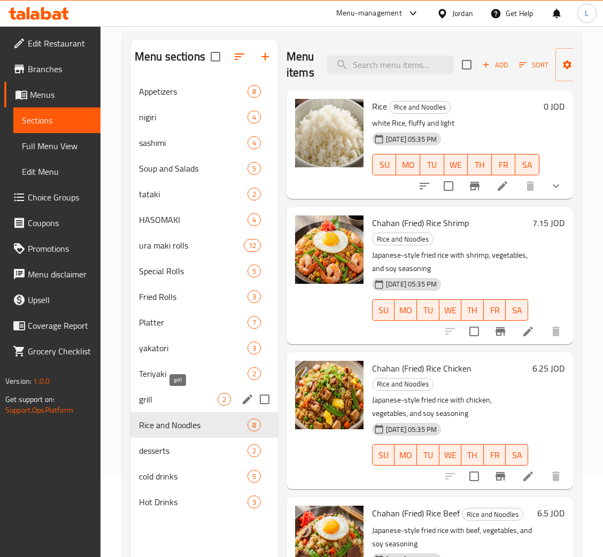
click at [182, 397] on span "grill" at bounding box center [178, 399] width 79 height 13
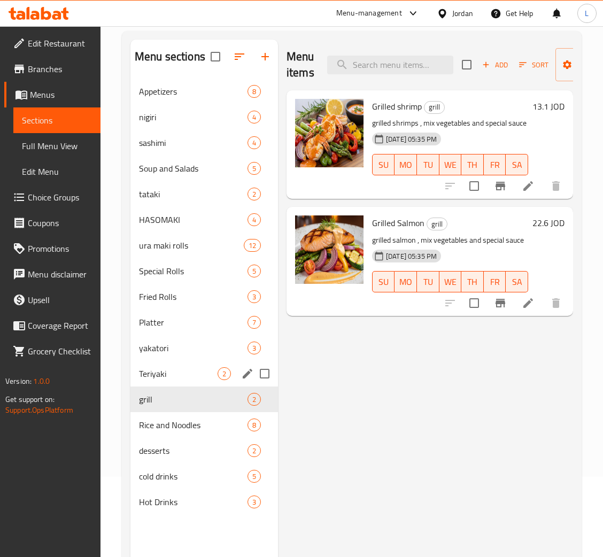
click at [181, 384] on div "Teriyaki 2" at bounding box center [205, 374] width 148 height 26
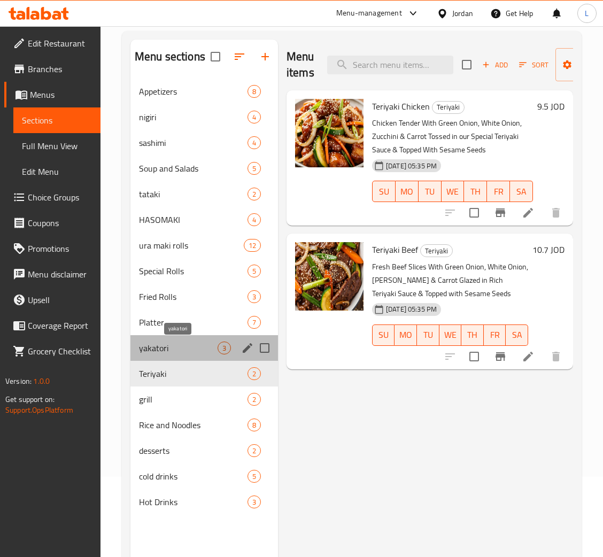
click at [180, 342] on span "yakatori" at bounding box center [178, 348] width 79 height 13
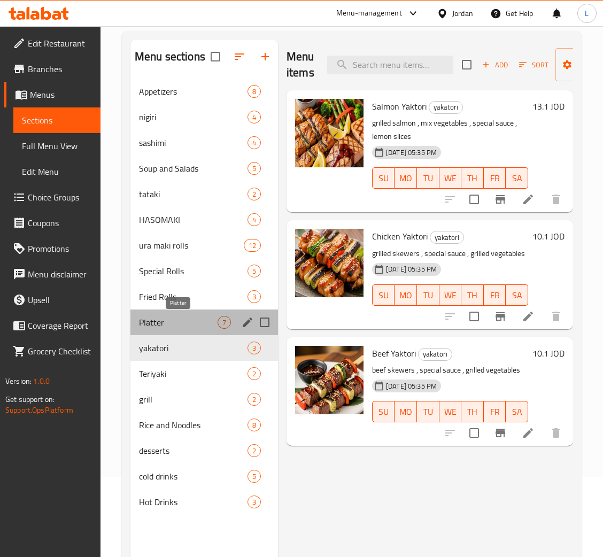
click at [178, 321] on span "Platter" at bounding box center [178, 322] width 79 height 13
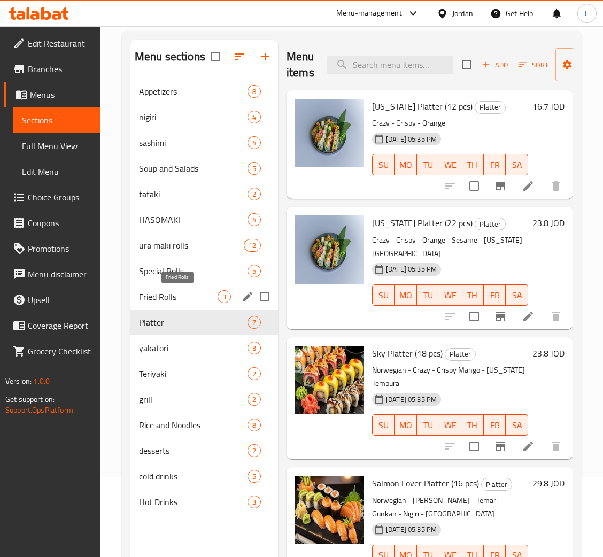
click at [190, 303] on span "Fried Rolls" at bounding box center [178, 296] width 79 height 13
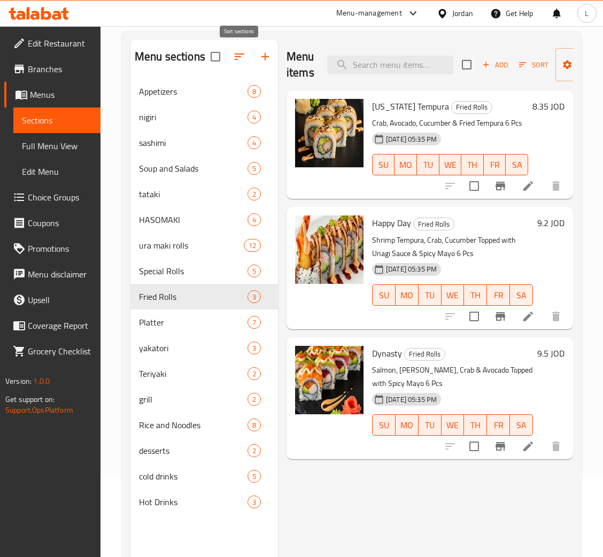
click at [239, 64] on button "button" at bounding box center [240, 57] width 26 height 26
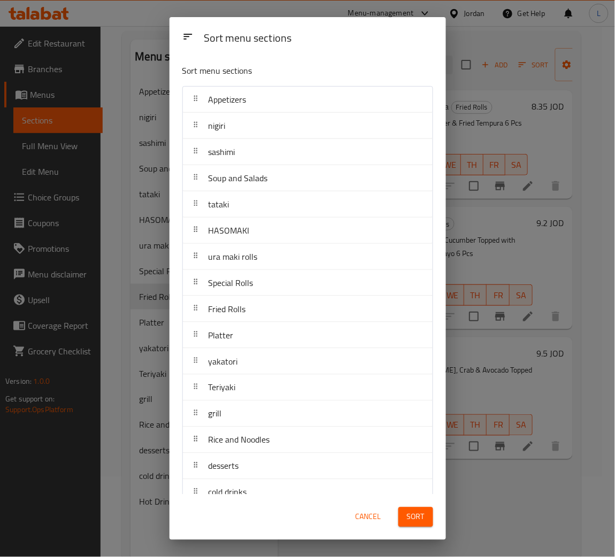
click at [121, 30] on div "Sort menu sections Sort menu sections Appetizers nigiri sashimi Soup and Salads…" at bounding box center [307, 278] width 615 height 557
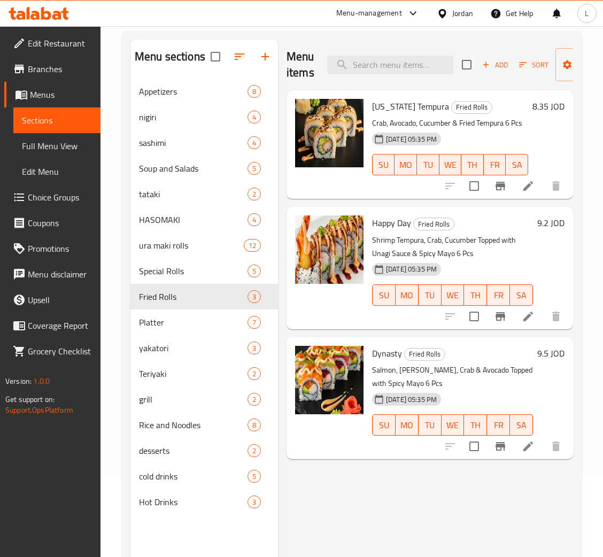
click at [268, 57] on icon "button" at bounding box center [265, 56] width 7 height 7
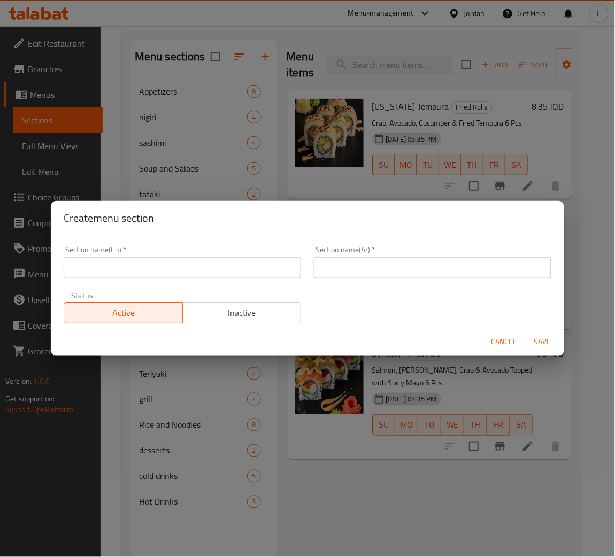
drag, startPoint x: 237, startPoint y: 276, endPoint x: 249, endPoint y: 274, distance: 12.4
click at [239, 274] on input "text" at bounding box center [183, 267] width 238 height 21
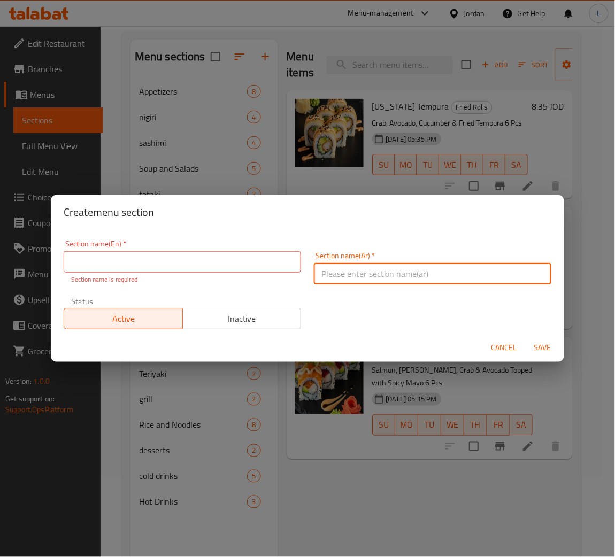
click at [360, 258] on div "Section name(Ar)   * Section name(Ar) *" at bounding box center [433, 268] width 238 height 33
paste input "Sushi on the go"
type input "Sushi on the go"
click at [241, 268] on input "text" at bounding box center [183, 261] width 238 height 21
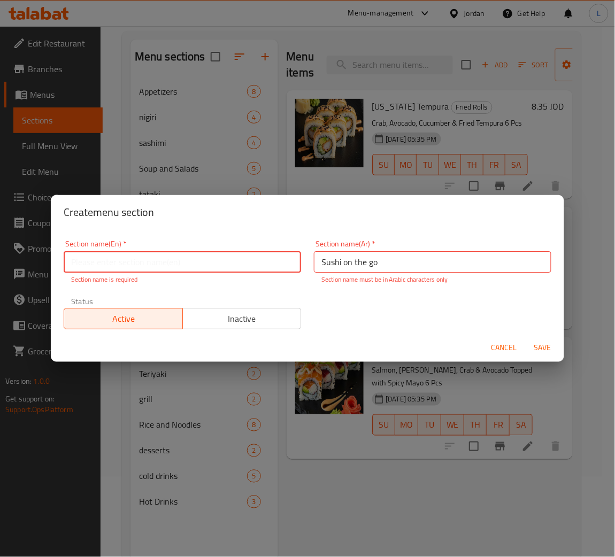
paste input "سوشي على الماشي"
click at [541, 339] on button "Save" at bounding box center [543, 348] width 34 height 20
click at [541, 353] on span "Save" at bounding box center [543, 347] width 26 height 13
click at [329, 266] on input "Sushi on the go" at bounding box center [433, 261] width 238 height 21
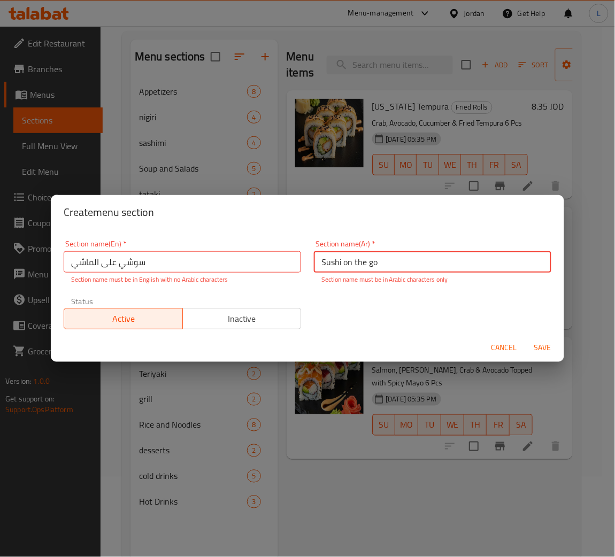
click at [329, 266] on input "Sushi on the go" at bounding box center [433, 261] width 238 height 21
click at [204, 268] on input "سوشي على الماشي" at bounding box center [183, 261] width 238 height 21
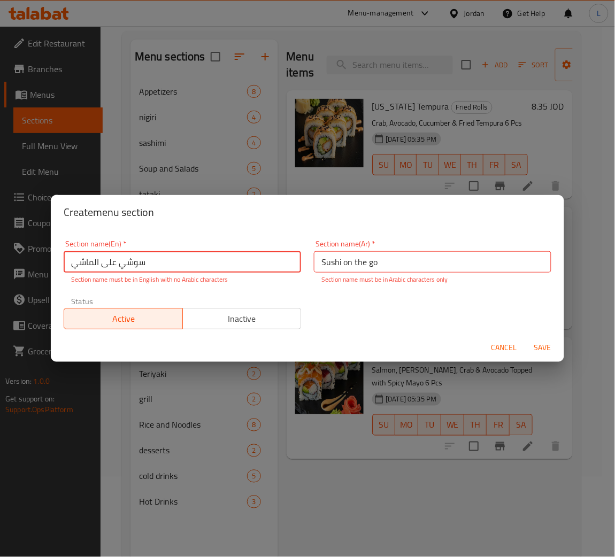
click at [204, 268] on input "سوشي على الماشي" at bounding box center [183, 261] width 238 height 21
paste input "Sushi on the go"
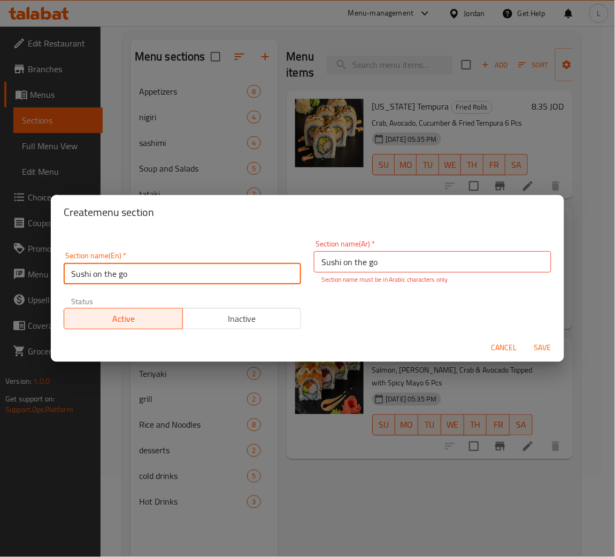
type input "Sushi on the go"
click at [393, 255] on input "Sushi on the go" at bounding box center [433, 261] width 238 height 21
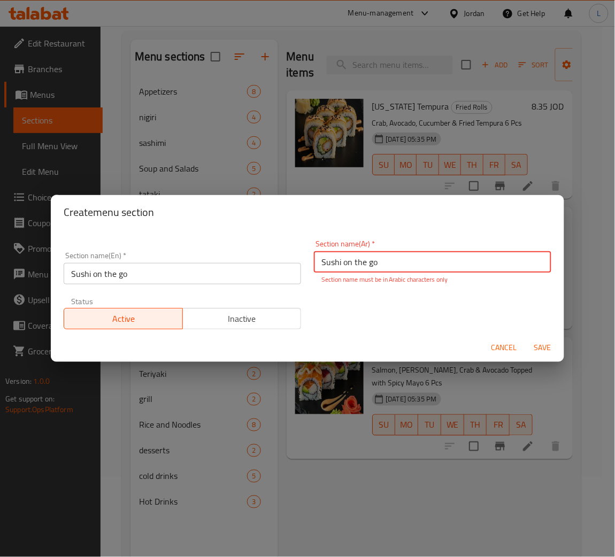
click at [393, 255] on input "Sushi on the go" at bounding box center [433, 261] width 238 height 21
paste input "سوشي على الماشي"
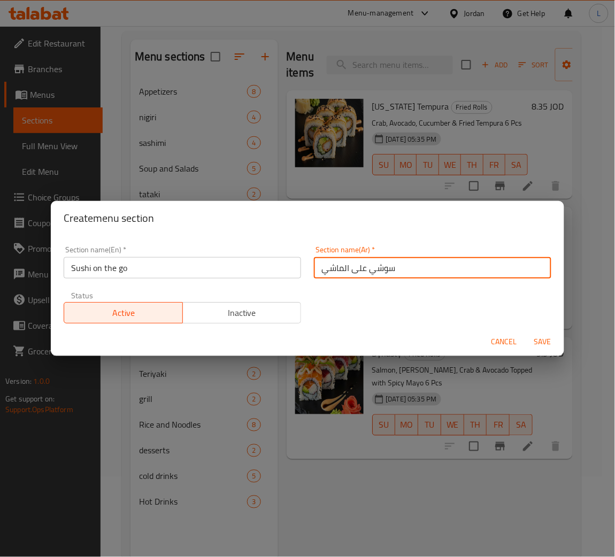
type input "سوشي على الماشي"
click at [554, 343] on span "Save" at bounding box center [543, 341] width 26 height 13
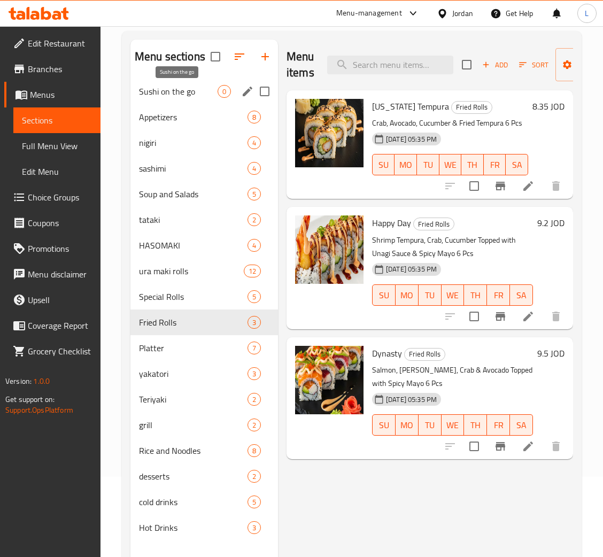
click at [193, 87] on span "Sushi on the go" at bounding box center [178, 91] width 79 height 13
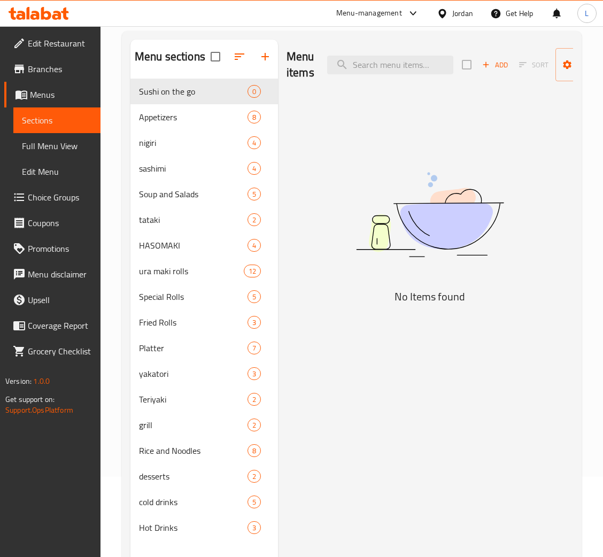
click at [497, 63] on span "Add" at bounding box center [495, 65] width 29 height 12
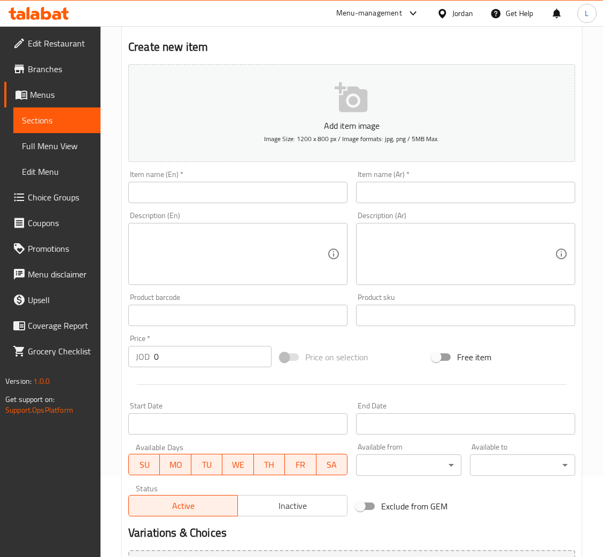
click at [191, 190] on input "text" at bounding box center [237, 192] width 219 height 21
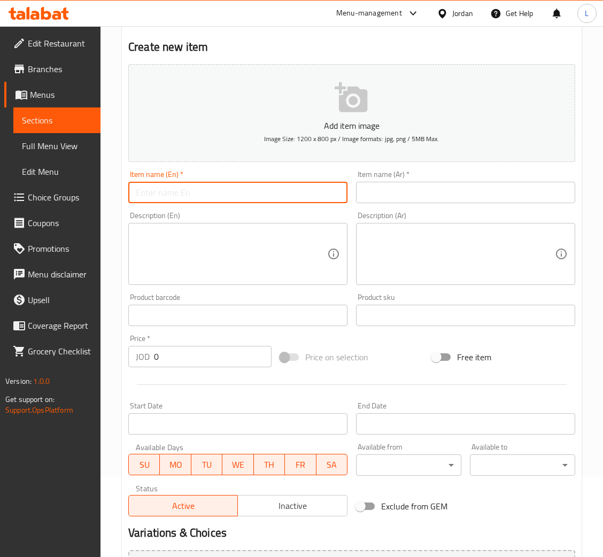
paste input "Shrimp with Kani"
type input "Shrimp with Kani"
click at [401, 190] on input "text" at bounding box center [465, 192] width 219 height 21
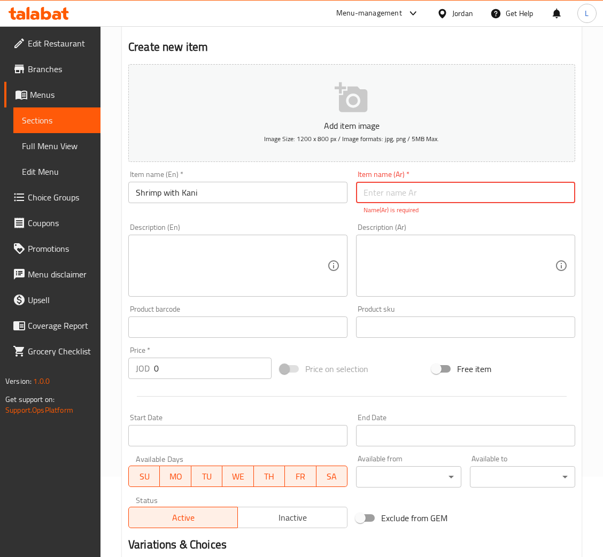
paste input "روبيان مع كاني"
type input "روبيان مع كاني"
drag, startPoint x: 204, startPoint y: 363, endPoint x: 204, endPoint y: 371, distance: 8.0
click at [204, 371] on div "Price   * JOD 0 Price *" at bounding box center [200, 362] width 152 height 41
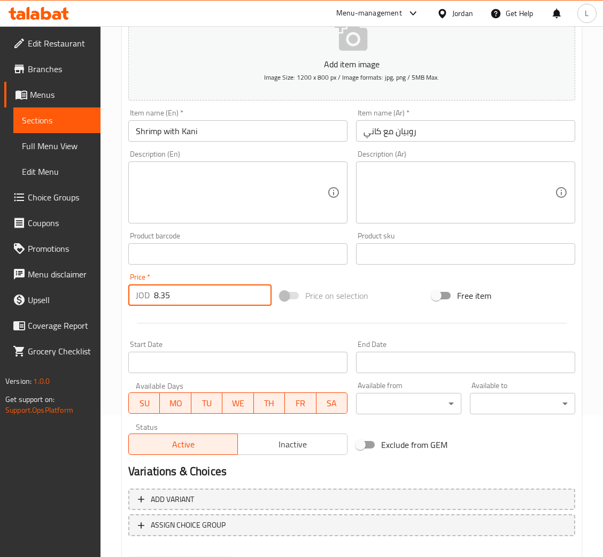
scroll to position [196, 0]
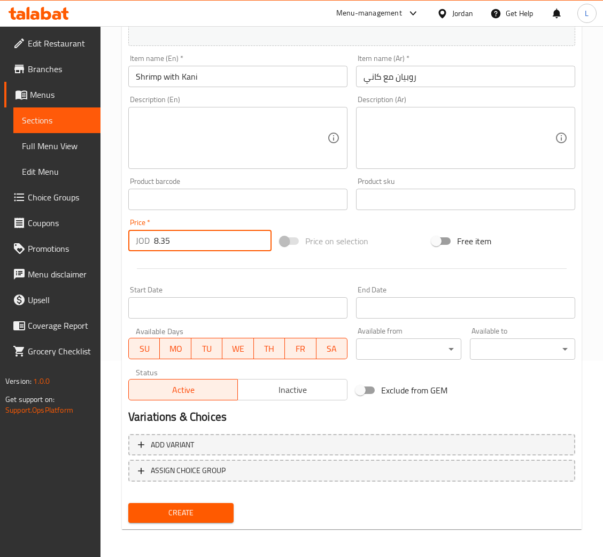
type input "8.35"
click at [192, 507] on span "Create" at bounding box center [181, 513] width 88 height 13
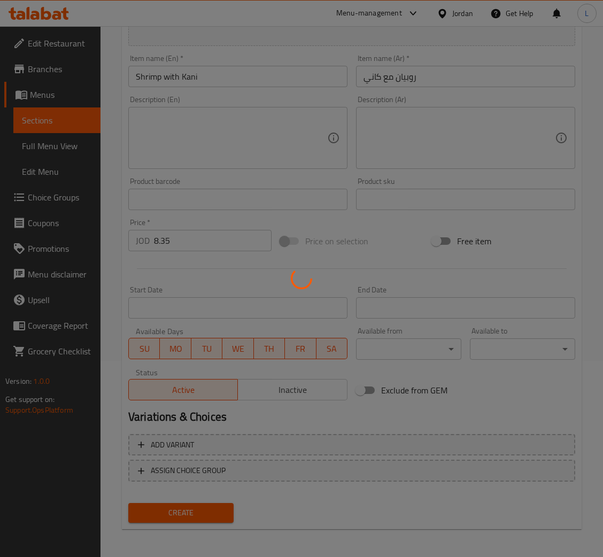
type input "0"
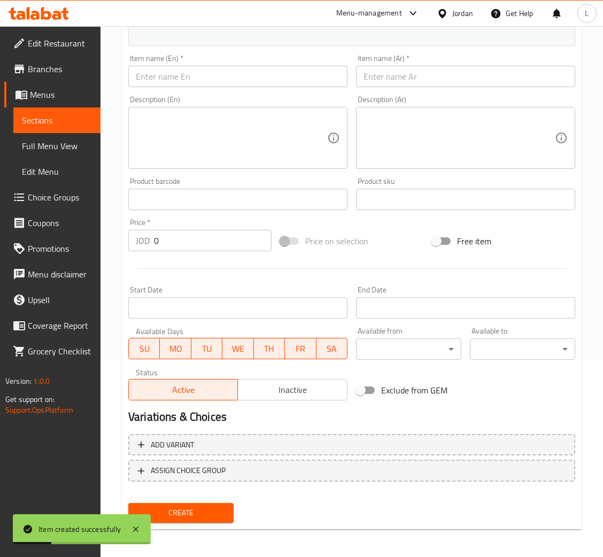
drag, startPoint x: 284, startPoint y: 83, endPoint x: 292, endPoint y: 85, distance: 8.1
click at [284, 83] on input "text" at bounding box center [237, 76] width 219 height 21
paste input "Salmon"
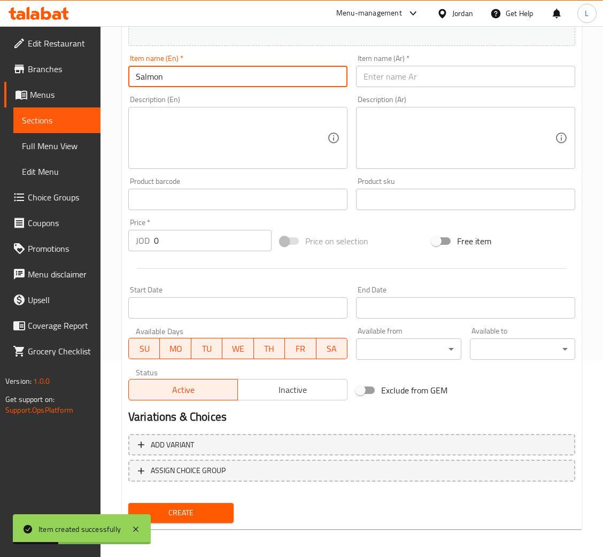
type input "Salmon"
drag, startPoint x: 389, startPoint y: 75, endPoint x: 383, endPoint y: 39, distance: 37.6
click at [389, 75] on input "text" at bounding box center [465, 76] width 219 height 21
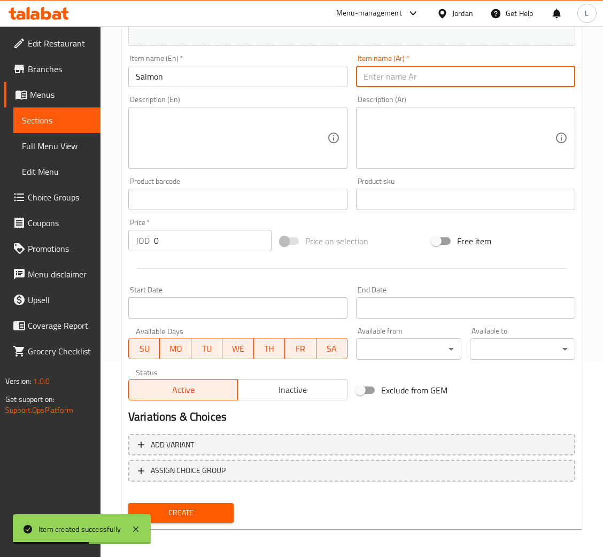
paste input "سمك السلمون"
type input "سمك السلمون"
click at [172, 238] on input "0" at bounding box center [213, 240] width 118 height 21
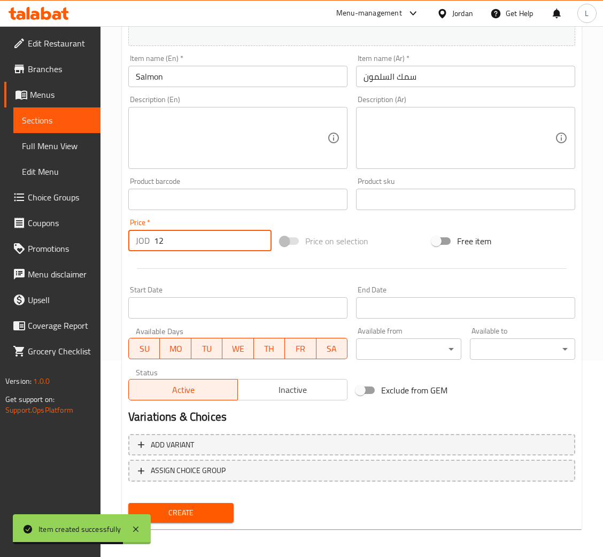
type input "12"
click at [128, 503] on button "Create" at bounding box center [180, 513] width 105 height 20
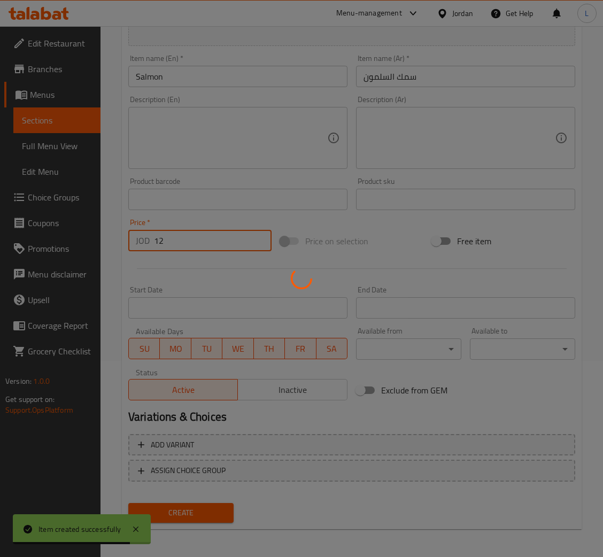
type input "0"
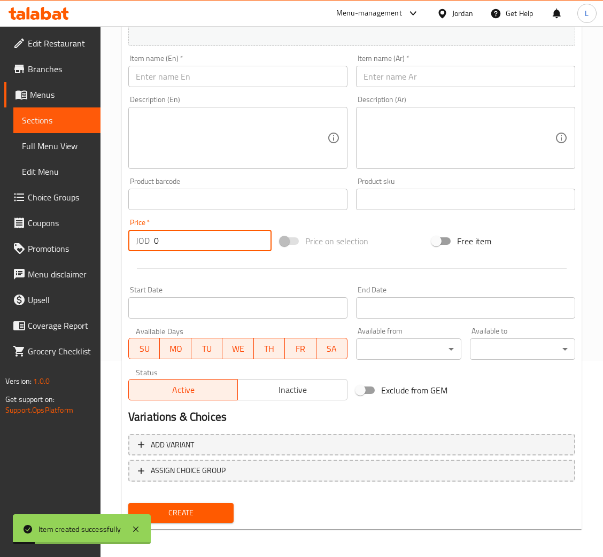
scroll to position [0, 0]
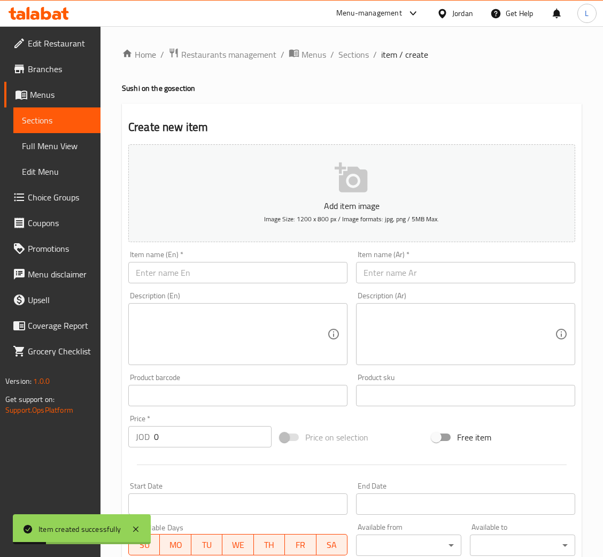
click at [354, 43] on div "Home / Restaurants management / Menus / Sections / item / create Sushi on the g…" at bounding box center [352, 391] width 503 height 730
click at [355, 50] on span "Sections" at bounding box center [354, 54] width 30 height 13
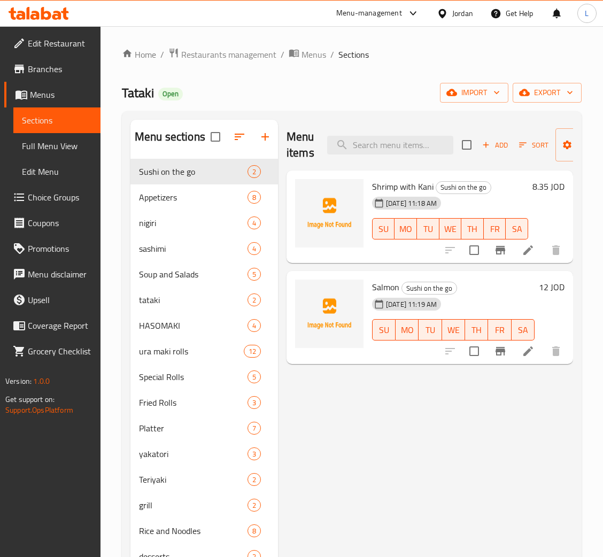
click at [393, 190] on span "Shrimp with Kani" at bounding box center [403, 187] width 62 height 16
copy h6 "Shrimp with Kani"
click at [385, 287] on span "Salmon" at bounding box center [385, 287] width 27 height 16
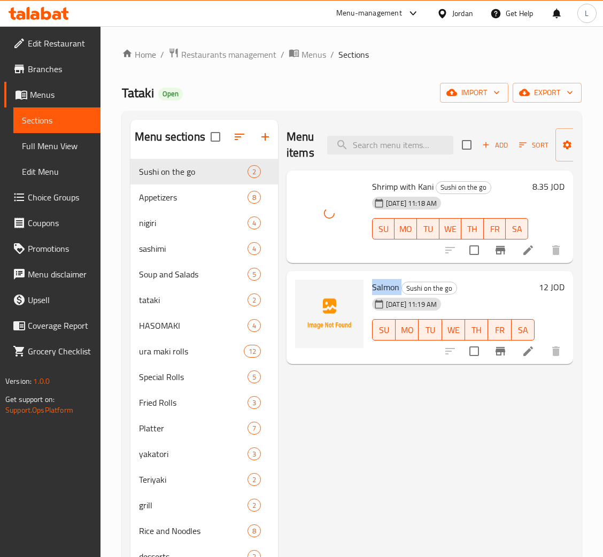
click at [385, 287] on span "Salmon" at bounding box center [385, 287] width 27 height 16
copy h6 "Salmon"
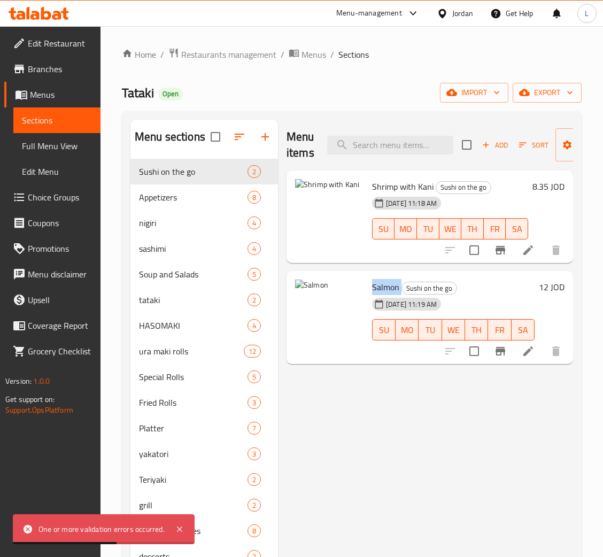
click at [523, 258] on li at bounding box center [529, 250] width 30 height 19
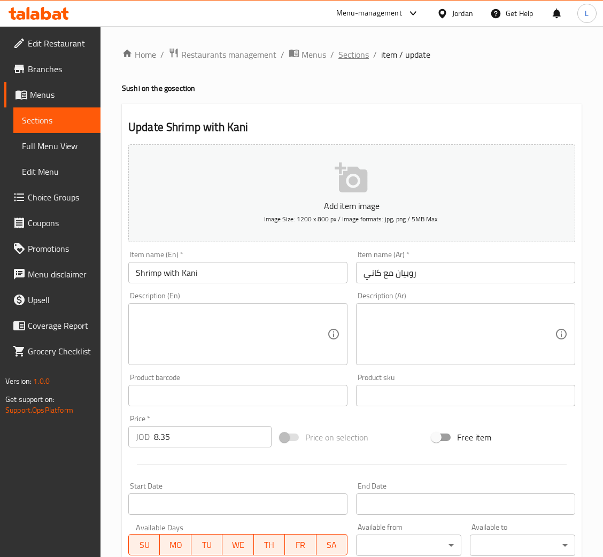
click at [340, 57] on span "Sections" at bounding box center [354, 54] width 30 height 13
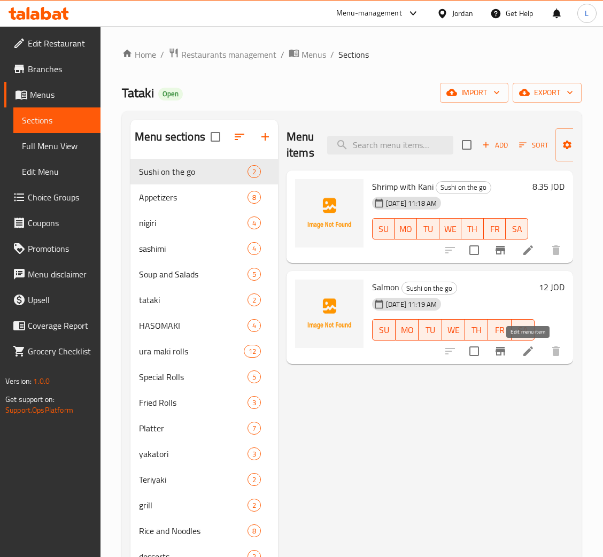
click at [522, 355] on icon at bounding box center [528, 351] width 13 height 13
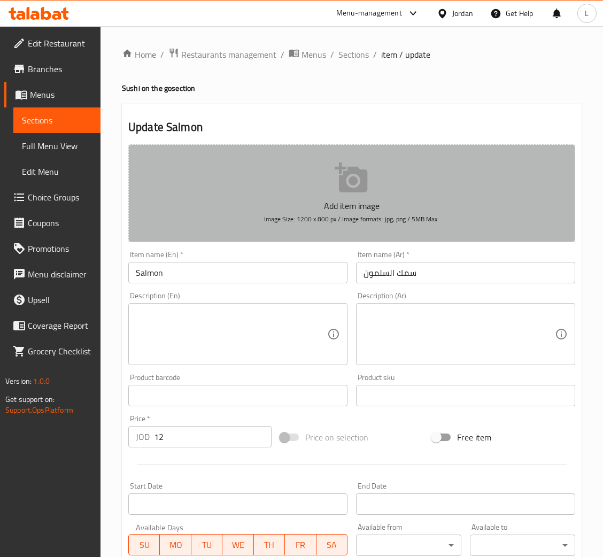
click at [358, 177] on icon "button" at bounding box center [352, 178] width 34 height 34
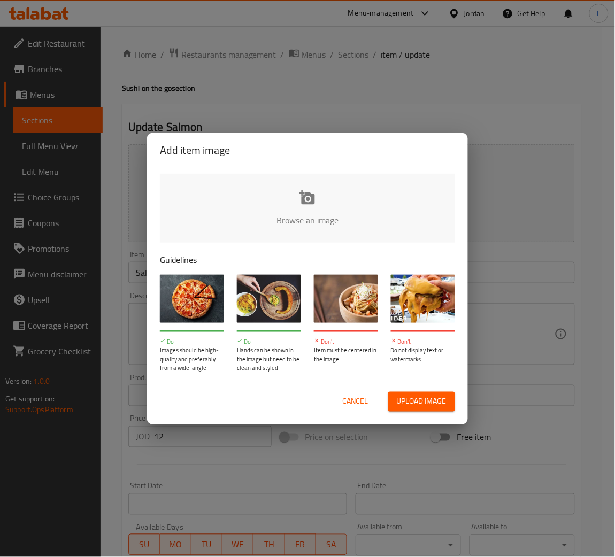
click at [355, 396] on span "Cancel" at bounding box center [355, 401] width 26 height 13
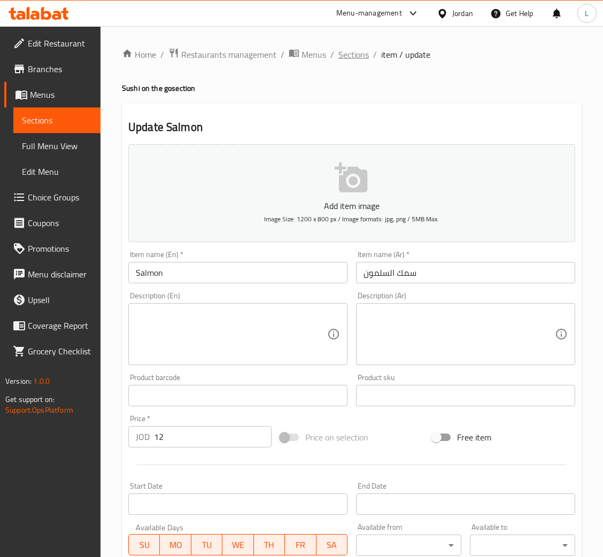
click at [352, 51] on span "Sections" at bounding box center [354, 54] width 30 height 13
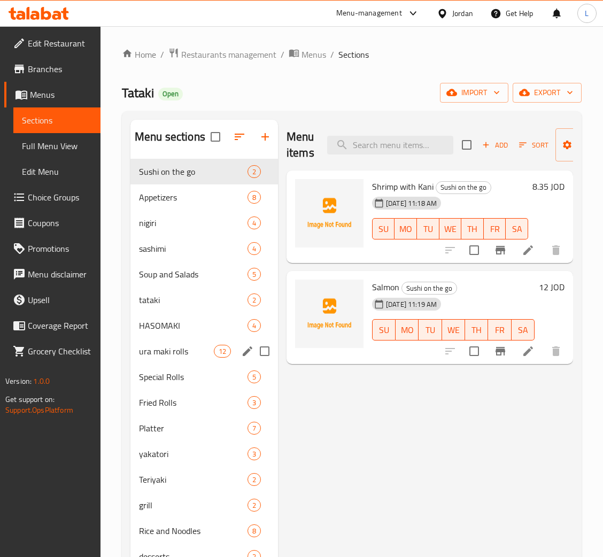
drag, startPoint x: 253, startPoint y: 348, endPoint x: 275, endPoint y: 339, distance: 24.2
click at [256, 343] on div "Menu sections" at bounding box center [248, 351] width 16 height 16
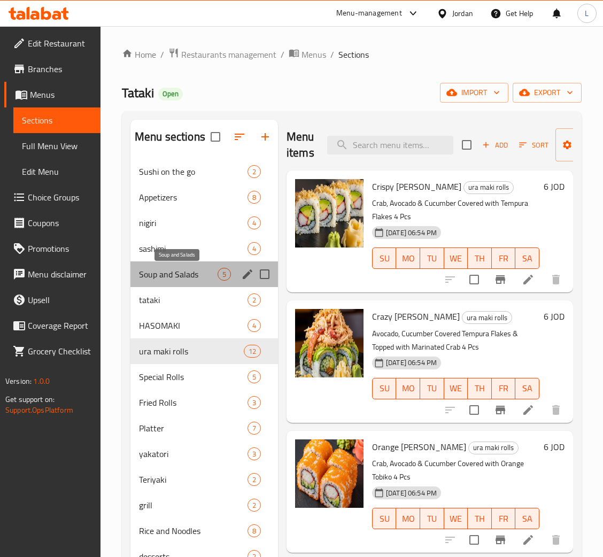
click at [185, 275] on span "Soup and Salads" at bounding box center [178, 274] width 79 height 13
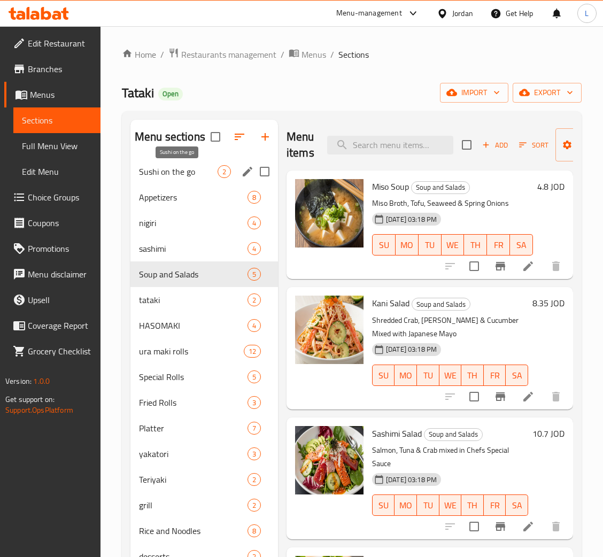
click at [186, 166] on span "Sushi on the go" at bounding box center [178, 171] width 79 height 13
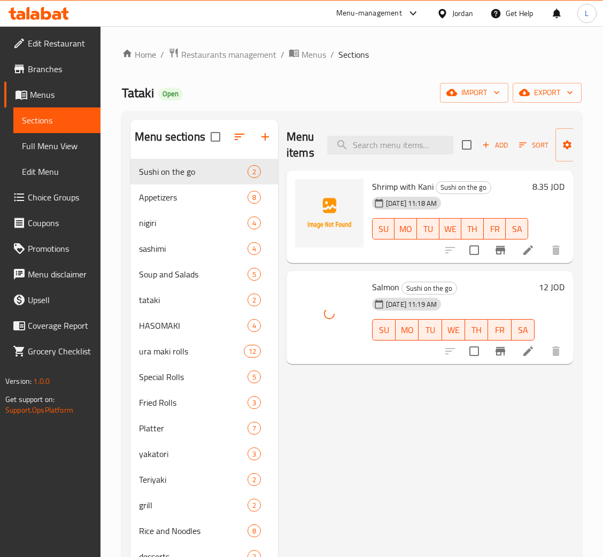
click at [416, 188] on span "Shrimp with Kani" at bounding box center [403, 187] width 62 height 16
copy h6 "Shrimp with Kani"
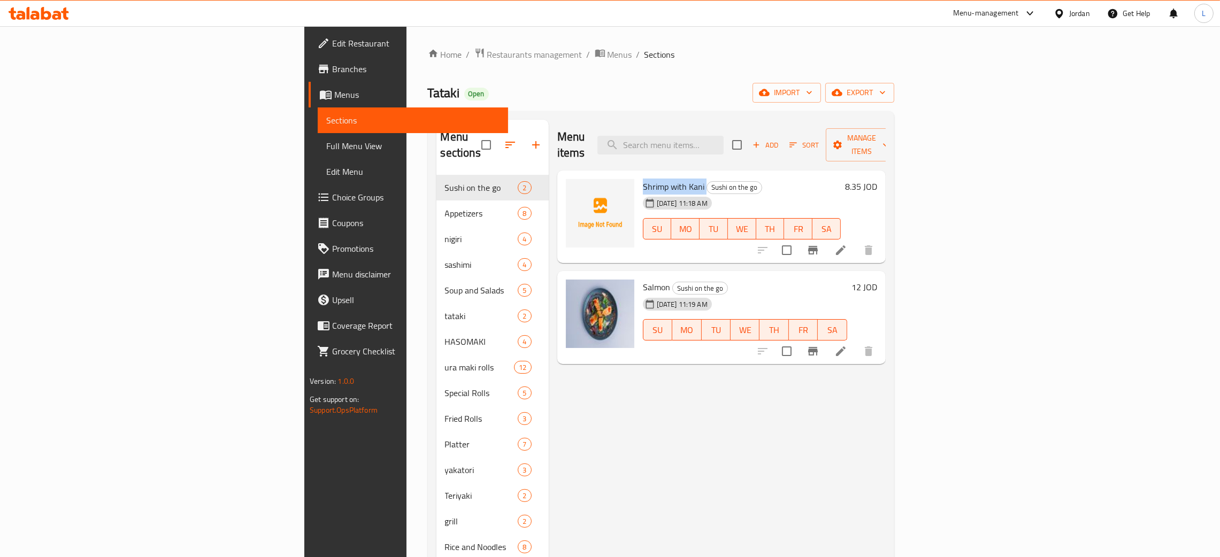
click at [43, 11] on icon at bounding box center [46, 13] width 10 height 13
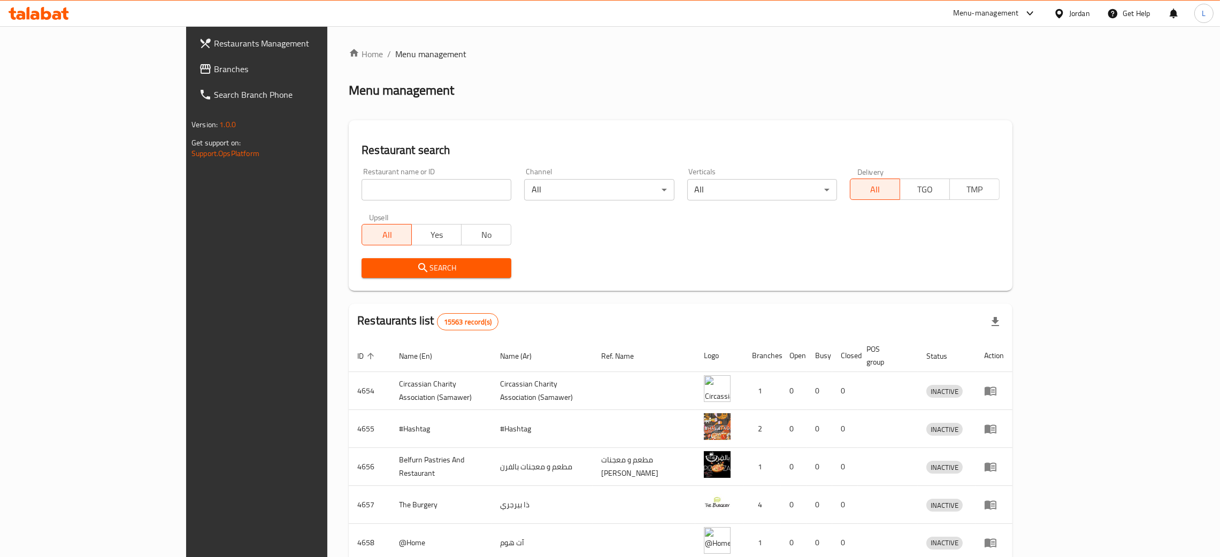
click at [214, 67] on span "Branches" at bounding box center [297, 69] width 167 height 13
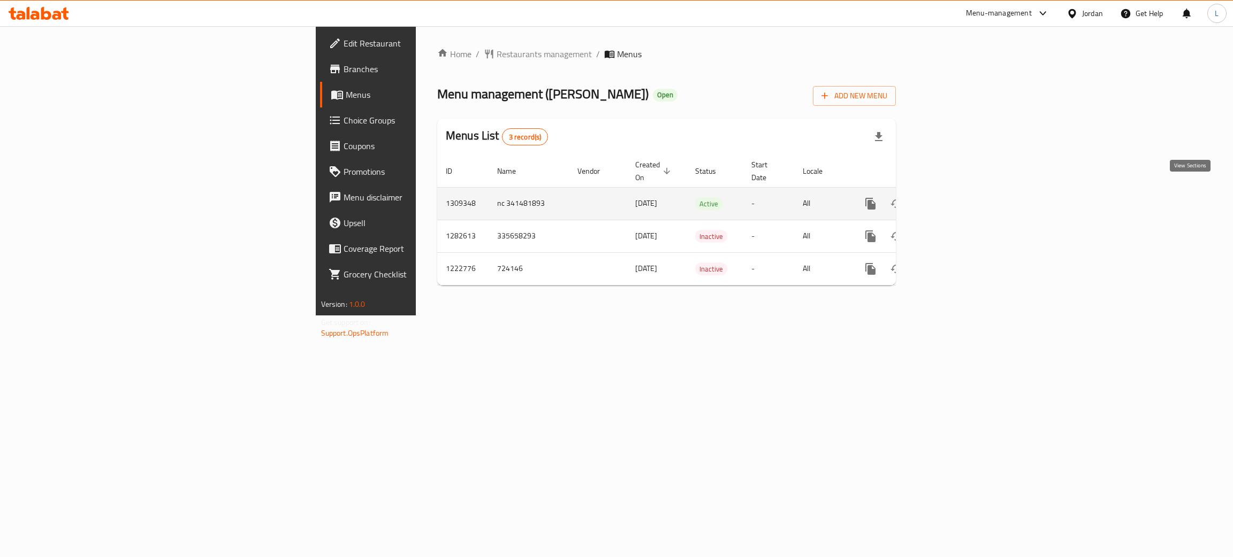
click at [960, 194] on link "enhanced table" at bounding box center [948, 204] width 26 height 26
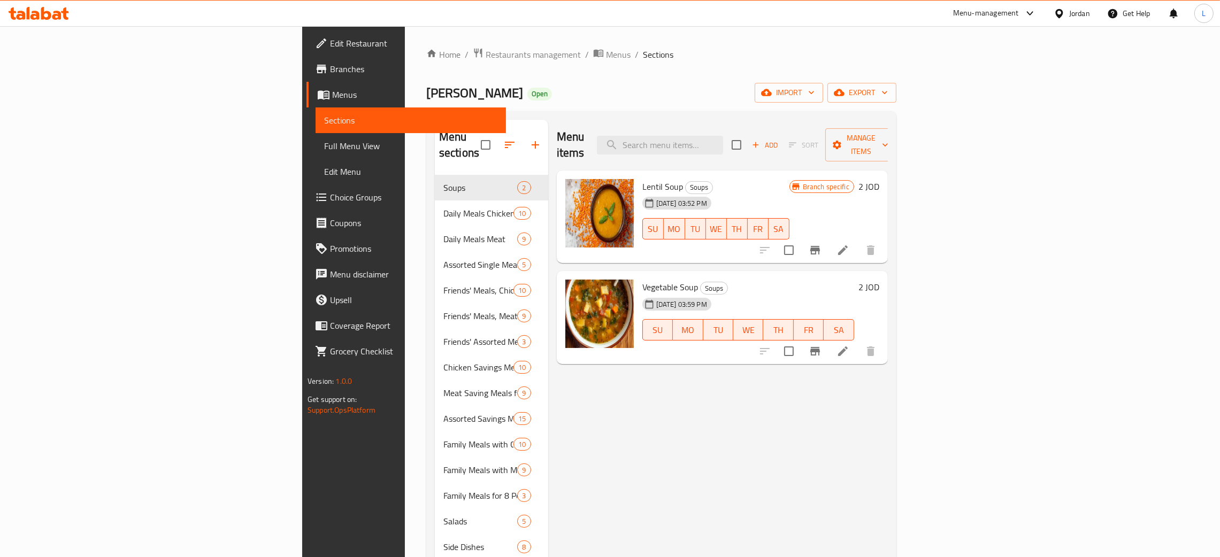
click at [601, 439] on div "Menu items Add Sort Manage items Lentil Soup Soups [DATE] 03:52 PM SU MO TU WE …" at bounding box center [718, 398] width 340 height 557
drag, startPoint x: 563, startPoint y: 407, endPoint x: 562, endPoint y: 396, distance: 10.7
click at [563, 407] on div "Menu items Add Sort Manage items Lentil Soup Soups [DATE] 03:52 PM SU MO TU WE …" at bounding box center [718, 398] width 340 height 557
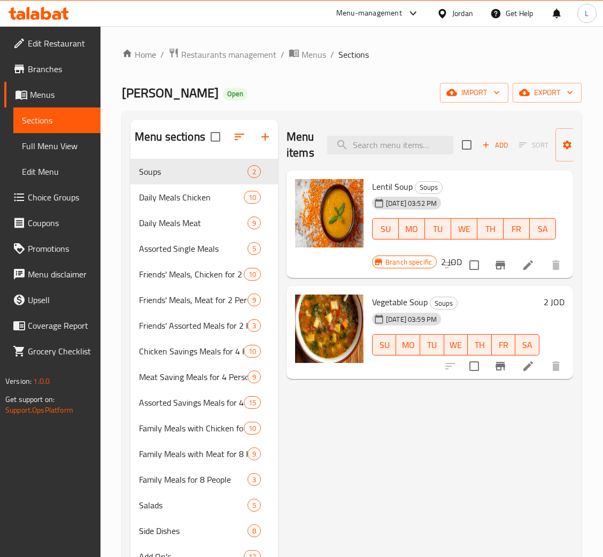
click at [49, 19] on icon at bounding box center [46, 13] width 10 height 13
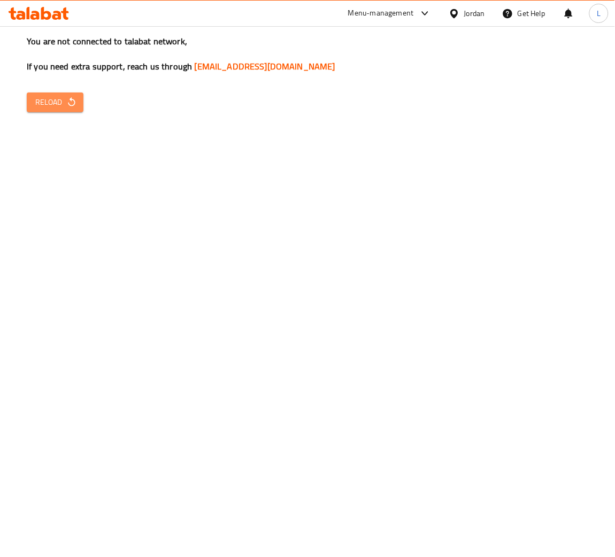
click at [49, 97] on span "Reload" at bounding box center [55, 102] width 40 height 13
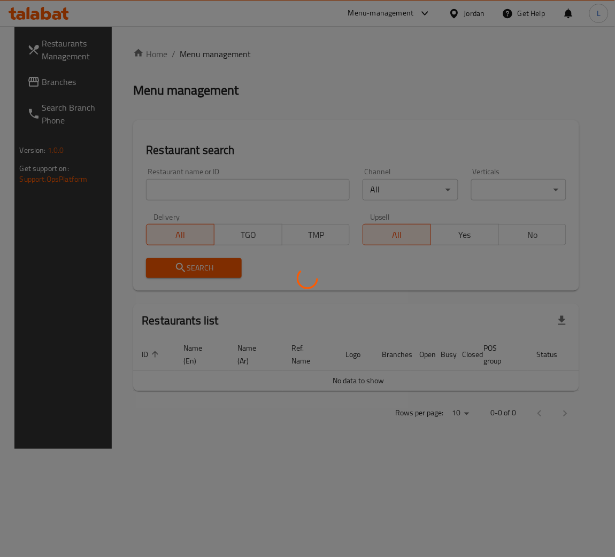
click at [274, 202] on div at bounding box center [307, 278] width 615 height 557
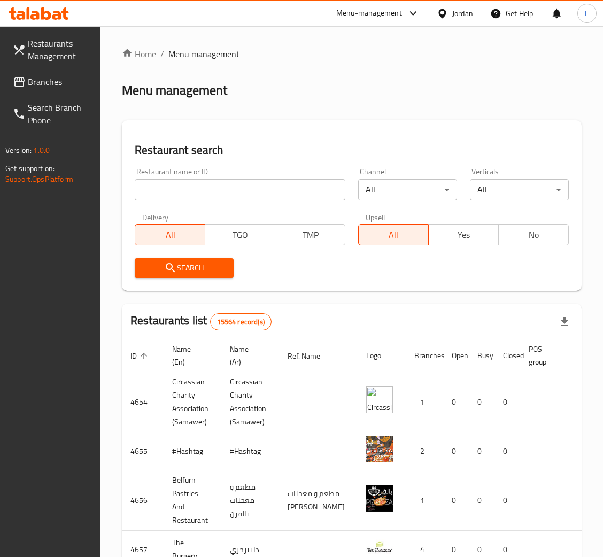
click at [242, 197] on input "search" at bounding box center [240, 189] width 211 height 21
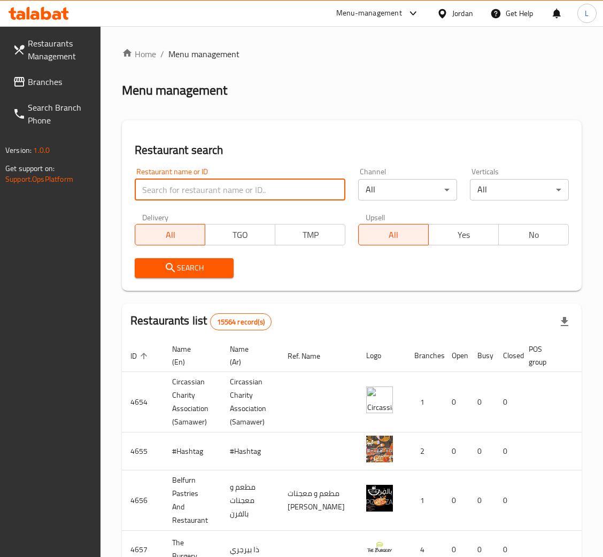
paste input "778528 / 778339"
type input "778528 / 778339"
click button "Search" at bounding box center [184, 268] width 99 height 20
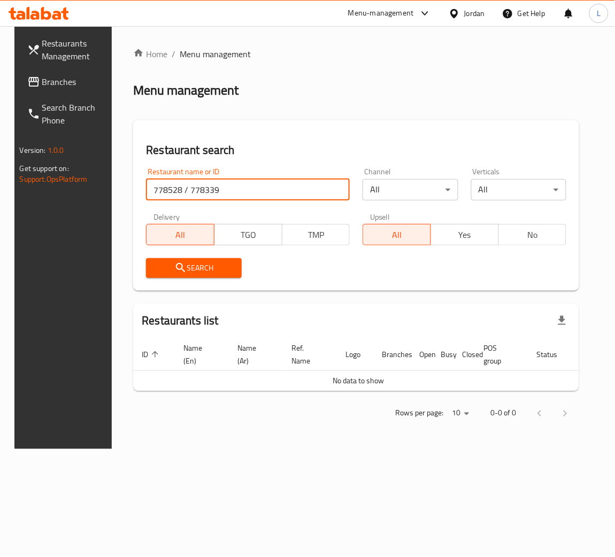
click at [339, 186] on input "778528 / 778339" at bounding box center [248, 189] width 204 height 21
click at [261, 195] on input "search" at bounding box center [248, 189] width 204 height 21
paste input "Route 65"
type input "Route 65"
click at [458, 287] on div "Restaurant search Restaurant name or ID Route 65 Restaurant name or ID Channel …" at bounding box center [356, 205] width 446 height 171
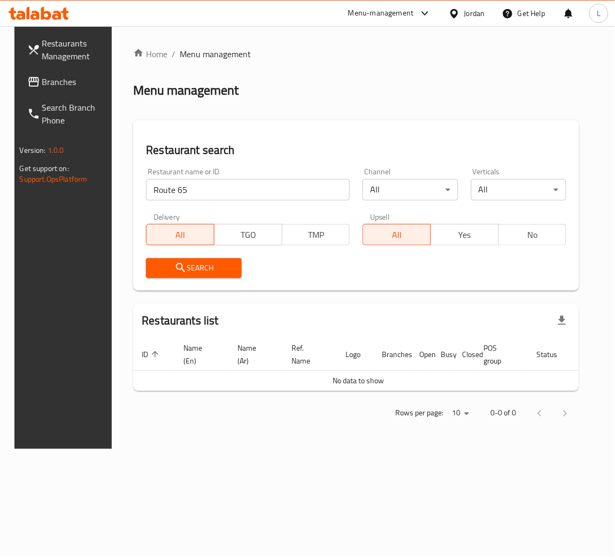
click at [214, 266] on span "Search" at bounding box center [194, 268] width 79 height 13
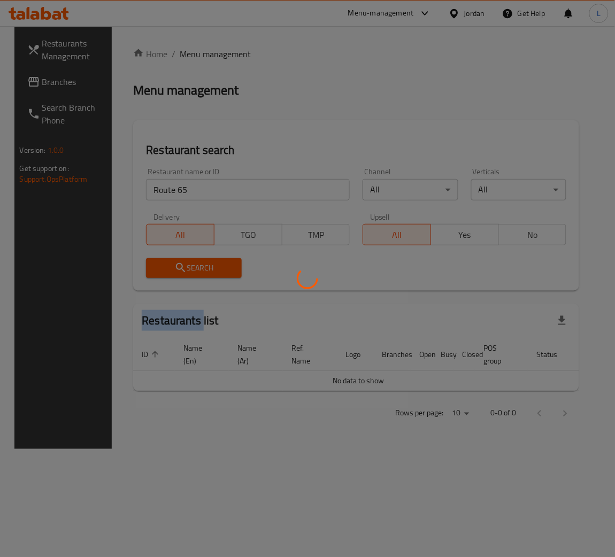
click at [214, 266] on div at bounding box center [307, 278] width 615 height 557
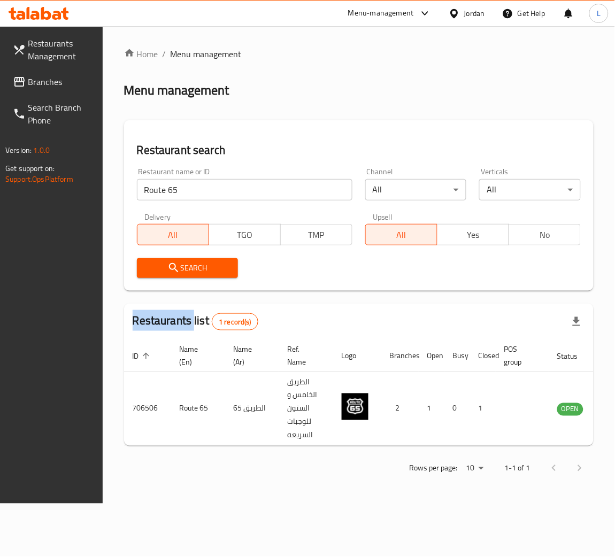
scroll to position [0, 47]
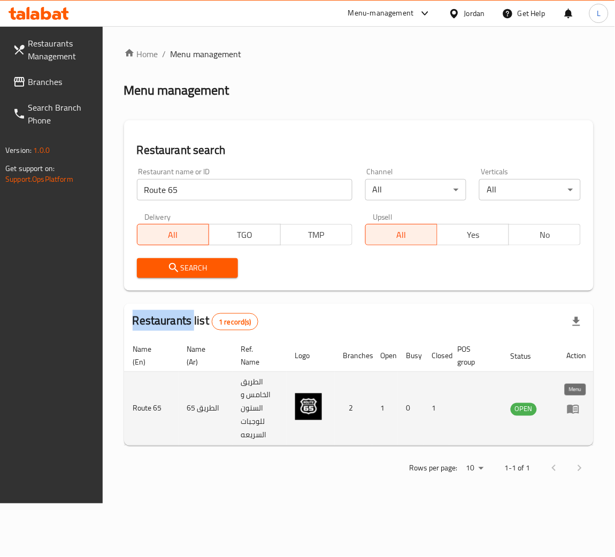
click at [572, 409] on icon "enhanced table" at bounding box center [574, 409] width 12 height 9
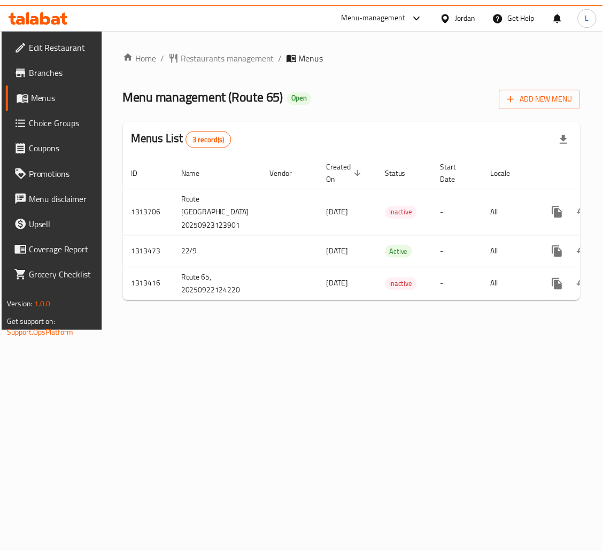
scroll to position [0, 60]
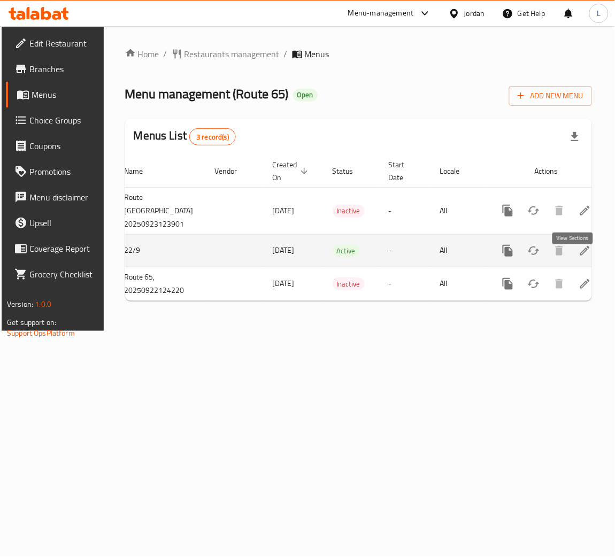
click at [579, 257] on icon "enhanced table" at bounding box center [585, 250] width 13 height 13
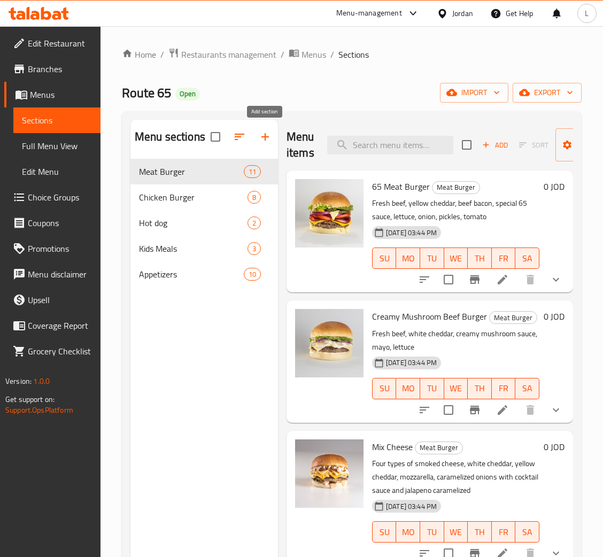
click at [264, 137] on icon "button" at bounding box center [265, 136] width 7 height 7
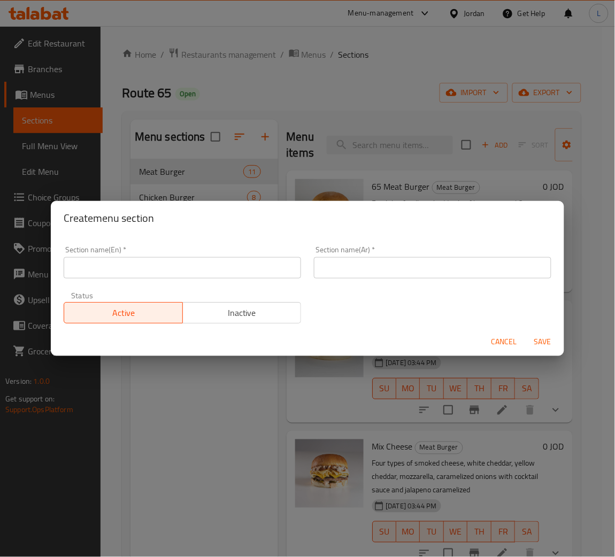
click at [239, 278] on input "text" at bounding box center [183, 267] width 238 height 21
click at [239, 278] on input "Meat Sandwiches" at bounding box center [183, 267] width 238 height 21
type input "Meat Sandwiches"
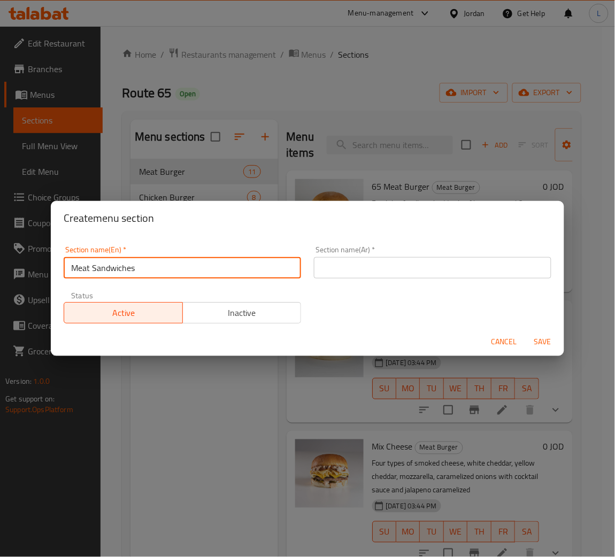
click at [458, 279] on div "Section name(Ar)   * Section name(Ar) *" at bounding box center [433, 262] width 250 height 45
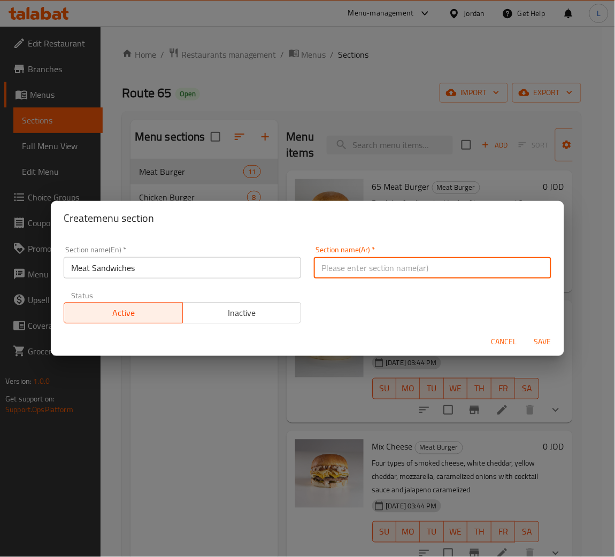
click at [489, 260] on input "text" at bounding box center [433, 267] width 238 height 21
paste input "سندويشات لحم"
type input "سندويشات لحم"
click at [554, 339] on span "Save" at bounding box center [543, 341] width 26 height 13
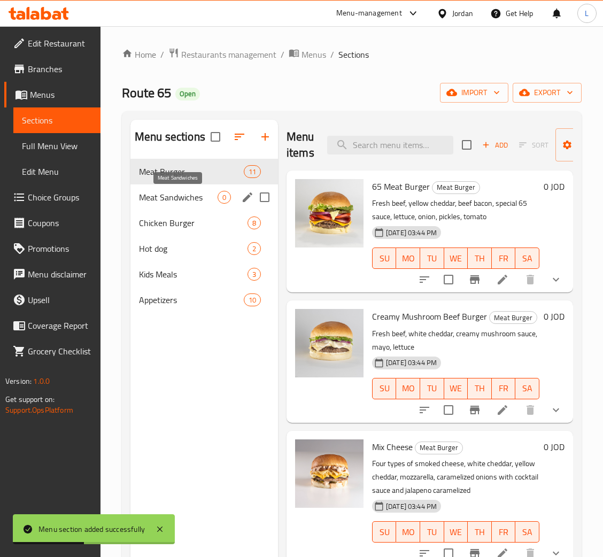
click at [180, 201] on span "Meat Sandwiches" at bounding box center [178, 197] width 79 height 13
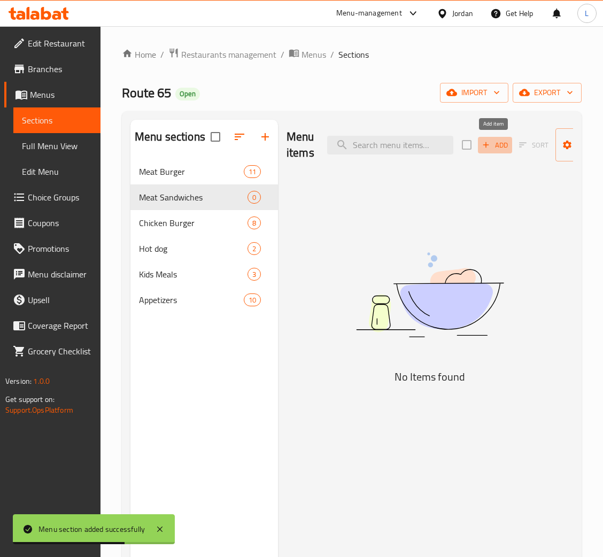
click at [498, 137] on button "Add" at bounding box center [495, 145] width 34 height 17
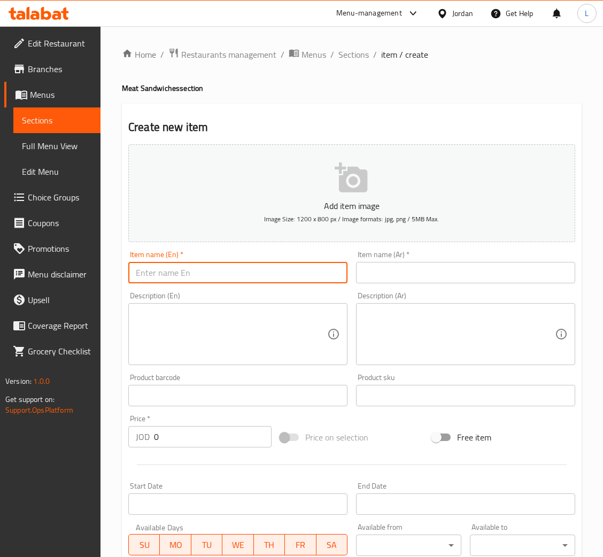
click at [292, 278] on input "text" at bounding box center [237, 272] width 219 height 21
paste input "65 Meat Burger sandwich"
type input "65 Meat Burger sandwich"
click at [438, 275] on input "text" at bounding box center [465, 272] width 219 height 21
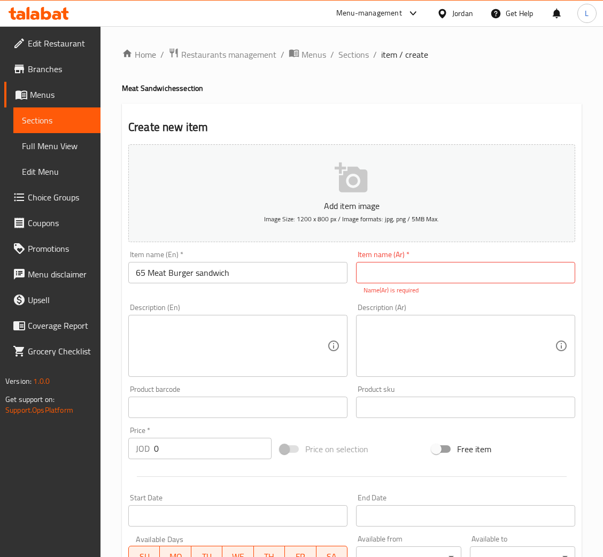
drag, startPoint x: 422, startPoint y: 278, endPoint x: 404, endPoint y: 287, distance: 19.9
click at [422, 278] on input "text" at bounding box center [465, 272] width 219 height 21
paste input "ساندويتش 65 برجر لحم"
type input "ساندويتش 65 برجر لحم"
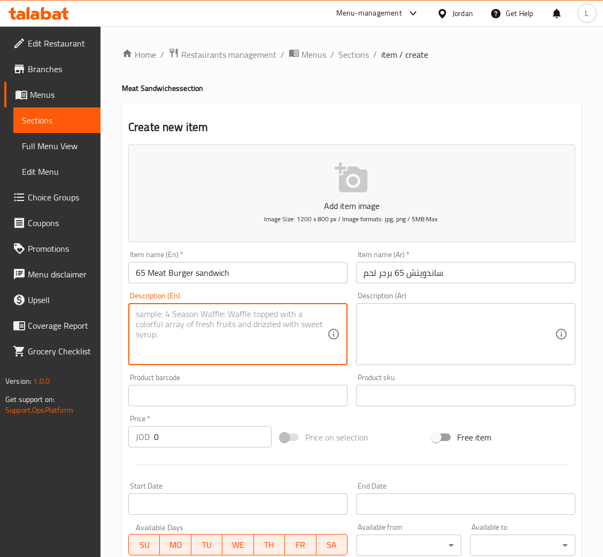
click at [220, 311] on textarea at bounding box center [232, 334] width 192 height 51
paste textarea "Fresh beef, yellow cheddar, beef bacon, special 65 sauce, lettuce, onion, pickl…"
type textarea "Fresh beef, yellow cheddar, beef bacon, special 65 sauce, lettuce, onion, pickl…"
click at [407, 325] on textarea at bounding box center [460, 334] width 192 height 51
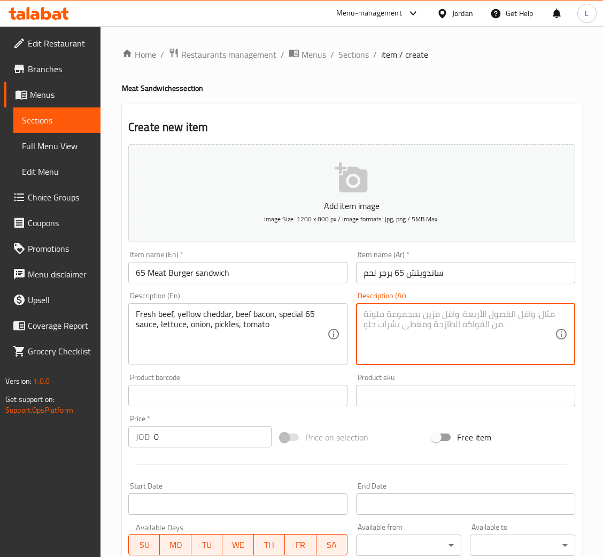
click at [486, 340] on textarea at bounding box center [460, 334] width 192 height 51
paste textarea "لحم بقري طازج، شيدر صفراء، لحم بقري مقدد، صوص سبيشيال 65، خس، بصل، مخلل، طماطم"
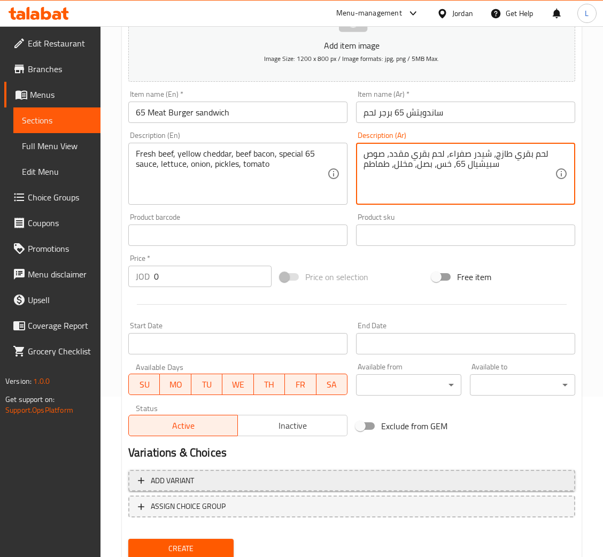
type textarea "لحم بقري طازج، شيدر صفراء، لحم بقري مقدد، صوص سبيشيال 65، خس، بصل، مخلل، طماطم"
click at [343, 475] on span "Add variant" at bounding box center [352, 481] width 428 height 13
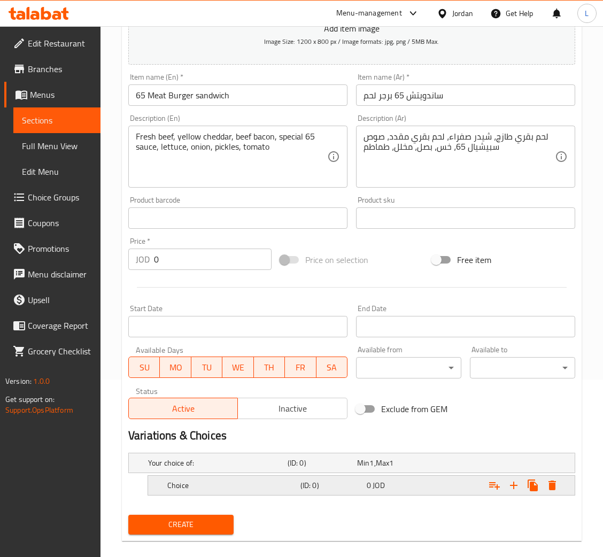
scroll to position [190, 0]
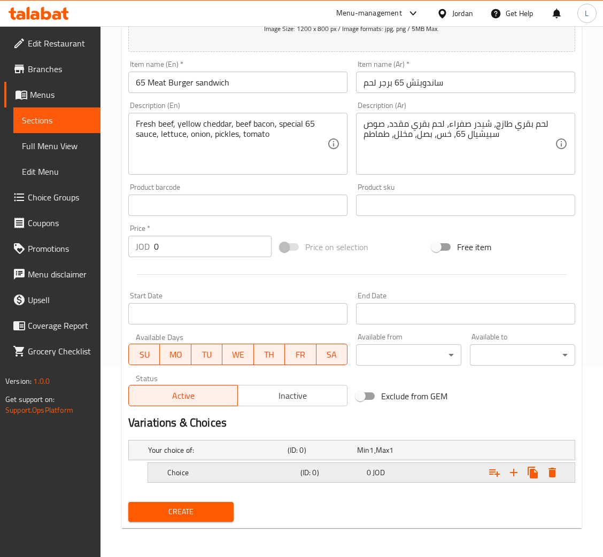
click at [343, 480] on div "Choice (ID: 0) 0 JOD" at bounding box center [364, 473] width 399 height 24
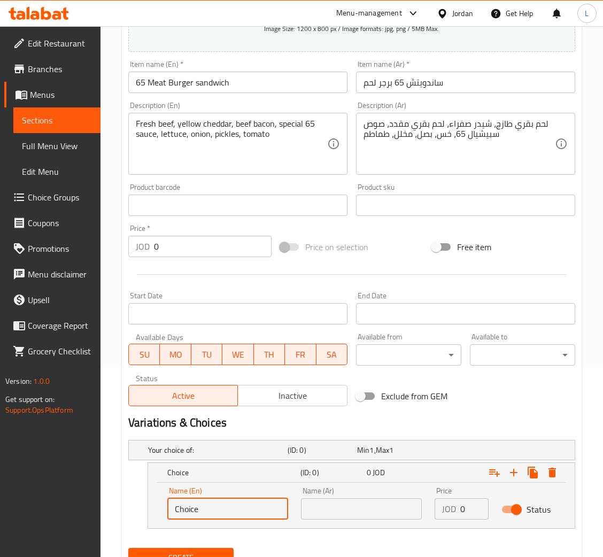
click at [270, 510] on input "Choice" at bounding box center [227, 509] width 121 height 21
type input "100g"
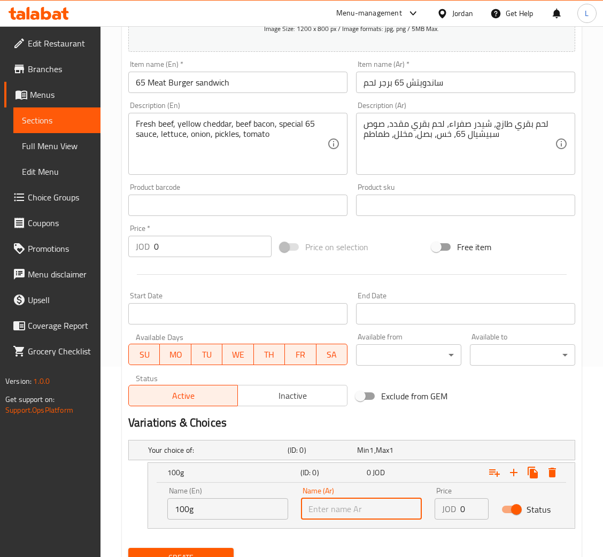
click at [348, 516] on input "text" at bounding box center [361, 509] width 121 height 21
type input "100 غم"
click at [464, 507] on input "0" at bounding box center [475, 509] width 28 height 21
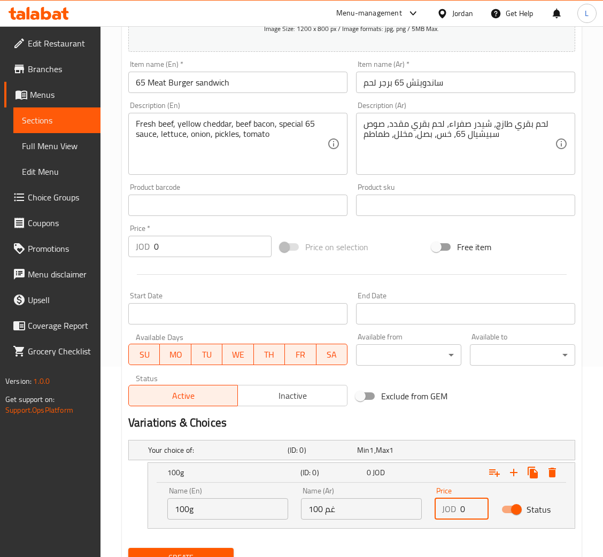
click at [464, 507] on input "0" at bounding box center [475, 509] width 28 height 21
click at [461, 511] on input "0" at bounding box center [475, 509] width 28 height 21
type input "3.6"
click at [516, 473] on icon "Expand" at bounding box center [514, 472] width 13 height 13
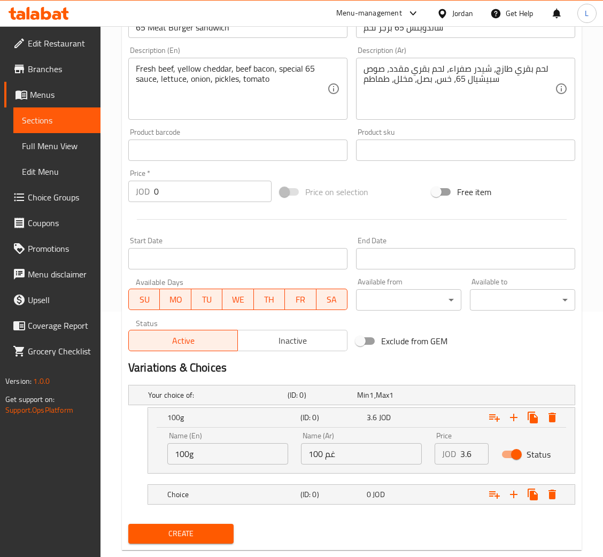
scroll to position [268, 0]
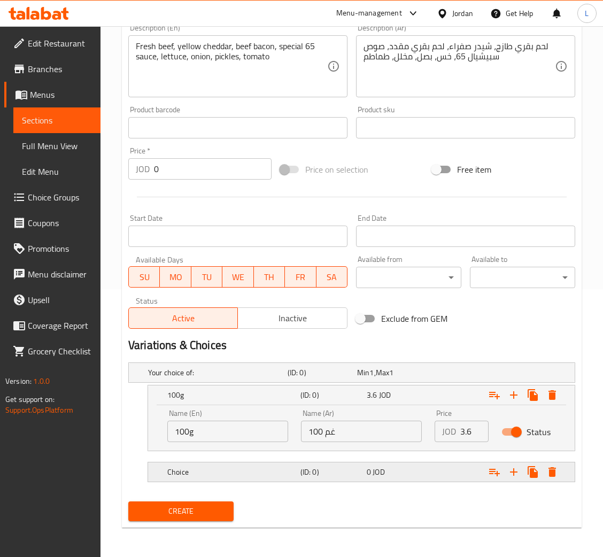
click at [373, 476] on span "JOD" at bounding box center [379, 472] width 12 height 14
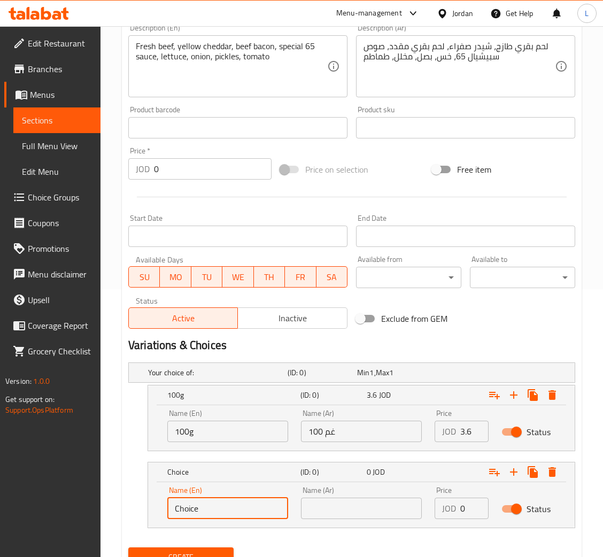
click at [223, 508] on input "Choice" at bounding box center [227, 508] width 121 height 21
click at [230, 499] on input "Choice" at bounding box center [227, 508] width 121 height 21
click at [233, 517] on input "Choice" at bounding box center [227, 508] width 121 height 21
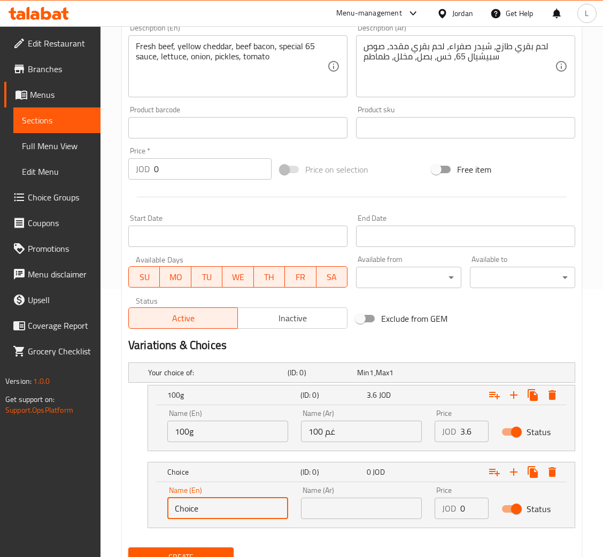
click at [233, 517] on input "Choice" at bounding box center [227, 508] width 121 height 21
type input "200g"
click at [336, 509] on input "text" at bounding box center [361, 508] width 121 height 21
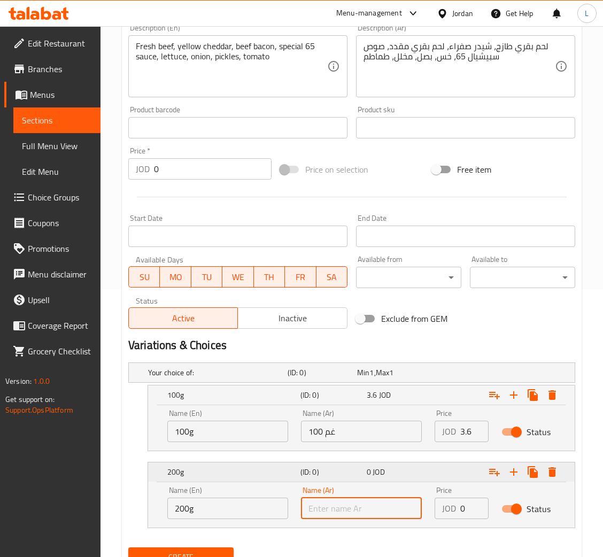
type input "200 غم"
click at [466, 506] on input "0" at bounding box center [475, 508] width 28 height 21
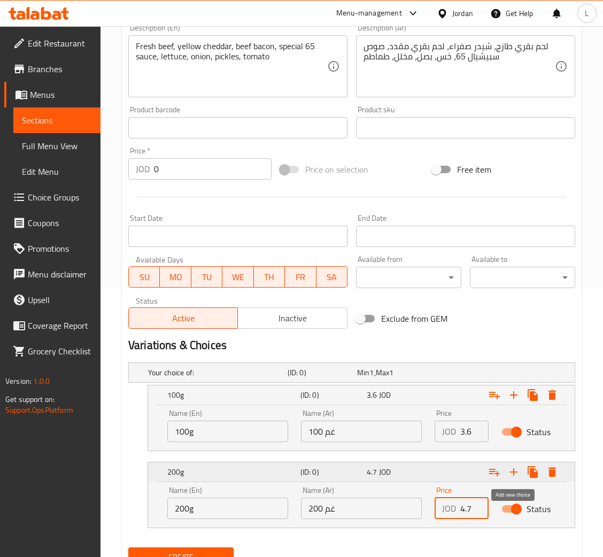
type input "4.7"
click at [510, 469] on icon "Expand" at bounding box center [514, 472] width 13 height 13
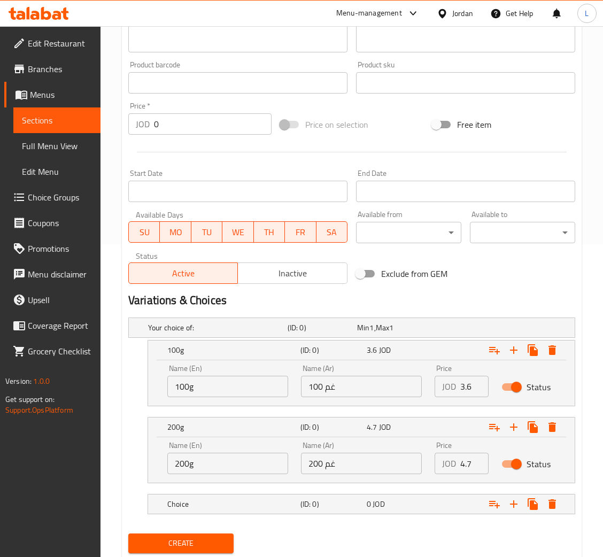
scroll to position [345, 0]
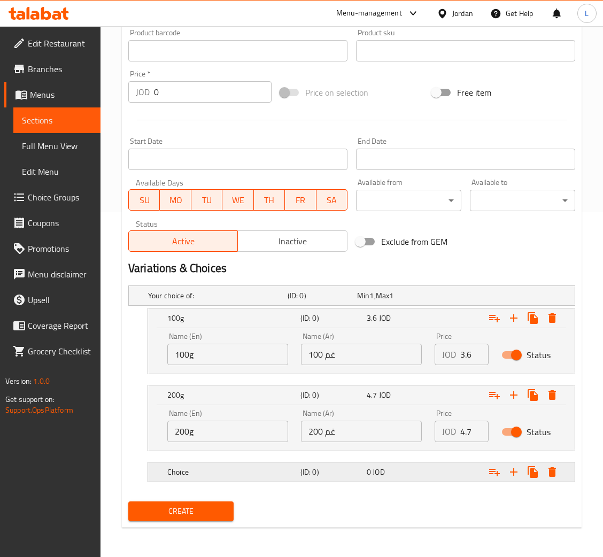
click at [388, 473] on div "0 JOD" at bounding box center [398, 472] width 62 height 11
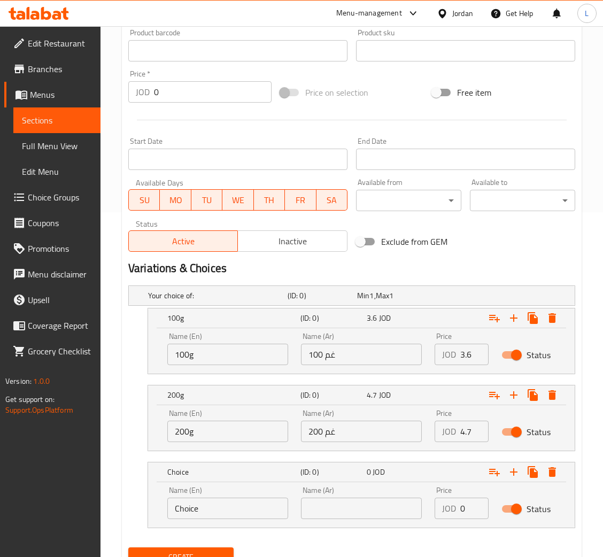
click at [200, 512] on input "Choice" at bounding box center [227, 508] width 121 height 21
type input "300g"
click at [366, 512] on input "text" at bounding box center [361, 508] width 121 height 21
type input "300 غم"
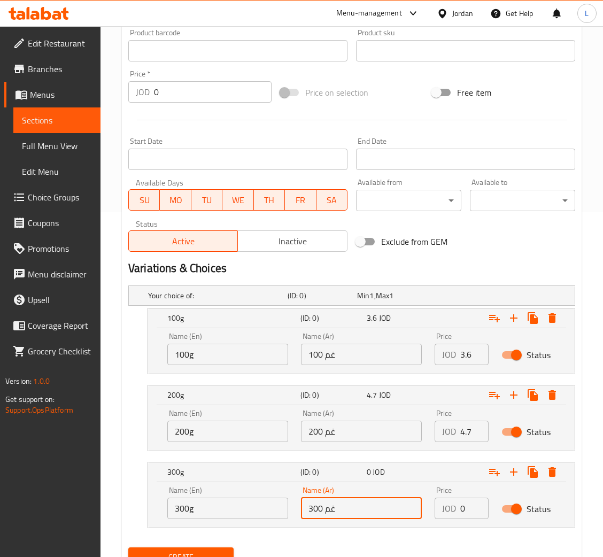
click at [463, 507] on input "0" at bounding box center [475, 508] width 28 height 21
type input "8"
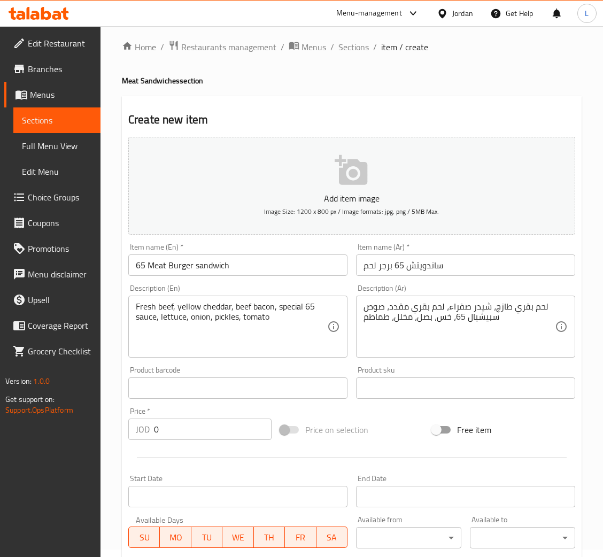
scroll to position [391, 0]
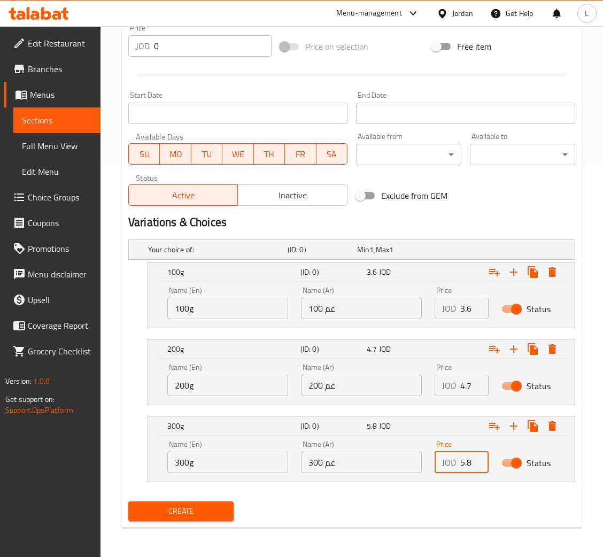
type input "5.8"
click at [185, 505] on span "Create" at bounding box center [181, 511] width 88 height 13
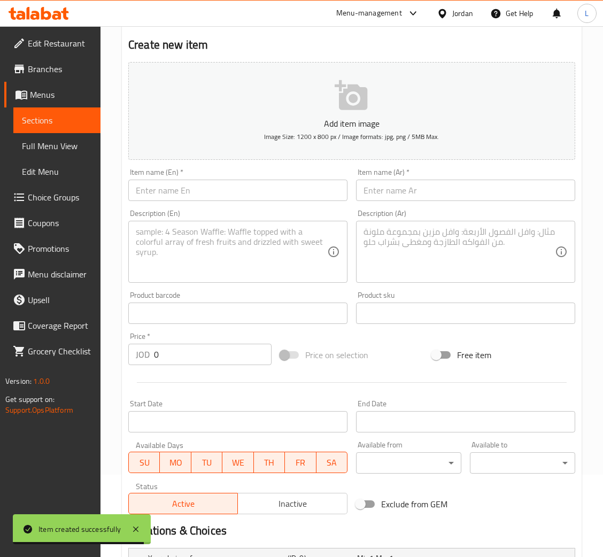
scroll to position [71, 0]
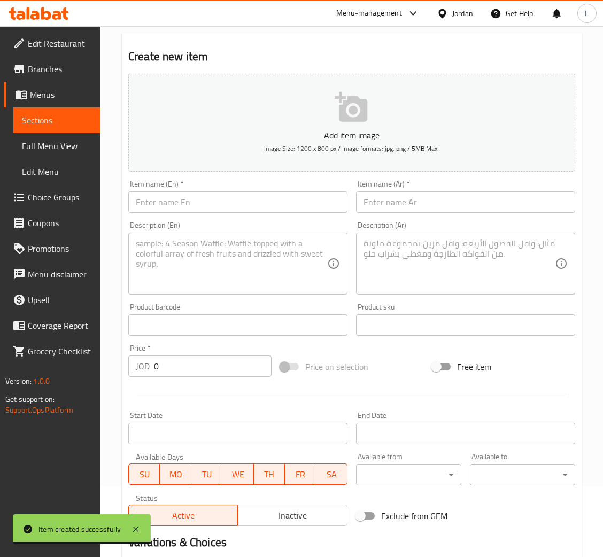
drag, startPoint x: 243, startPoint y: 199, endPoint x: 292, endPoint y: 202, distance: 48.3
click at [244, 199] on input "text" at bounding box center [237, 202] width 219 height 21
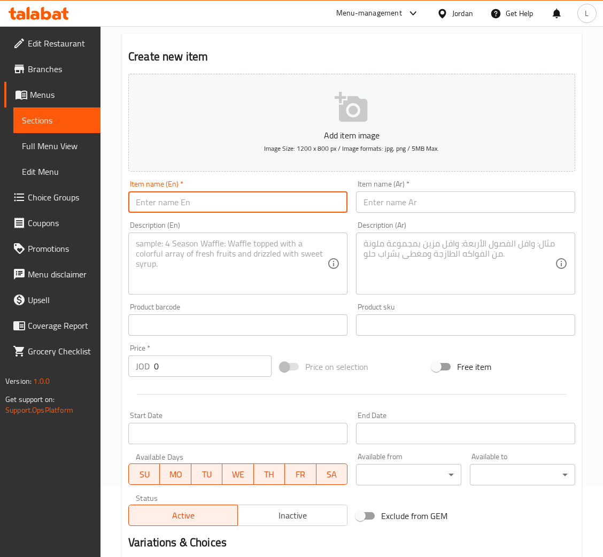
paste input "Creamy Mushroom Beef Burger"
type input "Creamy Mushroom Beef Burger"
click at [486, 204] on input "text" at bounding box center [465, 202] width 219 height 21
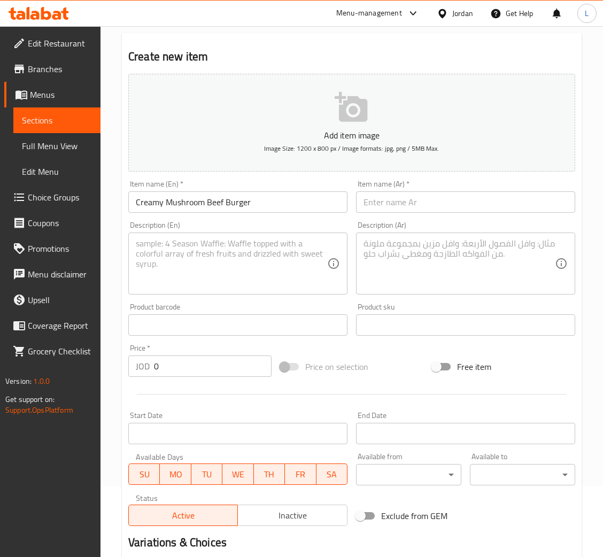
click at [401, 217] on div "Description (Ar) Description (Ar)" at bounding box center [466, 258] width 228 height 82
click at [417, 197] on input "text" at bounding box center [465, 202] width 219 height 21
paste input "برجر لحم البقر بالفطر الكريمي"
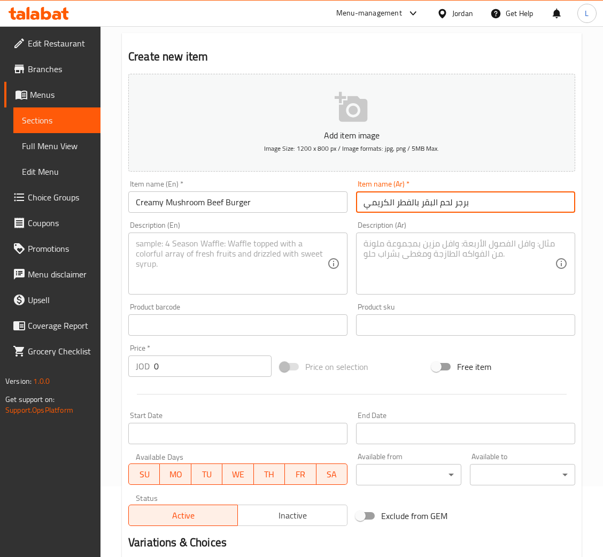
type input "برجر لحم البقر بالفطر الكريمي"
drag, startPoint x: 139, startPoint y: 258, endPoint x: 184, endPoint y: 263, distance: 45.3
click at [139, 258] on textarea at bounding box center [232, 264] width 192 height 51
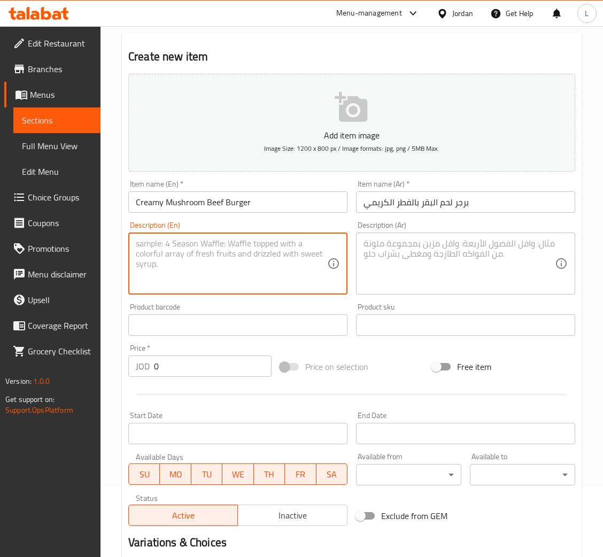
paste textarea "Fresh beef, white cheddar, creamy mushroom sauce, mayo, lettuce"
type textarea "Fresh beef, white cheddar, creamy mushroom sauce, mayo, lettuce"
click at [509, 265] on textarea at bounding box center [460, 264] width 192 height 51
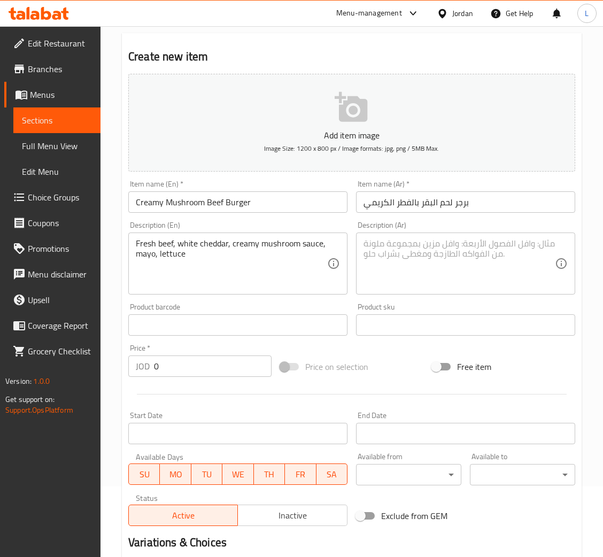
click at [498, 267] on textarea at bounding box center [460, 264] width 192 height 51
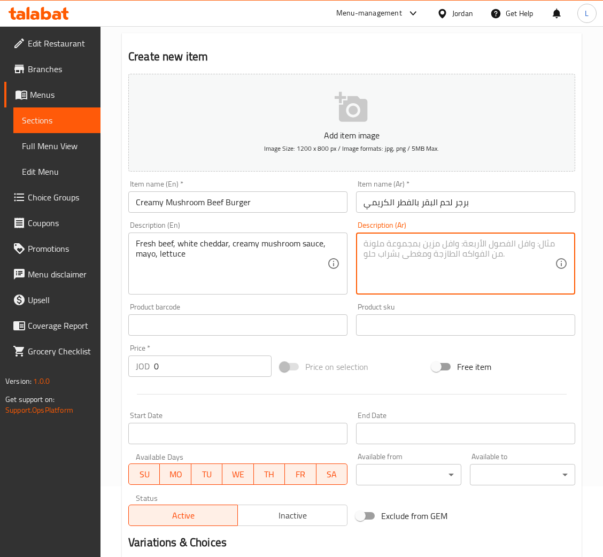
paste textarea "لحم بقري طازج، شيدر بيضاء، صوص فطر كريمية، مايونيز، خس"
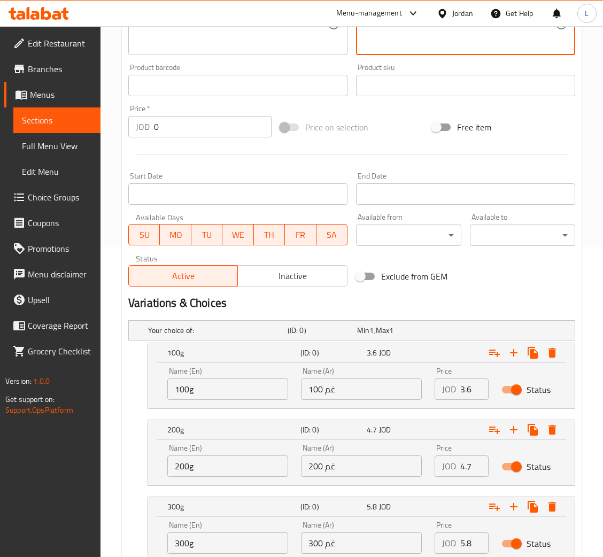
scroll to position [391, 0]
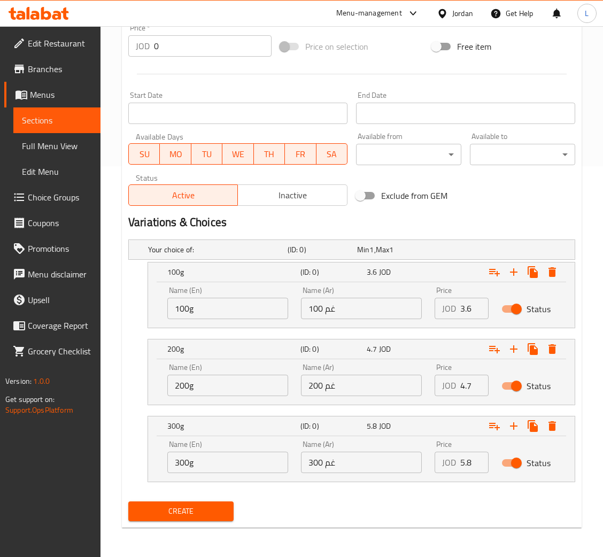
type textarea "لحم بقري طازج، شيدر بيضاء، صوص فطر كريمية، مايونيز، خس"
click at [469, 312] on input "3.6" at bounding box center [475, 308] width 28 height 21
click at [172, 517] on span "Create" at bounding box center [181, 511] width 88 height 13
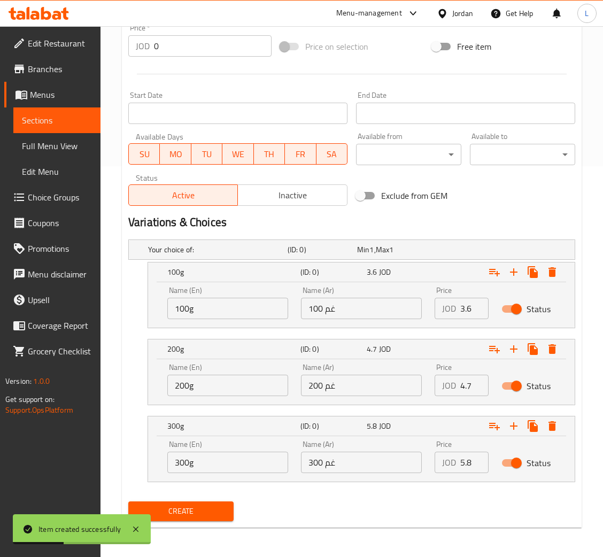
scroll to position [71, 0]
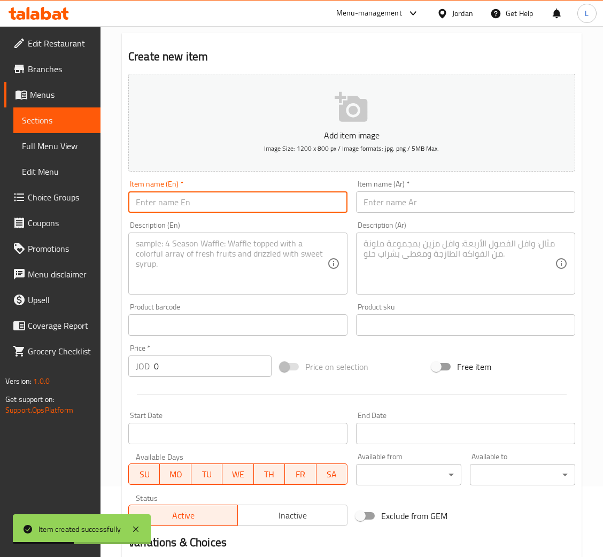
click at [210, 208] on input "text" at bounding box center [237, 202] width 219 height 21
paste input "Mix Cheese"
type input "Mix Cheese"
click at [427, 206] on input "text" at bounding box center [465, 202] width 219 height 21
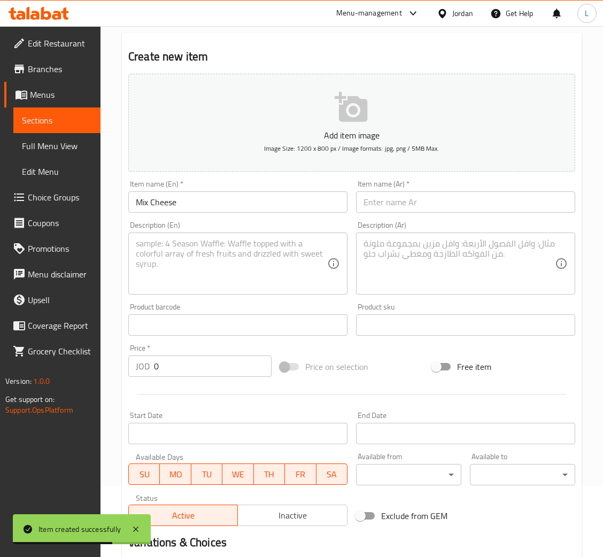
click at [442, 201] on input "text" at bounding box center [465, 202] width 219 height 21
paste input "ميكس جبن"
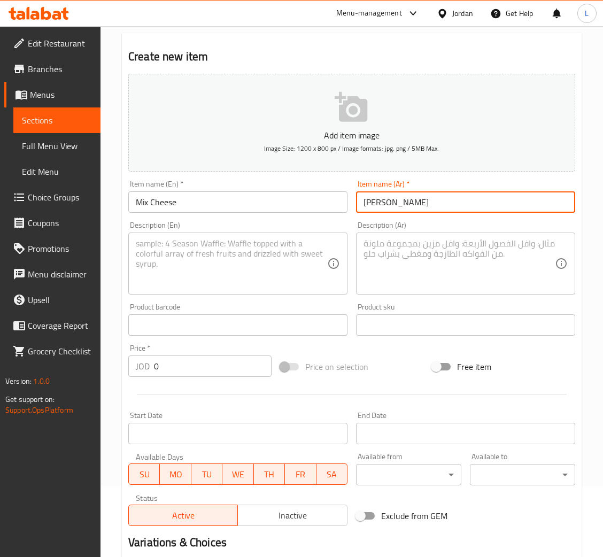
type input "ميكس جبن"
drag, startPoint x: 226, startPoint y: 258, endPoint x: 353, endPoint y: 253, distance: 126.9
click at [226, 258] on textarea at bounding box center [232, 264] width 192 height 51
paste textarea "Four types of smoked cheese, white cheddar, yellow cheddar, mozzarella, caramel…"
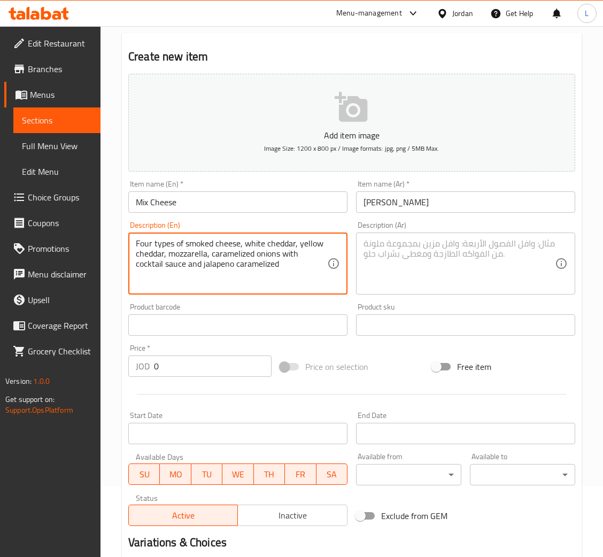
type textarea "Four types of smoked cheese, white cheddar, yellow cheddar, mozzarella, caramel…"
click at [422, 251] on textarea at bounding box center [460, 264] width 192 height 51
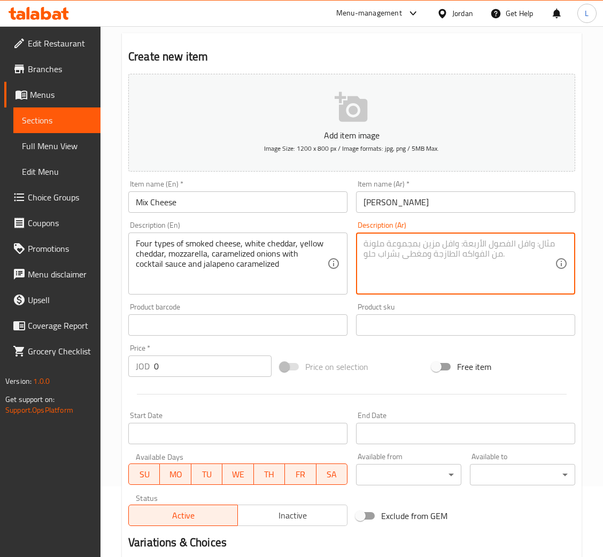
click at [452, 271] on textarea at bounding box center [460, 264] width 192 height 51
paste textarea "أربعة أنواع من الجبن المدخن، شيدر أبيض، شيدر أصفر، موزاريلا، بصل مكرمل مع صوص ك…"
type textarea "أربعة أنواع من الجبن المدخن، شيدر أبيض، شيدر أصفر، موزاريلا، بصل مكرمل مع صوص ك…"
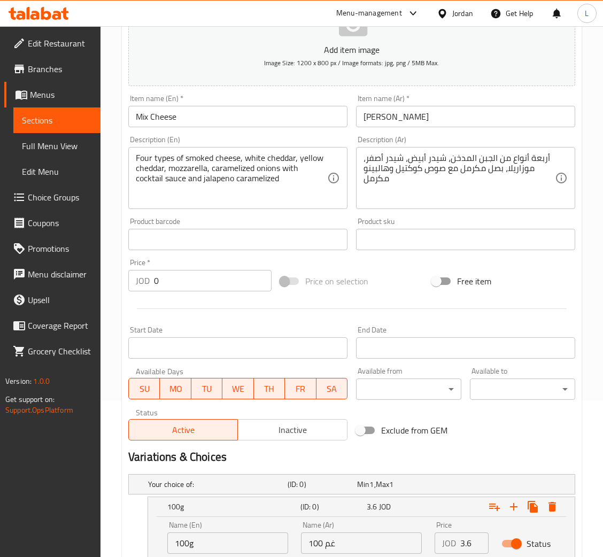
scroll to position [391, 0]
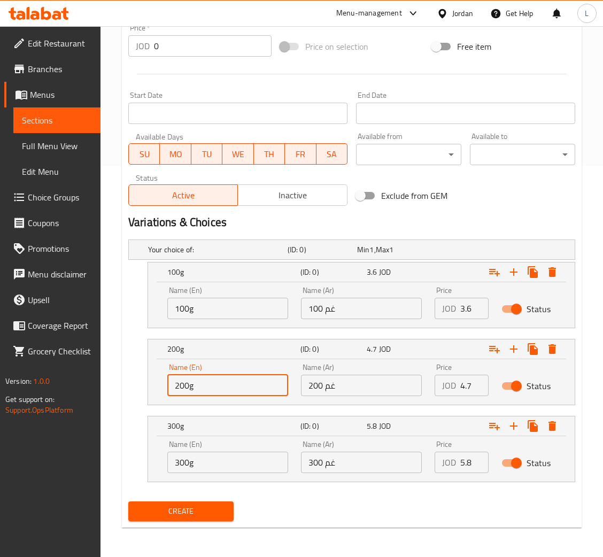
click at [234, 380] on input "200g" at bounding box center [227, 385] width 121 height 21
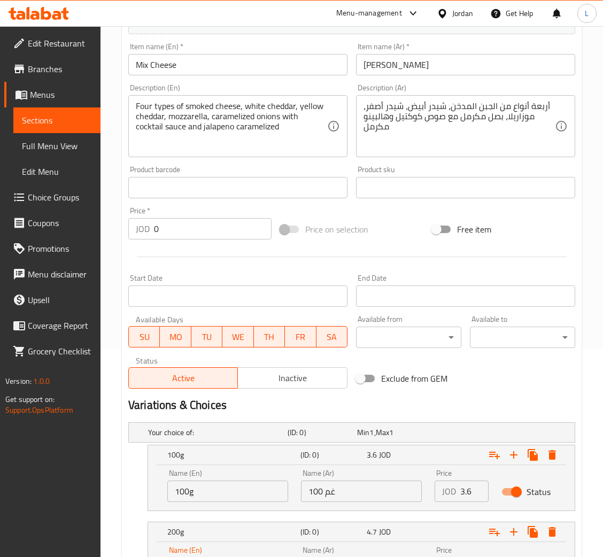
scroll to position [0, 0]
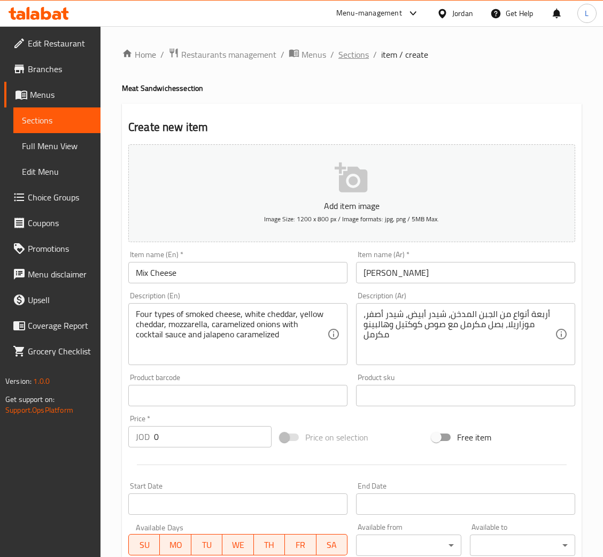
click at [355, 56] on span "Sections" at bounding box center [354, 54] width 30 height 13
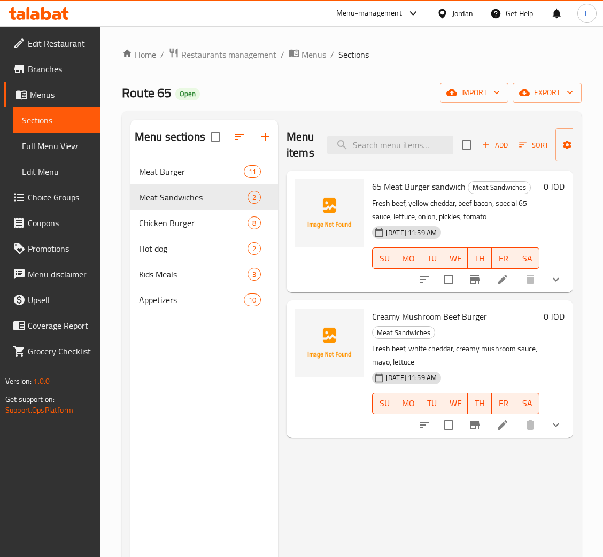
click at [505, 271] on li at bounding box center [503, 279] width 30 height 19
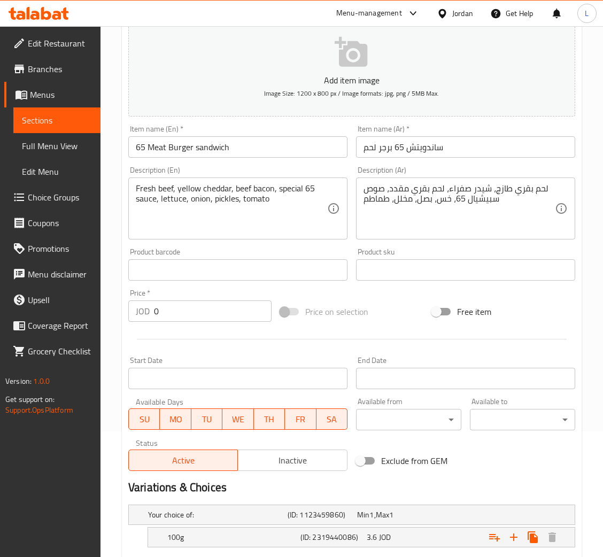
scroll to position [253, 0]
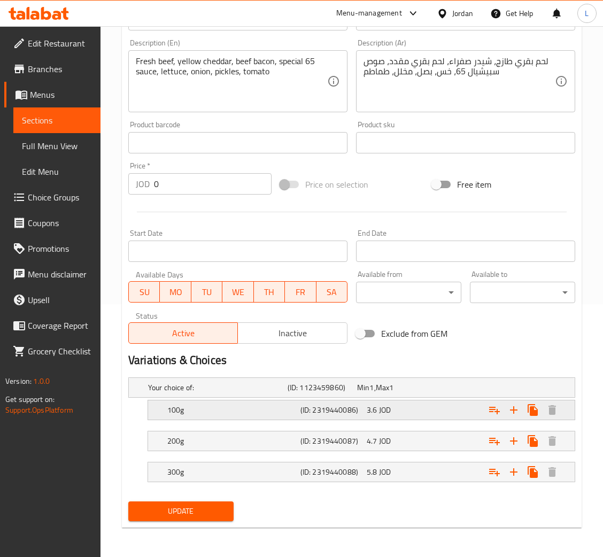
click at [438, 409] on div "Expand" at bounding box center [497, 411] width 133 height 24
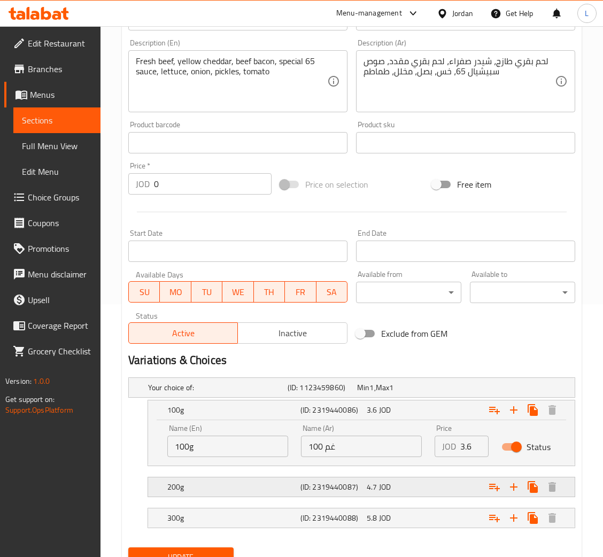
click at [216, 486] on h5 "200g" at bounding box center [231, 487] width 129 height 11
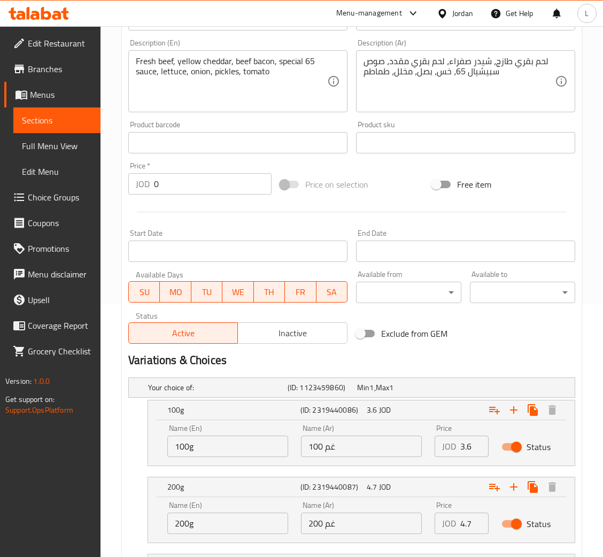
click at [186, 517] on input "200g" at bounding box center [227, 523] width 121 height 21
type input "150g"
click at [339, 521] on input "200 غم" at bounding box center [361, 523] width 121 height 21
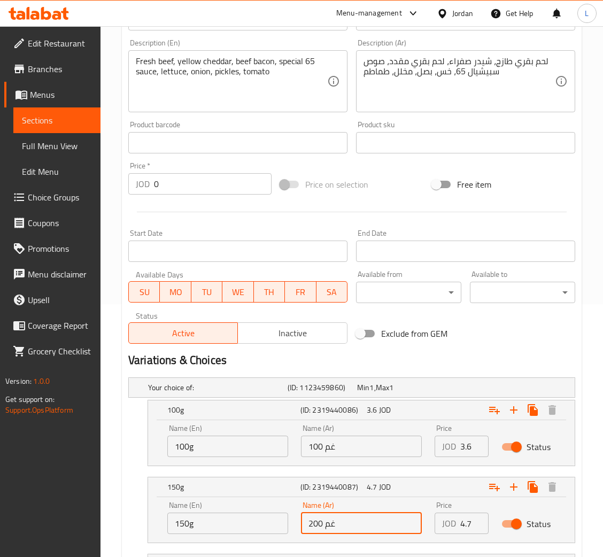
click at [339, 521] on input "200 غم" at bounding box center [361, 523] width 121 height 21
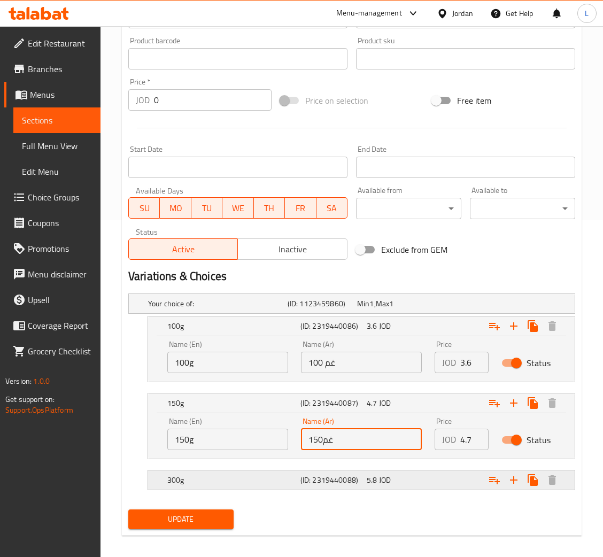
scroll to position [345, 0]
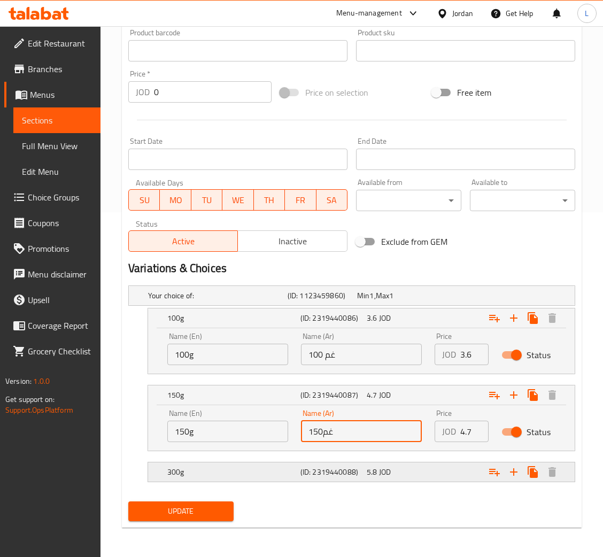
type input "150غم"
click at [325, 476] on h5 "(ID: 2319440088)" at bounding box center [332, 472] width 62 height 11
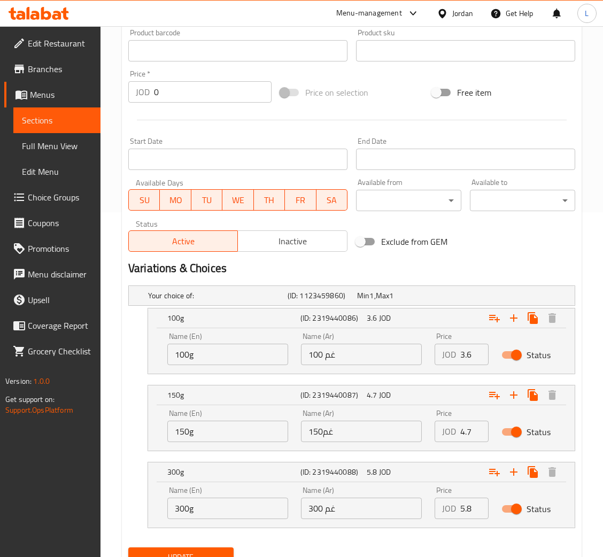
click at [257, 510] on input "300g" at bounding box center [227, 508] width 121 height 21
type input "250g"
click at [365, 495] on div "Name (Ar) 300 غم Name (Ar)" at bounding box center [361, 503] width 121 height 33
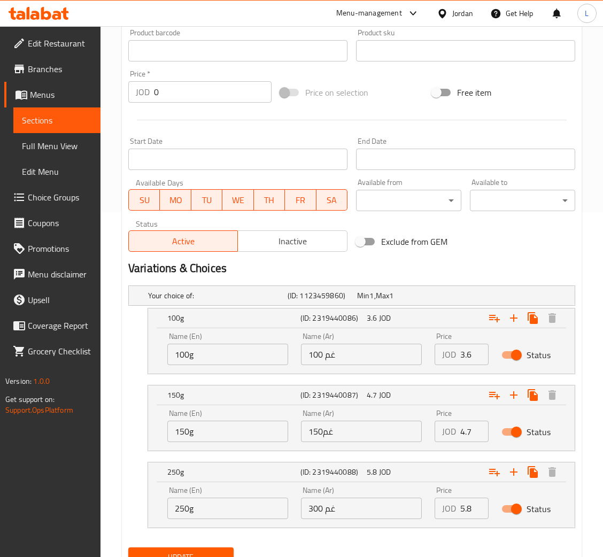
click at [365, 495] on div "Name (Ar) 300 غم Name (Ar)" at bounding box center [361, 503] width 121 height 33
click at [361, 503] on input "300 غم" at bounding box center [361, 508] width 121 height 21
type input "250 غم"
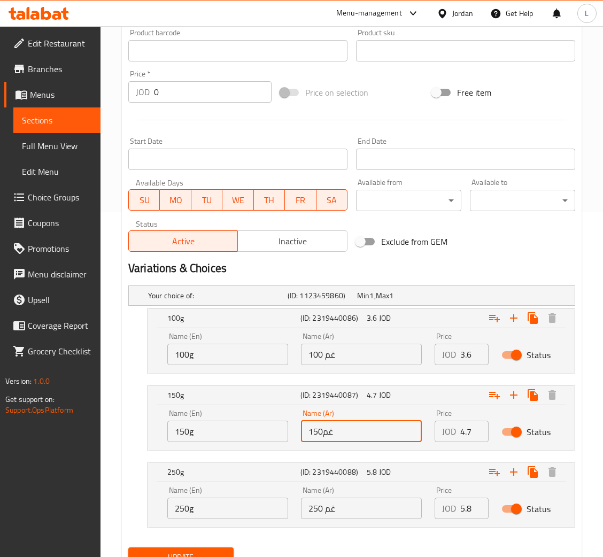
click at [322, 429] on input "150غم" at bounding box center [361, 431] width 121 height 21
type input "150 غم"
click at [201, 548] on button "Update" at bounding box center [180, 558] width 105 height 20
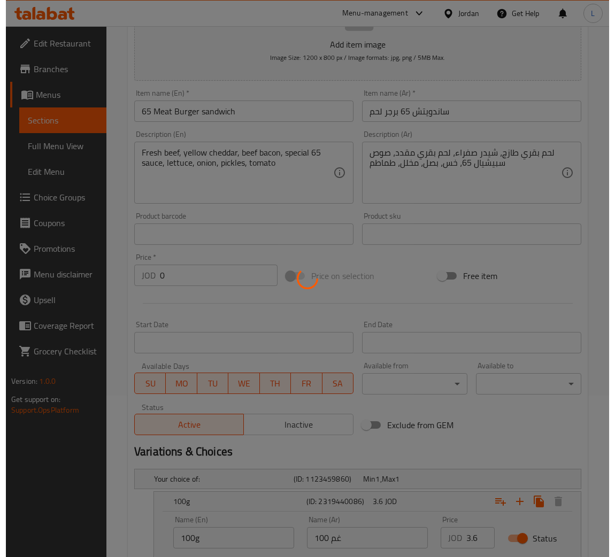
scroll to position [0, 0]
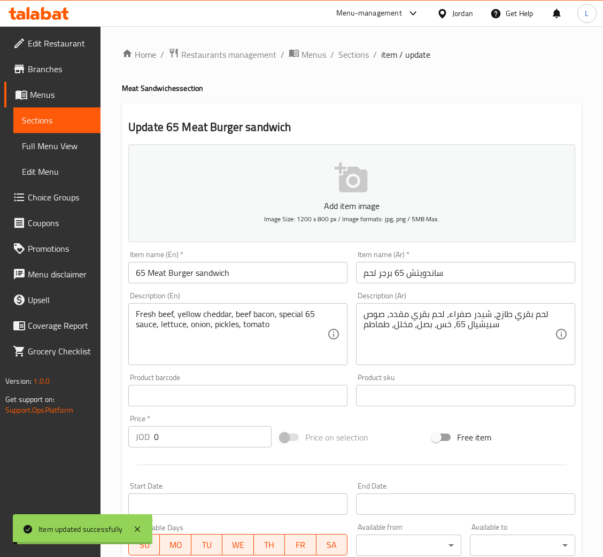
click at [346, 44] on div "Home / Restaurants management / Menus / Sections / item / update Meat Sandwiche…" at bounding box center [352, 487] width 503 height 923
click at [346, 53] on span "Sections" at bounding box center [354, 54] width 30 height 13
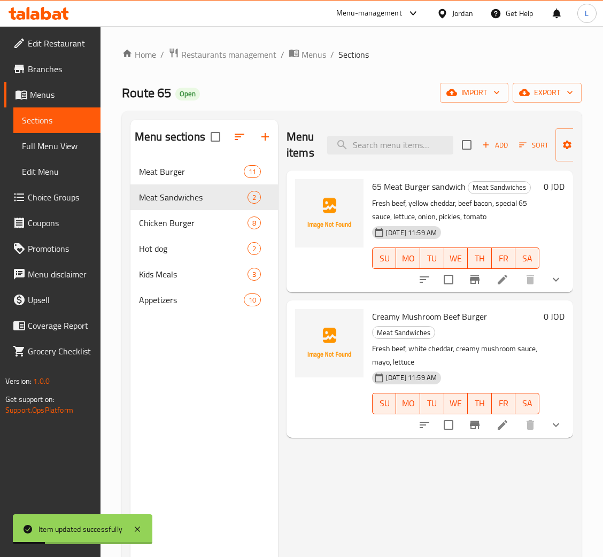
click at [509, 426] on li at bounding box center [503, 425] width 30 height 19
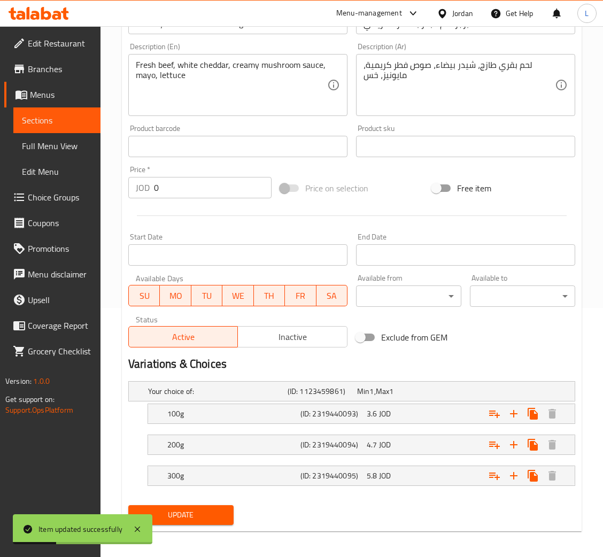
scroll to position [253, 0]
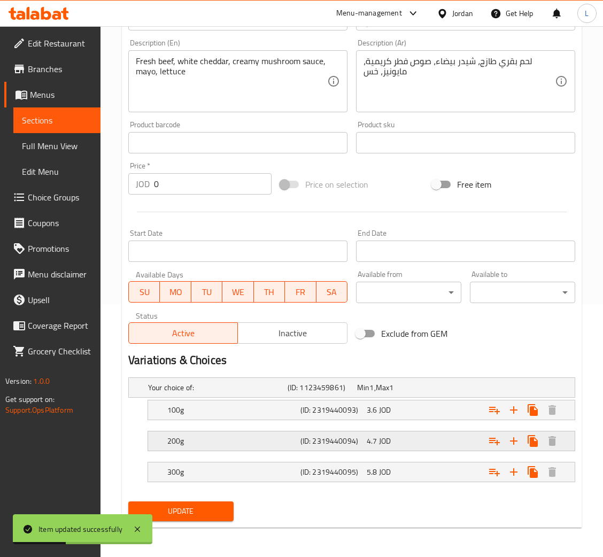
click at [309, 437] on h5 "(ID: 2319440094)" at bounding box center [332, 441] width 62 height 11
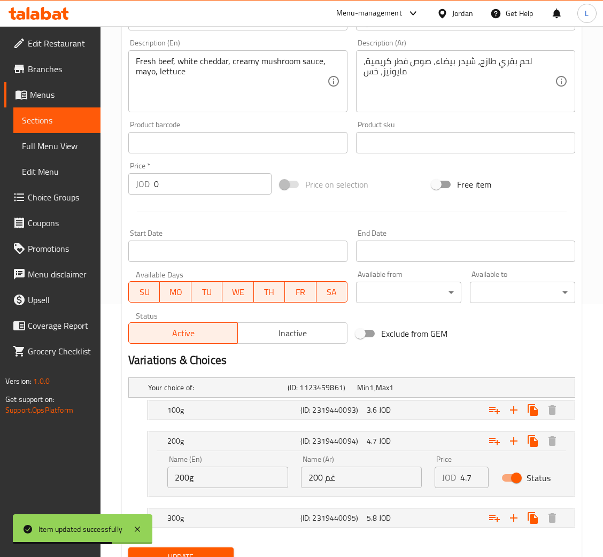
click at [191, 478] on input "200g" at bounding box center [227, 477] width 121 height 21
click at [187, 476] on input "200g" at bounding box center [227, 477] width 121 height 21
drag, startPoint x: 188, startPoint y: 476, endPoint x: 168, endPoint y: 480, distance: 20.3
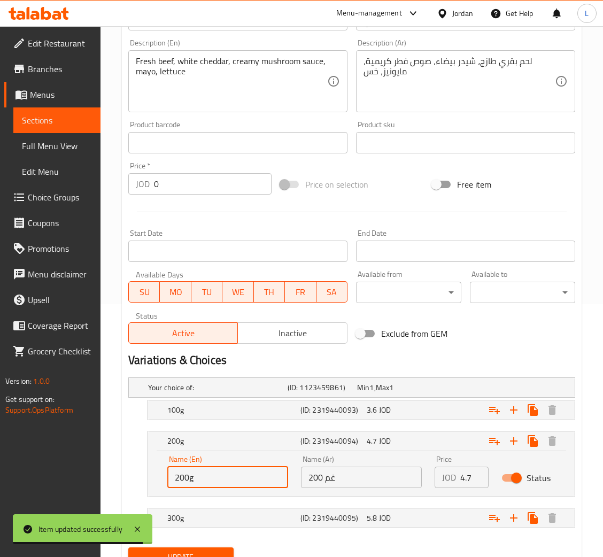
click at [168, 480] on input "200g" at bounding box center [227, 477] width 121 height 21
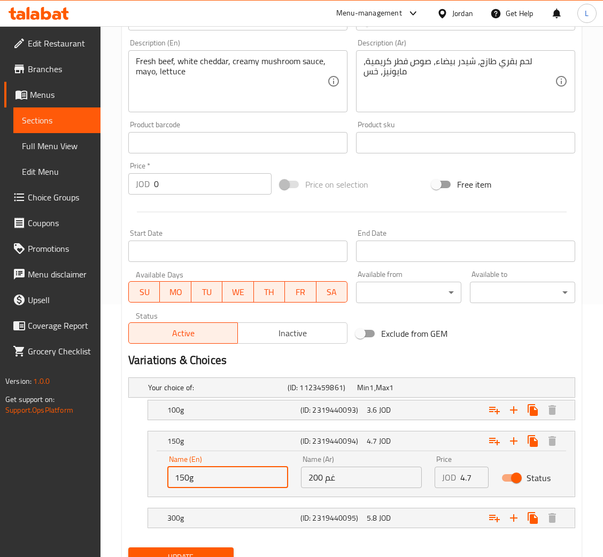
type input "150g"
click at [317, 481] on input "200 غم" at bounding box center [361, 477] width 121 height 21
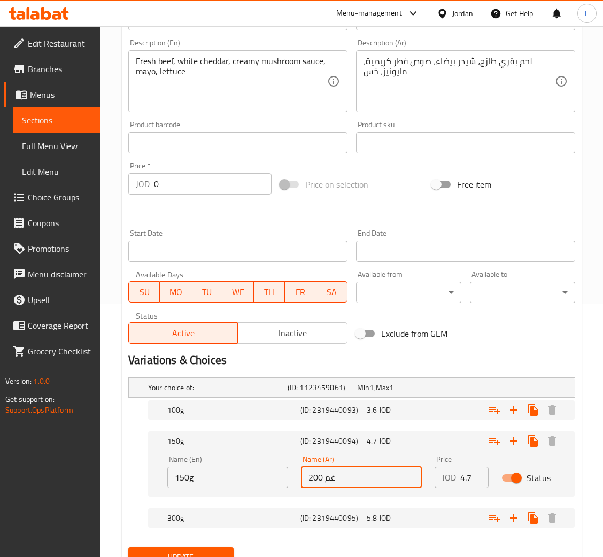
drag, startPoint x: 322, startPoint y: 478, endPoint x: 307, endPoint y: 483, distance: 15.7
click at [307, 483] on input "200 غم" at bounding box center [361, 477] width 121 height 21
type input "150 غم"
click at [412, 520] on div "5.8 JOD" at bounding box center [398, 518] width 62 height 11
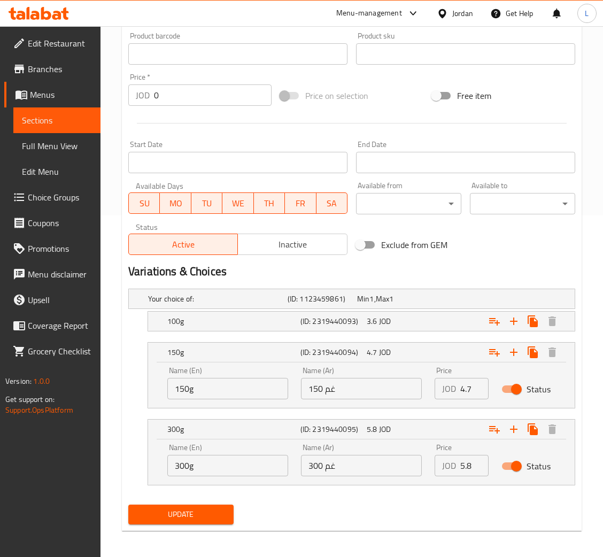
scroll to position [345, 0]
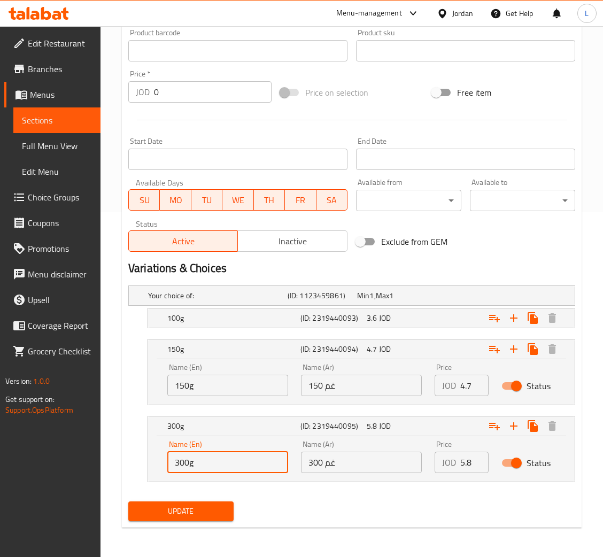
drag, startPoint x: 188, startPoint y: 464, endPoint x: 175, endPoint y: 470, distance: 14.1
click at [176, 470] on input "300g" at bounding box center [227, 462] width 121 height 21
type input "200g"
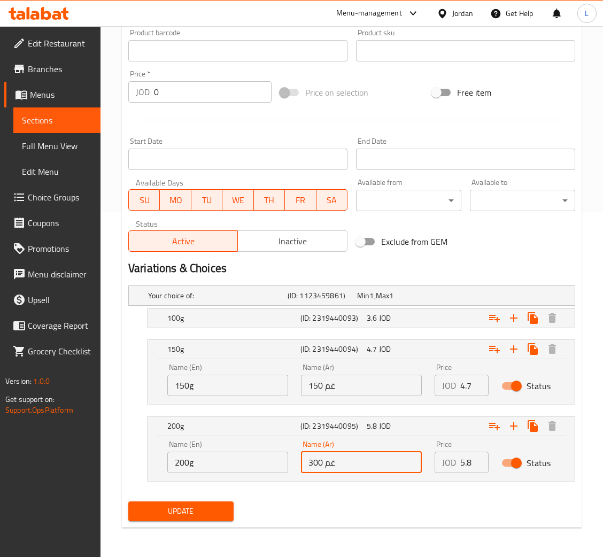
drag, startPoint x: 325, startPoint y: 461, endPoint x: 306, endPoint y: 469, distance: 20.9
click at [306, 469] on input "300 غم" at bounding box center [361, 462] width 121 height 21
click at [312, 468] on input "300 غم" at bounding box center [361, 462] width 121 height 21
drag, startPoint x: 320, startPoint y: 463, endPoint x: 307, endPoint y: 464, distance: 13.4
click at [307, 464] on input "300 غم" at bounding box center [361, 462] width 121 height 21
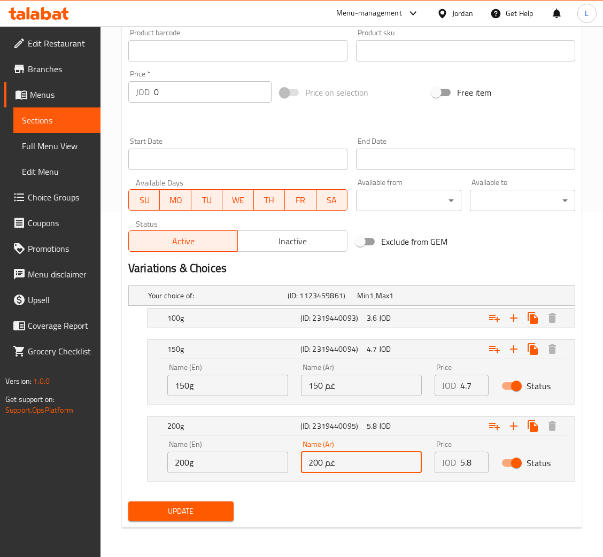
type input "200 غم"
click at [201, 506] on span "Update" at bounding box center [181, 511] width 88 height 13
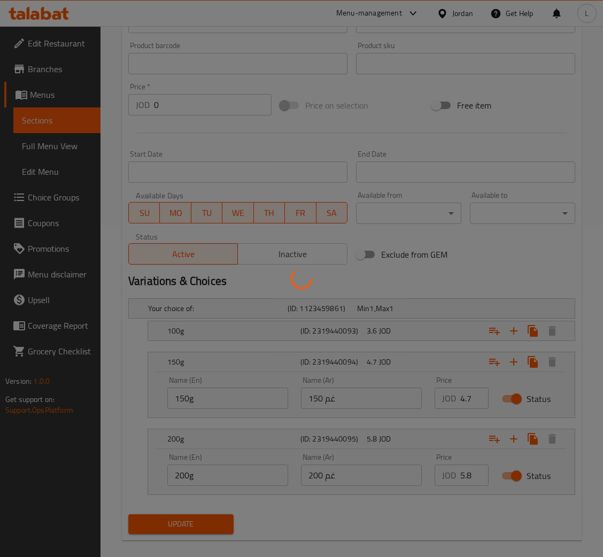
scroll to position [0, 0]
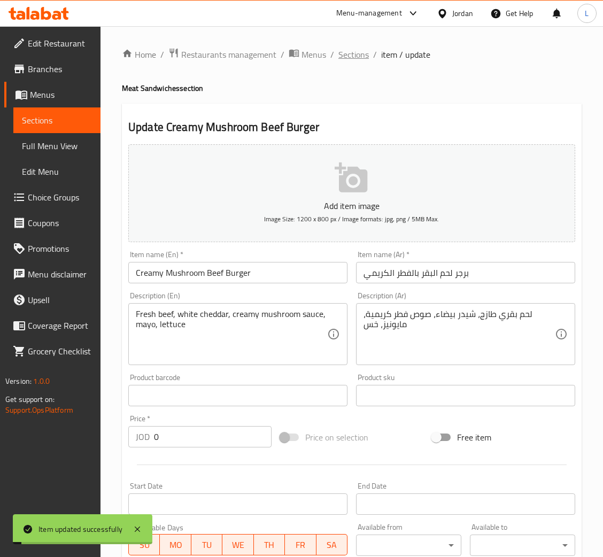
click at [353, 54] on span "Sections" at bounding box center [354, 54] width 30 height 13
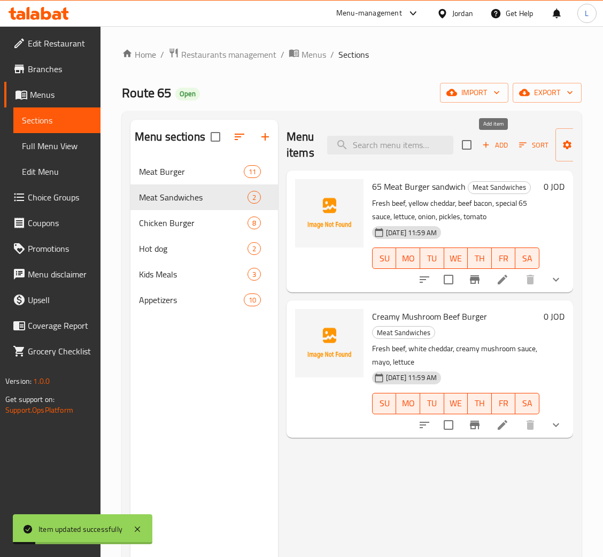
click at [486, 153] on button "Add" at bounding box center [495, 145] width 34 height 17
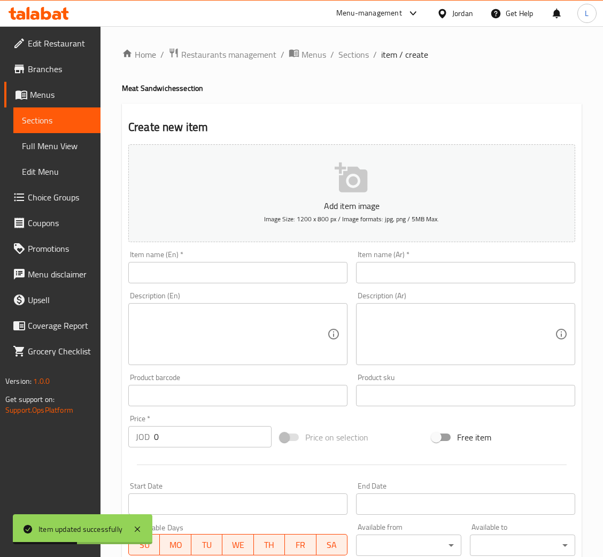
click at [308, 270] on input "text" at bounding box center [237, 272] width 219 height 21
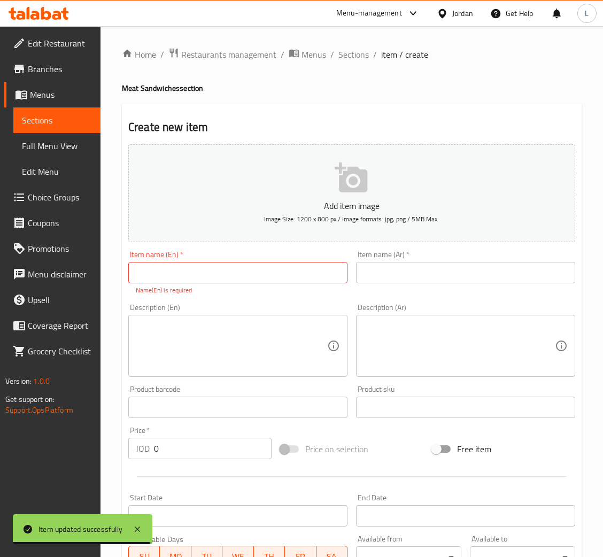
click at [399, 342] on textarea at bounding box center [460, 346] width 192 height 51
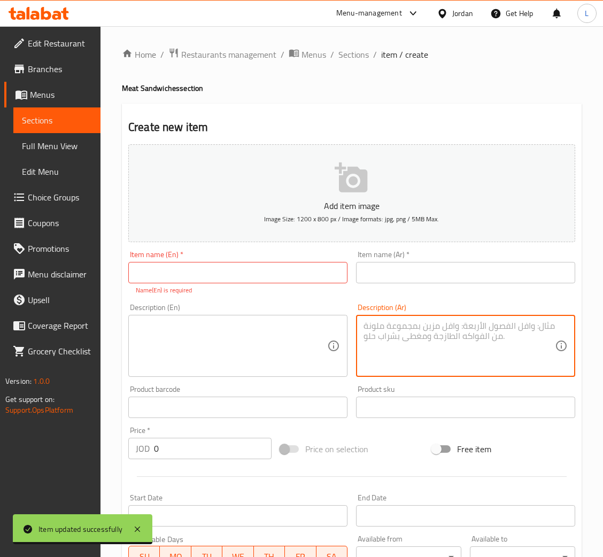
paste textarea "أربعة أنواع من الجبن المدخن، شيدر أبيض، شيدر أصفر، موزاريلا، بصل مكرمل مع صوص ك…"
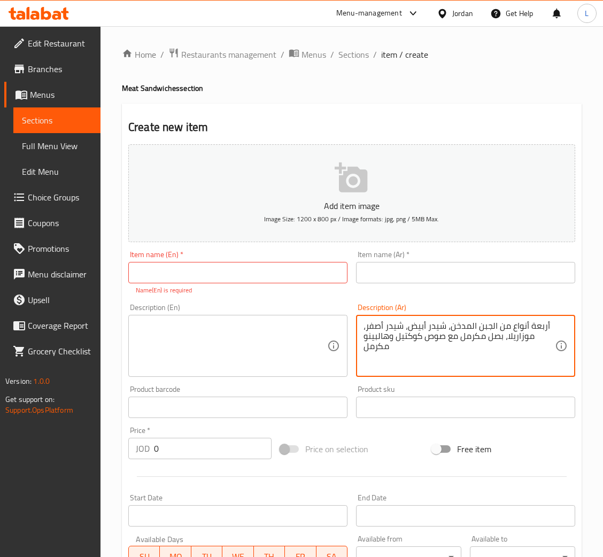
type textarea "أربعة أنواع من الجبن المدخن، شيدر أبيض، شيدر أصفر، موزاريلا، بصل مكرمل مع صوص ك…"
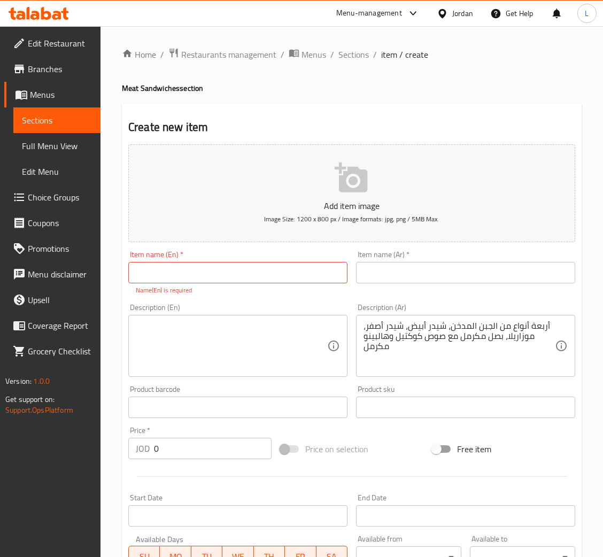
click at [238, 335] on textarea at bounding box center [232, 346] width 192 height 51
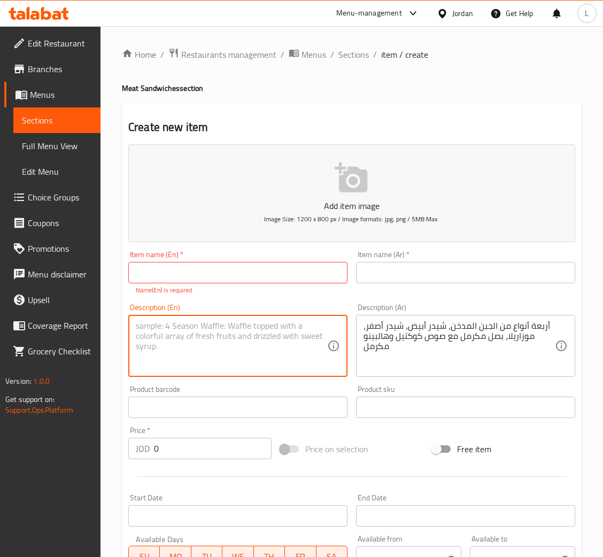
paste textarea "Four types of smoked cheese, white cheddar, yellow cheddar, mozzarella, caramel…"
type textarea "Four types of smoked cheese, white cheddar, yellow cheddar, mozzarella, caramel…"
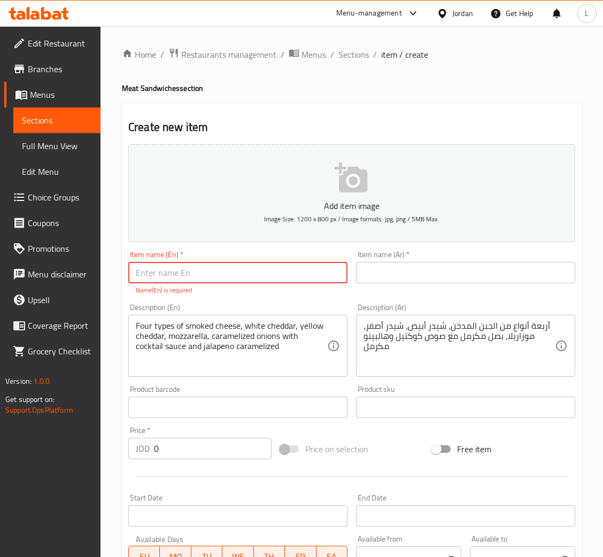
click at [187, 281] on input "text" at bounding box center [237, 272] width 219 height 21
paste input "Mix Cheese"
type input "Mix Cheese"
click at [455, 256] on div "Item name (Ar)   * Item name (Ar) *" at bounding box center [465, 267] width 219 height 33
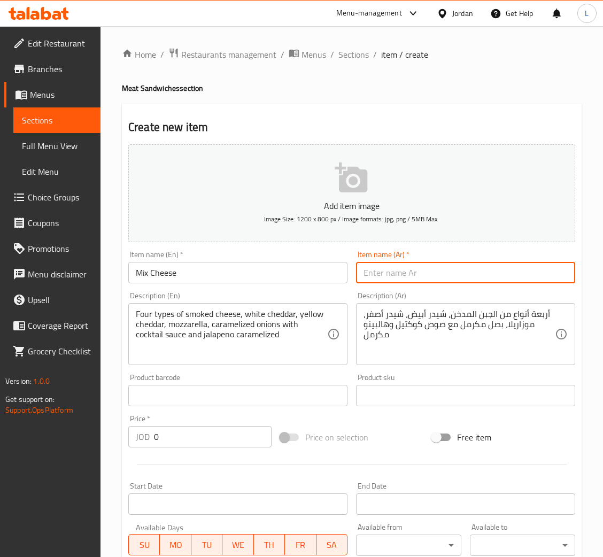
click at [455, 269] on input "text" at bounding box center [465, 272] width 219 height 21
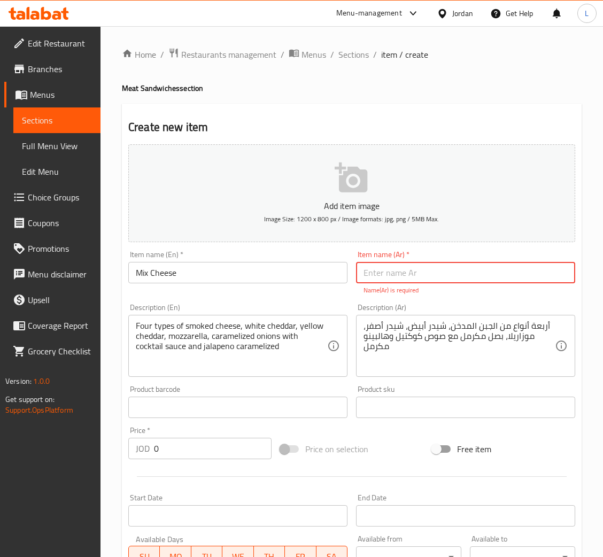
drag, startPoint x: 448, startPoint y: 265, endPoint x: 448, endPoint y: 271, distance: 5.9
click at [447, 266] on input "text" at bounding box center [465, 272] width 219 height 21
paste input "ميكس جبن"
type input "ميكس جبن"
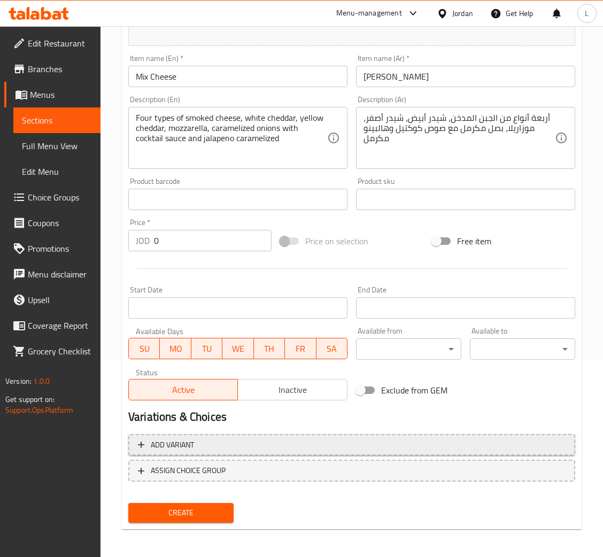
click at [310, 446] on span "Add variant" at bounding box center [352, 445] width 428 height 13
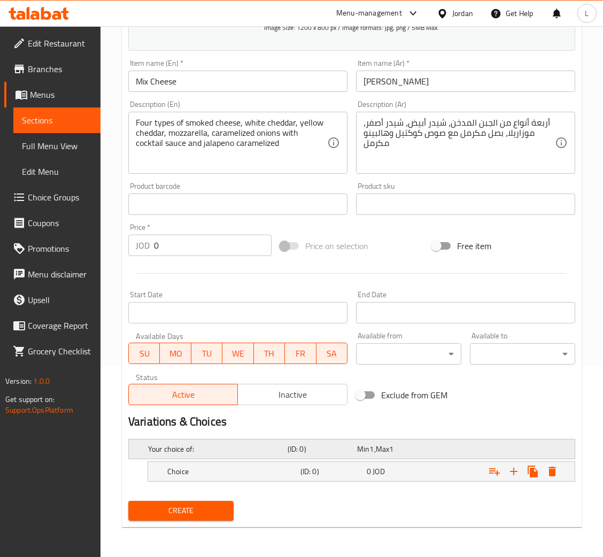
scroll to position [190, 0]
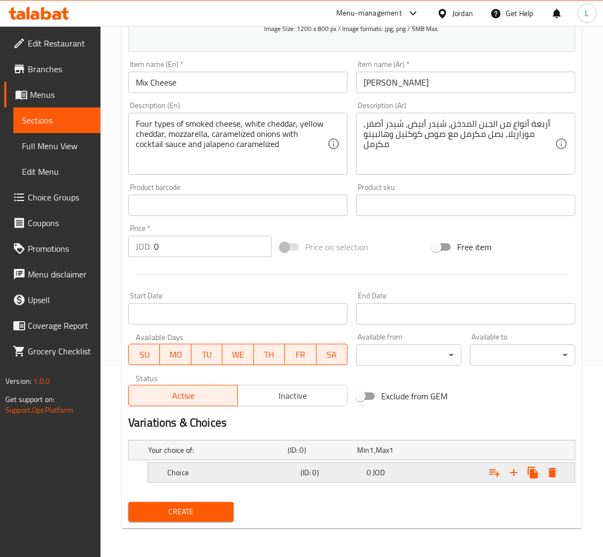
click at [348, 478] on div "(ID: 0)" at bounding box center [332, 472] width 66 height 15
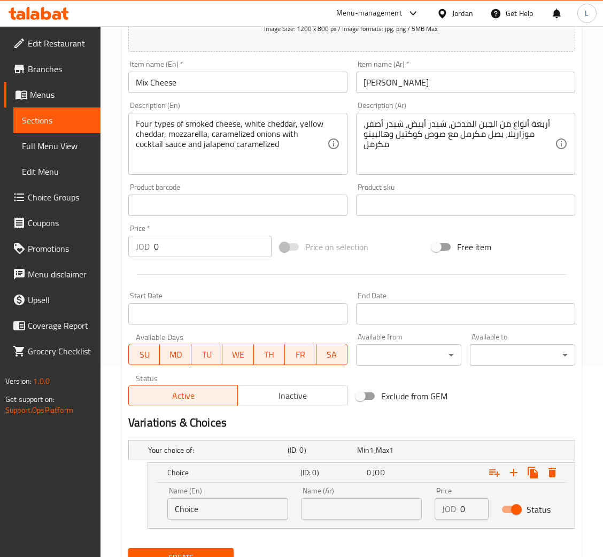
click at [215, 511] on input "Choice" at bounding box center [227, 509] width 121 height 21
type input "150 g"
click at [381, 512] on input "text" at bounding box center [361, 509] width 121 height 21
type input "150 غم"
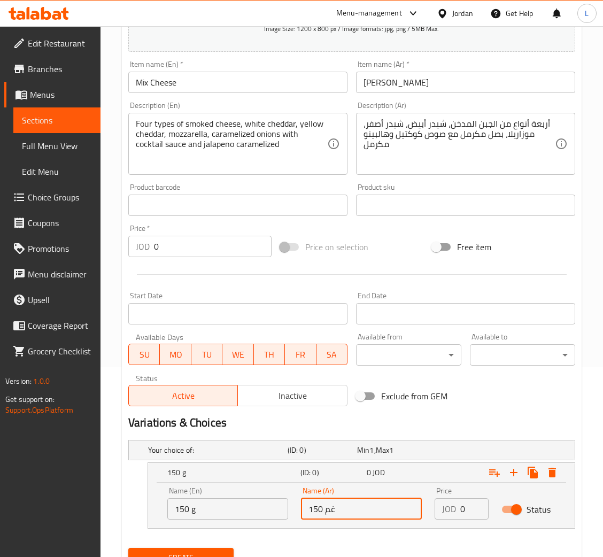
click at [471, 510] on input "0" at bounding box center [475, 509] width 28 height 21
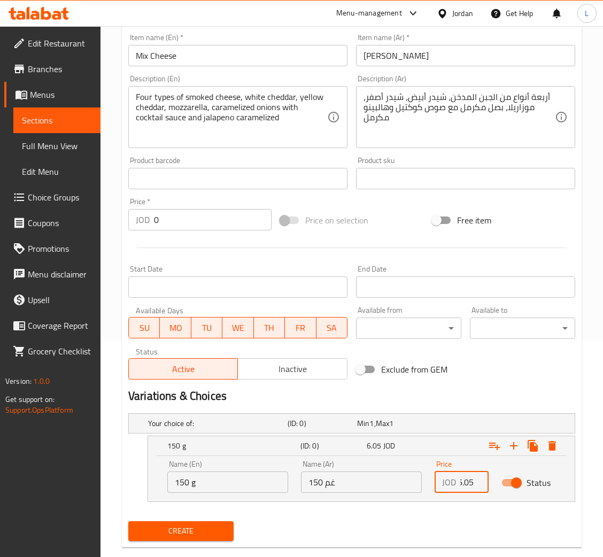
scroll to position [236, 0]
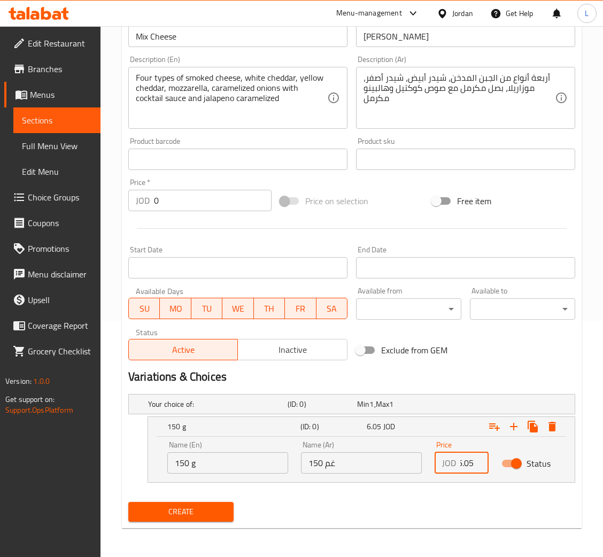
click at [464, 460] on input "6.05" at bounding box center [475, 463] width 28 height 21
type input "5.8"
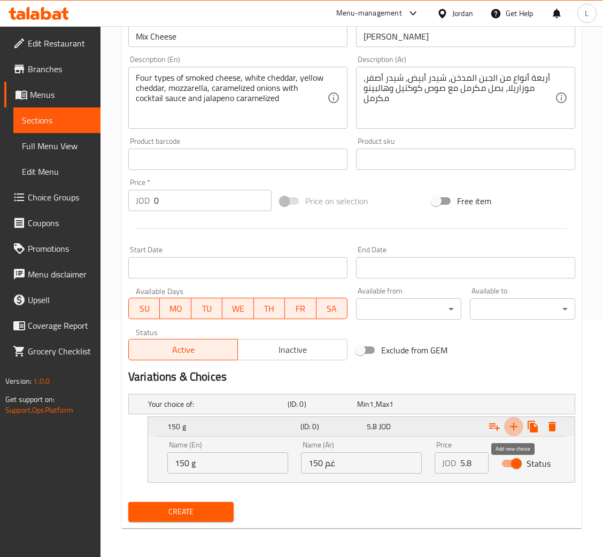
click at [513, 426] on icon "Expand" at bounding box center [513, 426] width 7 height 7
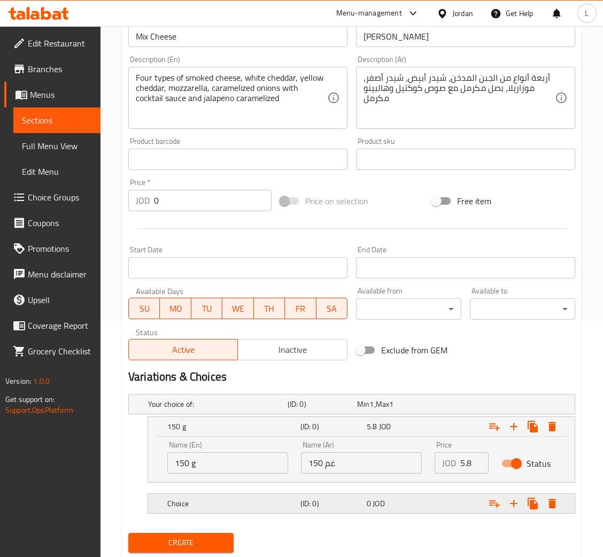
click at [426, 503] on div "0 JOD" at bounding box center [398, 504] width 62 height 11
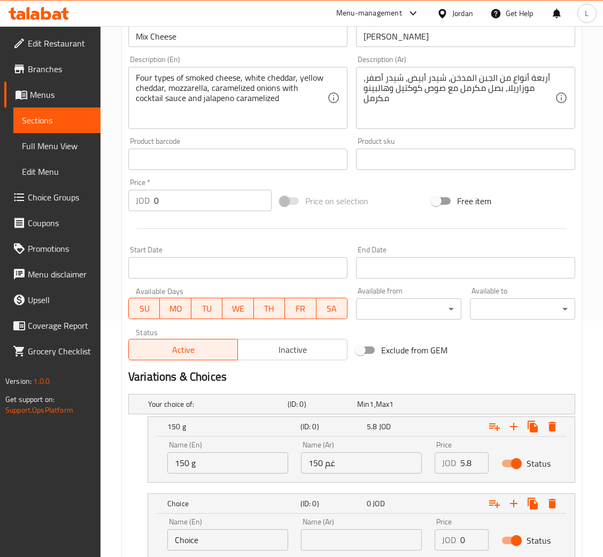
click at [461, 538] on input "0" at bounding box center [475, 540] width 28 height 21
paste input "6.05"
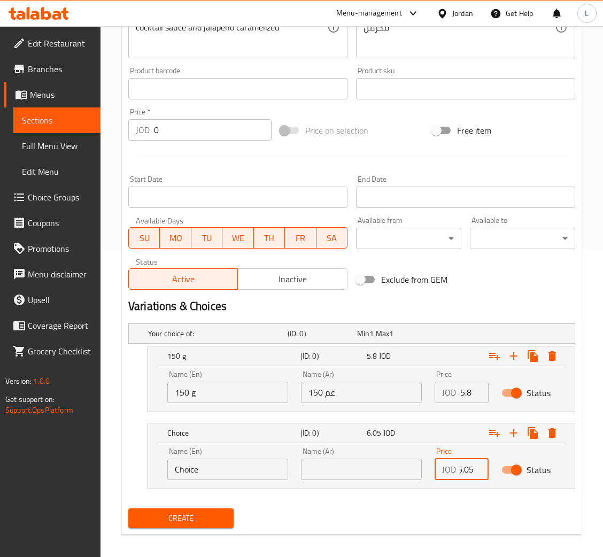
scroll to position [313, 0]
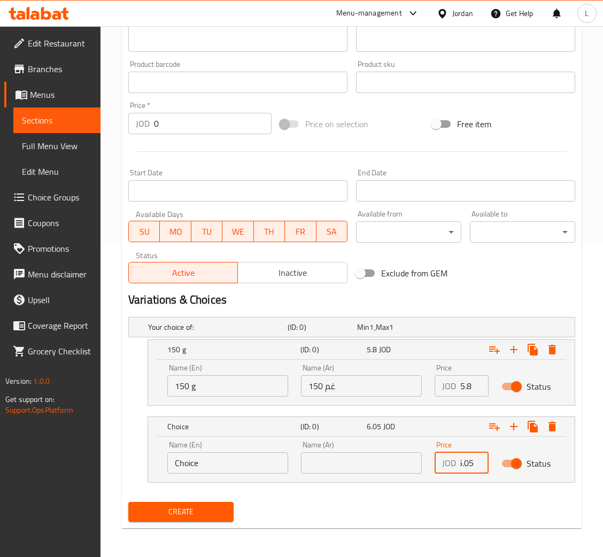
type input "6.05"
click at [216, 460] on input "Choice" at bounding box center [227, 463] width 121 height 21
type input "200 g"
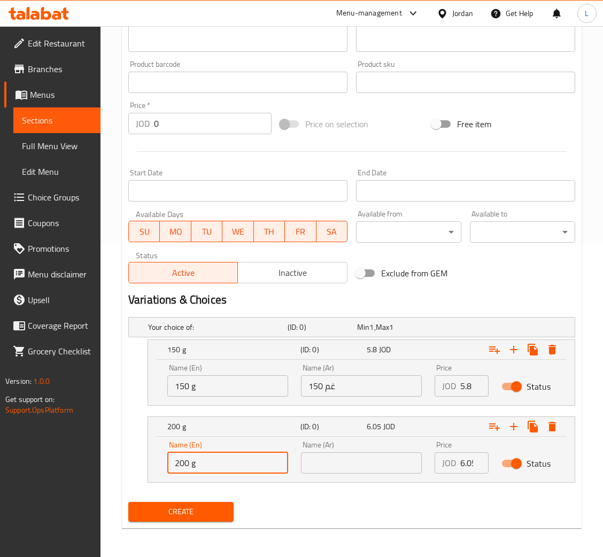
click at [348, 468] on input "text" at bounding box center [361, 463] width 121 height 21
type input "200 غم"
click at [209, 511] on span "Create" at bounding box center [181, 512] width 88 height 13
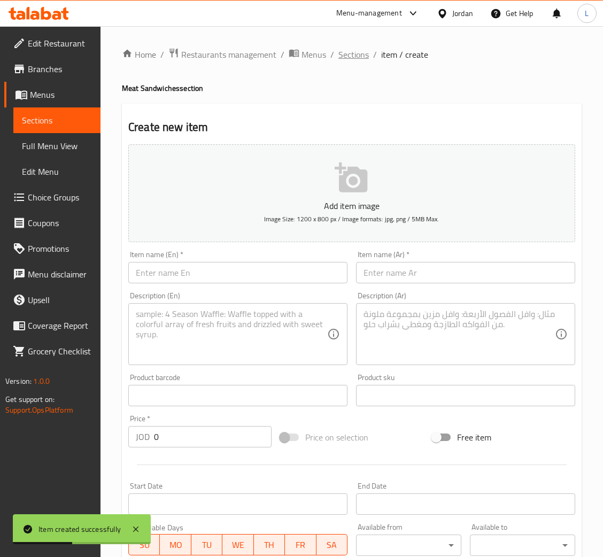
click at [354, 54] on span "Sections" at bounding box center [354, 54] width 30 height 13
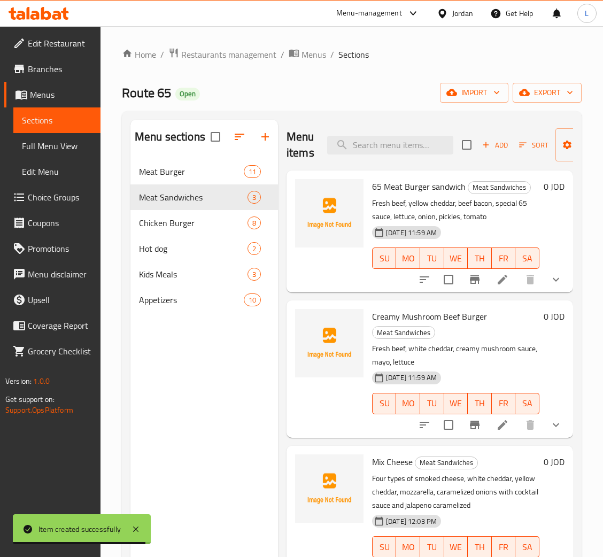
drag, startPoint x: 508, startPoint y: 135, endPoint x: 496, endPoint y: 143, distance: 14.6
click at [508, 135] on div "Add Sort Manage items" at bounding box center [544, 144] width 165 height 33
click at [492, 144] on span "Add" at bounding box center [495, 145] width 29 height 12
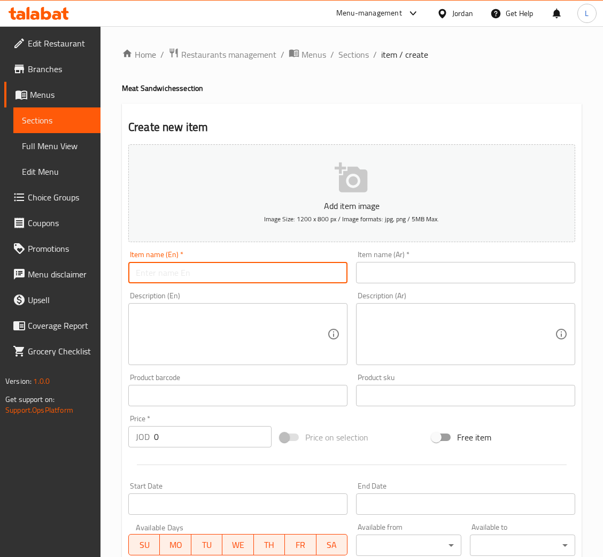
drag, startPoint x: 188, startPoint y: 272, endPoint x: 239, endPoint y: 273, distance: 51.4
click at [188, 272] on input "text" at bounding box center [237, 272] width 219 height 21
paste input "BBQ Burger"
type input "BBQ Burger"
click at [456, 290] on div "Description (Ar) Description (Ar)" at bounding box center [466, 329] width 228 height 82
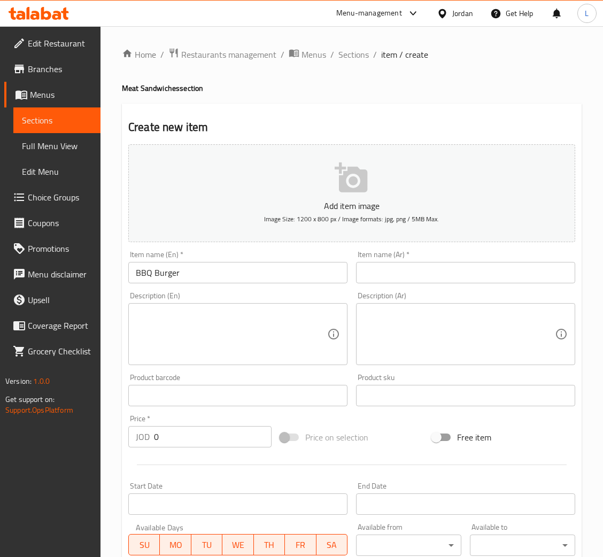
click at [425, 268] on input "text" at bounding box center [465, 272] width 219 height 21
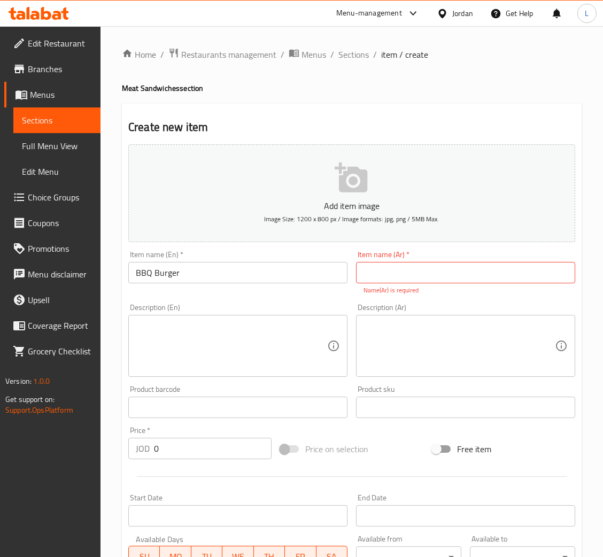
click at [419, 275] on input "text" at bounding box center [465, 272] width 219 height 21
paste input "برجر باربكيو"
type input "برجر باربكيو"
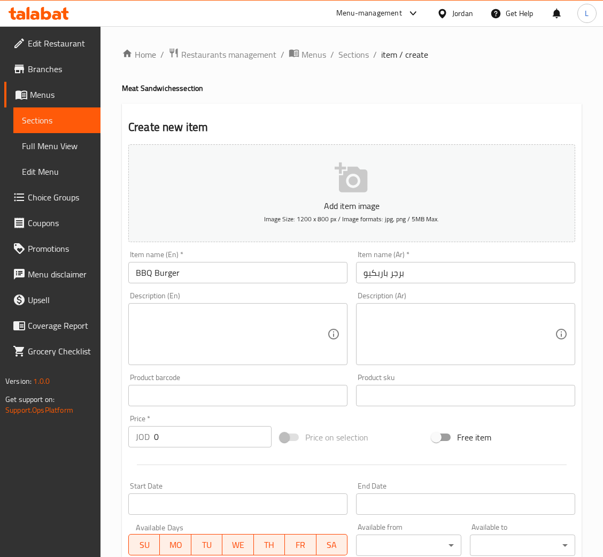
click at [259, 335] on textarea at bounding box center [232, 334] width 192 height 51
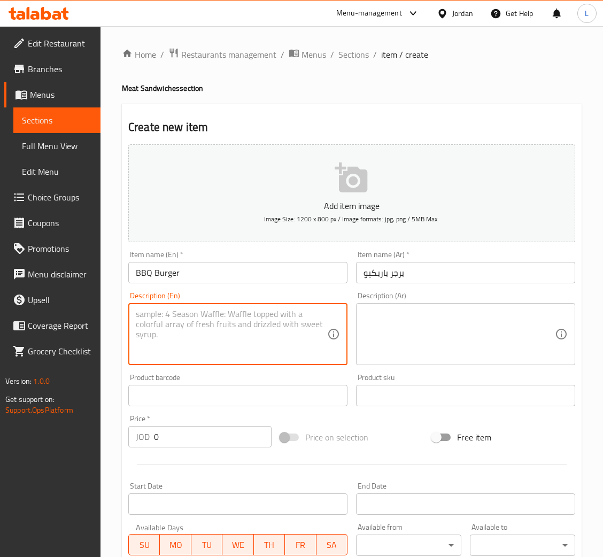
paste textarea "Fresh beef, yellow cheddar, onion rings, BBQ sauce, lettuce, tomato"
type textarea "Fresh beef, yellow cheddar, onion rings, BBQ sauce, lettuce, tomato"
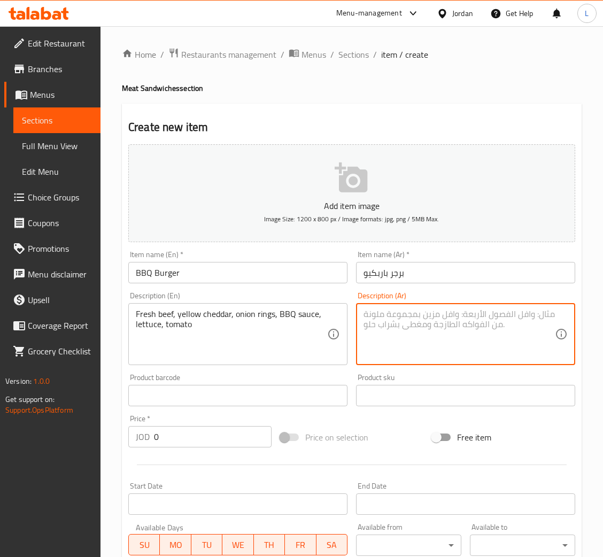
click at [418, 334] on textarea at bounding box center [460, 334] width 192 height 51
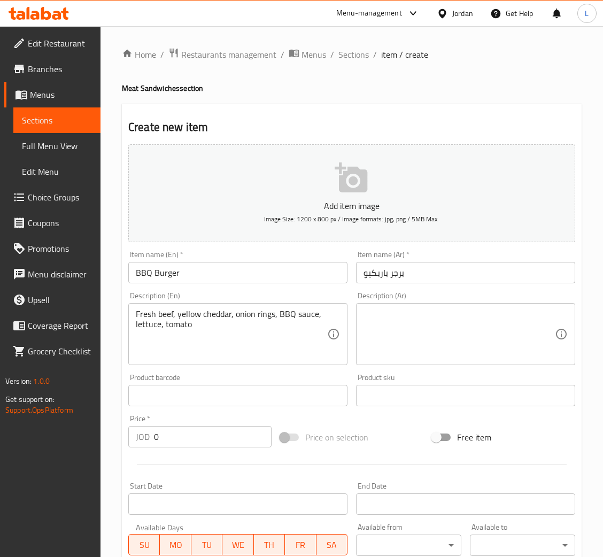
click at [423, 360] on div "Description (Ar)" at bounding box center [465, 334] width 219 height 62
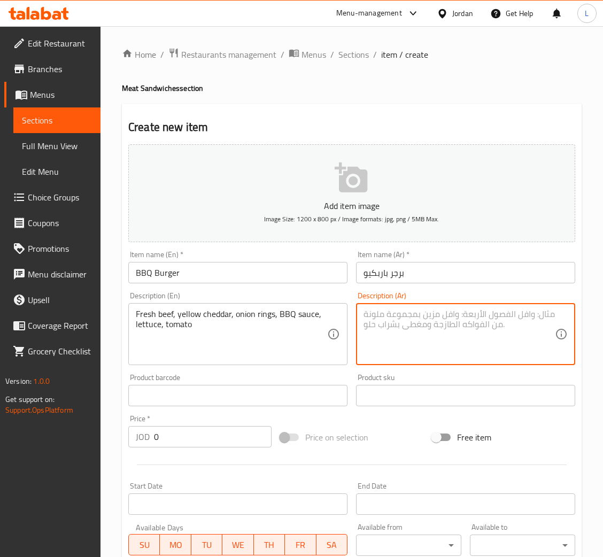
paste textarea "لحم بقري طازج، شيدر صفراء، حلقات بصل، صوص باربيكيو، خس، طماطم"
type textarea "لحم بقري طازج، شيدر صفراء، حلقات بصل، صوص باربيكيو، خس، طماطم"
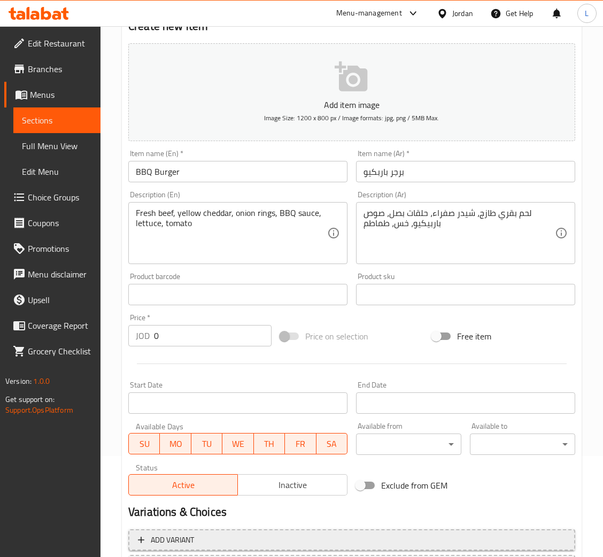
scroll to position [196, 0]
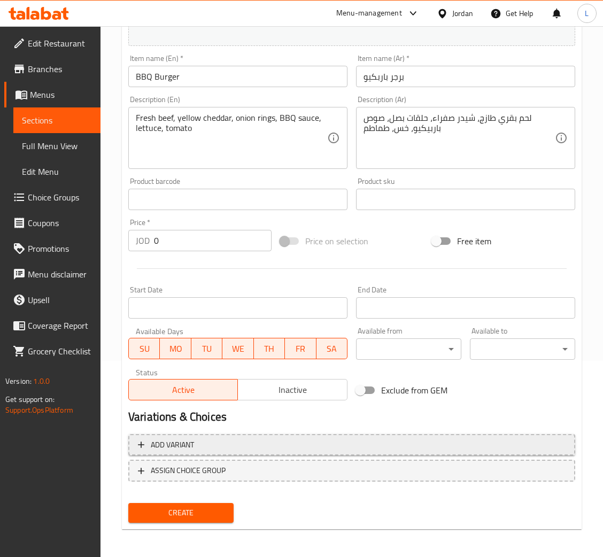
click at [327, 439] on span "Add variant" at bounding box center [352, 445] width 428 height 13
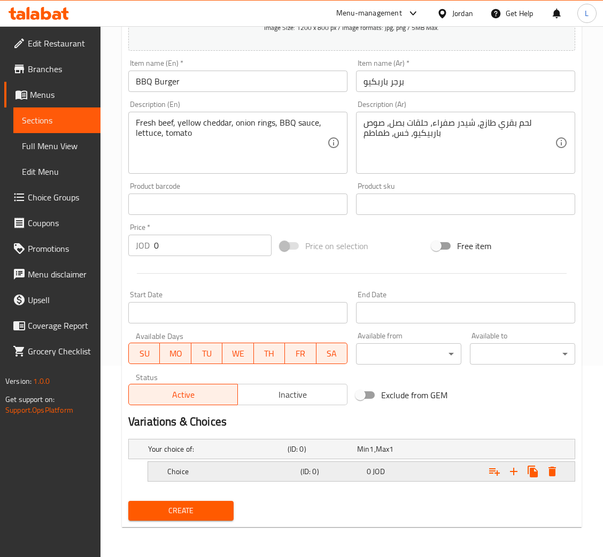
scroll to position [190, 0]
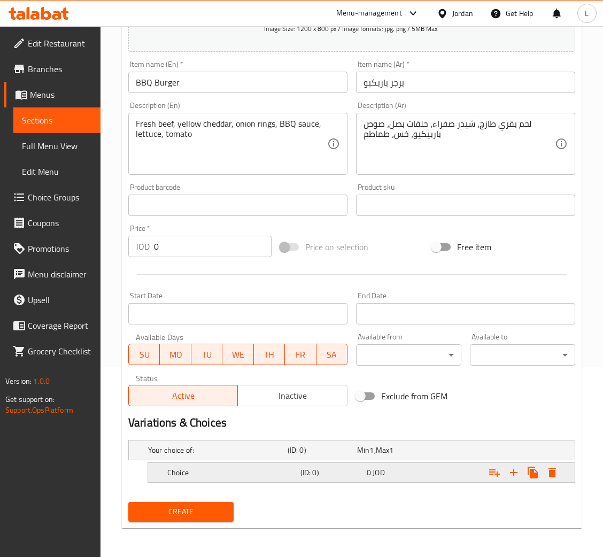
click at [344, 481] on div "Choice (ID: 0) 0 JOD" at bounding box center [364, 473] width 399 height 24
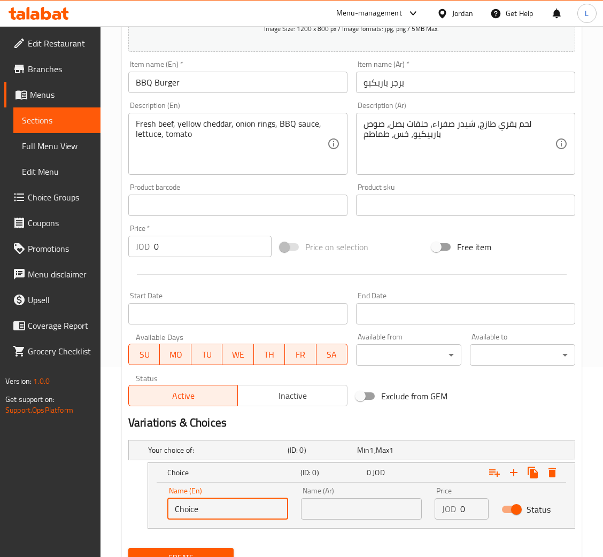
click at [236, 508] on input "Choice" at bounding box center [227, 509] width 121 height 21
type input "100g"
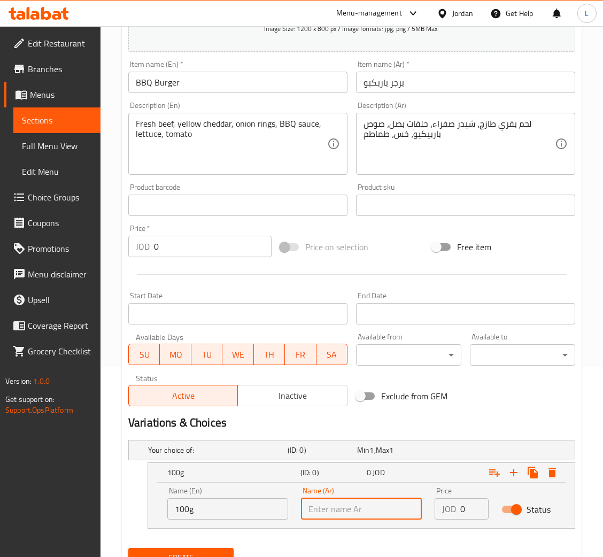
click at [356, 512] on input "text" at bounding box center [361, 509] width 121 height 21
type input "صغير"
click at [368, 506] on input "صغير" at bounding box center [361, 509] width 121 height 21
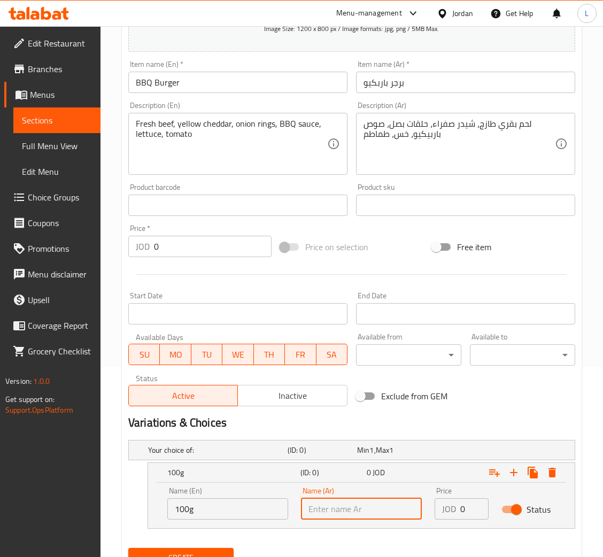
click at [368, 506] on input "text" at bounding box center [361, 509] width 121 height 21
type input "100 غم"
click at [464, 508] on input "0" at bounding box center [475, 509] width 28 height 21
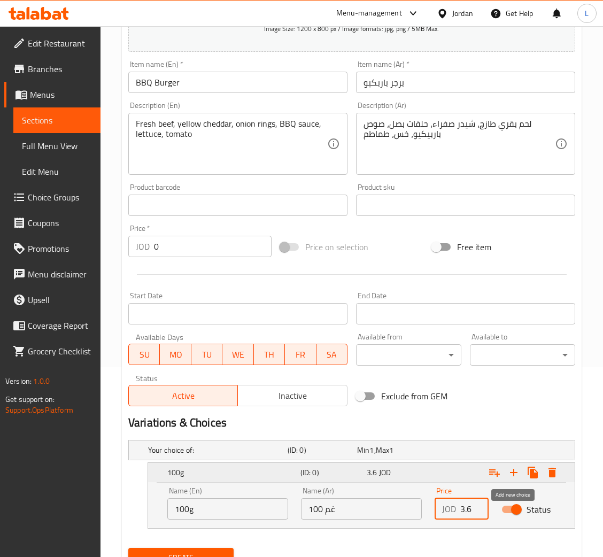
type input "3.6"
click at [509, 474] on icon "Expand" at bounding box center [514, 472] width 13 height 13
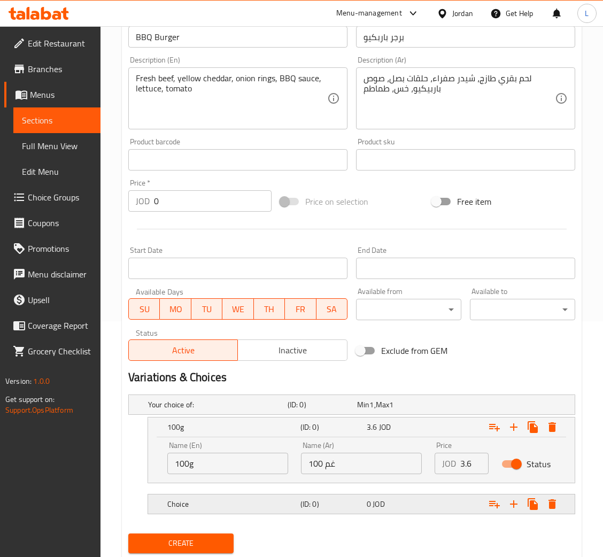
scroll to position [268, 0]
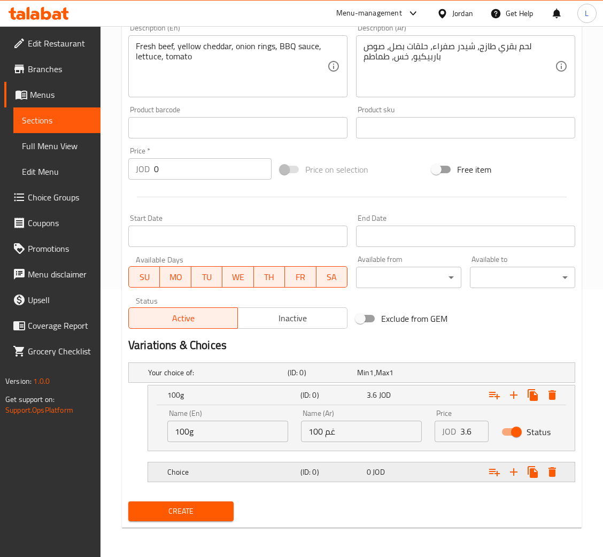
click at [322, 479] on div "(ID: 0)" at bounding box center [332, 472] width 66 height 15
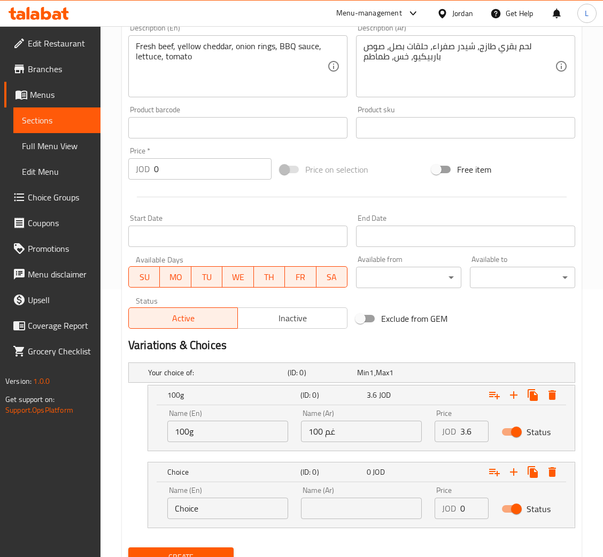
click at [220, 500] on input "Choice" at bounding box center [227, 508] width 121 height 21
click at [220, 500] on input "text" at bounding box center [227, 508] width 121 height 21
type input "150g"
drag, startPoint x: 342, startPoint y: 515, endPoint x: 355, endPoint y: 510, distance: 13.7
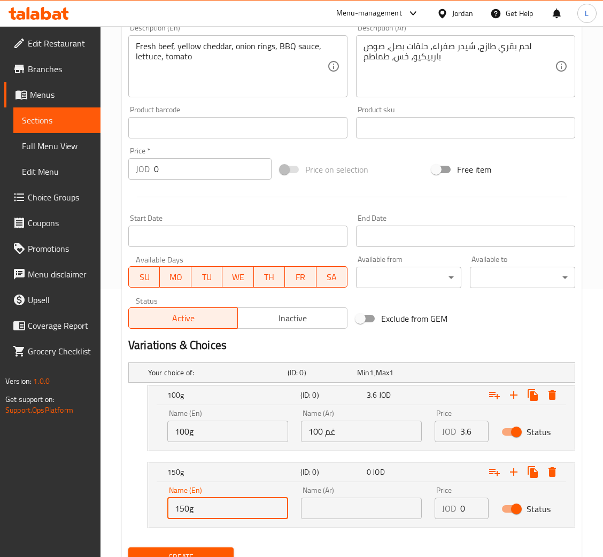
click at [342, 515] on input "text" at bounding box center [361, 508] width 121 height 21
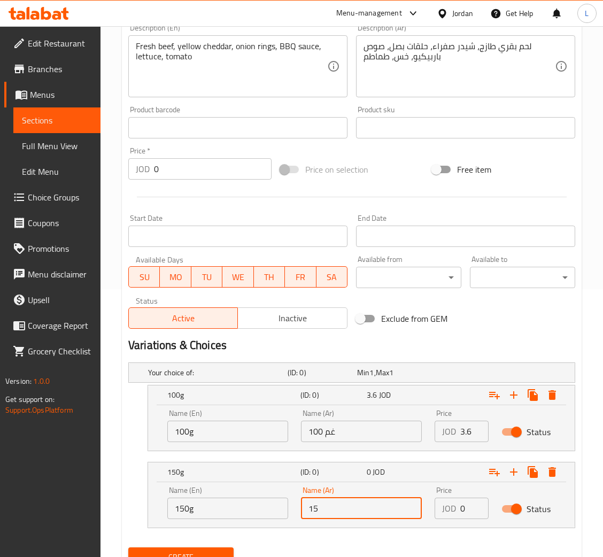
type input "150 غم"
click at [465, 506] on input "0" at bounding box center [475, 508] width 28 height 21
type input "4.7"
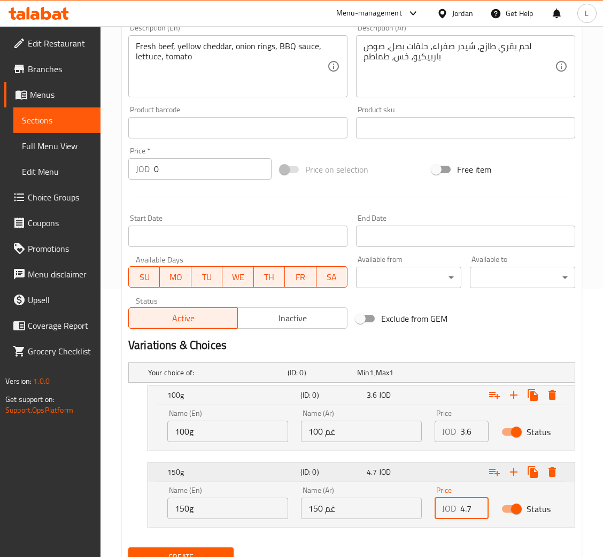
click at [513, 466] on icon "Expand" at bounding box center [514, 472] width 13 height 13
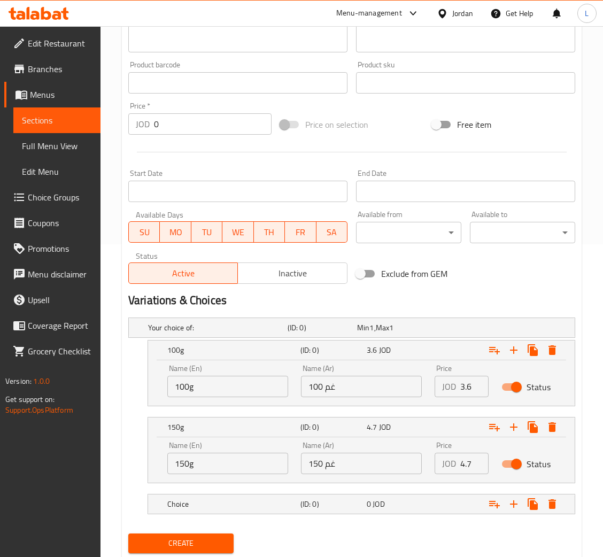
scroll to position [345, 0]
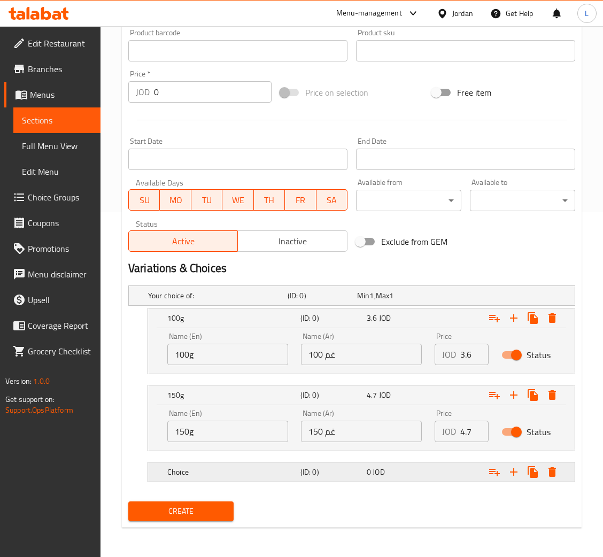
click at [284, 476] on h5 "Choice" at bounding box center [231, 472] width 129 height 11
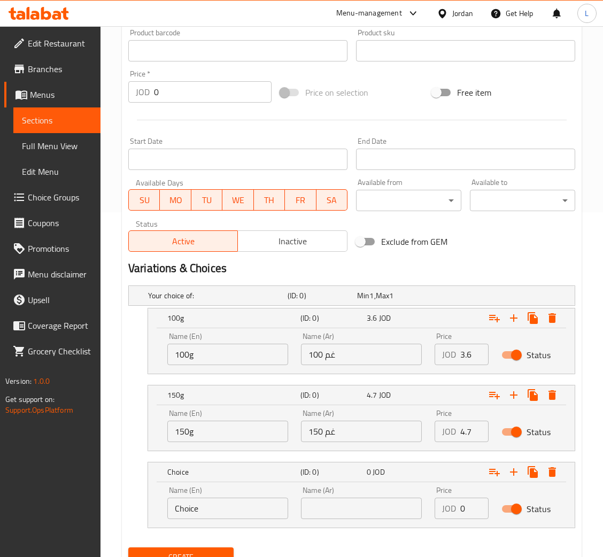
click at [200, 507] on input "Choice" at bounding box center [227, 508] width 121 height 21
type input "200g"
click at [332, 508] on input "text" at bounding box center [361, 508] width 121 height 21
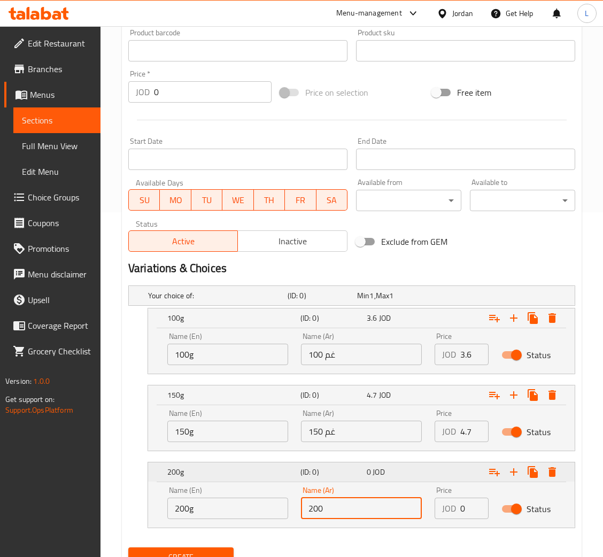
type input "200 غم"
click at [461, 505] on input "0" at bounding box center [475, 508] width 28 height 21
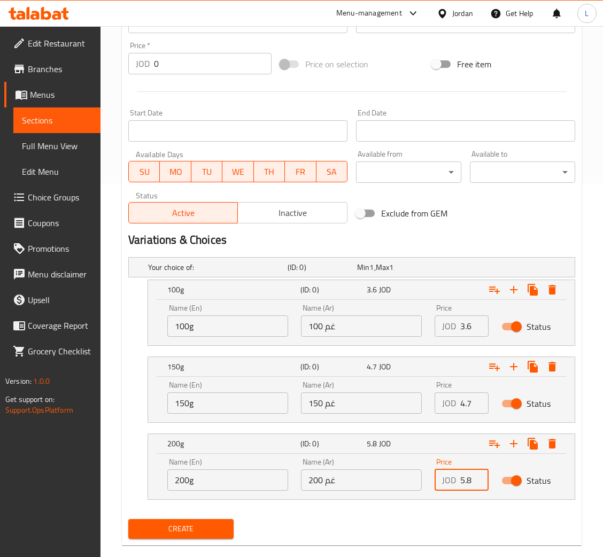
scroll to position [391, 0]
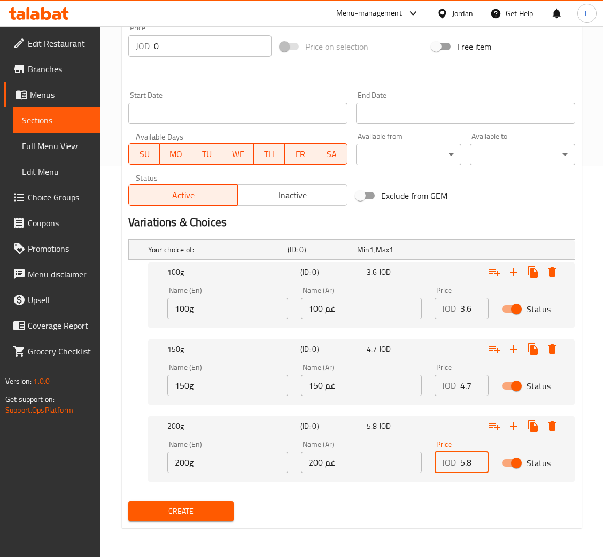
type input "5.8"
click at [171, 510] on span "Create" at bounding box center [181, 511] width 88 height 13
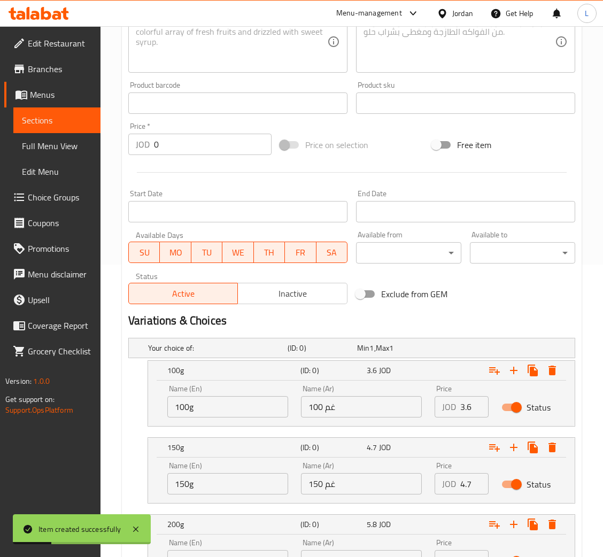
scroll to position [151, 0]
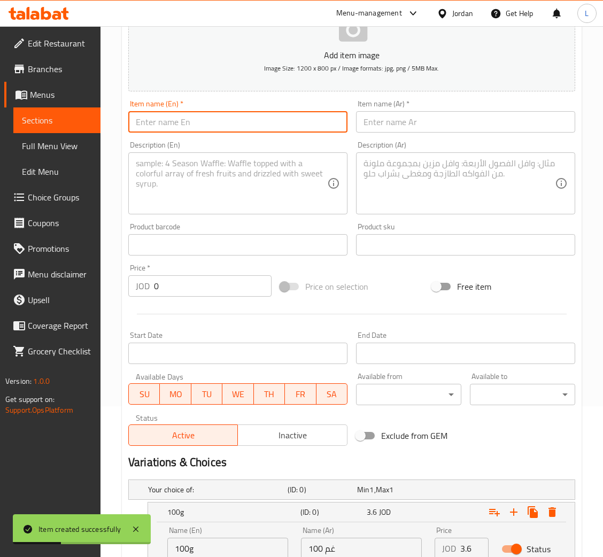
drag, startPoint x: 205, startPoint y: 128, endPoint x: 272, endPoint y: 130, distance: 67.4
click at [205, 128] on input "text" at bounding box center [237, 121] width 219 height 21
paste input "Smoked Burger"
type input "Smoked Burger"
click at [405, 129] on input "text" at bounding box center [465, 121] width 219 height 21
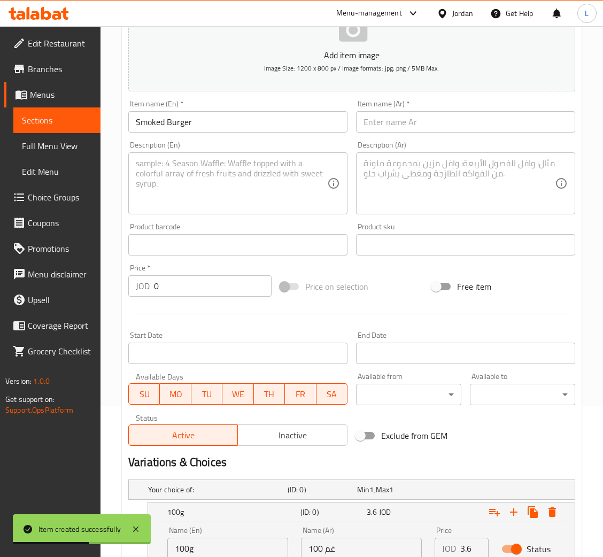
click at [470, 124] on input "text" at bounding box center [465, 121] width 219 height 21
paste input "برجر مدخن"
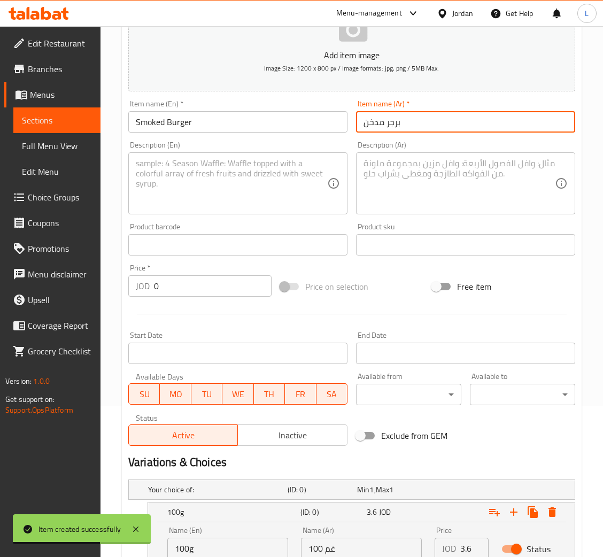
type input "برجر مدخن"
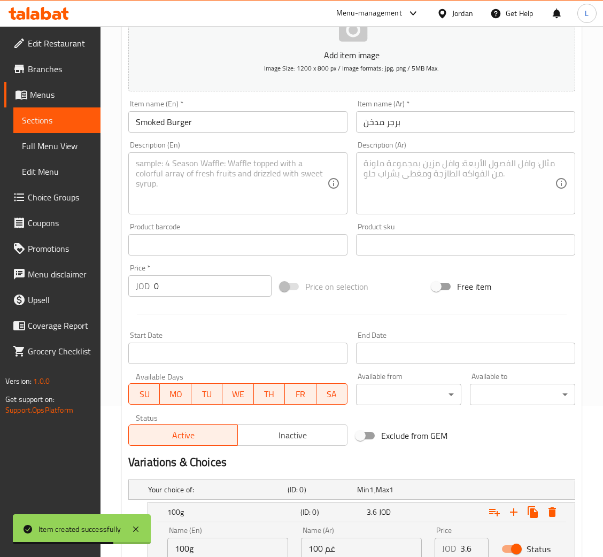
click at [220, 197] on textarea at bounding box center [232, 183] width 192 height 51
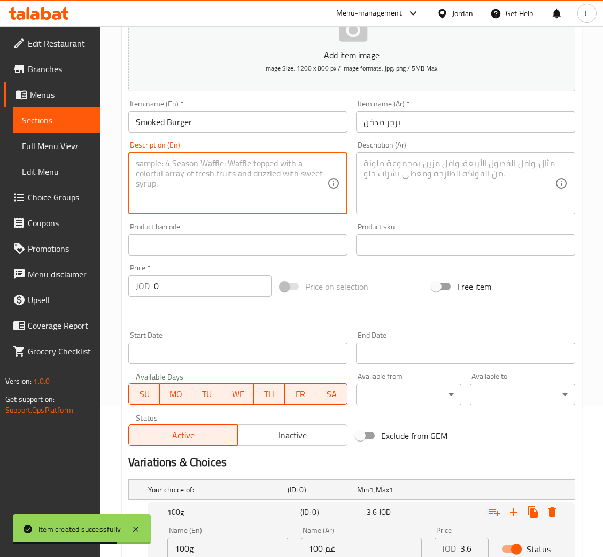
paste textarea "Fresh beef, smoked cheese, special smoked sauce, onion, cocktail sauce"
type textarea "Fresh beef, smoked cheese, special smoked sauce, onion, cocktail sauce"
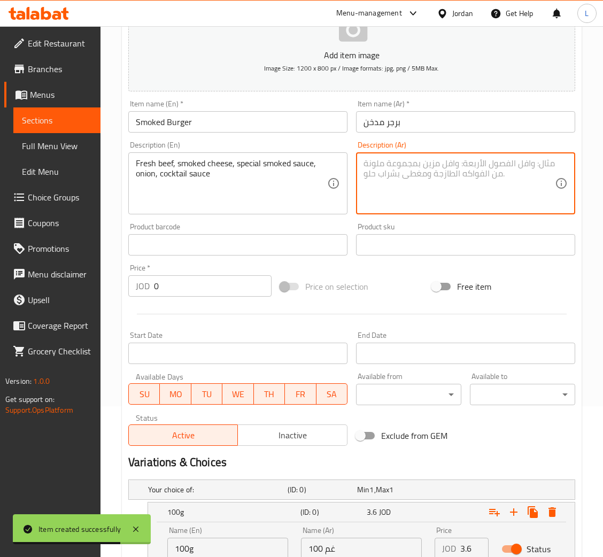
click at [446, 199] on textarea at bounding box center [460, 183] width 192 height 51
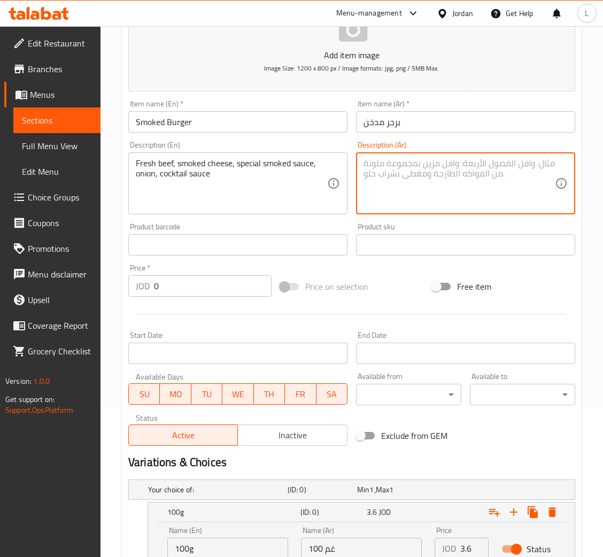
click at [410, 202] on textarea at bounding box center [460, 183] width 192 height 51
paste textarea "لحم بقري طازج، جبن مدخن، صوص مدخن سبيشيال، بصل، صوص كوكتيل"
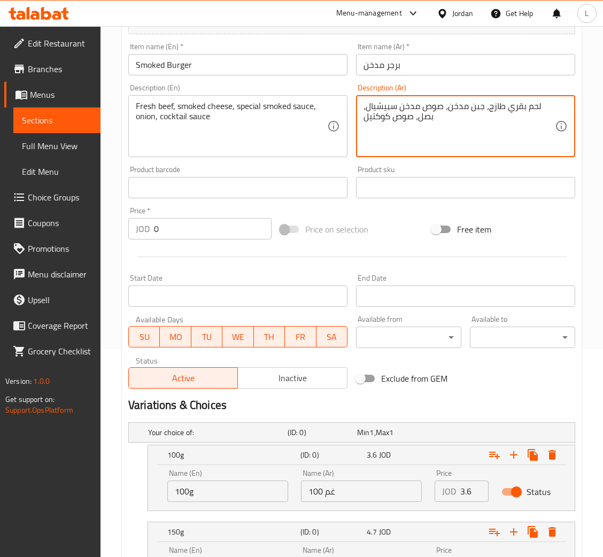
scroll to position [311, 0]
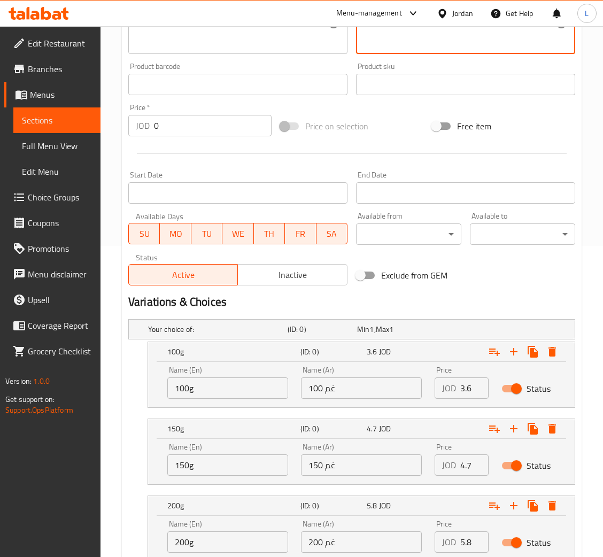
type textarea "لحم بقري طازج، جبن مدخن، صوص مدخن سبيشيال، بصل، صوص كوكتيل"
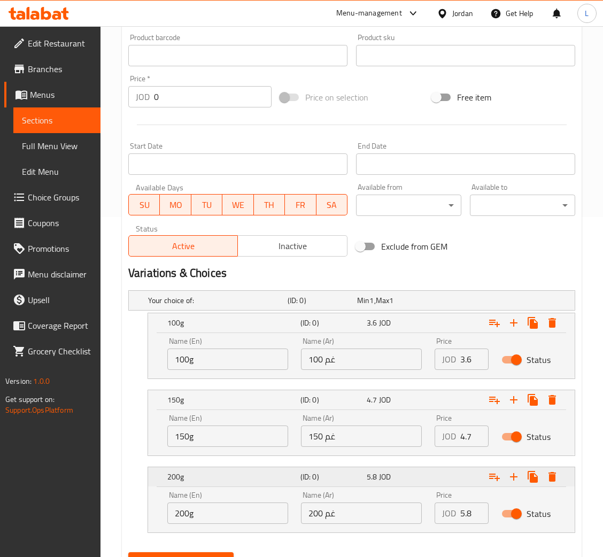
scroll to position [391, 0]
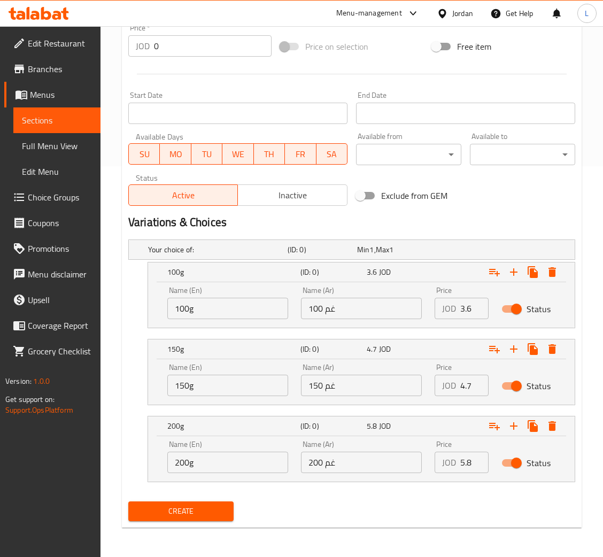
click at [198, 509] on span "Create" at bounding box center [181, 511] width 88 height 13
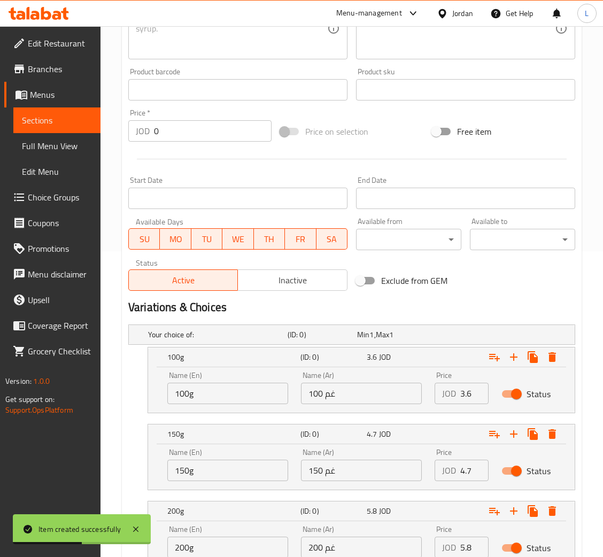
scroll to position [151, 0]
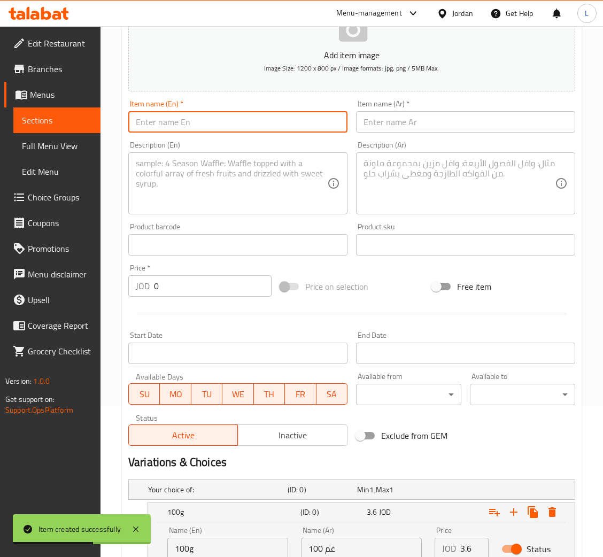
drag, startPoint x: 195, startPoint y: 125, endPoint x: 234, endPoint y: 125, distance: 38.5
click at [195, 124] on input "text" at bounding box center [237, 121] width 219 height 21
paste input "Demi-Glace Burger"
type input "Demi-Glace Burger"
click at [402, 134] on div "Item name (Ar)   * Item name (Ar) *" at bounding box center [466, 116] width 228 height 41
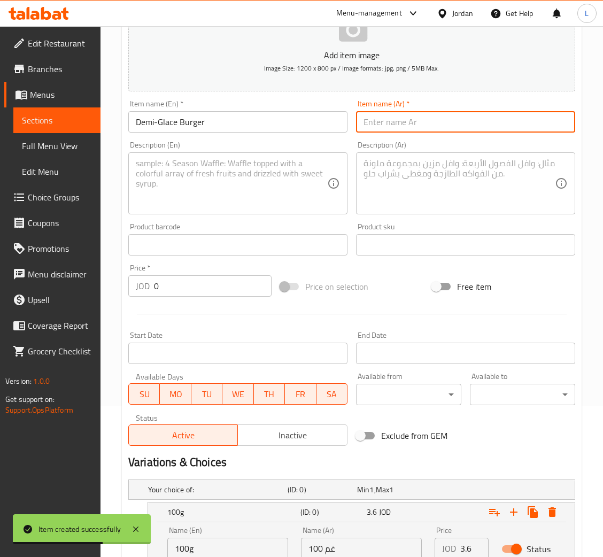
click at [416, 125] on input "text" at bounding box center [465, 121] width 219 height 21
click at [425, 113] on input "text" at bounding box center [465, 121] width 219 height 21
paste input "برجر ديمي جلاس"
type input "برجر ديمي جلاس"
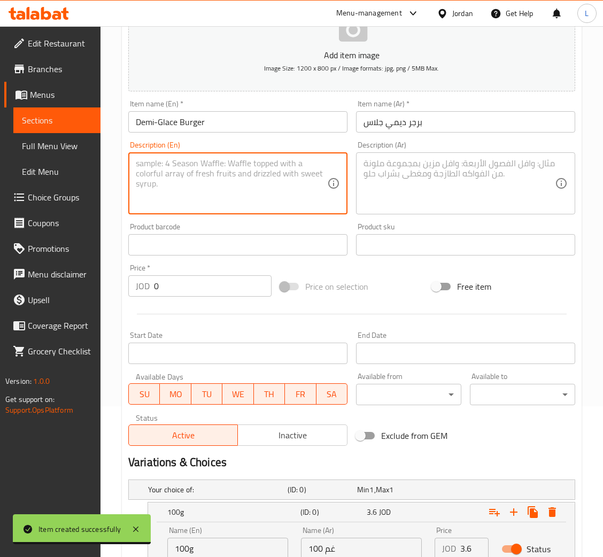
click at [195, 186] on textarea at bounding box center [232, 183] width 192 height 51
paste textarea "Fresh beef, yellow cheddar, mushroom demi-glace sauce, mayo, onion, lettuce"
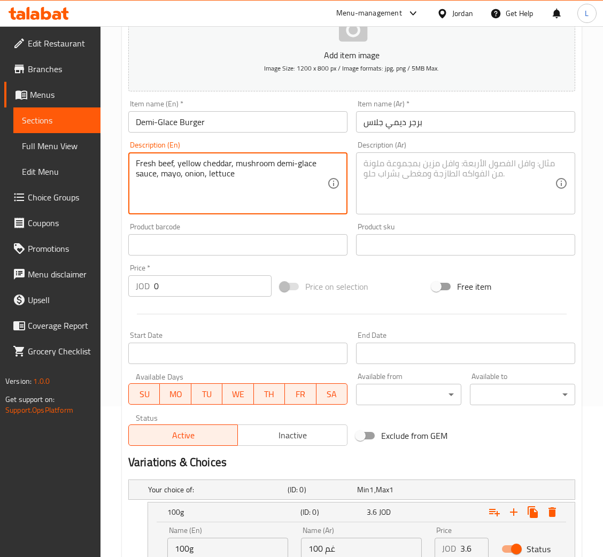
type textarea "Fresh beef, yellow cheddar, mushroom demi-glace sauce, mayo, onion, lettuce"
click at [473, 181] on textarea at bounding box center [460, 183] width 192 height 51
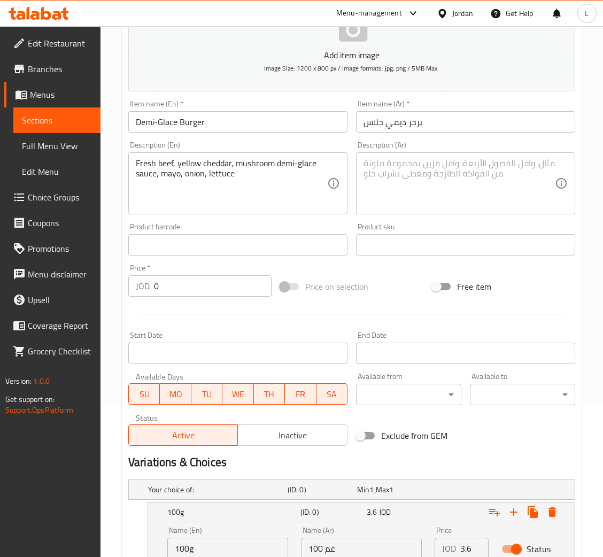
click at [422, 188] on textarea at bounding box center [460, 183] width 192 height 51
paste textarea "لحم بقري طازج، شيدر صفراء، مشروم صوص ديمي جلاس، مايونيز، بصل، خس"
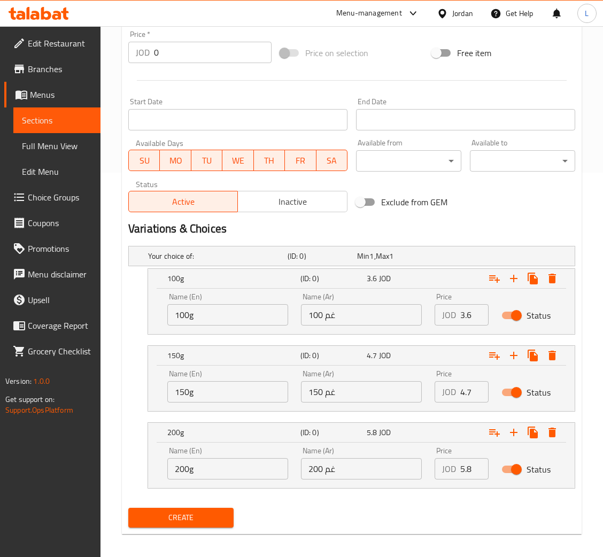
scroll to position [391, 0]
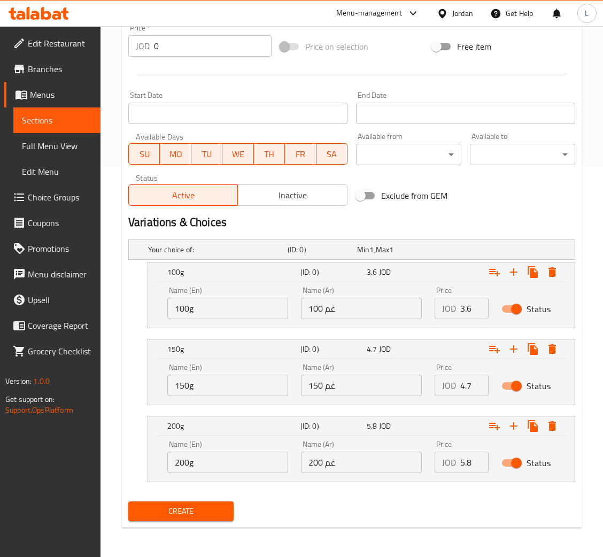
type textarea "لحم بقري طازج، شيدر صفراء، مشروم صوص ديمي جلاس، مايونيز، بصل، خس"
click at [204, 510] on span "Create" at bounding box center [181, 511] width 88 height 13
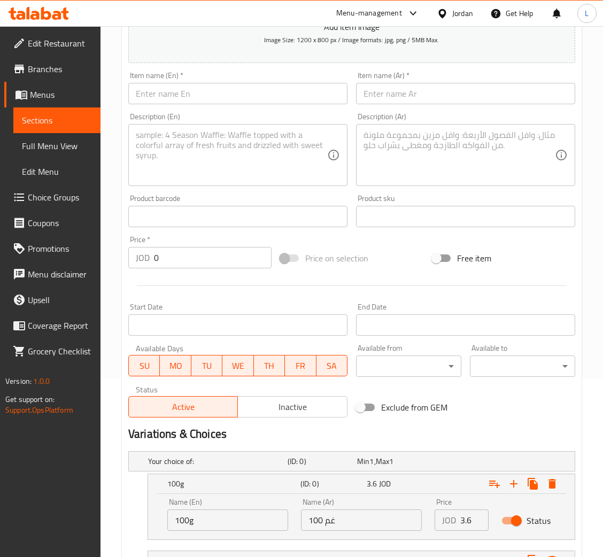
scroll to position [151, 0]
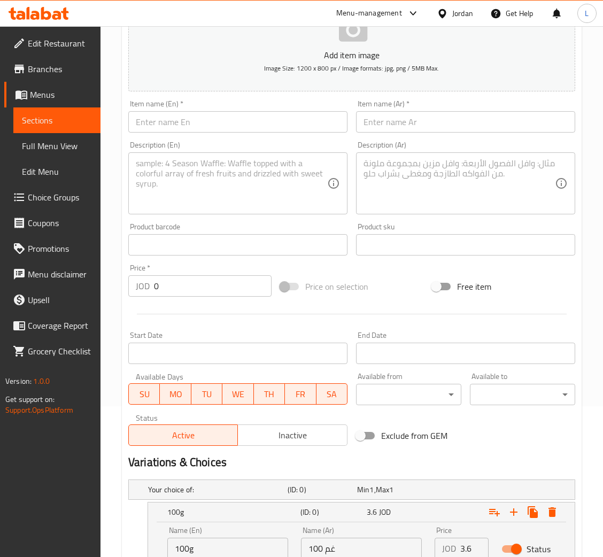
drag, startPoint x: 242, startPoint y: 117, endPoint x: 261, endPoint y: 116, distance: 18.2
click at [243, 116] on input "text" at bounding box center [237, 121] width 219 height 21
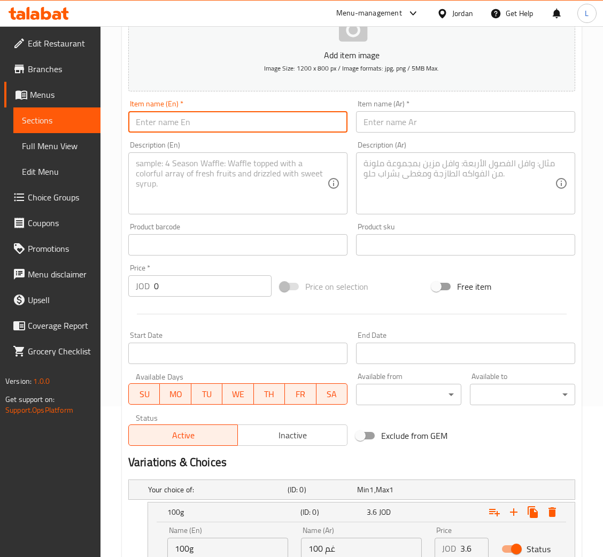
paste input "Mexican Burger"
type input "Mexican Burger"
click at [463, 133] on input "text" at bounding box center [465, 121] width 219 height 21
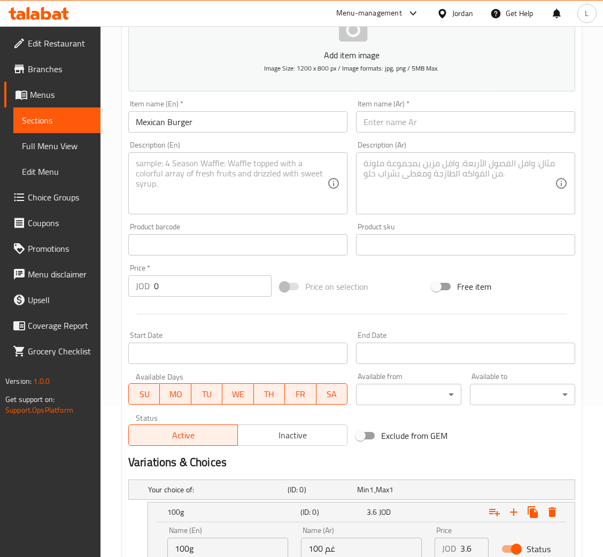
click at [423, 137] on div "Description (Ar) Description (Ar)" at bounding box center [466, 178] width 228 height 82
click at [425, 125] on input "text" at bounding box center [465, 121] width 219 height 21
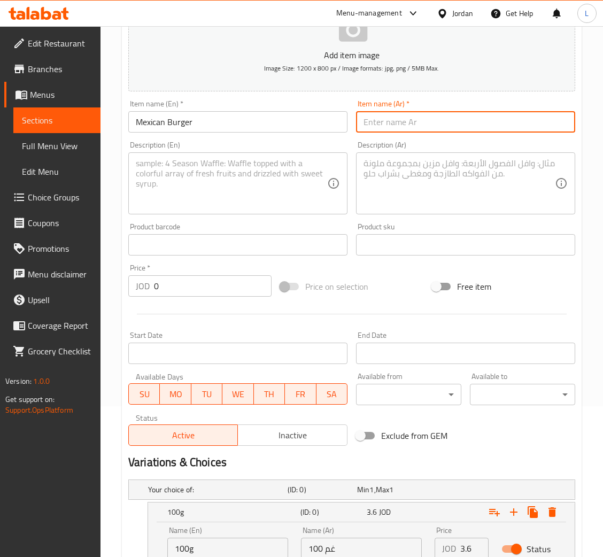
paste input "برجر مكسيكي"
type input "برجر مكسيكي"
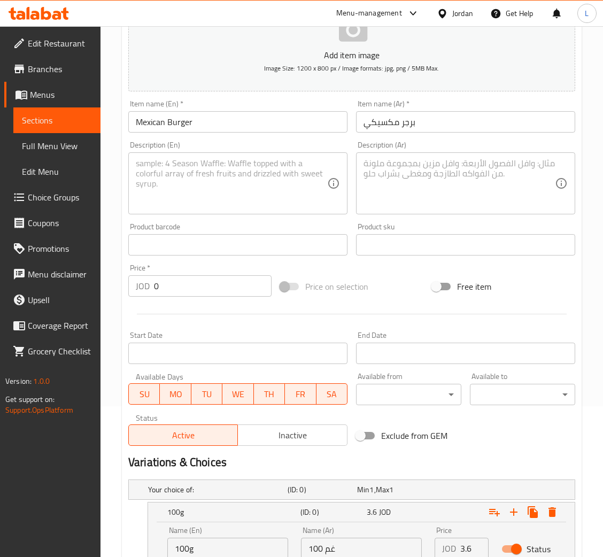
drag, startPoint x: 216, startPoint y: 192, endPoint x: 330, endPoint y: 189, distance: 114.0
click at [216, 189] on textarea at bounding box center [232, 183] width 192 height 51
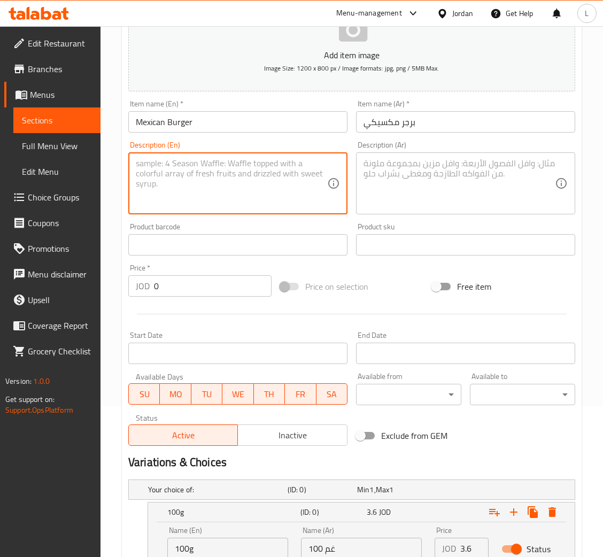
paste textarea "Fresh beef, white cheddar, spicy Mexican special sauce, cocktail sauce, lettuce"
type textarea "Fresh beef, white cheddar, spicy Mexican special sauce, cocktail sauce, lettuce"
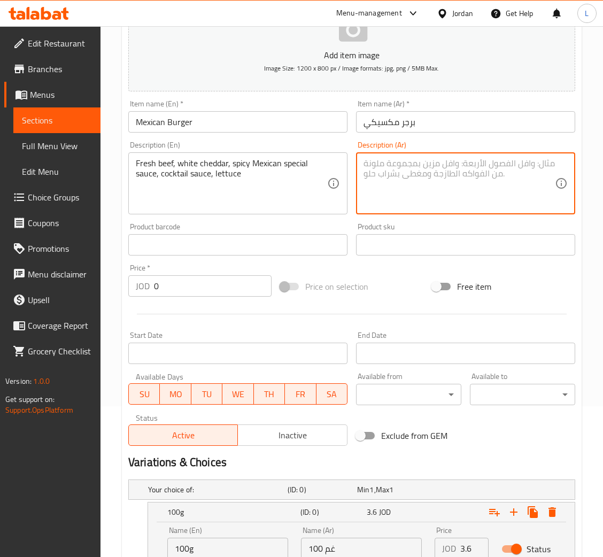
click at [423, 188] on textarea at bounding box center [460, 183] width 192 height 51
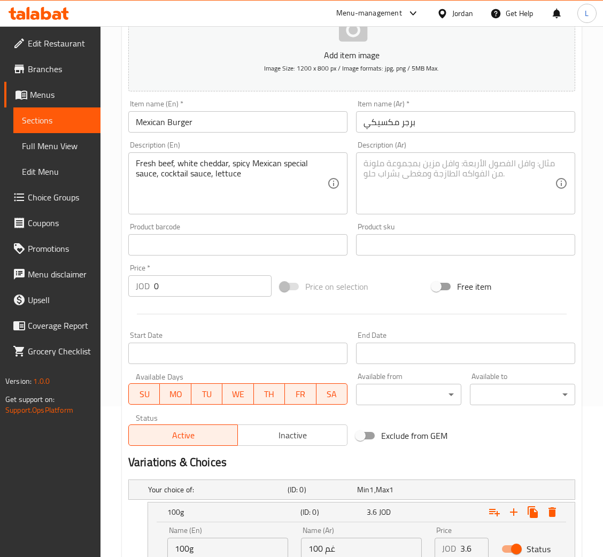
click at [455, 194] on textarea at bounding box center [460, 183] width 192 height 51
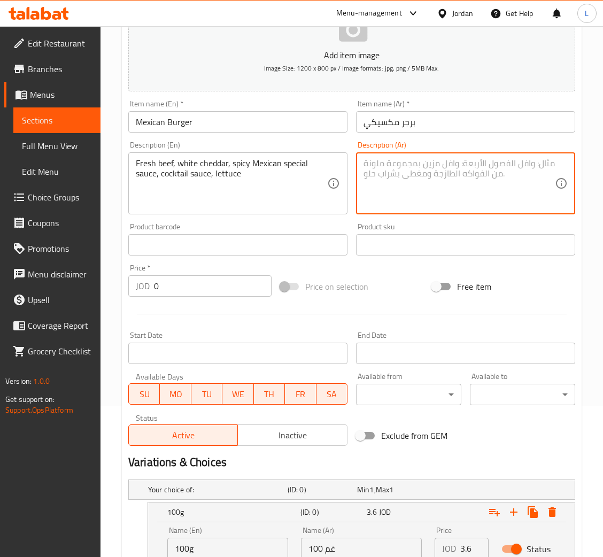
paste textarea "لحم بقري طازج، شيدر بيضاء، صوص مكسيكية سبيشيال حارة، صوص كوكتيل، خس"
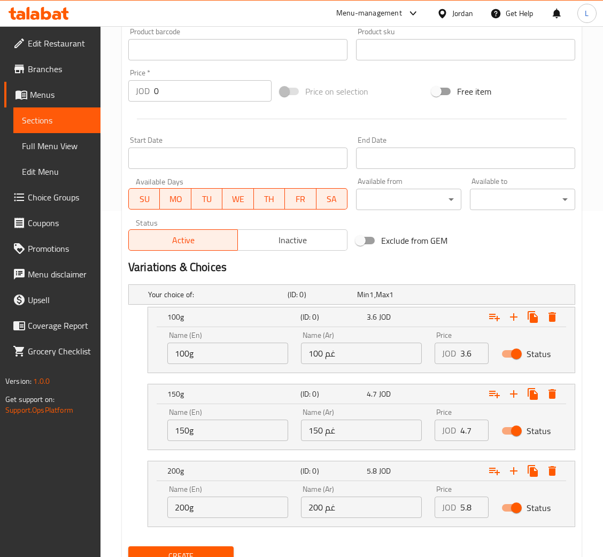
scroll to position [391, 0]
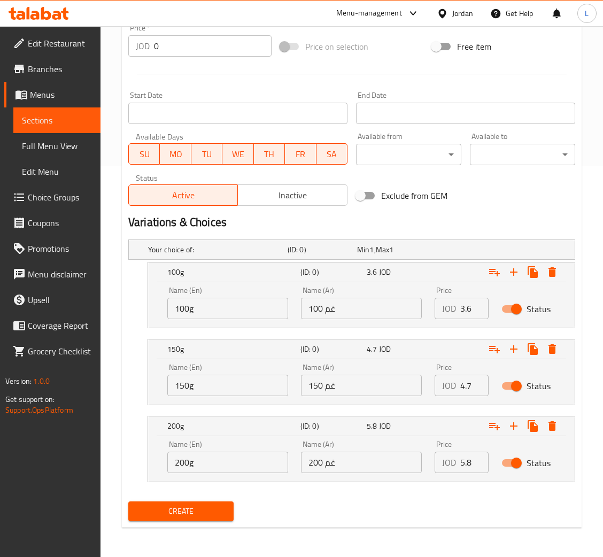
type textarea "لحم بقري طازج، شيدر بيضاء، صوص مكسيكية سبيشيال حارة، صوص كوكتيل، خس"
click at [464, 306] on input "3.6" at bounding box center [475, 308] width 28 height 21
type input "3.3"
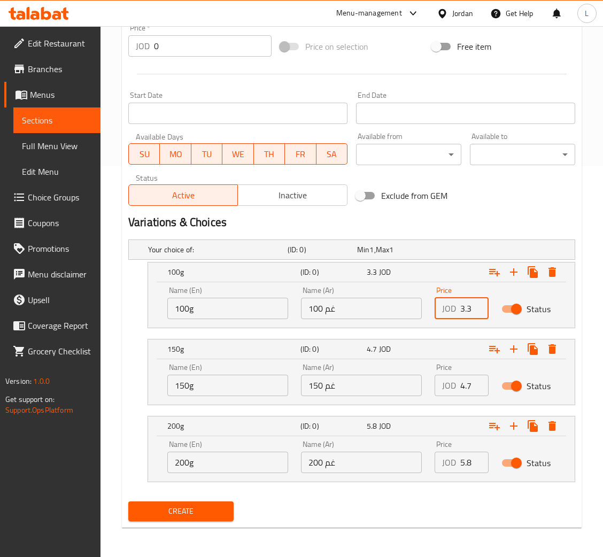
click at [466, 382] on input "4.7" at bounding box center [475, 385] width 28 height 21
type input "4.4"
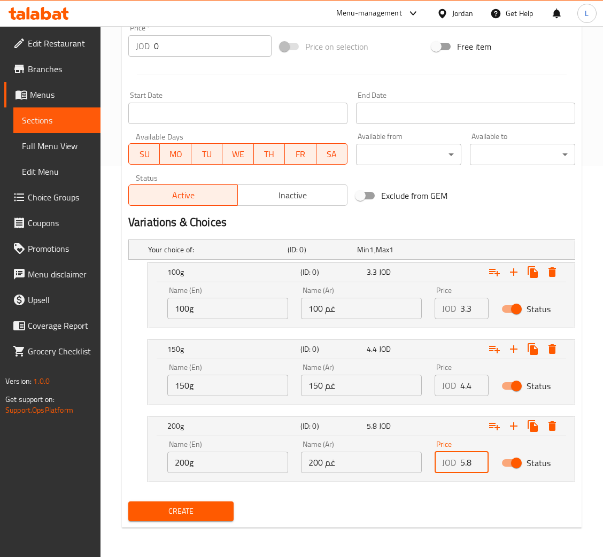
click at [466, 464] on input "5.8" at bounding box center [475, 462] width 28 height 21
type input "5.5"
click at [210, 507] on span "Create" at bounding box center [181, 511] width 88 height 13
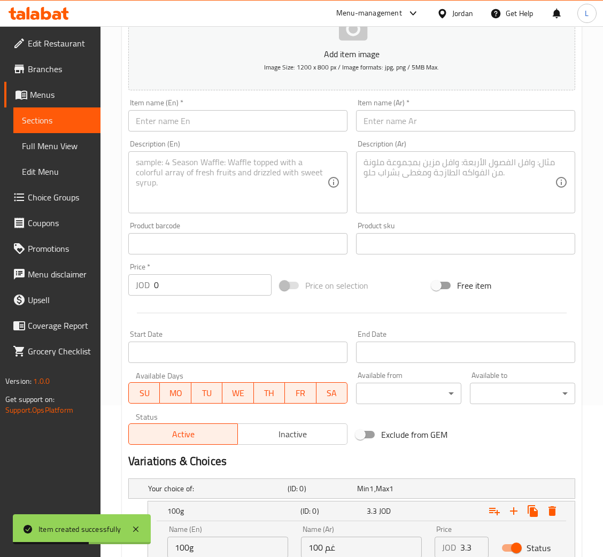
scroll to position [151, 0]
click at [210, 127] on input "text" at bounding box center [237, 121] width 219 height 21
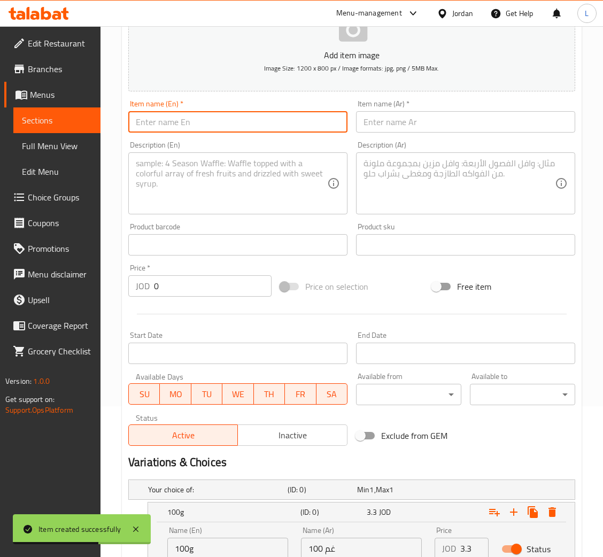
paste input "Jarasa Burger"
type input "Jarasa Burger"
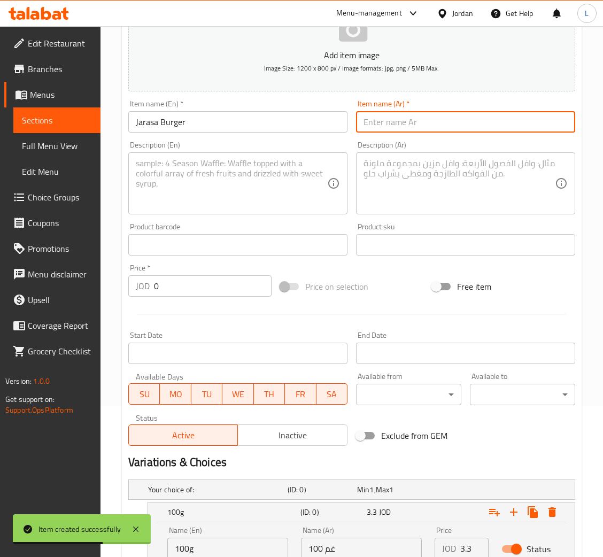
drag, startPoint x: 432, startPoint y: 125, endPoint x: 454, endPoint y: 126, distance: 22.0
click at [432, 125] on input "text" at bounding box center [465, 121] width 219 height 21
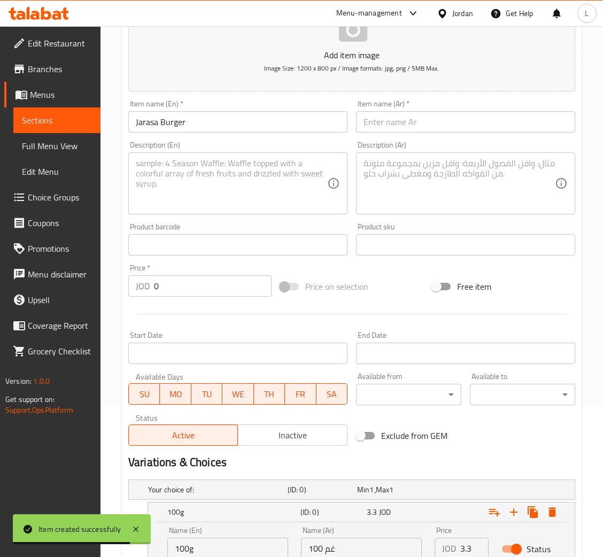
click at [417, 121] on input "text" at bounding box center [465, 121] width 219 height 21
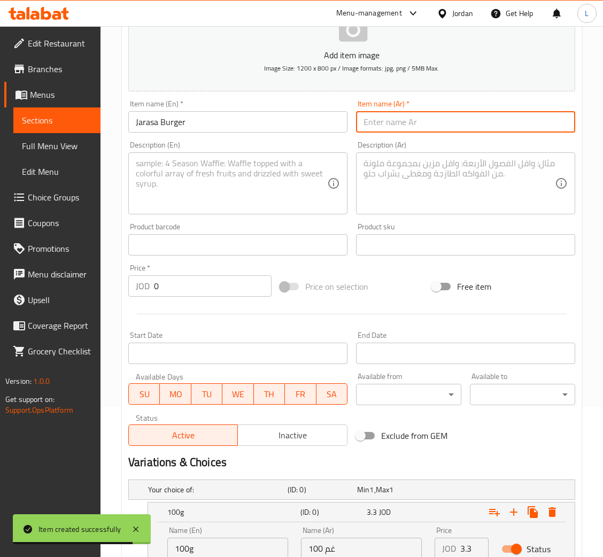
paste input "جارسا برجر"
type input "جارسا برجر"
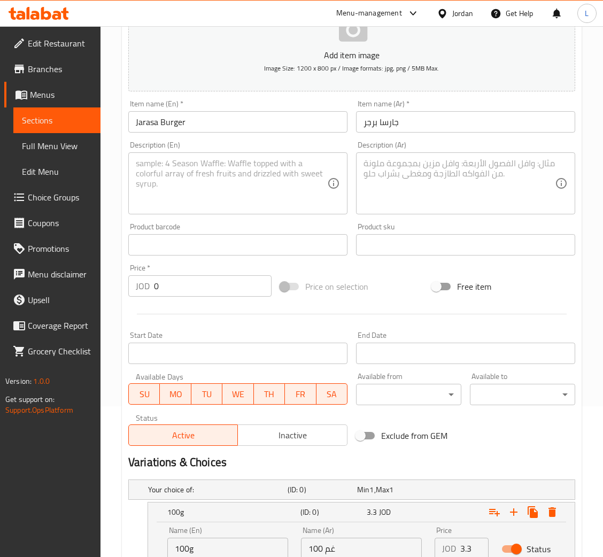
drag, startPoint x: 198, startPoint y: 178, endPoint x: 259, endPoint y: 178, distance: 60.5
click at [200, 178] on textarea at bounding box center [232, 183] width 192 height 51
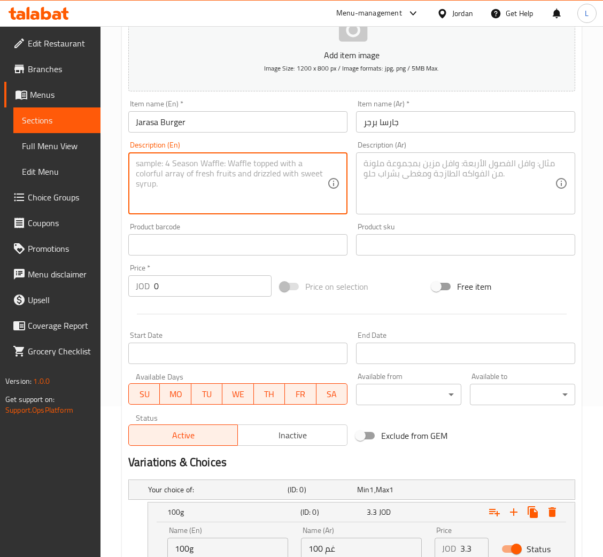
paste textarea "Fresh beef, smoked cheese, spices mixture, mushroom with mozzarella sauce, lett…"
type textarea "Fresh beef, smoked cheese, spices mixture, mushroom with mozzarella sauce, lett…"
click at [447, 173] on textarea at bounding box center [460, 183] width 192 height 51
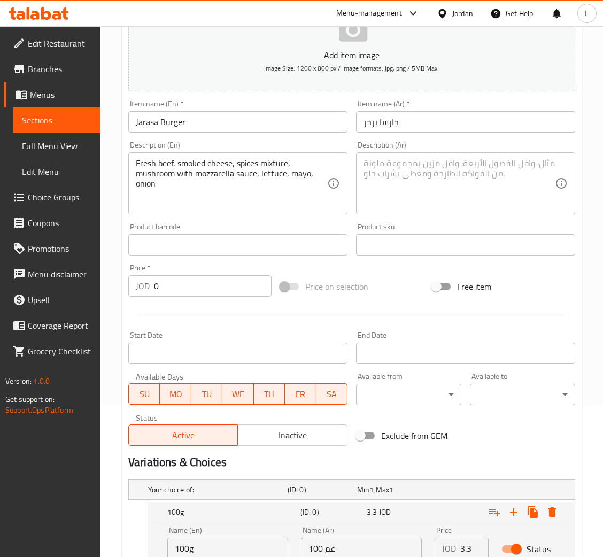
drag, startPoint x: 383, startPoint y: 166, endPoint x: 391, endPoint y: 169, distance: 8.0
click at [383, 166] on textarea at bounding box center [460, 183] width 192 height 51
paste textarea "لحم بقري طازج، جبن مدخن، خليط من التوابل، فطر مع صوص موزاريلا، خس، مايونيز، بصل"
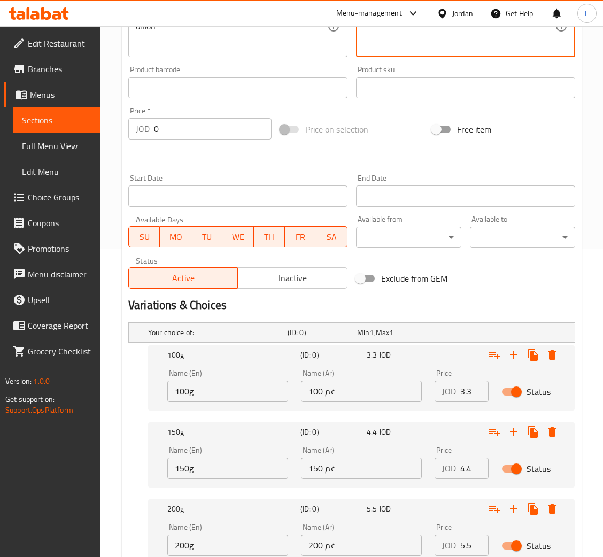
scroll to position [391, 0]
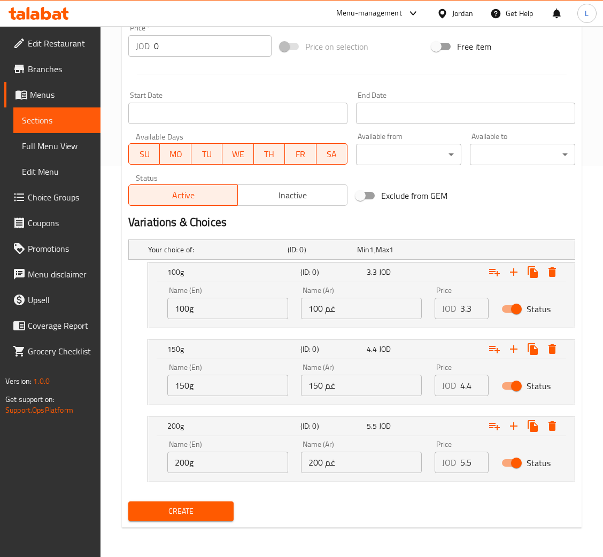
type textarea "لحم بقري طازج، جبن مدخن، خليط من التوابل، فطر مع صوص موزاريلا، خس، مايونيز، بصل"
click at [469, 304] on input "3.3" at bounding box center [475, 308] width 28 height 21
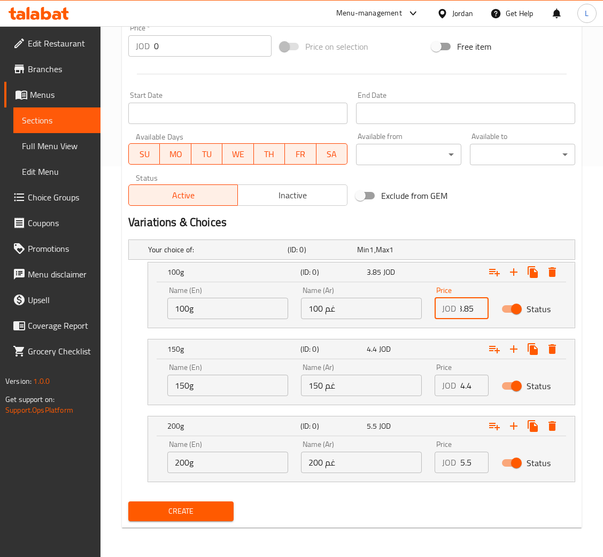
type input "3.85"
click at [461, 384] on input "4.4" at bounding box center [475, 385] width 28 height 21
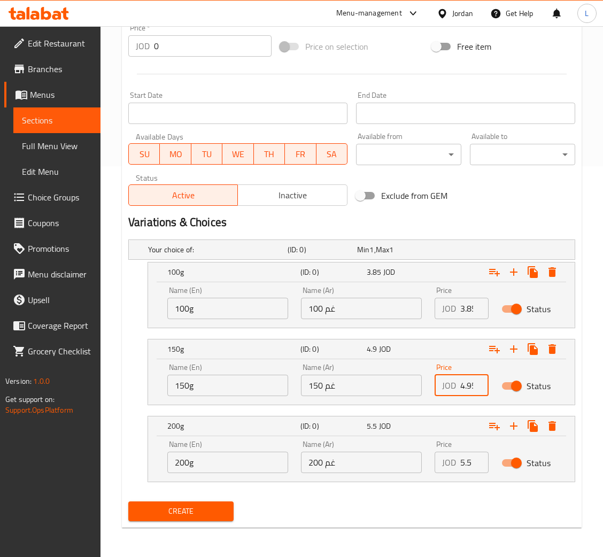
scroll to position [0, 3]
type input "4.95"
click at [464, 457] on input "5.5" at bounding box center [475, 462] width 28 height 21
click at [463, 457] on input "5.5" at bounding box center [475, 462] width 28 height 21
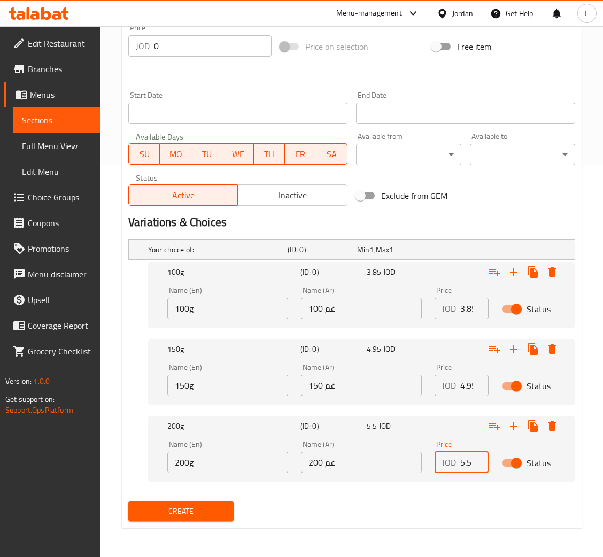
click at [463, 457] on input "5.5" at bounding box center [475, 462] width 28 height 21
type input "4"
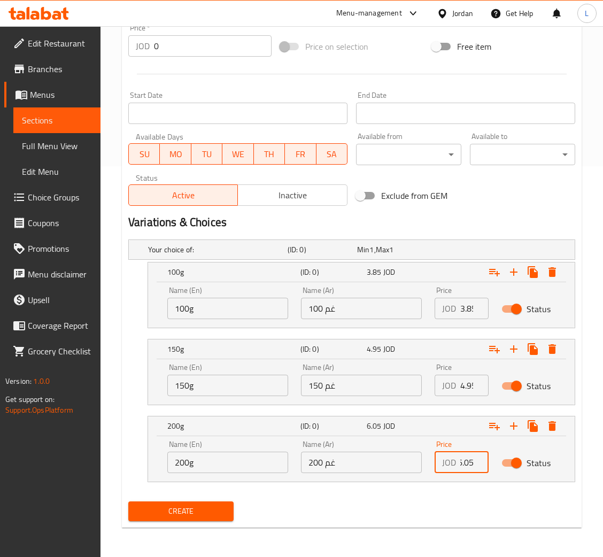
type input "6.05"
click at [206, 506] on span "Create" at bounding box center [181, 511] width 88 height 13
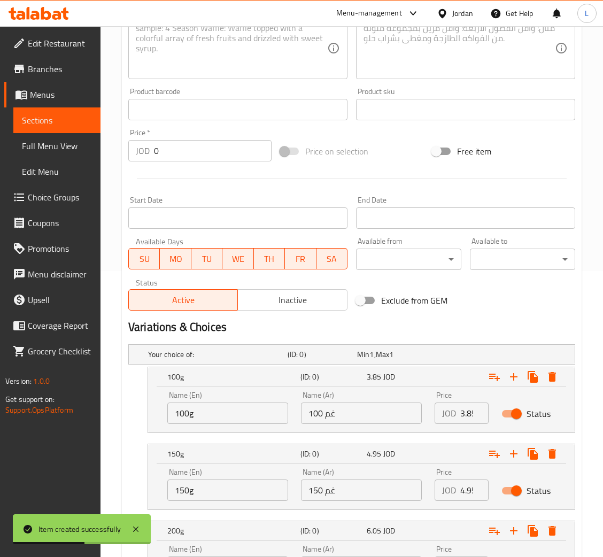
scroll to position [71, 0]
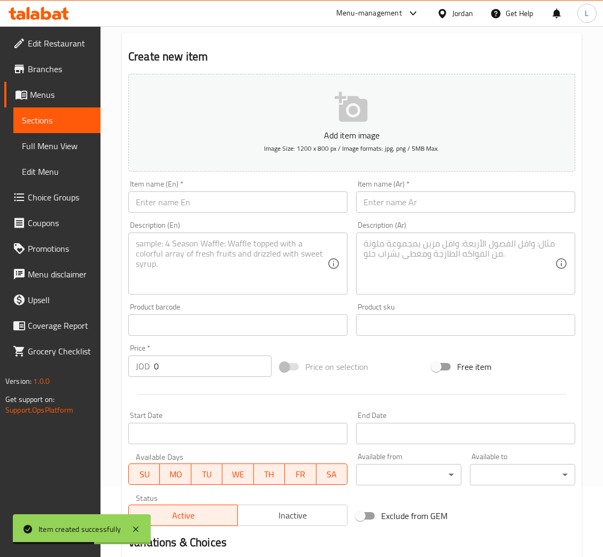
click at [220, 211] on input "text" at bounding box center [237, 202] width 219 height 21
paste input "Pomegranate Burger"
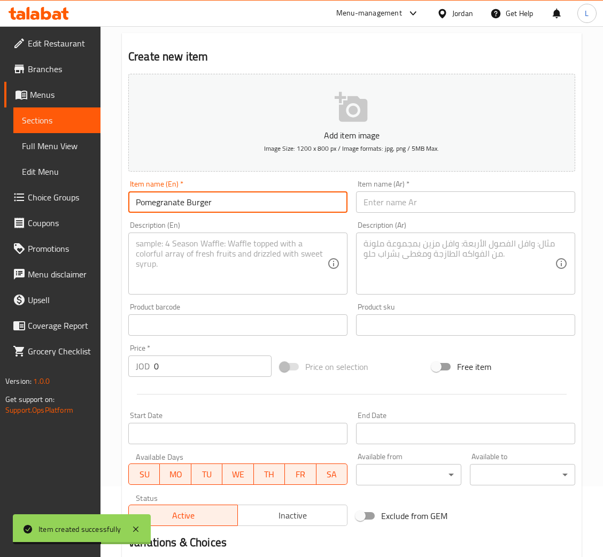
type input "Pomegranate Burger"
click at [476, 211] on input "text" at bounding box center [465, 202] width 219 height 21
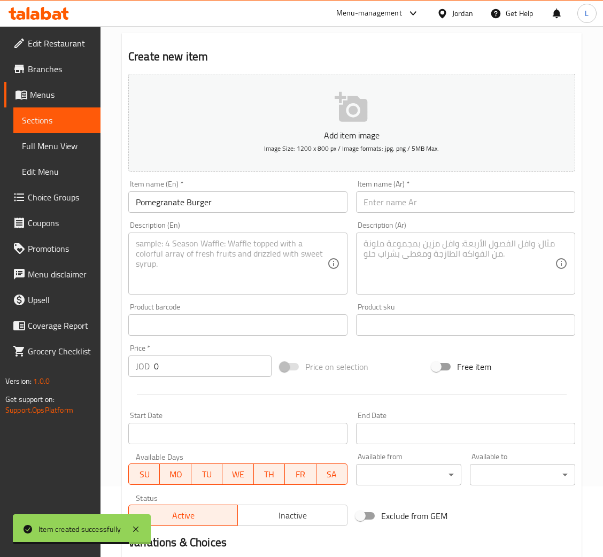
click at [394, 205] on input "text" at bounding box center [465, 202] width 219 height 21
paste input "برجر رمان"
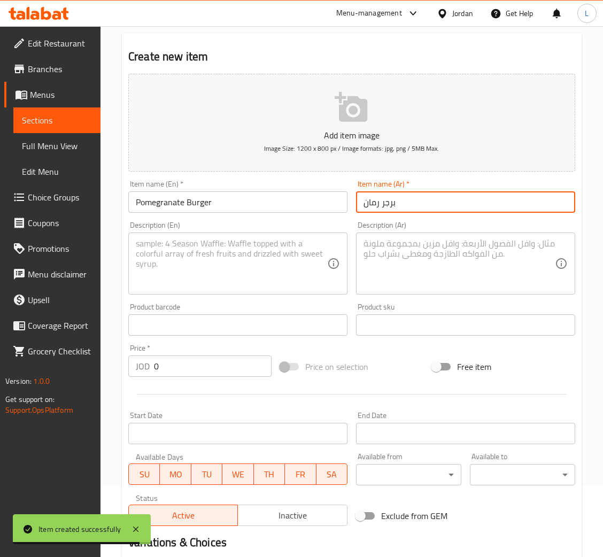
type input "برجر رمان"
click at [201, 263] on textarea at bounding box center [232, 264] width 192 height 51
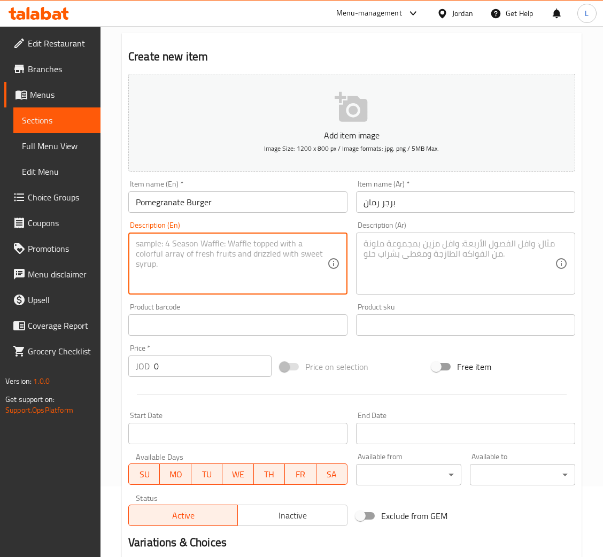
paste textarea "Fresh beef, yellow cheddar, pomegranate sauce, lettuce, tomato"
type textarea "Fresh beef, yellow cheddar, pomegranate sauce, lettuce, tomato"
click at [419, 262] on textarea at bounding box center [460, 264] width 192 height 51
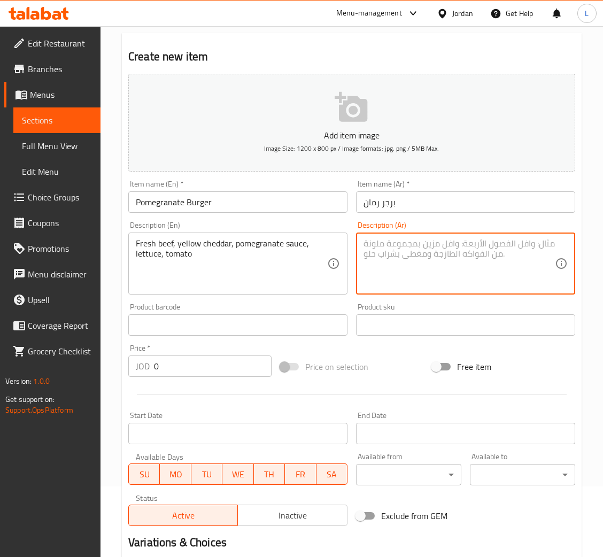
click at [477, 271] on textarea at bounding box center [460, 264] width 192 height 51
paste textarea "لحم بقري طازج، شيدر صفراء، صوص رمان، خس، طماطم"
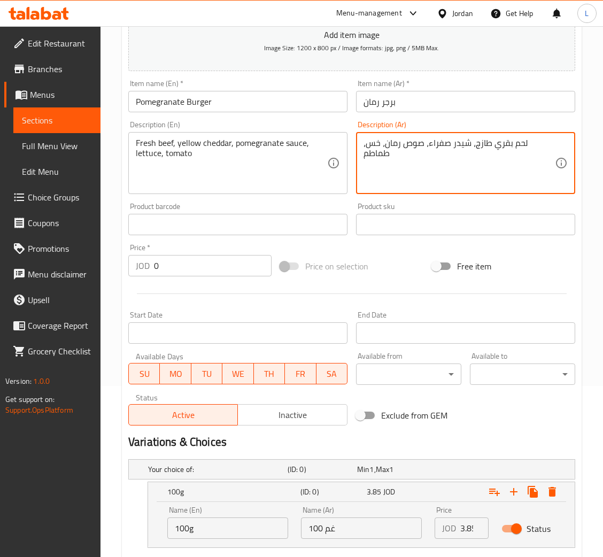
scroll to position [311, 0]
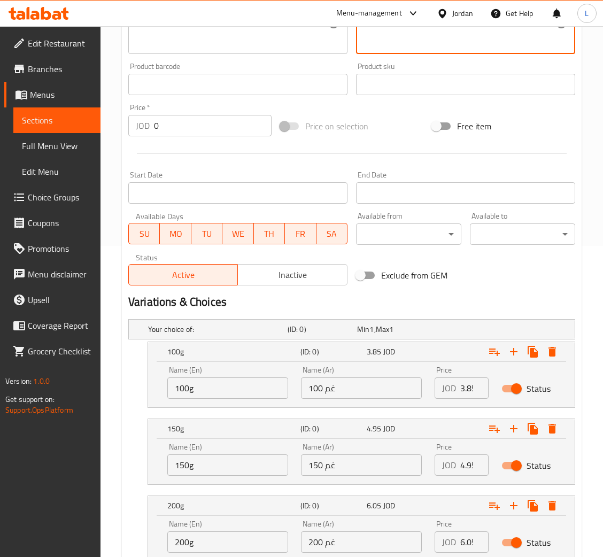
type textarea "لحم بقري طازج، شيدر صفراء، صوص رمان، خس، طماطم"
click at [461, 394] on input "3.85" at bounding box center [475, 388] width 28 height 21
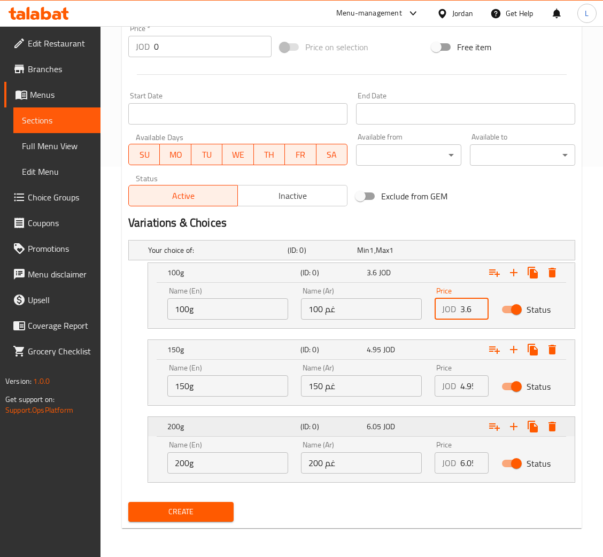
scroll to position [391, 0]
type input "3.6"
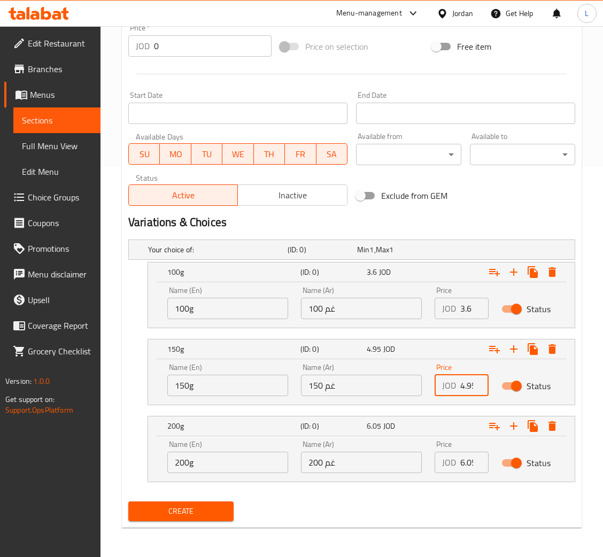
click at [464, 385] on input "4.95" at bounding box center [475, 385] width 28 height 21
type input "4.7"
click at [468, 461] on input "6.05" at bounding box center [475, 462] width 28 height 21
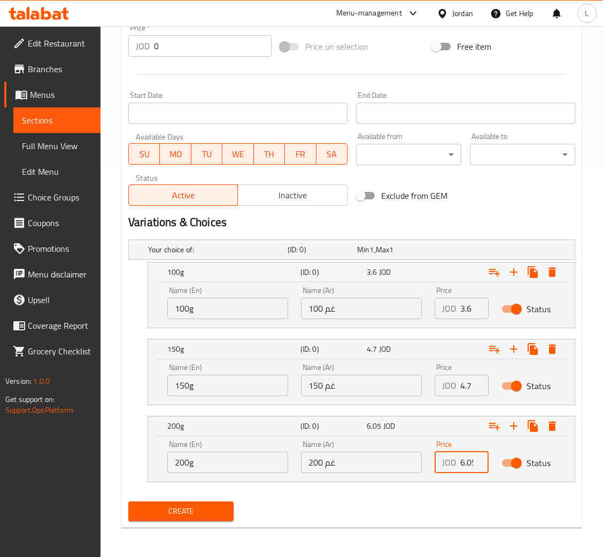
click at [468, 461] on input "6.05" at bounding box center [475, 462] width 28 height 21
type input "5.8"
click at [196, 512] on span "Create" at bounding box center [181, 511] width 88 height 13
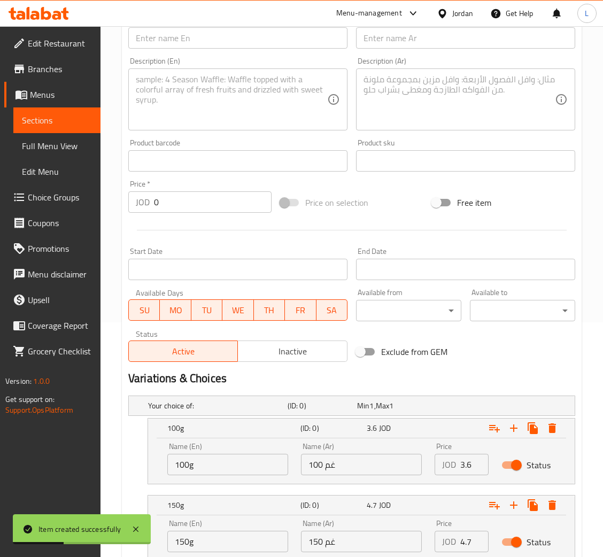
scroll to position [71, 0]
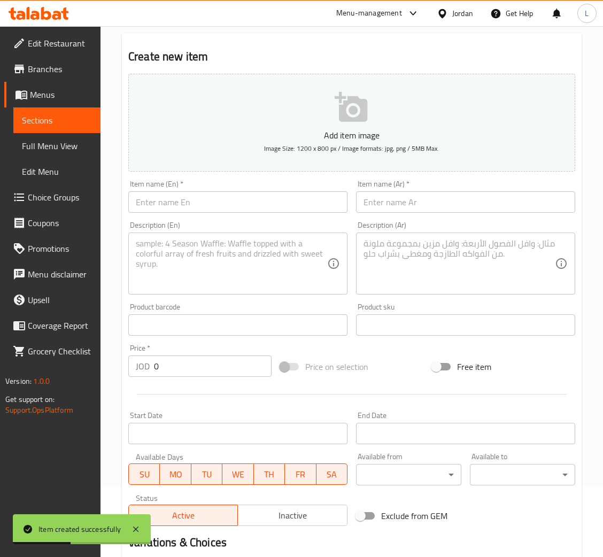
drag, startPoint x: 224, startPoint y: 203, endPoint x: 412, endPoint y: 206, distance: 188.3
click at [224, 203] on input "text" at bounding box center [237, 202] width 219 height 21
paste input "Smashed Onion Burger"
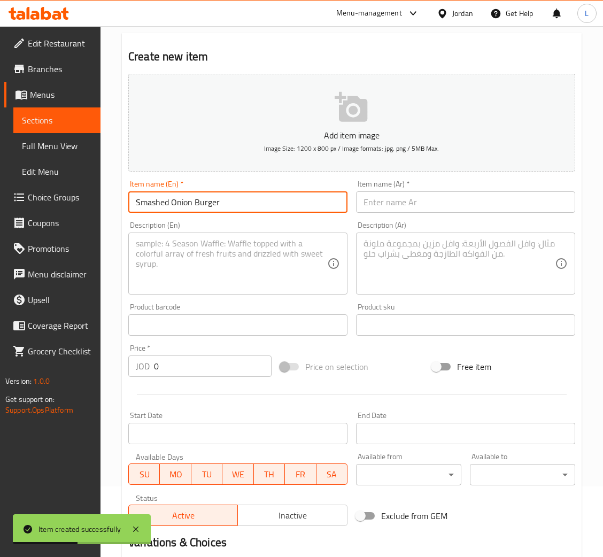
type input "Smashed Onion Burger"
click at [467, 202] on input "text" at bounding box center [465, 202] width 219 height 21
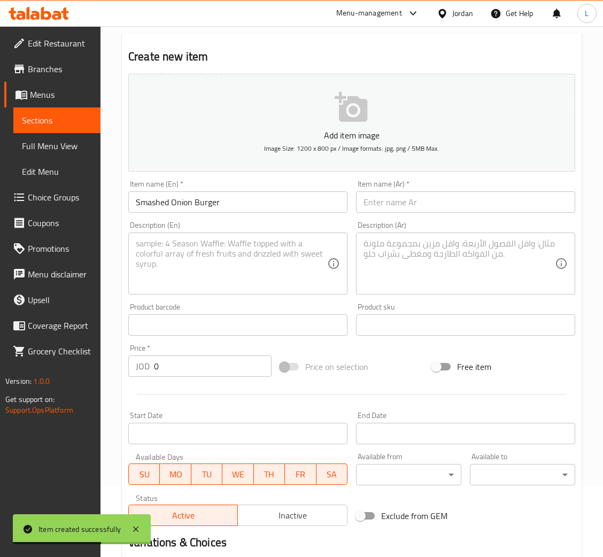
click at [425, 204] on input "text" at bounding box center [465, 202] width 219 height 21
paste input "برجر بصل سماشد"
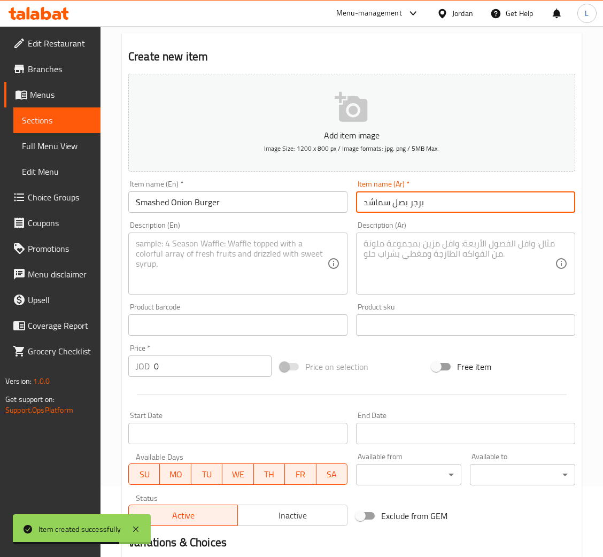
type input "برجر بصل سماشد"
click at [181, 265] on textarea at bounding box center [232, 264] width 192 height 51
paste textarea "Fresh beef, yellow cheddar, white onion, cocktail sauce"
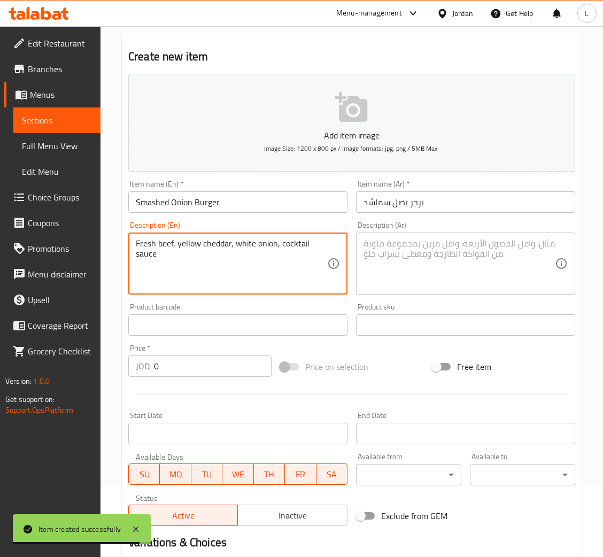
type textarea "Fresh beef, yellow cheddar, white onion, cocktail sauce"
click at [423, 265] on textarea at bounding box center [460, 264] width 192 height 51
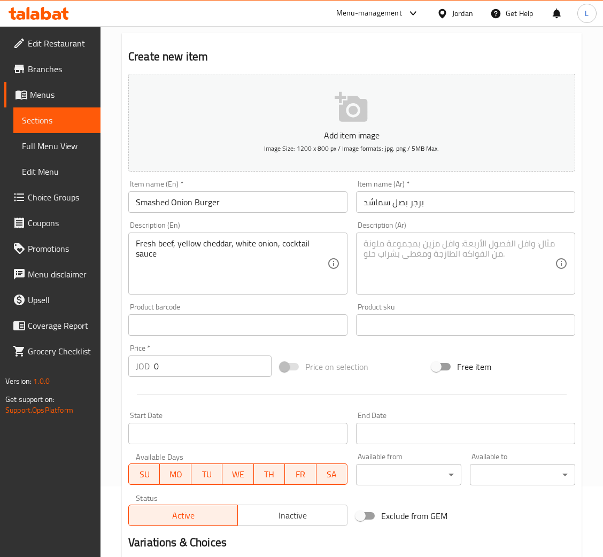
click at [445, 268] on textarea at bounding box center [460, 264] width 192 height 51
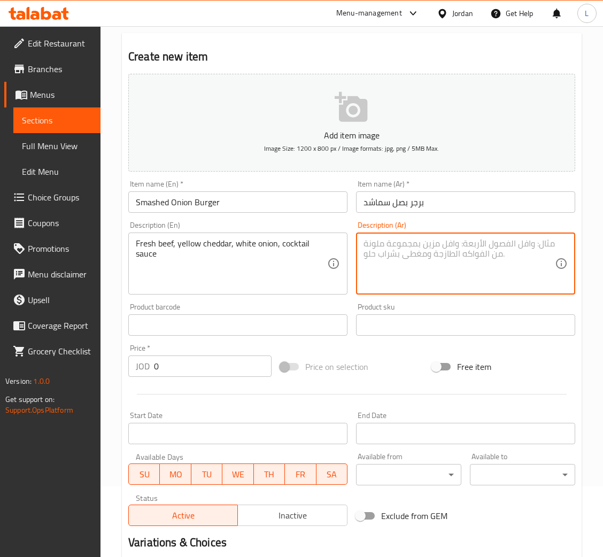
paste textarea "لحم بقري طازج، شيدر صفراء، بصل أبيض، صوص كوكتيل"
type textarea "لحم بقري طازج، شيدر صفراء، بصل أبيض، صوص كوكتيل"
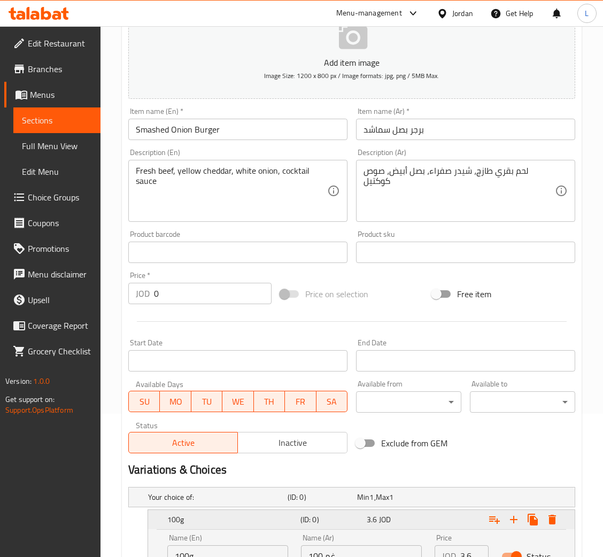
scroll to position [311, 0]
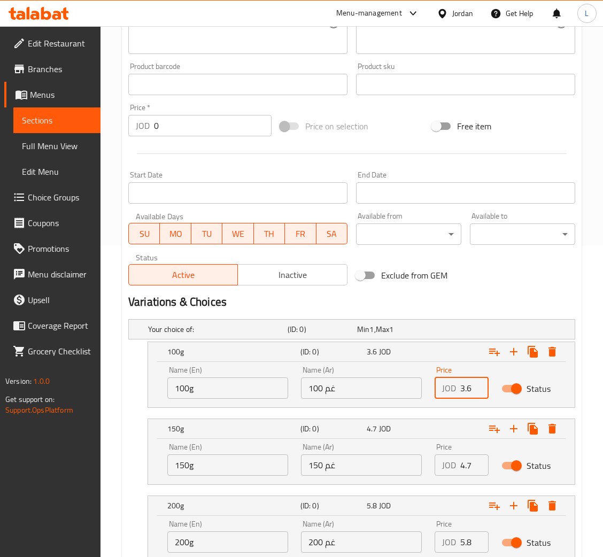
click at [464, 387] on input "3.6" at bounding box center [475, 388] width 28 height 21
type input "3.85"
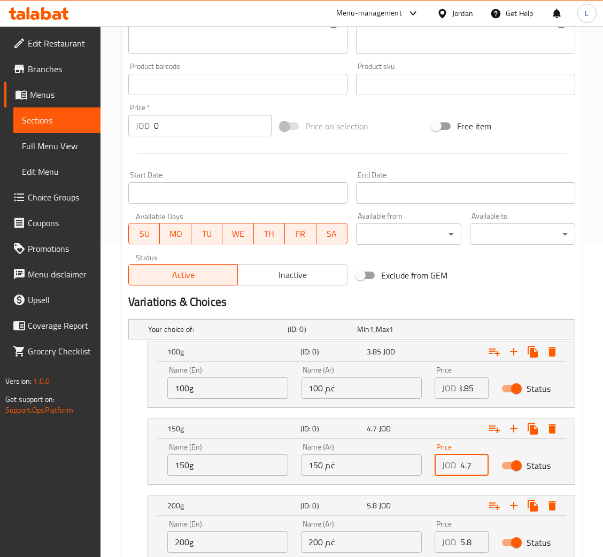
click at [461, 469] on input "4.7" at bounding box center [475, 465] width 28 height 21
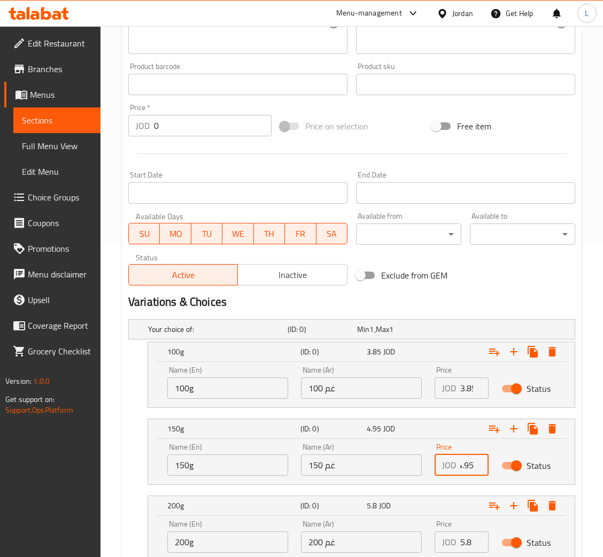
type input "4.95"
click at [461, 536] on input "5.8" at bounding box center [475, 542] width 28 height 21
click at [461, 537] on input "5.8" at bounding box center [475, 542] width 28 height 21
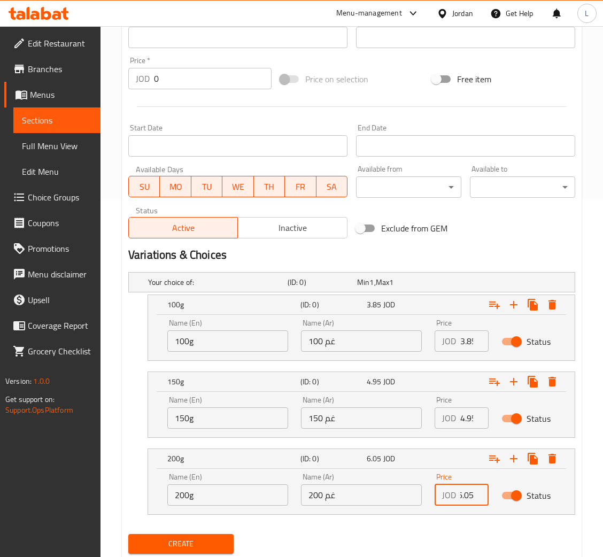
scroll to position [391, 0]
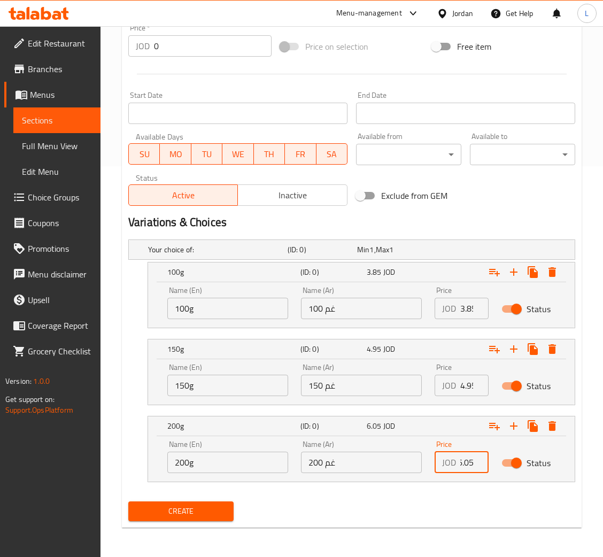
type input "6.05"
click at [223, 510] on span "Create" at bounding box center [181, 511] width 88 height 13
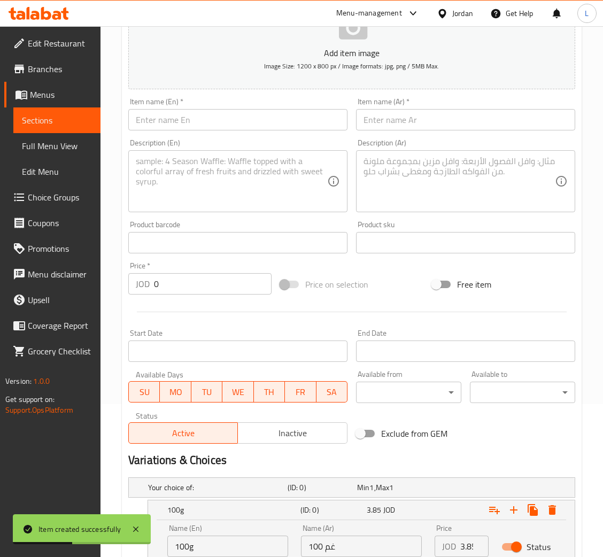
scroll to position [151, 0]
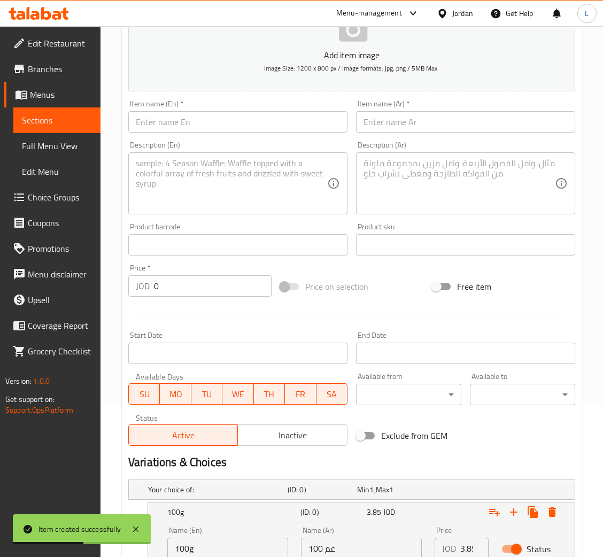
drag, startPoint x: 192, startPoint y: 124, endPoint x: 304, endPoint y: 123, distance: 112.3
click at [192, 124] on input "text" at bounding box center [237, 121] width 219 height 21
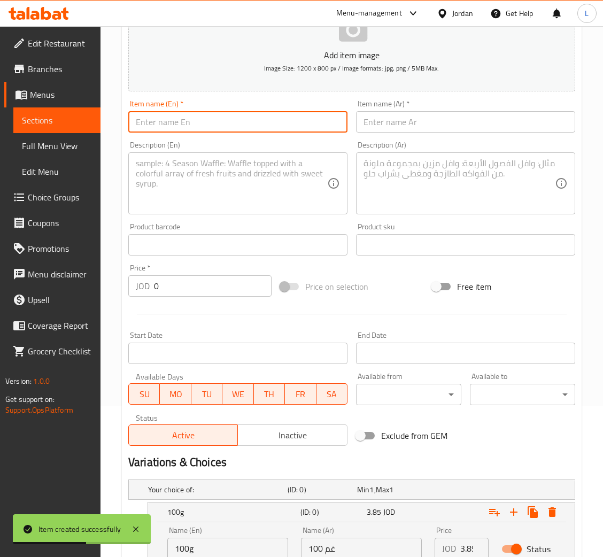
paste input "Classic Burger"
type input "Classic Burger"
click at [415, 122] on input "text" at bounding box center [465, 121] width 219 height 21
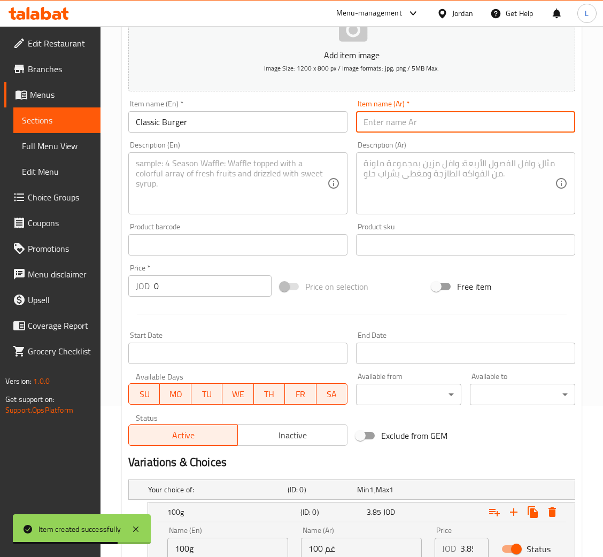
click at [455, 127] on input "text" at bounding box center [465, 121] width 219 height 21
paste input "برجر كلاسيك"
type input "برجر كلاسيك"
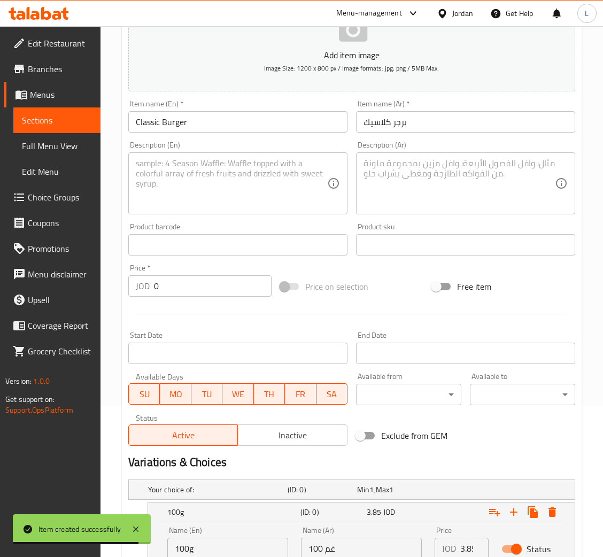
click at [140, 187] on textarea at bounding box center [232, 183] width 192 height 51
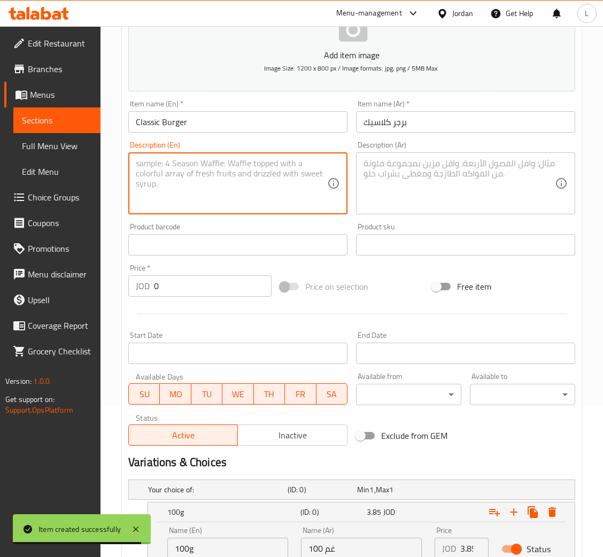
paste textarea "Fresh beef, yellow cheddar, mayo, ketchup, onion, tomato, pickles, lettuce"
type textarea "Fresh beef, yellow cheddar, mayo, ketchup, onion, tomato, pickles, lettuce"
click at [460, 193] on textarea at bounding box center [460, 183] width 192 height 51
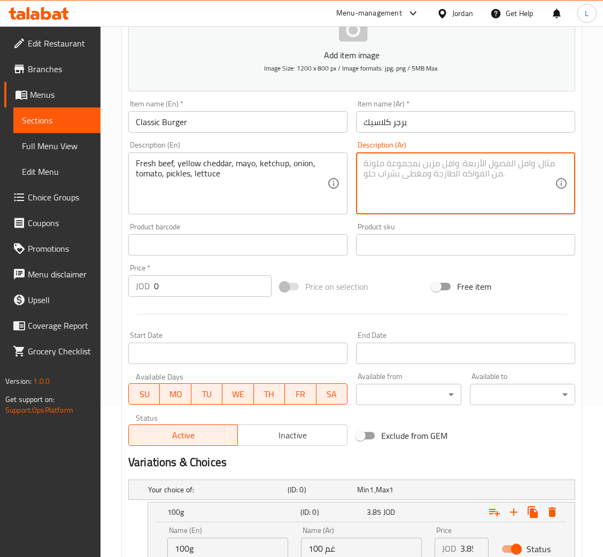
drag, startPoint x: 407, startPoint y: 185, endPoint x: 427, endPoint y: 187, distance: 20.5
click at [408, 185] on textarea at bounding box center [460, 183] width 192 height 51
paste textarea "لحم بقري طازج، شيدر صفراء، مايونيز، كاتشب، بصل، طماطم، مخلل، خس"
type textarea "لحم بقري طازج، شيدر صفراء، مايونيز، كاتشب، بصل، طماطم، مخلل، خس"
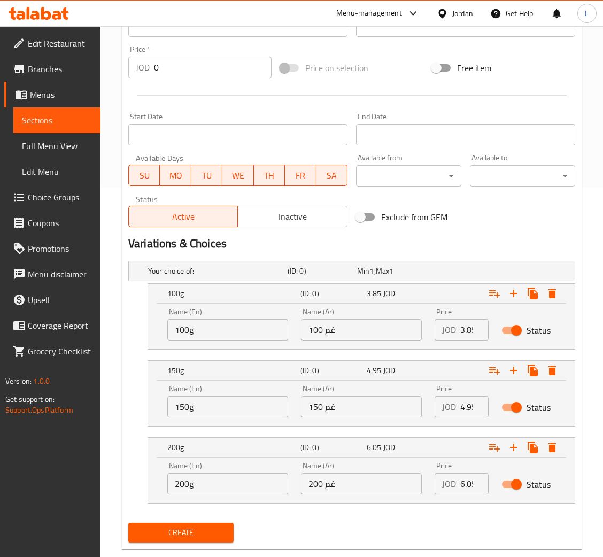
scroll to position [391, 0]
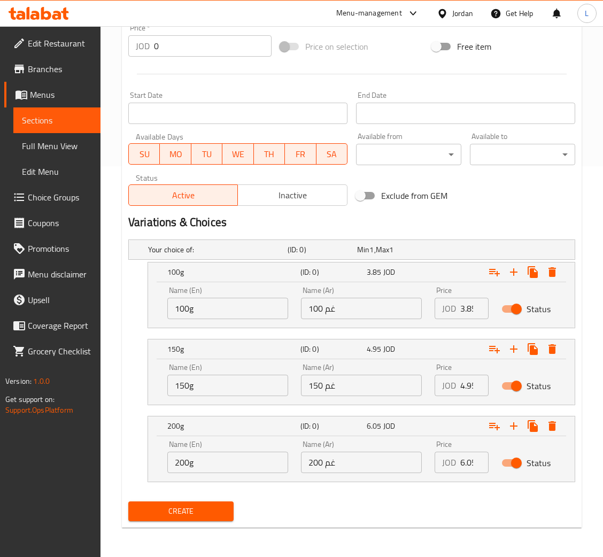
click at [461, 310] on input "3.85" at bounding box center [475, 308] width 28 height 21
type input "3.3"
click at [464, 381] on input "4.95" at bounding box center [475, 385] width 28 height 21
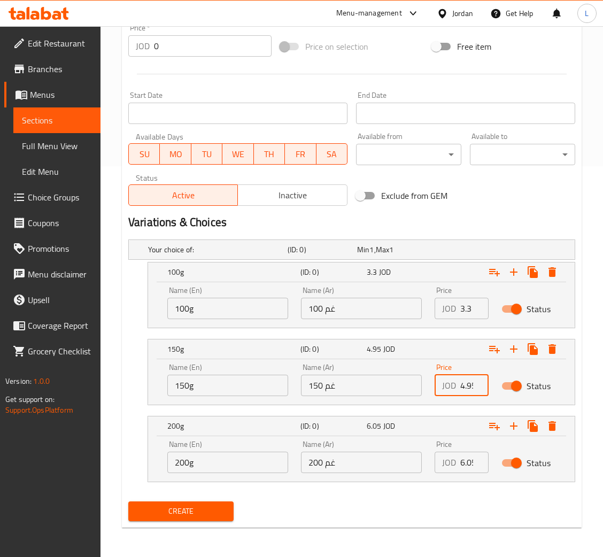
click at [464, 381] on input "4.95" at bounding box center [475, 385] width 28 height 21
type input "4.4"
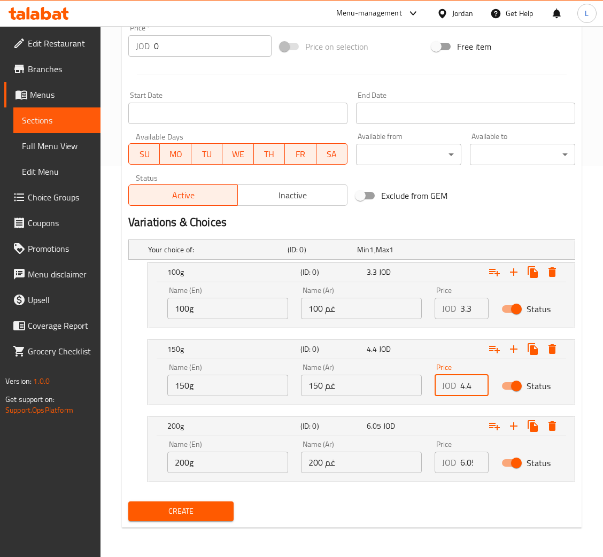
click at [464, 463] on input "6.05" at bounding box center [475, 462] width 28 height 21
type input "5.5"
click at [162, 508] on span "Create" at bounding box center [181, 511] width 88 height 13
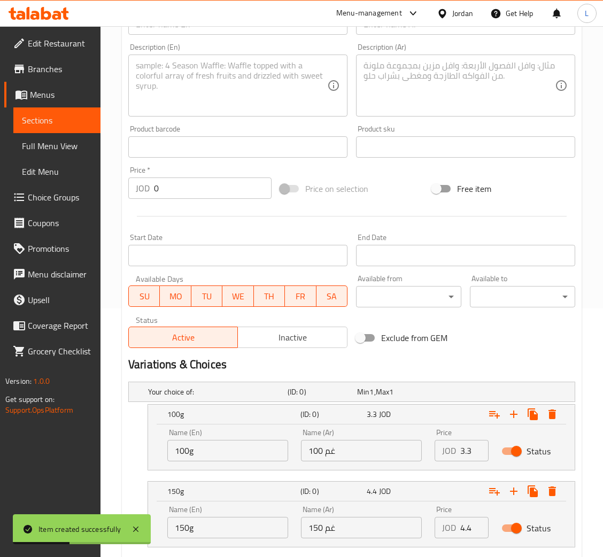
scroll to position [0, 0]
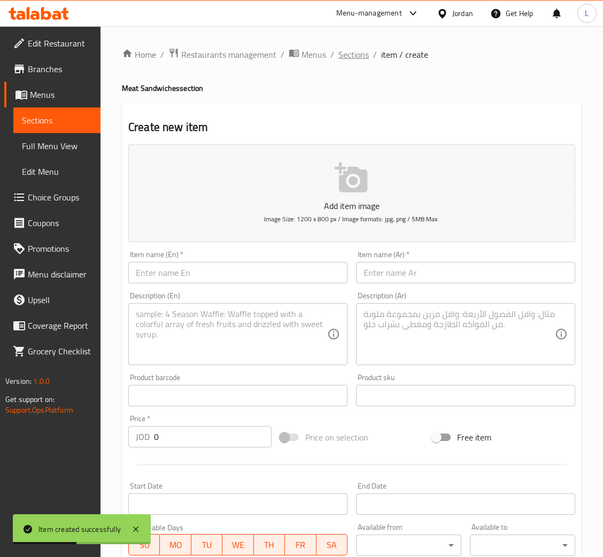
click at [339, 50] on span "Sections" at bounding box center [354, 54] width 30 height 13
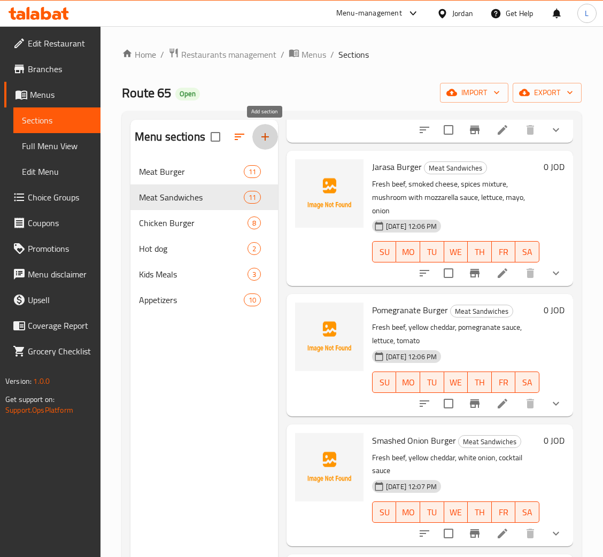
click at [261, 136] on icon "button" at bounding box center [265, 137] width 13 height 13
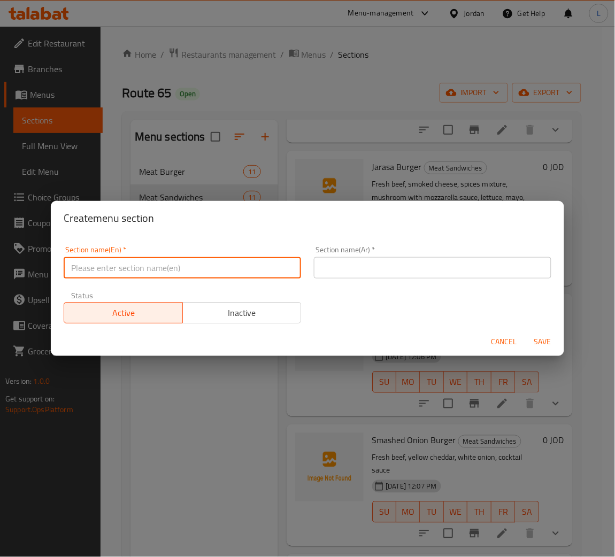
click at [191, 263] on input "text" at bounding box center [183, 267] width 238 height 21
click at [211, 269] on input "Chicken Sandwiches" at bounding box center [183, 267] width 238 height 21
type input "Chicken Sandwiches"
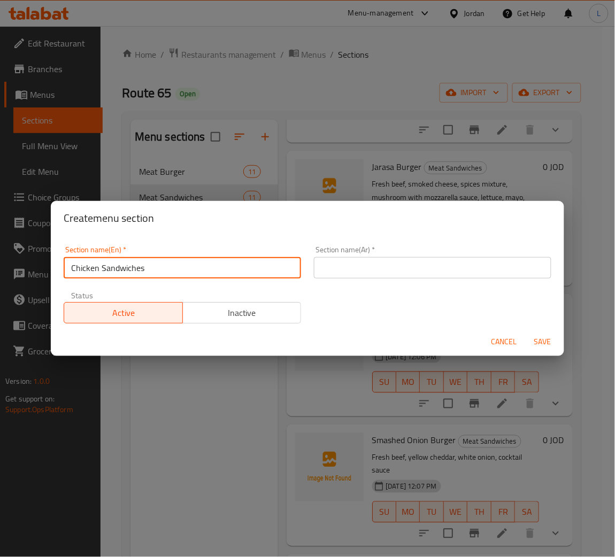
click at [358, 266] on input "text" at bounding box center [433, 267] width 238 height 21
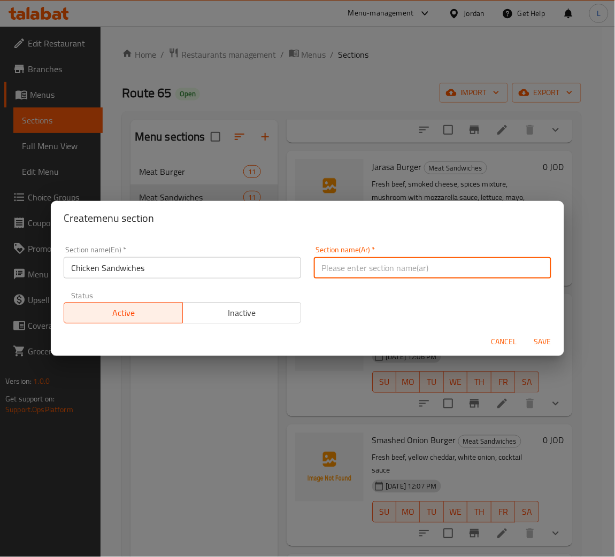
paste input "سندويشات الدجاج"
type input "سندويشات الدجاج"
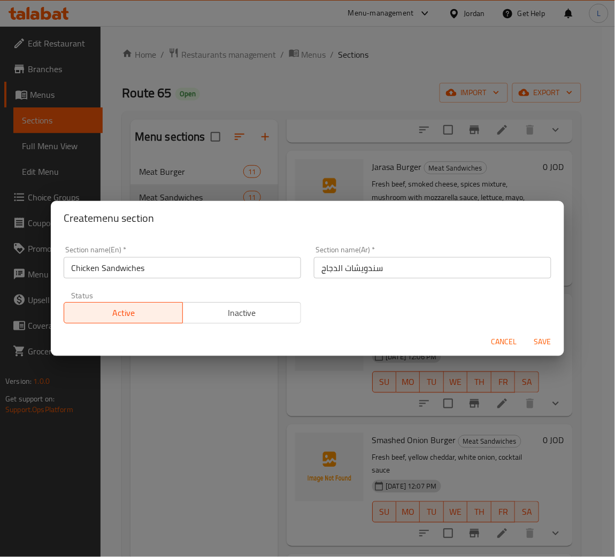
drag, startPoint x: 536, startPoint y: 330, endPoint x: 538, endPoint y: 336, distance: 6.8
click at [538, 330] on div "Cancel Save" at bounding box center [308, 342] width 514 height 28
click at [538, 338] on span "Save" at bounding box center [543, 341] width 26 height 13
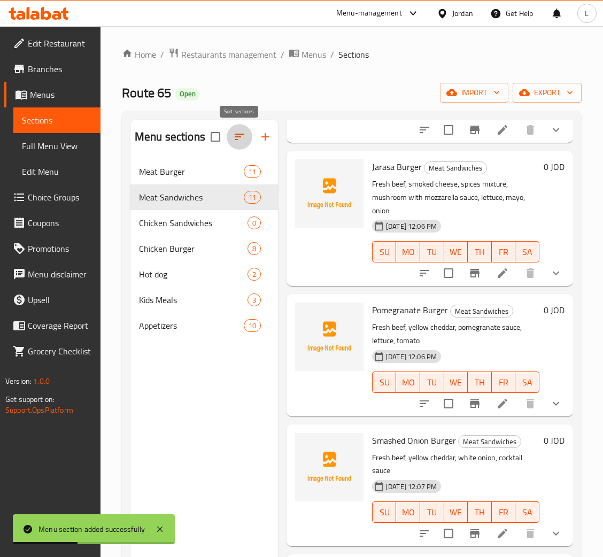
click at [235, 143] on icon "button" at bounding box center [239, 137] width 13 height 13
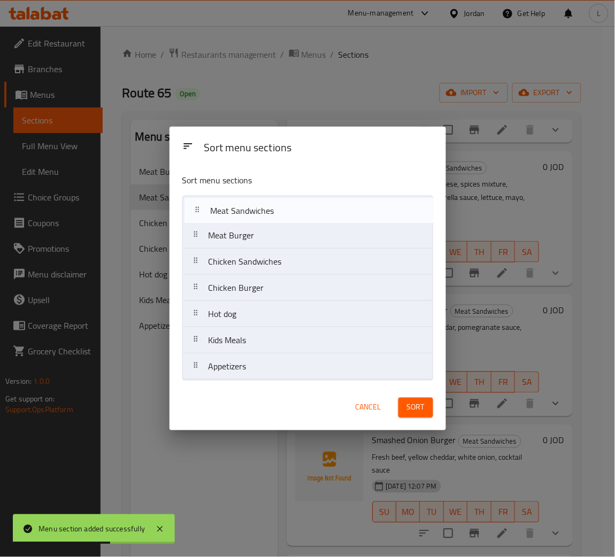
drag, startPoint x: 235, startPoint y: 242, endPoint x: 240, endPoint y: 210, distance: 31.9
click at [240, 210] on nav "Meat Burger Meat Sandwiches Chicken Sandwiches Chicken Burger Hot dog Kids Meal…" at bounding box center [307, 288] width 251 height 185
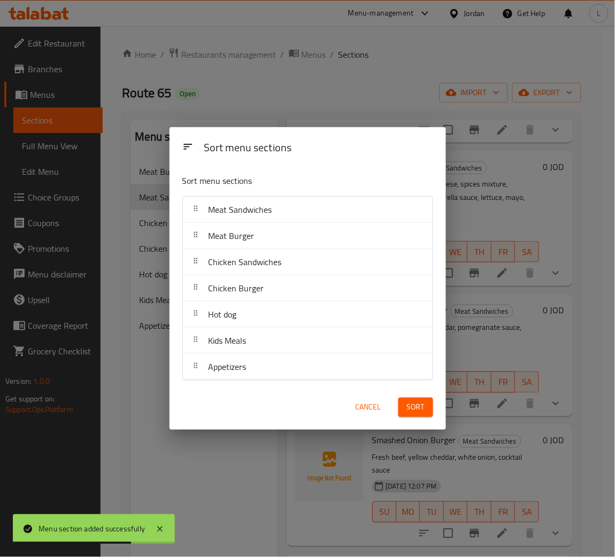
click at [429, 410] on button "Sort" at bounding box center [416, 408] width 35 height 20
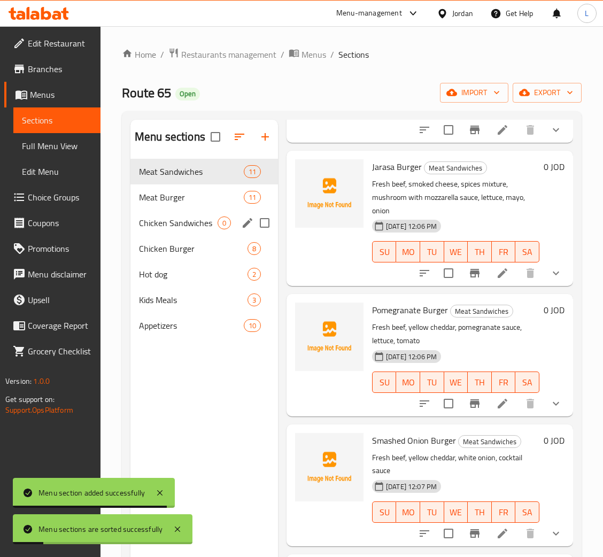
click at [165, 228] on span "Chicken Sandwiches" at bounding box center [178, 223] width 79 height 13
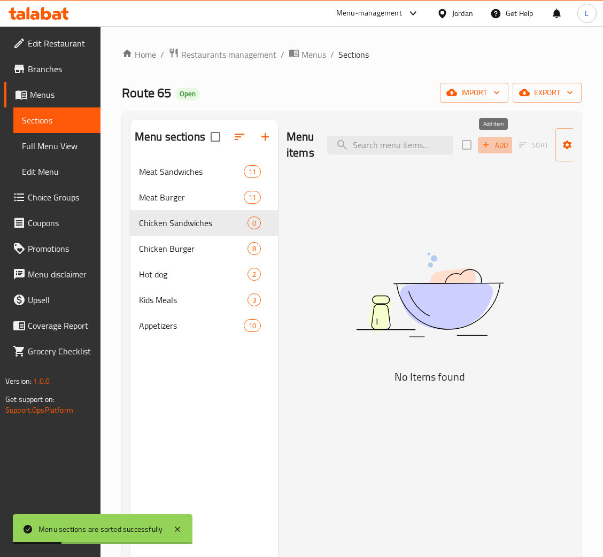
click at [488, 147] on icon "button" at bounding box center [486, 145] width 10 height 10
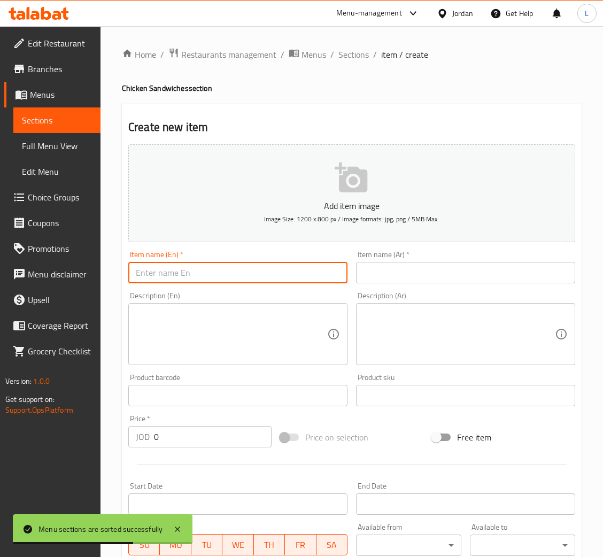
drag, startPoint x: 186, startPoint y: 271, endPoint x: 349, endPoint y: 258, distance: 163.7
click at [186, 271] on input "text" at bounding box center [237, 272] width 219 height 21
paste input "65 Chicken Burger"
type input "65 Chicken Burger"
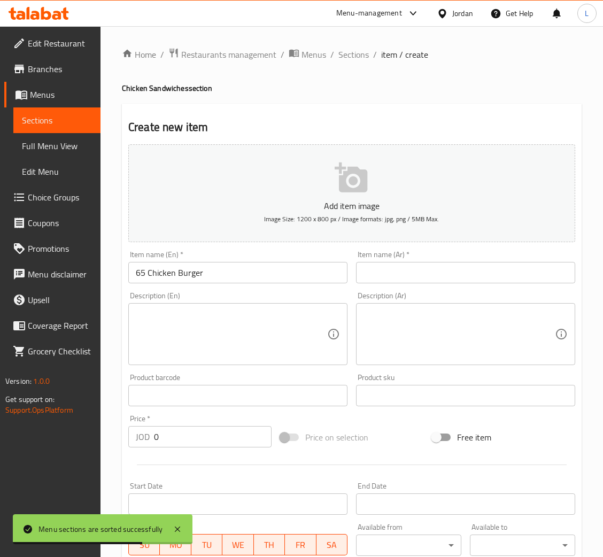
click at [435, 256] on div "Item name (Ar)   * Item name (Ar) *" at bounding box center [465, 267] width 219 height 33
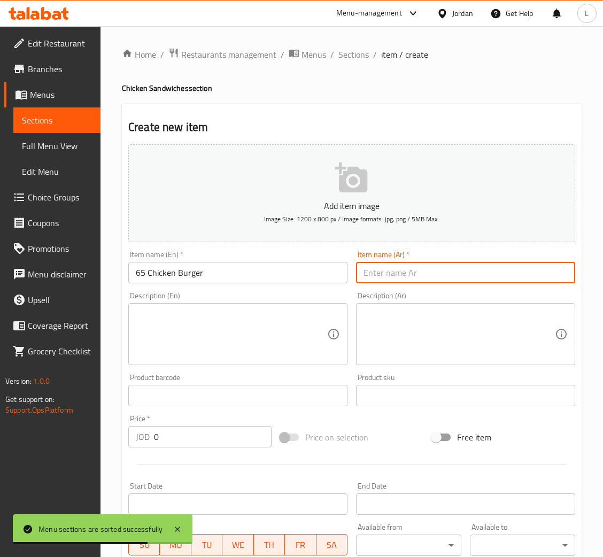
drag, startPoint x: 442, startPoint y: 278, endPoint x: 406, endPoint y: 266, distance: 38.1
click at [444, 277] on input "text" at bounding box center [465, 272] width 219 height 21
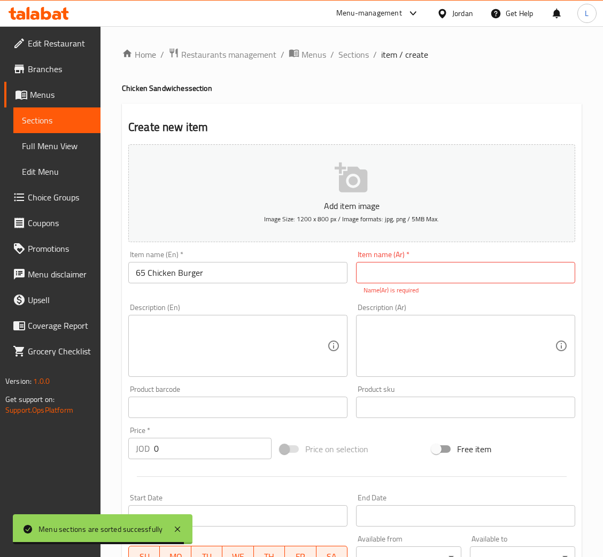
drag, startPoint x: 366, startPoint y: 282, endPoint x: 367, endPoint y: 292, distance: 9.6
click at [366, 282] on input "text" at bounding box center [465, 272] width 219 height 21
paste input "برجر دجاج 65"
type input "برجر دجاج 65"
drag, startPoint x: 263, startPoint y: 365, endPoint x: 284, endPoint y: 364, distance: 21.4
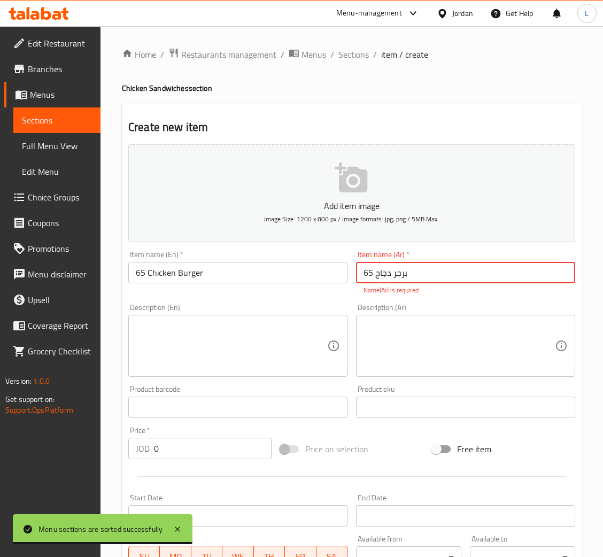
click at [263, 364] on div "Description (En)" at bounding box center [237, 346] width 219 height 62
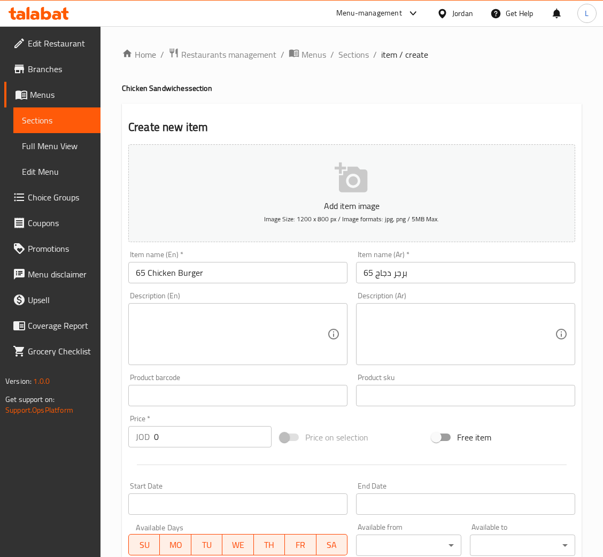
click at [256, 323] on textarea at bounding box center [232, 334] width 192 height 51
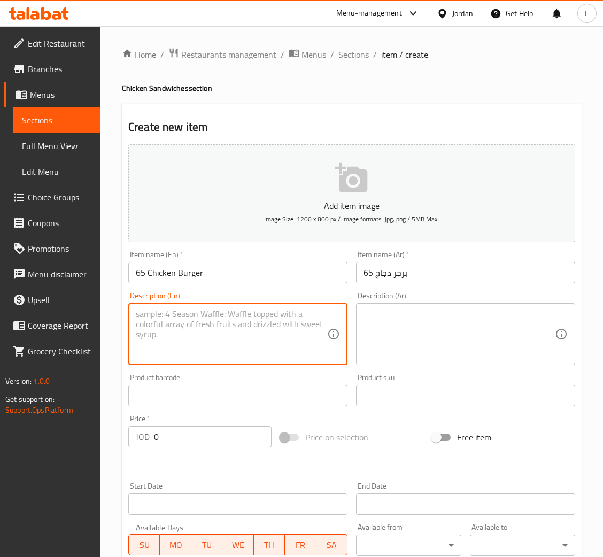
paste textarea "grilled chicken, white cheddar, creamy oregano corn sauce, mayo, lettuce"
type textarea "grilled chicken, white cheddar, creamy oregano corn sauce, mayo, lettuce"
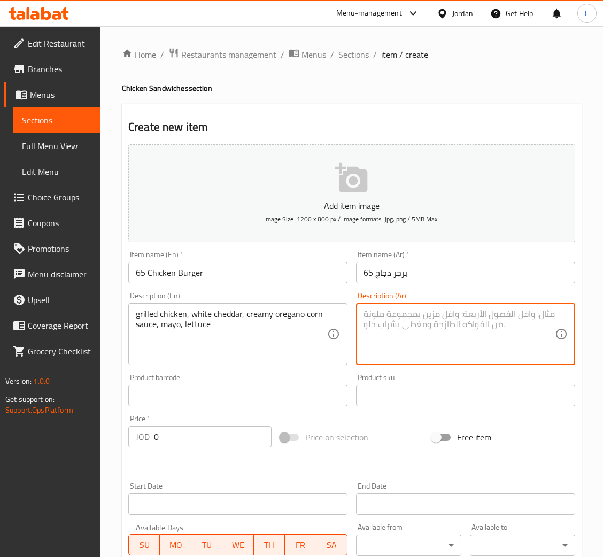
click at [474, 326] on textarea at bounding box center [460, 334] width 192 height 51
click at [429, 316] on textarea at bounding box center [460, 334] width 192 height 51
paste textarea "دجاج مشوي، شيدر بيضاء، صوص ذرة كريمية بالأوريجانو، مايونيز، خس"
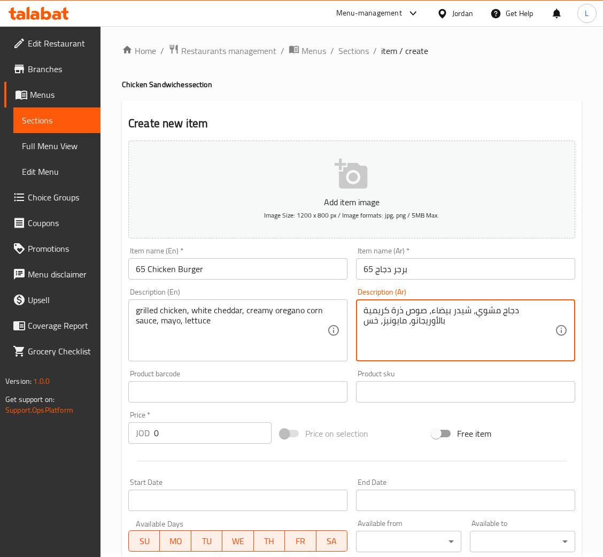
scroll to position [196, 0]
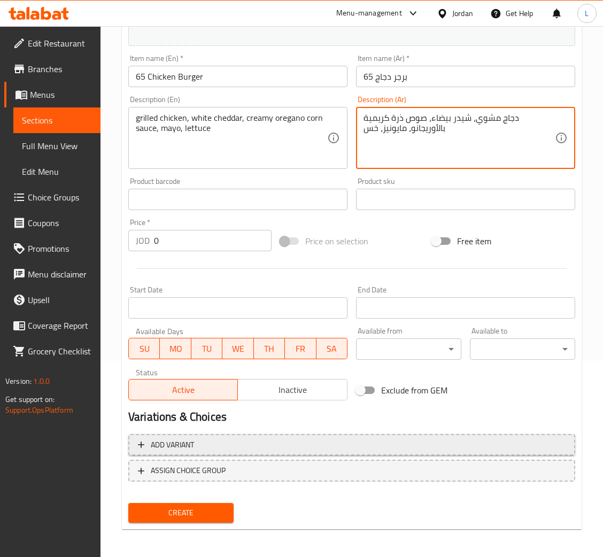
type textarea "دجاج مشوي، شيدر بيضاء، صوص ذرة كريمية بالأوريجانو، مايونيز، خس"
click at [354, 444] on span "Add variant" at bounding box center [352, 445] width 428 height 13
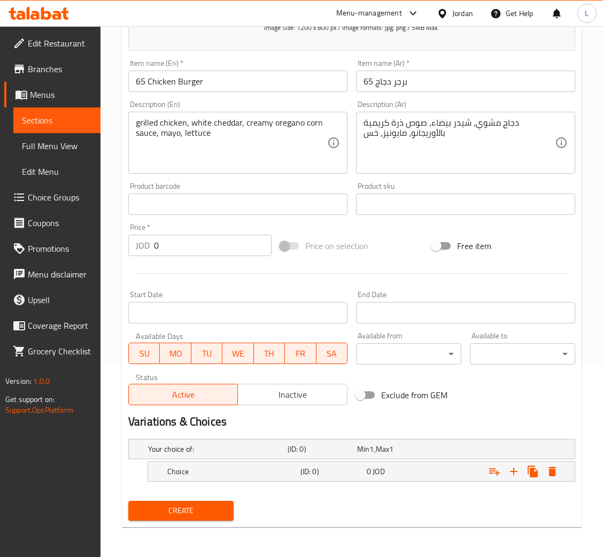
scroll to position [190, 0]
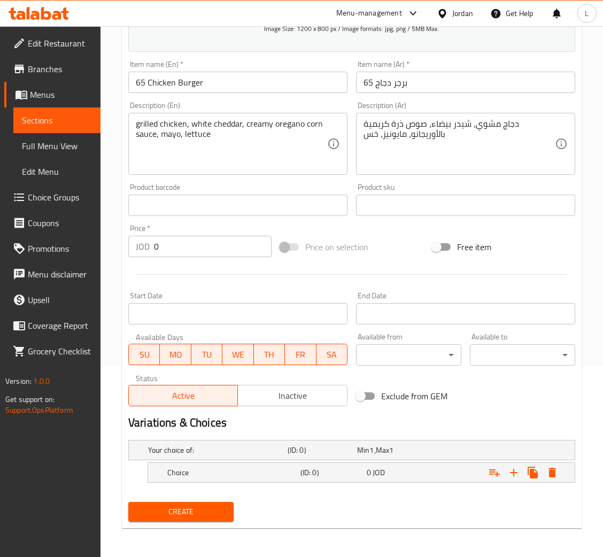
click at [390, 486] on nav at bounding box center [351, 489] width 447 height 9
click at [418, 468] on div "0 JOD" at bounding box center [398, 473] width 62 height 11
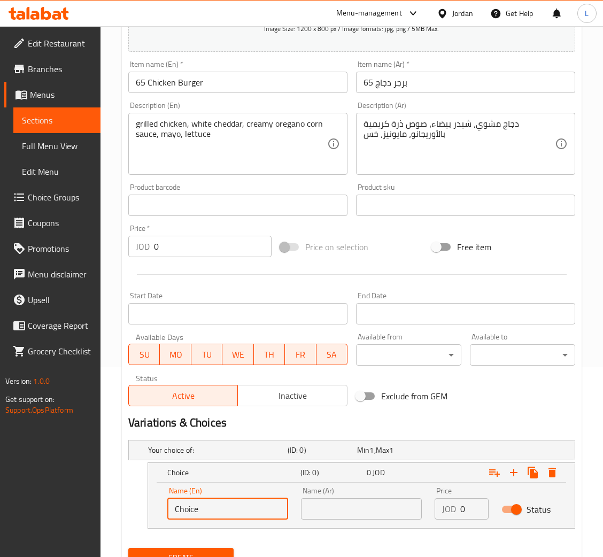
click at [265, 509] on input "Choice" at bounding box center [227, 509] width 121 height 21
type input "100g"
click at [364, 510] on input "text" at bounding box center [361, 509] width 121 height 21
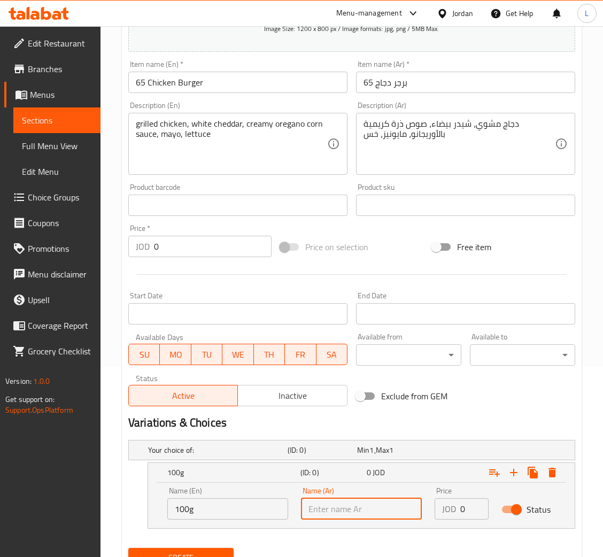
type input "100 غم"
click at [466, 512] on input "0" at bounding box center [475, 509] width 28 height 21
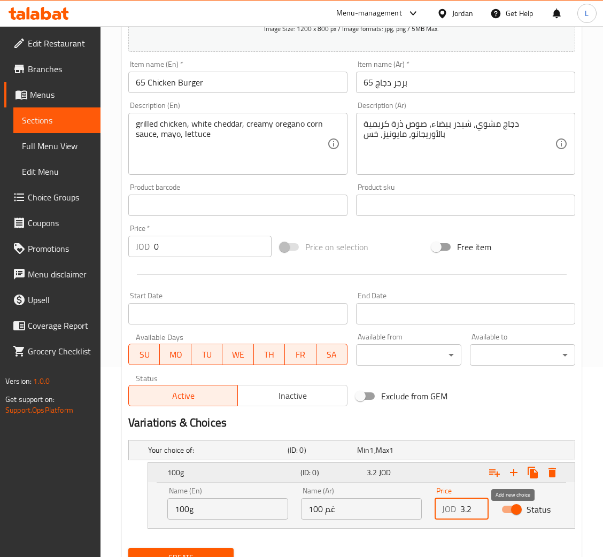
type input "3.2"
click at [511, 471] on icon "Expand" at bounding box center [514, 472] width 13 height 13
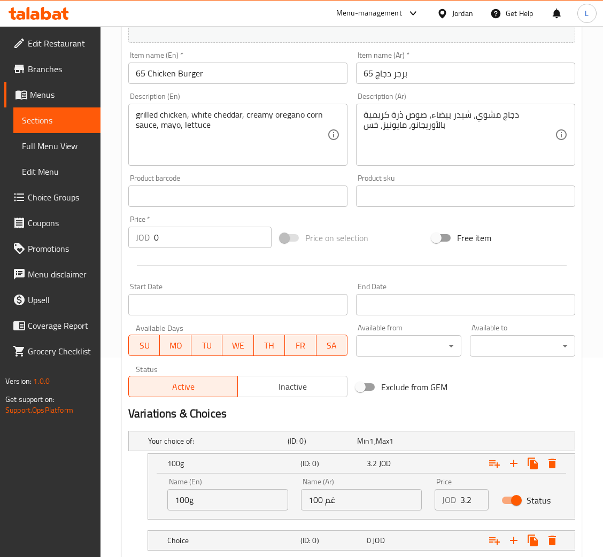
scroll to position [268, 0]
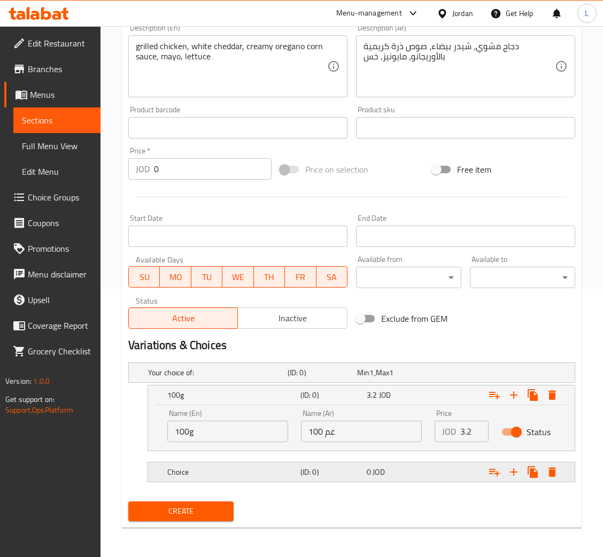
click at [286, 465] on div "Choice" at bounding box center [231, 472] width 133 height 15
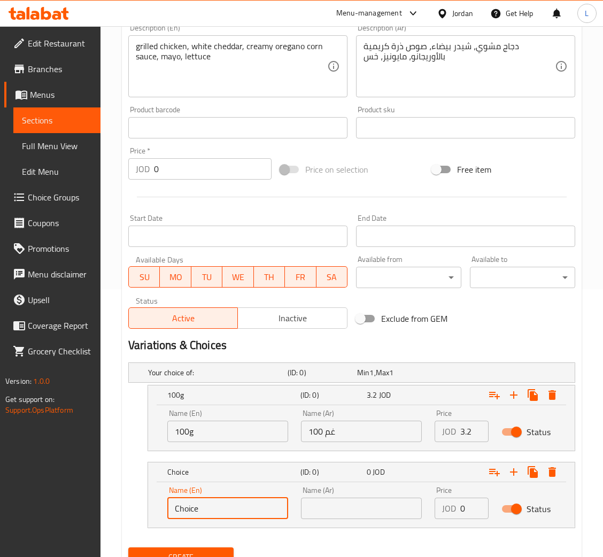
click at [232, 504] on input "Choice" at bounding box center [227, 508] width 121 height 21
type input "200g"
click at [342, 500] on input "text" at bounding box center [361, 508] width 121 height 21
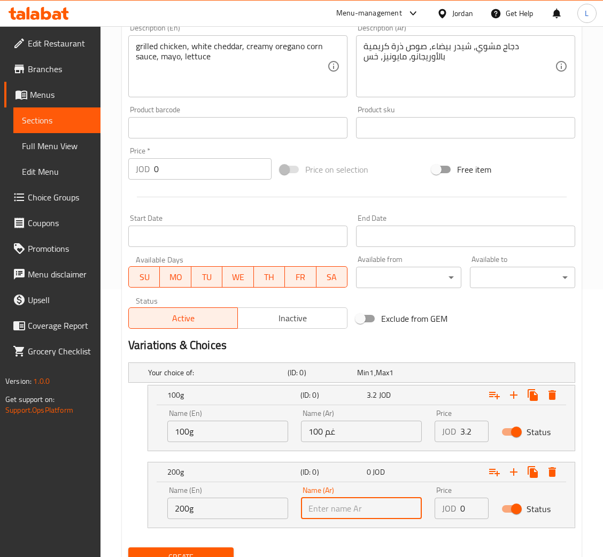
type input "200 غم"
click at [464, 513] on input "0" at bounding box center [475, 508] width 28 height 21
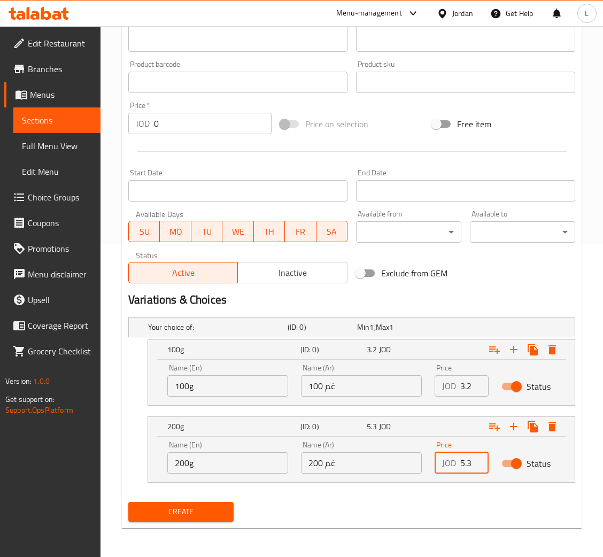
type input "5.3"
click at [230, 514] on button "Create" at bounding box center [180, 512] width 105 height 20
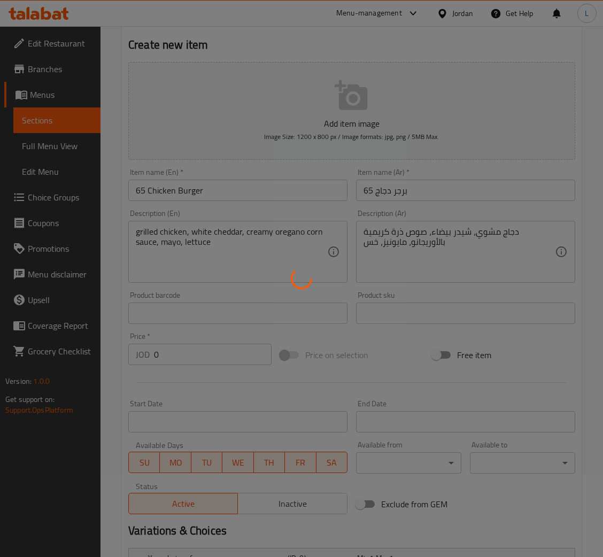
scroll to position [0, 0]
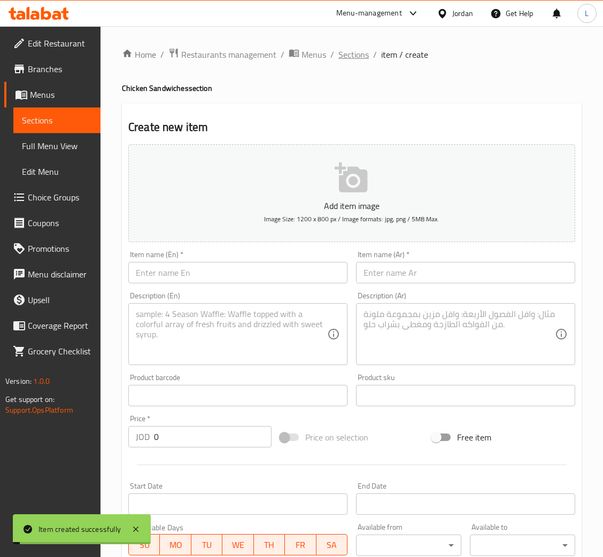
click at [342, 50] on span "Sections" at bounding box center [354, 54] width 30 height 13
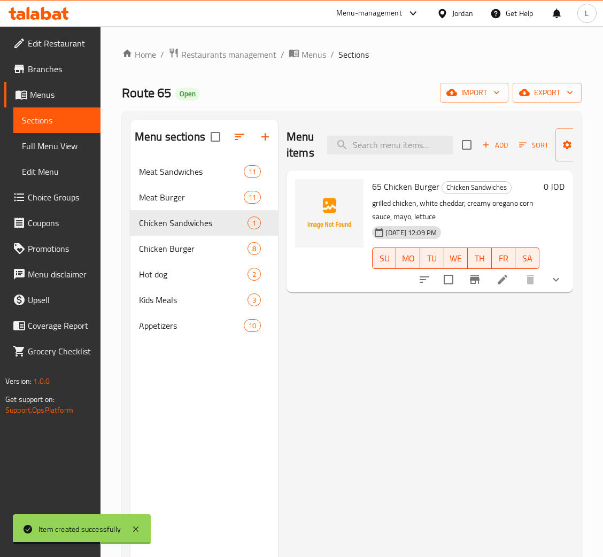
click at [495, 149] on span "Add" at bounding box center [495, 145] width 29 height 12
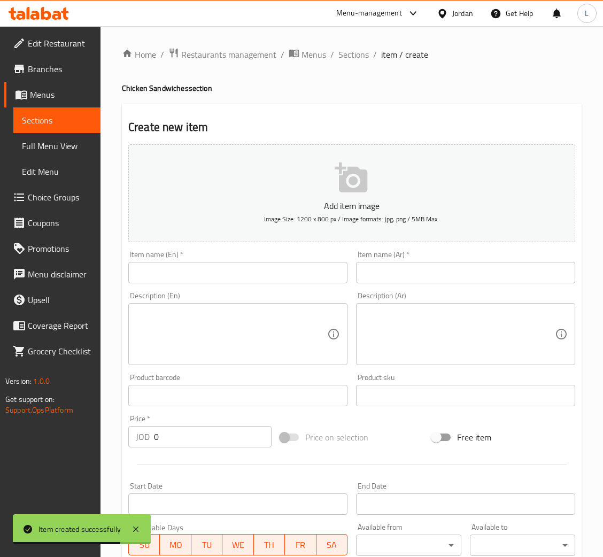
click at [186, 281] on input "text" at bounding box center [237, 272] width 219 height 21
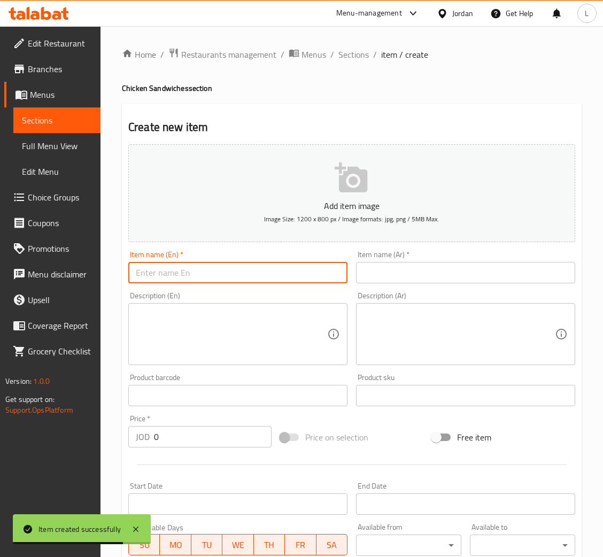
paste input "Pella Chicken Burger"
type input "Pella Chicken Burger"
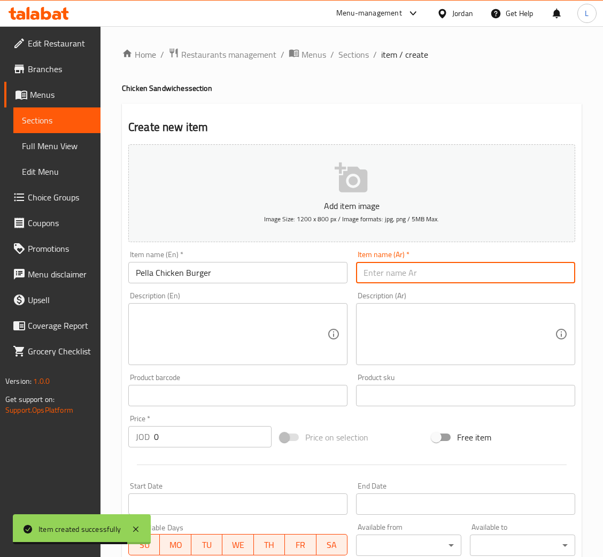
drag, startPoint x: 409, startPoint y: 282, endPoint x: 468, endPoint y: 282, distance: 58.3
click at [409, 282] on input "text" at bounding box center [465, 272] width 219 height 21
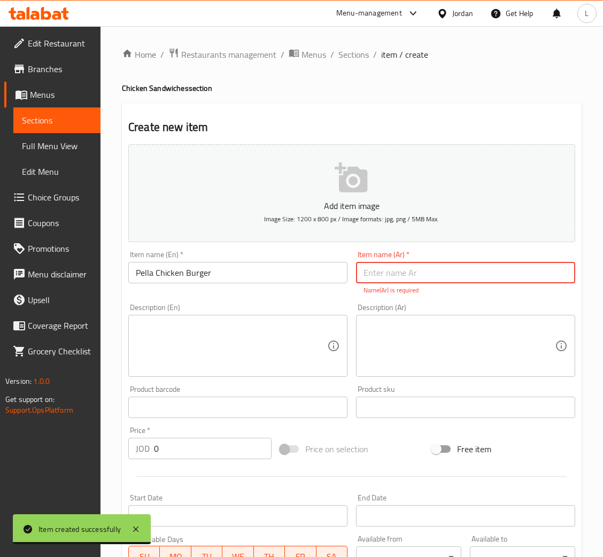
drag, startPoint x: 416, startPoint y: 271, endPoint x: 438, endPoint y: 276, distance: 23.1
click at [416, 271] on input "text" at bounding box center [465, 272] width 219 height 21
paste input "برجر دجاج بيلا"
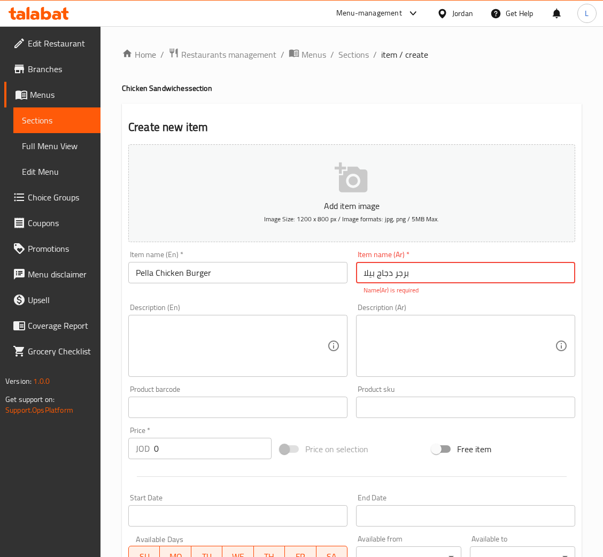
type input "برجر دجاج بيلا"
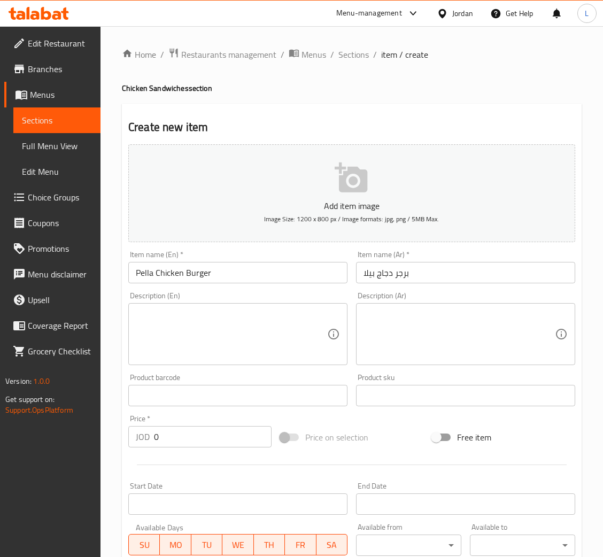
drag, startPoint x: 272, startPoint y: 326, endPoint x: 309, endPoint y: 327, distance: 37.5
click at [272, 326] on textarea at bounding box center [232, 334] width 192 height 51
paste textarea "Grilled chicken, white cheddar, turkey, dip sauce, lettuce, tomato."
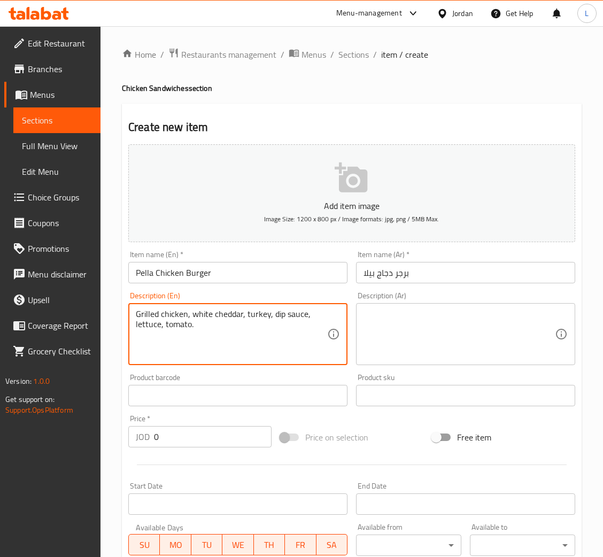
type textarea "Grilled chicken, white cheddar, turkey, dip sauce, lettuce, tomato."
click at [500, 329] on textarea at bounding box center [460, 334] width 192 height 51
click at [422, 345] on textarea at bounding box center [460, 334] width 192 height 51
paste textarea "دجاج مشوي، شيدر بيضاء، ديك رومي، صوص غموس، خس، طماطم."
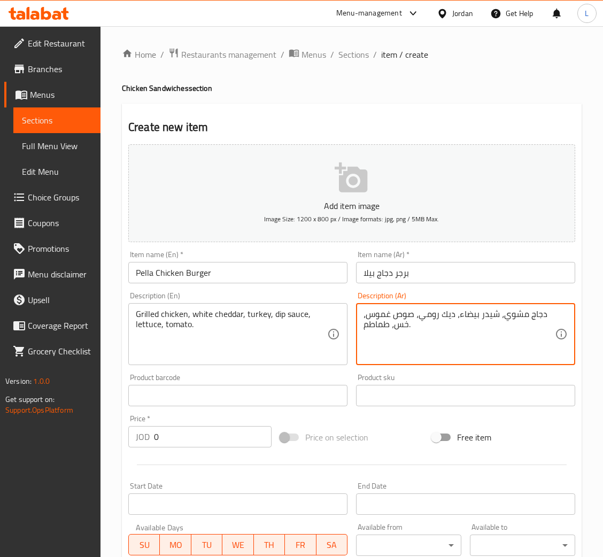
type textarea "دجاج مشوي، شيدر بيضاء، ديك رومي، صوص غموس، خس، طماطم."
click at [190, 441] on input "0" at bounding box center [213, 436] width 118 height 21
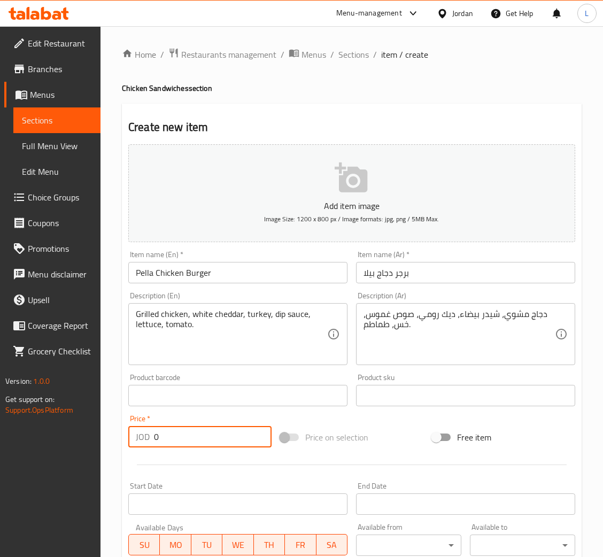
click at [190, 441] on input "0" at bounding box center [213, 436] width 118 height 21
paste input "3.2"
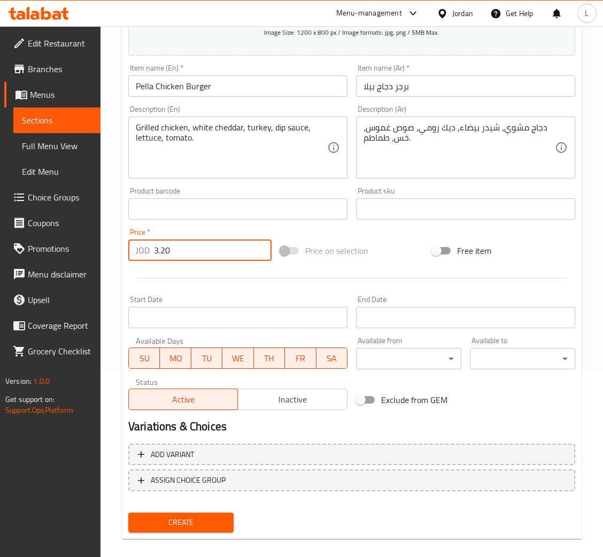
scroll to position [196, 0]
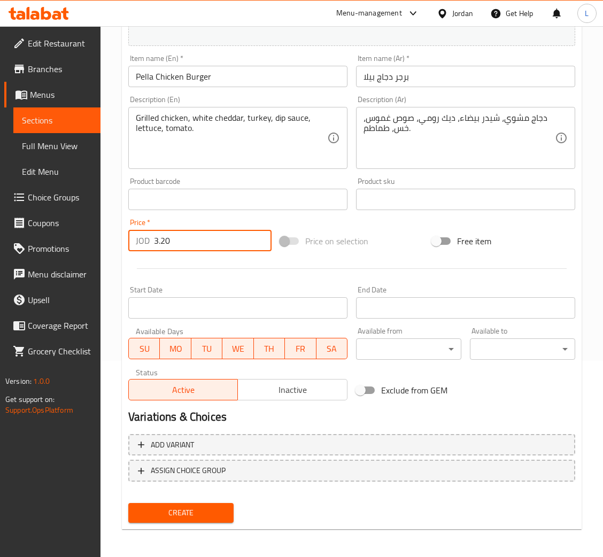
type input "3.20"
click at [182, 515] on span "Create" at bounding box center [181, 513] width 88 height 13
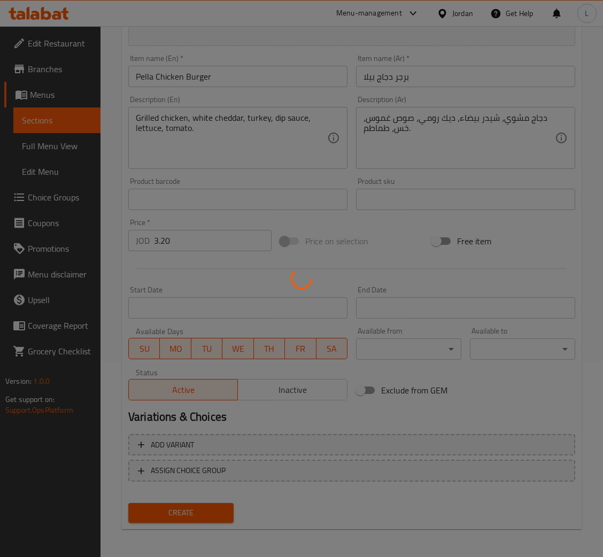
type input "0"
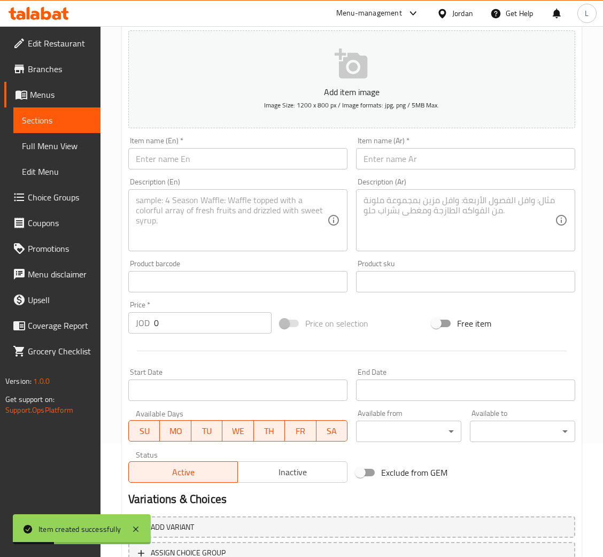
scroll to position [36, 0]
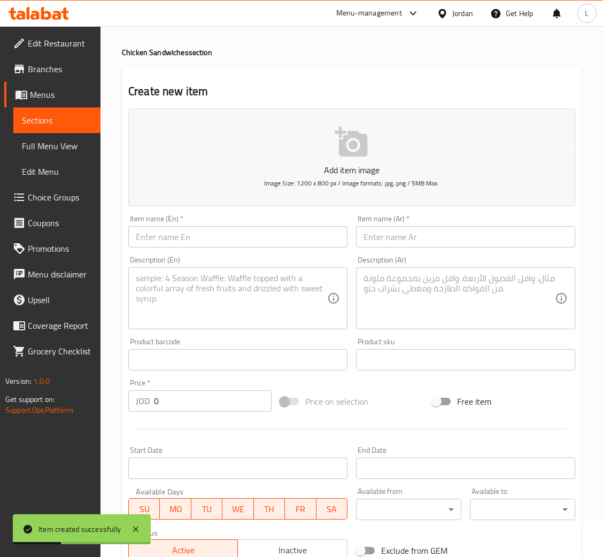
drag, startPoint x: 233, startPoint y: 231, endPoint x: 344, endPoint y: 233, distance: 111.3
click at [233, 231] on input "text" at bounding box center [237, 236] width 219 height 21
paste input "Mexican Chicken Spicy"
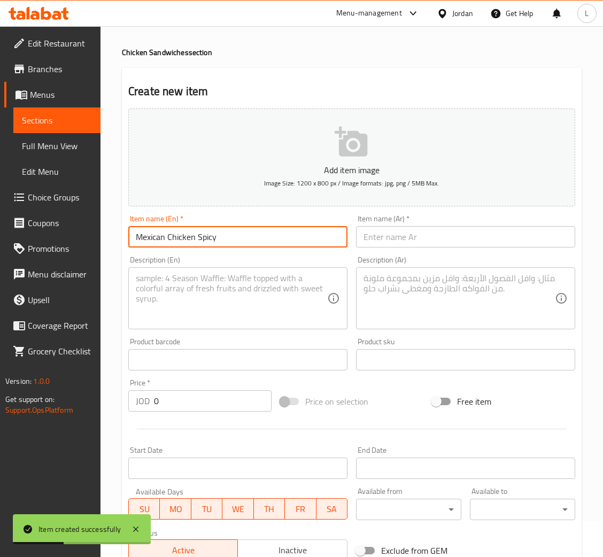
type input "Mexican Chicken Spicy"
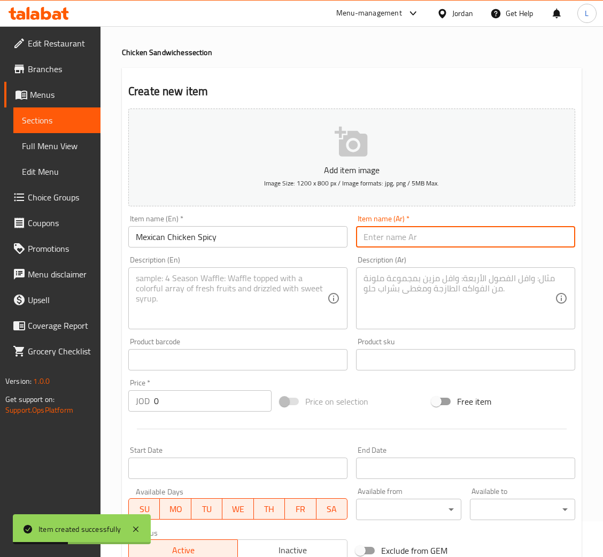
click at [461, 235] on input "text" at bounding box center [465, 236] width 219 height 21
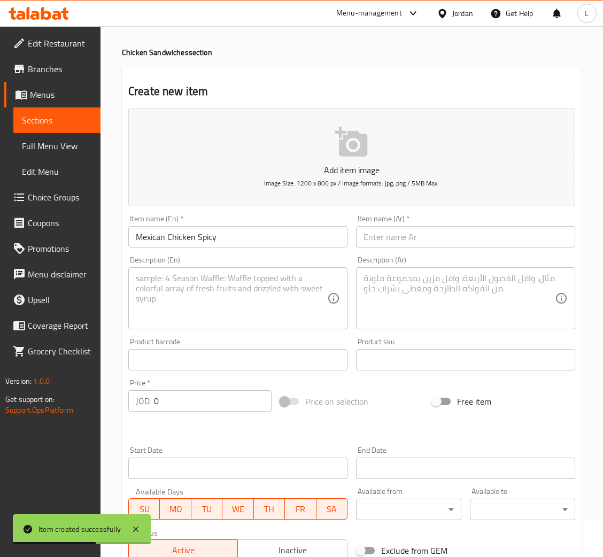
click at [423, 241] on input "text" at bounding box center [465, 236] width 219 height 21
paste input "دجاج مكسيكي حار"
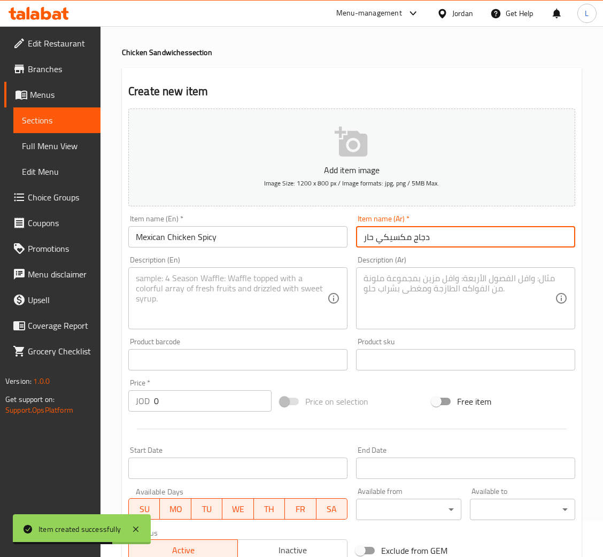
type input "دجاج مكسيكي حار"
click at [280, 288] on textarea at bounding box center [232, 298] width 192 height 51
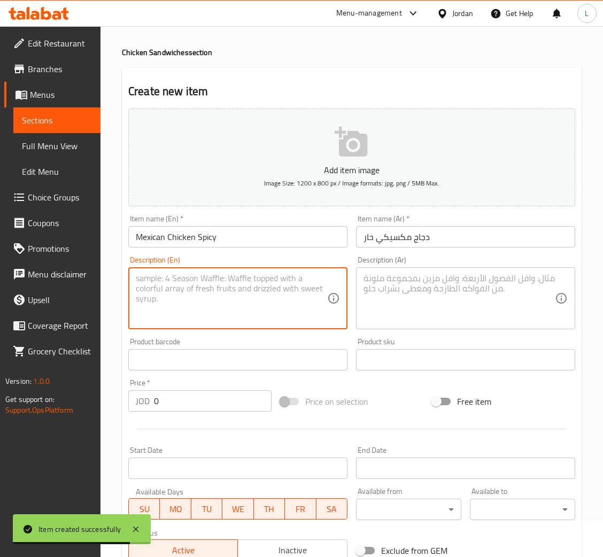
paste textarea "grilled chicken, white cheddar, lettuce spicy, mexican special sauce, mayo"
type textarea "grilled chicken, white cheddar, lettuce spicy, mexican special sauce, mayo"
click at [512, 287] on textarea at bounding box center [460, 298] width 192 height 51
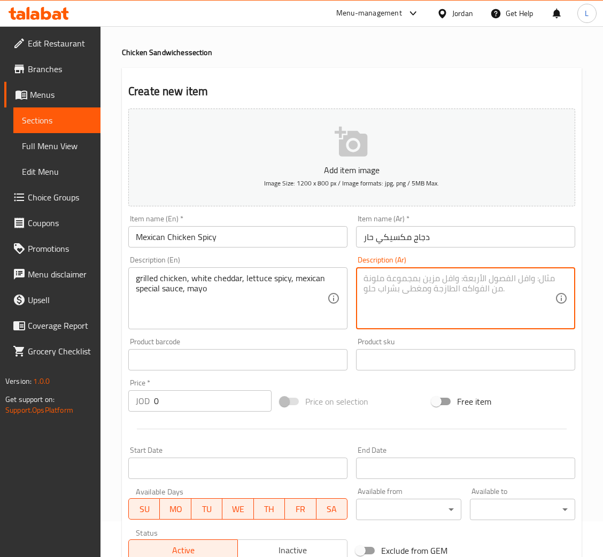
drag, startPoint x: 445, startPoint y: 296, endPoint x: 502, endPoint y: 309, distance: 59.2
click at [445, 296] on textarea at bounding box center [460, 298] width 192 height 51
paste textarea "دجاج مشوي، شيدر بيضاء، خس حار، صوص مكسيكي سبيشيال، مايونيز"
type textarea "دجاج مشوي، شيدر بيضاء، خس حار، صوص مكسيكي سبيشيال، مايونيز"
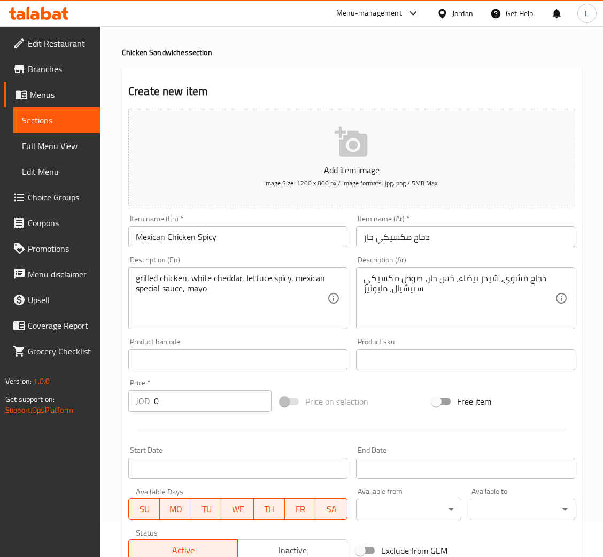
click at [216, 409] on input "0" at bounding box center [213, 401] width 118 height 21
paste input "3.2"
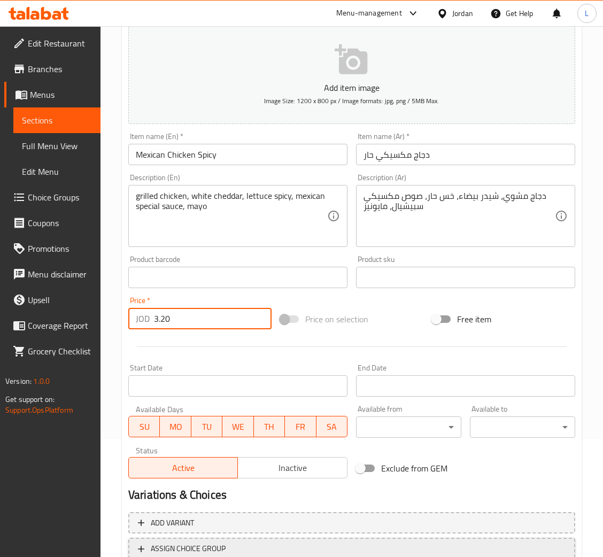
scroll to position [196, 0]
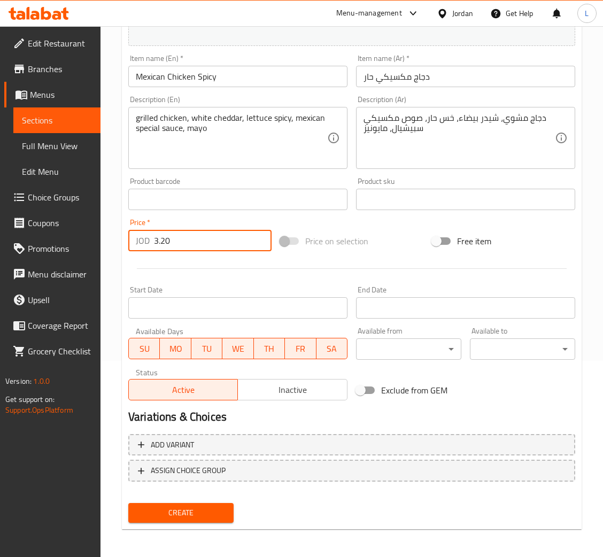
type input "3.20"
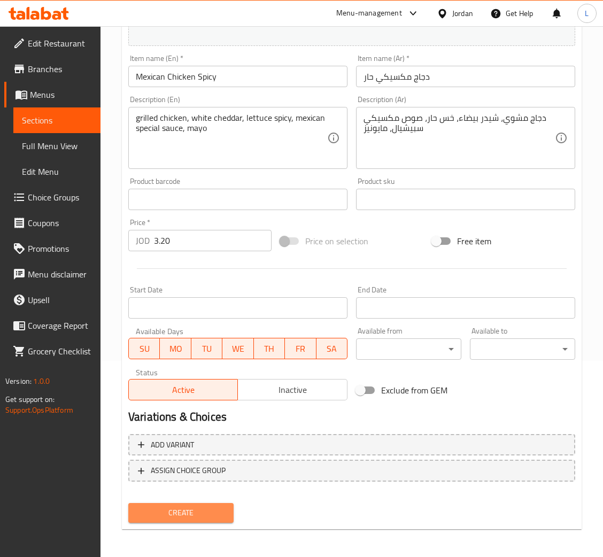
click at [194, 507] on span "Create" at bounding box center [181, 513] width 88 height 13
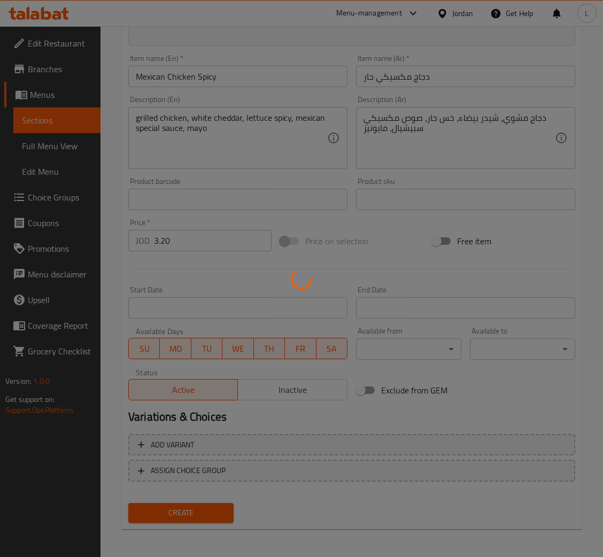
type input "0"
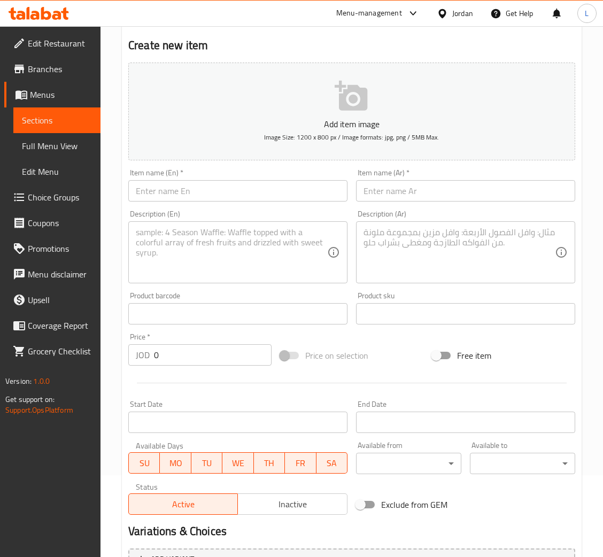
scroll to position [0, 0]
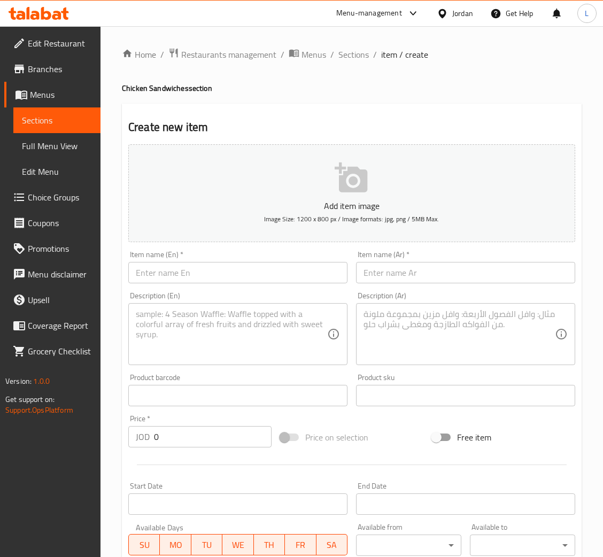
click at [256, 268] on input "text" at bounding box center [237, 272] width 219 height 21
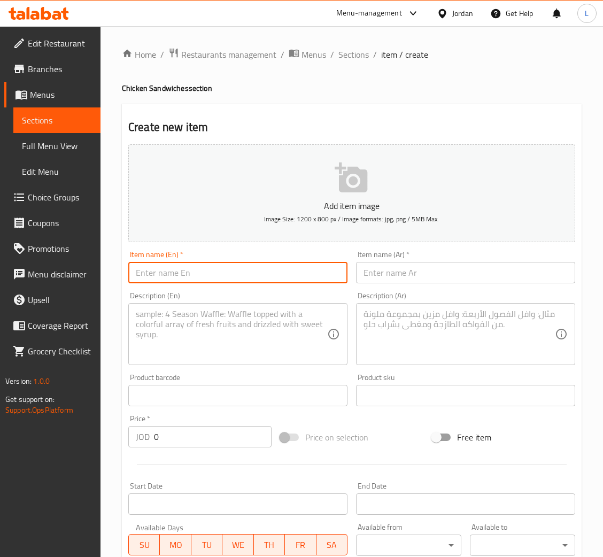
paste input "Creamy Mushroom Chicken Burger"
type input "Creamy Mushroom Chicken Burger"
drag, startPoint x: 378, startPoint y: 266, endPoint x: 424, endPoint y: 269, distance: 46.1
click at [381, 266] on input "text" at bounding box center [465, 272] width 219 height 21
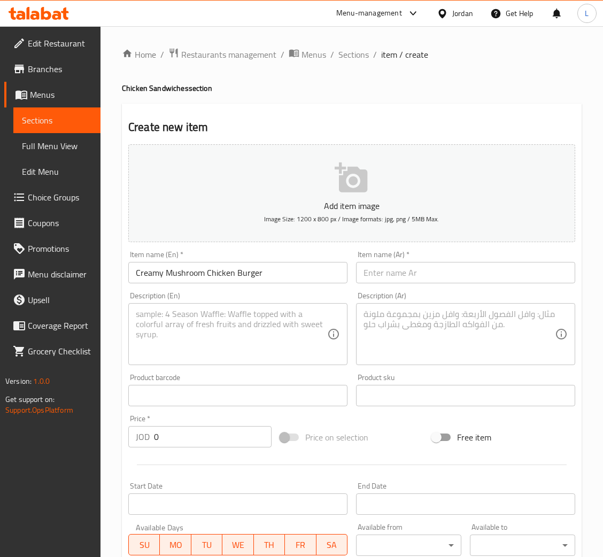
click at [411, 277] on input "text" at bounding box center [465, 272] width 219 height 21
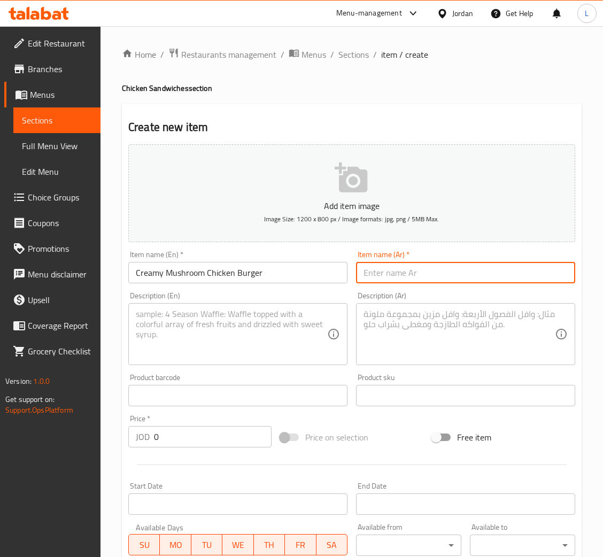
paste input "برجر دجاج بالفطر الكريمي"
type input "برجر دجاج بالفطر الكريمي"
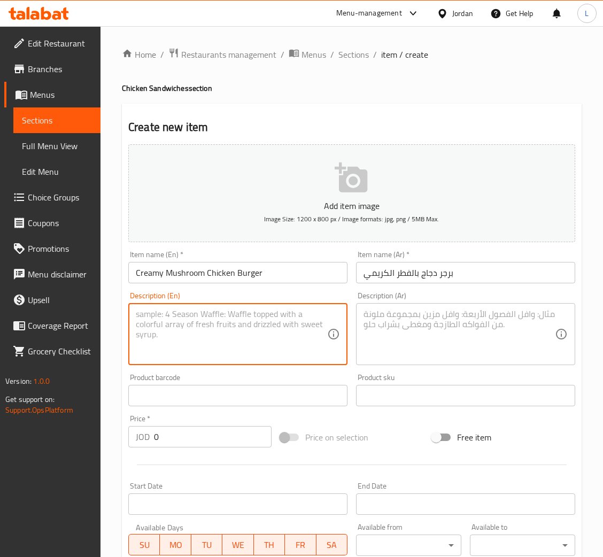
click at [289, 311] on textarea at bounding box center [232, 334] width 192 height 51
paste textarea "grilled chicken, white cheddar, creamy mushroom sauce, mayo, lettuce"
type textarea "grilled chicken, white cheddar, creamy mushroom sauce, mayo, lettuce"
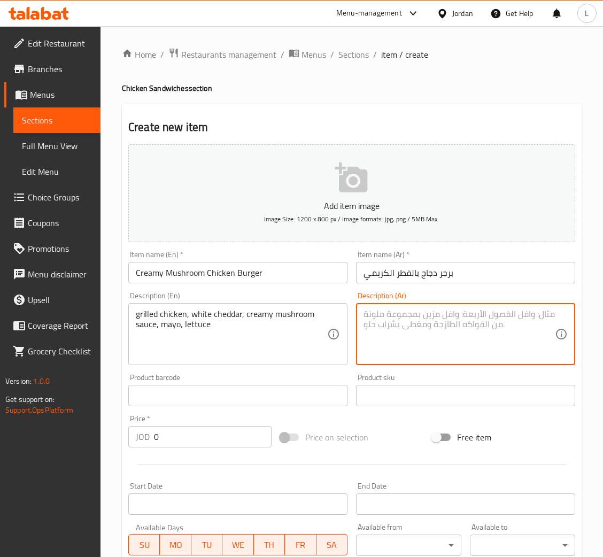
click at [425, 319] on textarea at bounding box center [460, 334] width 192 height 51
click at [507, 349] on textarea at bounding box center [460, 334] width 192 height 51
paste textarea "دجاج مشوي، شيدر بيضاء، صوص فطر كريمية، مايونيز، خس"
type textarea "دجاج مشوي، شيدر بيضاء، صوص فطر كريمية، مايونيز، خس"
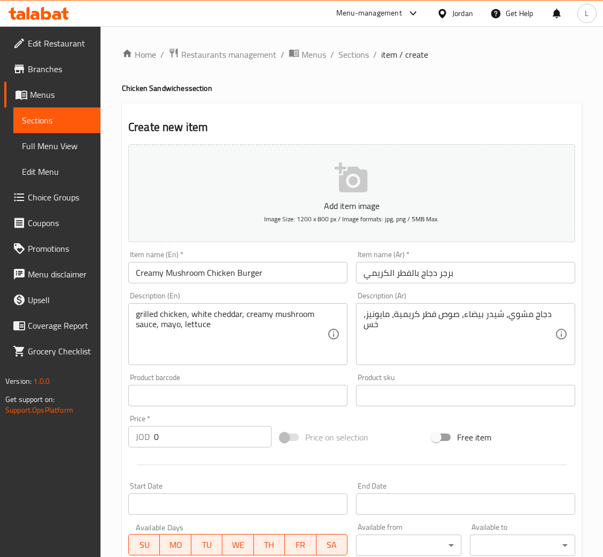
click at [233, 440] on input "0" at bounding box center [213, 436] width 118 height 21
paste input "3.85"
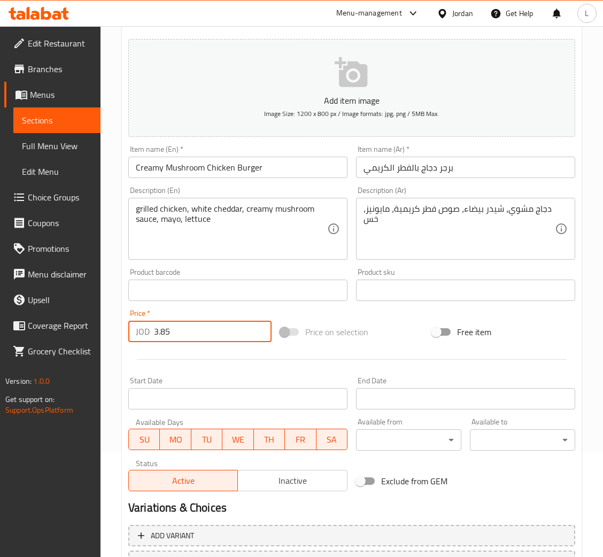
scroll to position [160, 0]
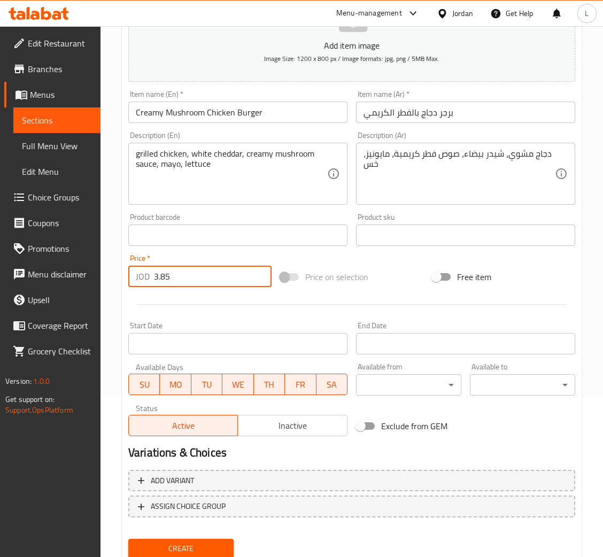
type input "3.85"
click at [213, 545] on span "Create" at bounding box center [181, 548] width 88 height 13
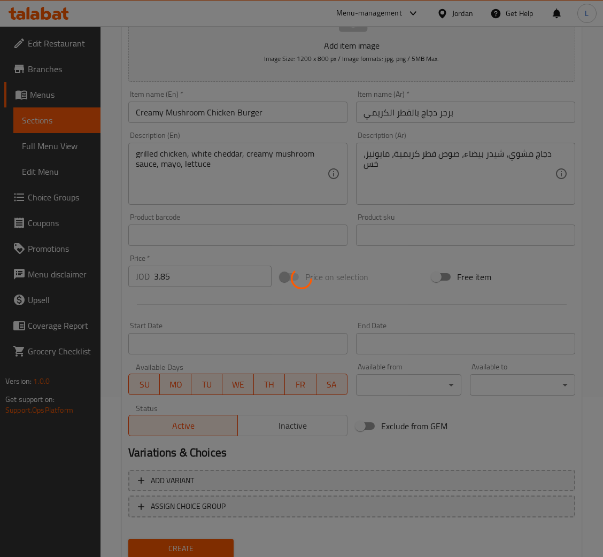
type input "0"
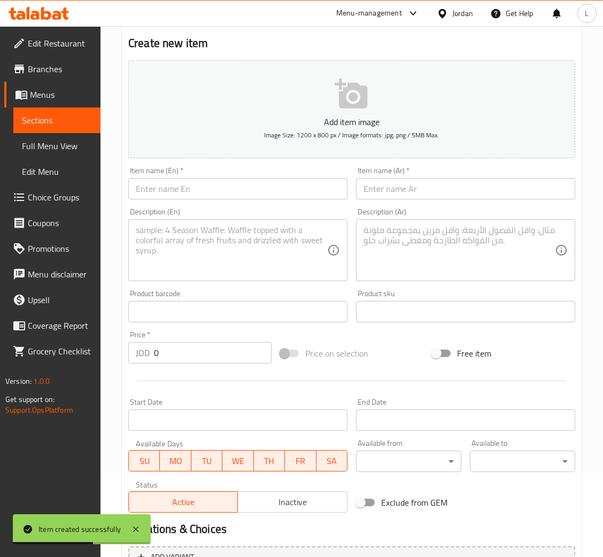
scroll to position [0, 0]
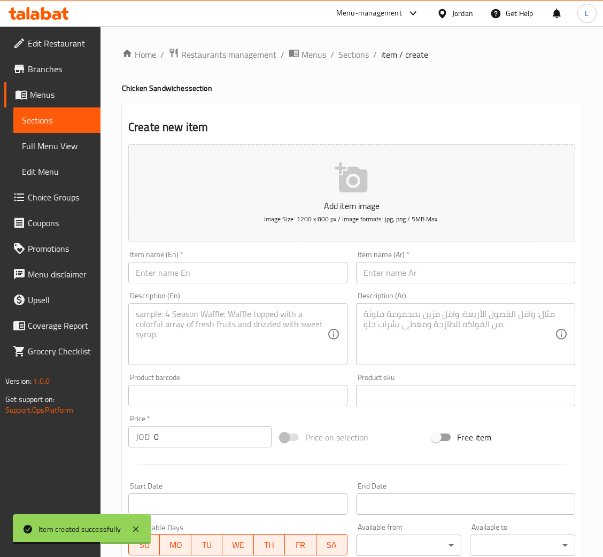
drag, startPoint x: 272, startPoint y: 272, endPoint x: 330, endPoint y: 276, distance: 57.9
click at [272, 272] on input "text" at bounding box center [237, 272] width 219 height 21
paste input "Mix Cheese Chicken Burger"
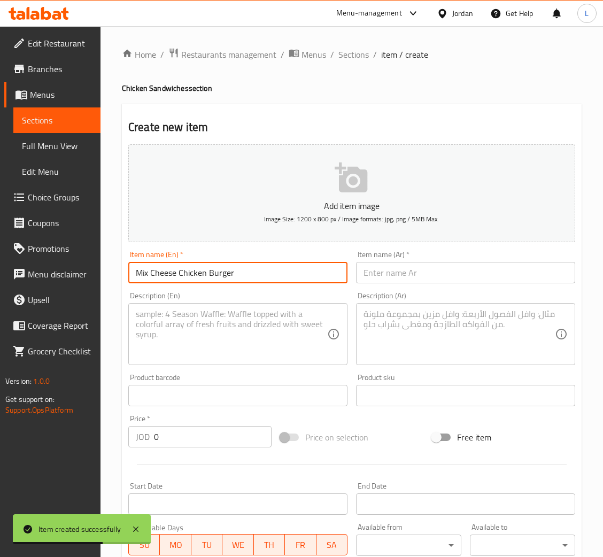
type input "Mix Cheese Chicken Burger"
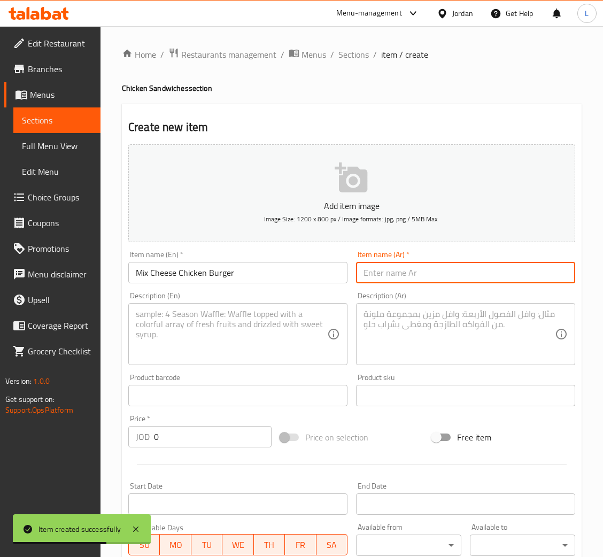
click at [412, 280] on input "text" at bounding box center [465, 272] width 219 height 21
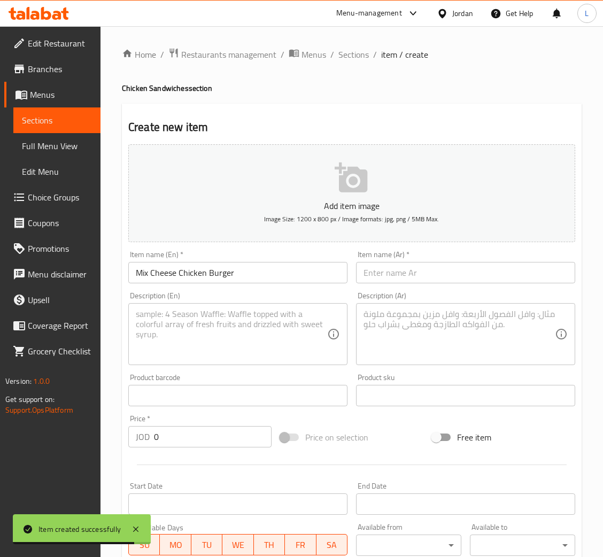
drag, startPoint x: 466, startPoint y: 269, endPoint x: 492, endPoint y: 275, distance: 26.5
click at [466, 269] on input "text" at bounding box center [465, 272] width 219 height 21
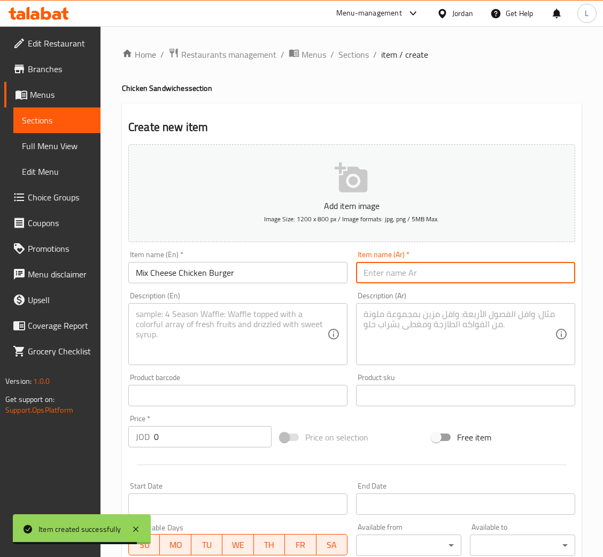
paste input "برجر دجاج ميكس جبن"
type input "برجر دجاج ميكس جبن"
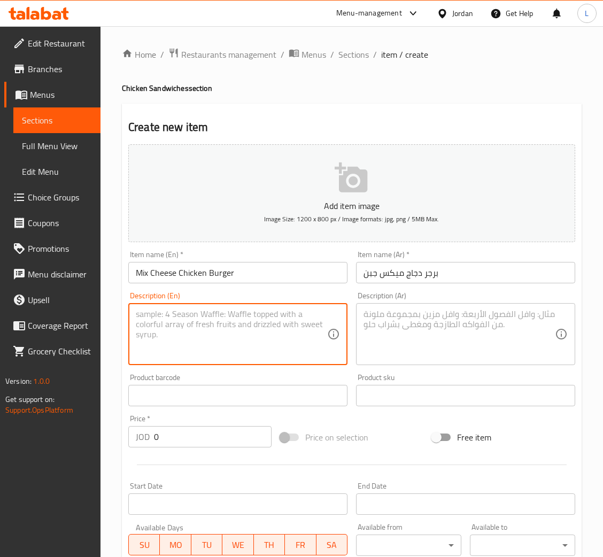
click at [241, 326] on textarea at bounding box center [232, 334] width 192 height 51
paste textarea "grilled chicken, 3 cheese pcs, beef bacon, dip sauce, lettuce, tomato"
type textarea "grilled chicken, 3 cheese pcs, beef bacon, dip sauce, lettuce, tomato"
click at [470, 339] on textarea at bounding box center [460, 334] width 192 height 51
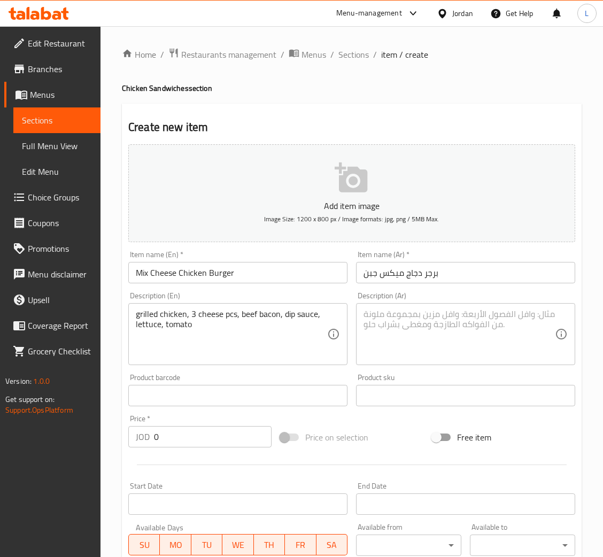
click at [450, 327] on textarea at bounding box center [460, 334] width 192 height 51
paste textarea "دجاج مشوي، 3 قطع جبن، لحم بقري مقدد، صوص ديب، خس، طماطم"
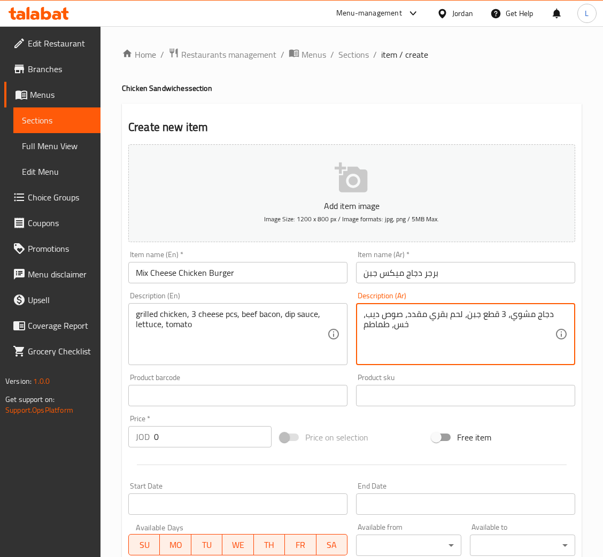
type textarea "دجاج مشوي، 3 قطع جبن، لحم بقري مقدد، صوص ديب، خس، طماطم"
click at [205, 432] on input "0" at bounding box center [213, 436] width 118 height 21
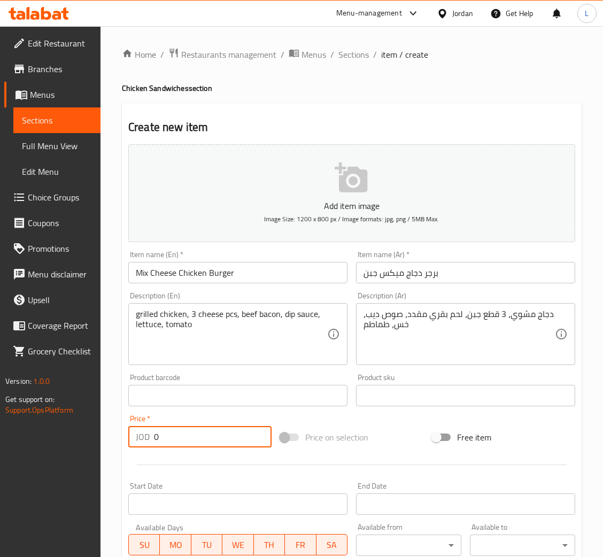
click at [205, 432] on input "0" at bounding box center [213, 436] width 118 height 21
paste input "4.4"
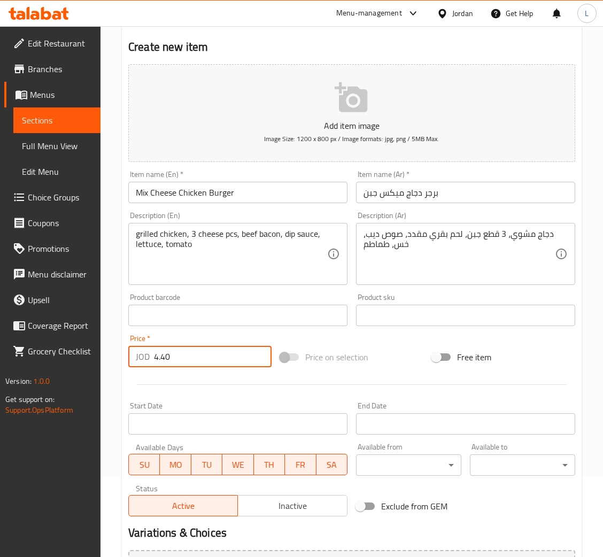
scroll to position [196, 0]
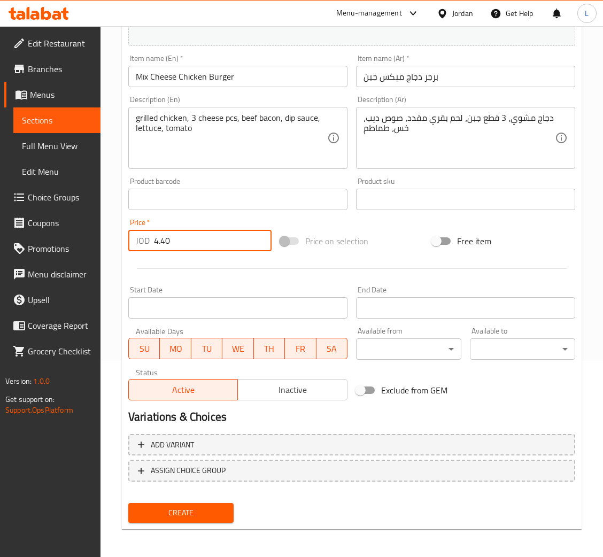
type input "4.40"
click at [201, 503] on button "Create" at bounding box center [180, 513] width 105 height 20
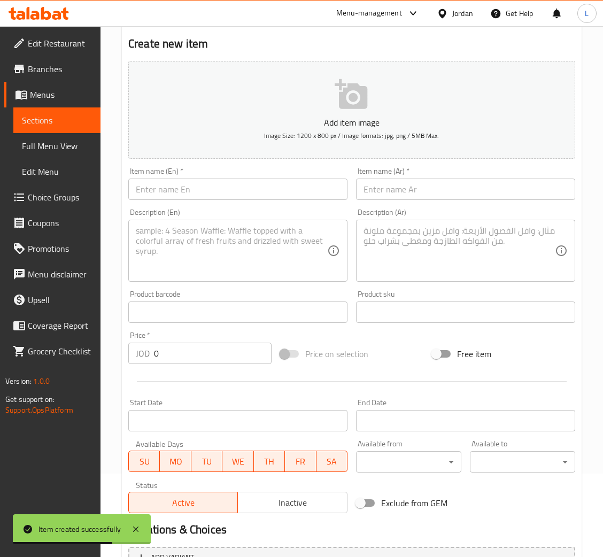
scroll to position [0, 0]
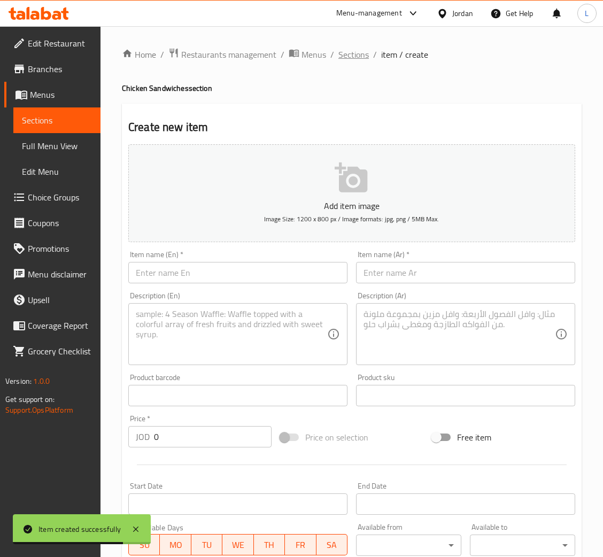
click at [356, 60] on span "Sections" at bounding box center [354, 54] width 30 height 13
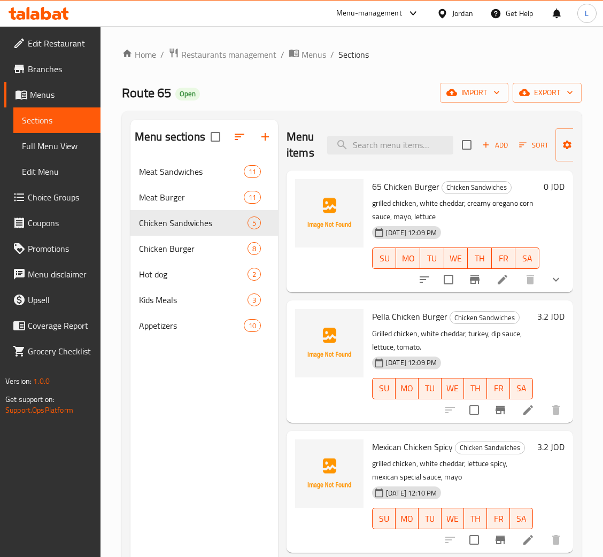
drag, startPoint x: 495, startPoint y: 133, endPoint x: 493, endPoint y: 150, distance: 17.9
click at [495, 134] on div "Add Sort Manage items" at bounding box center [544, 144] width 165 height 33
click at [493, 151] on span "Add" at bounding box center [495, 145] width 29 height 12
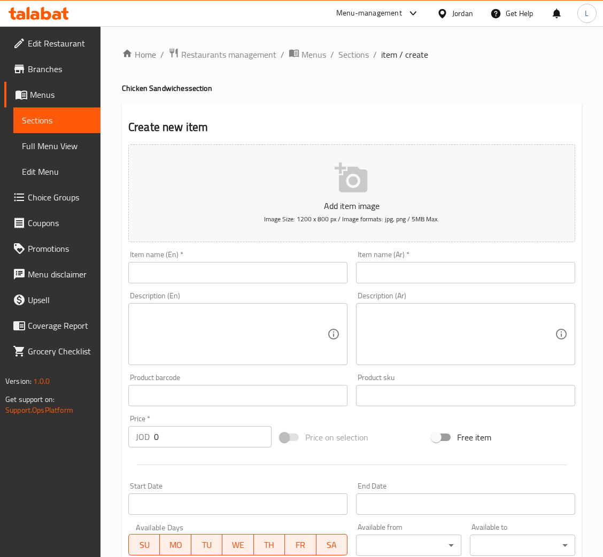
click at [288, 292] on div "Description (En) Description (En)" at bounding box center [237, 328] width 219 height 73
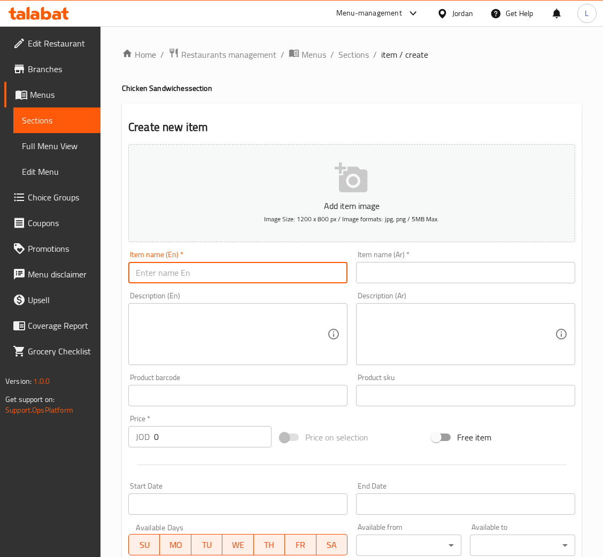
click at [301, 279] on input "text" at bounding box center [237, 272] width 219 height 21
paste input "برجر دجاج كلاسيكي"
click at [418, 276] on input "text" at bounding box center [465, 272] width 219 height 21
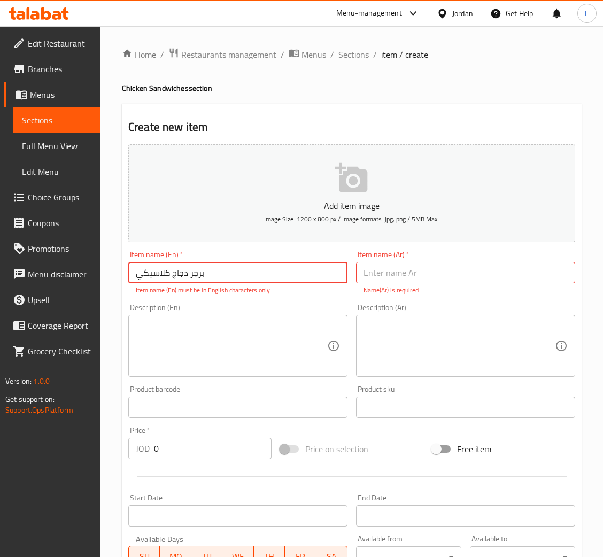
click at [209, 274] on input "برجر دجاج كلاسيكي" at bounding box center [237, 272] width 219 height 21
drag, startPoint x: 209, startPoint y: 274, endPoint x: 261, endPoint y: 274, distance: 51.4
click at [211, 274] on input "برجر دجاج كلاسيكي" at bounding box center [237, 272] width 219 height 21
paste input "Classic Chicken Burger"
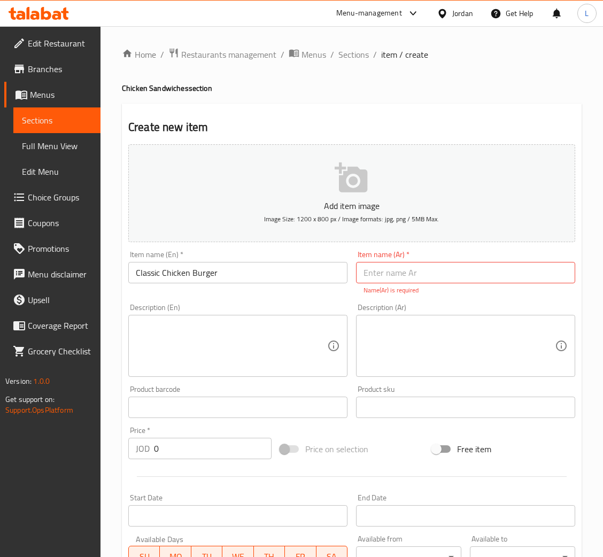
click at [415, 286] on p "Name(Ar) is required" at bounding box center [466, 291] width 204 height 10
click at [423, 281] on input "text" at bounding box center [465, 272] width 219 height 21
paste input "برجر دجاج كلاسيكي"
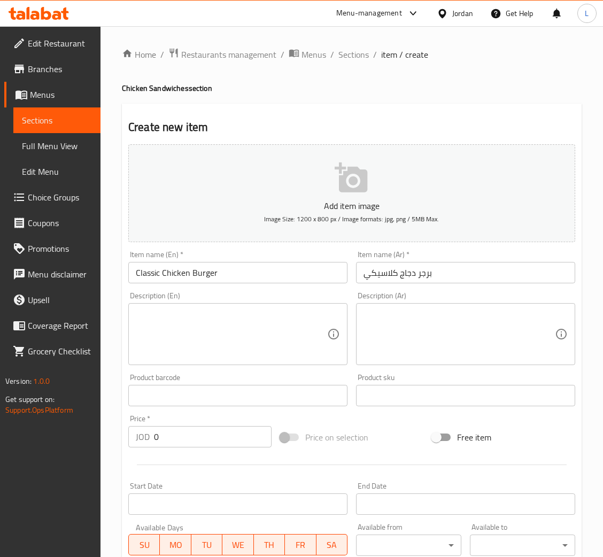
click at [239, 335] on textarea at bounding box center [232, 334] width 192 height 51
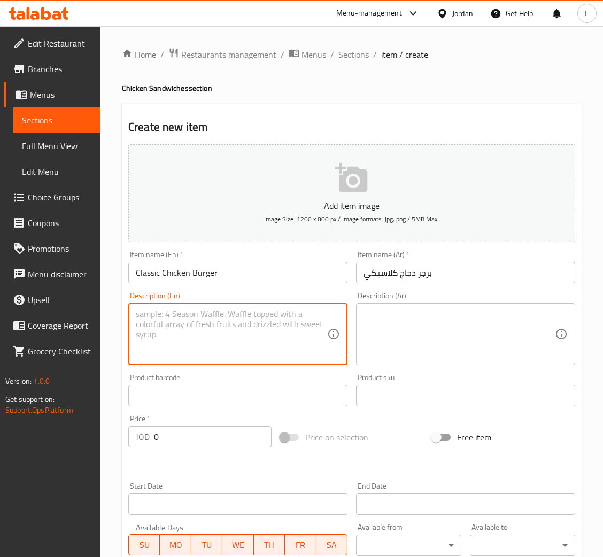
paste textarea "grilled chicken, yellow cheddar, mayo, tomato, lettuce"
click at [447, 335] on textarea at bounding box center [460, 334] width 192 height 51
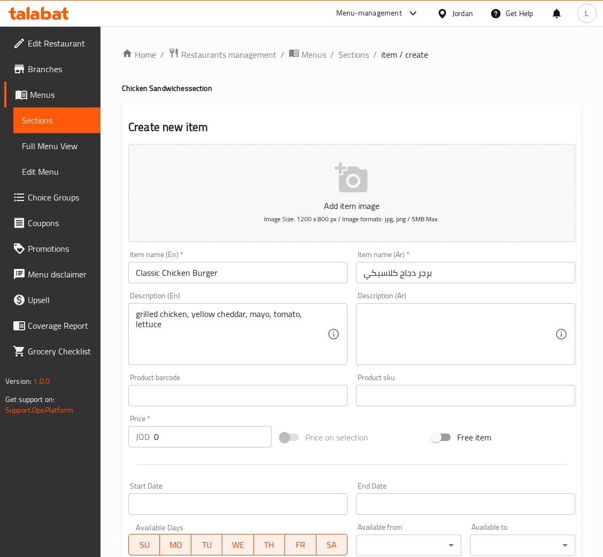
click at [476, 323] on textarea at bounding box center [460, 334] width 192 height 51
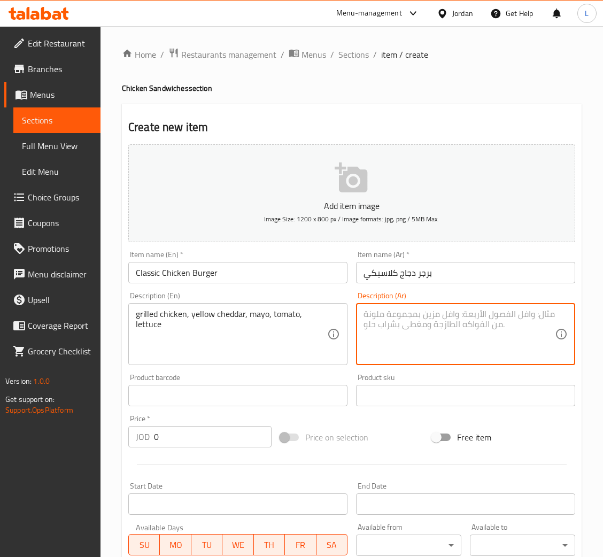
paste textarea "دجاج مشوي، شيدر صفراء، مايونيز، طماطم، خس"
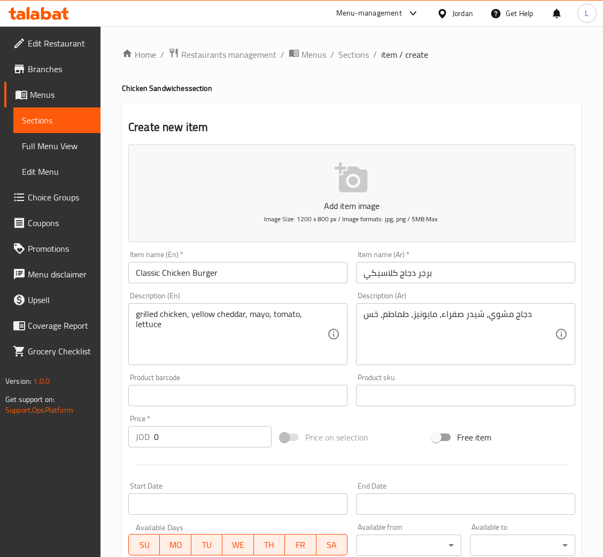
click at [165, 450] on div "Price   * JOD 0 Price *" at bounding box center [200, 431] width 152 height 41
click at [169, 445] on input "0" at bounding box center [213, 436] width 118 height 21
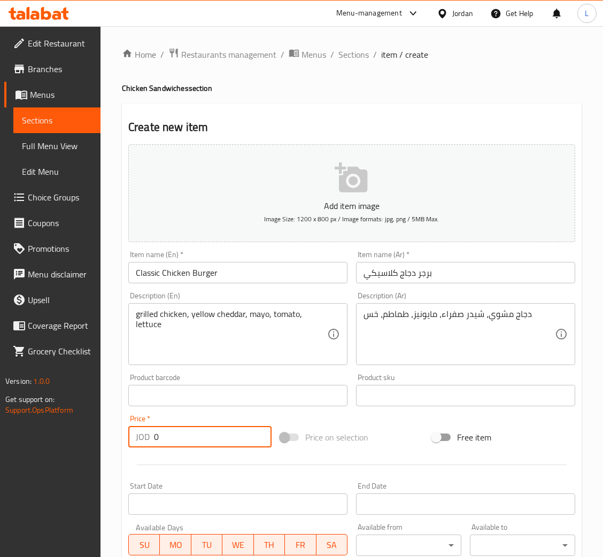
paste input "3.3"
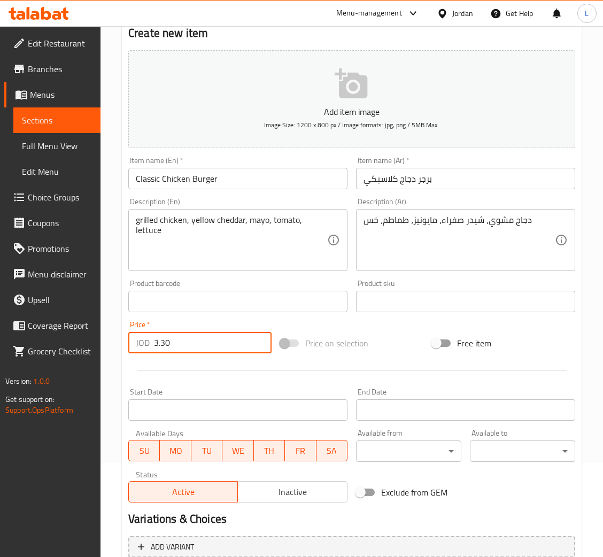
scroll to position [196, 0]
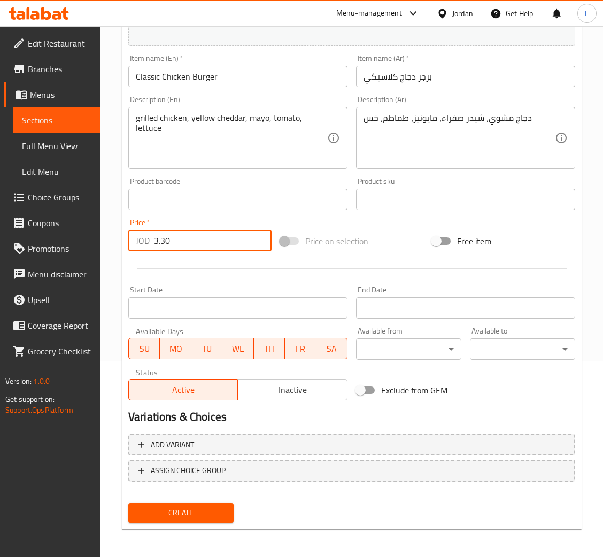
click at [179, 507] on span "Create" at bounding box center [181, 513] width 88 height 13
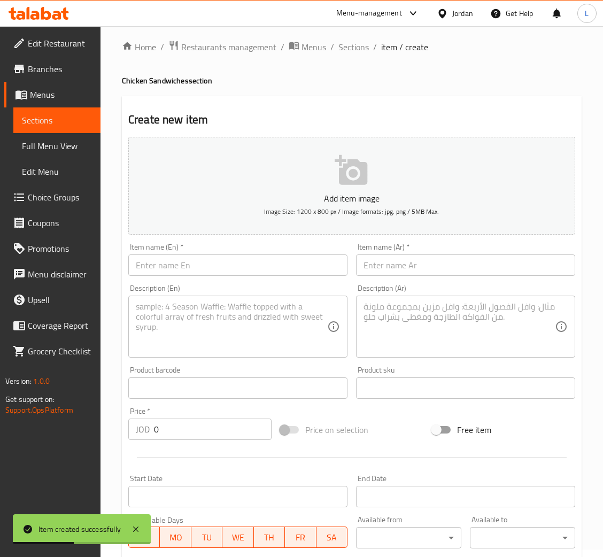
scroll to position [0, 0]
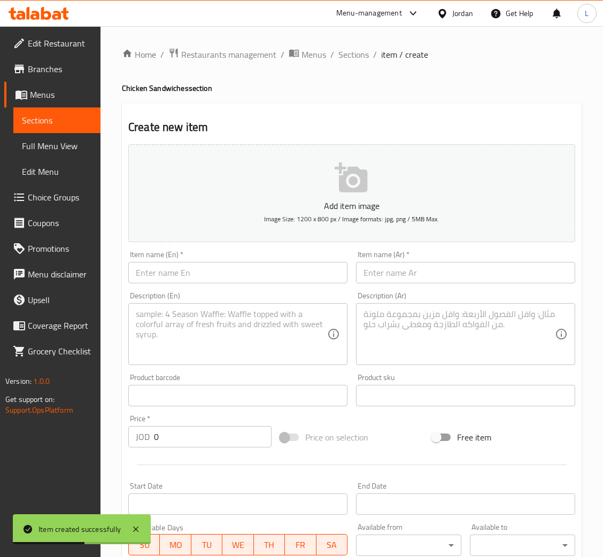
click at [277, 266] on input "text" at bounding box center [237, 272] width 219 height 21
paste input "Crispy Boss"
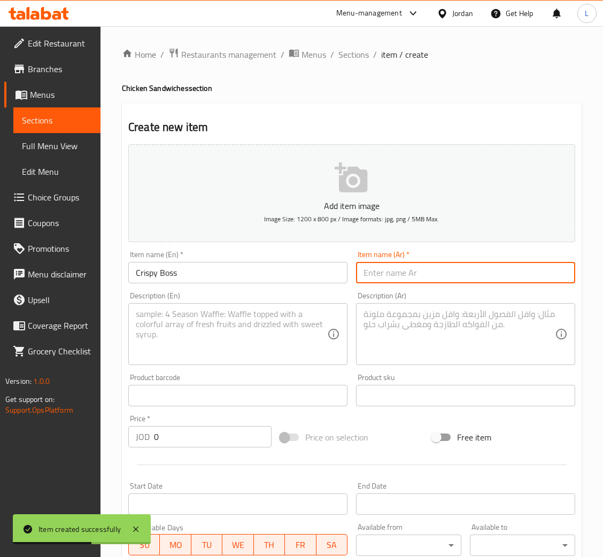
drag, startPoint x: 430, startPoint y: 275, endPoint x: 461, endPoint y: 282, distance: 32.3
click at [431, 275] on input "text" at bounding box center [465, 272] width 219 height 21
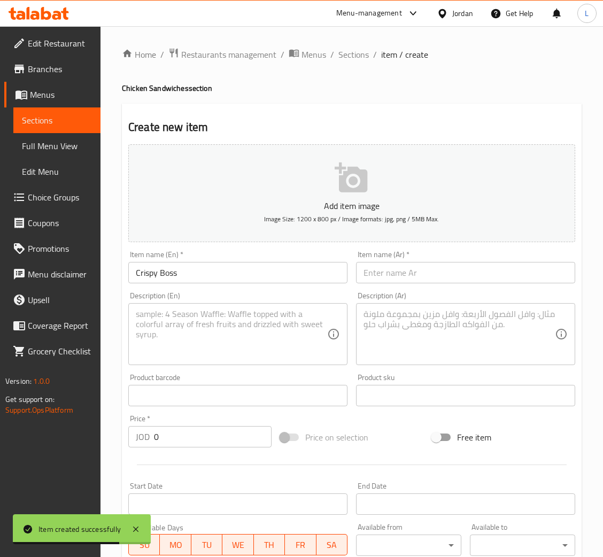
click at [465, 273] on input "text" at bounding box center [465, 272] width 219 height 21
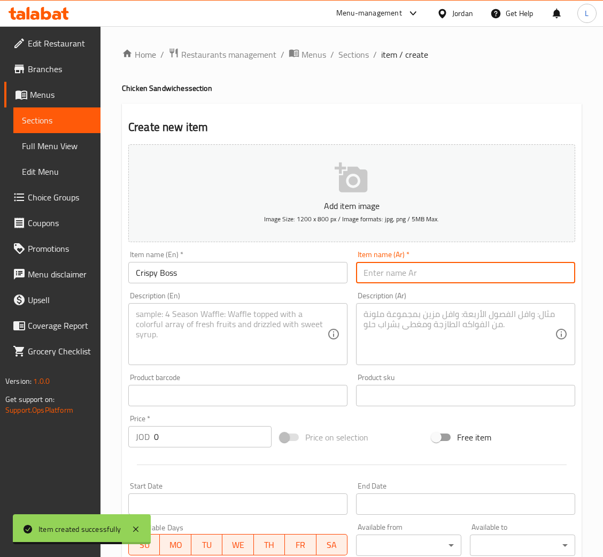
paste input "كرسبي بوس"
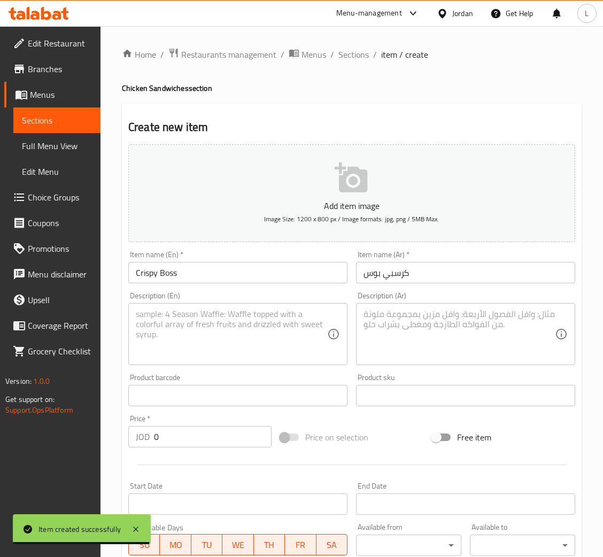
click at [272, 318] on textarea at bounding box center [232, 334] width 192 height 51
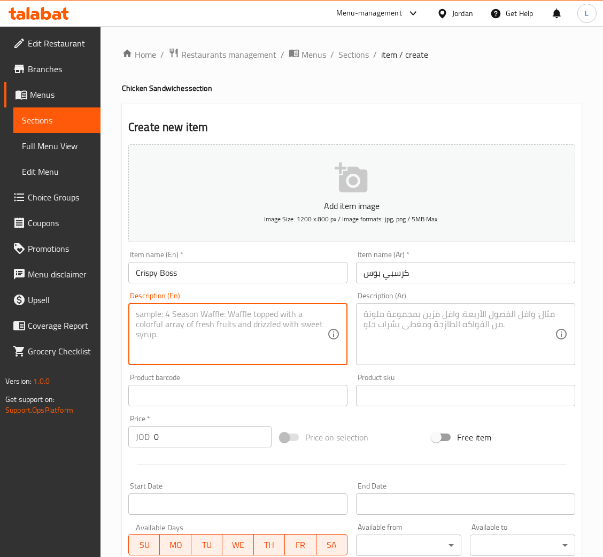
paste textarea "fried chicken breast, garlic sauce, pickles, lettuce, tomatoes"
drag, startPoint x: 404, startPoint y: 330, endPoint x: 474, endPoint y: 352, distance: 73.6
click at [407, 330] on textarea at bounding box center [460, 334] width 192 height 51
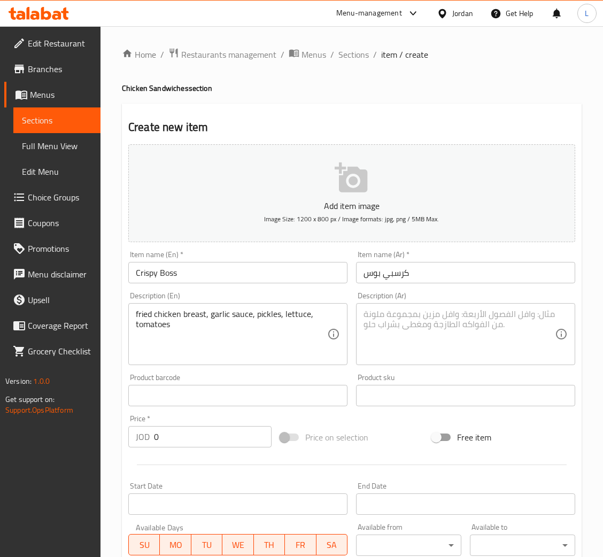
click at [458, 339] on textarea at bounding box center [460, 334] width 192 height 51
paste textarea "صدر دجاج مقلي، صوص ثوم، مخلل، خس، طماطم"
click at [217, 433] on input "0" at bounding box center [213, 436] width 118 height 21
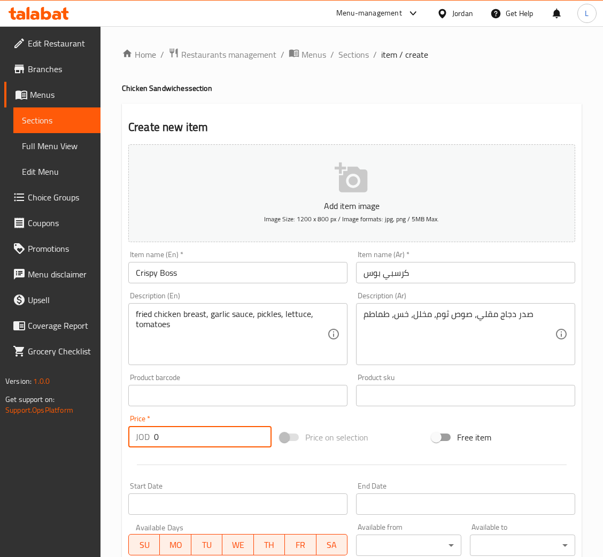
click at [217, 433] on input "0" at bounding box center [213, 436] width 118 height 21
paste input "4.4"
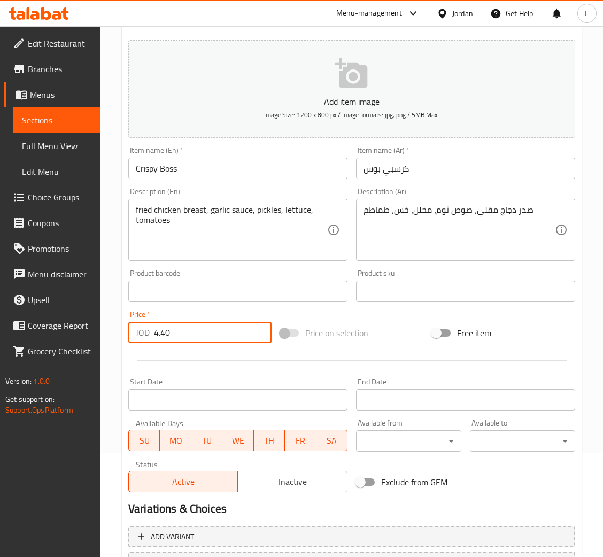
scroll to position [196, 0]
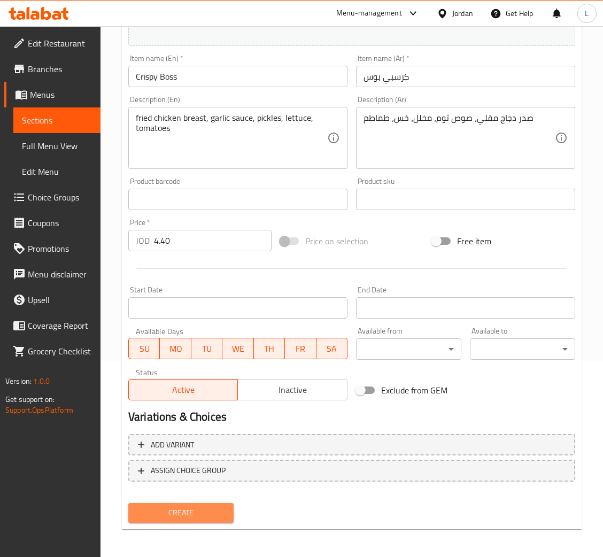
click at [219, 510] on span "Create" at bounding box center [181, 513] width 88 height 13
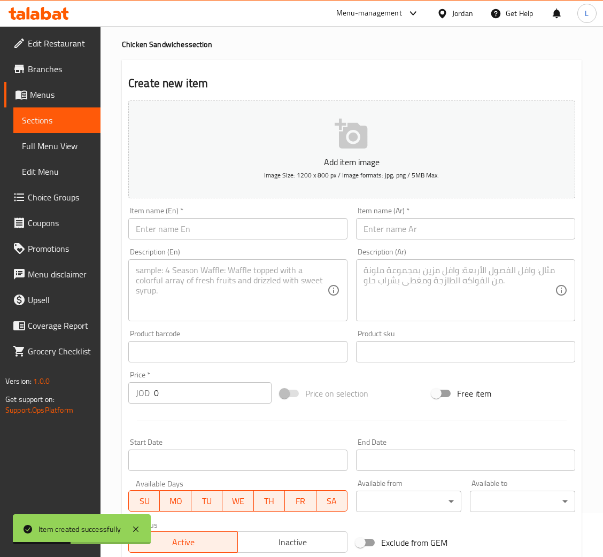
scroll to position [36, 0]
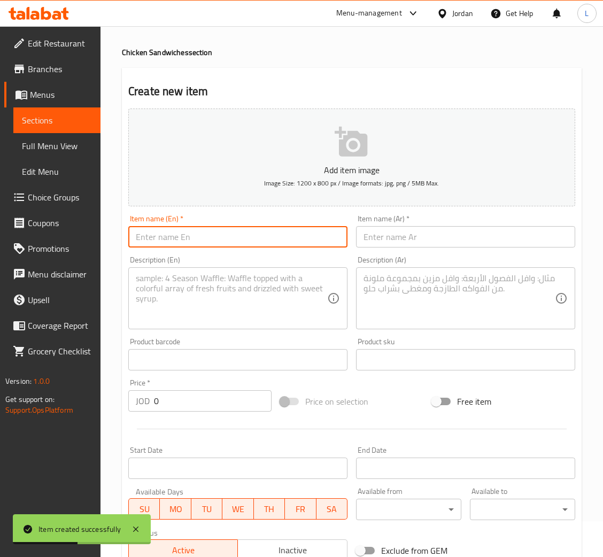
drag, startPoint x: 233, startPoint y: 240, endPoint x: 326, endPoint y: 240, distance: 93.1
click at [233, 240] on input "text" at bounding box center [237, 236] width 219 height 21
paste input "Karko Fried Chicken"
click at [422, 243] on input "text" at bounding box center [465, 236] width 219 height 21
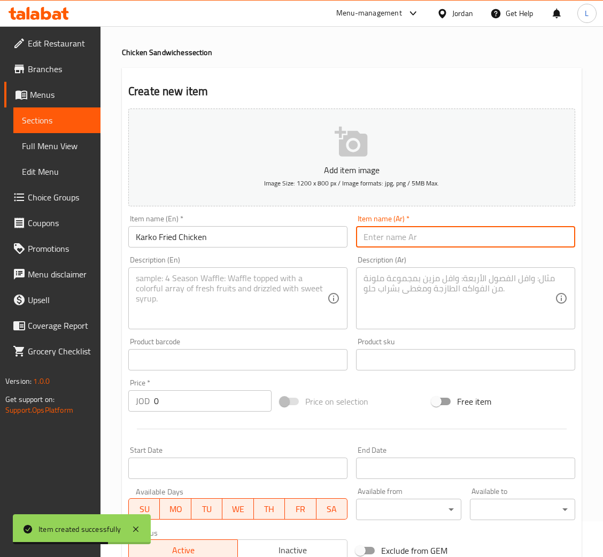
drag, startPoint x: 473, startPoint y: 226, endPoint x: 471, endPoint y: 236, distance: 10.8
click at [473, 226] on input "text" at bounding box center [465, 236] width 219 height 21
drag, startPoint x: 471, startPoint y: 236, endPoint x: 484, endPoint y: 244, distance: 14.4
click at [471, 236] on input "text" at bounding box center [465, 236] width 219 height 21
paste input "دجاج كركو مقلي"
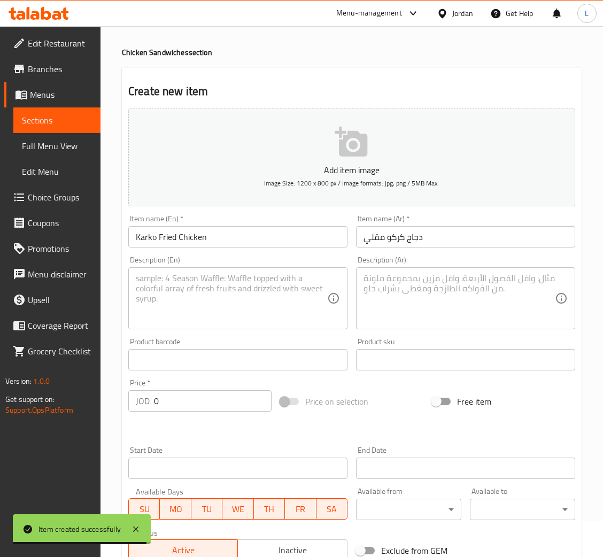
click at [172, 305] on textarea at bounding box center [232, 298] width 192 height 51
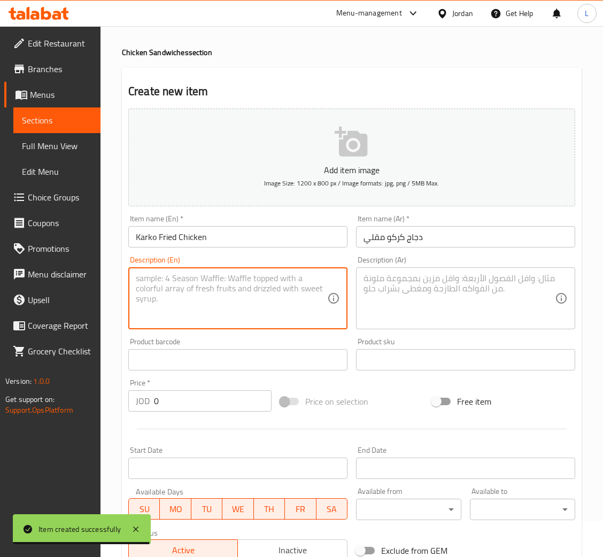
paste textarea "fried chicken, yellow, mayo, turkey, tomato, lettuce"
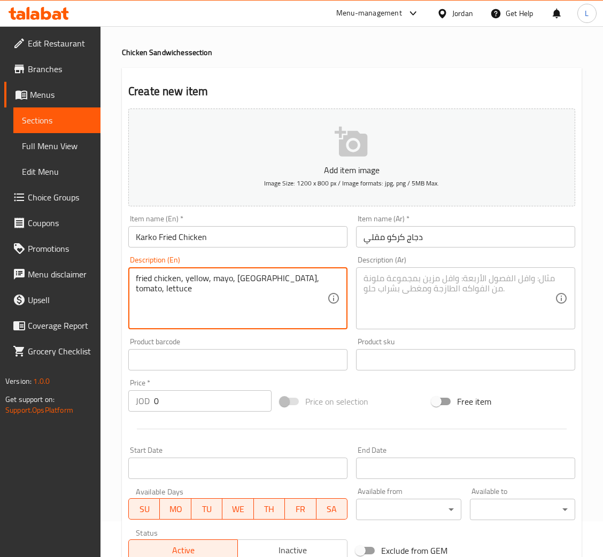
click at [466, 304] on textarea at bounding box center [460, 298] width 192 height 51
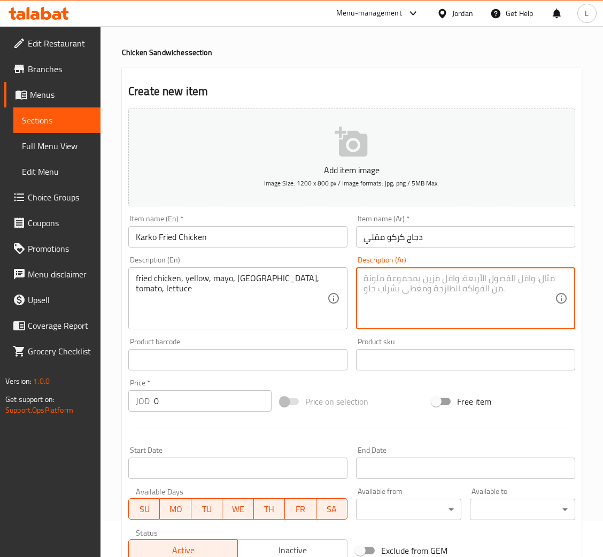
click at [397, 310] on textarea at bounding box center [460, 298] width 192 height 51
paste textarea "دجاج مقلي، أصفر، مايونيز، ديك رومي، طماطم، خس"
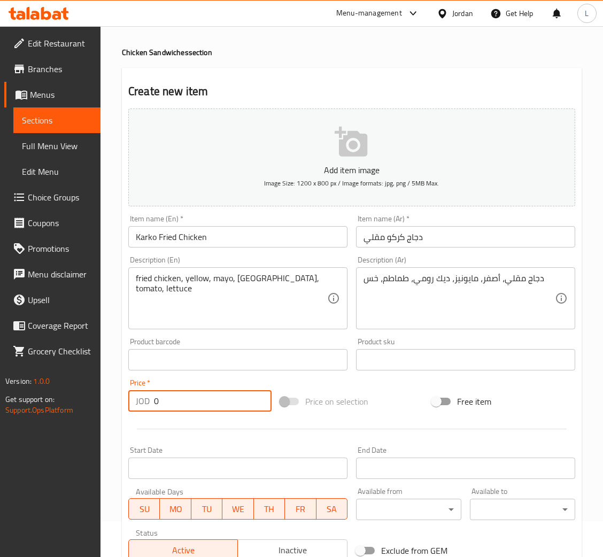
click at [178, 400] on input "0" at bounding box center [213, 401] width 118 height 21
paste input "4.85"
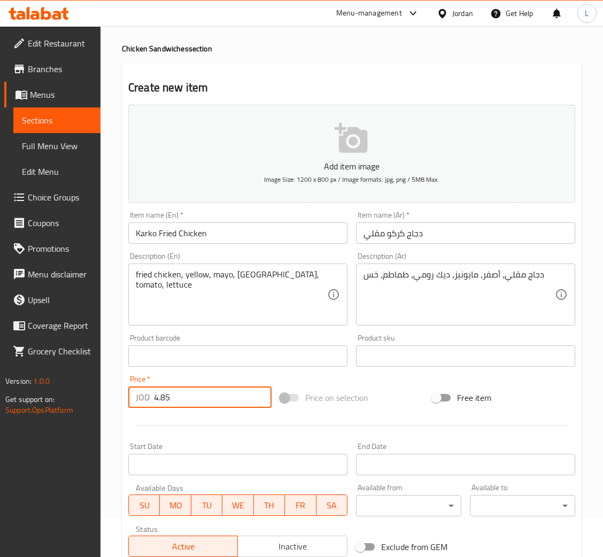
scroll to position [196, 0]
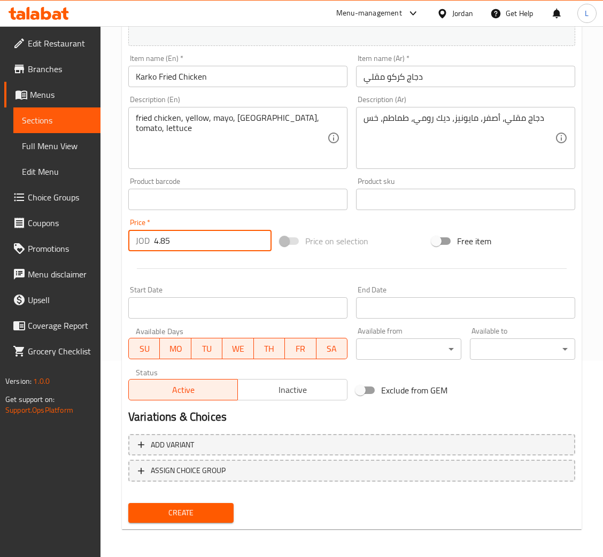
click at [175, 518] on span "Create" at bounding box center [181, 513] width 88 height 13
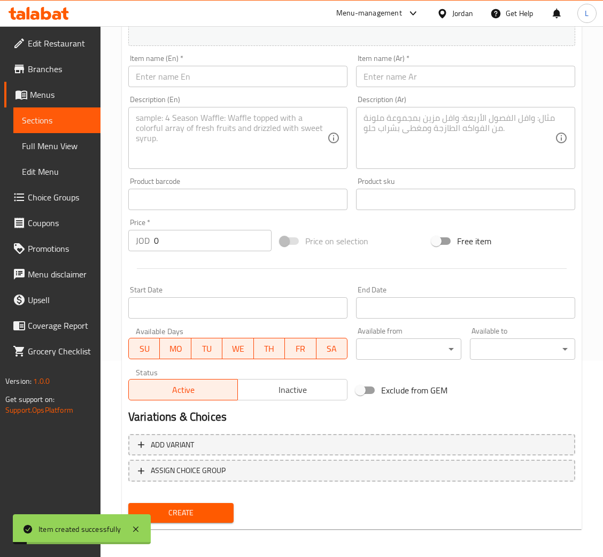
scroll to position [0, 0]
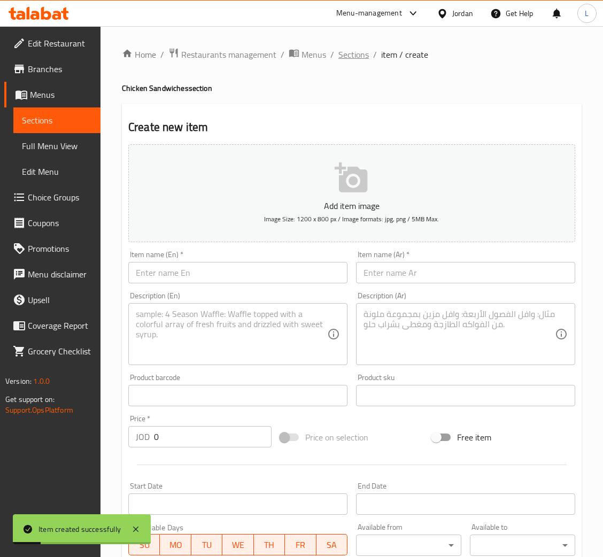
click at [352, 51] on span "Sections" at bounding box center [354, 54] width 30 height 13
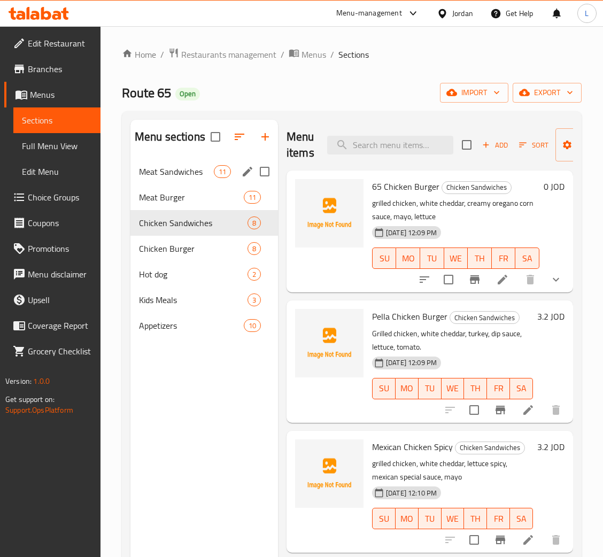
click at [158, 172] on span "Meat Sandwiches" at bounding box center [176, 171] width 75 height 13
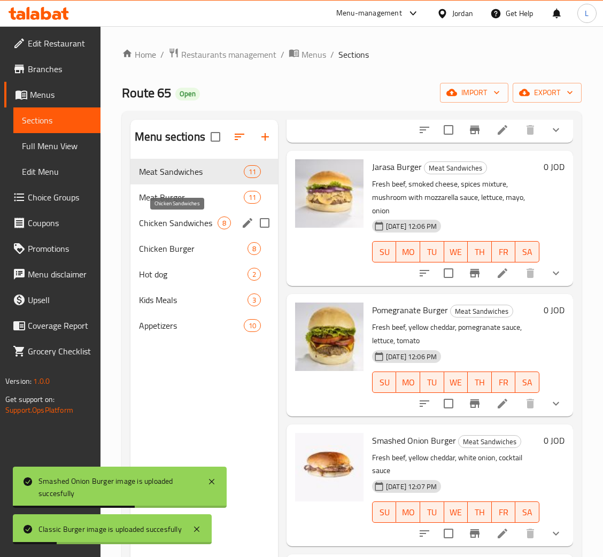
click at [181, 227] on span "Chicken Sandwiches" at bounding box center [178, 223] width 79 height 13
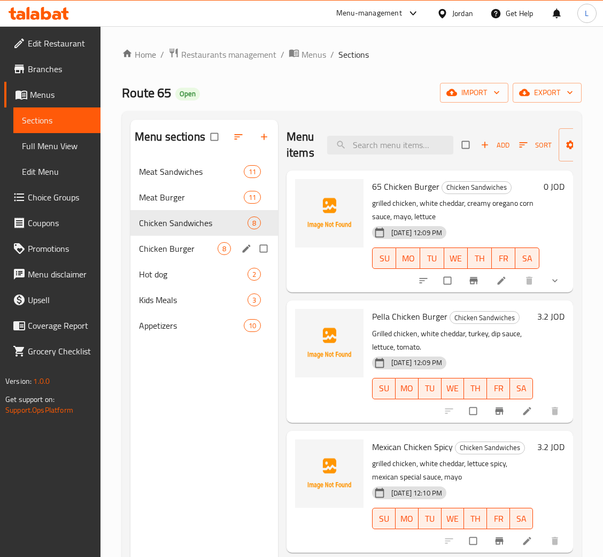
click at [178, 253] on span "Chicken Burger" at bounding box center [178, 248] width 79 height 13
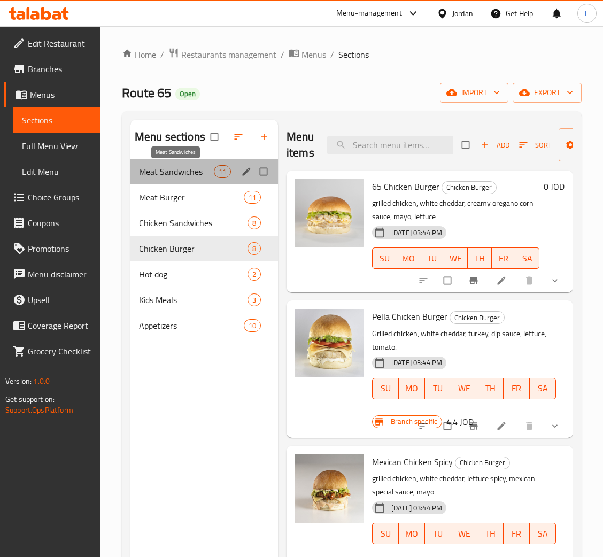
click at [179, 171] on span "Meat Sandwiches" at bounding box center [176, 171] width 75 height 13
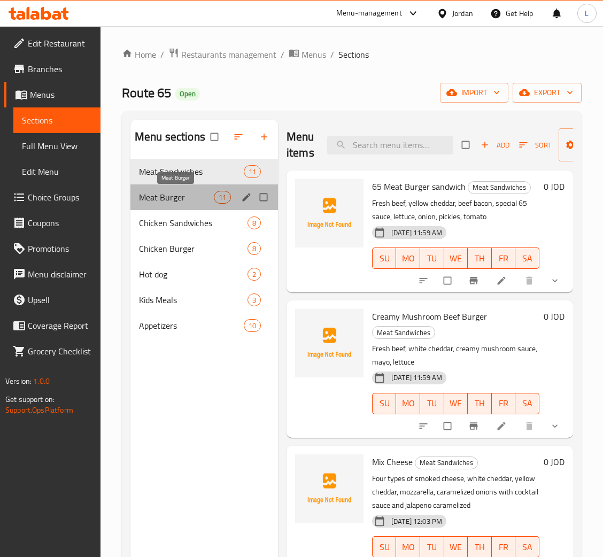
click at [191, 197] on span "Meat Burger" at bounding box center [176, 197] width 75 height 13
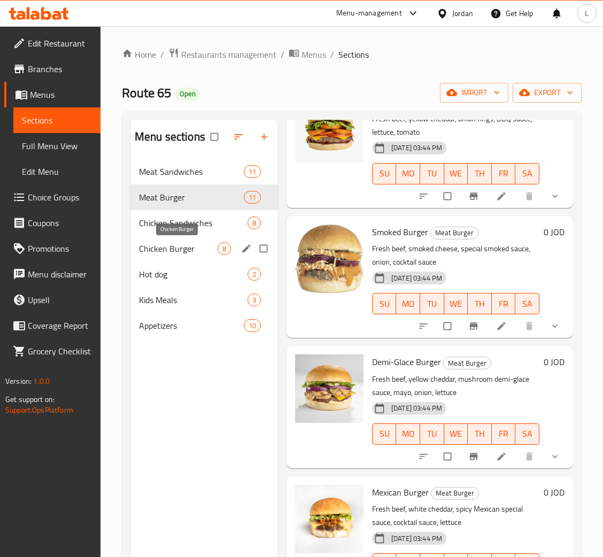
click at [190, 247] on span "Chicken Burger" at bounding box center [178, 248] width 79 height 13
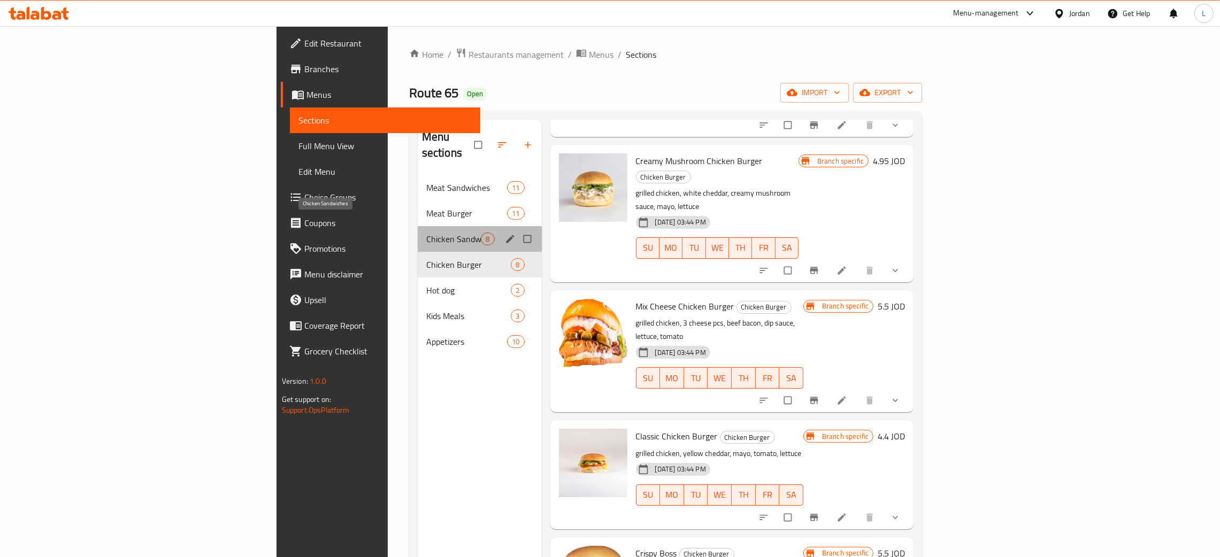
click at [426, 233] on span "Chicken Sandwiches" at bounding box center [453, 239] width 55 height 13
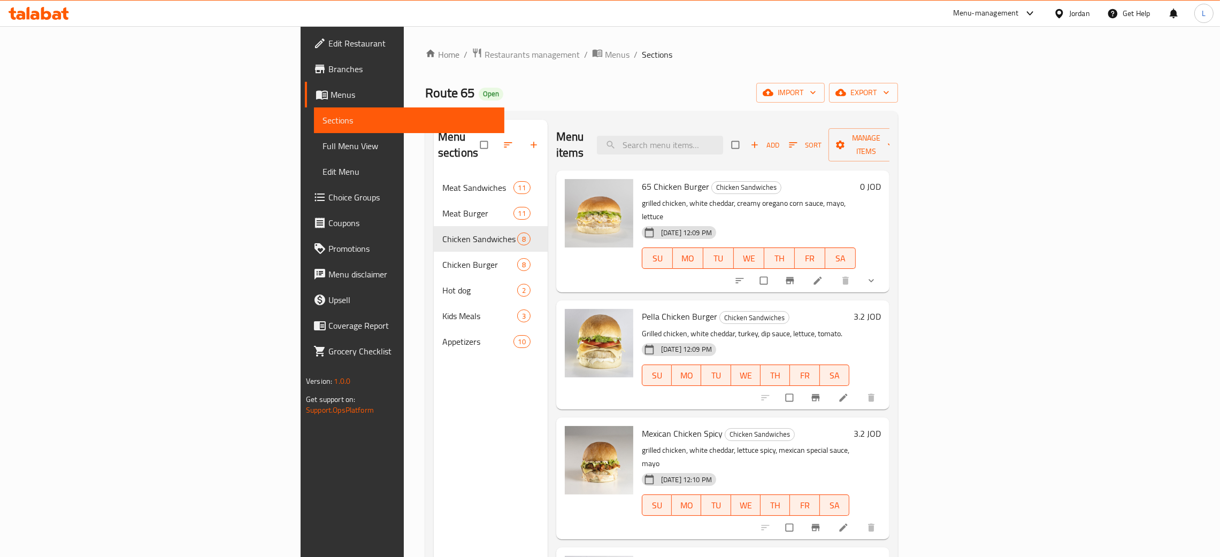
click at [62, 18] on icon at bounding box center [39, 13] width 60 height 13
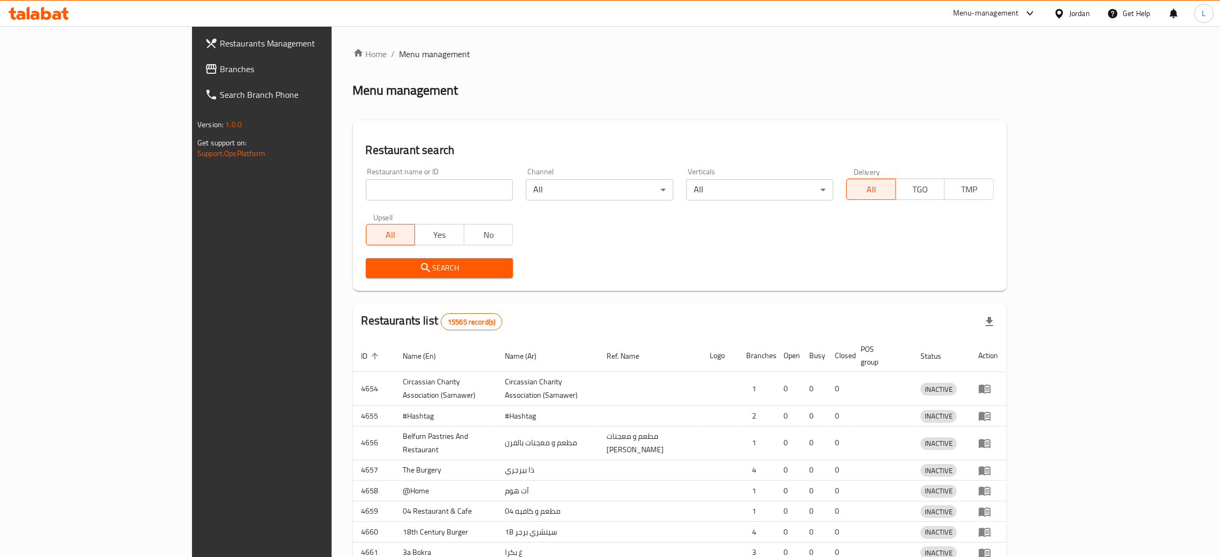
click at [376, 185] on div at bounding box center [610, 278] width 1220 height 557
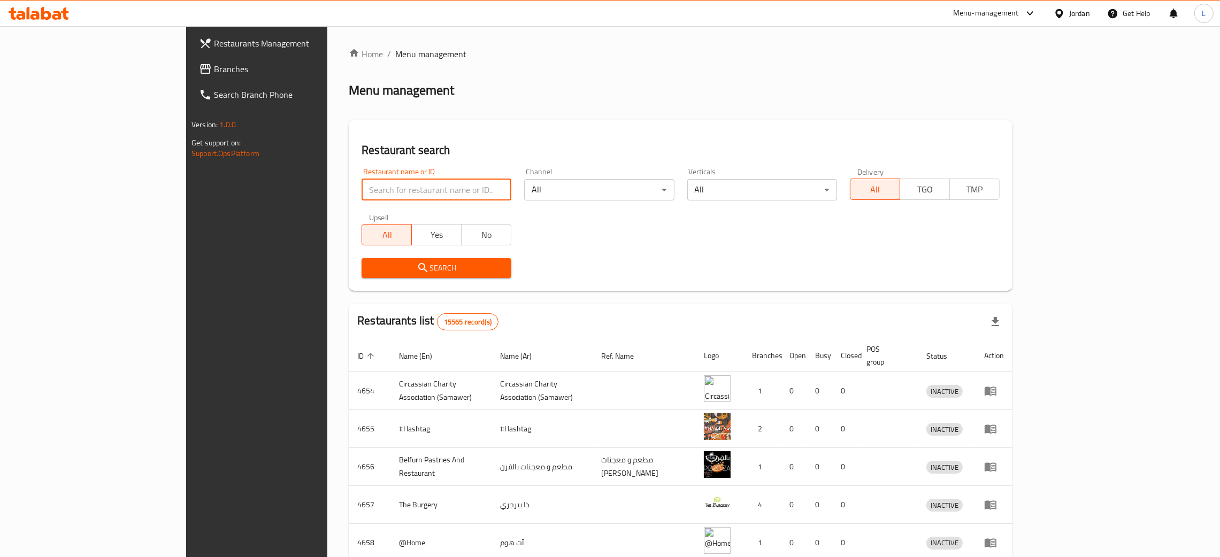
click at [375, 189] on input "search" at bounding box center [437, 189] width 150 height 21
type input "ش"
type input "[PERSON_NAME]"
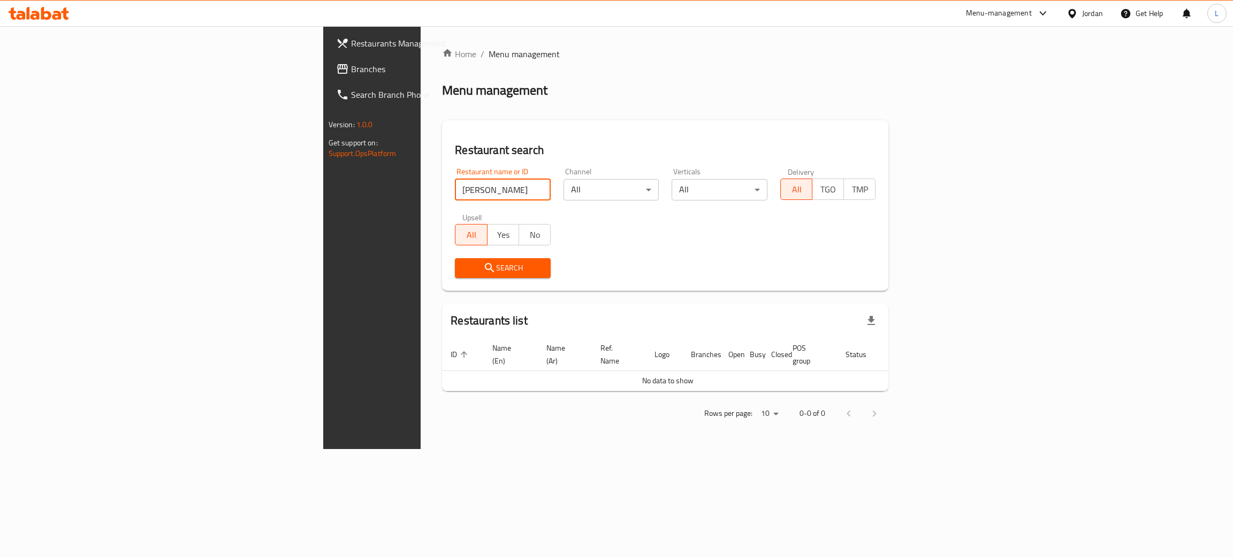
click at [442, 139] on div "Restaurant search Restaurant name or ID ابو بشير Restaurant name or ID Channel …" at bounding box center [665, 205] width 446 height 171
click at [455, 189] on input "[PERSON_NAME]" at bounding box center [503, 189] width 96 height 21
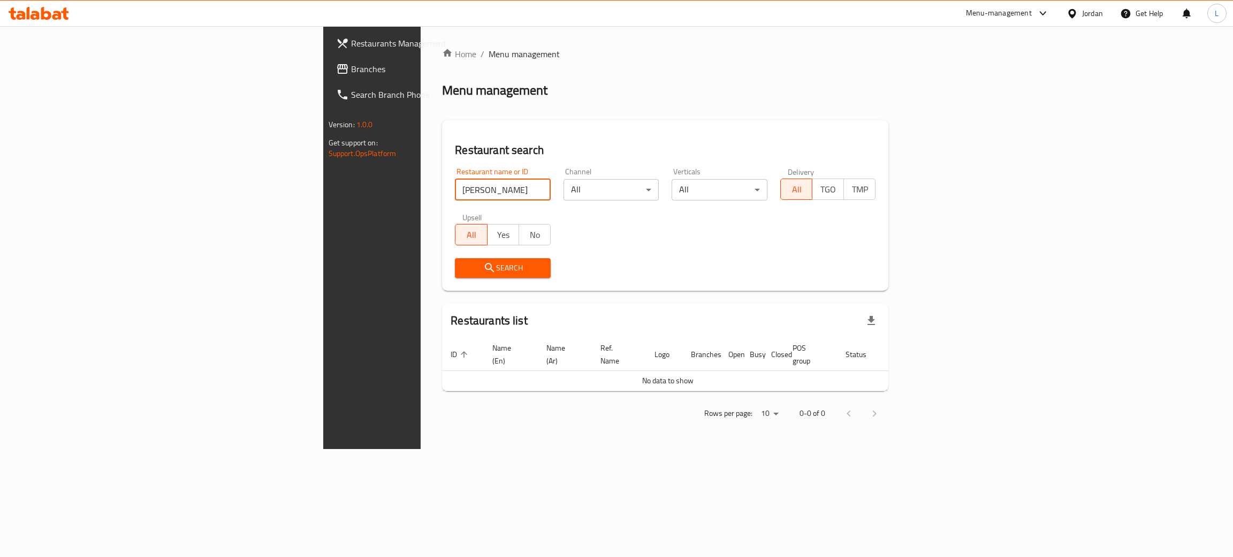
click at [455, 189] on input "[PERSON_NAME]" at bounding box center [503, 189] width 96 height 21
type input "[PERSON_NAME]"
click button "Search" at bounding box center [503, 268] width 96 height 20
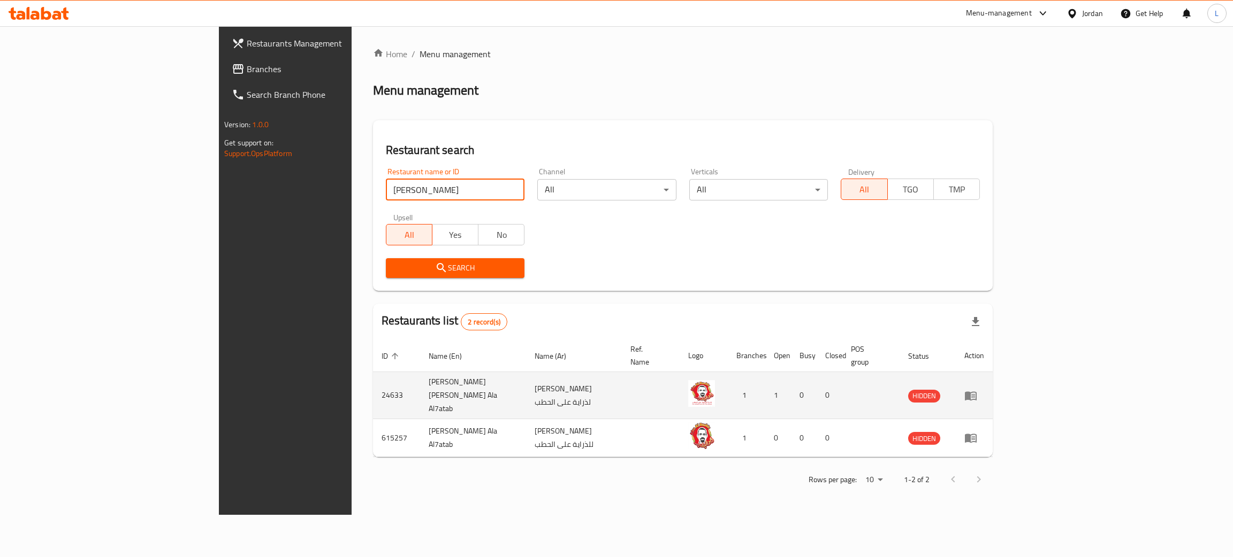
click at [373, 378] on td "24633" at bounding box center [396, 395] width 47 height 47
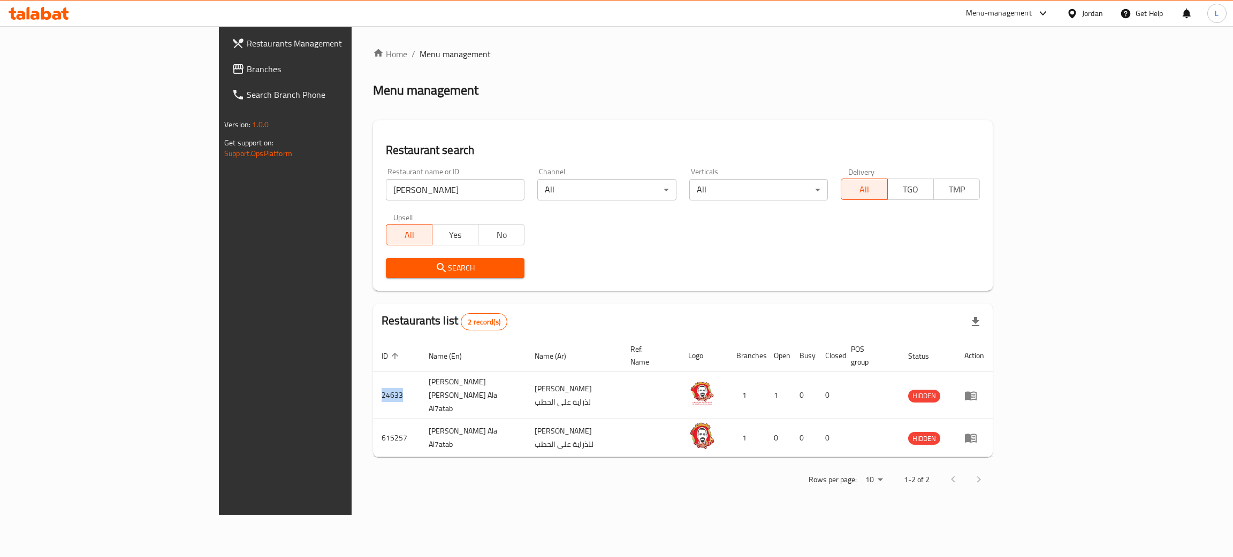
copy td "24633"
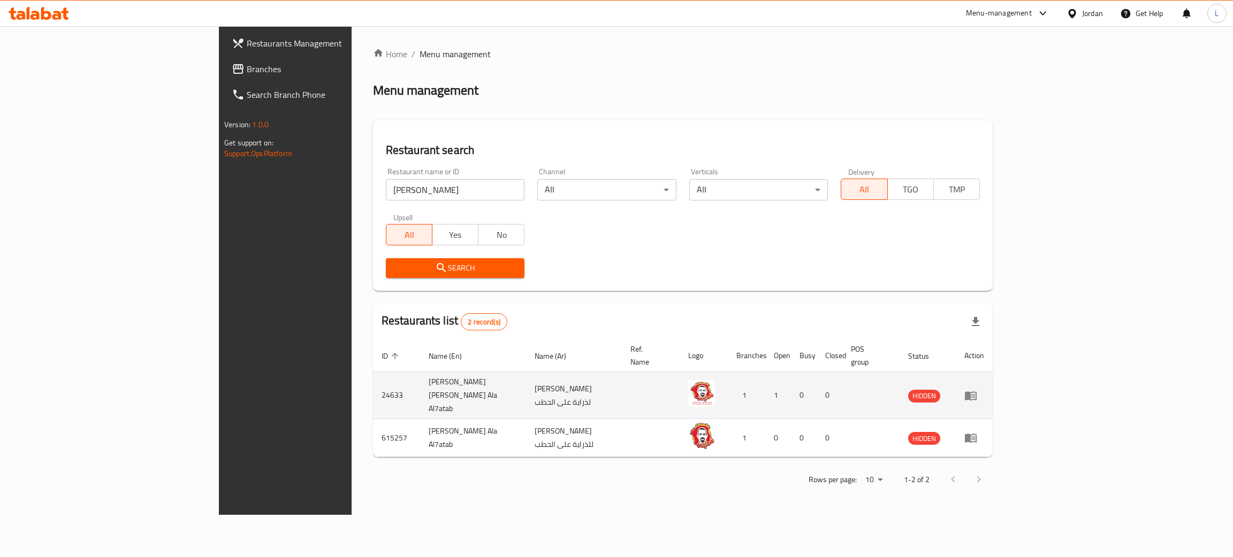
click at [420, 385] on td "[PERSON_NAME] [PERSON_NAME] Ala Al7atab" at bounding box center [473, 395] width 106 height 47
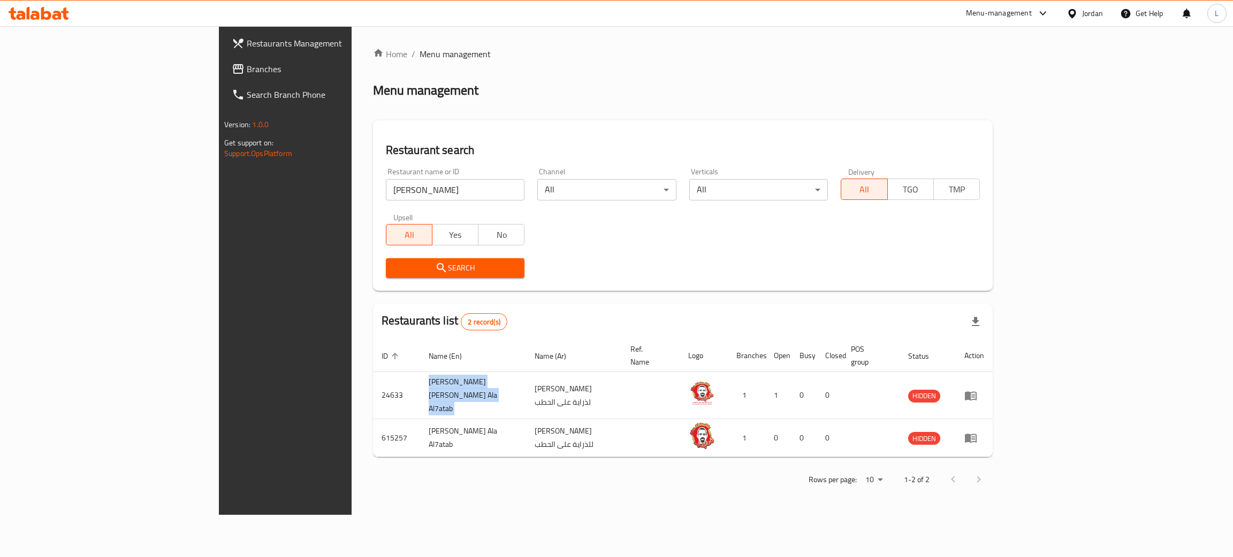
copy td "[PERSON_NAME] [PERSON_NAME] Ala Al7atab"
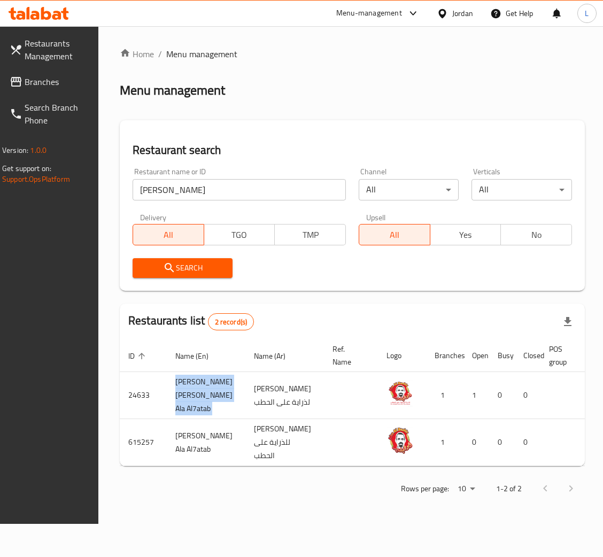
click at [44, 14] on icon at bounding box center [39, 13] width 60 height 13
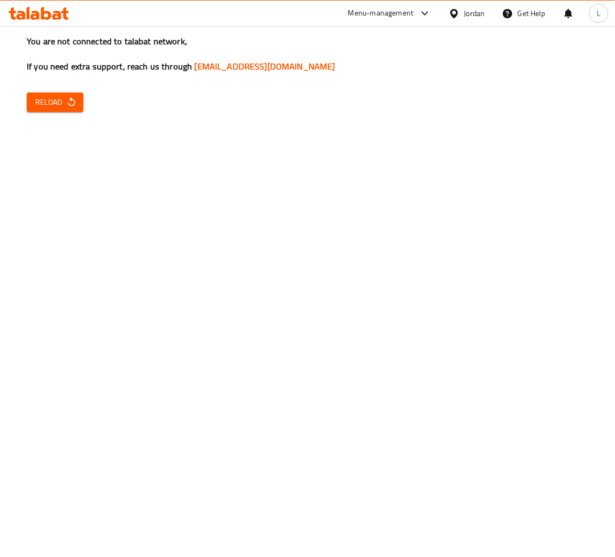
click at [36, 19] on icon at bounding box center [39, 13] width 60 height 13
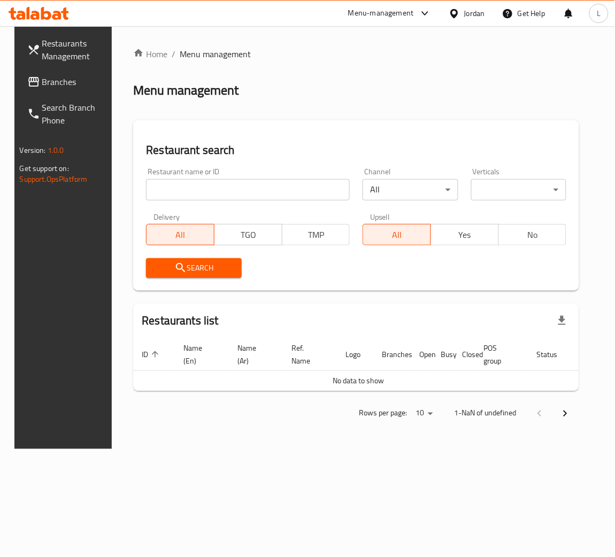
click at [224, 193] on input "search" at bounding box center [248, 189] width 204 height 21
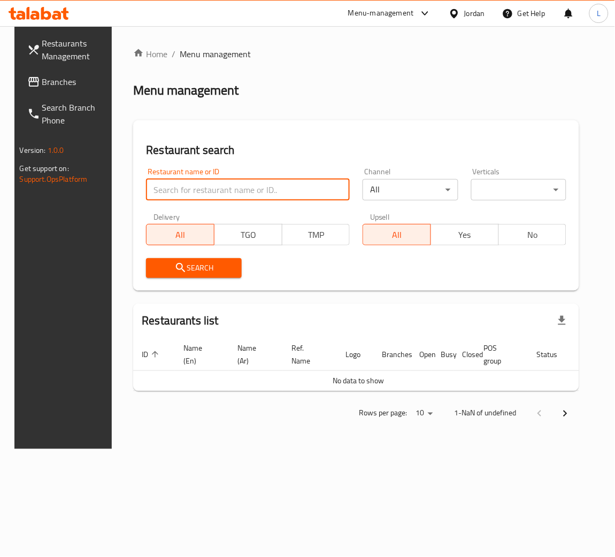
paste input "778514"
type input "778514"
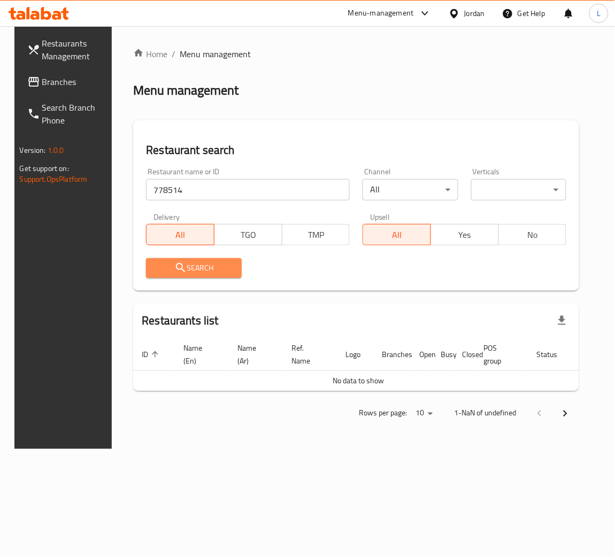
click at [201, 270] on span "Search" at bounding box center [194, 268] width 79 height 13
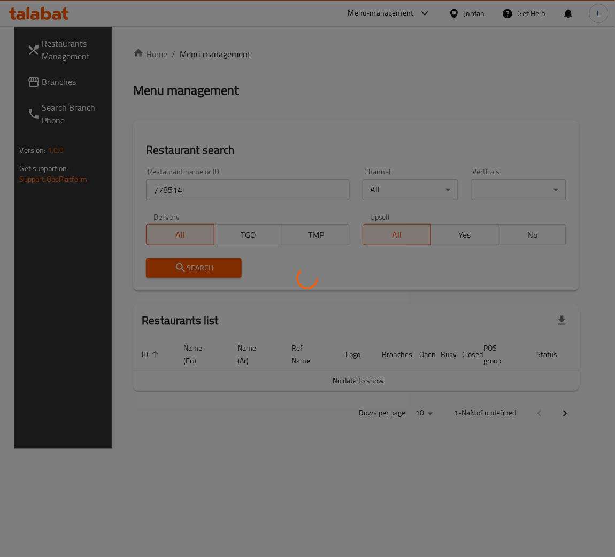
click at [37, 76] on div at bounding box center [307, 278] width 615 height 557
click at [40, 83] on div at bounding box center [307, 278] width 615 height 557
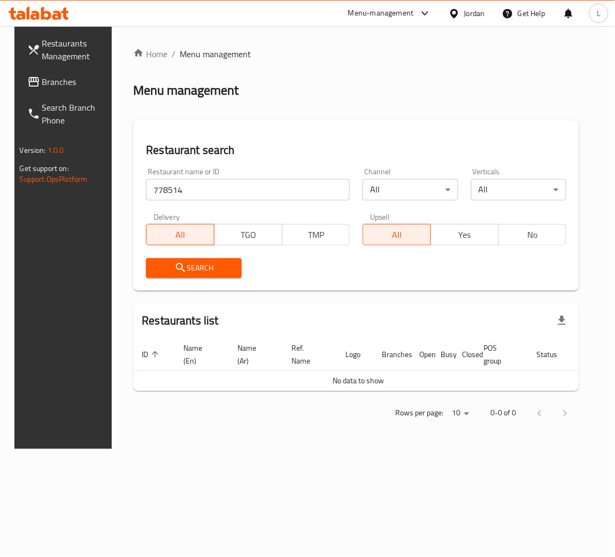
click at [42, 80] on span "Branches" at bounding box center [75, 81] width 66 height 13
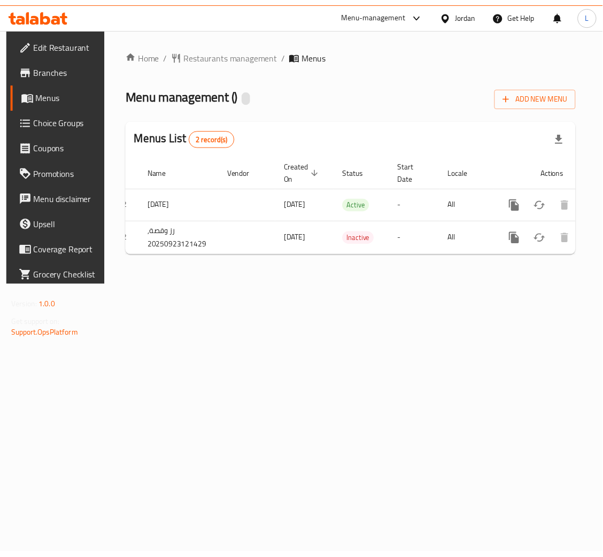
scroll to position [0, 60]
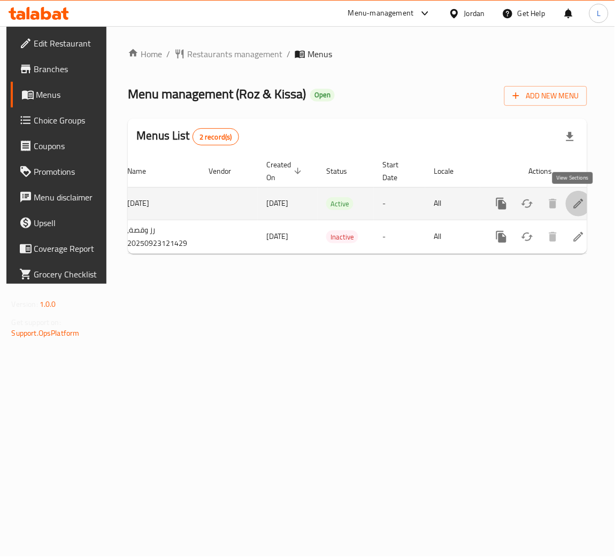
click at [573, 202] on icon "enhanced table" at bounding box center [578, 203] width 13 height 13
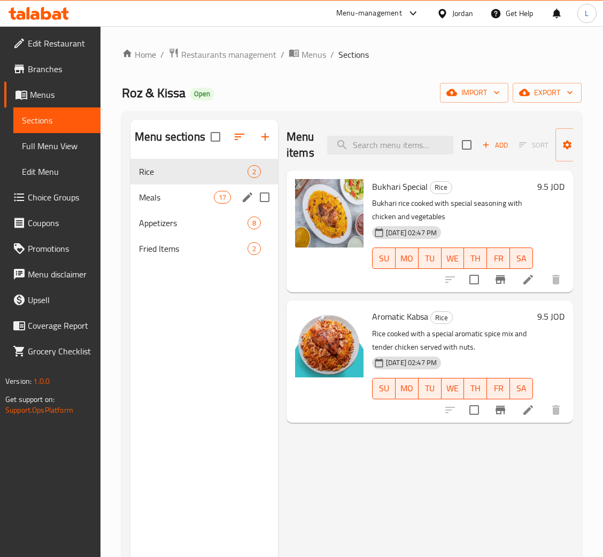
drag, startPoint x: 150, startPoint y: 198, endPoint x: 217, endPoint y: 203, distance: 67.0
click at [150, 198] on span "Meals" at bounding box center [176, 197] width 75 height 13
